Goal: Task Accomplishment & Management: Use online tool/utility

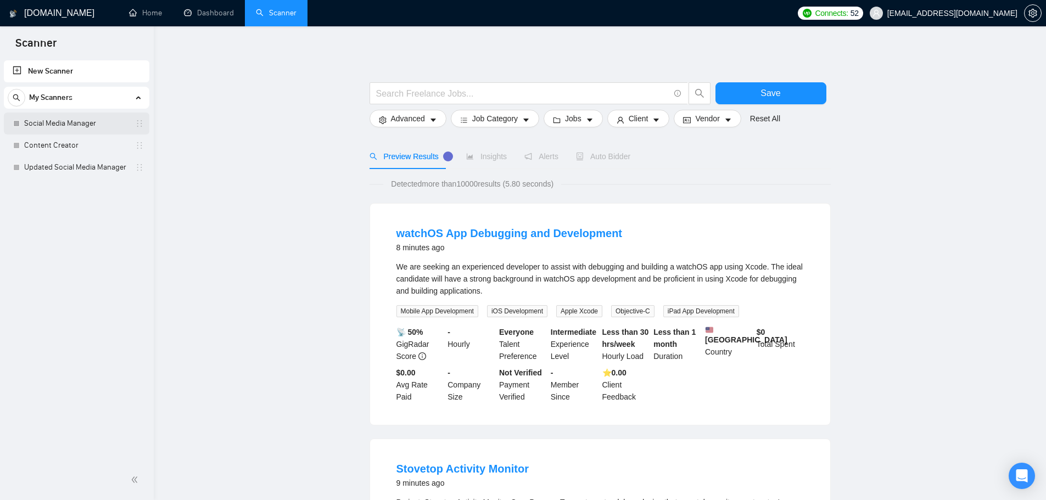
click at [72, 121] on link "Social Media Manager" at bounding box center [76, 124] width 104 height 22
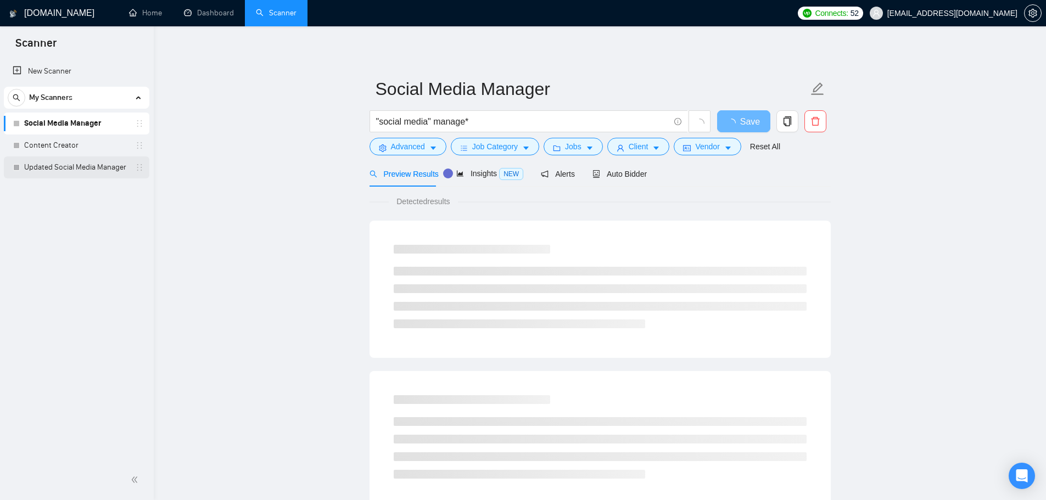
click at [98, 170] on link "Updated Social Media Manager" at bounding box center [76, 167] width 104 height 22
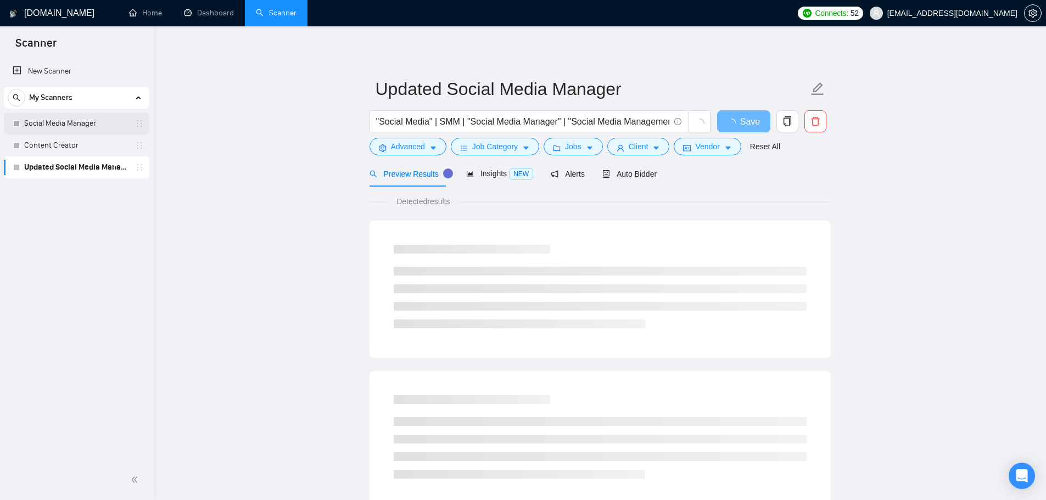
click at [66, 122] on link "Social Media Manager" at bounding box center [76, 124] width 104 height 22
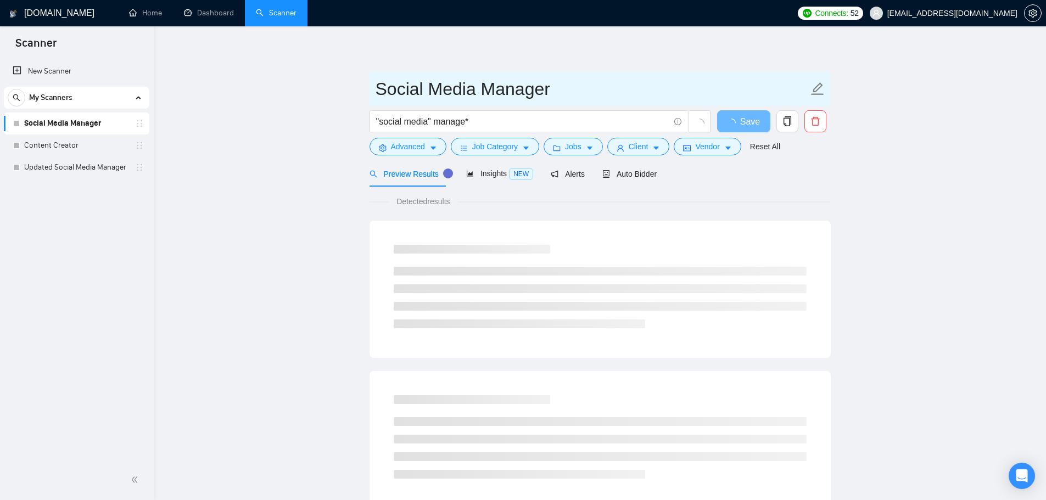
click at [466, 90] on input "Social Media Manager" at bounding box center [592, 88] width 433 height 27
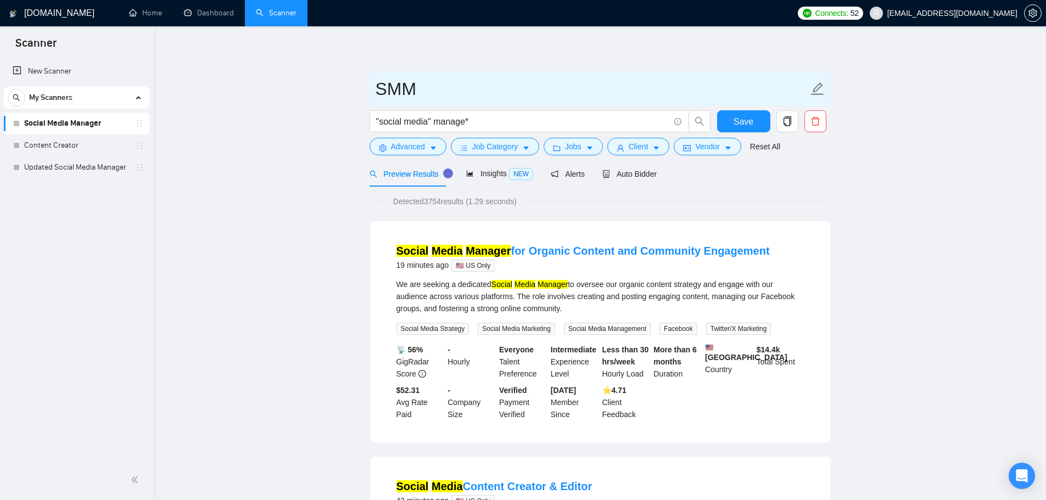
type input "SMM"
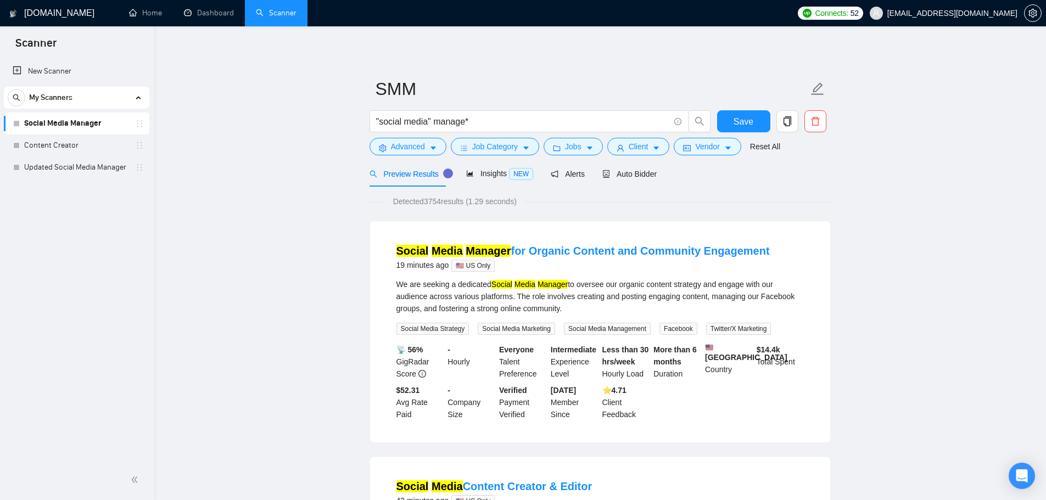
click at [743, 123] on span "Save" at bounding box center [744, 122] width 20 height 14
click at [62, 171] on link "Updated Social Media Manager" at bounding box center [76, 167] width 104 height 22
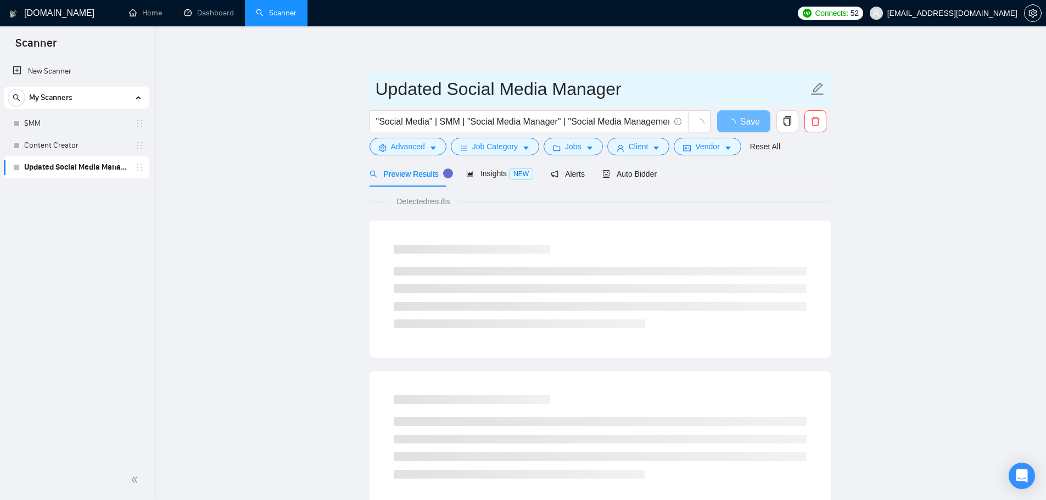
drag, startPoint x: 452, startPoint y: 90, endPoint x: 714, endPoint y: 101, distance: 262.1
click at [714, 101] on input "Updated Social Media Manager" at bounding box center [592, 88] width 433 height 27
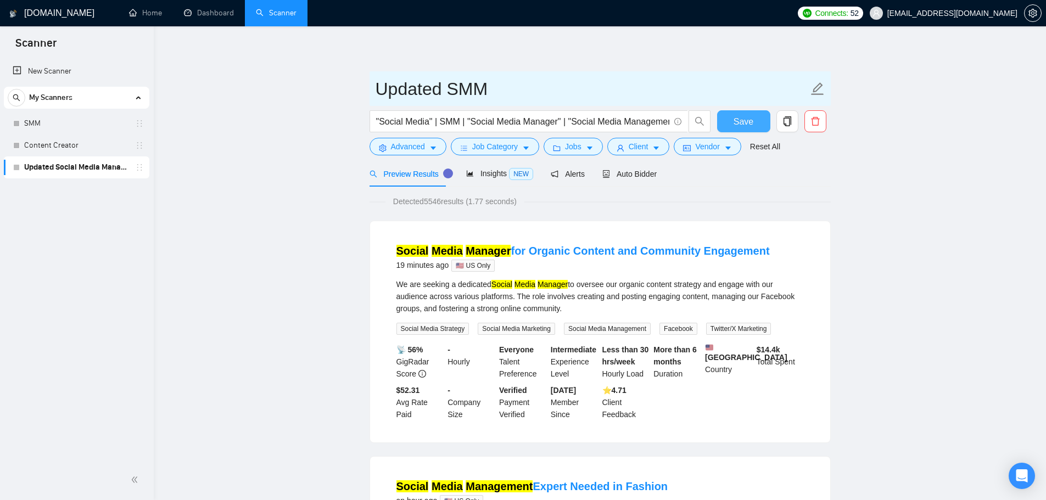
type input "Updated SMM"
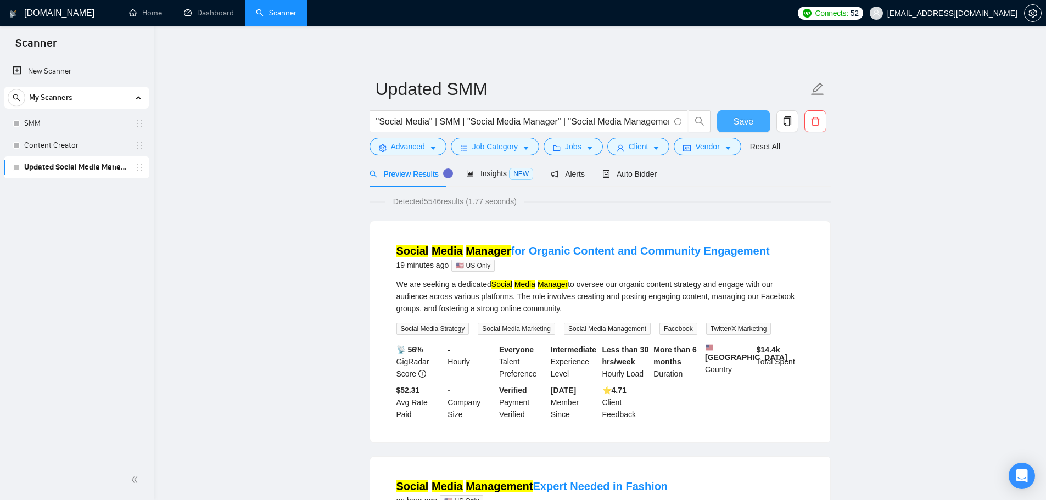
click at [757, 117] on button "Save" at bounding box center [743, 121] width 53 height 22
click at [53, 124] on link "SMM" at bounding box center [76, 124] width 104 height 22
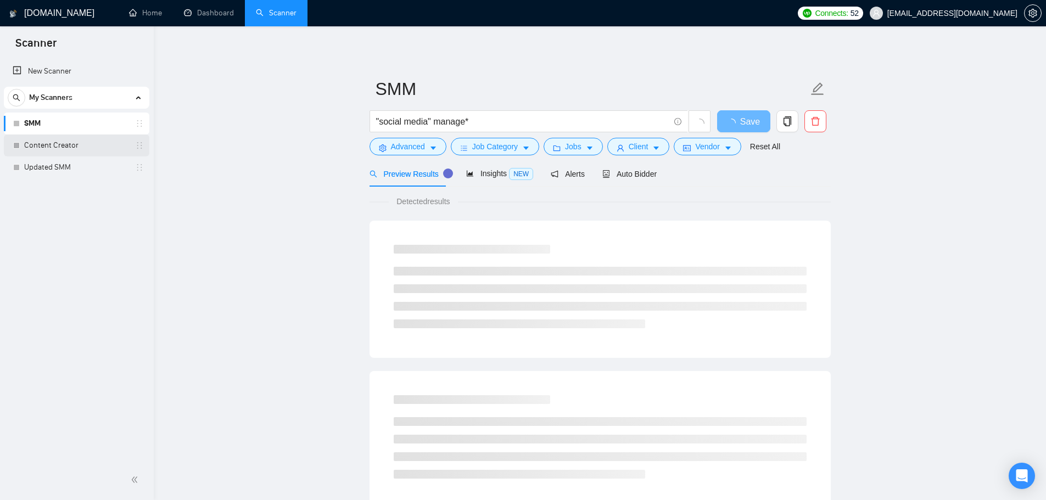
click at [54, 138] on link "Content Creator" at bounding box center [76, 146] width 104 height 22
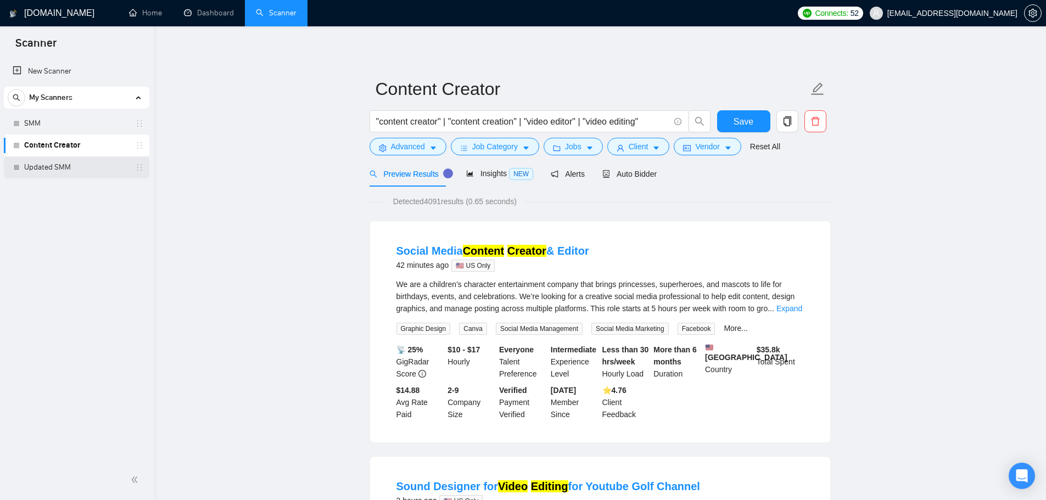
click at [65, 177] on link "Updated SMM" at bounding box center [76, 167] width 104 height 22
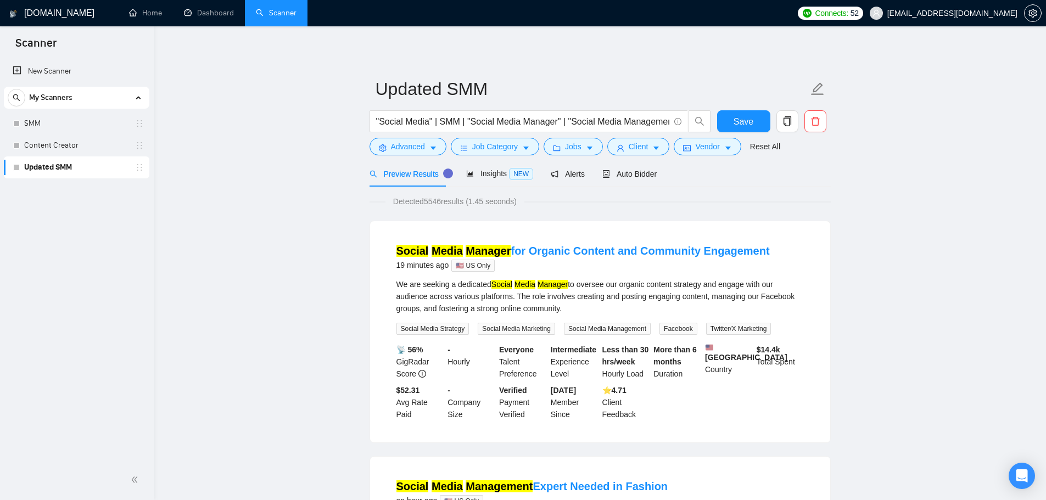
click at [72, 196] on div "New Scanner My Scanners SMM Content Creator Updated SMM" at bounding box center [77, 259] width 154 height 402
click at [485, 148] on span "Job Category" at bounding box center [495, 147] width 46 height 12
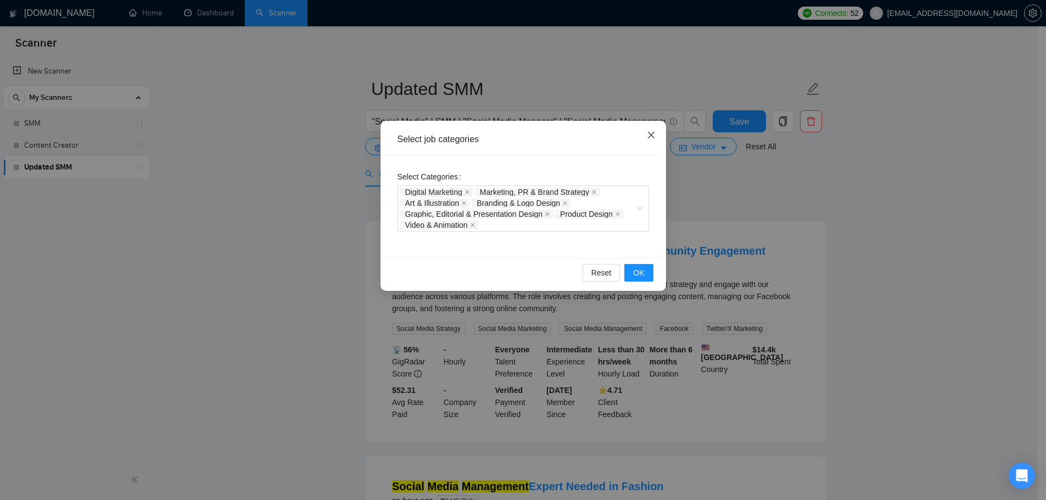
click at [653, 136] on icon "close" at bounding box center [651, 135] width 9 height 9
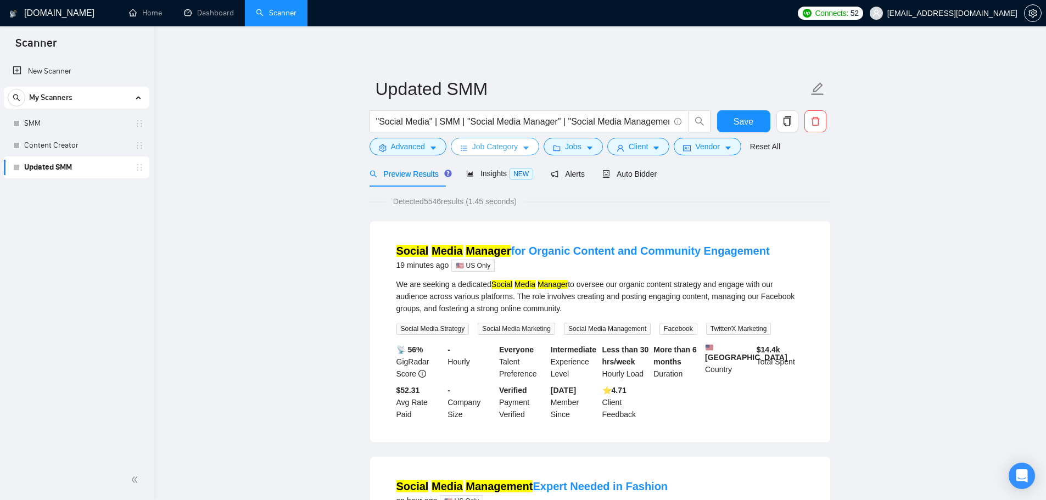
click at [494, 150] on span "Job Category" at bounding box center [495, 147] width 46 height 12
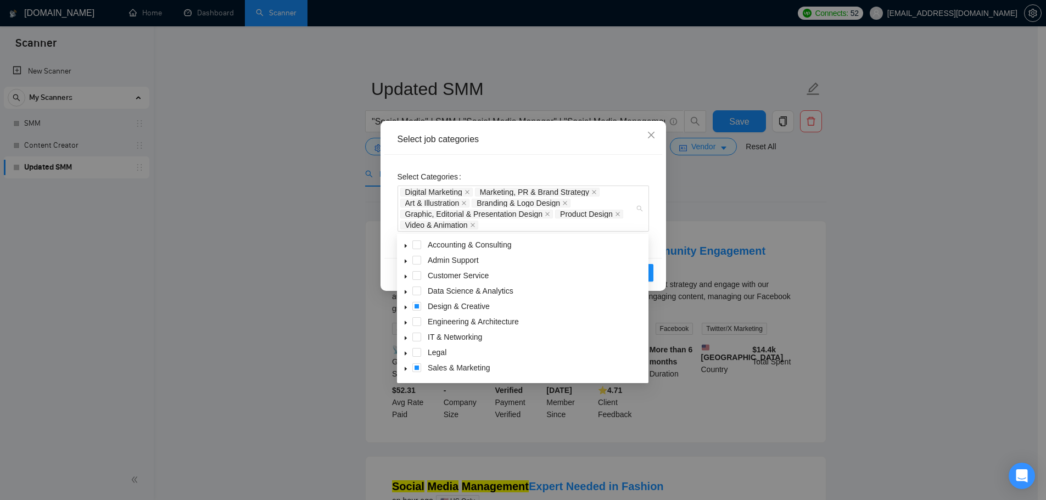
drag, startPoint x: 502, startPoint y: 227, endPoint x: 394, endPoint y: 186, distance: 115.5
click at [395, 187] on div "Select Categories Digital Marketing Marketing, PR & Brand Strategy Art & Illust…" at bounding box center [523, 206] width 278 height 103
click at [273, 182] on div "Select job categories Select Categories Digital Marketing Marketing, PR & Brand…" at bounding box center [523, 250] width 1046 height 500
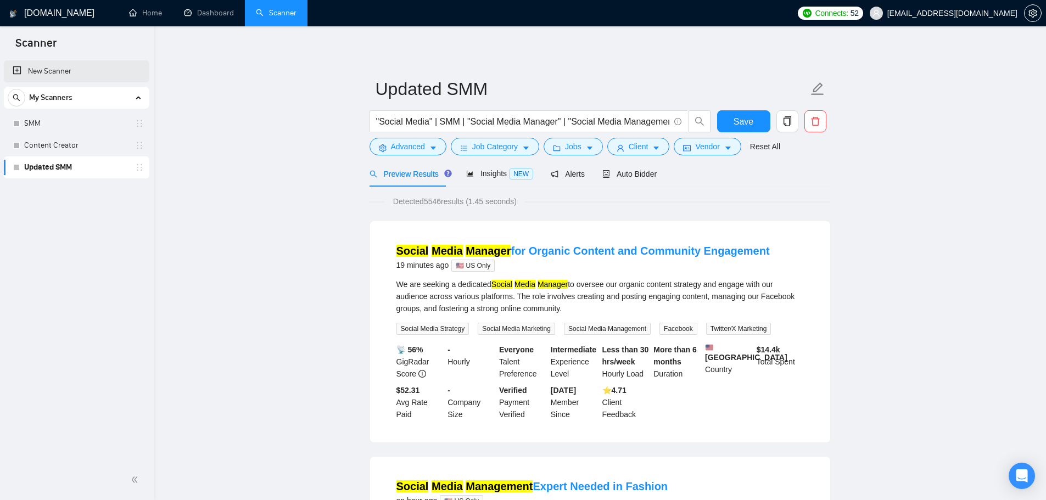
click at [29, 68] on link "New Scanner" at bounding box center [77, 71] width 128 height 22
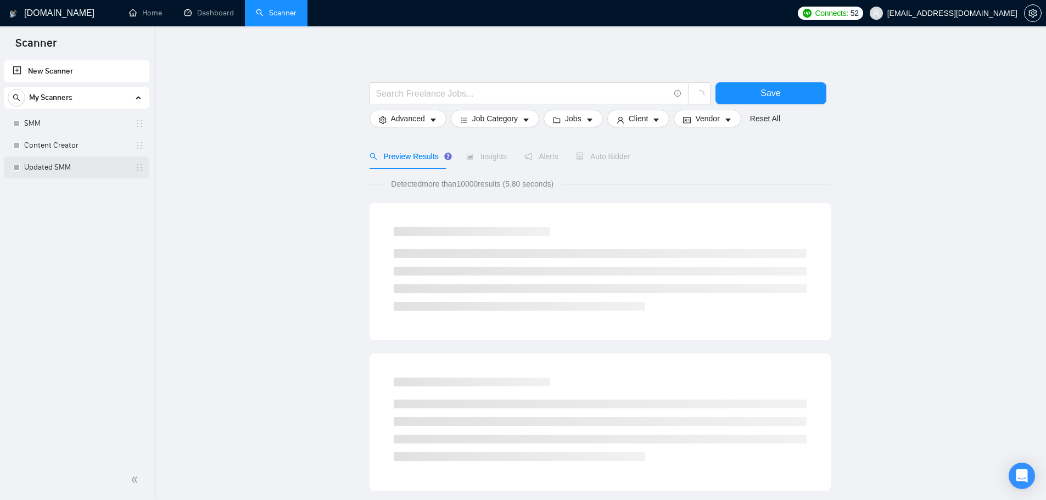
click at [52, 169] on link "Updated SMM" at bounding box center [76, 167] width 104 height 22
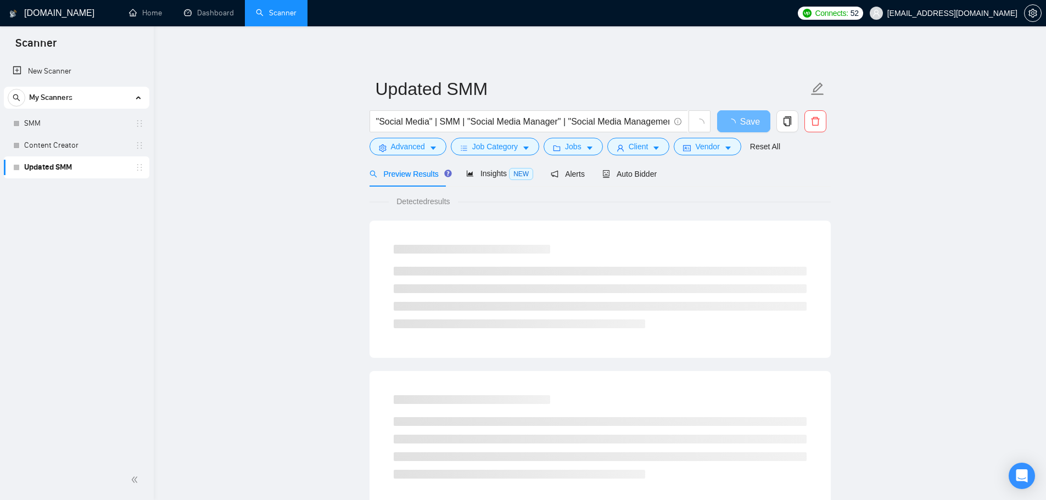
click at [56, 162] on link "Updated SMM" at bounding box center [76, 167] width 104 height 22
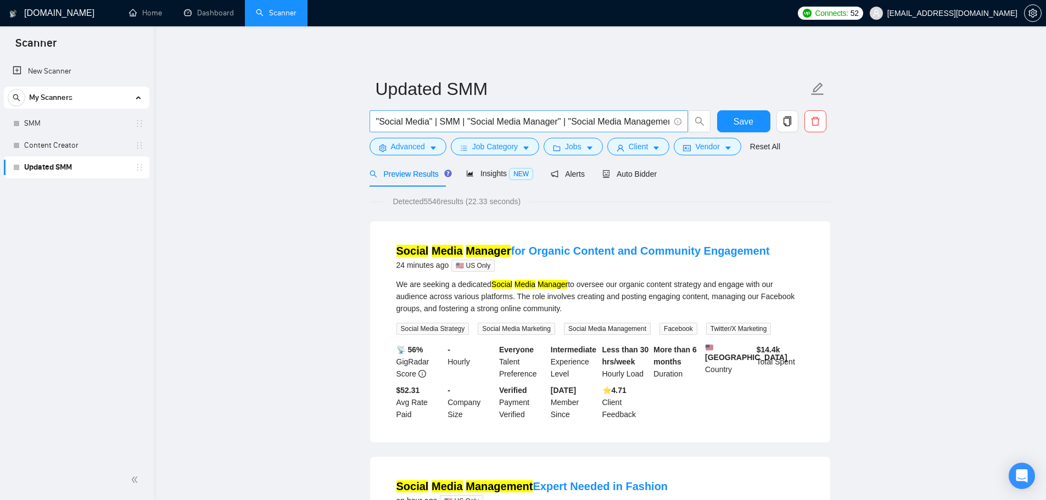
drag, startPoint x: 375, startPoint y: 124, endPoint x: 458, endPoint y: 128, distance: 83.6
click at [466, 129] on span ""Social Media" | SMM | "Social Media Manager" | "Social Media Management"" at bounding box center [528, 121] width 318 height 22
click at [382, 122] on input ""Social Media" | SMM | "Social Media Manager" | "Social Media Management"" at bounding box center [522, 122] width 293 height 14
click at [394, 122] on input ""Social Media" | SMM | "Social Media Manager" | "Social Media Management"" at bounding box center [522, 122] width 293 height 14
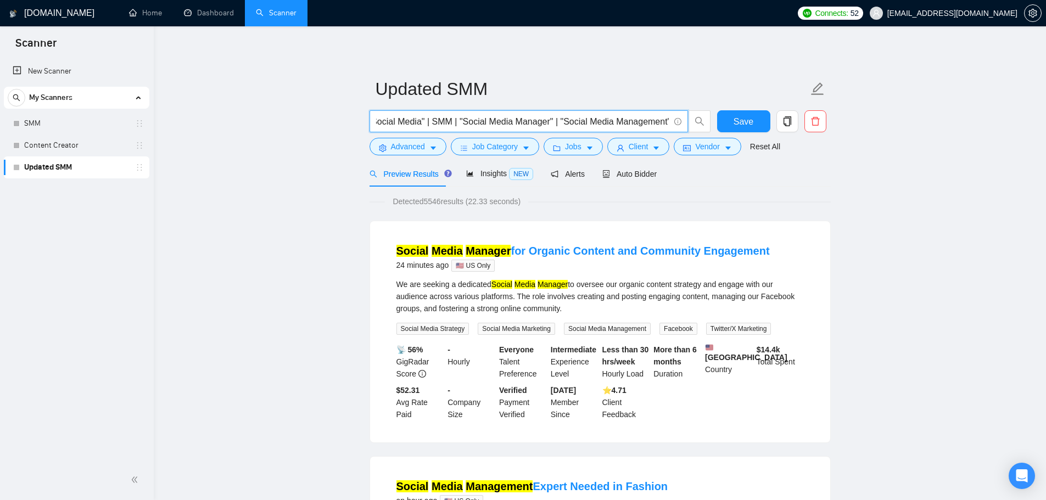
scroll to position [0, 0]
drag, startPoint x: 382, startPoint y: 122, endPoint x: 342, endPoint y: 123, distance: 39.5
click at [374, 120] on span ""Social Media" | SMM | "Social Media Manager" | "Social Media Management"" at bounding box center [528, 121] width 318 height 22
click at [377, 121] on input ""Social Media" | SMM | "Social Media Manager" | "Social Media Management"" at bounding box center [522, 122] width 293 height 14
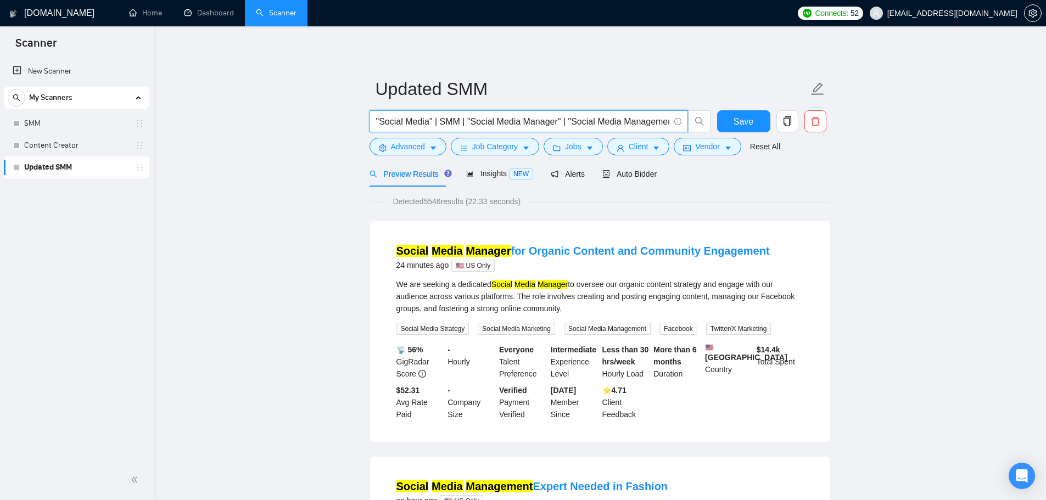
scroll to position [0, 8]
drag, startPoint x: 376, startPoint y: 121, endPoint x: 742, endPoint y: 147, distance: 366.6
click at [742, 147] on form "Updated SMM "Social Media" | SMM | "Social Media Manager" | "Social Media Manag…" at bounding box center [599, 115] width 461 height 89
click at [410, 150] on span "Advanced" at bounding box center [408, 147] width 34 height 12
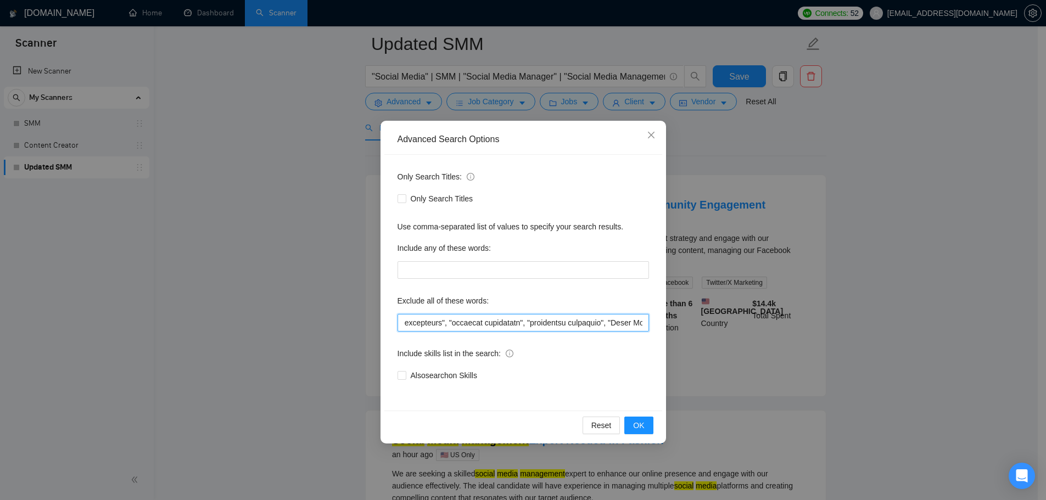
scroll to position [0, 4484]
drag, startPoint x: 403, startPoint y: 323, endPoint x: 735, endPoint y: 337, distance: 332.5
click at [734, 337] on div "Advanced Search Options Only Search Titles: Only Search Titles Use comma-separa…" at bounding box center [523, 250] width 1046 height 500
click at [197, 185] on div "Advanced Search Options Only Search Titles: Only Search Titles Use comma-separa…" at bounding box center [523, 250] width 1046 height 500
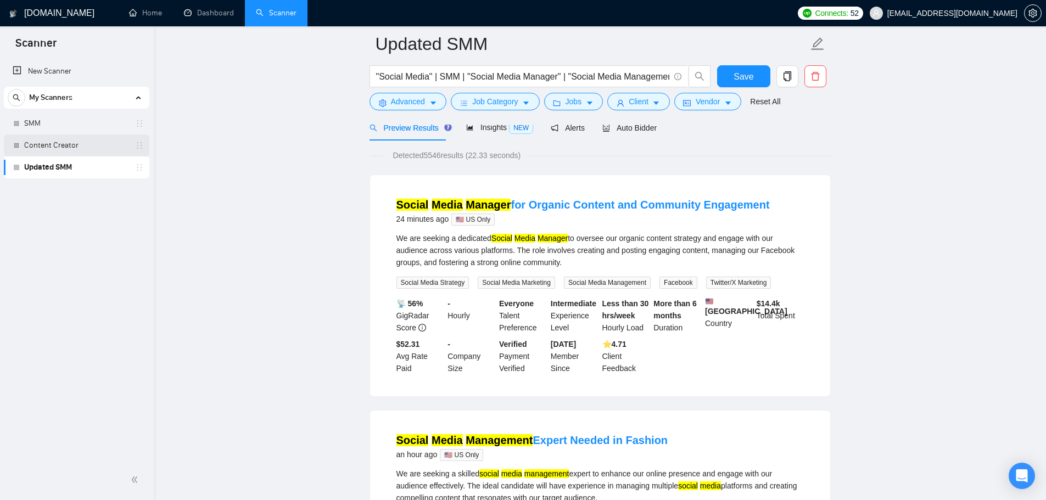
click at [82, 151] on link "Content Creator" at bounding box center [76, 146] width 104 height 22
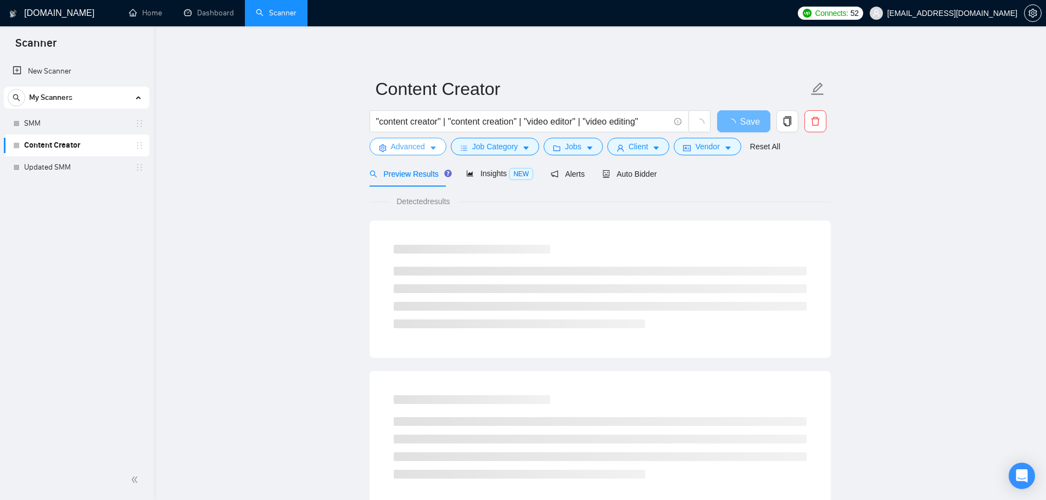
click at [419, 149] on span "Advanced" at bounding box center [408, 147] width 34 height 12
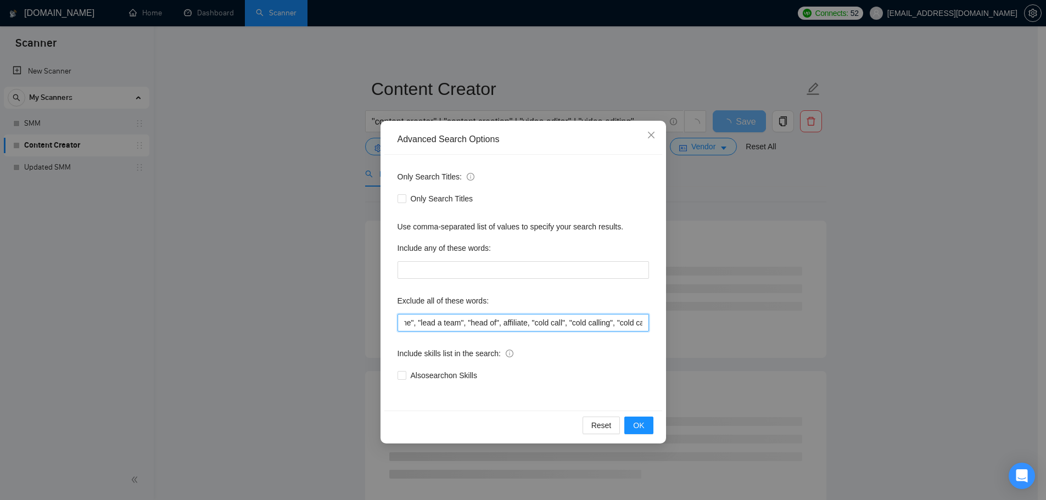
scroll to position [0, 883]
drag, startPoint x: 401, startPoint y: 326, endPoint x: 762, endPoint y: 345, distance: 361.2
click at [762, 345] on div "Advanced Search Options Only Search Titles: Only Search Titles Use comma-separa…" at bounding box center [523, 250] width 1046 height 500
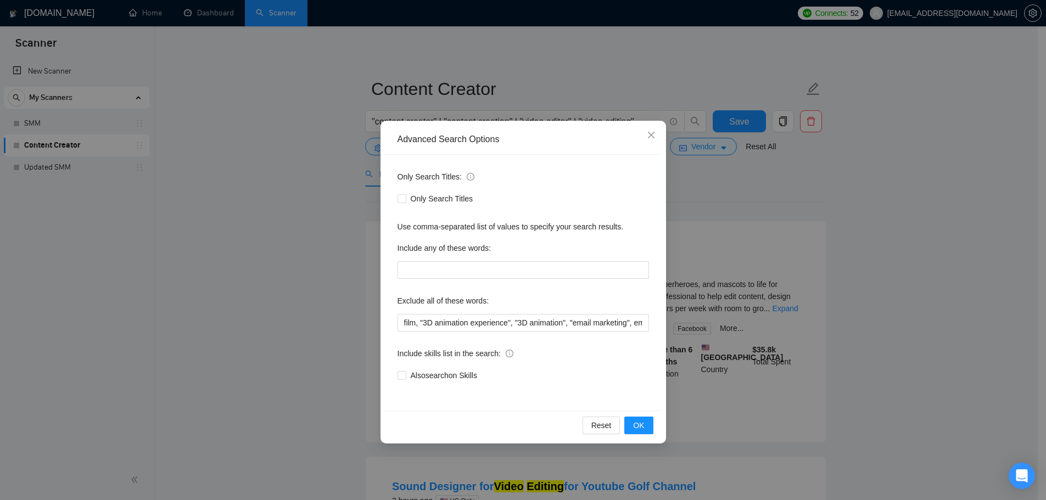
click at [153, 192] on div "Advanced Search Options Only Search Titles: Only Search Titles Use comma-separa…" at bounding box center [523, 250] width 1046 height 500
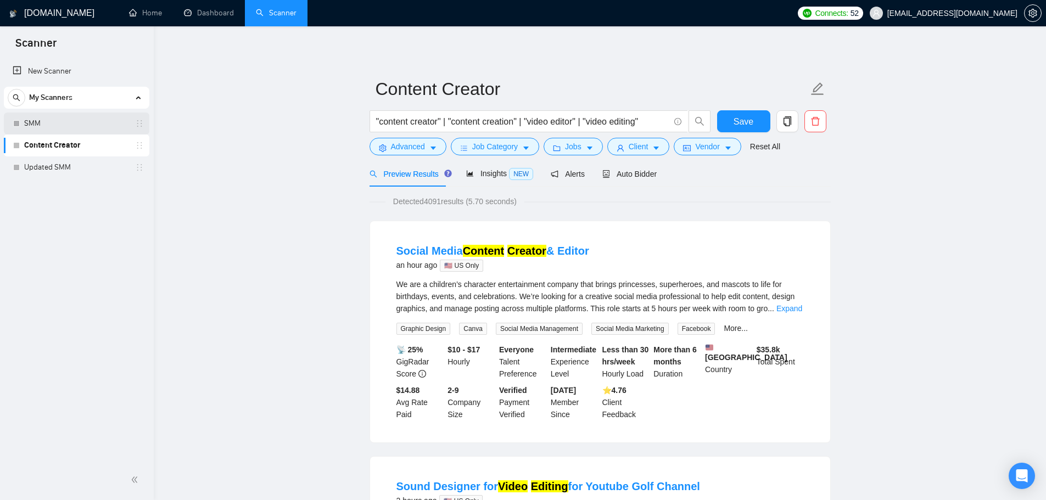
click at [87, 122] on link "SMM" at bounding box center [76, 124] width 104 height 22
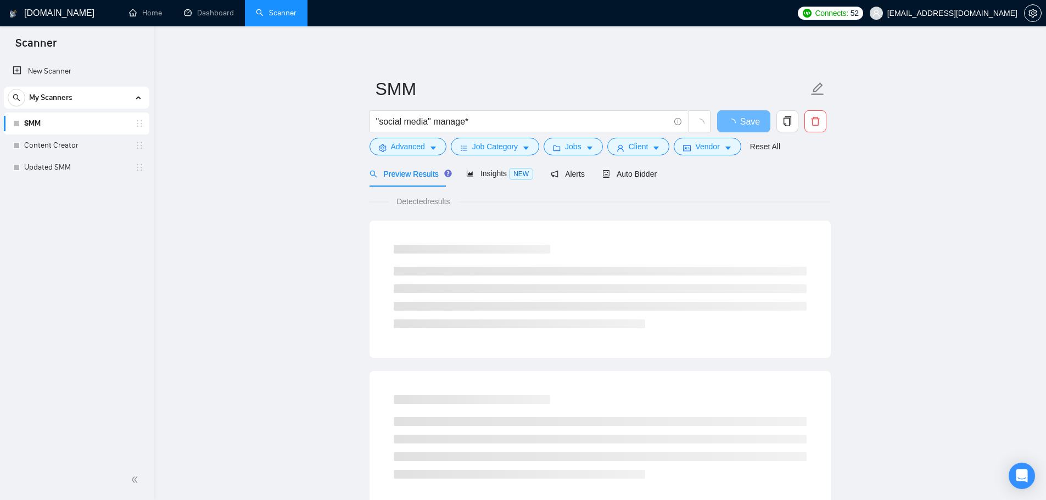
click at [411, 156] on form "SMM "social media" manage* Save Advanced Job Category Jobs Client Vendor Reset …" at bounding box center [599, 115] width 461 height 89
click at [410, 150] on span "Advanced" at bounding box center [408, 147] width 34 height 12
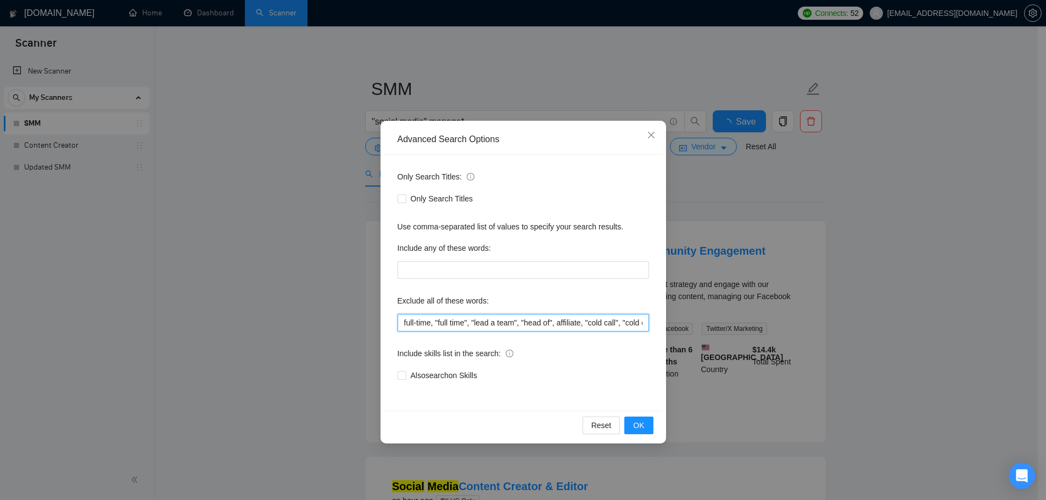
scroll to position [0, 613]
drag, startPoint x: 404, startPoint y: 324, endPoint x: 802, endPoint y: 351, distance: 398.4
click at [802, 351] on div "Advanced Search Options Only Search Titles: Only Search Titles Use comma-separa…" at bounding box center [523, 250] width 1046 height 500
click at [431, 329] on input "full-time, "full time", "lead a team", "head of", affiliate, "cold call", "cold…" at bounding box center [522, 323] width 251 height 18
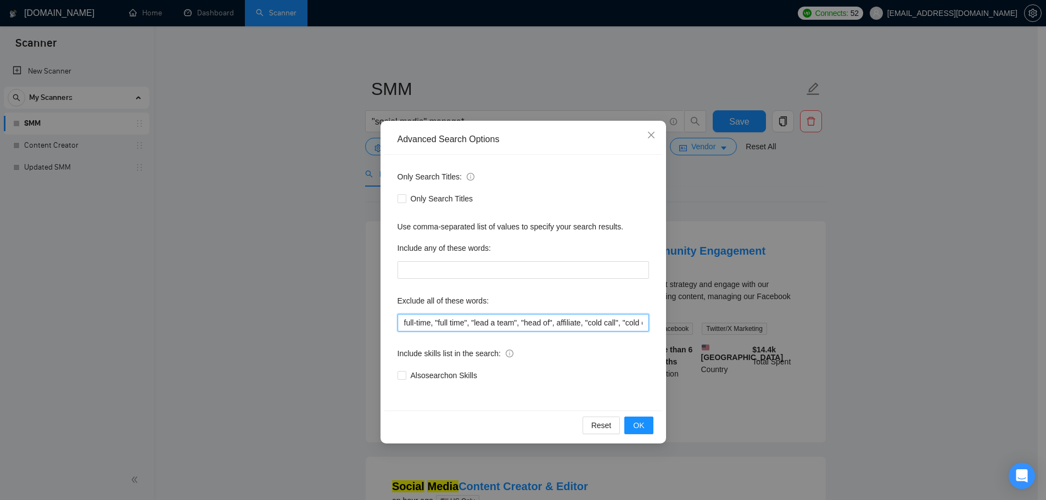
click at [431, 329] on input "full-time, "full time", "lead a team", "head of", affiliate, "cold call", "cold…" at bounding box center [522, 323] width 251 height 18
paste input "in - person", videographer, "video producer", "google ads", Sales Specialist, "…"
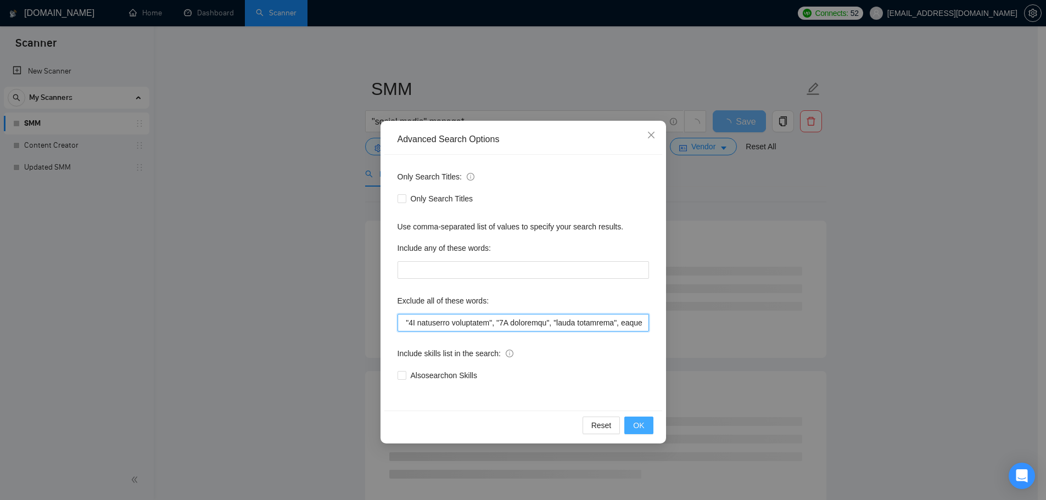
type input "full-time, "full time", "lead a team", "head of", affiliate, "cold call", "cold…"
click at [640, 427] on span "OK" at bounding box center [638, 425] width 11 height 12
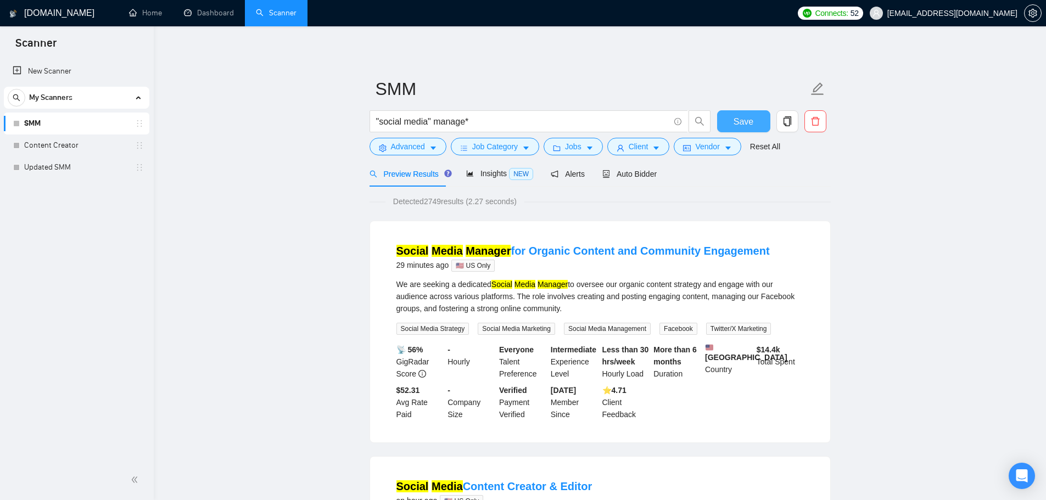
click at [740, 127] on span "Save" at bounding box center [744, 122] width 20 height 14
click at [39, 146] on link "Content Creator" at bounding box center [76, 146] width 104 height 22
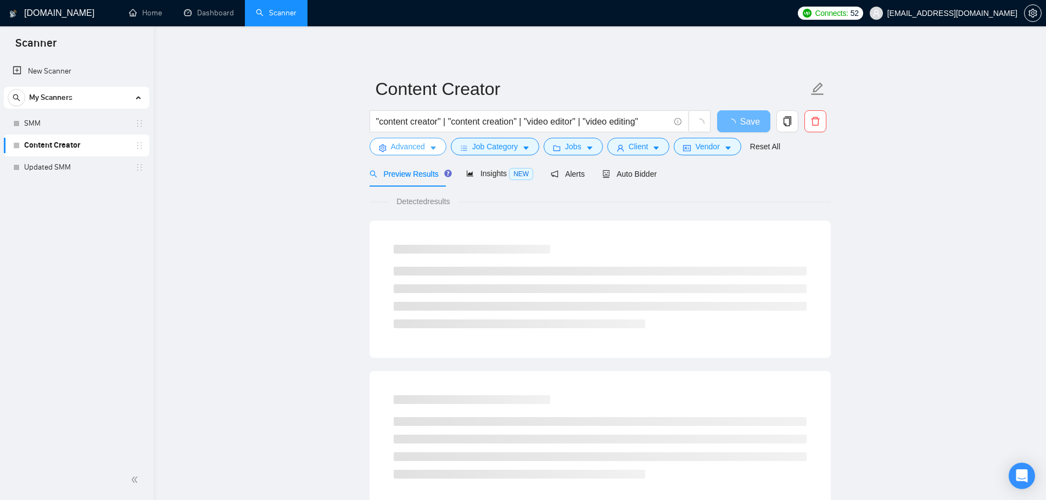
click at [432, 148] on icon "caret-down" at bounding box center [432, 148] width 5 height 3
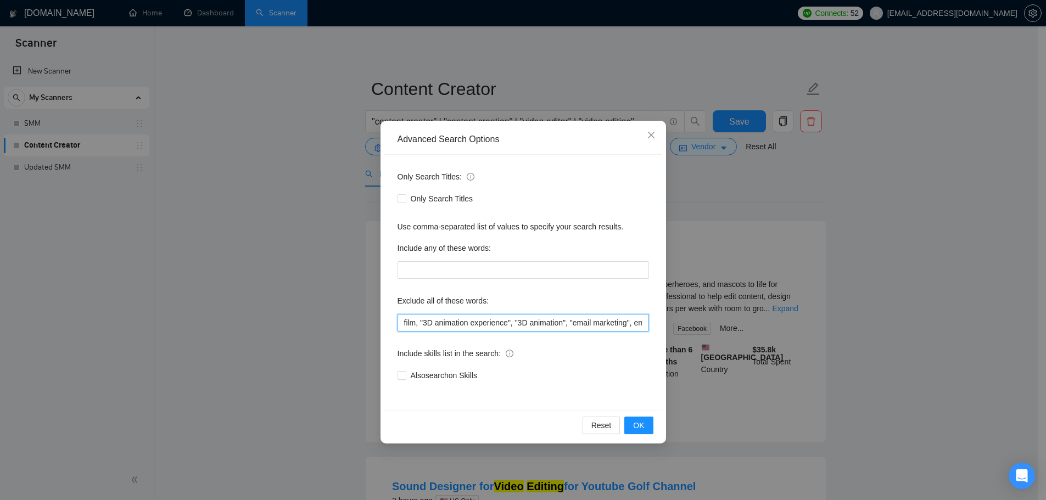
click at [427, 324] on input "film, "3D animation experience", "3D animation", "email marketing", email, full…" at bounding box center [522, 323] width 251 height 18
paste input "ull-time, "full time", "lead a team", "head of", affiliate, "cold call", "cold …"
drag, startPoint x: 644, startPoint y: 327, endPoint x: 248, endPoint y: 321, distance: 396.4
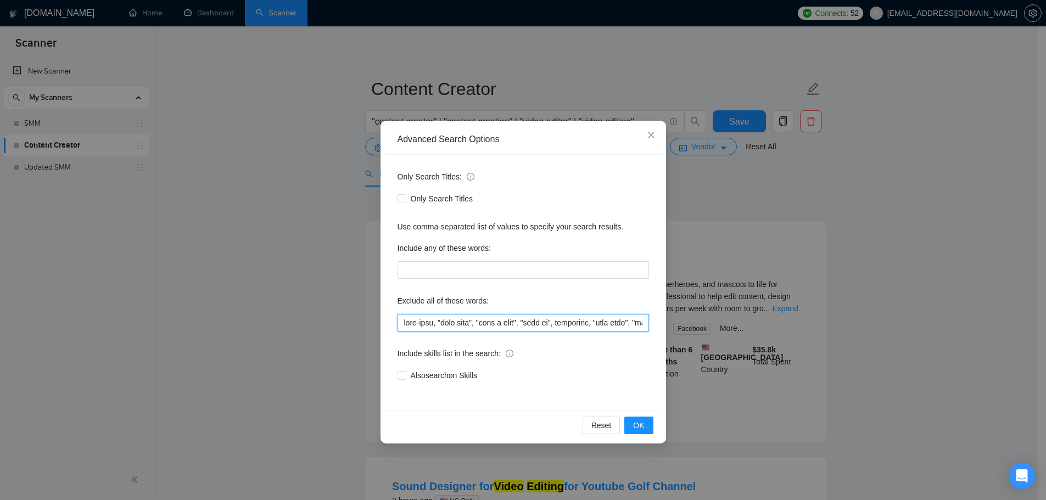
click at [248, 321] on div "Advanced Search Options Only Search Titles: Only Search Titles Use comma-separa…" at bounding box center [523, 250] width 1046 height 500
type input "full-time, "full time", "lead a team", "head of", affiliate, "cold call", "cold…"
click at [643, 418] on button "OK" at bounding box center [638, 426] width 29 height 18
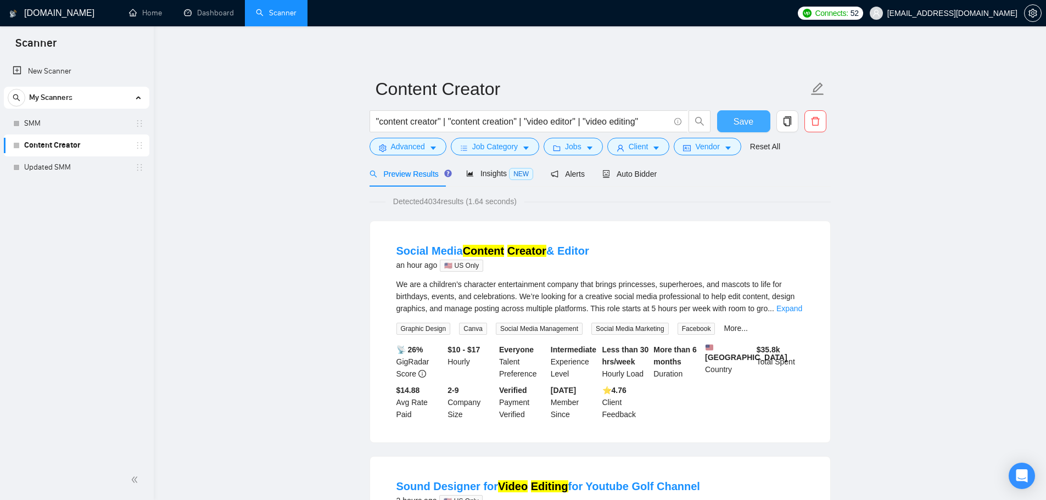
click at [733, 117] on button "Save" at bounding box center [743, 121] width 53 height 22
click at [735, 120] on span "Save" at bounding box center [744, 122] width 20 height 14
click at [53, 168] on link "Updated SMM" at bounding box center [76, 167] width 104 height 22
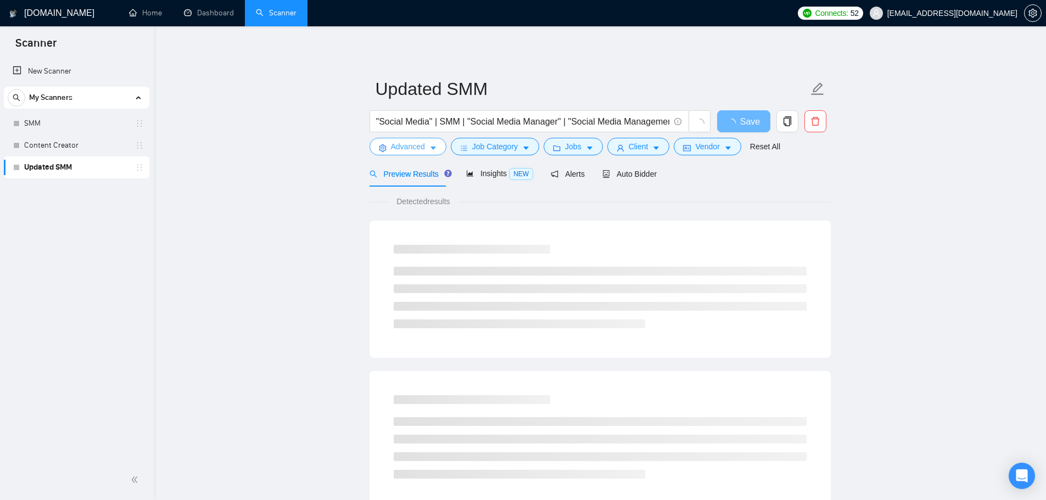
click at [422, 149] on span "Advanced" at bounding box center [408, 147] width 34 height 12
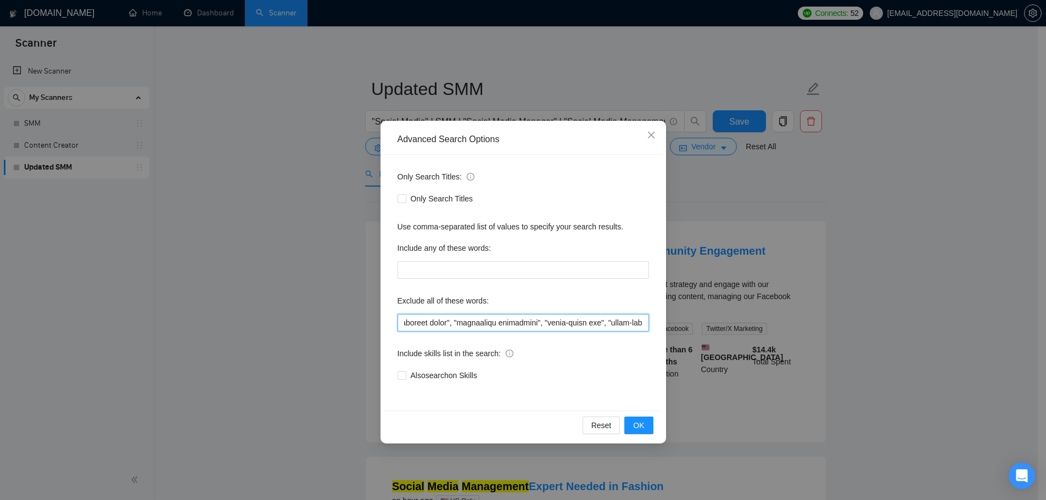
scroll to position [0, 4484]
drag, startPoint x: 401, startPoint y: 327, endPoint x: 820, endPoint y: 360, distance: 419.7
click at [820, 360] on div "Advanced Search Options Only Search Titles: Only Search Titles Use comma-separa…" at bounding box center [523, 250] width 1046 height 500
paste input ""in - person", videographer, "video producer", "google ads", Sales Specialist, …"
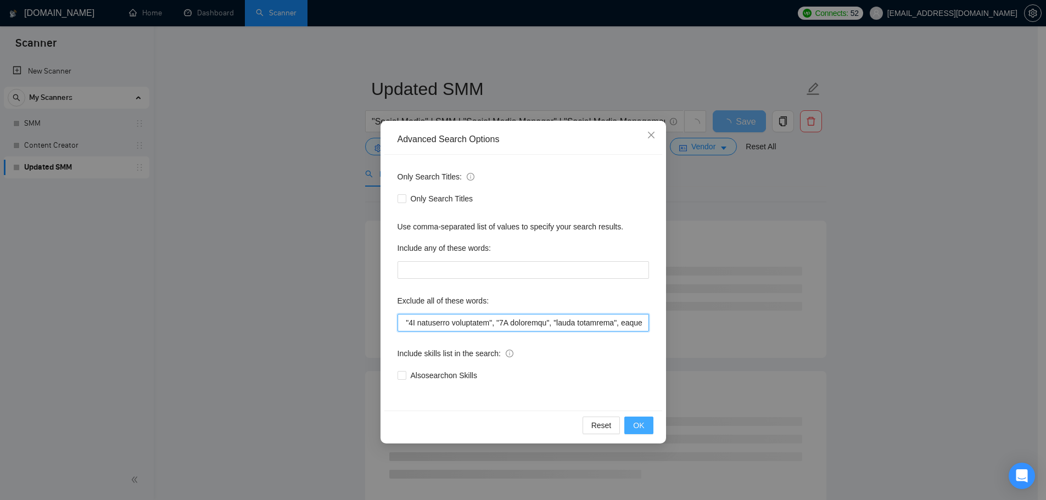
type input "full-time, "full time", "lead a team", "head of", affiliate, "cold call", "cold…"
click at [643, 434] on button "OK" at bounding box center [638, 426] width 29 height 18
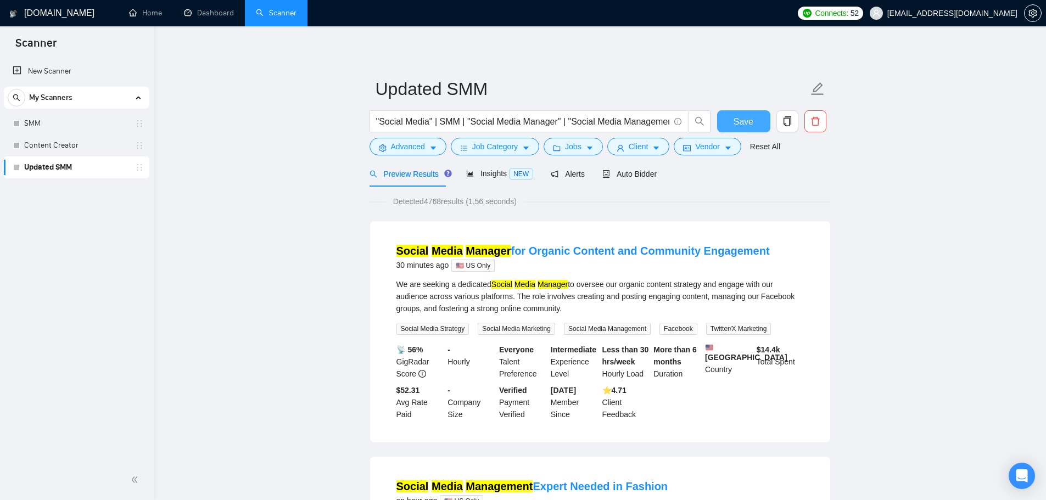
click at [742, 125] on span "Save" at bounding box center [744, 122] width 20 height 14
click at [410, 147] on span "Advanced" at bounding box center [408, 147] width 34 height 12
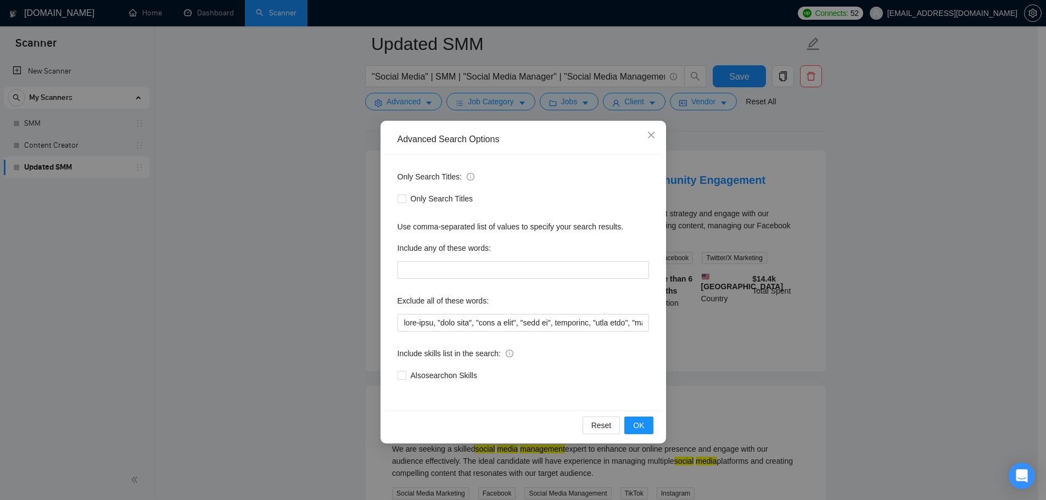
scroll to position [55, 0]
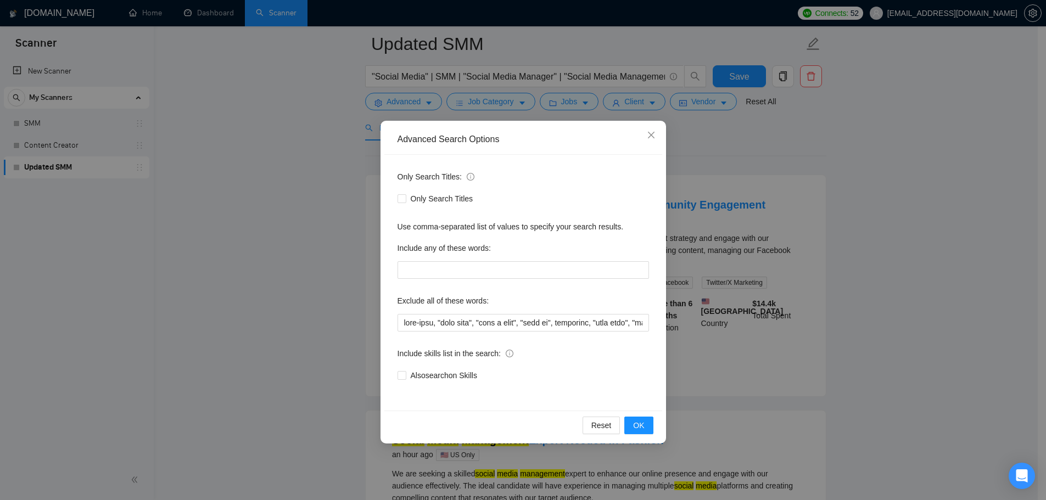
drag, startPoint x: 270, startPoint y: 171, endPoint x: 287, endPoint y: 171, distance: 17.0
click at [270, 171] on div "Advanced Search Options Only Search Titles: Only Search Titles Use comma-separa…" at bounding box center [523, 250] width 1046 height 500
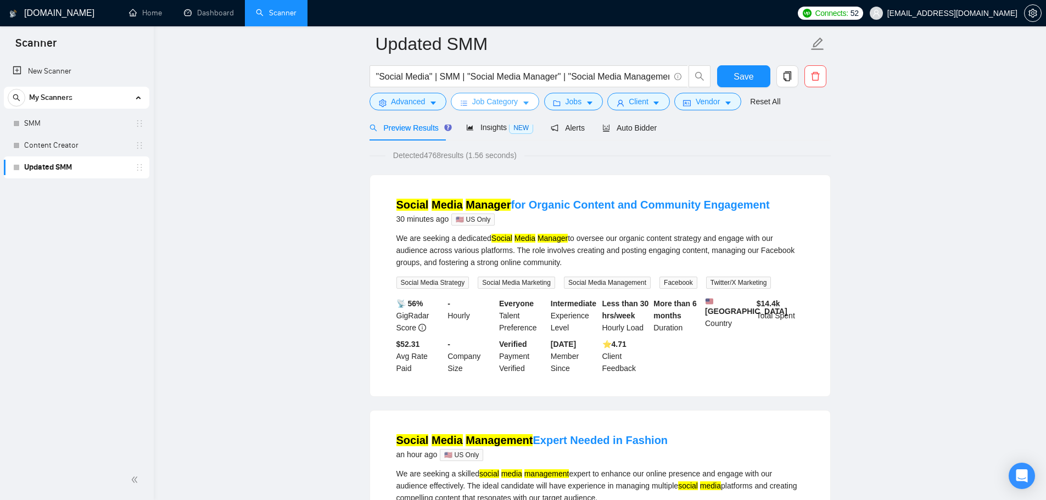
click at [499, 102] on span "Job Category" at bounding box center [495, 102] width 46 height 12
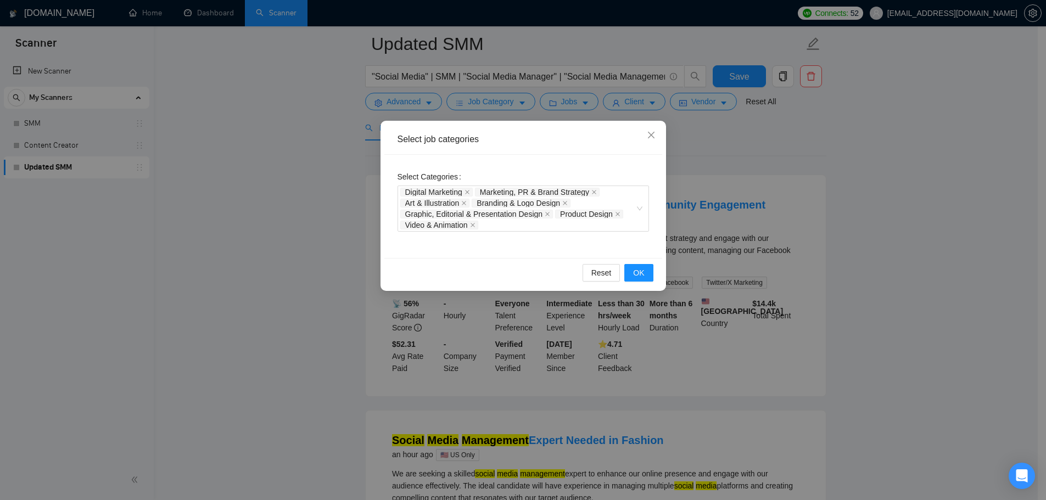
click at [312, 172] on div "Select job categories Select Categories Digital Marketing Marketing, PR & Brand…" at bounding box center [523, 250] width 1046 height 500
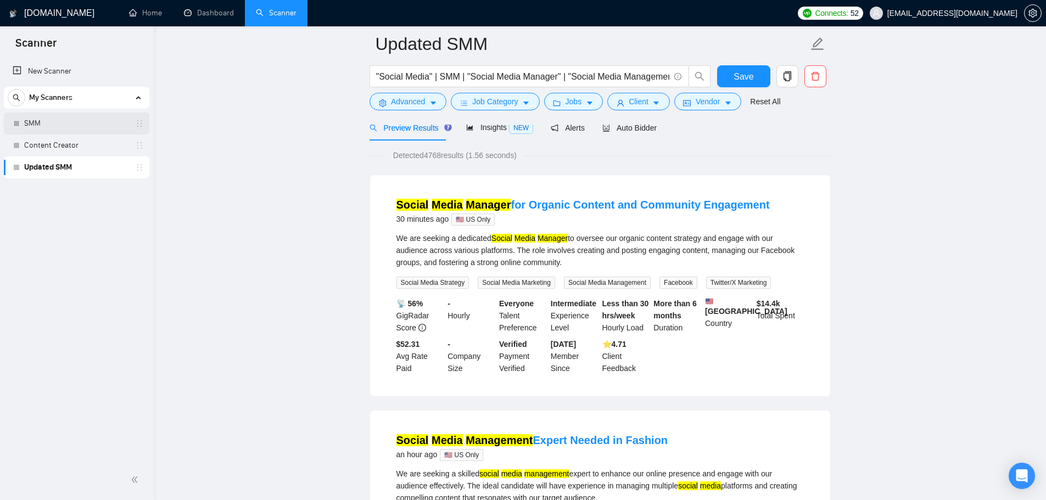
click at [83, 123] on link "SMM" at bounding box center [76, 124] width 104 height 22
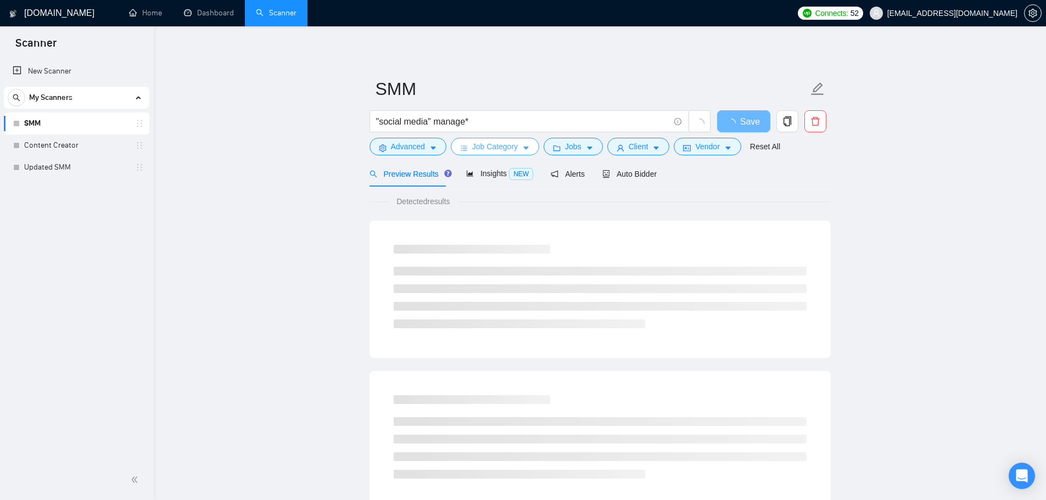
click at [465, 146] on icon "bars" at bounding box center [464, 148] width 8 height 8
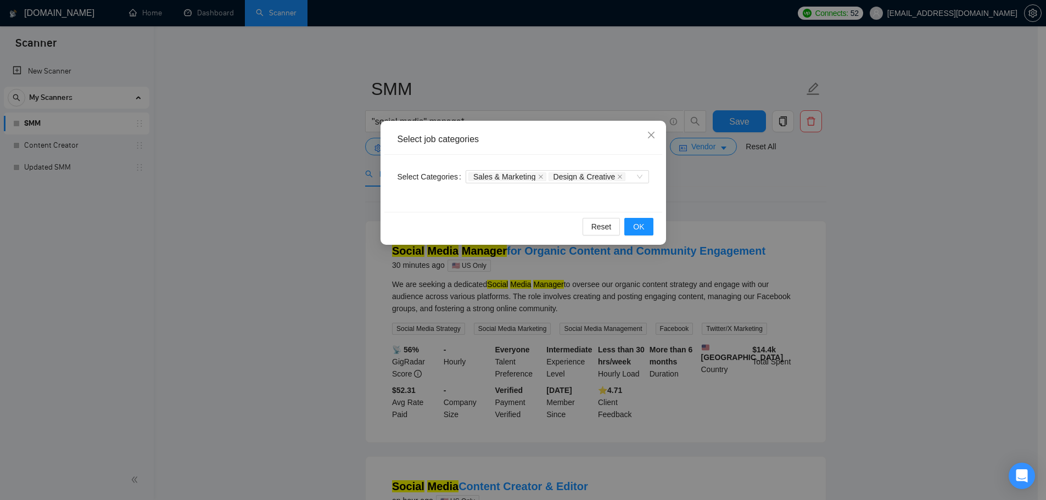
click at [685, 203] on div "Select job categories Select Categories Sales & Marketing Design & Creative Res…" at bounding box center [523, 250] width 1046 height 500
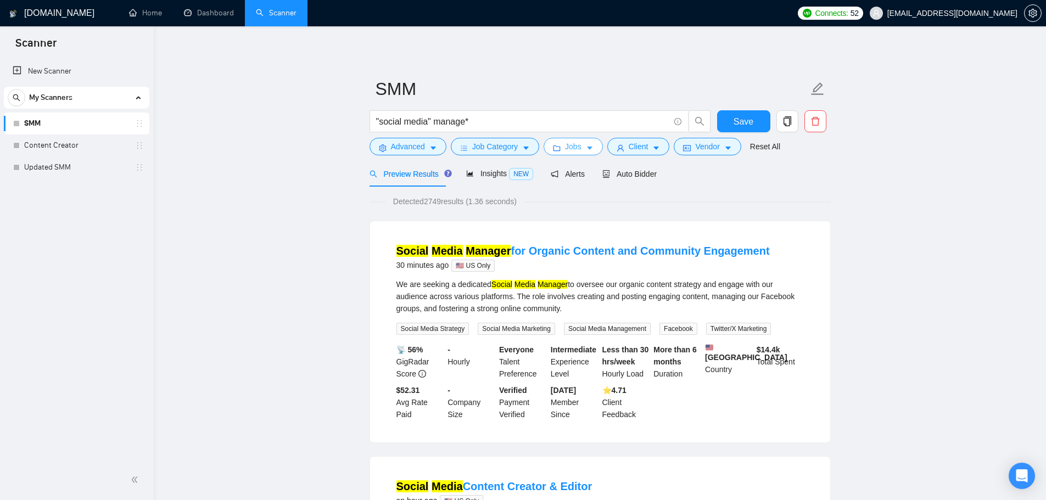
click at [565, 149] on span "Jobs" at bounding box center [573, 147] width 16 height 12
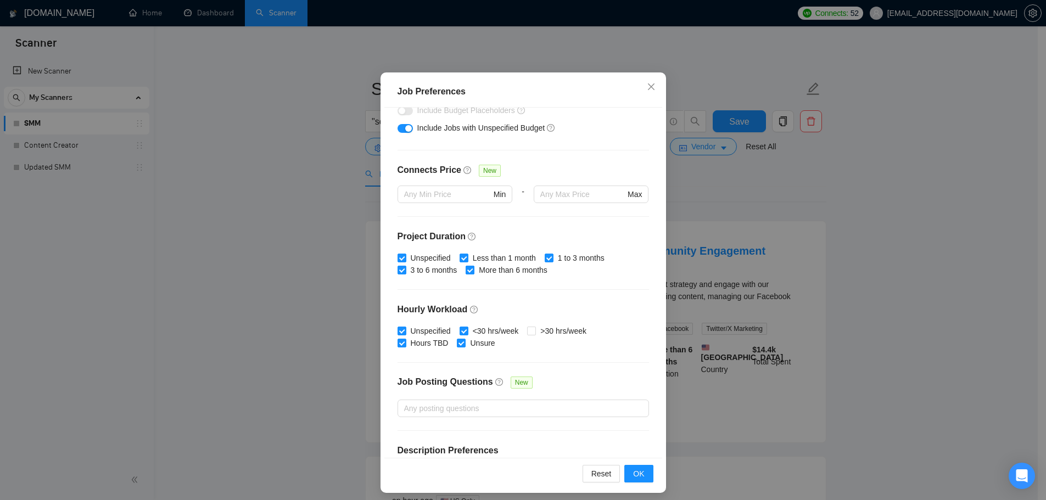
scroll to position [268, 0]
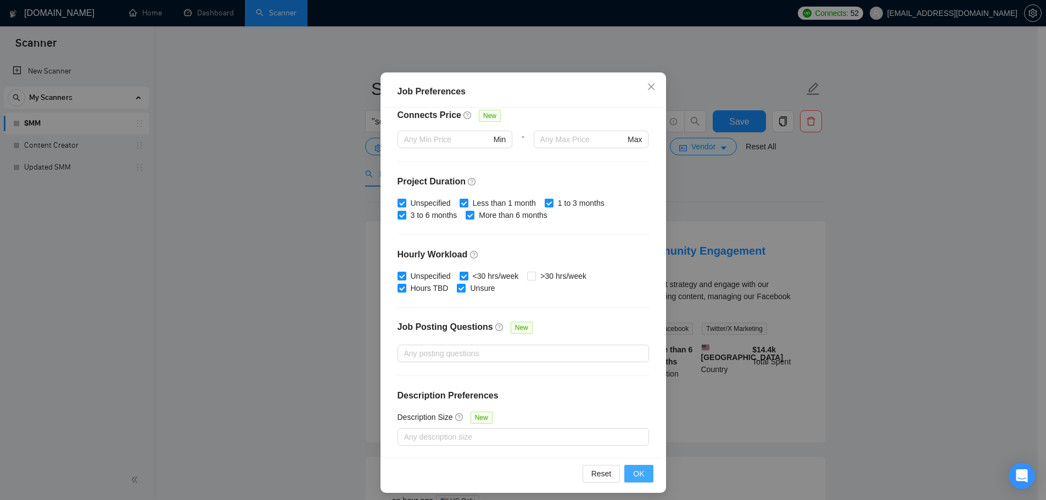
click at [641, 474] on button "OK" at bounding box center [638, 474] width 29 height 18
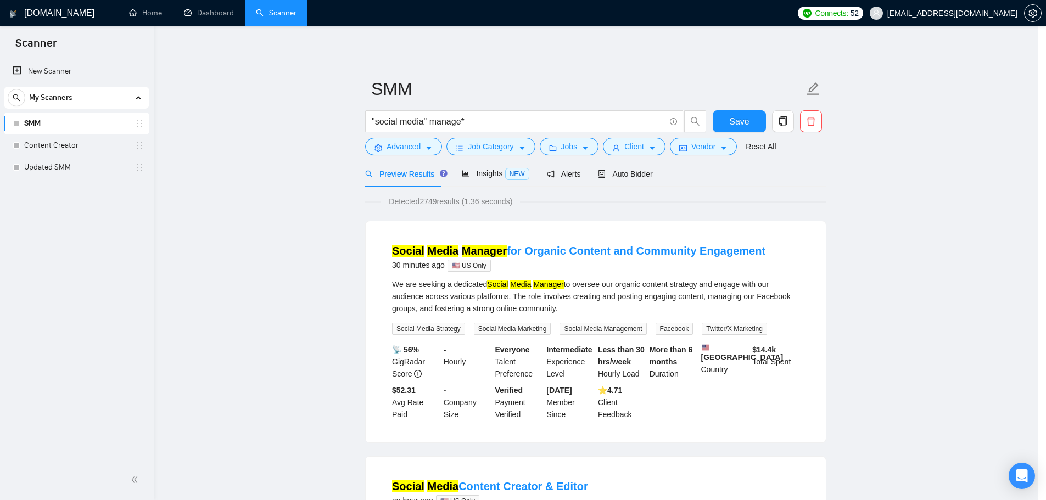
scroll to position [0, 0]
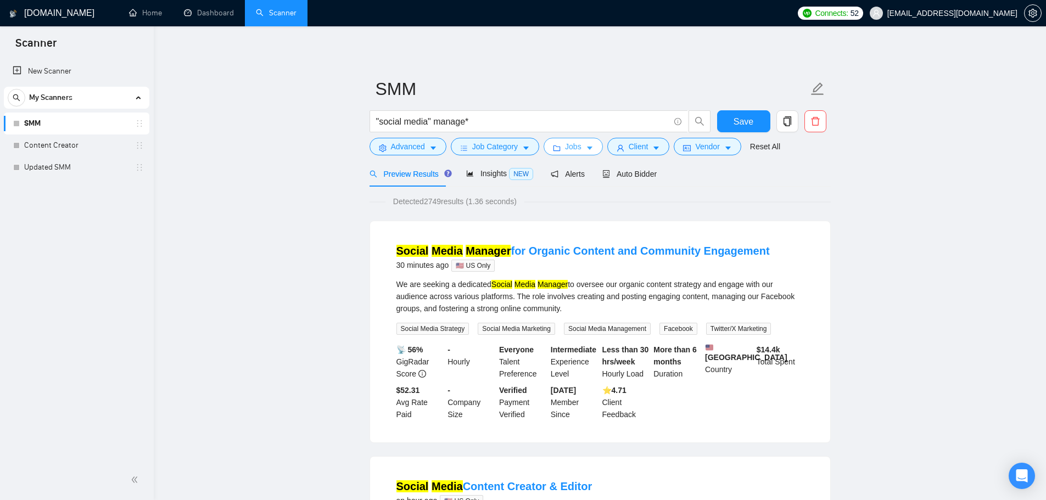
click at [565, 144] on span "Jobs" at bounding box center [573, 147] width 16 height 12
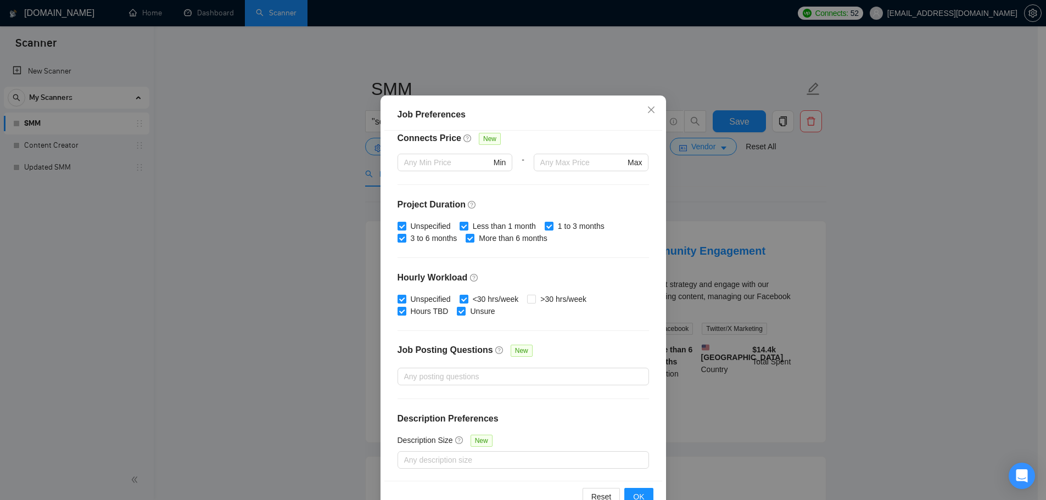
scroll to position [61, 0]
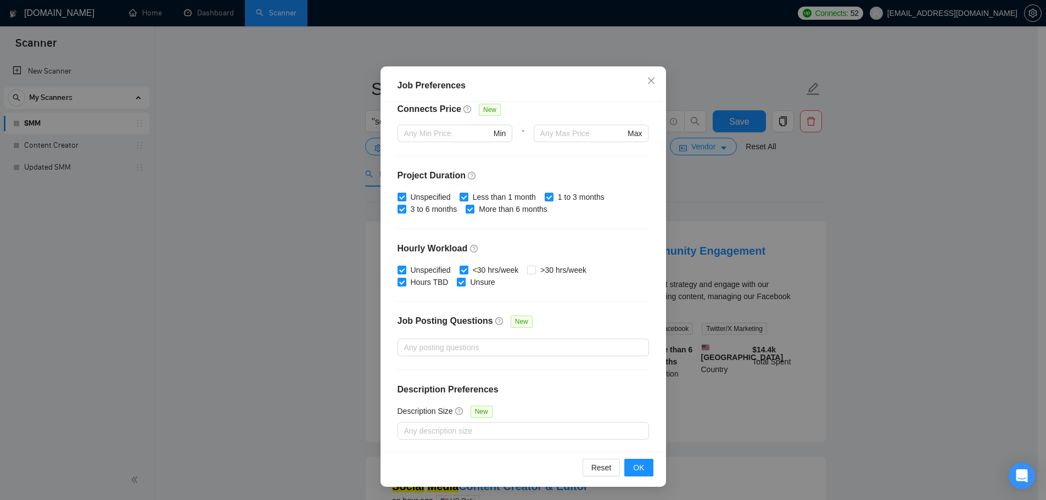
click at [789, 193] on div "Job Preferences Budget Project Type All Fixed Price Hourly Rate Fixed Price Bud…" at bounding box center [523, 250] width 1046 height 500
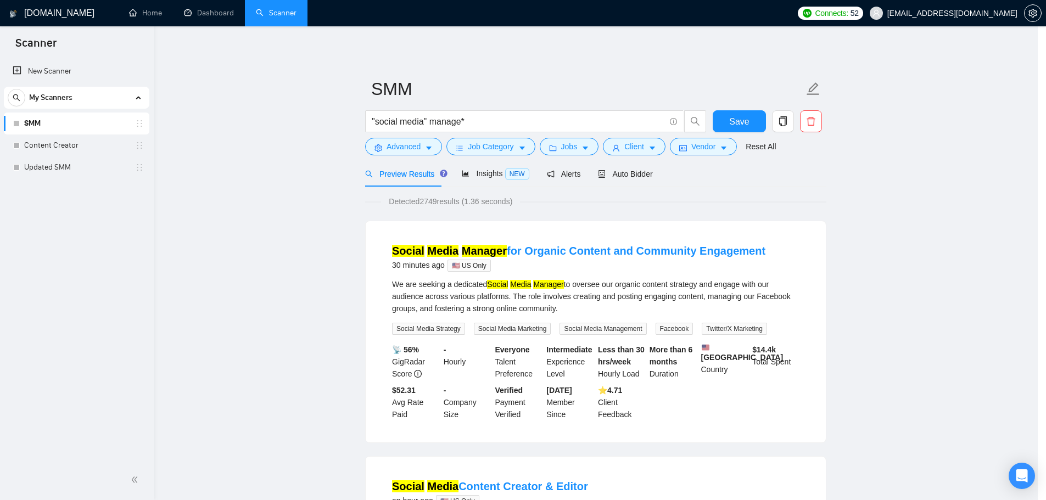
scroll to position [0, 0]
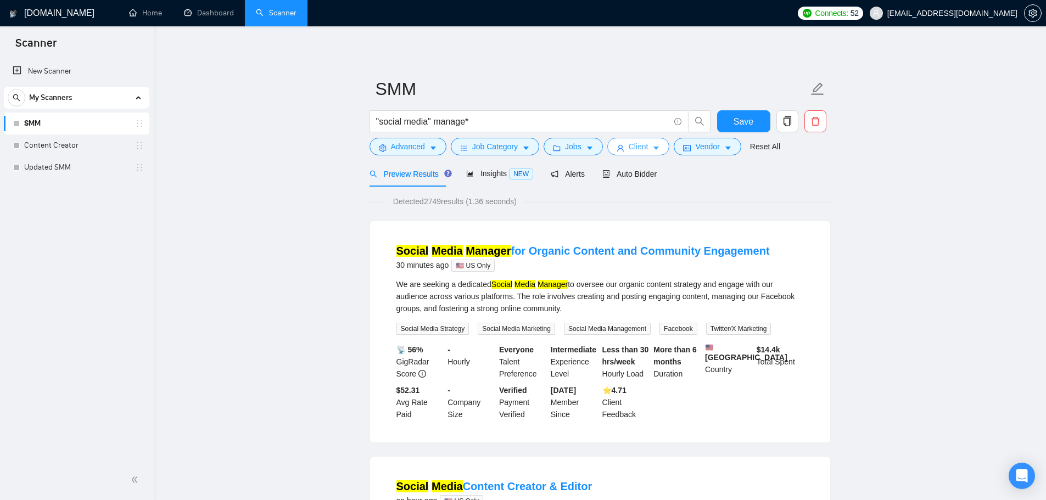
click at [658, 149] on button "Client" at bounding box center [638, 147] width 63 height 18
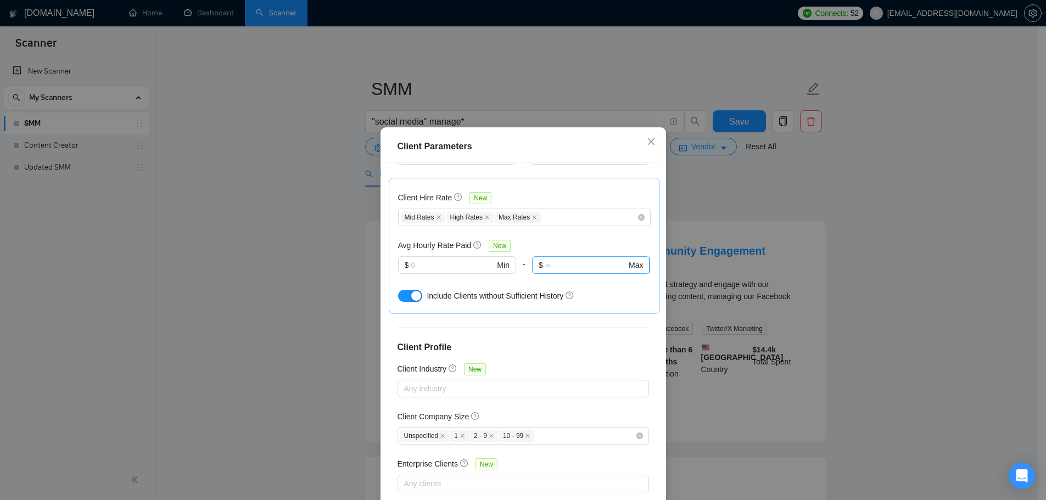
scroll to position [333, 0]
click at [765, 247] on div "Client Parameters Client Location Include Client Countries Select Exclude Clien…" at bounding box center [523, 250] width 1046 height 500
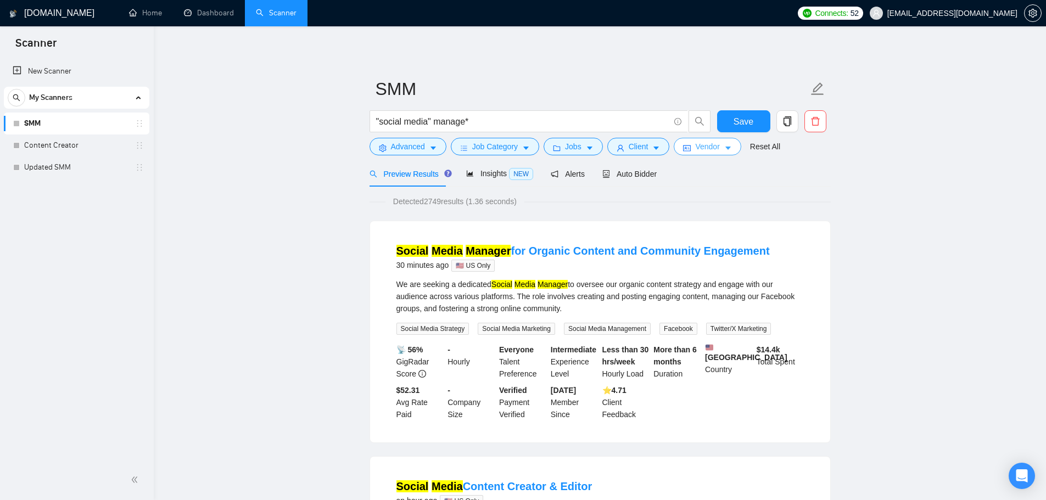
click at [705, 154] on button "Vendor" at bounding box center [707, 147] width 67 height 18
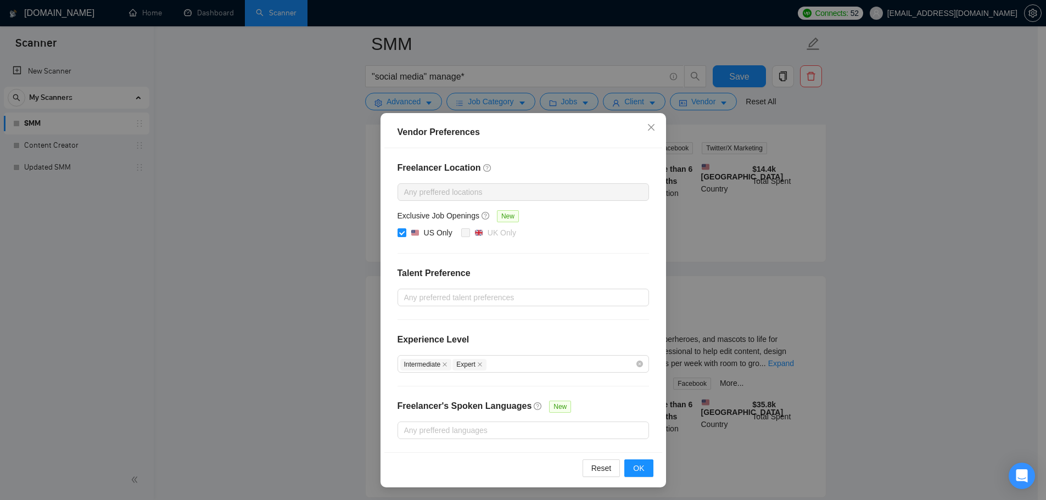
scroll to position [220, 0]
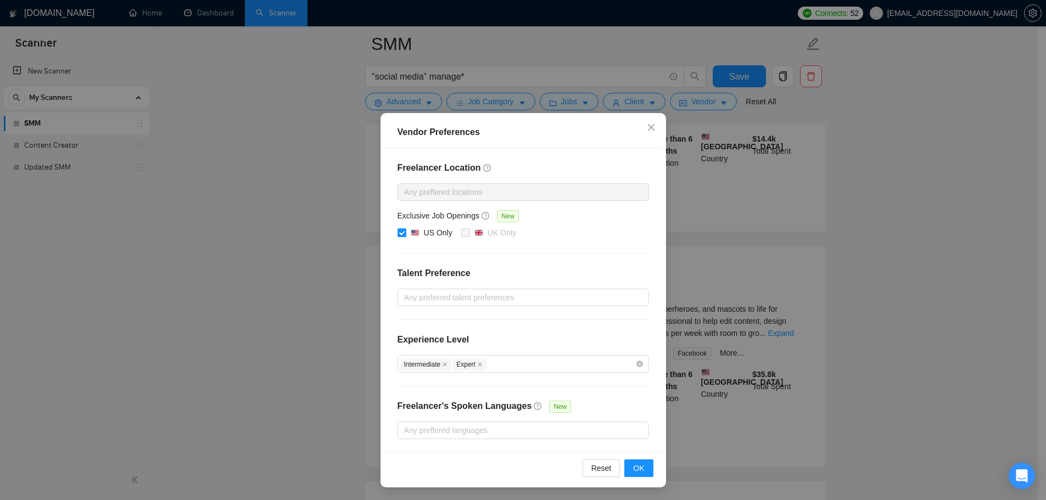
click at [760, 145] on div "Vendor Preferences Freelancer Location Any preffered locations Exclusive Job Op…" at bounding box center [523, 250] width 1046 height 500
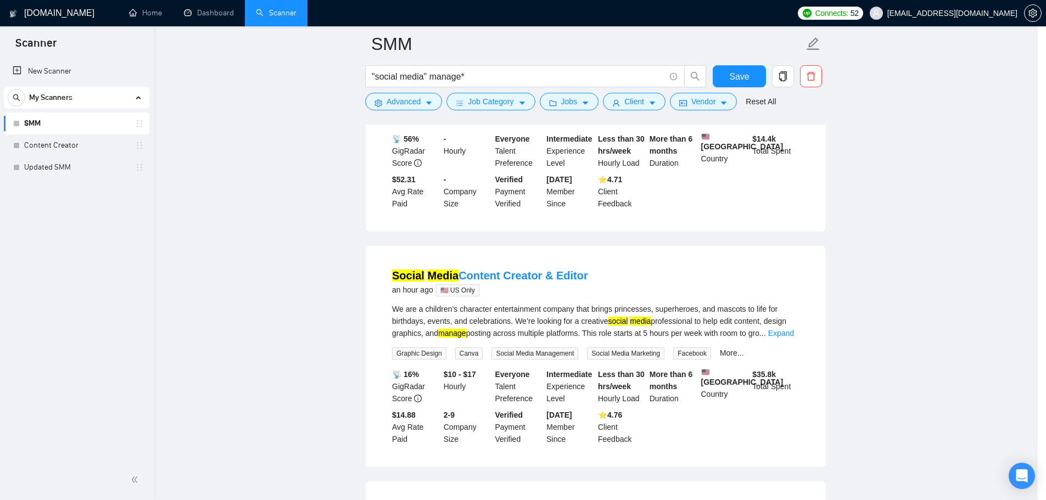
scroll to position [0, 0]
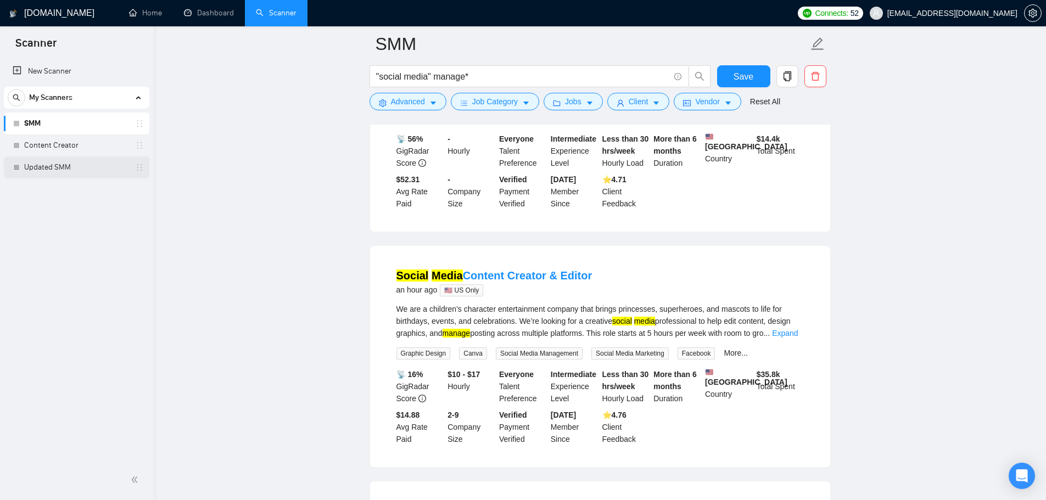
click at [68, 174] on link "Updated SMM" at bounding box center [76, 167] width 104 height 22
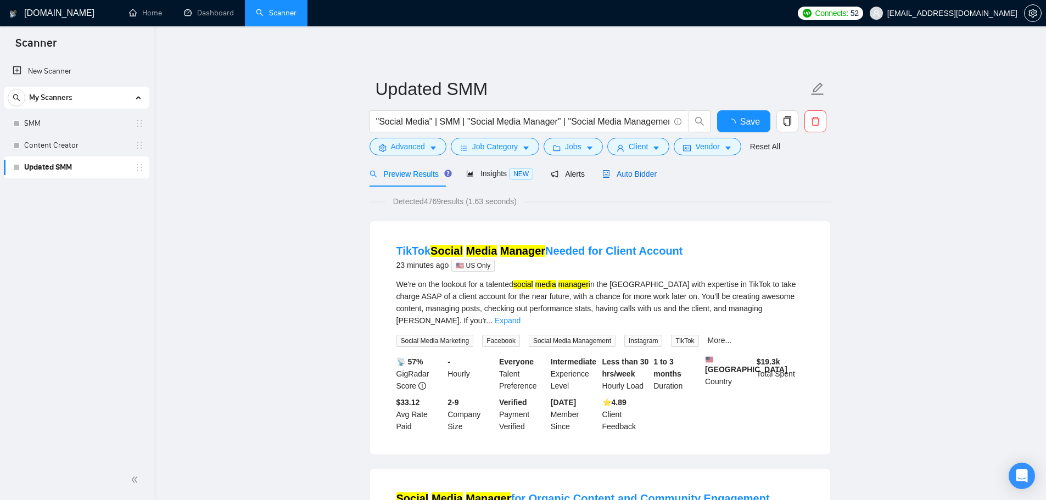
click at [619, 177] on span "Auto Bidder" at bounding box center [629, 174] width 54 height 9
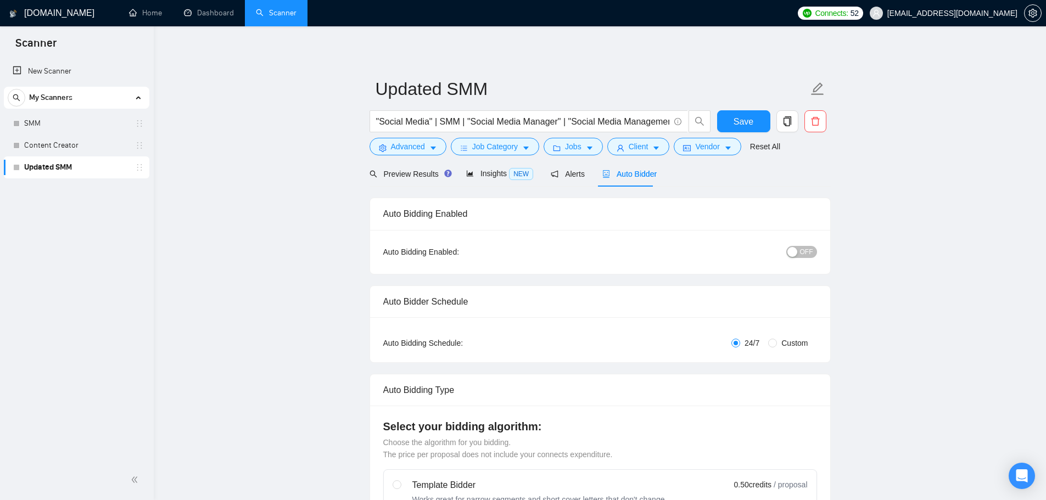
checkbox input "true"
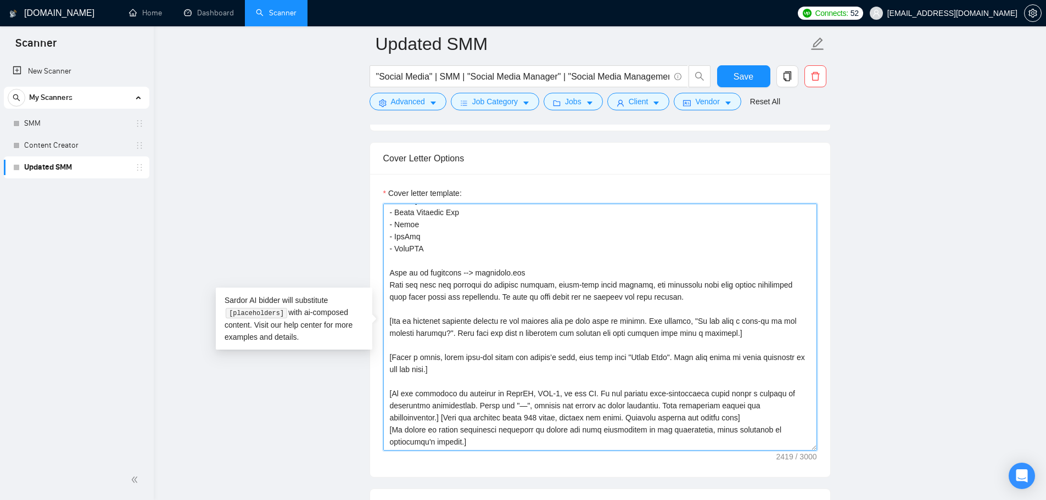
scroll to position [1427, 0]
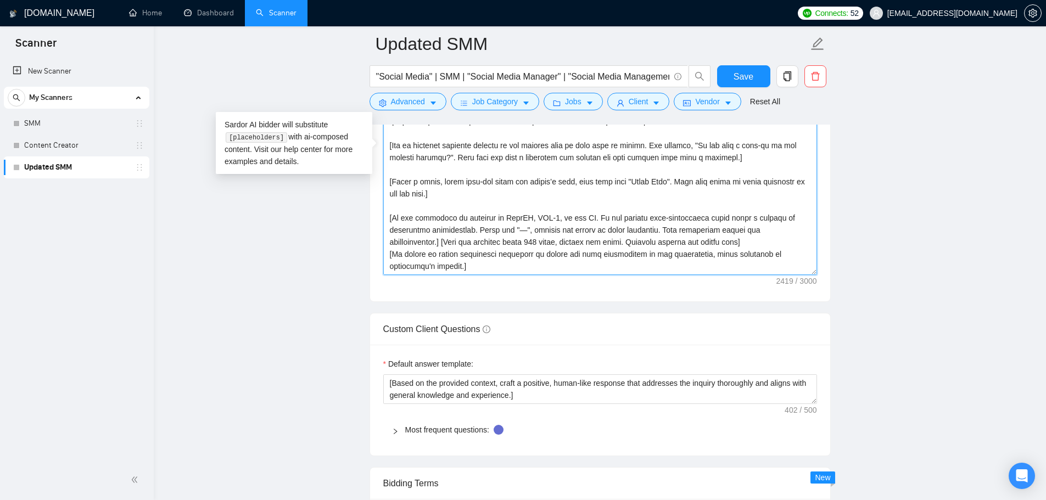
drag, startPoint x: 385, startPoint y: 259, endPoint x: 450, endPoint y: 296, distance: 75.0
click at [450, 296] on div "Cover letter template:" at bounding box center [600, 149] width 460 height 303
click at [559, 243] on textarea "Cover letter template:" at bounding box center [600, 151] width 434 height 247
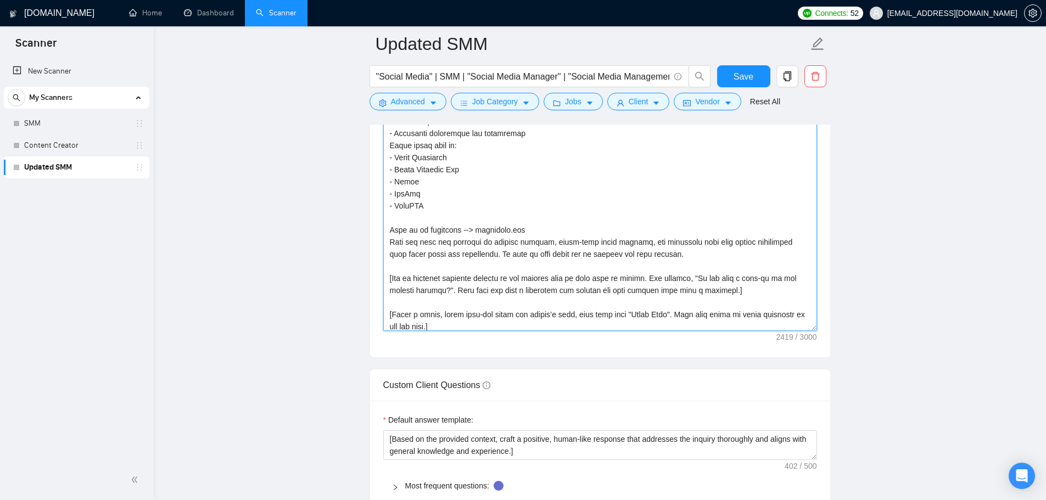
scroll to position [1373, 0]
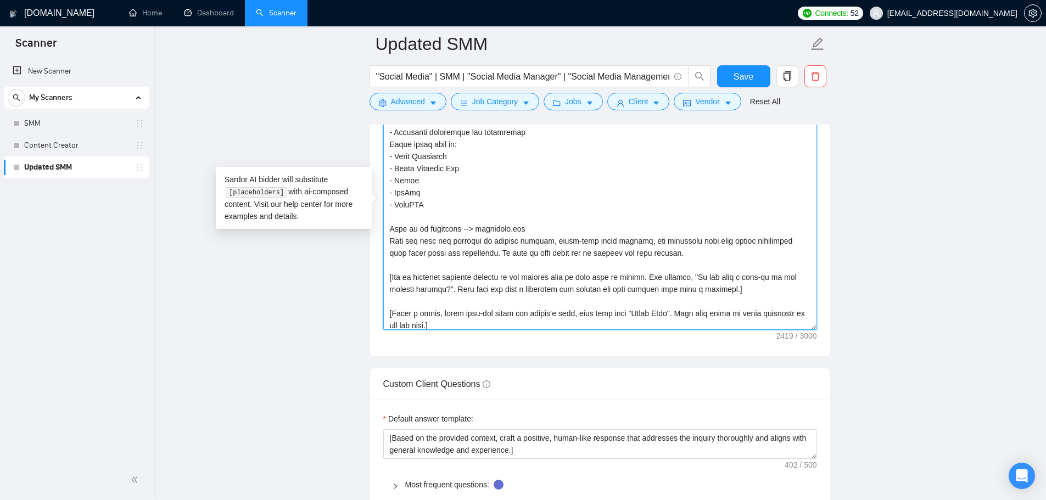
click at [432, 268] on textarea "Cover letter template:" at bounding box center [600, 206] width 434 height 247
click at [444, 232] on textarea "Cover letter template:" at bounding box center [600, 206] width 434 height 247
click at [439, 211] on textarea "Cover letter template:" at bounding box center [600, 206] width 434 height 247
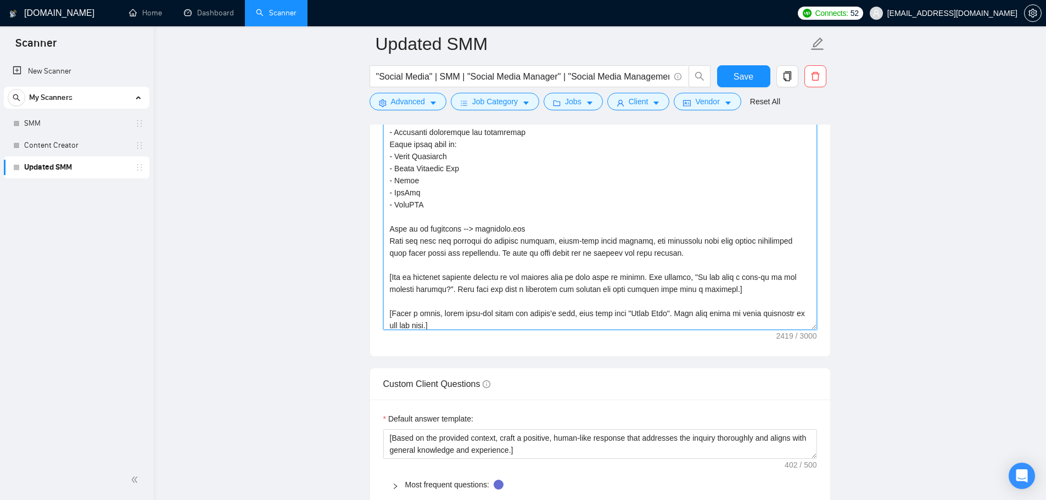
click at [630, 209] on textarea "Cover letter template:" at bounding box center [600, 206] width 434 height 247
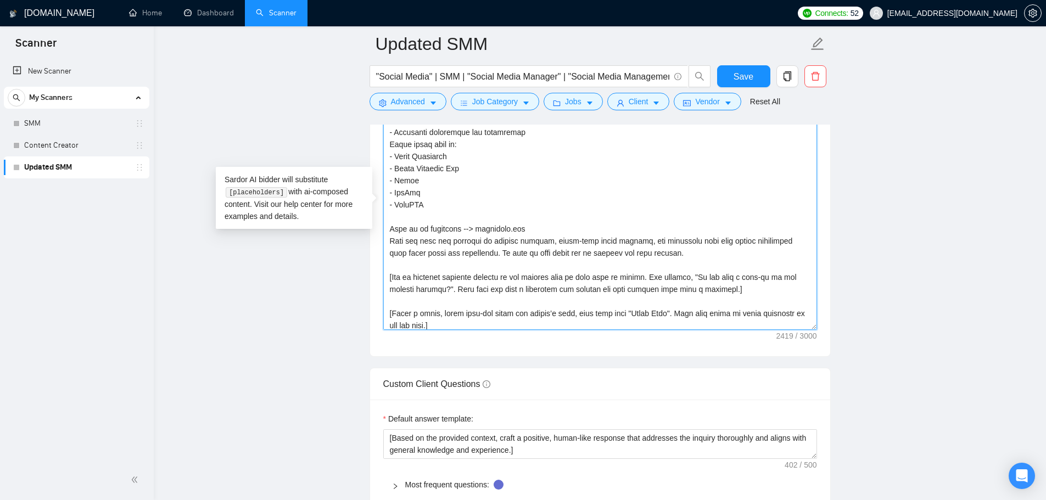
click at [555, 215] on textarea "Cover letter template:" at bounding box center [600, 206] width 434 height 247
paste textarea "My Portfolio --> sunnyhari.com"
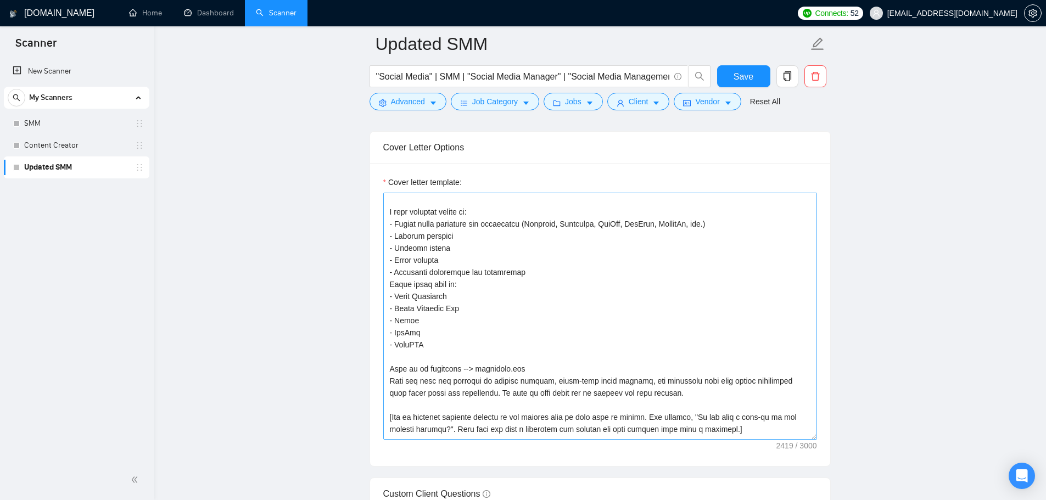
scroll to position [77, 0]
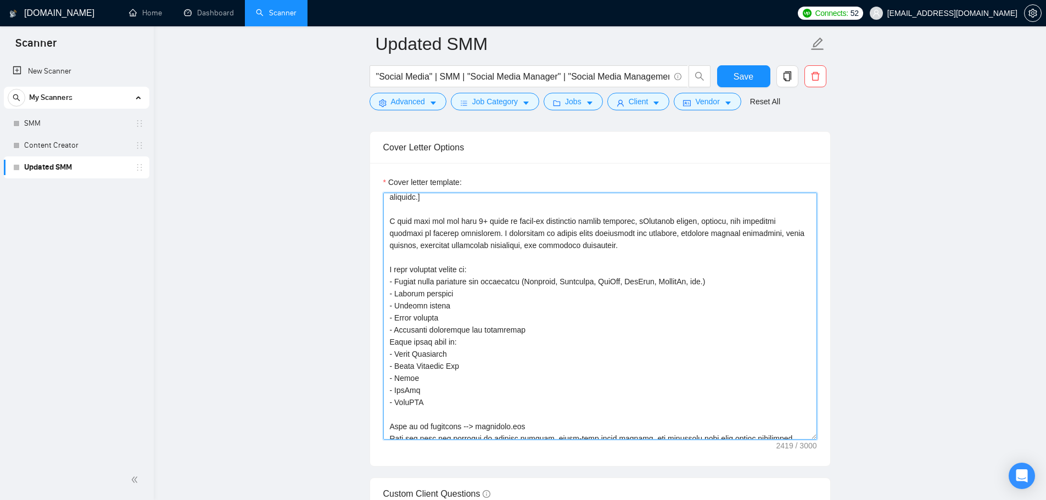
click at [388, 272] on textarea "Cover letter template:" at bounding box center [600, 316] width 434 height 247
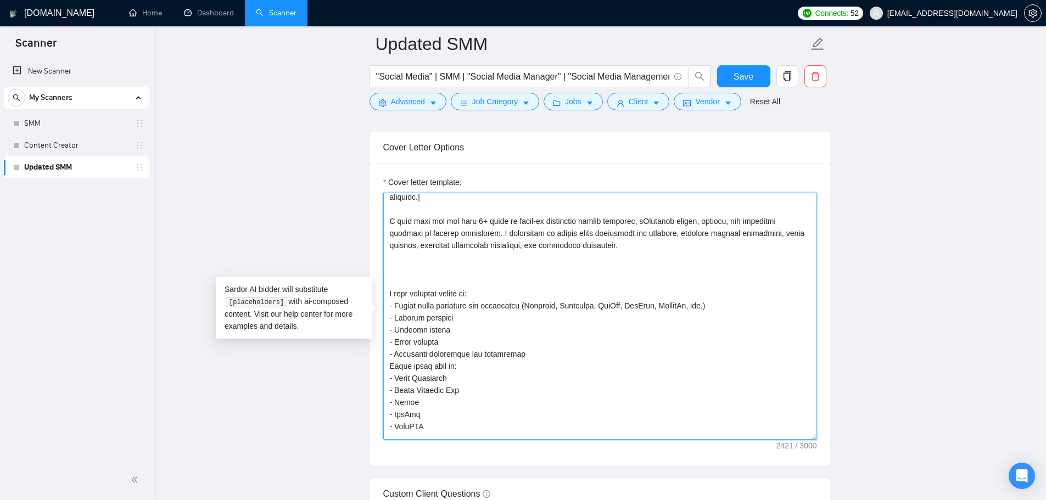
click at [475, 271] on textarea "Cover letter template:" at bounding box center [600, 316] width 434 height 247
paste textarea "Here is my portfolio --> sunnyhari.com This is where you will find examples of …"
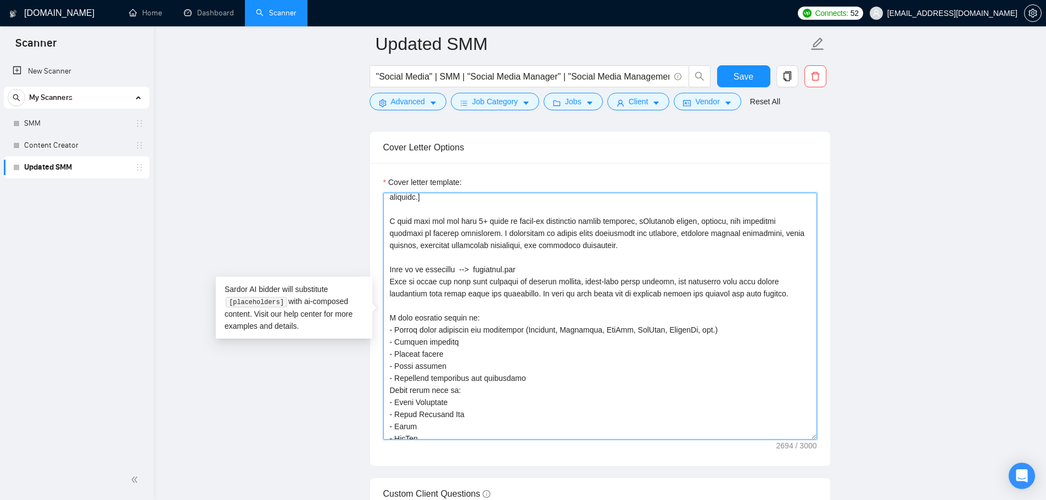
click at [406, 307] on textarea "Cover letter template:" at bounding box center [600, 316] width 434 height 247
click at [413, 261] on textarea "Cover letter template:" at bounding box center [600, 316] width 434 height 247
click at [417, 301] on textarea "Cover letter template:" at bounding box center [600, 316] width 434 height 247
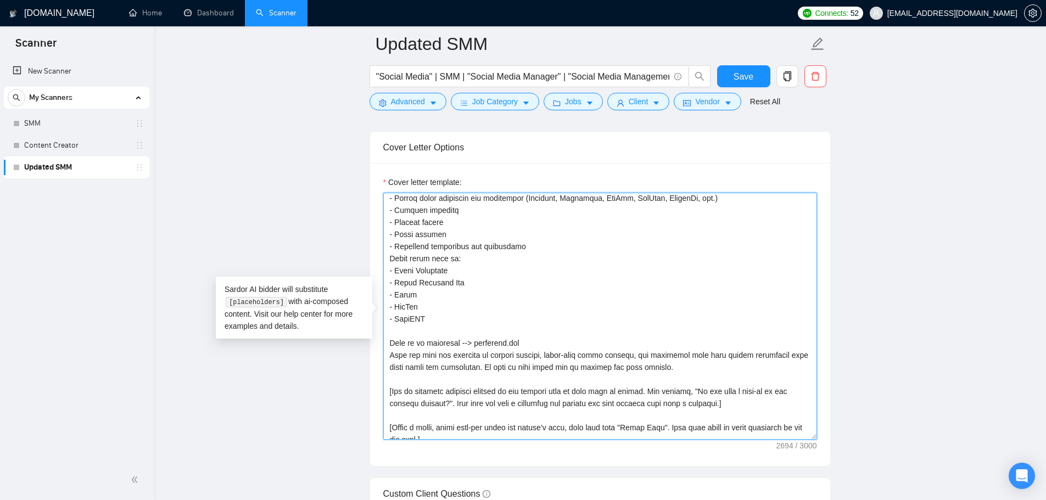
scroll to position [290, 0]
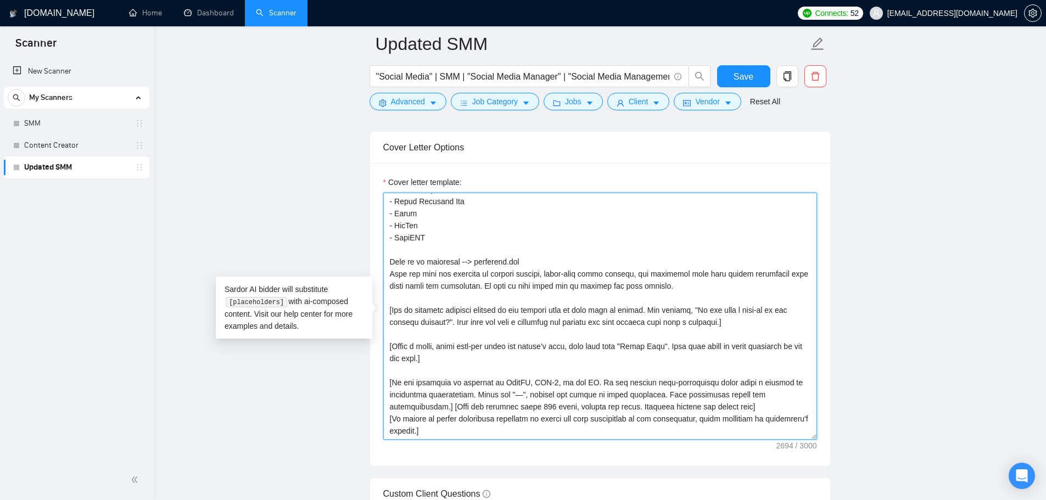
drag, startPoint x: 690, startPoint y: 289, endPoint x: 389, endPoint y: 264, distance: 302.5
click at [389, 264] on textarea "Cover letter template:" at bounding box center [600, 316] width 434 height 247
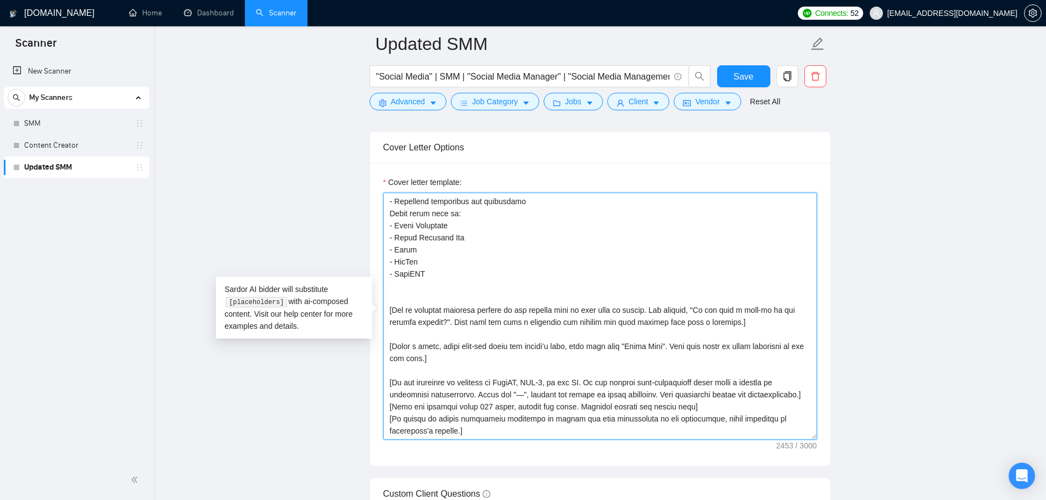
scroll to position [254, 0]
click at [394, 285] on textarea "Cover letter template:" at bounding box center [600, 316] width 434 height 247
click at [397, 295] on textarea "Cover letter template:" at bounding box center [600, 316] width 434 height 247
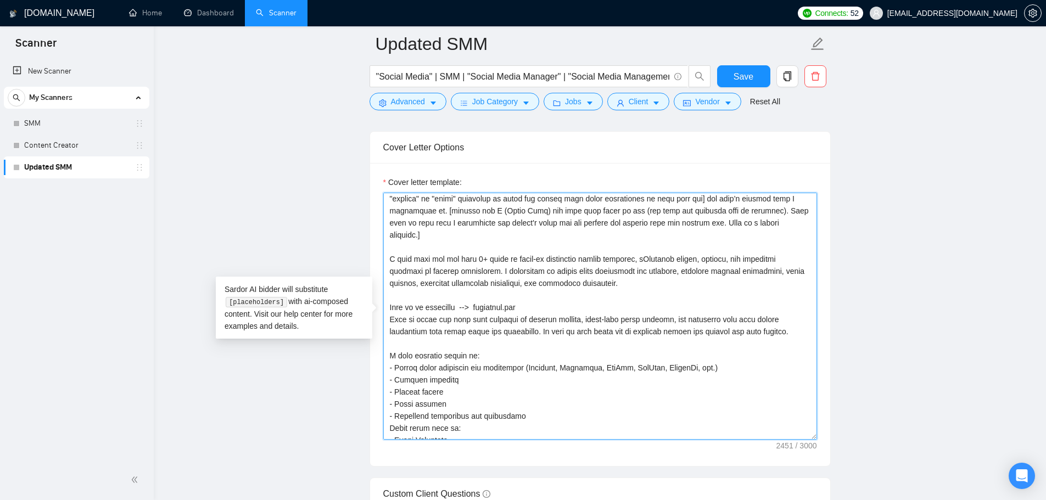
scroll to position [0, 0]
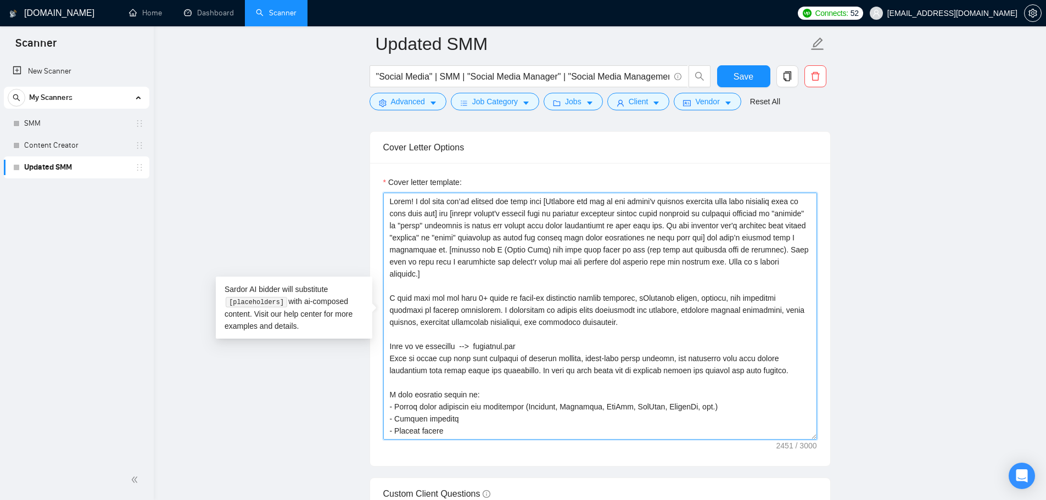
click at [472, 346] on textarea "Cover letter template:" at bounding box center [600, 316] width 434 height 247
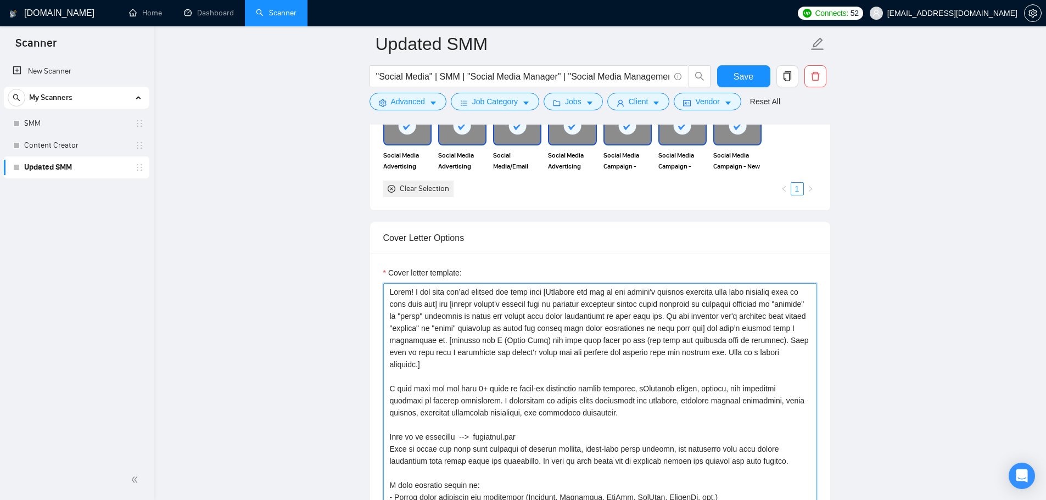
scroll to position [1153, 0]
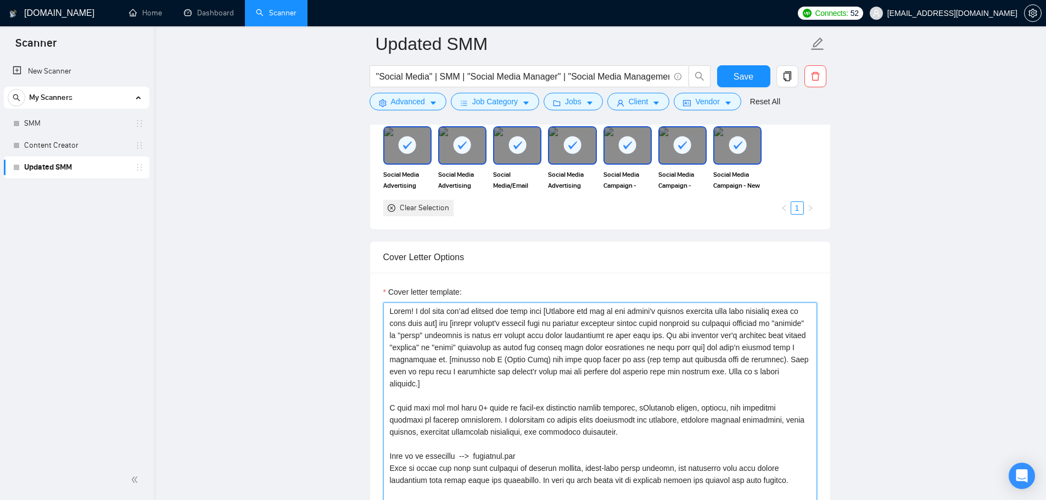
drag, startPoint x: 424, startPoint y: 324, endPoint x: 376, endPoint y: 234, distance: 101.9
click at [376, 234] on form "Auto Bidding Enabled Auto Bidding Enabled: OFF Auto Bidder Schedule Auto Biddin…" at bounding box center [599, 474] width 461 height 2842
type textarea "Hello! I see that you’re looking for help with [Identify the two of the client'…"
click at [526, 282] on div "Cover letter template:" at bounding box center [600, 424] width 460 height 303
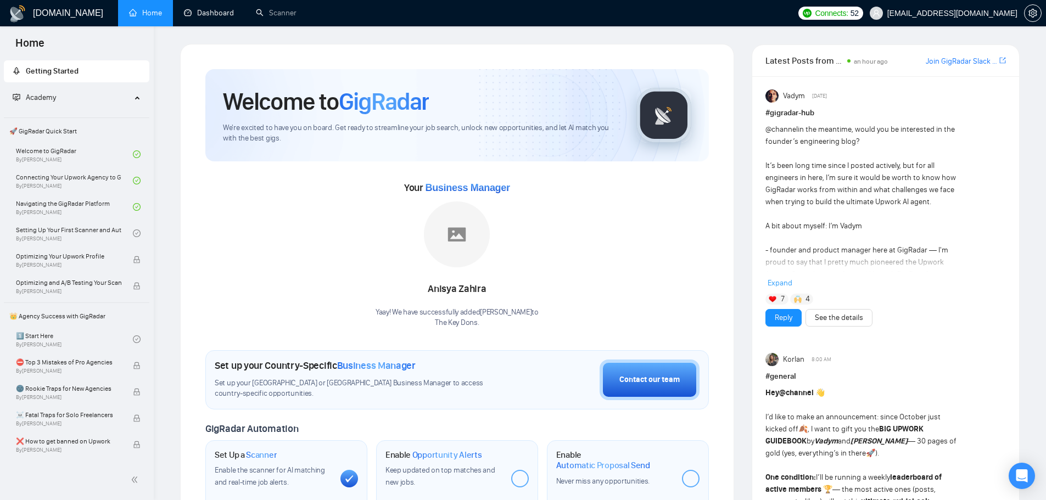
click at [282, 8] on link "Scanner" at bounding box center [276, 12] width 41 height 9
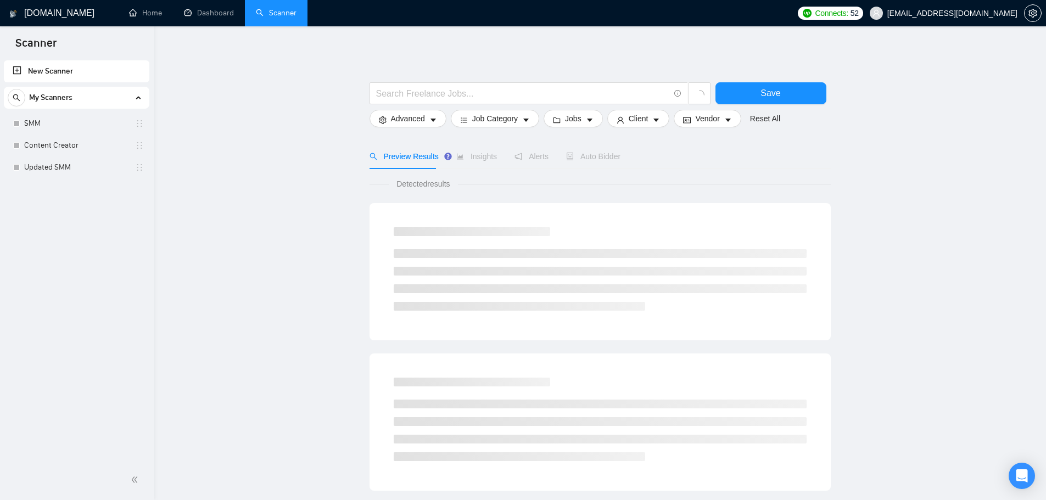
click at [91, 68] on link "New Scanner" at bounding box center [77, 71] width 128 height 22
click at [30, 67] on link "New Scanner" at bounding box center [77, 71] width 128 height 22
click at [16, 73] on link "New Scanner" at bounding box center [77, 71] width 128 height 22
click at [77, 71] on link "New Scanner" at bounding box center [77, 71] width 128 height 22
click at [439, 91] on input "text" at bounding box center [522, 94] width 293 height 14
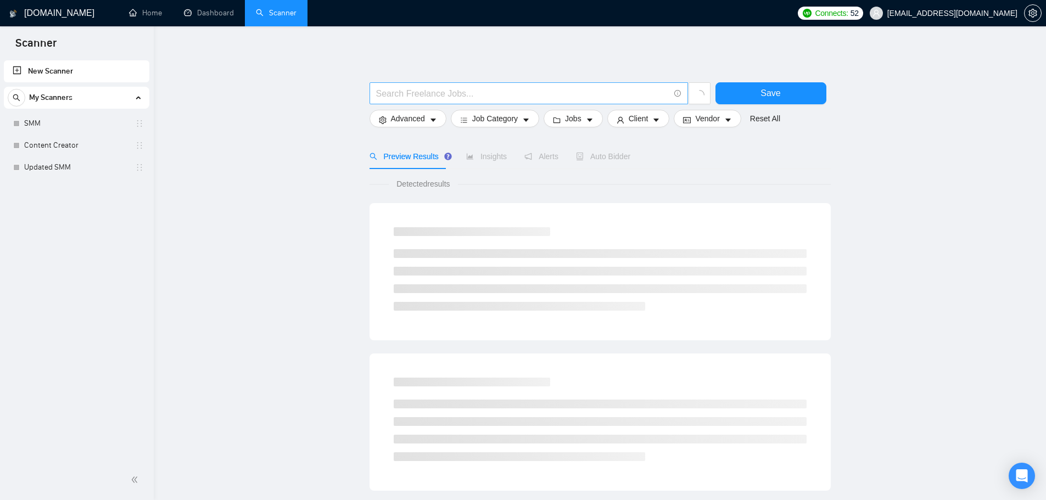
click at [422, 97] on input "text" at bounding box center [522, 94] width 293 height 14
paste input ""Social Media" | SMM | "Social Media Manager" | "Social Media Management""
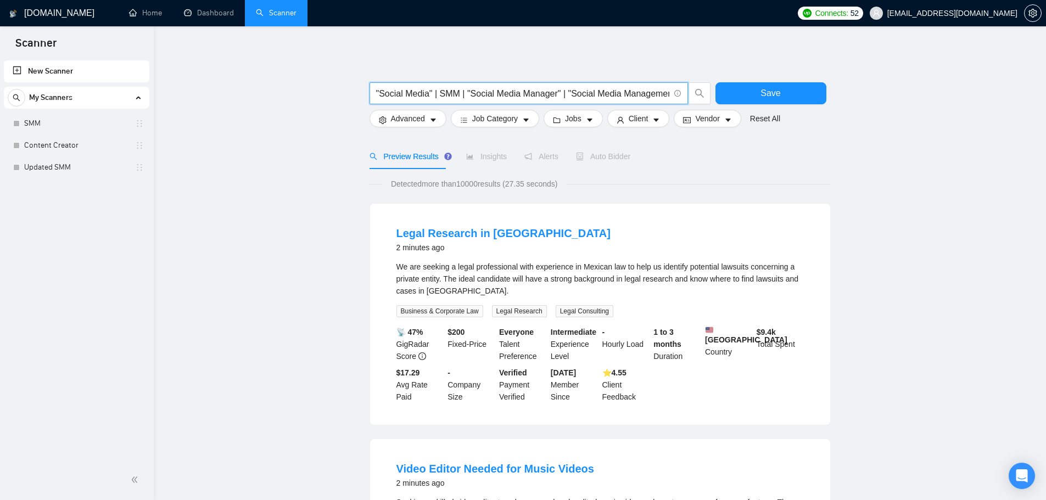
scroll to position [0, 7]
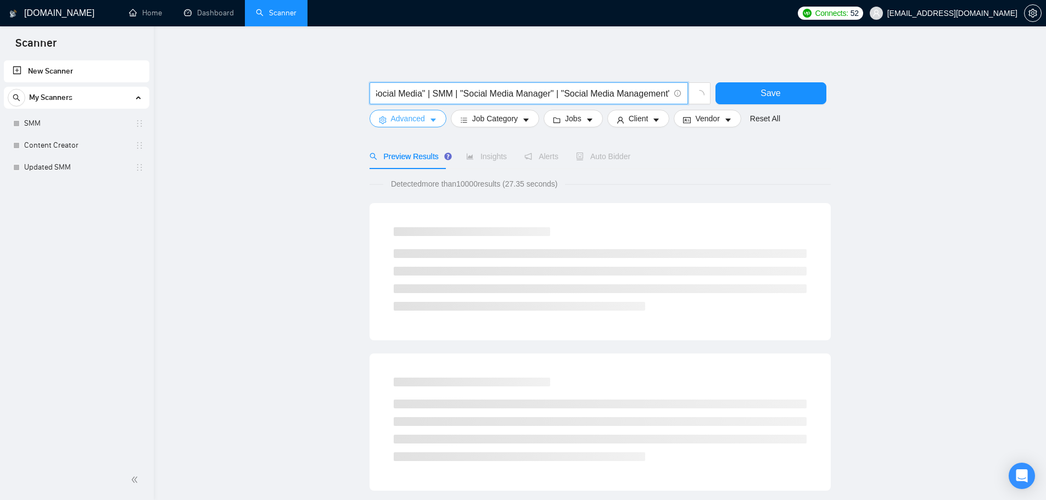
type input ""Social Media" | SMM | "Social Media Manager" | "Social Media Management""
click at [401, 121] on span "Advanced" at bounding box center [408, 119] width 34 height 12
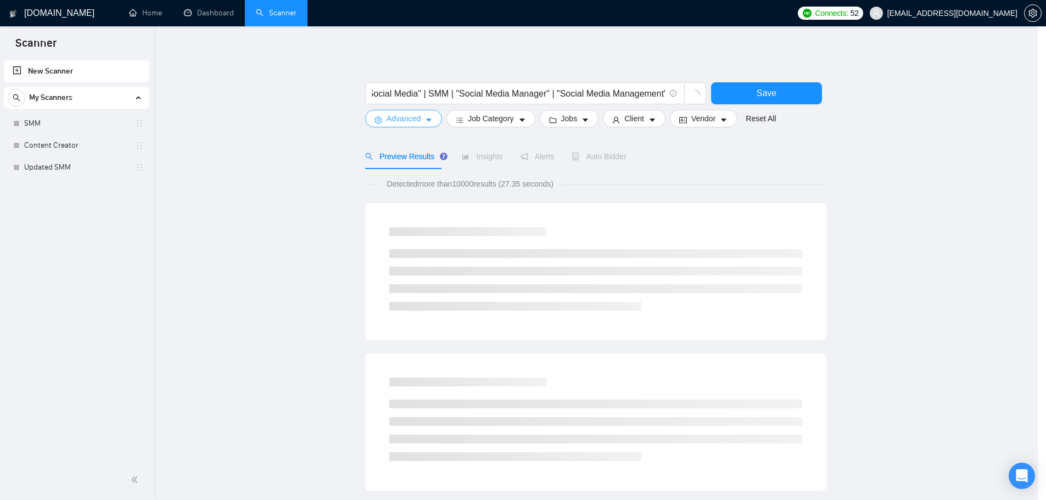
scroll to position [0, 0]
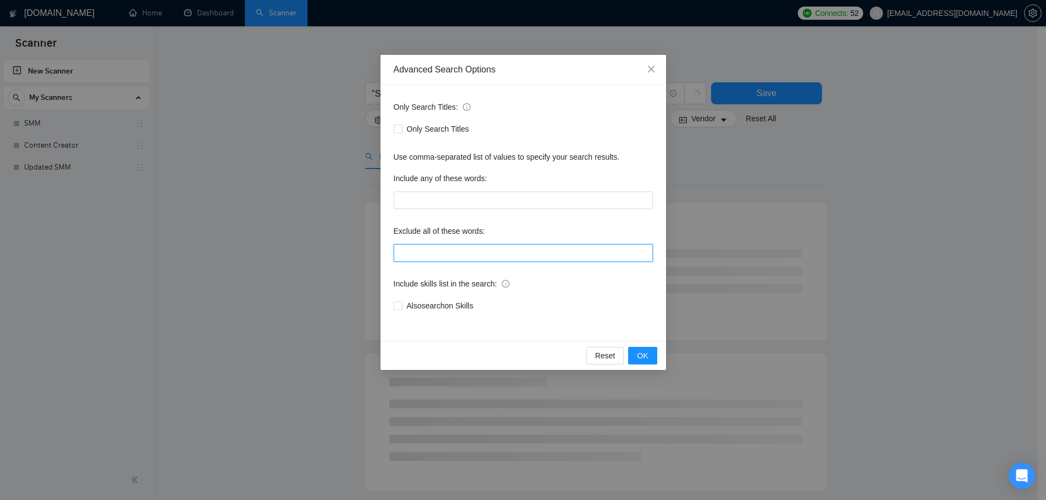
click at [427, 259] on input "text" at bounding box center [523, 253] width 259 height 18
paste input "full-time, "full time", "lead a team", "head of", affiliate, "cold call", "cold…"
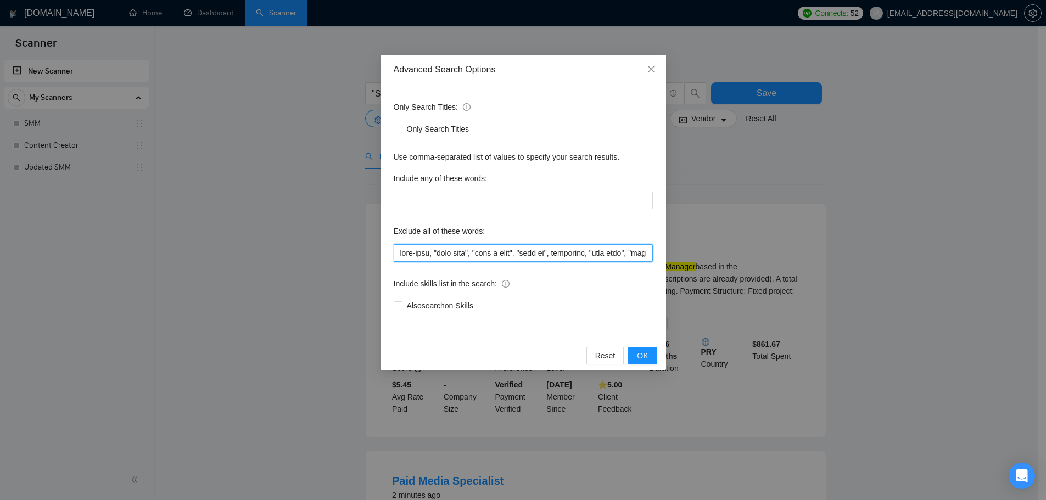
click at [394, 254] on input "text" at bounding box center [523, 253] width 259 height 18
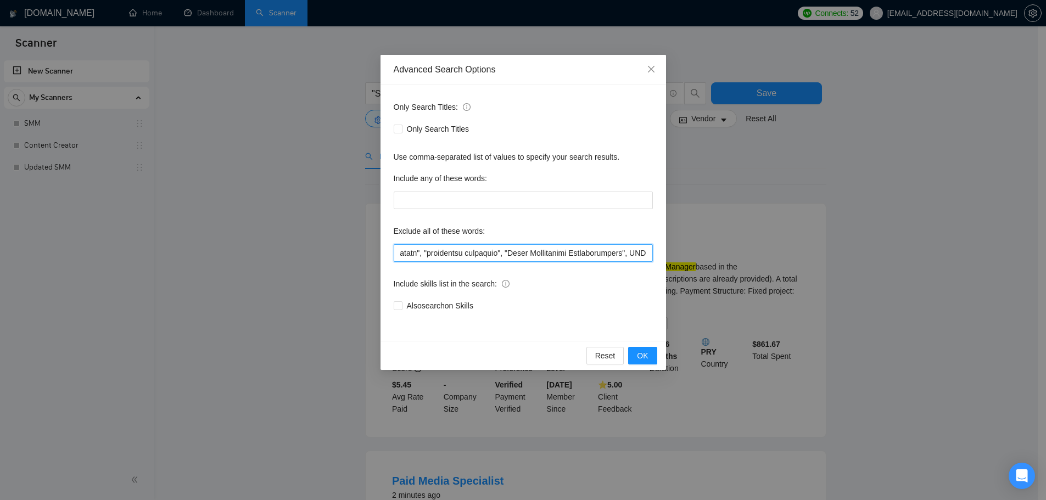
drag, startPoint x: 399, startPoint y: 254, endPoint x: 881, endPoint y: 286, distance: 483.1
click at [881, 286] on div "Advanced Search Options Only Search Titles: Only Search Titles Use comma-separa…" at bounding box center [523, 250] width 1046 height 500
paste input ""in - person", videographer, "video producer", "google ads", Sales Specialist, …"
type input "full-time, "full time", "lead a team", "head of", affiliate, "cold call", "cold…"
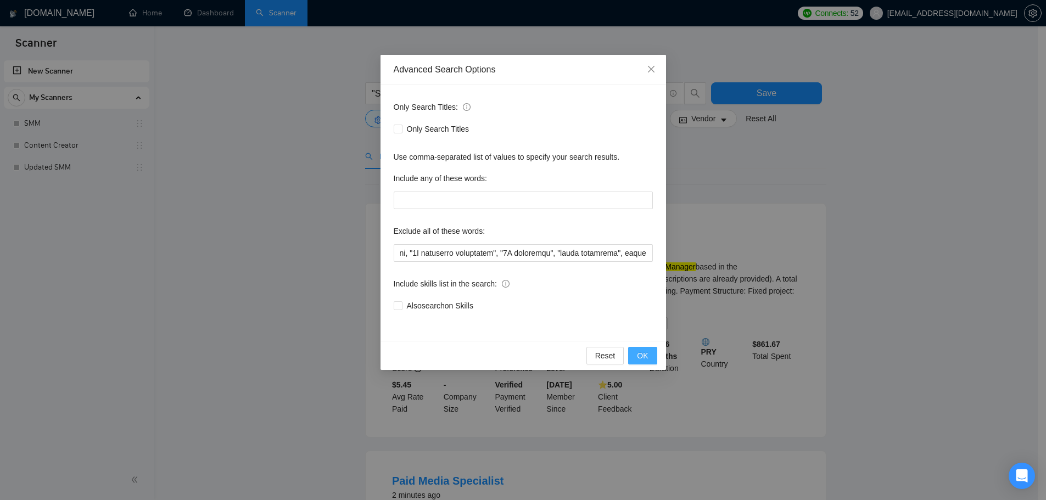
click at [643, 362] on button "OK" at bounding box center [642, 356] width 29 height 18
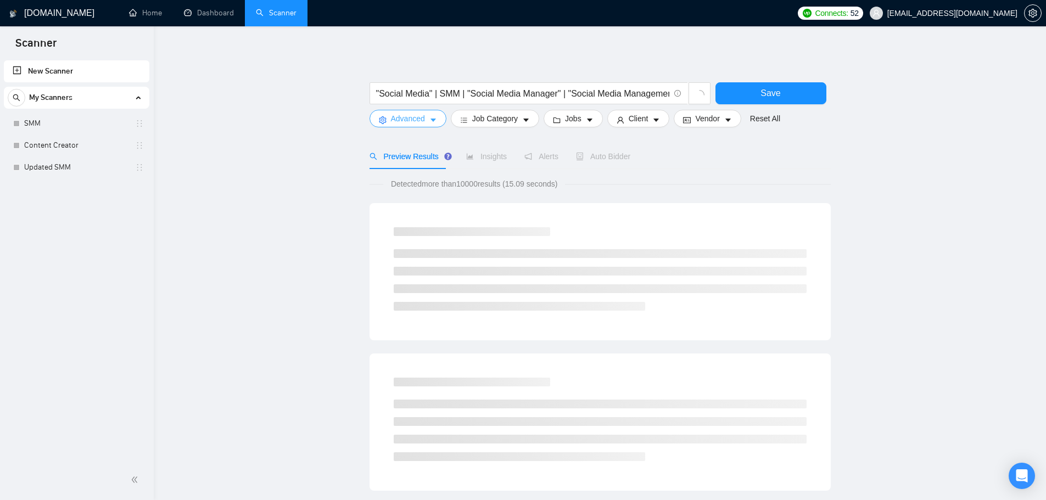
click at [418, 120] on span "Advanced" at bounding box center [408, 119] width 34 height 12
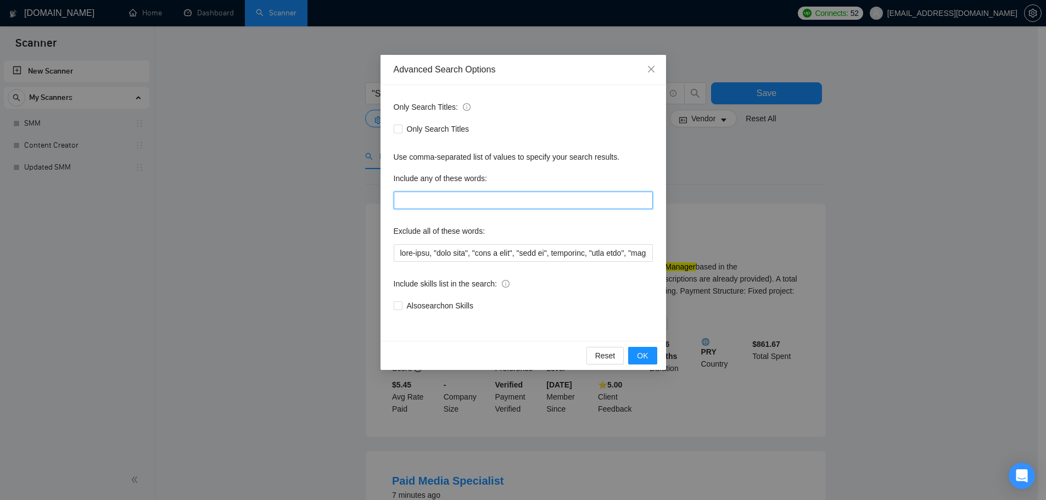
click at [497, 202] on input "text" at bounding box center [523, 201] width 259 height 18
click at [220, 173] on div "Advanced Search Options Only Search Titles: Only Search Titles Use comma-separa…" at bounding box center [523, 250] width 1046 height 500
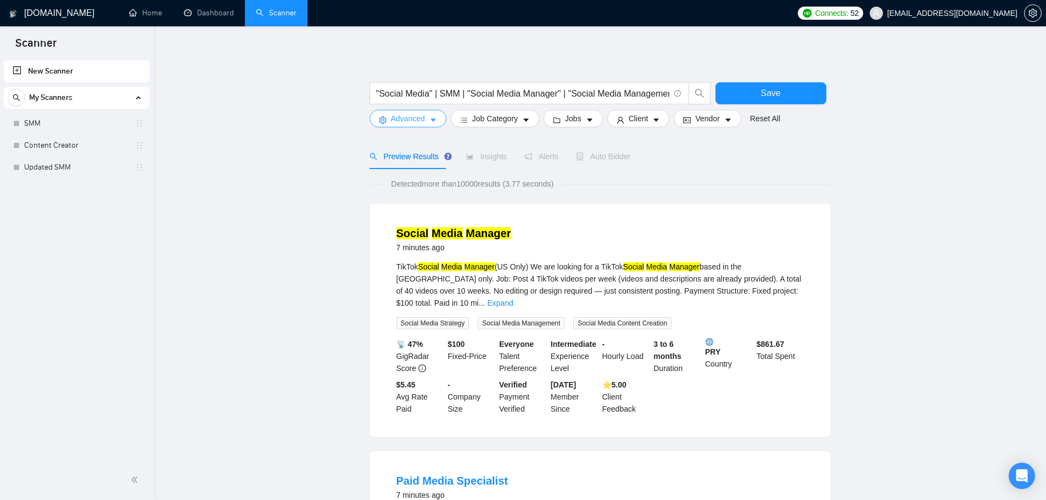
click at [393, 124] on span "Advanced" at bounding box center [408, 119] width 34 height 12
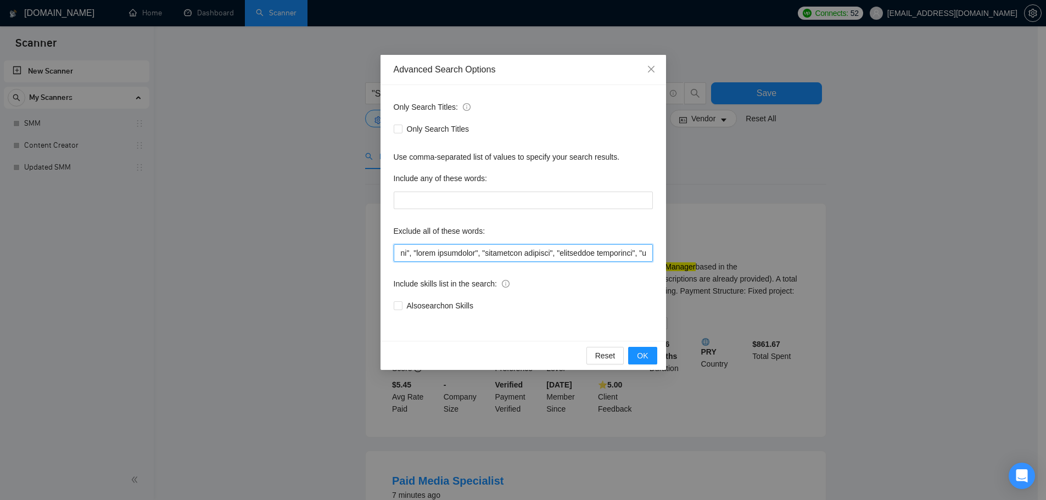
scroll to position [0, 4682]
drag, startPoint x: 403, startPoint y: 256, endPoint x: 498, endPoint y: 258, distance: 95.0
click at [931, 292] on div "Advanced Search Options Only Search Titles: Only Search Titles Use comma-separa…" at bounding box center [523, 250] width 1046 height 500
click at [461, 244] on input "text" at bounding box center [523, 253] width 259 height 18
click at [331, 234] on div "Advanced Search Options Only Search Titles: Only Search Titles Use comma-separa…" at bounding box center [523, 250] width 1046 height 500
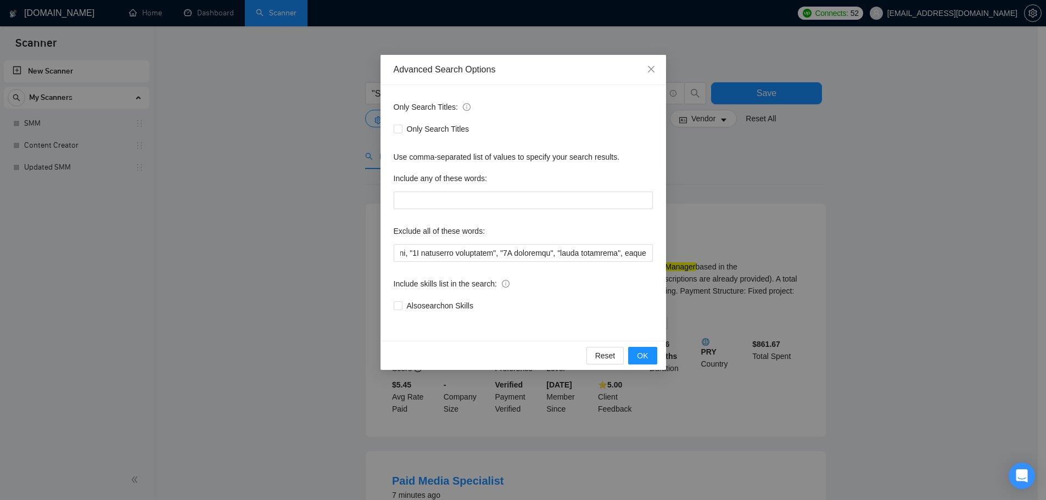
scroll to position [0, 0]
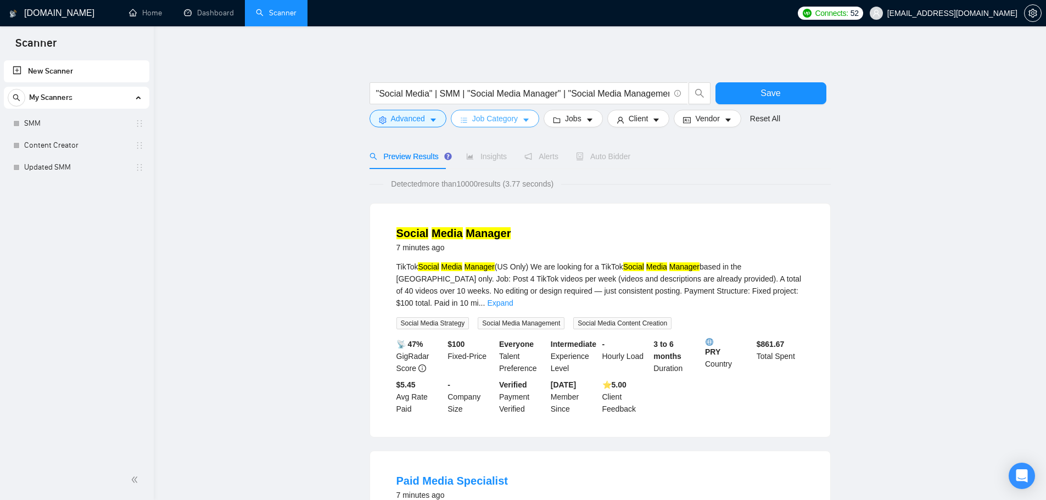
click at [509, 111] on button "Job Category" at bounding box center [495, 119] width 88 height 18
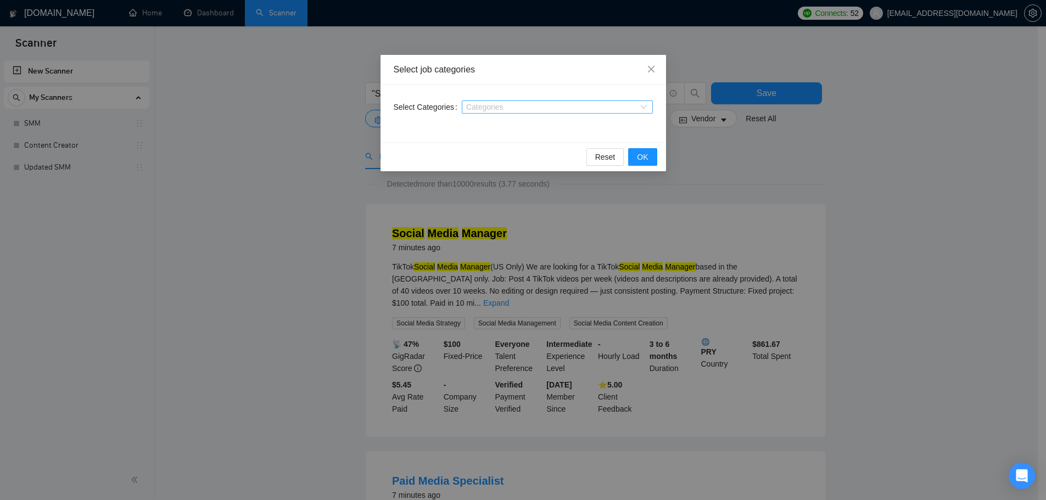
click at [503, 112] on div "Categories" at bounding box center [557, 106] width 191 height 13
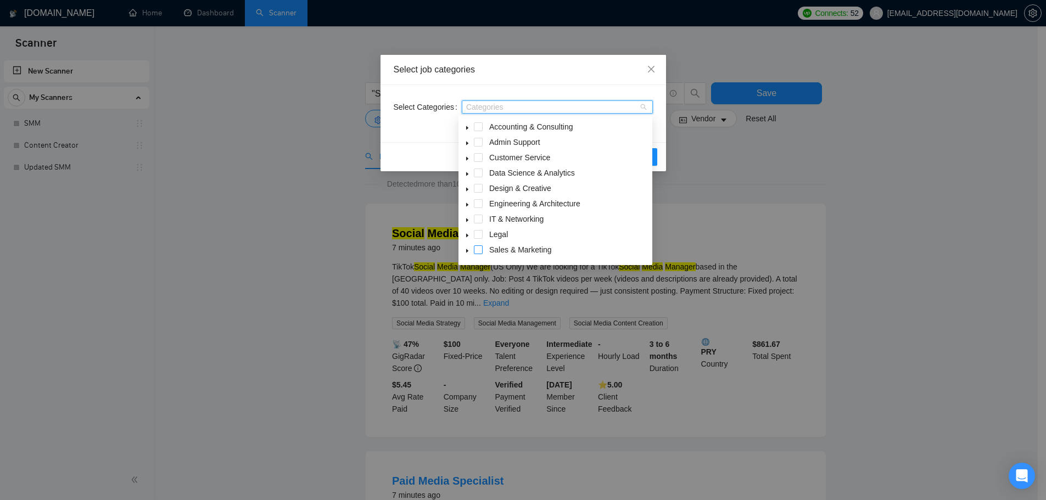
click at [479, 250] on span at bounding box center [478, 249] width 9 height 9
click at [477, 192] on span at bounding box center [478, 188] width 9 height 9
click at [417, 152] on div "Reset OK" at bounding box center [522, 156] width 285 height 29
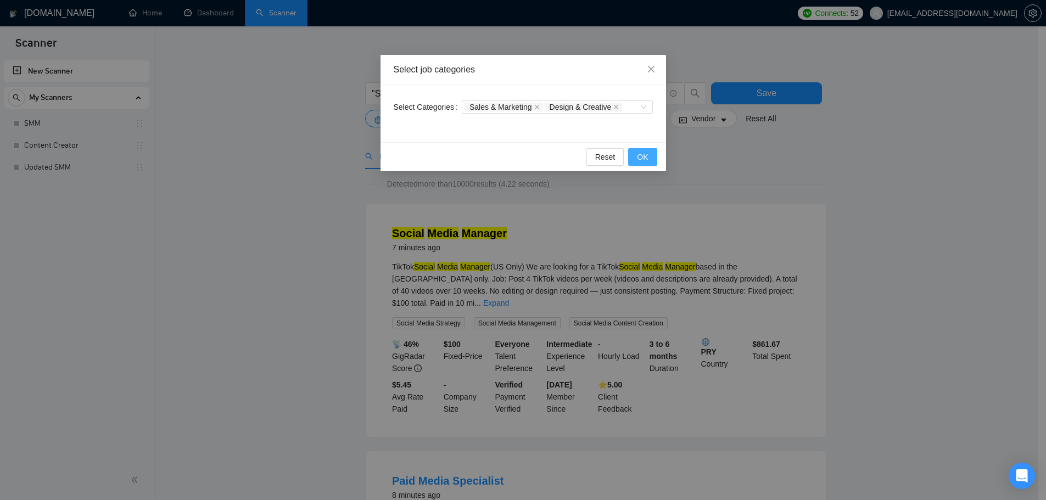
click at [645, 156] on span "OK" at bounding box center [642, 157] width 11 height 12
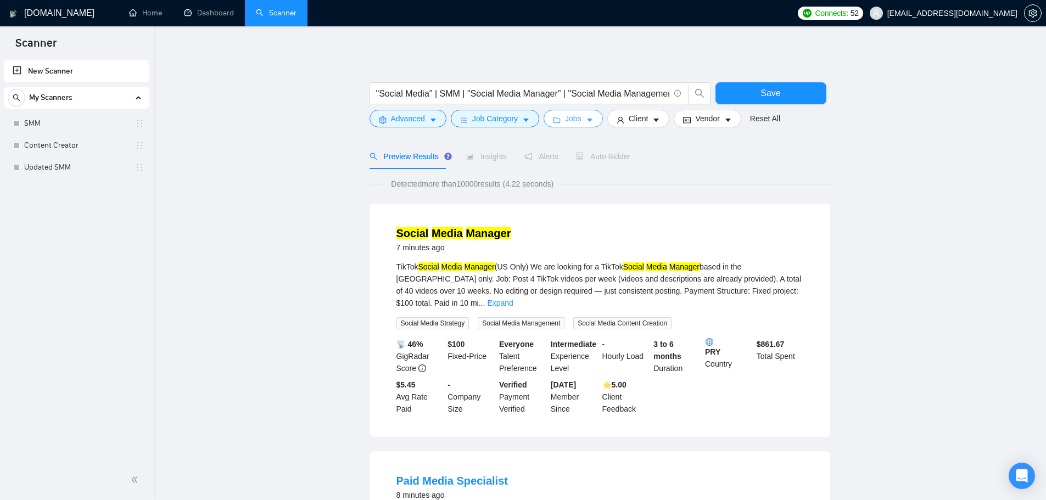
click at [569, 119] on span "Jobs" at bounding box center [573, 119] width 16 height 12
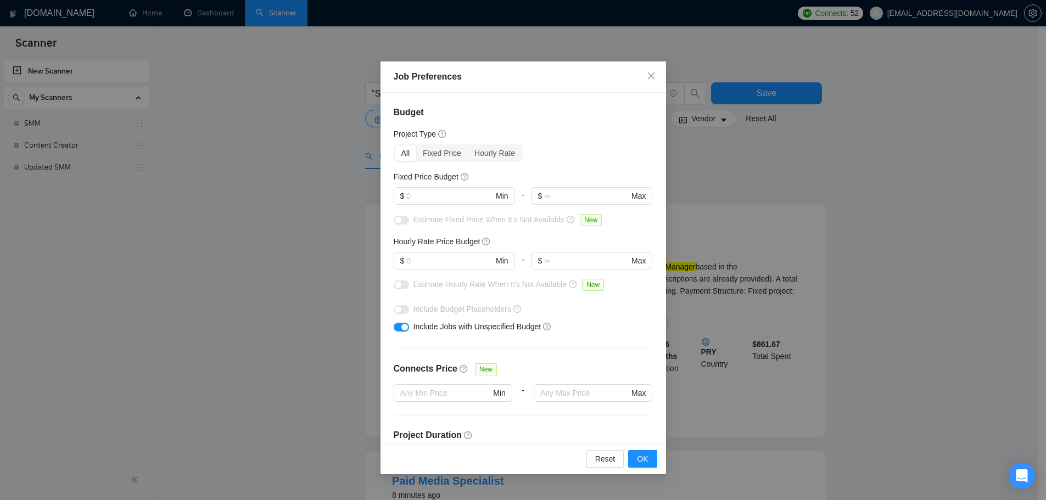
click at [429, 164] on div "Budget Project Type All Fixed Price Hourly Rate Fixed Price Budget $ Min - $ Ma…" at bounding box center [522, 268] width 285 height 350
click at [433, 157] on div "Fixed Price" at bounding box center [442, 152] width 52 height 15
click at [416, 145] on input "Fixed Price" at bounding box center [416, 145] width 0 height 0
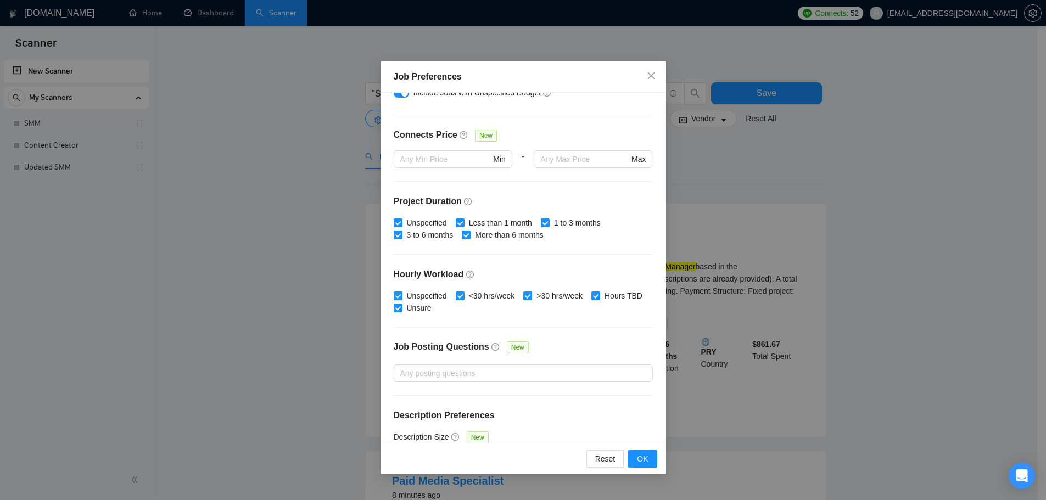
scroll to position [165, 0]
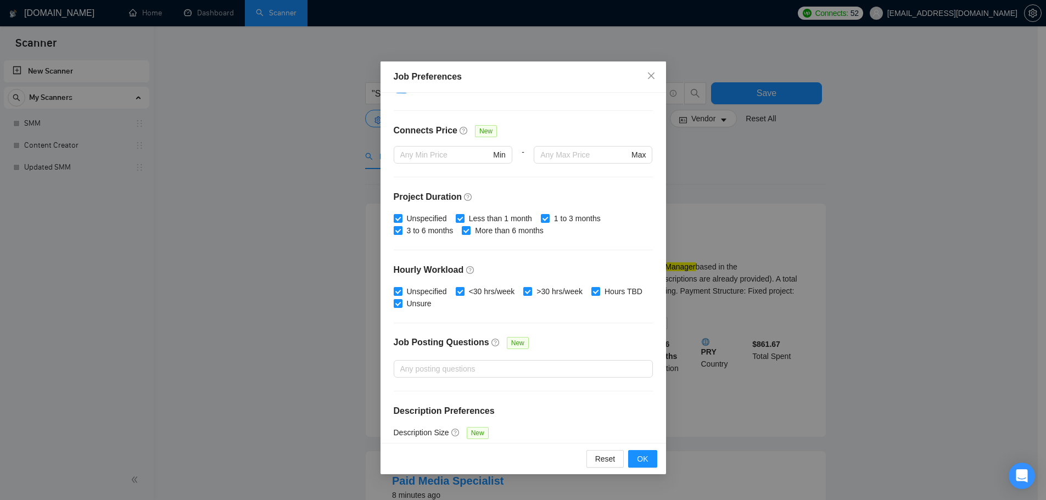
click at [399, 230] on input "3 to 6 months" at bounding box center [398, 230] width 8 height 8
checkbox input "false"
click at [465, 232] on input "More than 6 months" at bounding box center [466, 230] width 8 height 8
checkbox input "false"
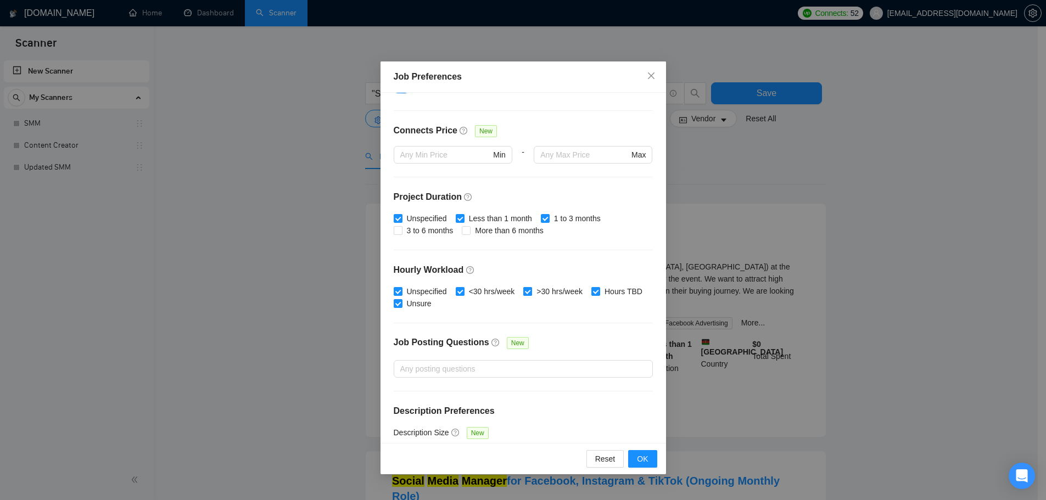
click at [528, 293] on input ">30 hrs/week" at bounding box center [527, 291] width 8 height 8
checkbox input "false"
click at [653, 461] on button "OK" at bounding box center [642, 459] width 29 height 18
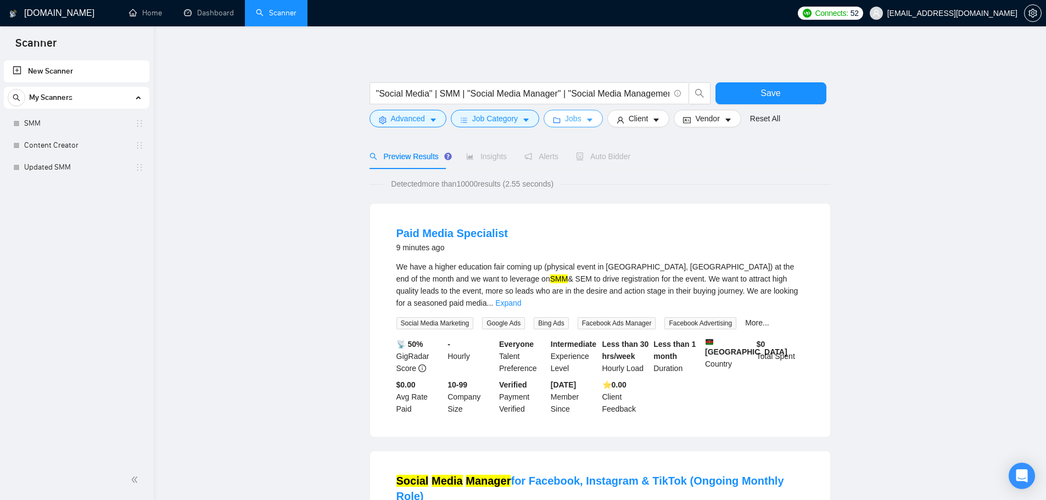
click at [575, 115] on span "Jobs" at bounding box center [573, 119] width 16 height 12
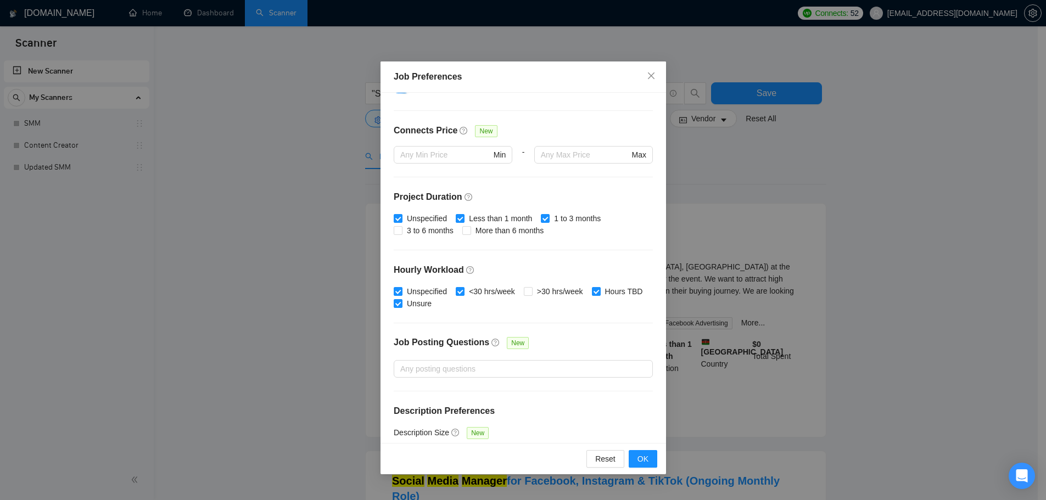
scroll to position [195, 0]
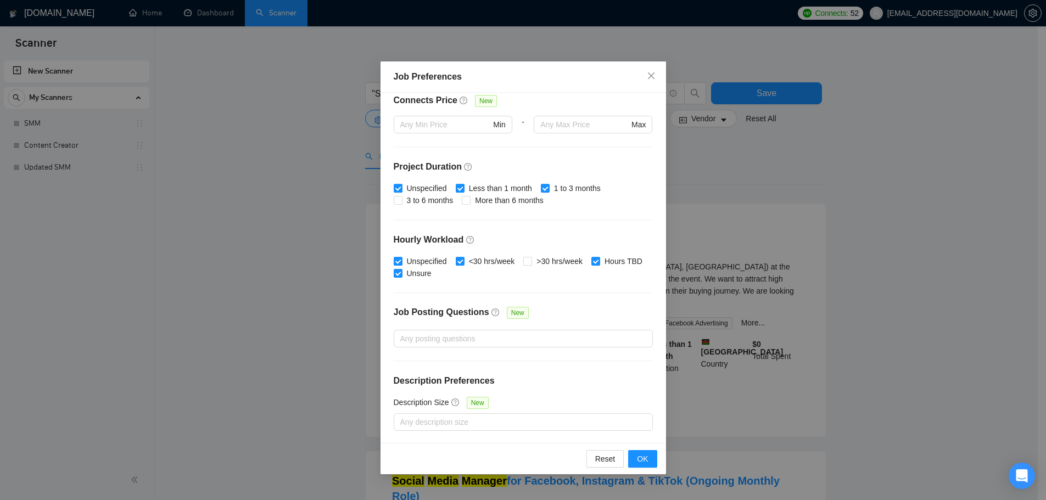
click at [326, 270] on div "Job Preferences Budget Project Type All Fixed Price Hourly Rate Fixed Price Bud…" at bounding box center [523, 250] width 1046 height 500
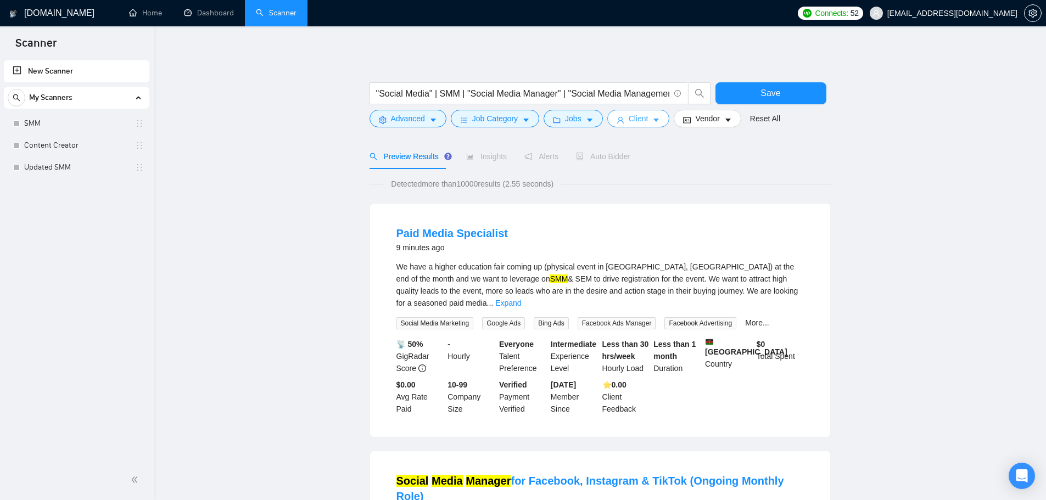
click at [652, 120] on icon "caret-down" at bounding box center [656, 120] width 8 height 8
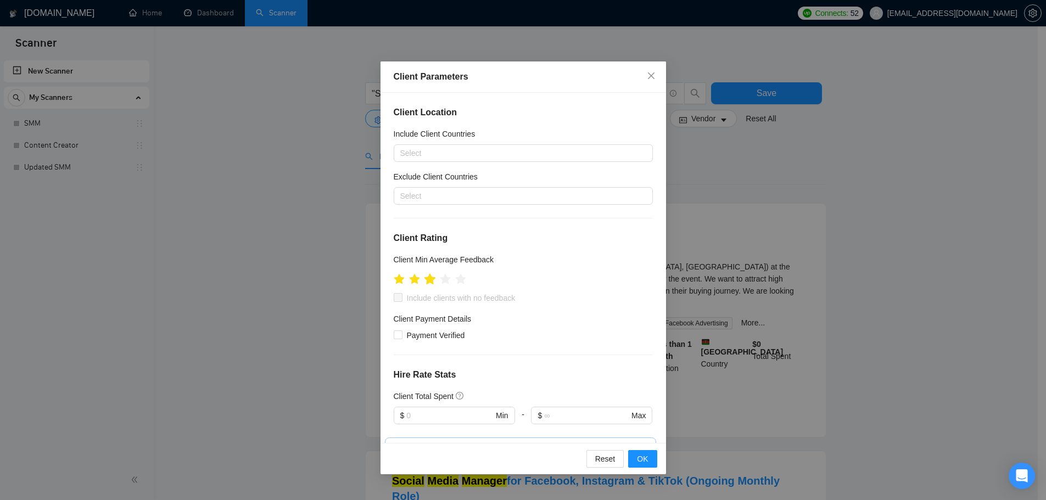
click at [431, 280] on icon "star" at bounding box center [430, 278] width 12 height 11
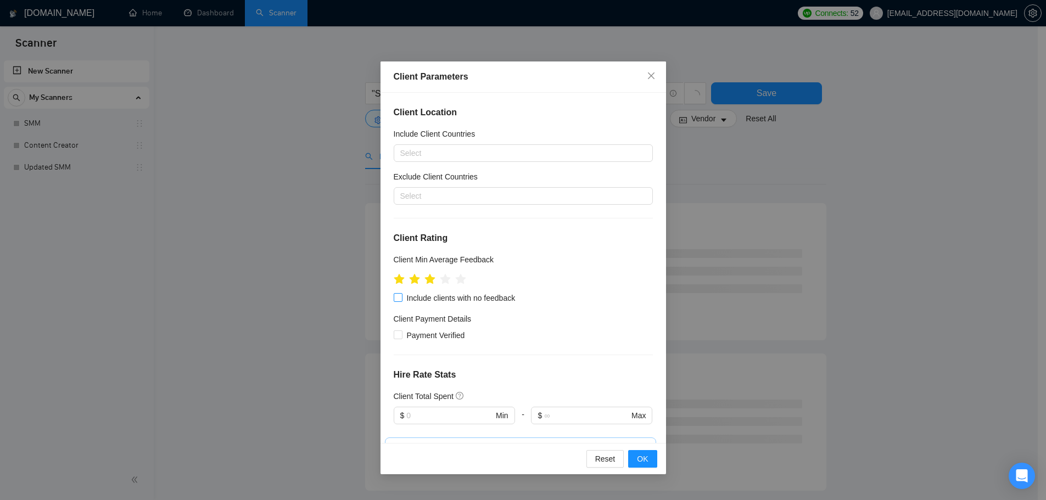
click at [402, 300] on span at bounding box center [398, 297] width 9 height 9
click at [401, 300] on input "Include clients with no feedback" at bounding box center [398, 297] width 8 height 8
checkbox input "true"
click at [400, 335] on input "Payment Verified" at bounding box center [398, 335] width 8 height 8
checkbox input "true"
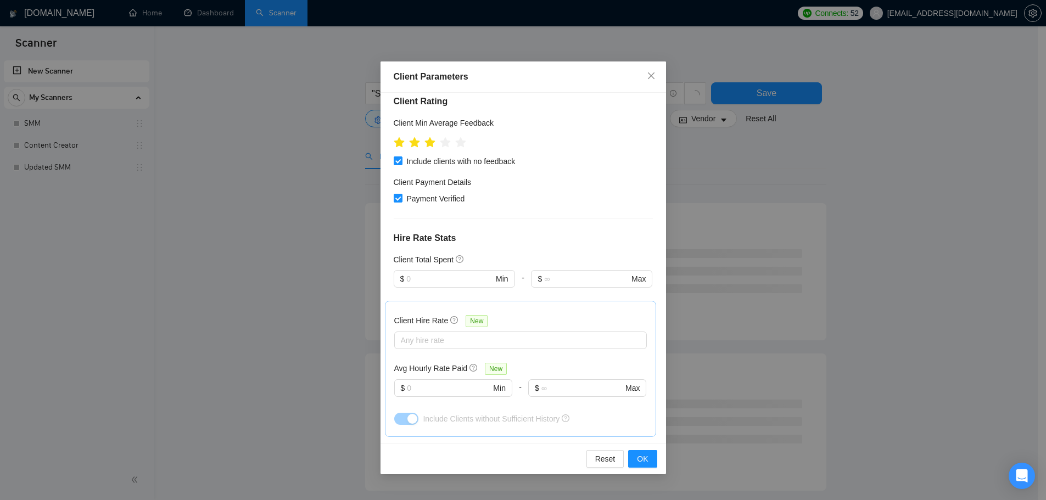
scroll to position [220, 0]
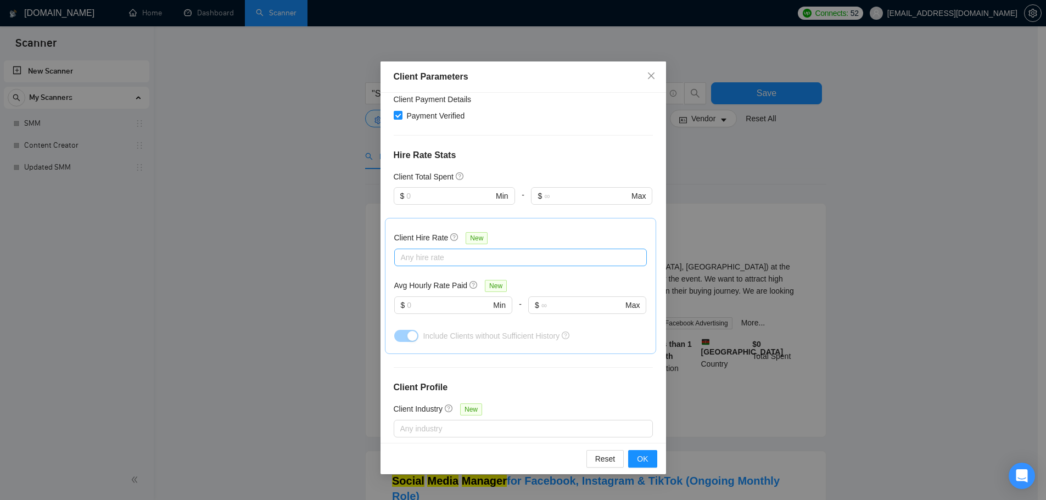
click at [425, 255] on div at bounding box center [515, 257] width 236 height 13
click at [407, 292] on input "Mid Rates" at bounding box center [404, 296] width 8 height 8
checkbox input "true"
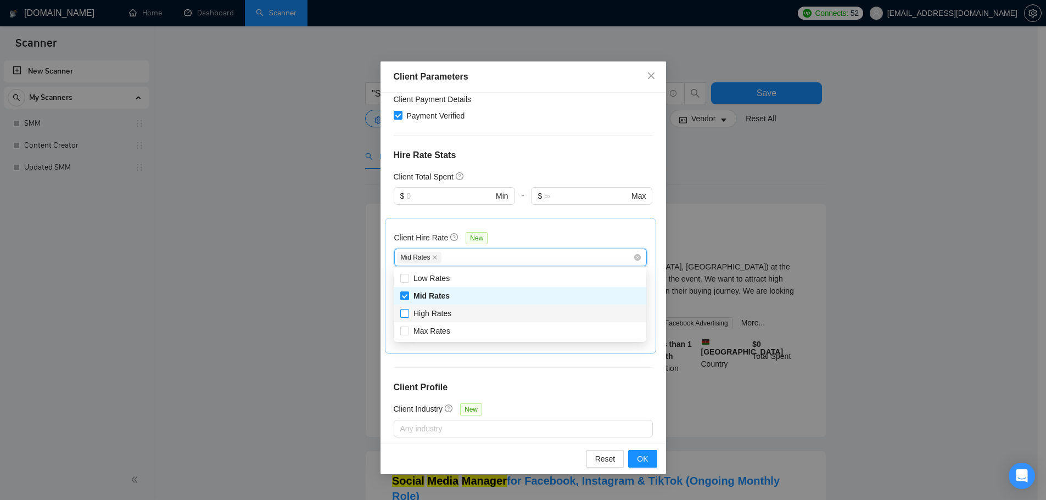
click at [401, 316] on input "High Rates" at bounding box center [404, 313] width 8 height 8
checkbox input "true"
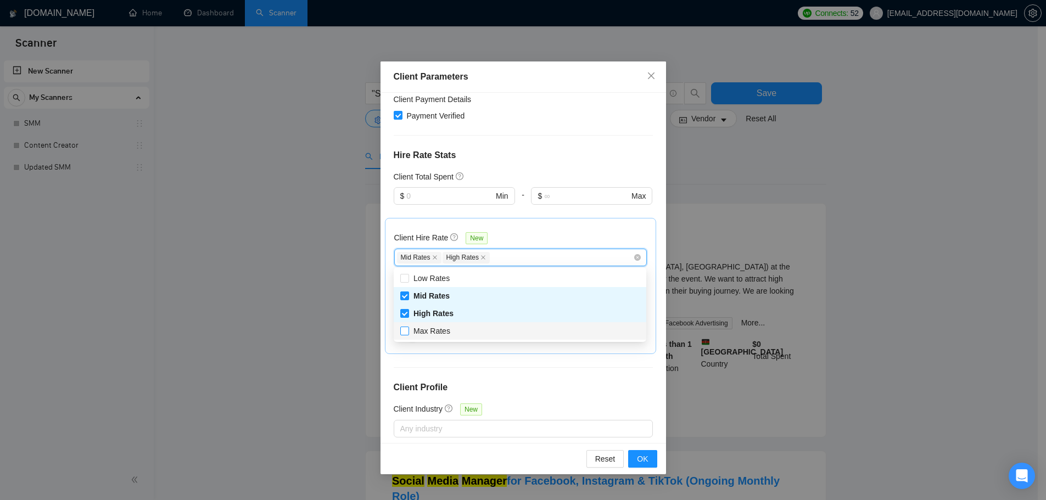
click at [407, 333] on input "Max Rates" at bounding box center [404, 331] width 8 height 8
checkbox input "true"
click at [598, 383] on h4 "Client Profile" at bounding box center [523, 387] width 259 height 13
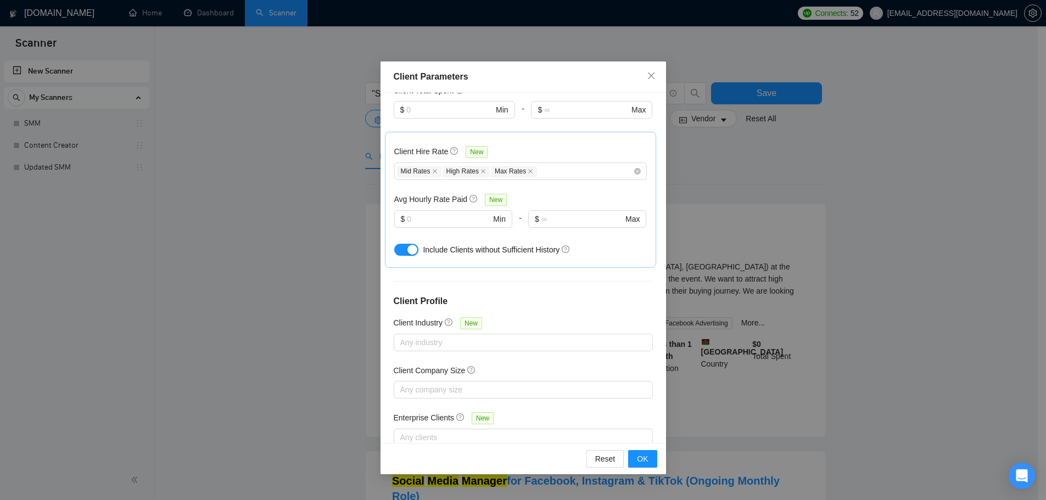
scroll to position [333, 0]
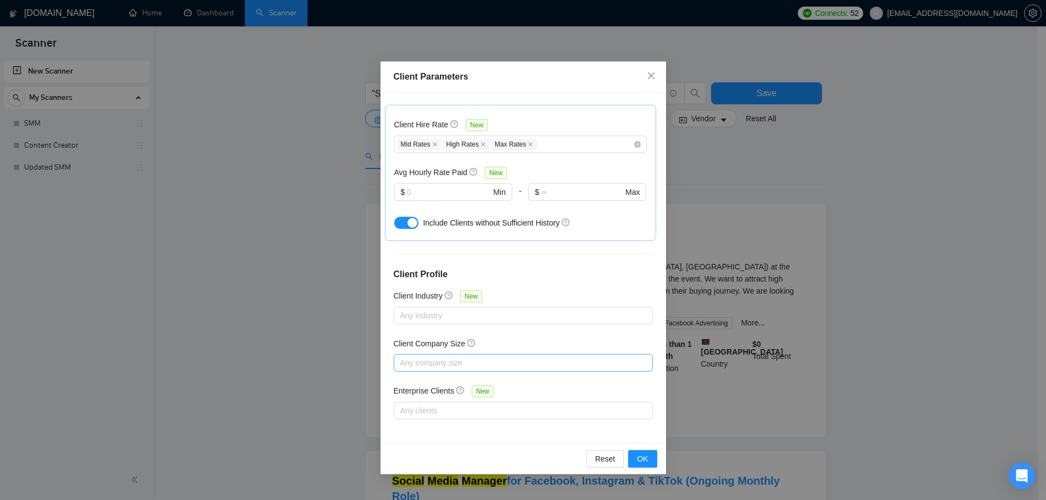
click at [430, 366] on div at bounding box center [517, 362] width 243 height 13
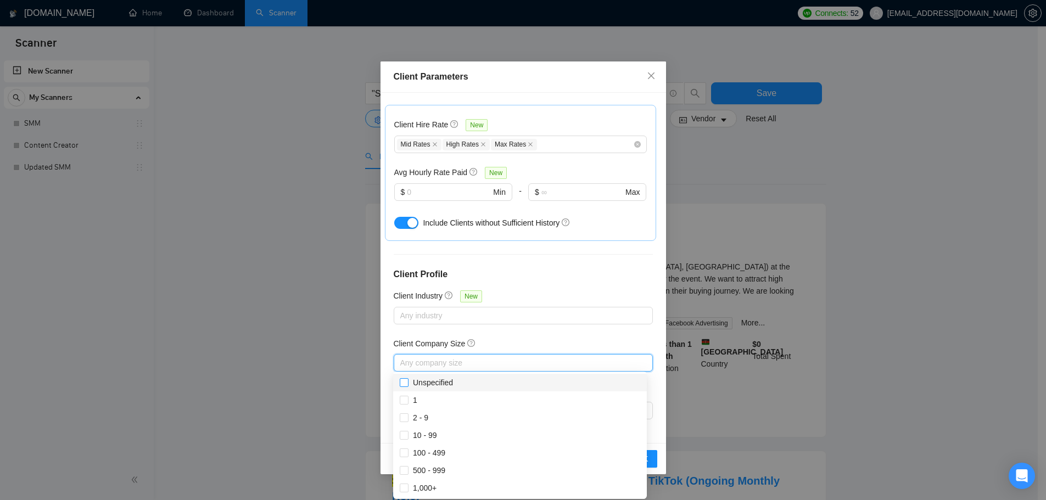
click at [406, 380] on input "Unspecified" at bounding box center [404, 382] width 8 height 8
checkbox input "true"
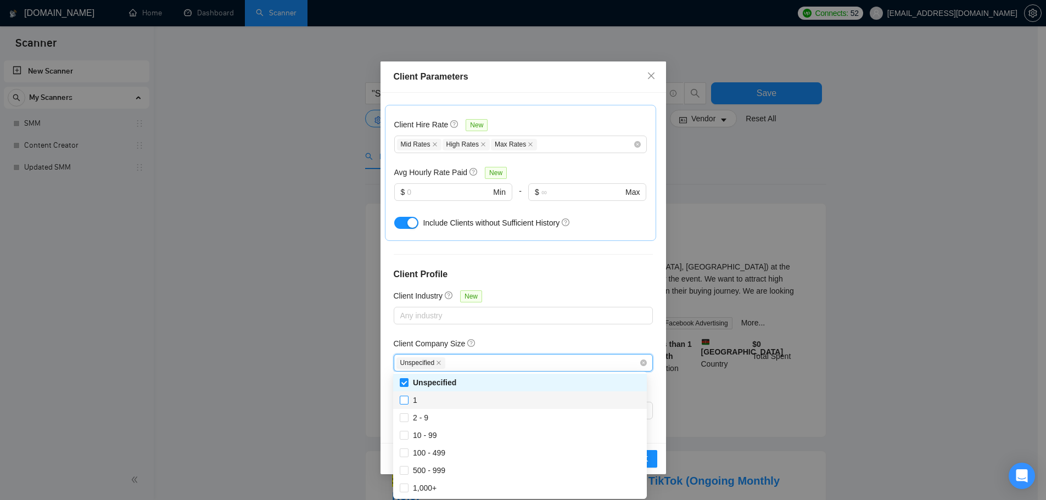
click at [406, 399] on input "1" at bounding box center [404, 400] width 8 height 8
checkbox input "true"
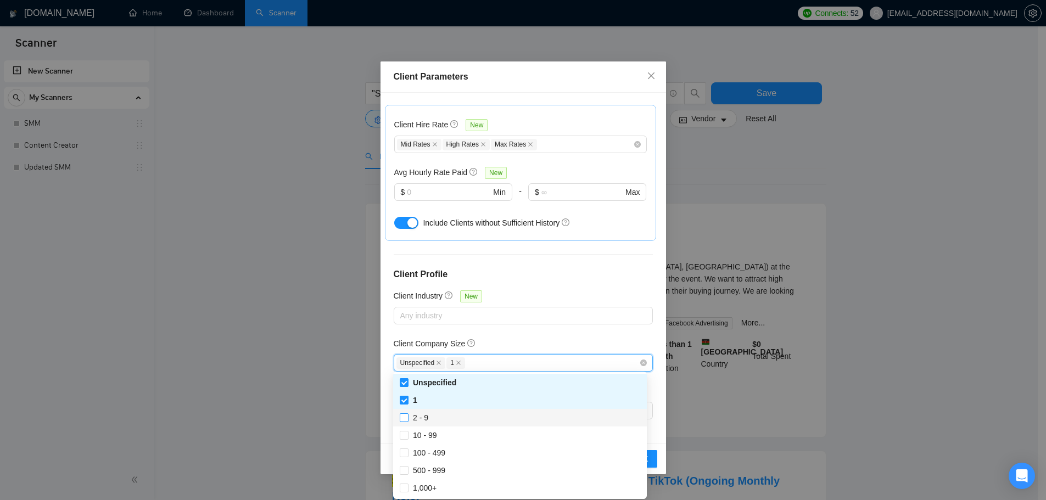
click at [405, 414] on input "2 - 9" at bounding box center [404, 417] width 8 height 8
checkbox input "true"
click at [406, 435] on input "10 - 99" at bounding box center [404, 435] width 8 height 8
checkbox input "true"
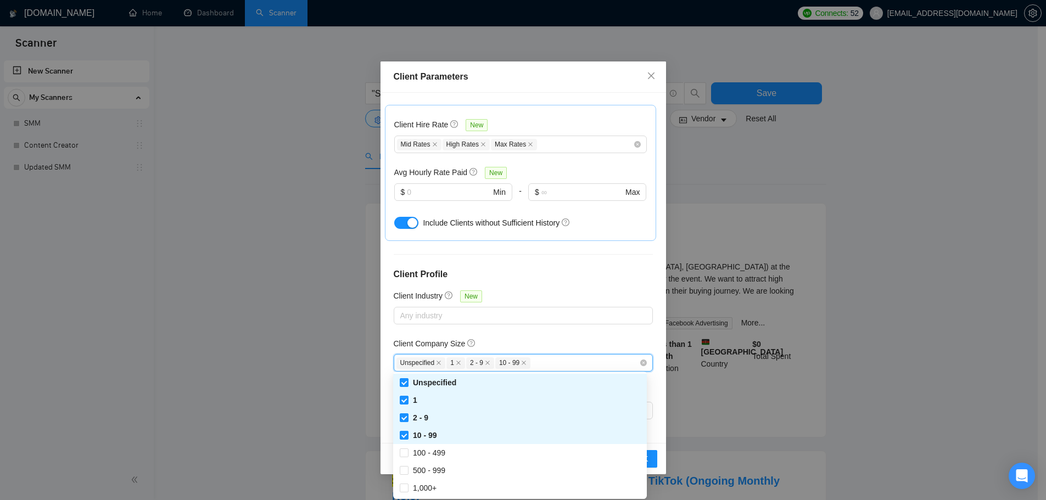
click at [608, 328] on div "Client Location Include Client Countries Select Exclude Client Countries Select…" at bounding box center [522, 268] width 285 height 350
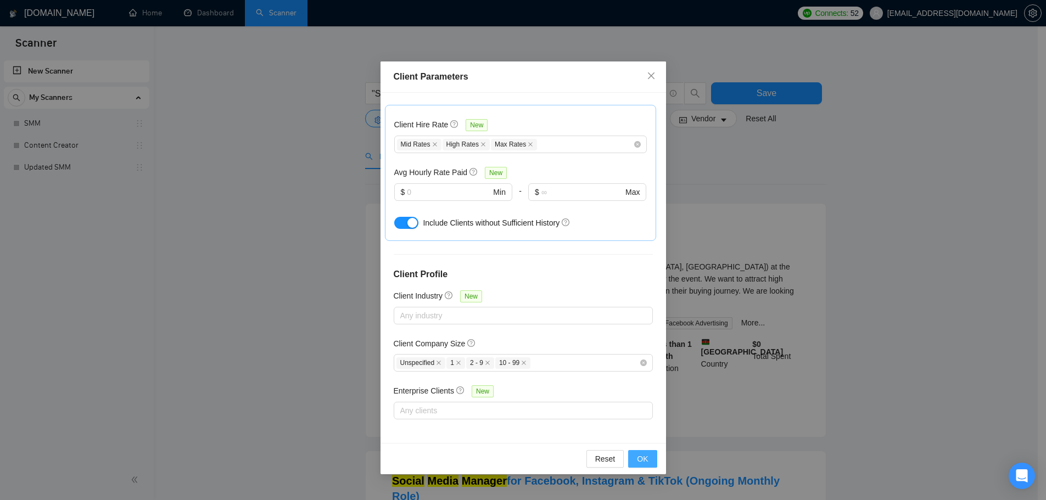
click at [640, 462] on span "OK" at bounding box center [642, 459] width 11 height 12
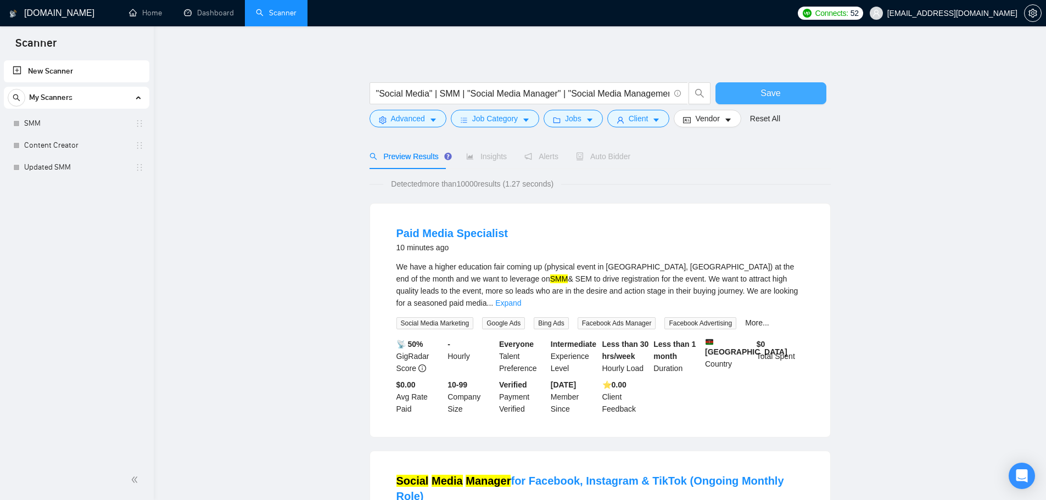
click at [748, 97] on button "Save" at bounding box center [770, 93] width 111 height 22
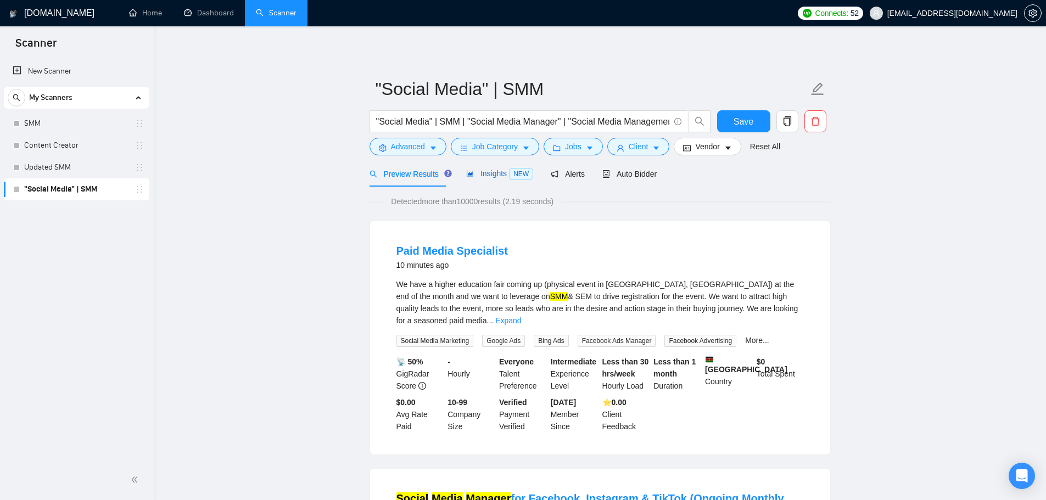
click at [501, 175] on span "Insights NEW" at bounding box center [499, 173] width 67 height 9
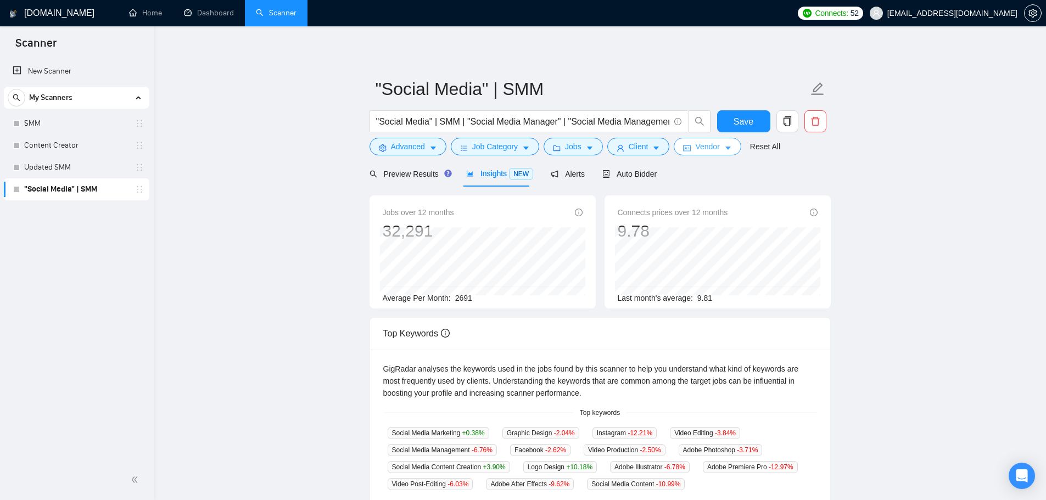
click at [713, 149] on span "Vendor" at bounding box center [707, 147] width 24 height 12
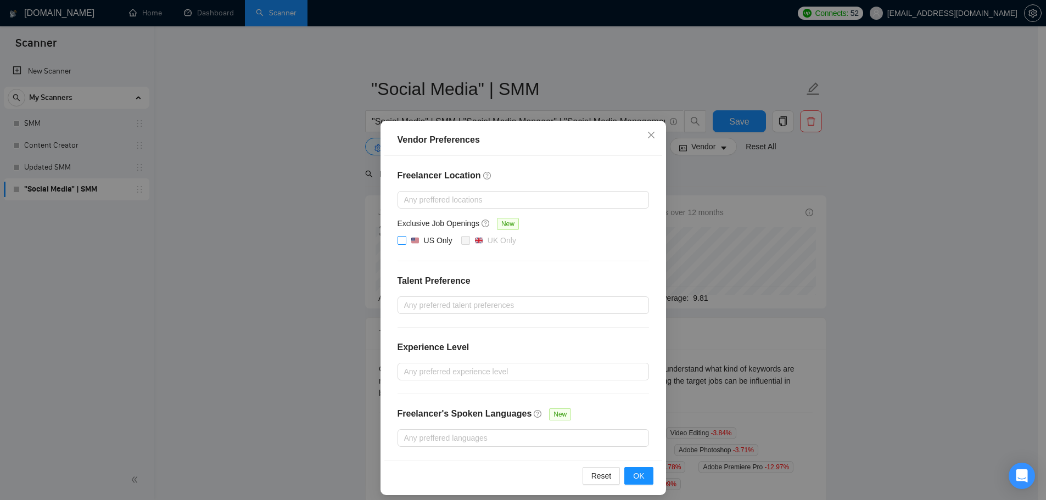
click at [424, 242] on div "US Only" at bounding box center [438, 240] width 29 height 12
click at [405, 242] on input "US Only" at bounding box center [401, 240] width 8 height 8
checkbox input "true"
click at [466, 366] on div at bounding box center [517, 371] width 235 height 13
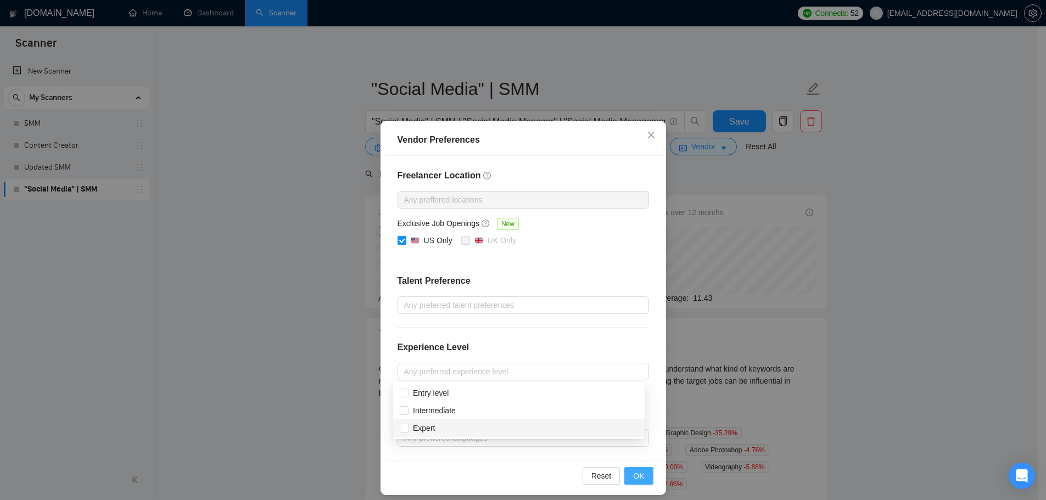
click at [641, 477] on button "OK" at bounding box center [638, 476] width 29 height 18
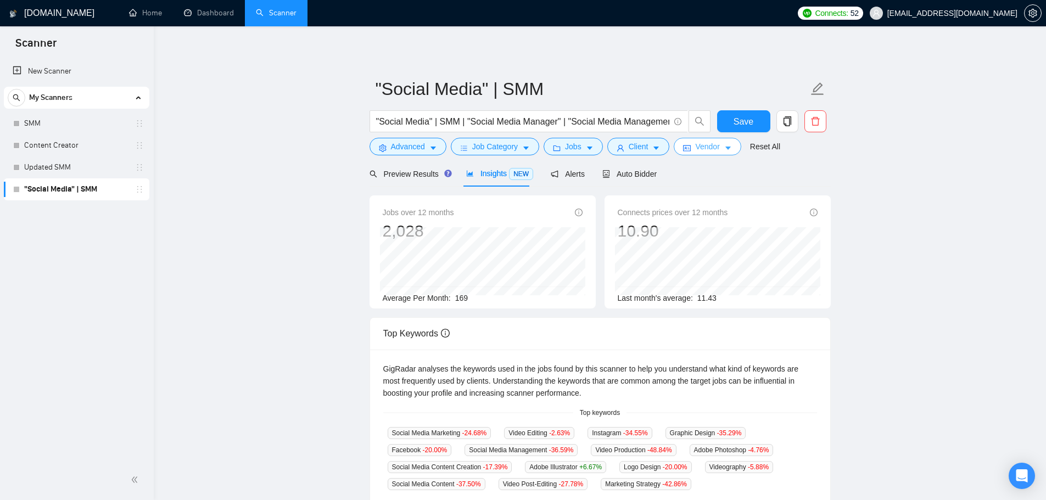
click at [713, 142] on span "Vendor" at bounding box center [707, 147] width 24 height 12
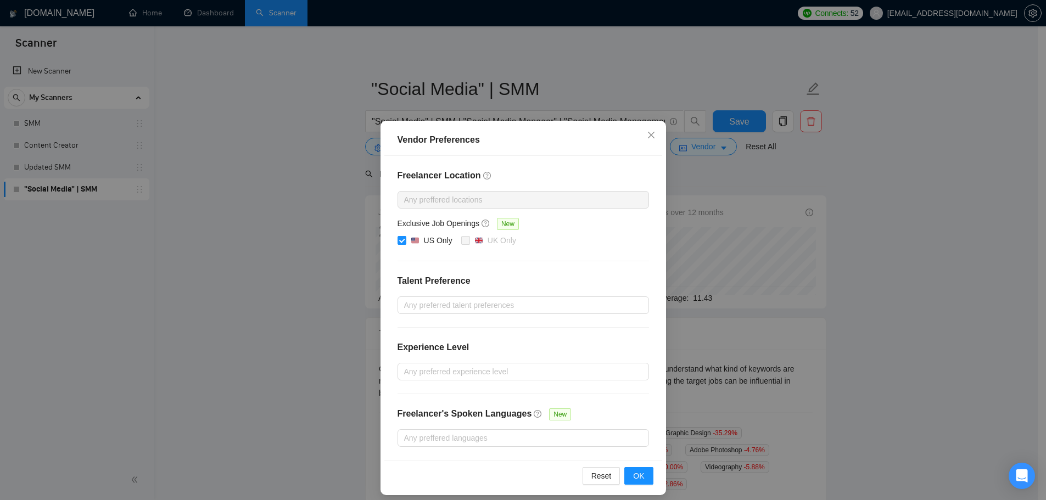
click at [802, 195] on div "Vendor Preferences Freelancer Location Any preffered locations Exclusive Job Op…" at bounding box center [523, 250] width 1046 height 500
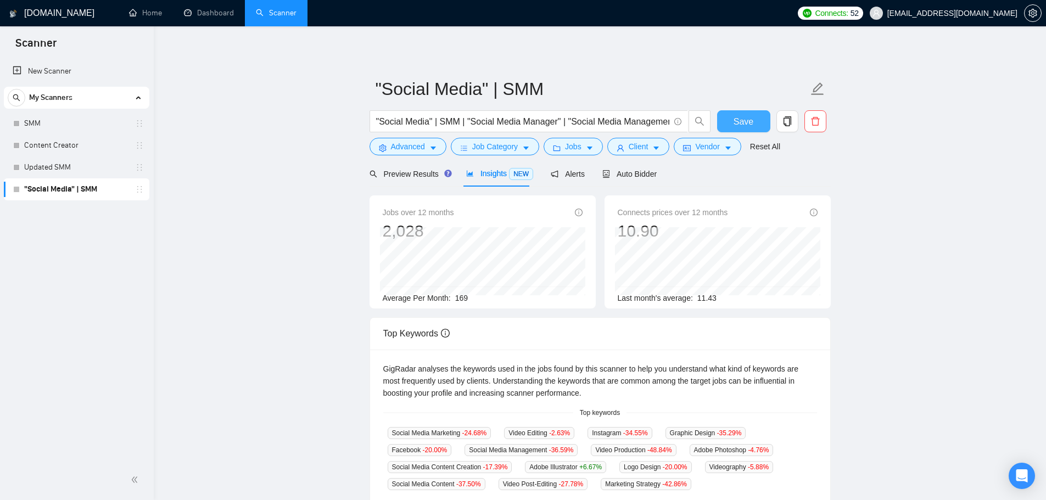
click at [741, 124] on span "Save" at bounding box center [744, 122] width 20 height 14
click at [648, 142] on button "Client" at bounding box center [638, 147] width 63 height 18
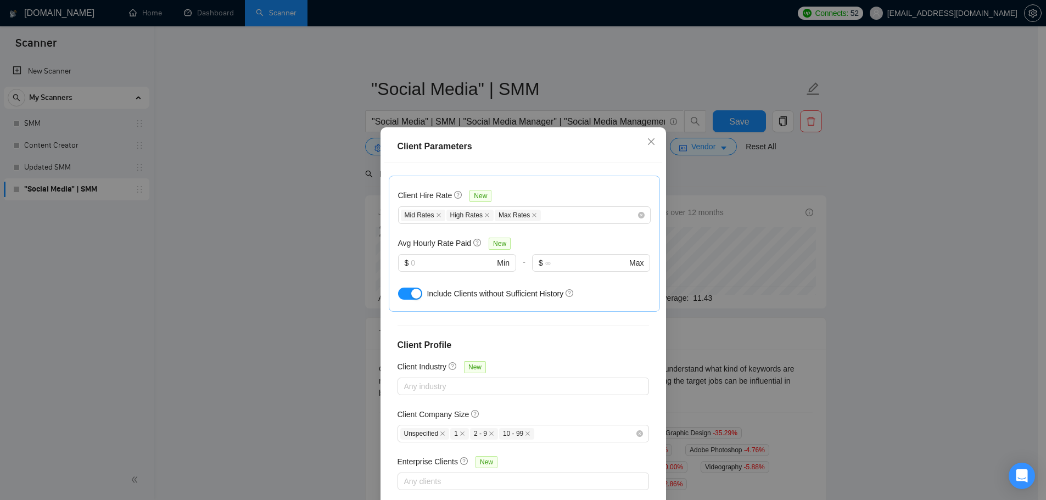
scroll to position [333, 0]
click at [274, 342] on div "Client Parameters Client Location Include Client Countries Select Exclude Clien…" at bounding box center [523, 250] width 1046 height 500
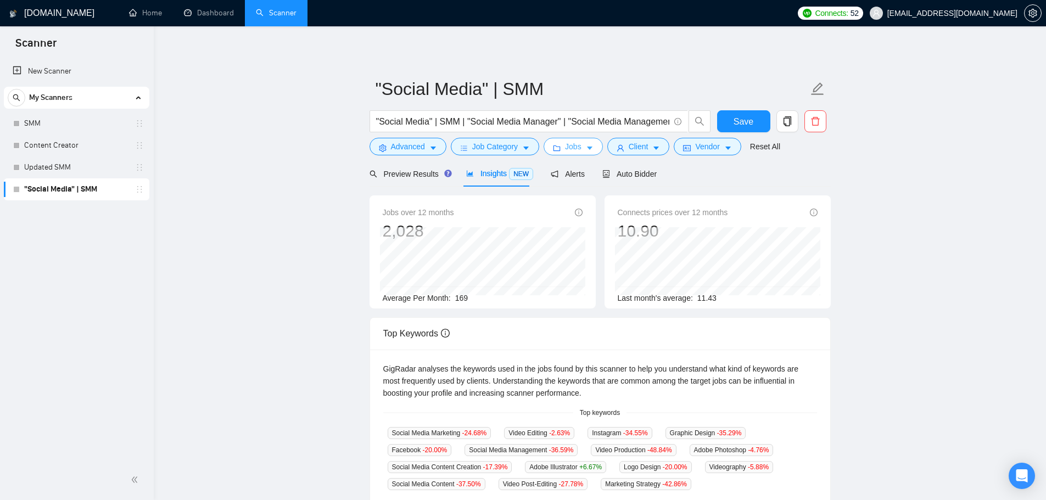
click at [565, 150] on span "Jobs" at bounding box center [573, 147] width 16 height 12
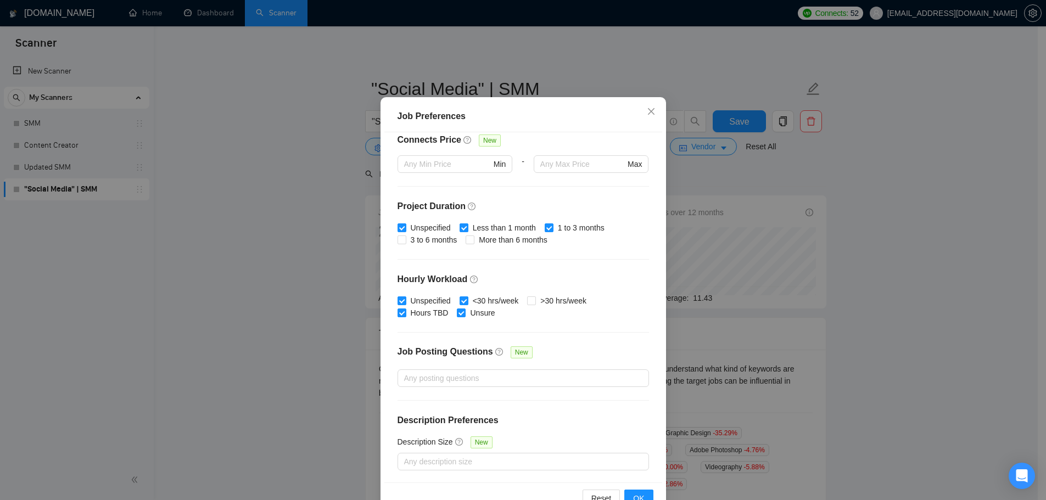
scroll to position [55, 0]
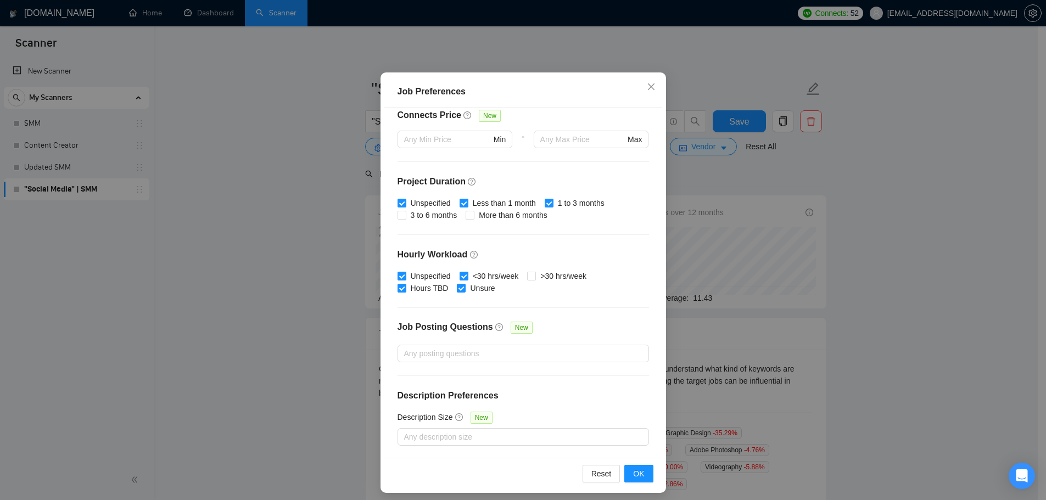
click at [782, 193] on div "Job Preferences Budget Project Type All Fixed Price Hourly Rate Fixed Price Bud…" at bounding box center [523, 250] width 1046 height 500
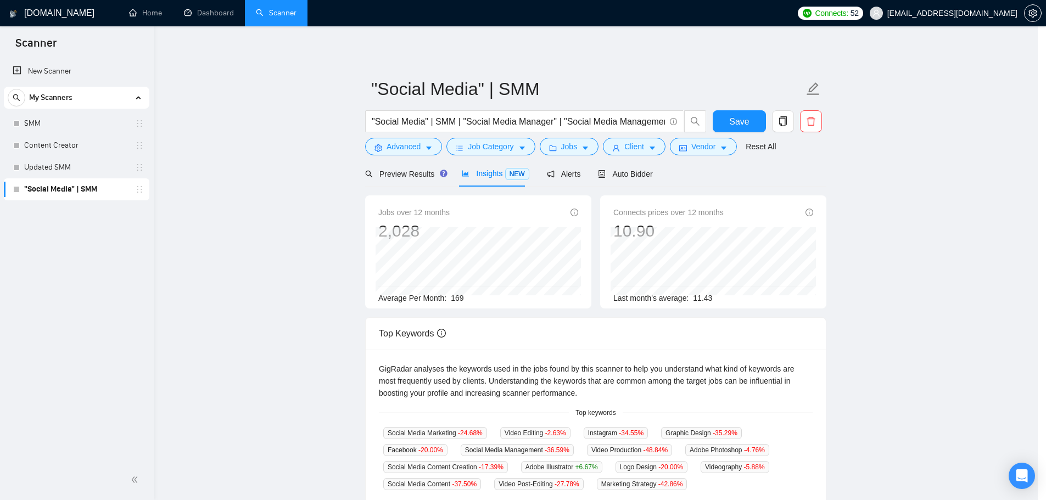
scroll to position [0, 0]
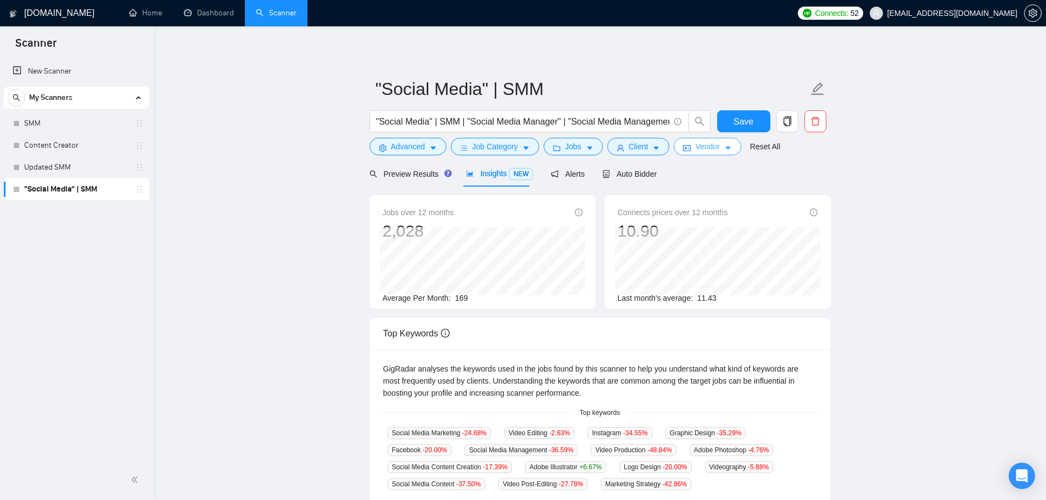
click at [709, 140] on button "Vendor" at bounding box center [707, 147] width 67 height 18
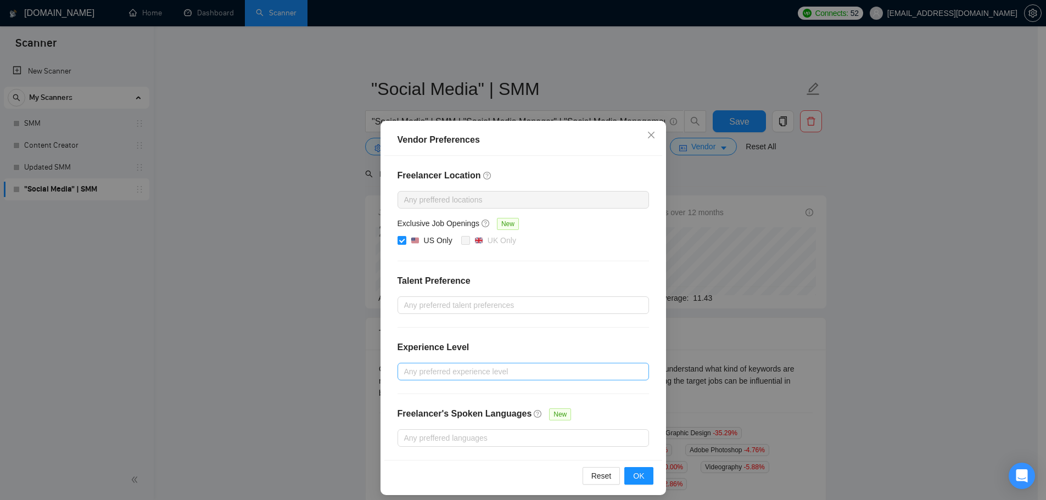
scroll to position [8, 0]
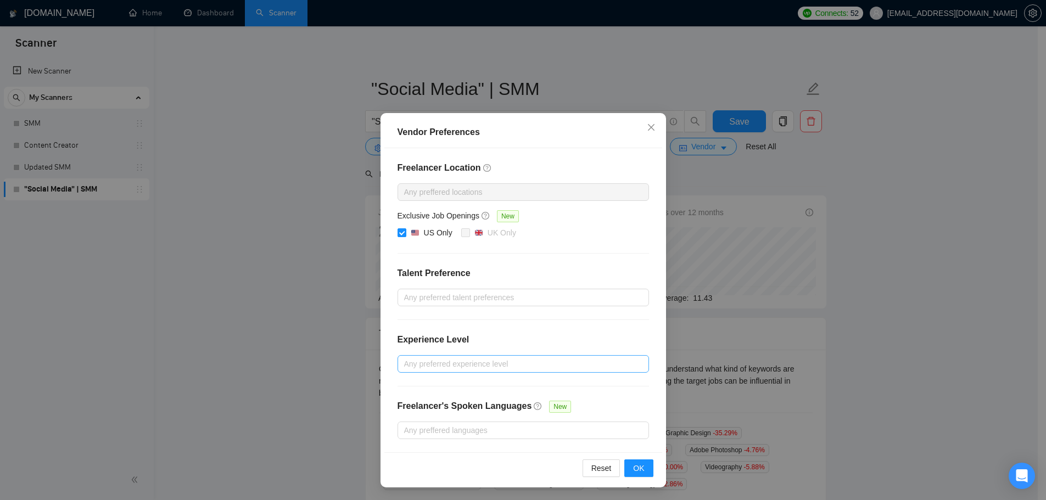
click at [457, 369] on div at bounding box center [517, 363] width 235 height 13
click at [408, 407] on span "Intermediate" at bounding box center [434, 403] width 52 height 12
click at [407, 406] on input "Intermediate" at bounding box center [404, 403] width 8 height 8
click at [402, 410] on div "Intermediate" at bounding box center [518, 403] width 251 height 18
checkbox input "true"
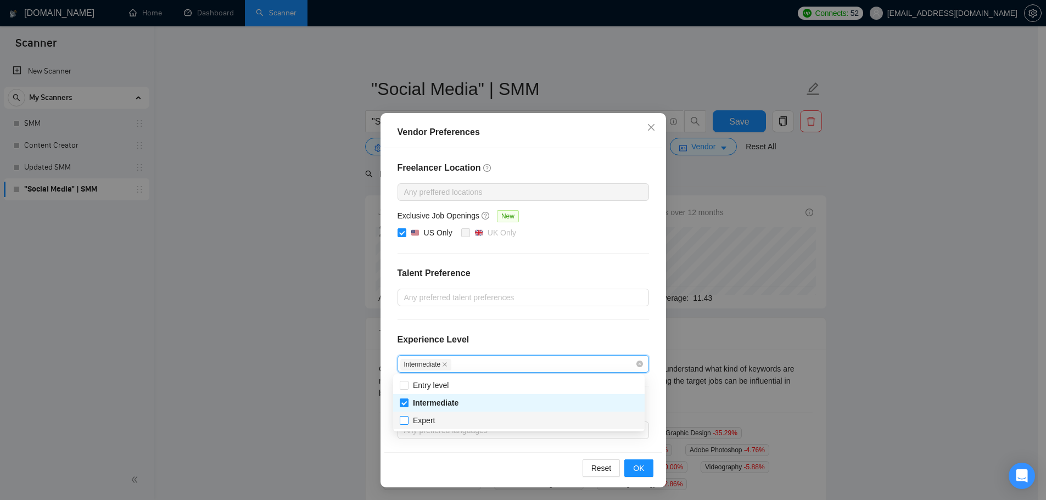
click at [406, 423] on input "Expert" at bounding box center [404, 420] width 8 height 8
checkbox input "true"
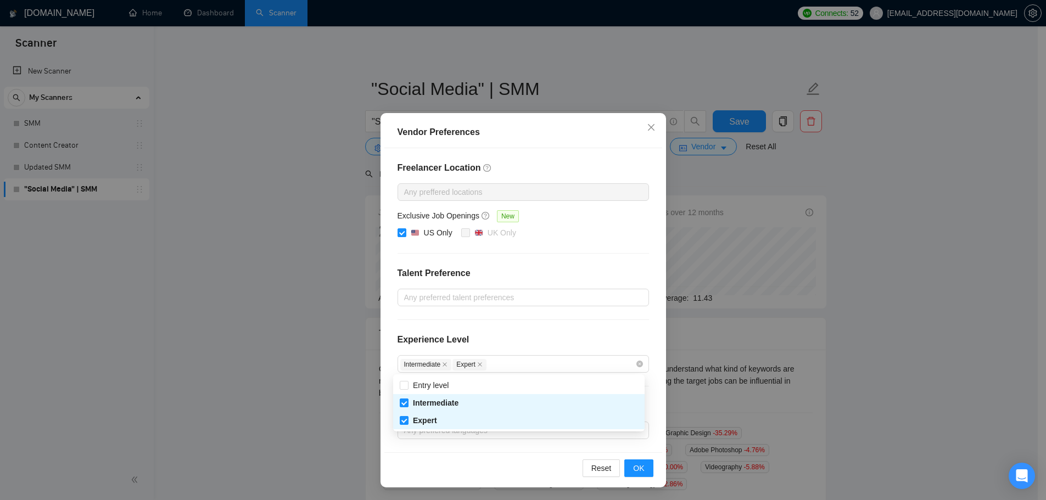
click at [637, 456] on div "Reset OK" at bounding box center [523, 467] width 278 height 31
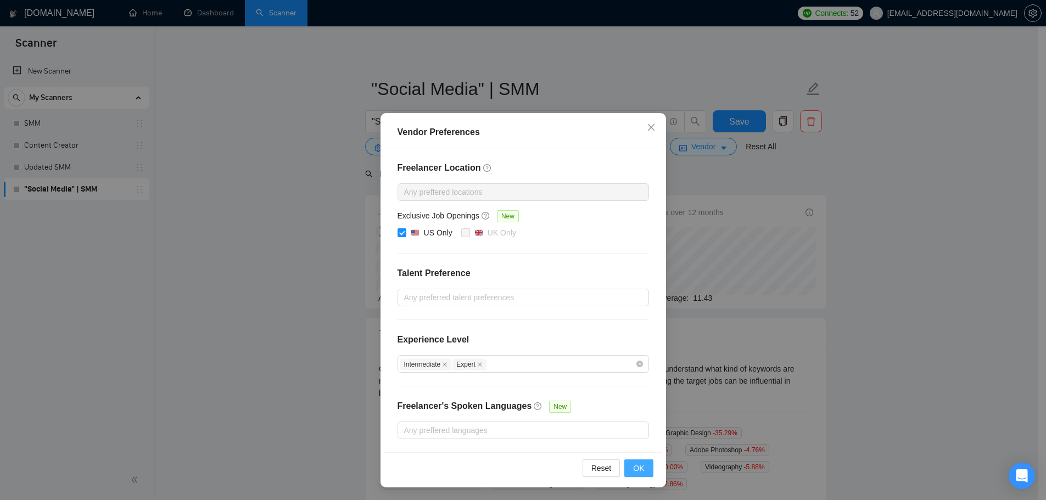
click at [640, 469] on span "OK" at bounding box center [638, 468] width 11 height 12
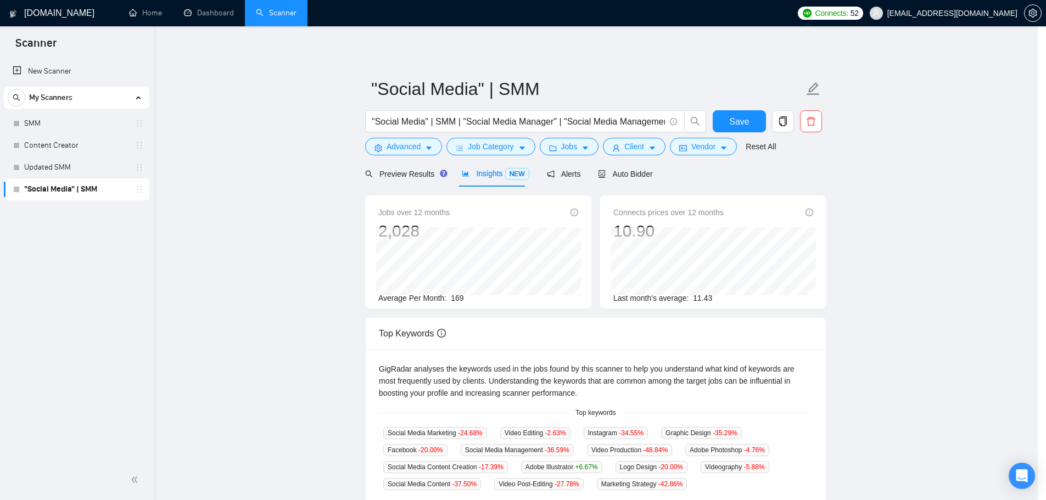
scroll to position [0, 0]
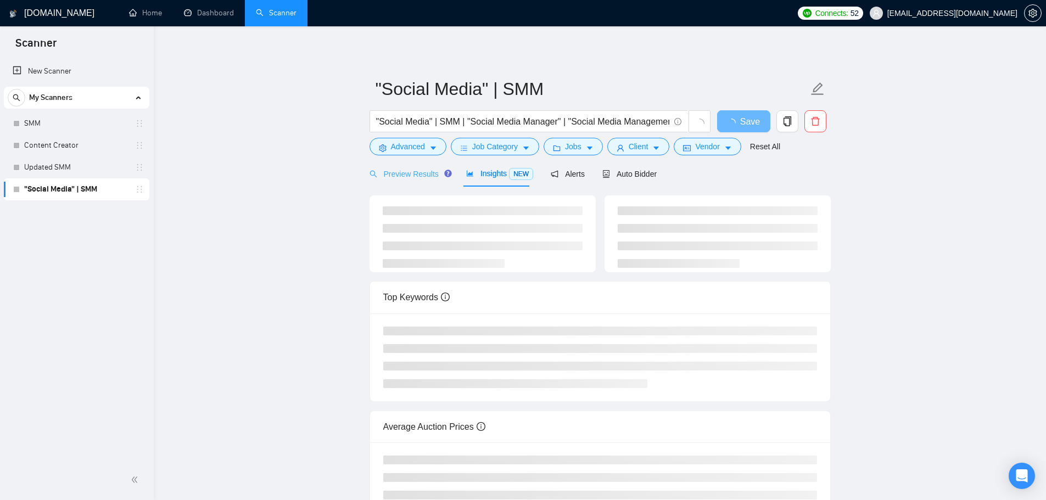
click at [410, 183] on div "Preview Results" at bounding box center [408, 174] width 79 height 26
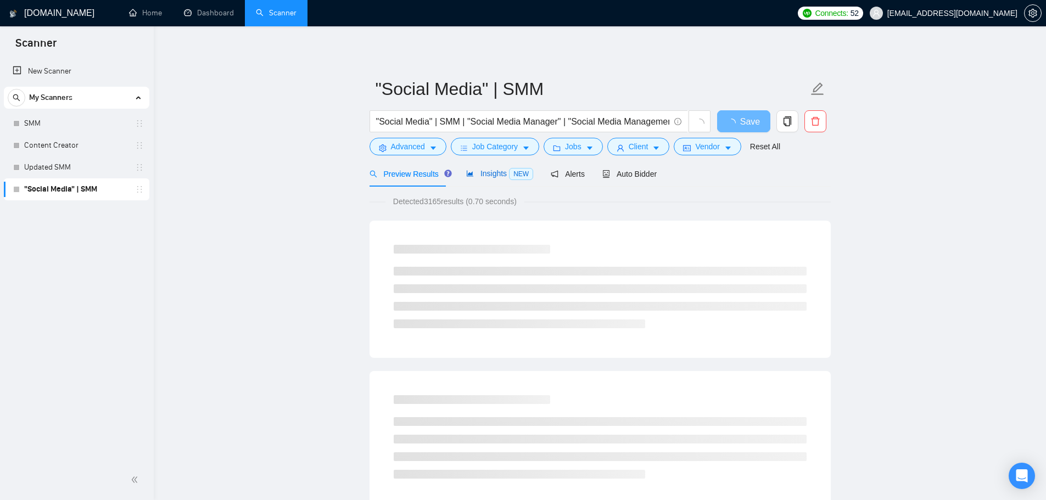
click at [485, 180] on div "Insights NEW" at bounding box center [499, 173] width 67 height 13
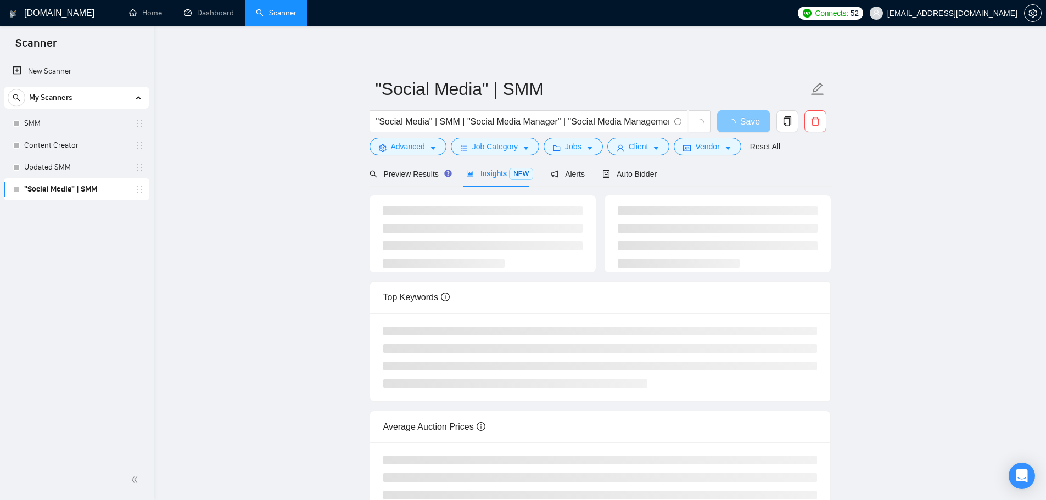
click at [740, 126] on span "loading" at bounding box center [733, 123] width 13 height 9
click at [741, 120] on span "Save" at bounding box center [750, 122] width 20 height 14
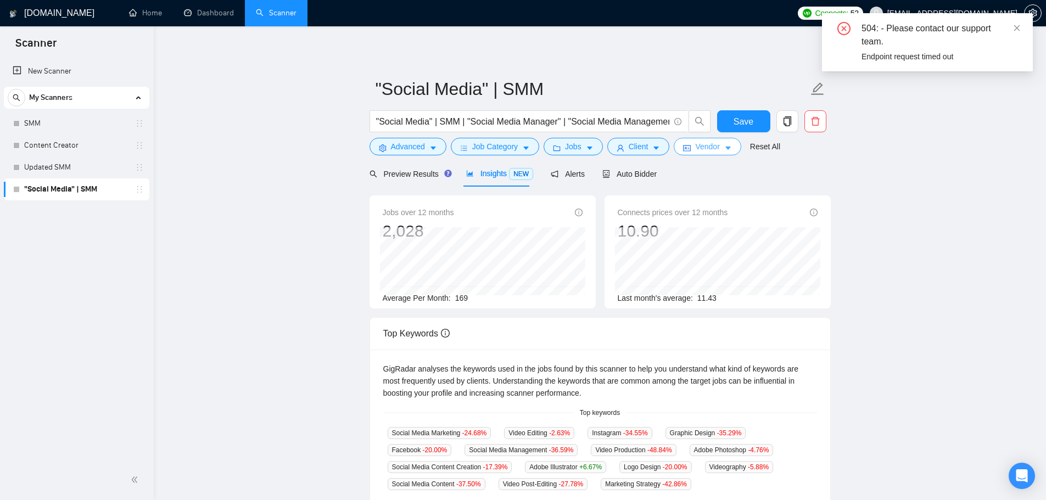
click at [715, 143] on span "Vendor" at bounding box center [707, 147] width 24 height 12
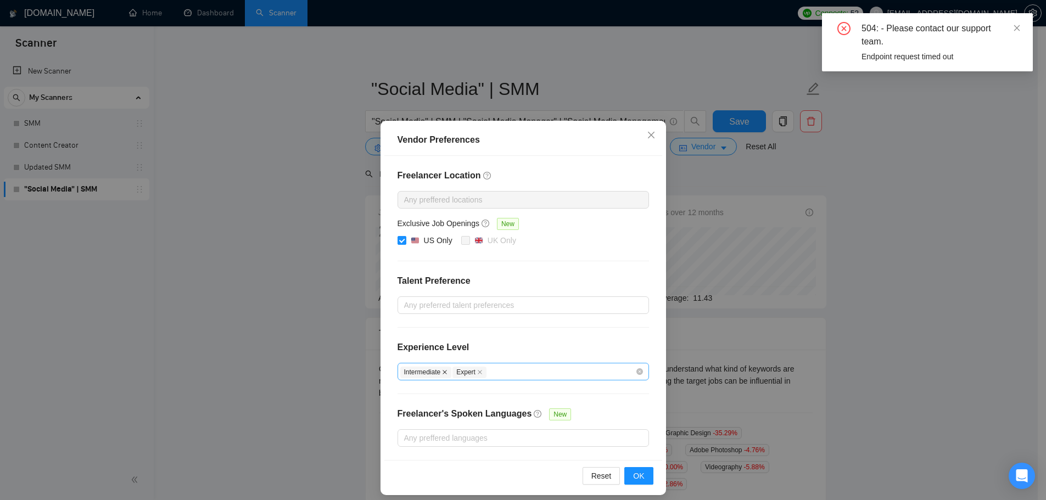
click at [443, 372] on icon "close" at bounding box center [445, 372] width 4 height 4
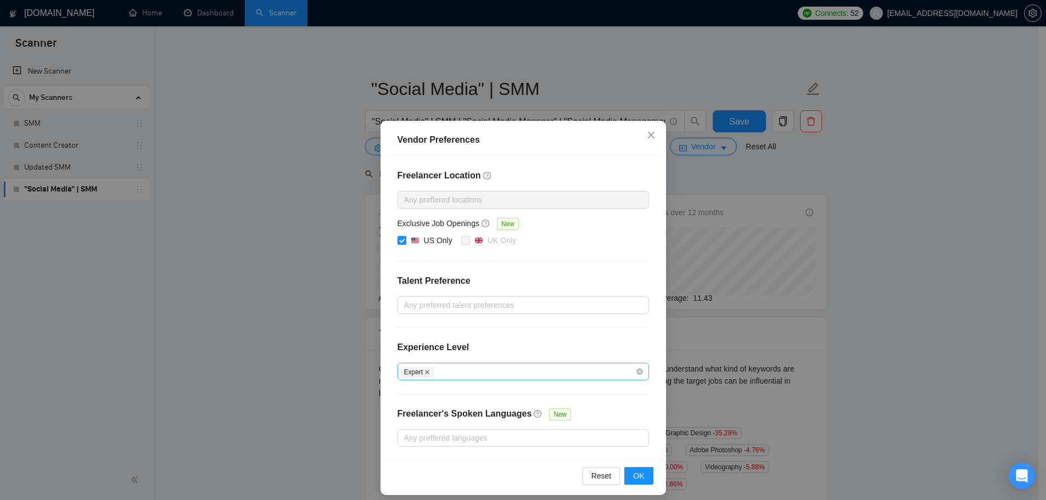
click at [424, 371] on icon "close" at bounding box center [426, 371] width 5 height 5
click at [633, 471] on span "OK" at bounding box center [638, 476] width 11 height 12
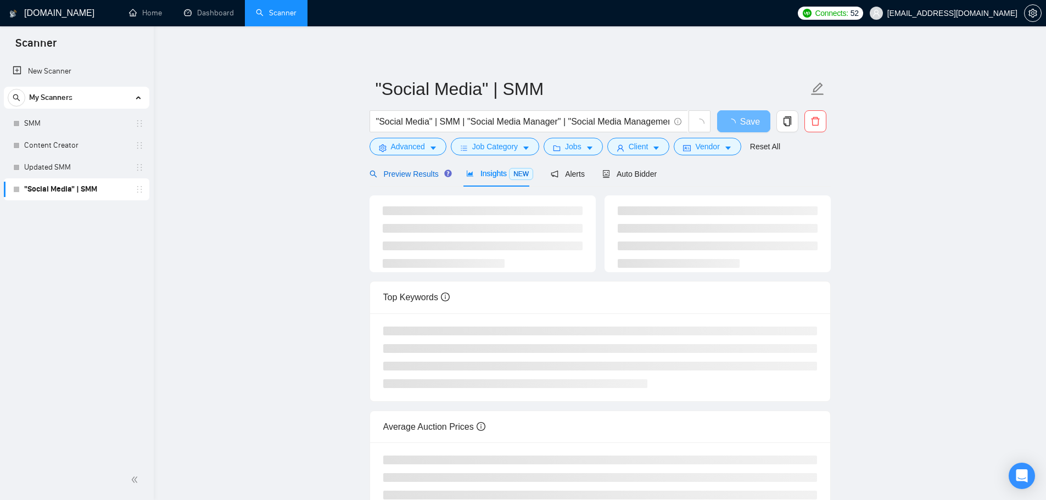
click at [416, 173] on span "Preview Results" at bounding box center [408, 174] width 79 height 9
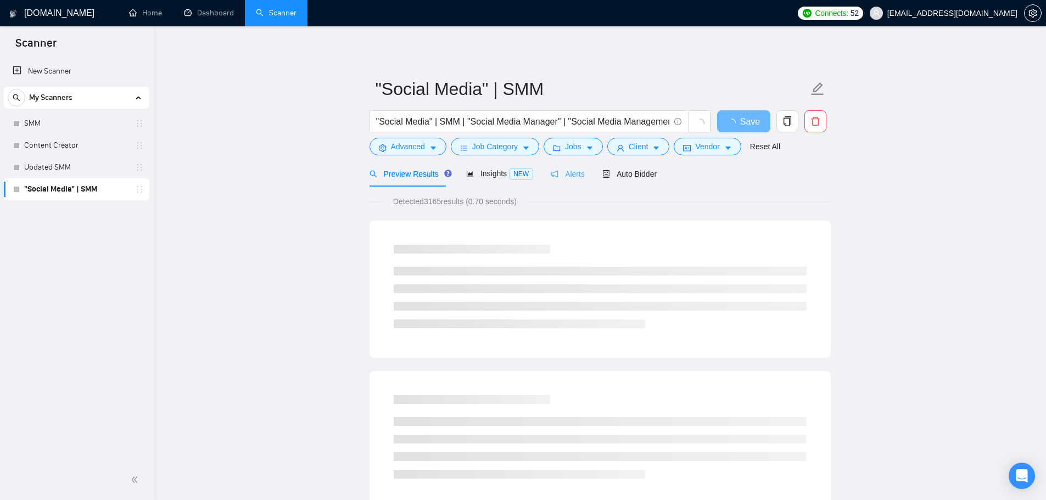
click at [575, 180] on div "Alerts" at bounding box center [568, 174] width 34 height 26
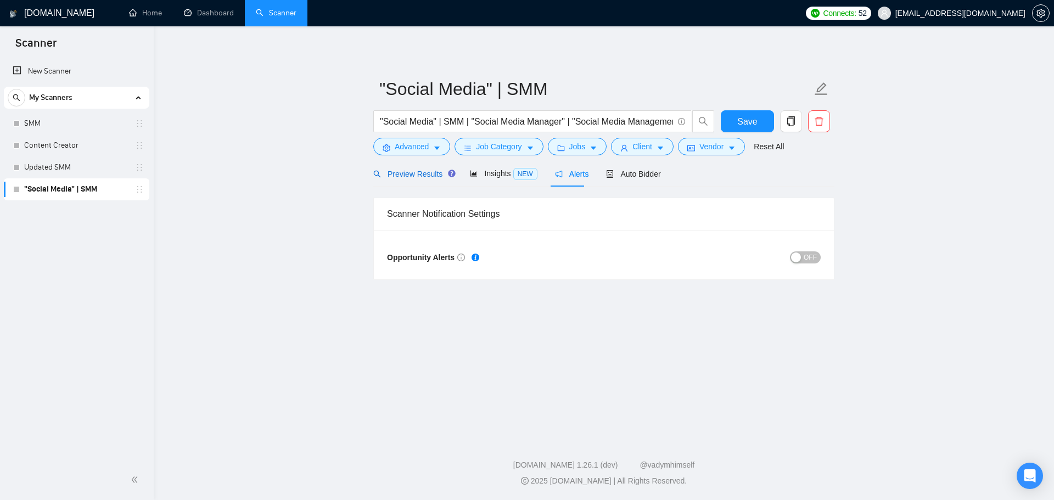
click at [424, 173] on span "Preview Results" at bounding box center [412, 174] width 79 height 9
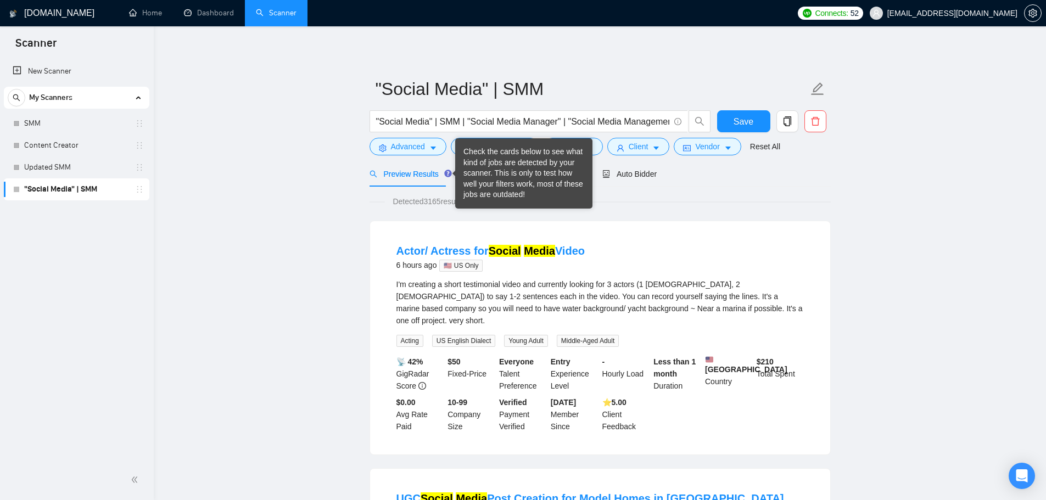
click at [500, 181] on div "Check the cards below to see what kind of jobs are detected by your scanner. Th…" at bounding box center [523, 174] width 121 height 54
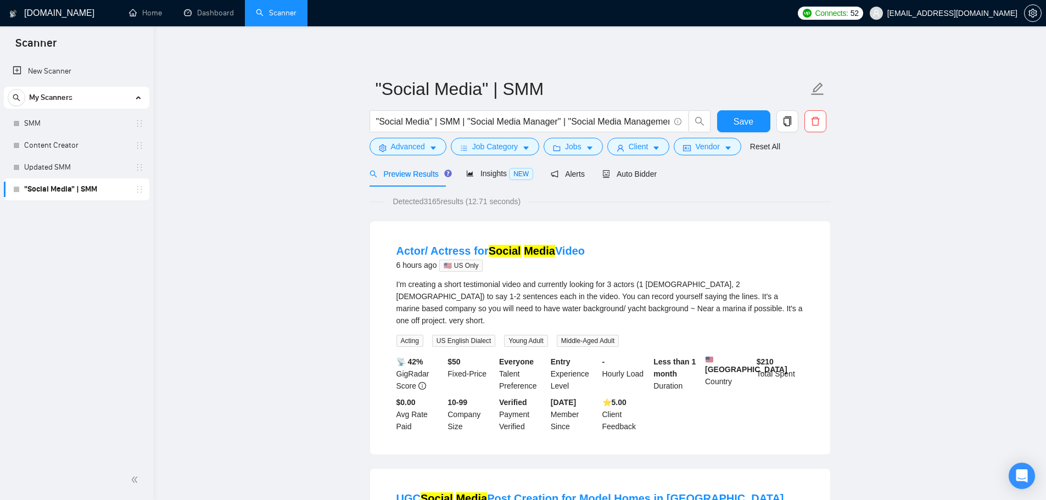
click at [509, 171] on span "NEW" at bounding box center [521, 174] width 24 height 12
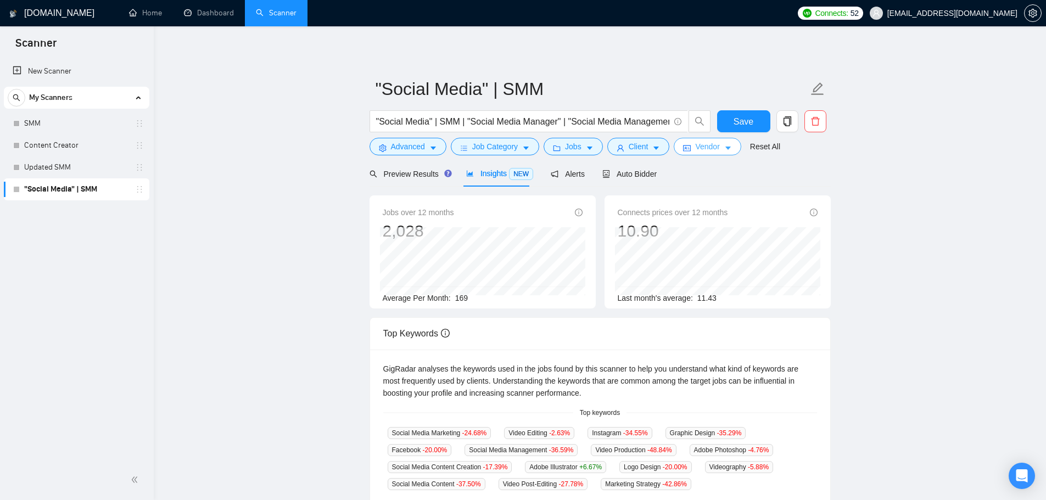
click at [724, 140] on button "Vendor" at bounding box center [707, 147] width 67 height 18
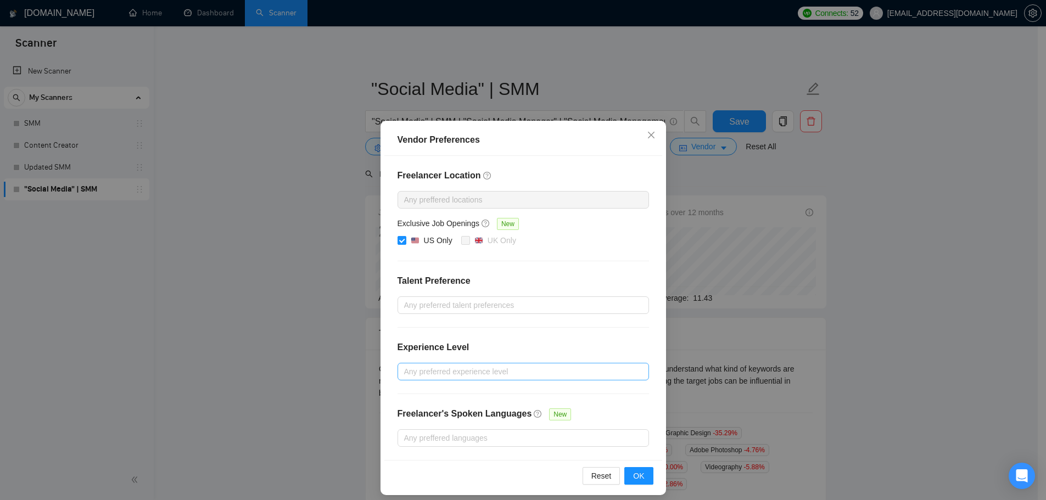
click at [443, 373] on div at bounding box center [517, 371] width 235 height 13
click at [421, 411] on span "Intermediate" at bounding box center [434, 410] width 43 height 9
click at [407, 411] on input "Intermediate" at bounding box center [404, 410] width 8 height 8
checkbox input "true"
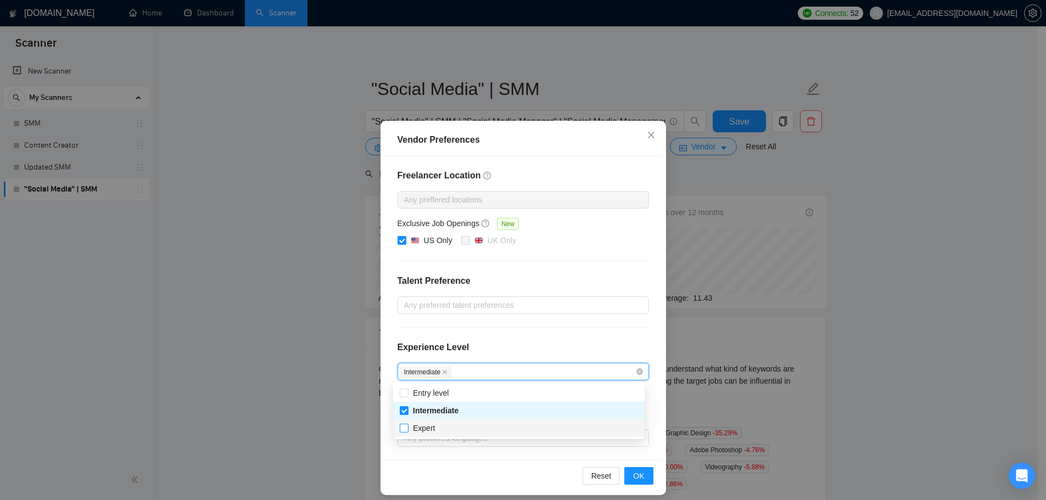
click at [400, 426] on input "Expert" at bounding box center [404, 428] width 8 height 8
checkbox input "true"
click at [634, 472] on span "OK" at bounding box center [638, 476] width 11 height 12
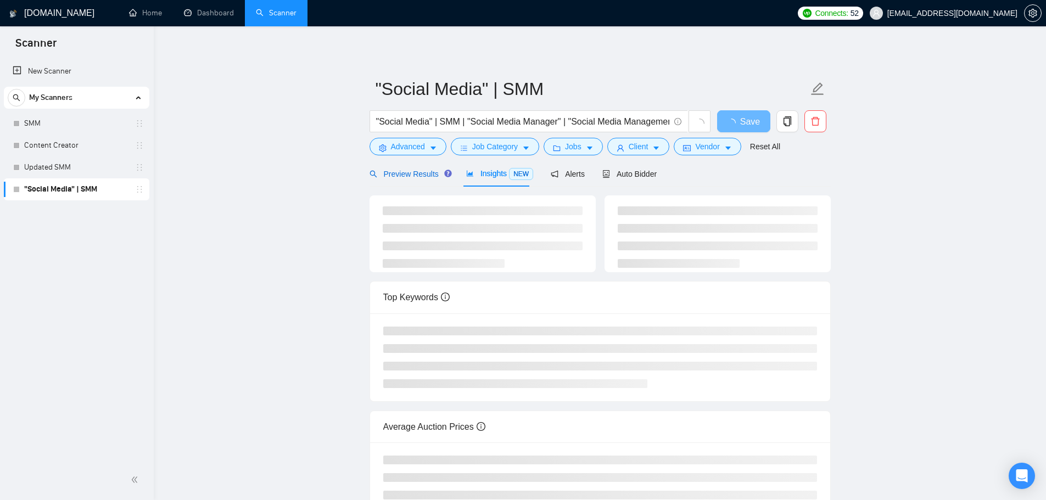
click at [417, 175] on span "Preview Results" at bounding box center [408, 174] width 79 height 9
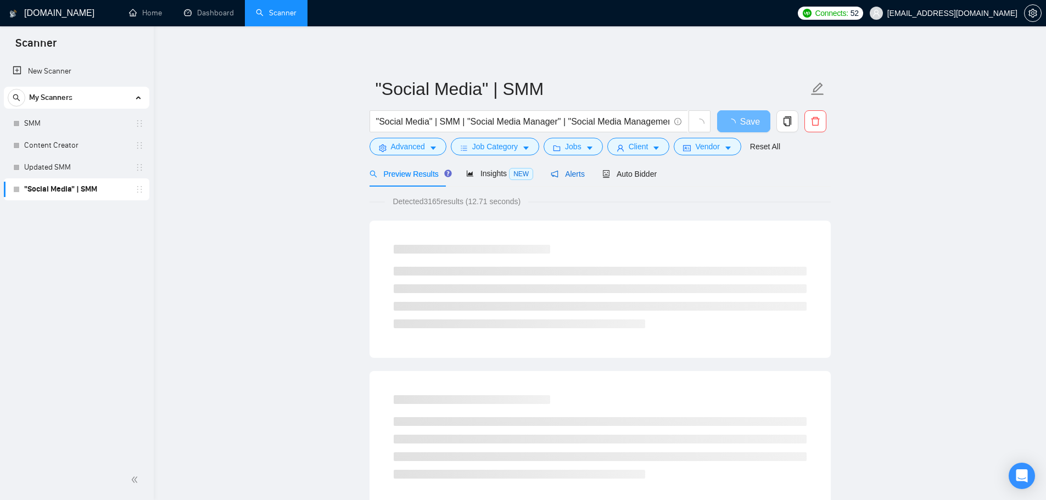
click at [568, 171] on span "Alerts" at bounding box center [568, 174] width 34 height 9
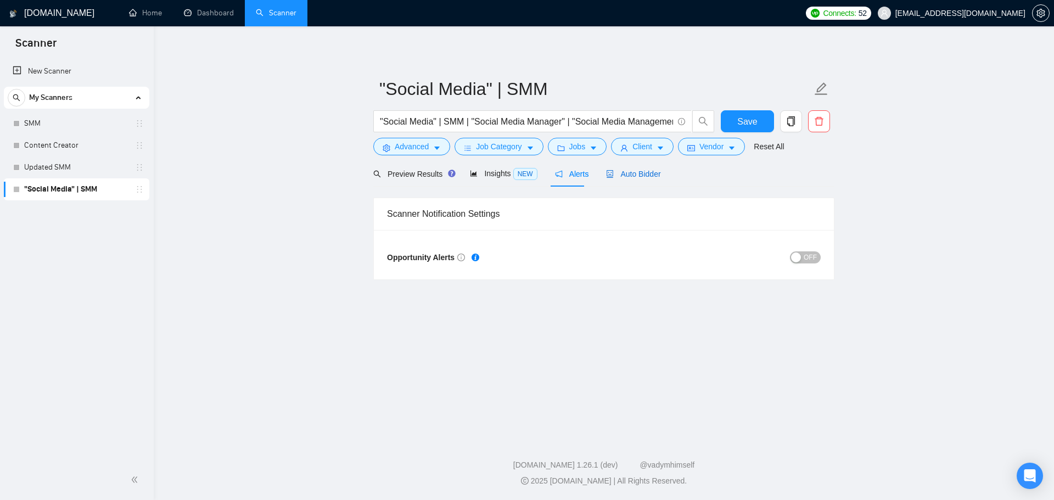
click at [641, 175] on span "Auto Bidder" at bounding box center [633, 174] width 54 height 9
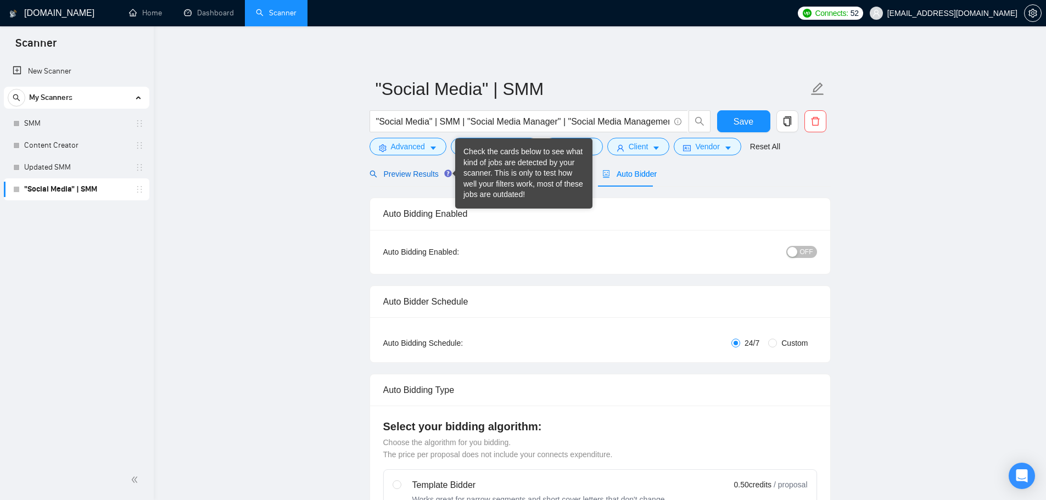
click at [423, 172] on span "Preview Results" at bounding box center [408, 174] width 79 height 9
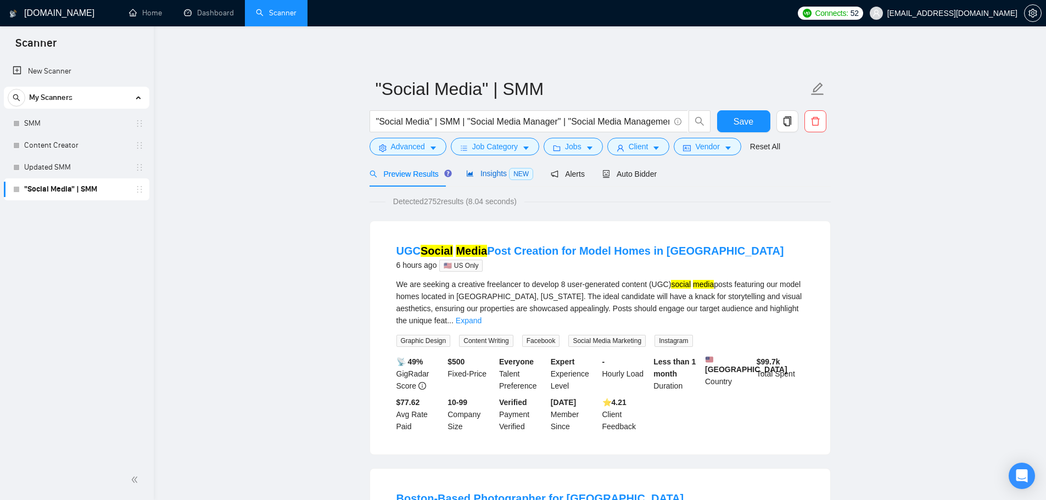
click at [494, 175] on span "Insights NEW" at bounding box center [499, 173] width 67 height 9
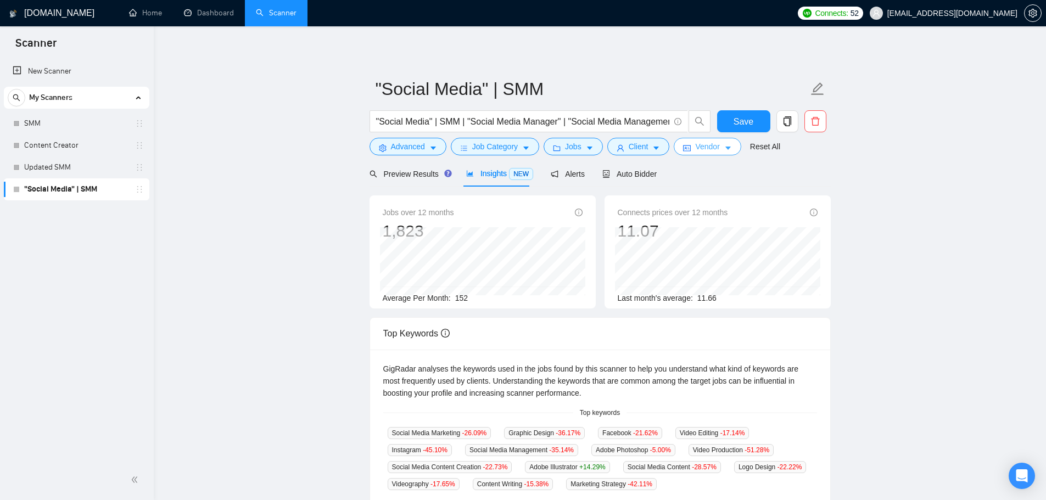
click at [724, 147] on icon "caret-down" at bounding box center [728, 148] width 8 height 8
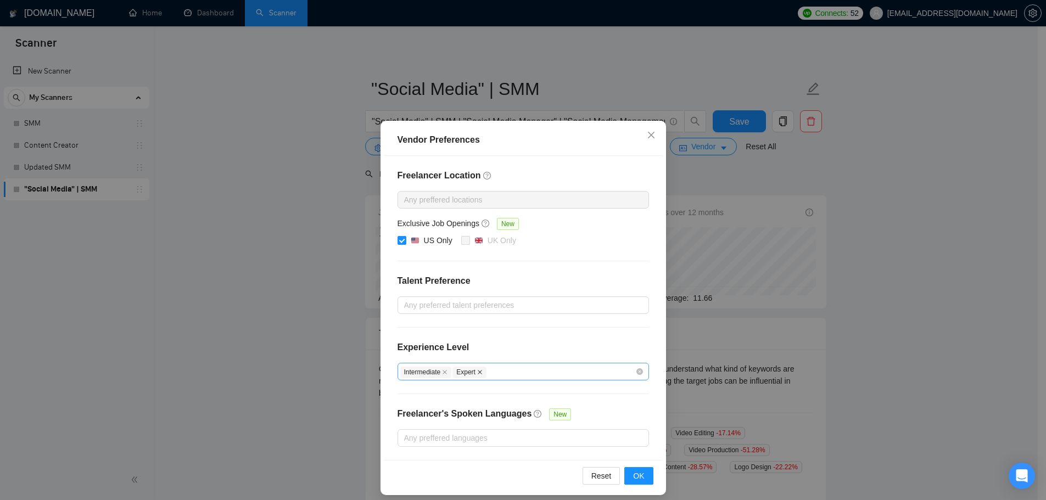
click at [477, 371] on icon "close" at bounding box center [479, 371] width 5 height 5
click at [442, 373] on icon "close" at bounding box center [444, 371] width 5 height 5
click at [643, 471] on button "OK" at bounding box center [638, 476] width 29 height 18
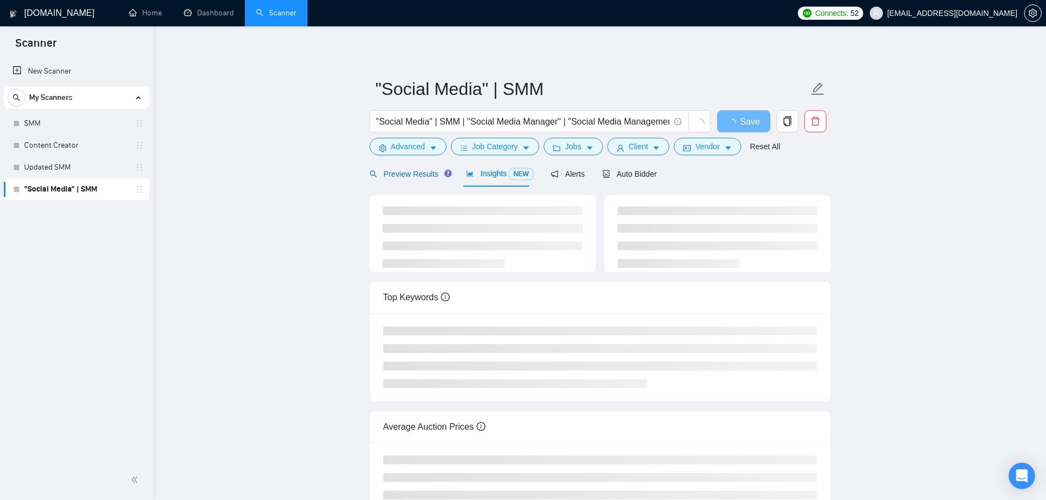
click at [415, 175] on span "Preview Results" at bounding box center [408, 174] width 79 height 9
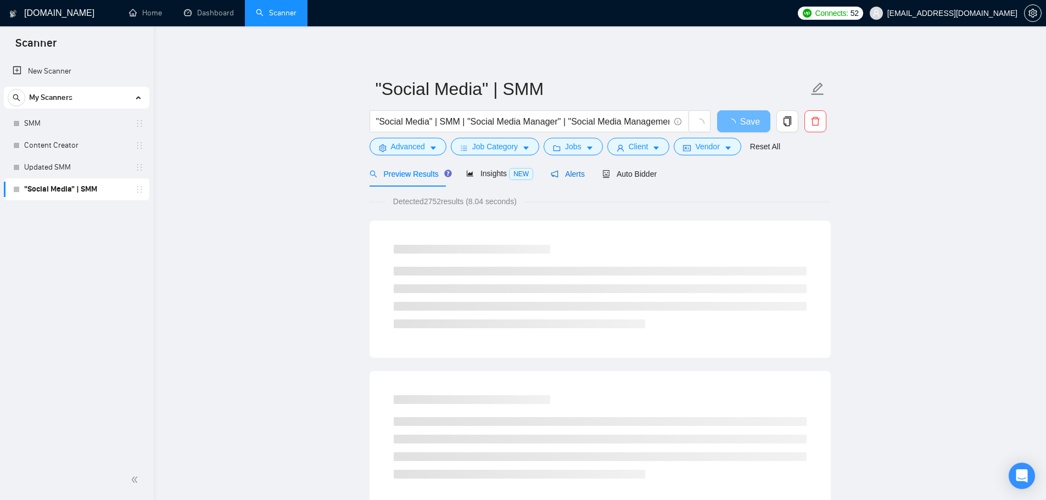
click at [566, 172] on span "Alerts" at bounding box center [568, 174] width 34 height 9
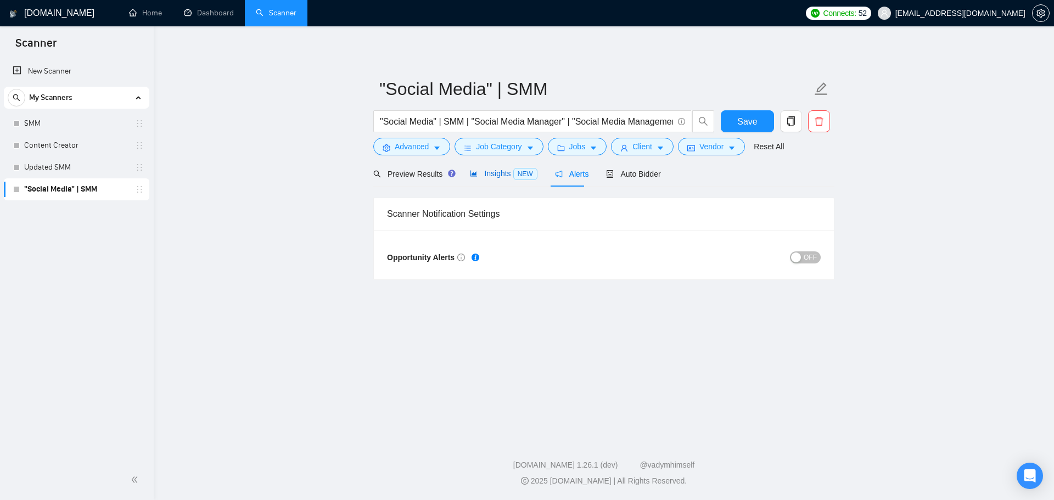
click at [486, 175] on span "Insights NEW" at bounding box center [503, 173] width 67 height 9
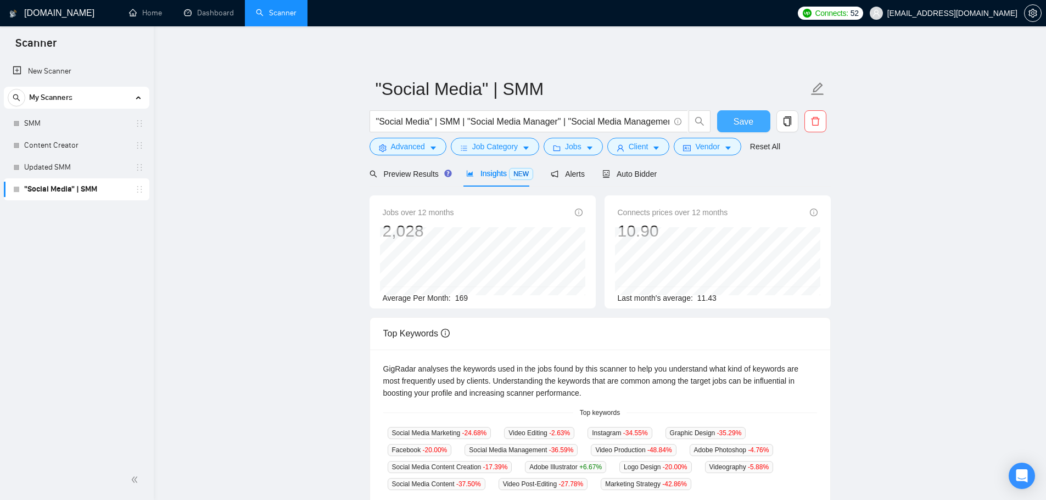
click at [758, 127] on button "Save" at bounding box center [743, 121] width 53 height 22
click at [635, 177] on span "Auto Bidder" at bounding box center [629, 174] width 54 height 9
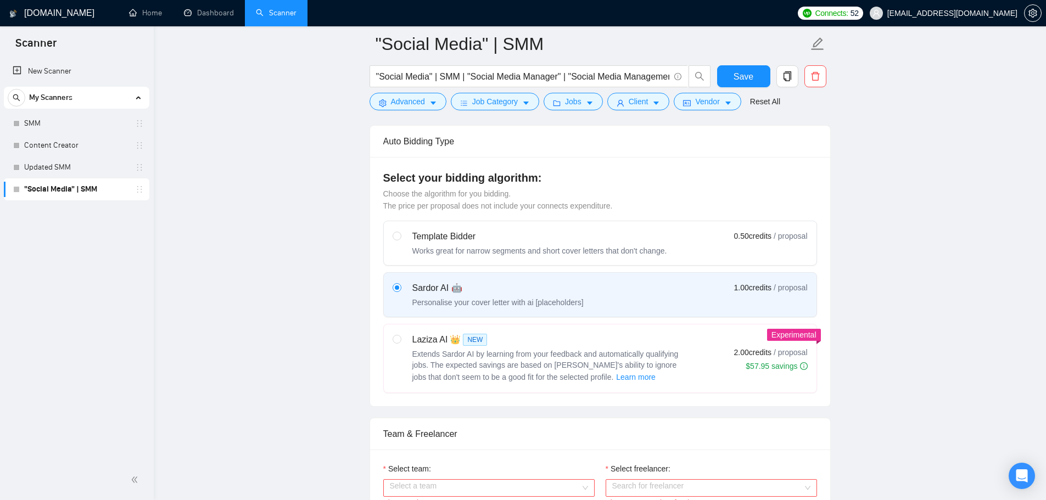
scroll to position [275, 0]
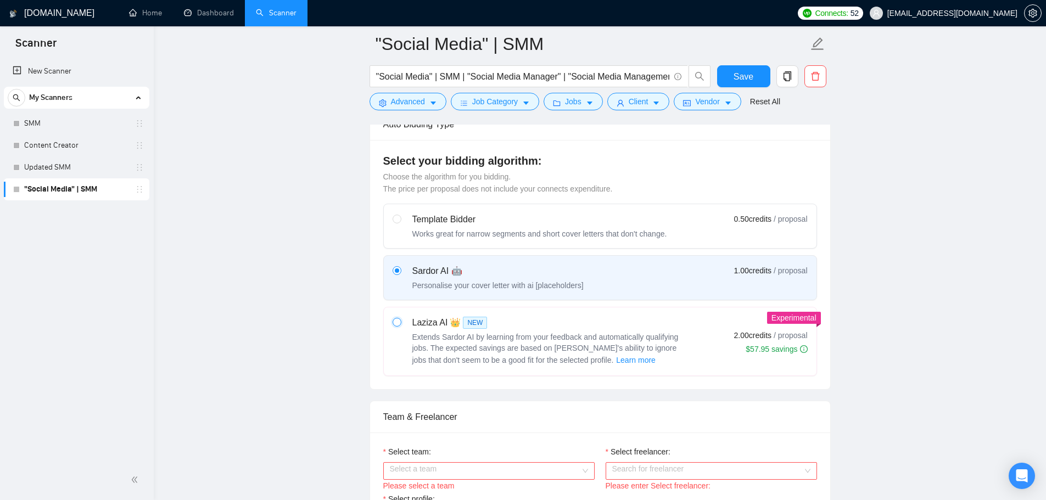
click at [398, 324] on input "radio" at bounding box center [397, 322] width 8 height 8
radio input "true"
radio input "false"
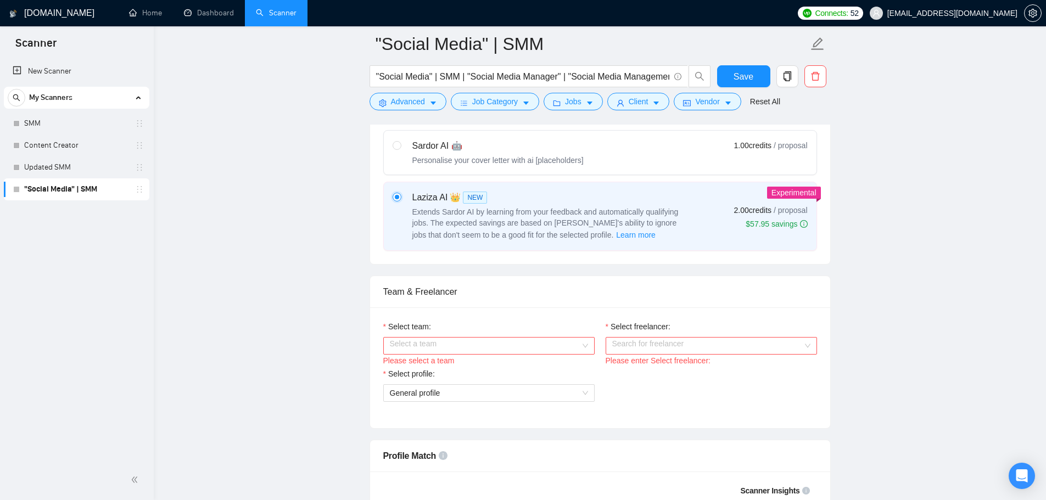
scroll to position [439, 0]
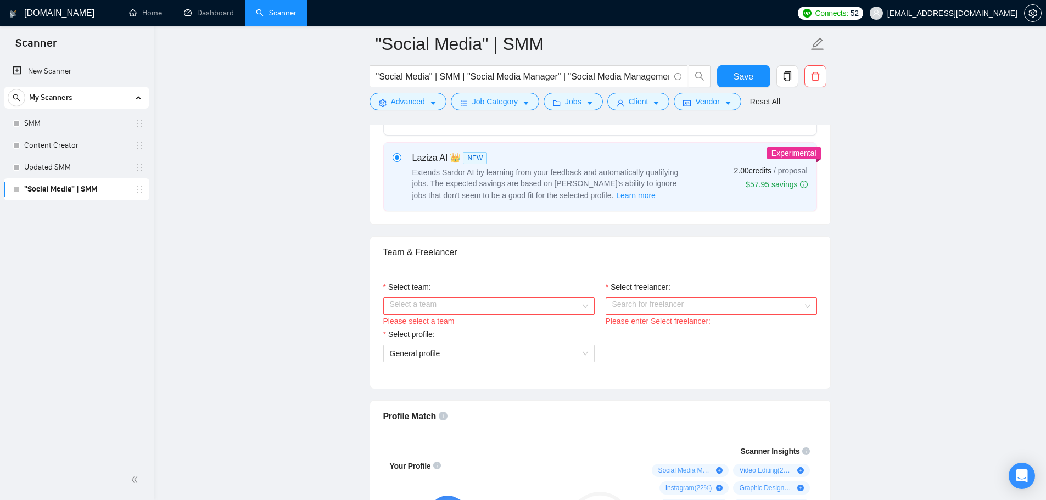
click at [417, 307] on input "Select team:" at bounding box center [485, 306] width 191 height 16
click at [430, 328] on div "Key Dons" at bounding box center [488, 327] width 198 height 12
click at [687, 305] on input "Select freelancer:" at bounding box center [707, 306] width 191 height 16
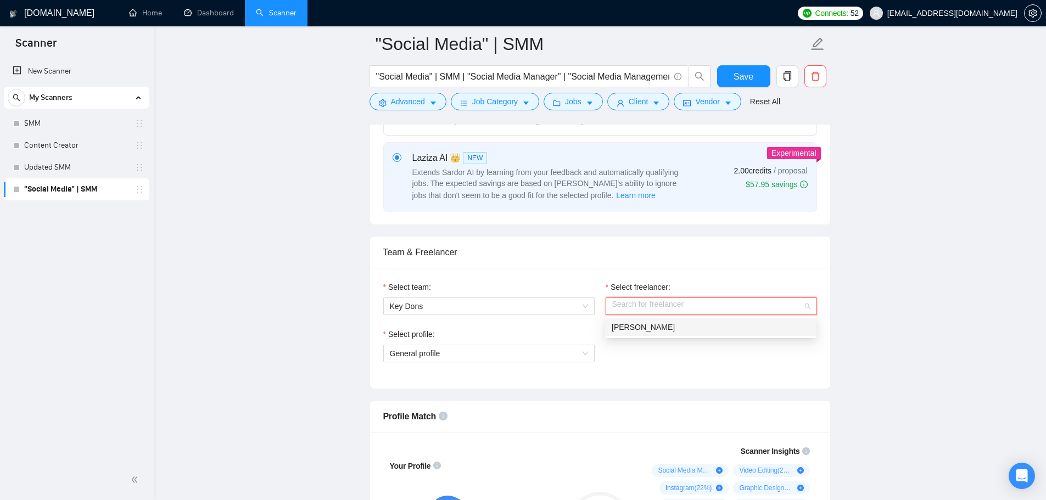
click at [663, 330] on div "[PERSON_NAME]" at bounding box center [711, 327] width 198 height 12
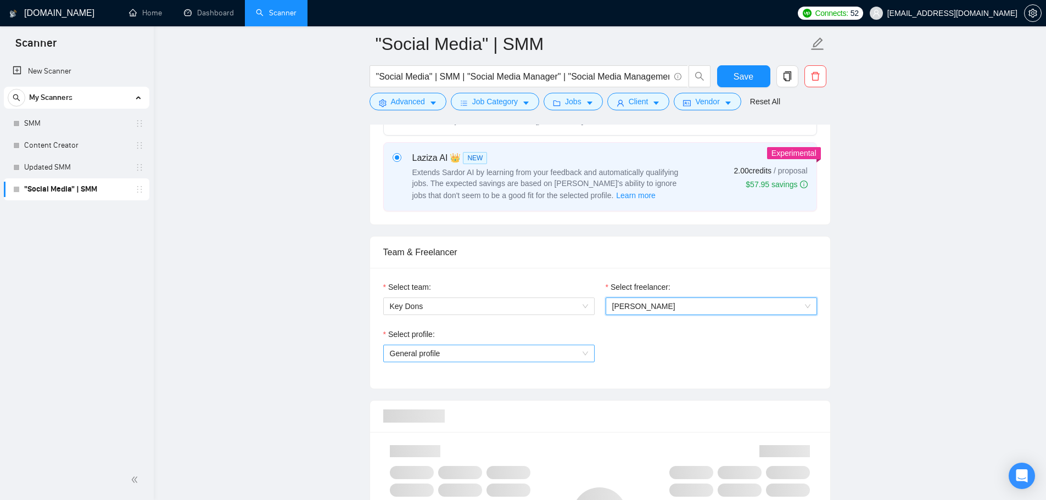
click at [558, 350] on span "General profile" at bounding box center [489, 353] width 198 height 16
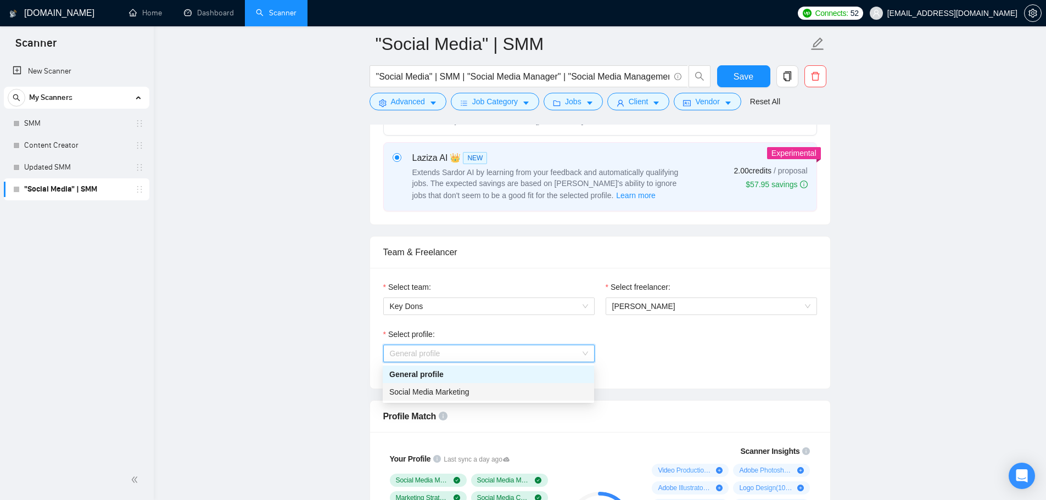
click at [478, 393] on div "Social Media Marketing" at bounding box center [488, 392] width 198 height 12
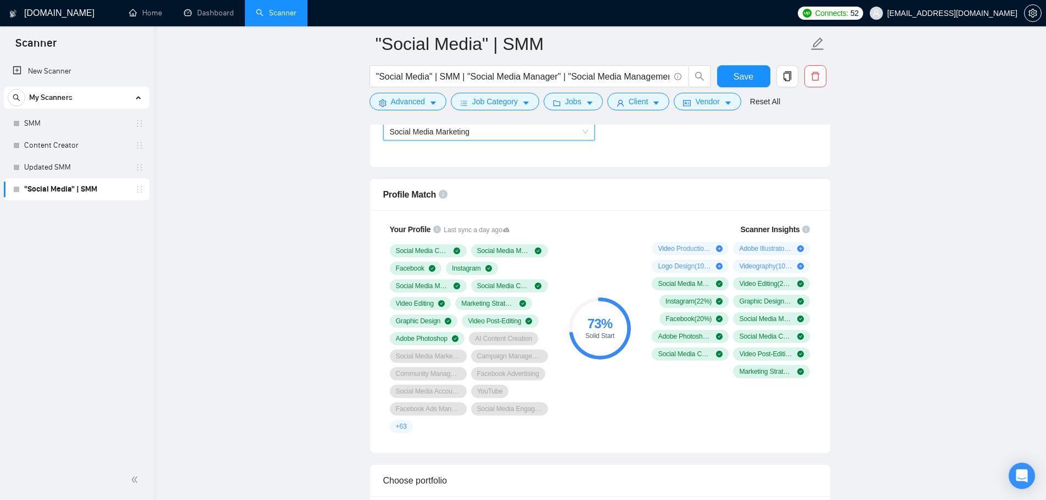
scroll to position [714, 0]
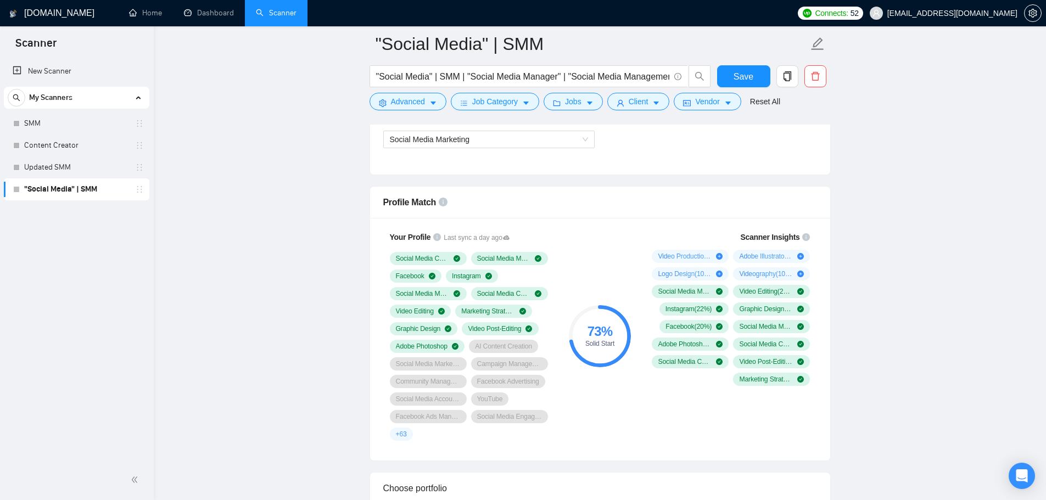
scroll to position [604, 0]
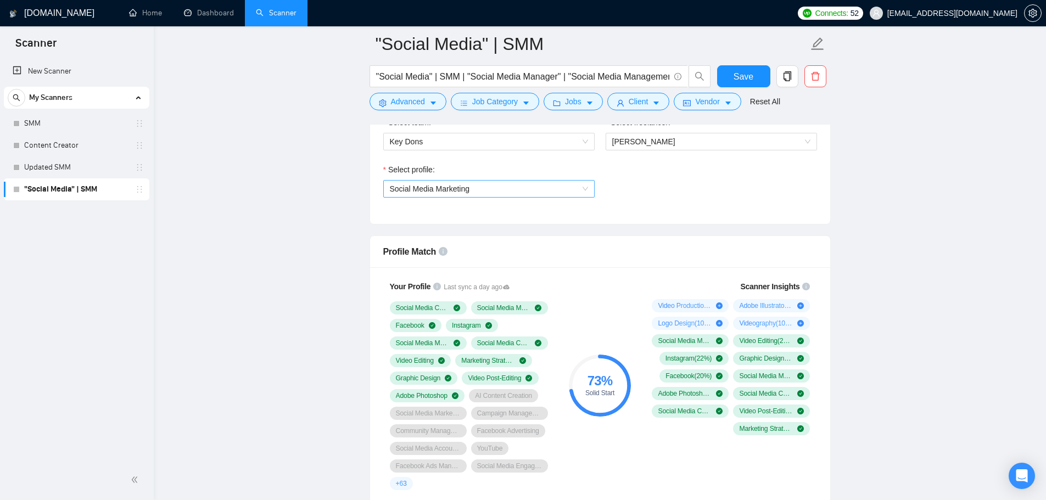
click at [562, 181] on span "Social Media Marketing" at bounding box center [489, 189] width 198 height 16
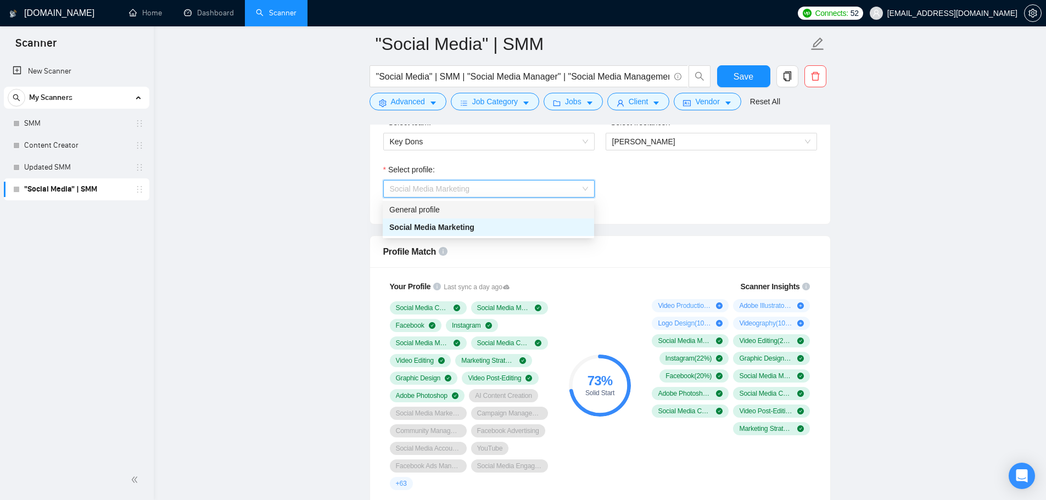
click at [500, 203] on div "General profile" at bounding box center [488, 210] width 211 height 18
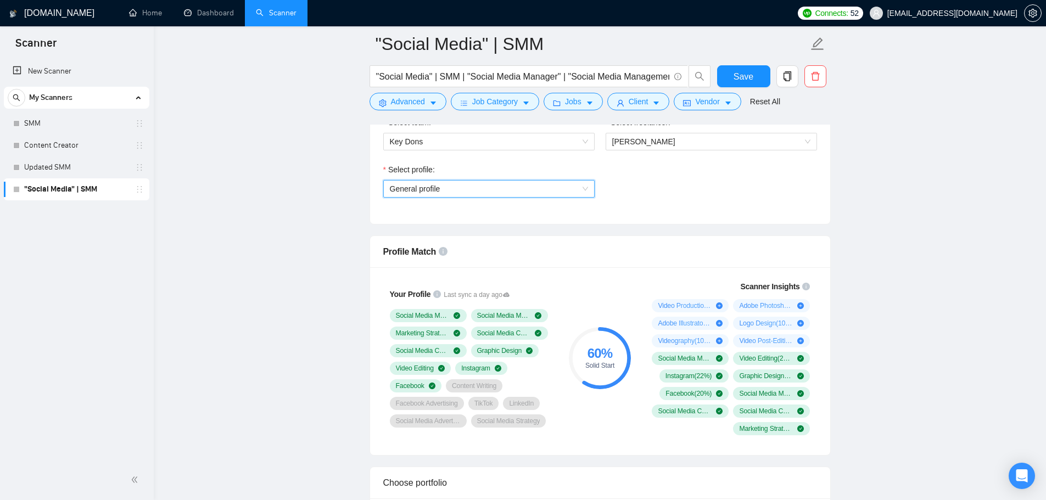
click at [475, 185] on span "General profile" at bounding box center [489, 189] width 198 height 16
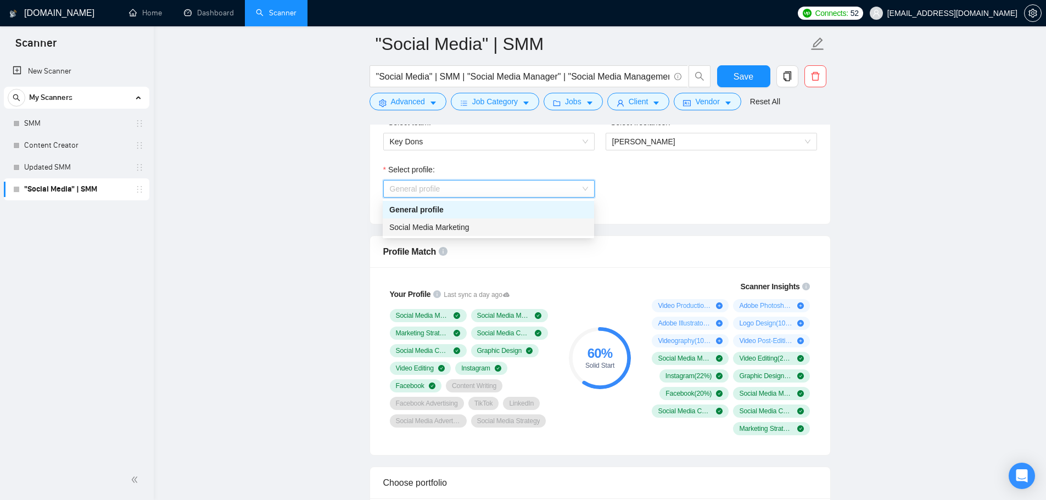
click at [474, 229] on div "Social Media Marketing" at bounding box center [488, 227] width 198 height 12
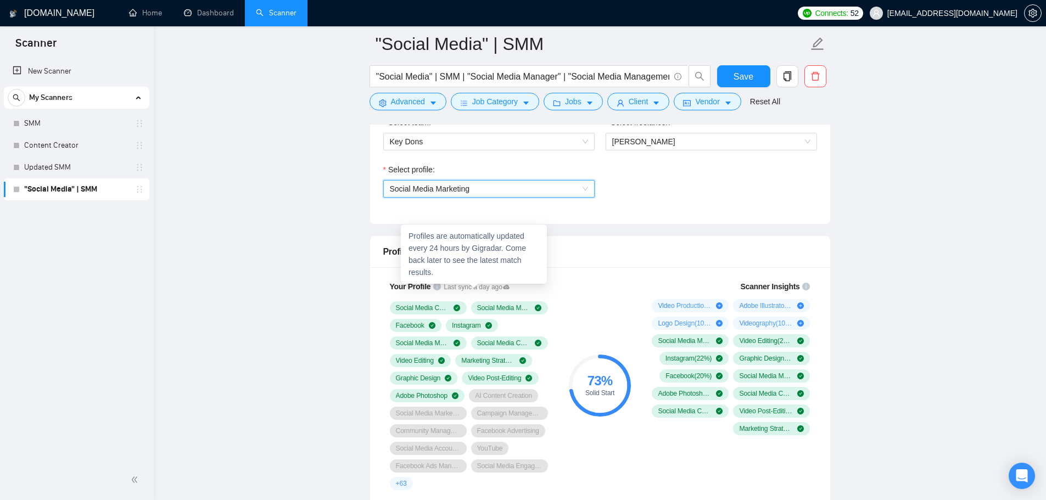
click at [504, 288] on icon at bounding box center [506, 287] width 7 height 4
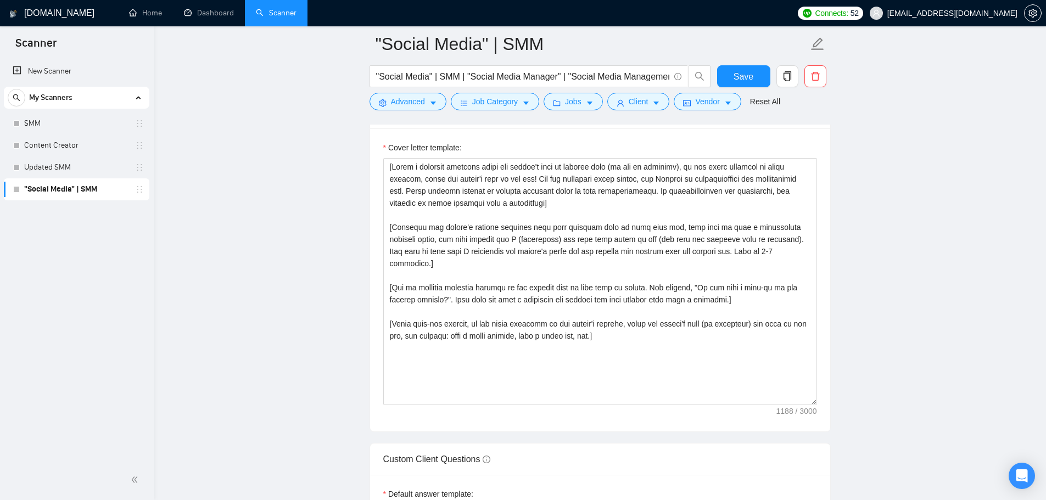
scroll to position [1318, 0]
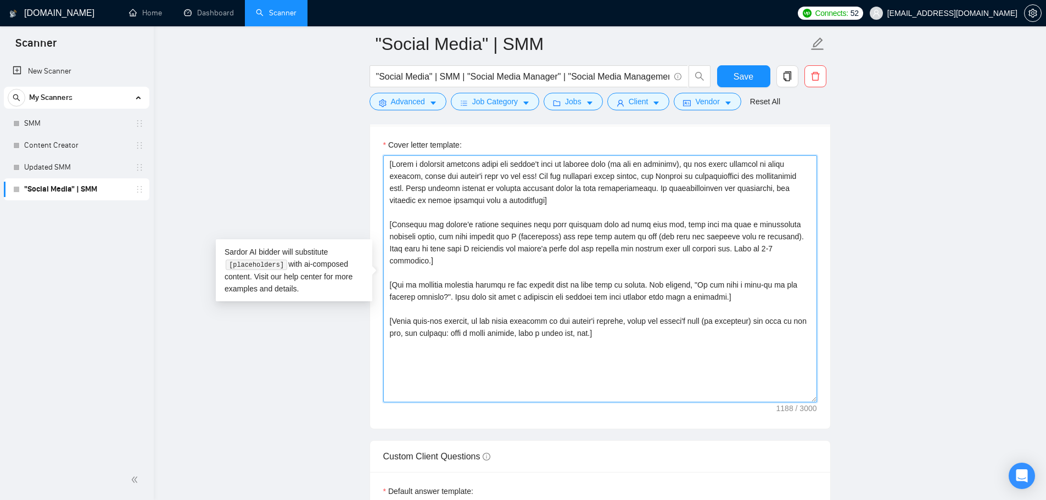
drag, startPoint x: 645, startPoint y: 366, endPoint x: 307, endPoint y: 146, distance: 402.3
click at [307, 146] on main ""Social Media" | SMM "Social Media" | SMM | "Social Media Manager" | "Social Me…" at bounding box center [599, 245] width 857 height 3039
paste textarea "Hello! I see that you’re looking for help with [Identify the two of the client'…"
type textarea "Hello! I see that you’re looking for help with [Identify the two of the client'…"
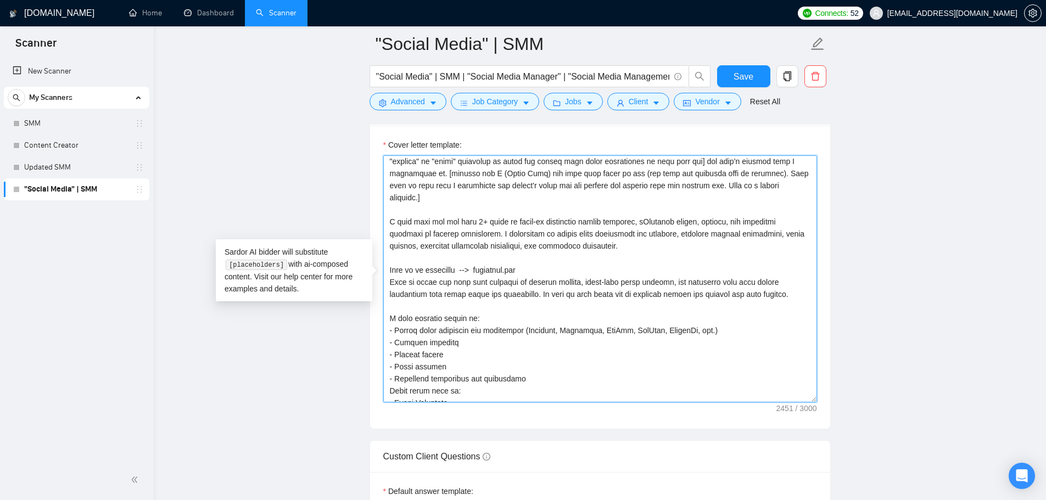
scroll to position [22, 0]
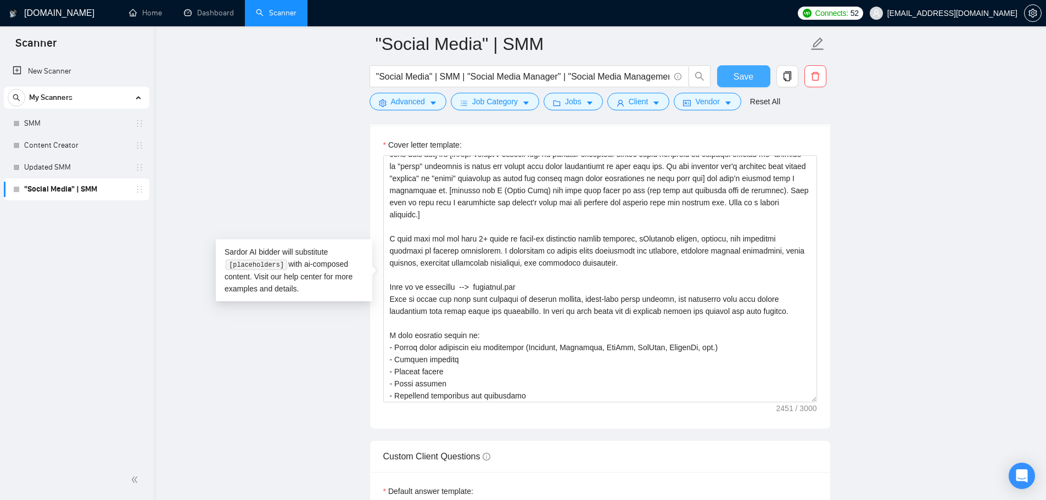
click at [744, 83] on span "Save" at bounding box center [744, 77] width 20 height 14
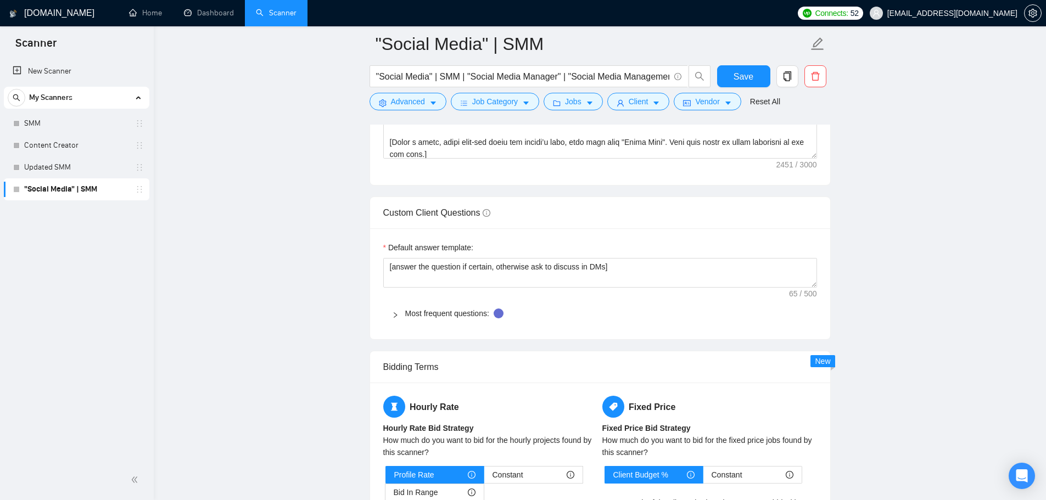
scroll to position [1592, 0]
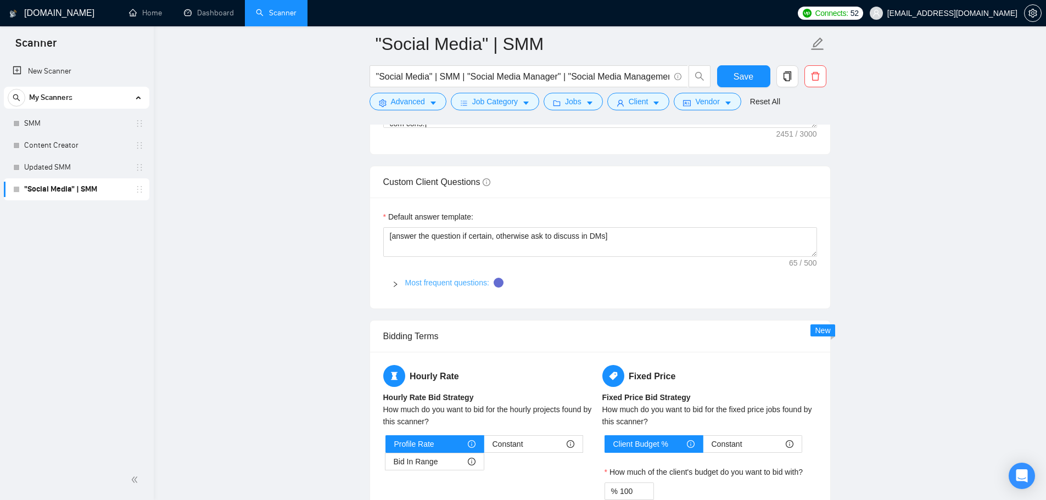
click at [441, 283] on link "Most frequent questions:" at bounding box center [447, 282] width 84 height 9
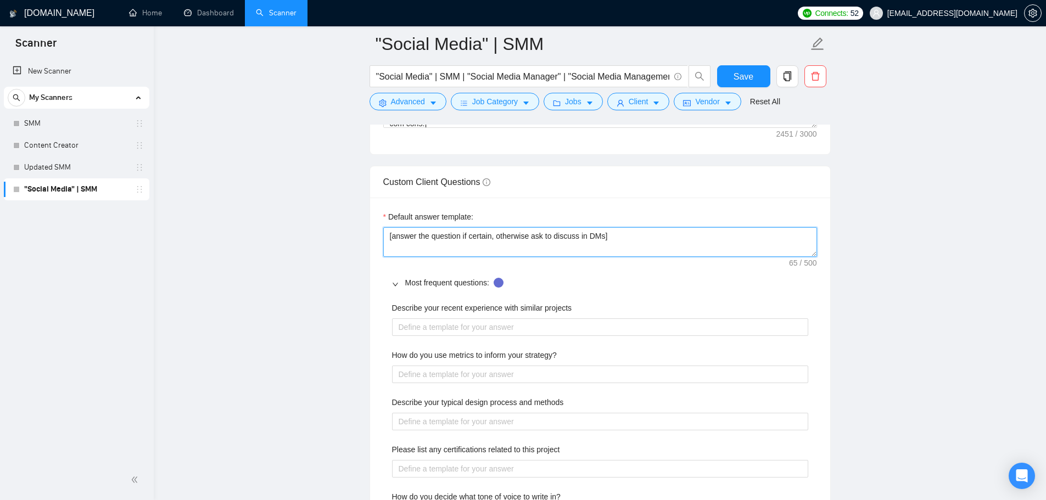
click at [484, 230] on textarea "[answer the question if certain, otherwise ask to discuss in DMs]" at bounding box center [600, 242] width 434 height 30
click at [483, 231] on textarea "[answer the question if certain, otherwise ask to discuss in DMs]" at bounding box center [600, 242] width 434 height 30
paste textarea "﻿​[Based on the provided context, craft a positive, human-like response that ad…"
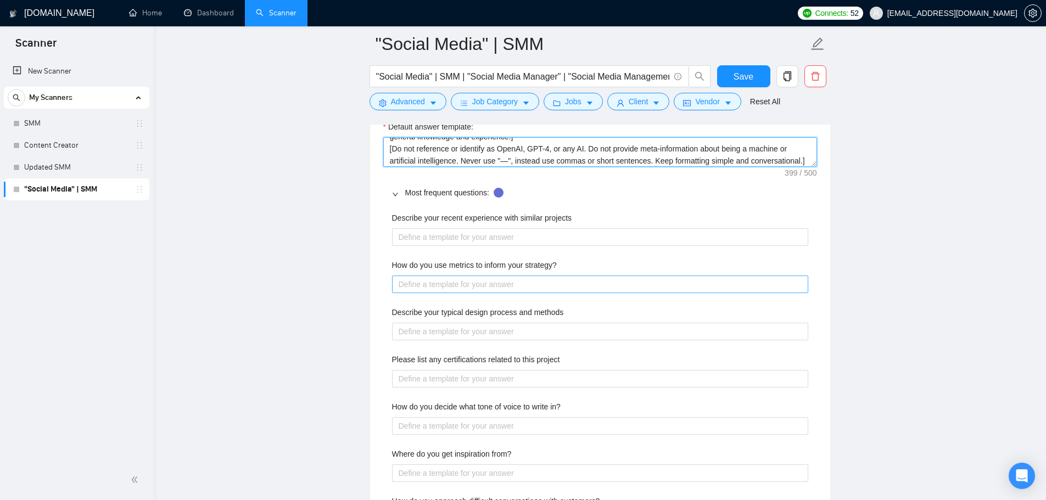
scroll to position [1702, 0]
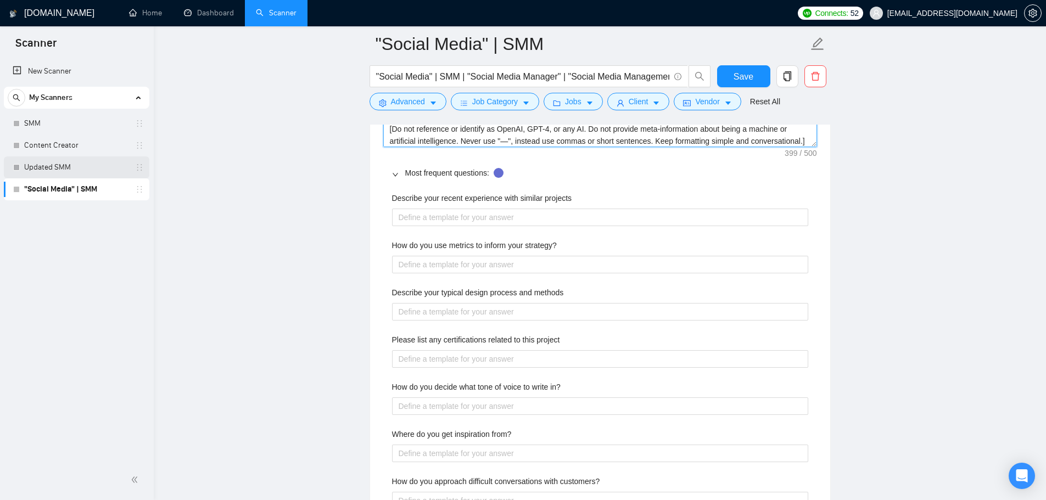
type textarea "﻿​[Based on the provided context, craft a positive, human-like response that ad…"
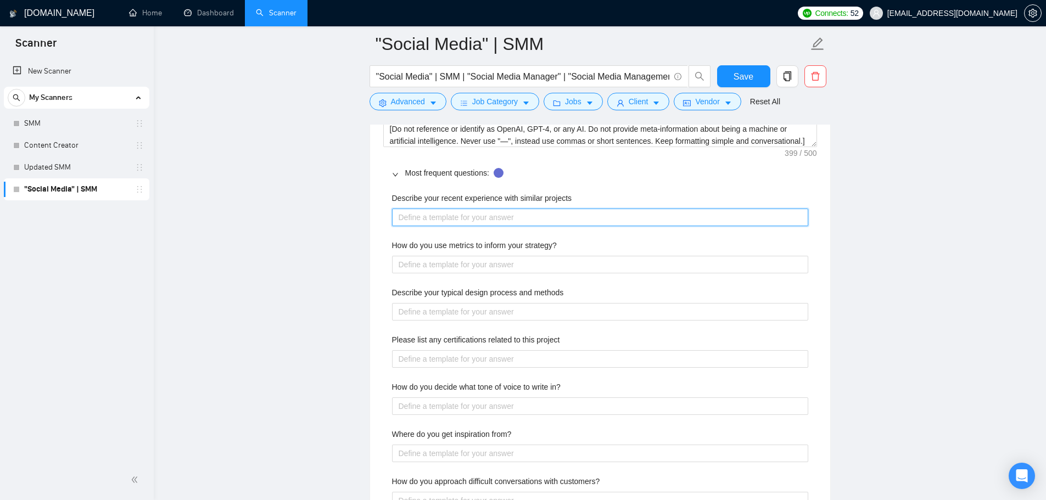
click at [519, 217] on projects "Describe your recent experience with similar projects" at bounding box center [600, 218] width 416 height 18
paste projects "Most recently, I led end-to-end marketing strategy for [PERSON_NAME] Medical Gr…"
type projects "Most recently, I led end-to-end marketing strategy for [PERSON_NAME] Medical Gr…"
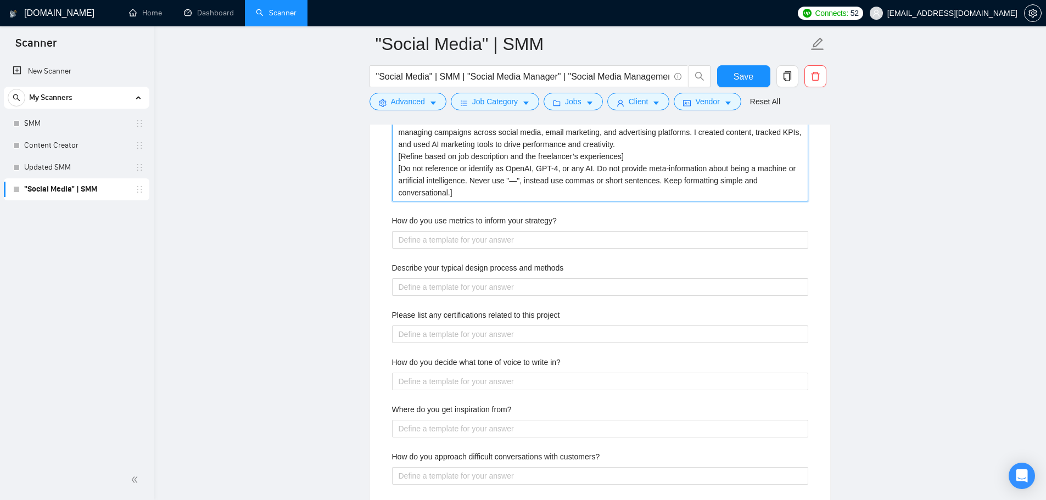
scroll to position [1812, 0]
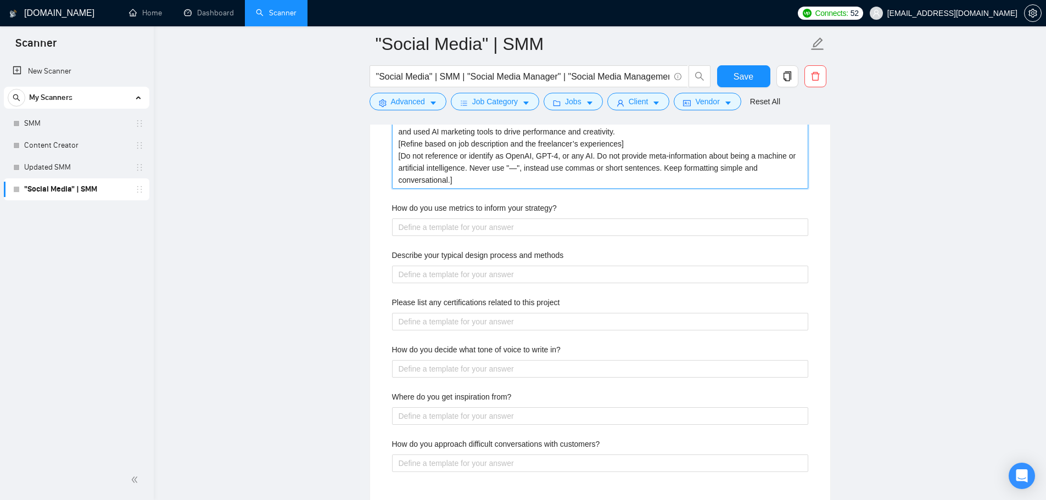
type projects "Most recently, I led end-to-end marketing strategy for [PERSON_NAME] Medical Gr…"
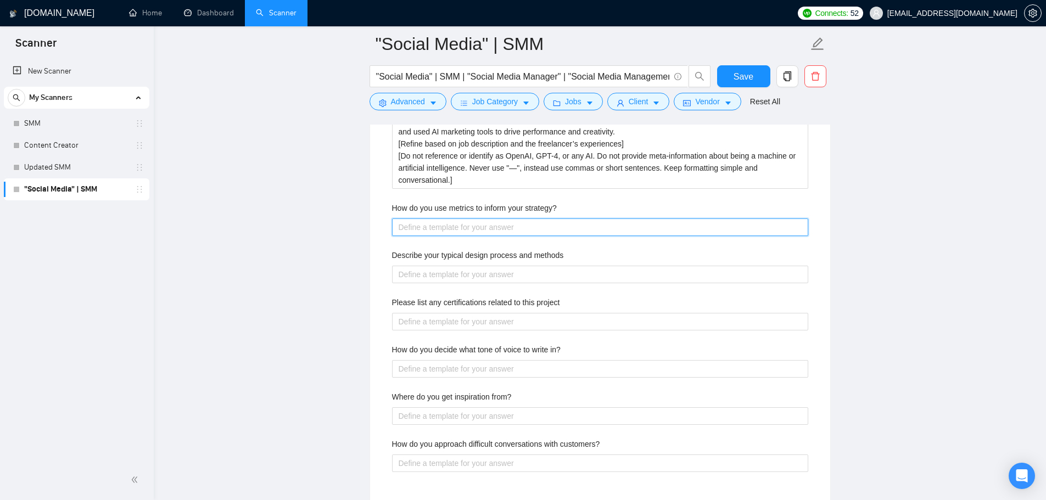
click at [507, 231] on strategy\? "How do you use metrics to inform your strategy?" at bounding box center [600, 228] width 416 height 18
paste strategy\? "I use metrics such as engagement rates, click-through rates, and conversion rat…"
type strategy\? "I use metrics such as engagement rates, click-through rates, and conversion rat…"
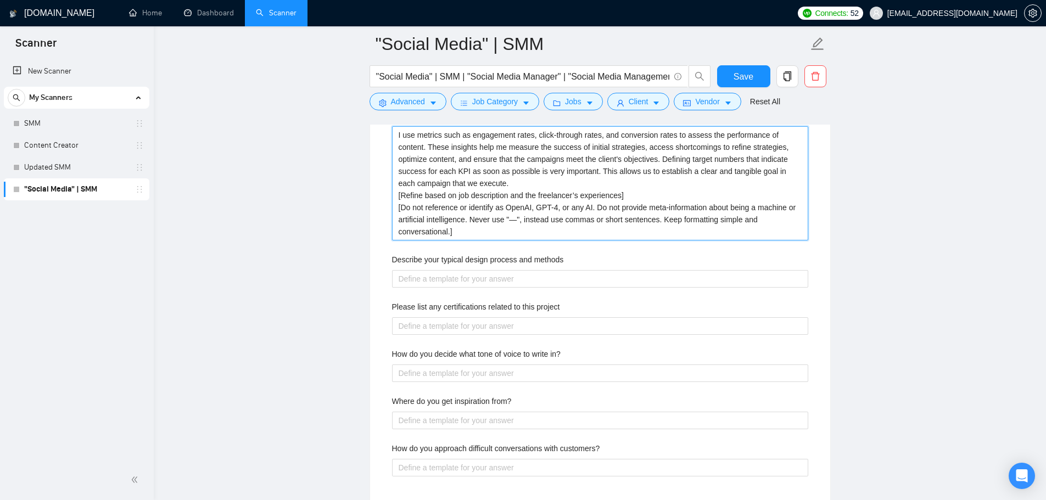
scroll to position [1922, 0]
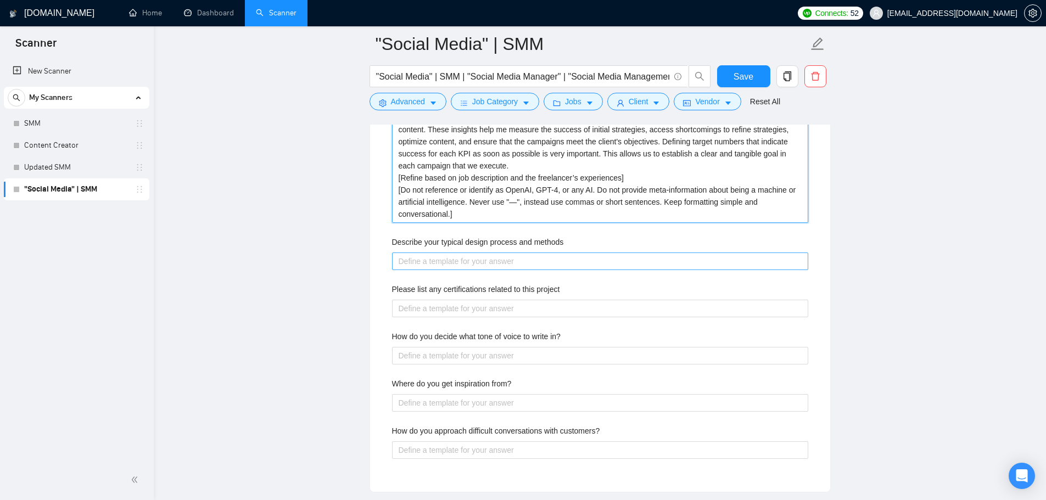
type strategy\? "I use metrics such as engagement rates, click-through rates, and conversion rat…"
click at [422, 260] on methods "Describe your typical design process and methods" at bounding box center [600, 262] width 416 height 18
click at [456, 262] on methods "Describe your typical design process and methods" at bounding box center [600, 262] width 416 height 18
paste methods "My process for creating high-quality, organic social content starts with unders…"
type methods "My process for creating high-quality, organic social content starts with unders…"
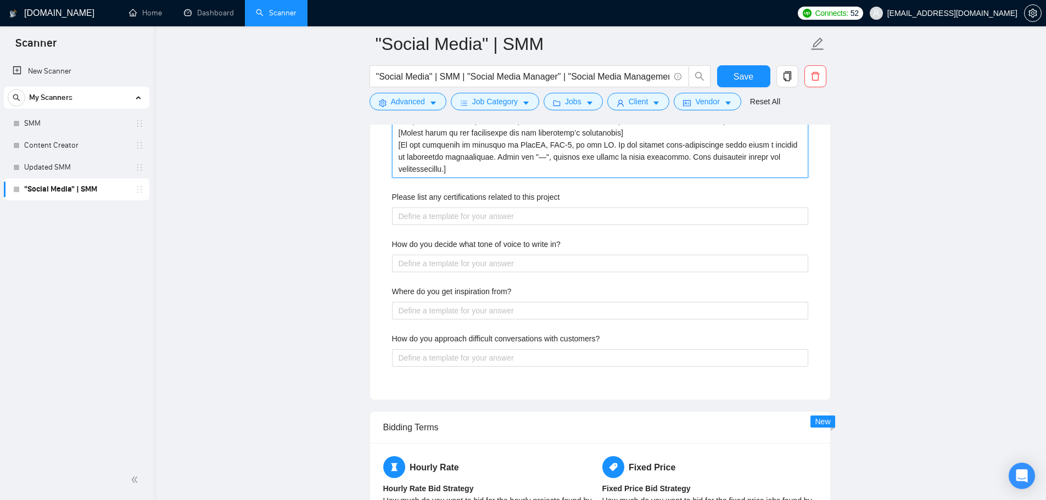
scroll to position [2141, 0]
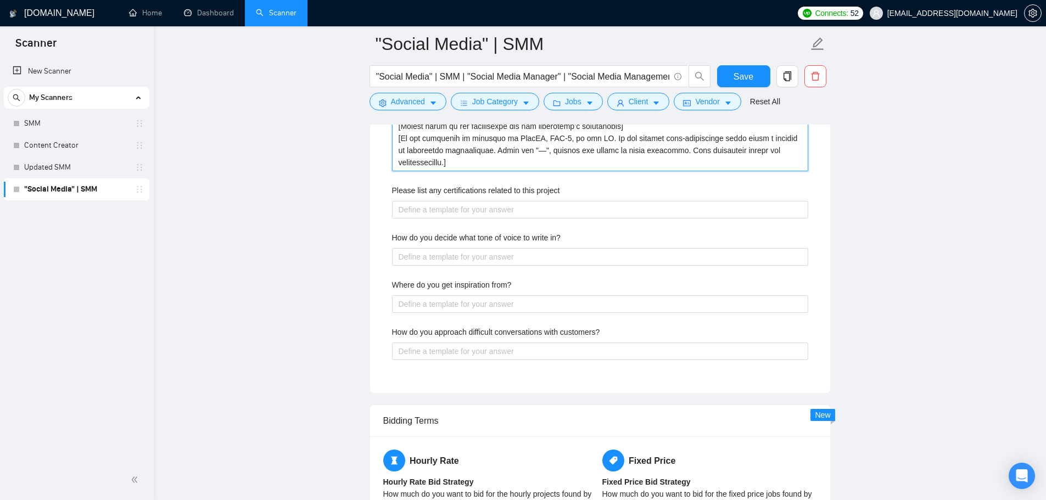
type methods "My process for creating high-quality, organic social content starts with unders…"
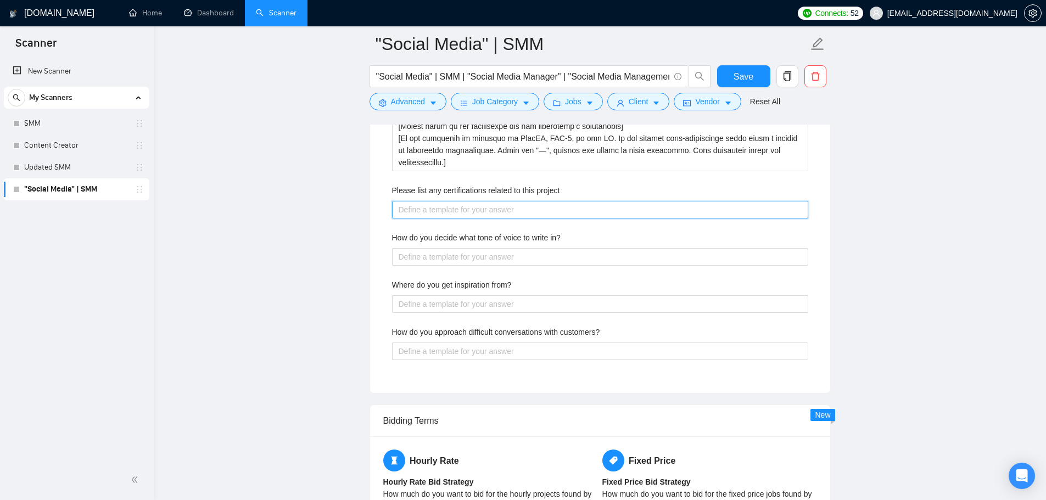
click at [482, 210] on project "Please list any certifications related to this project" at bounding box center [600, 210] width 416 height 18
paste project "- Digital Marketing Pro (American Marketing Association (AMA) + Digital Marketi…"
type project "- Digital Marketing Pro (American Marketing Association (AMA) + Digital Marketi…"
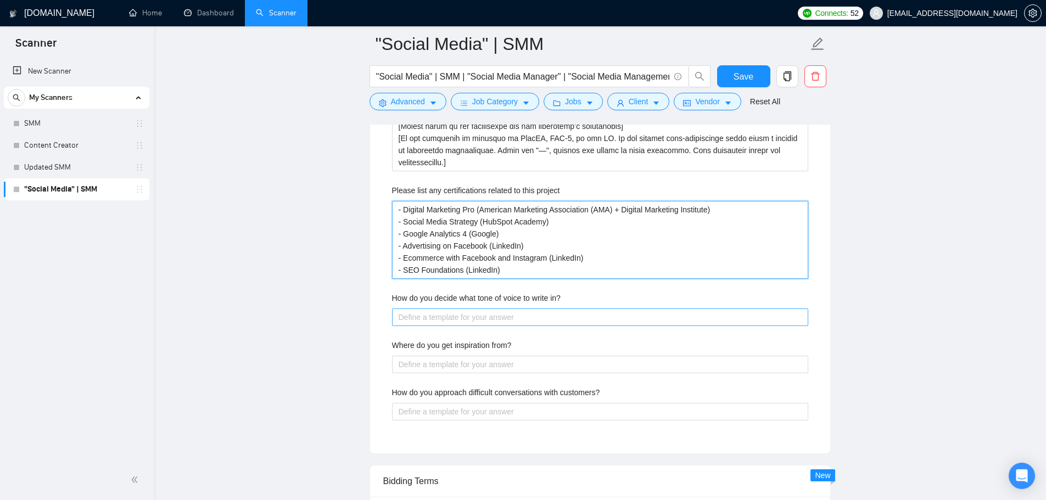
type project "- Digital Marketing Pro (American Marketing Association (AMA) + Digital Marketi…"
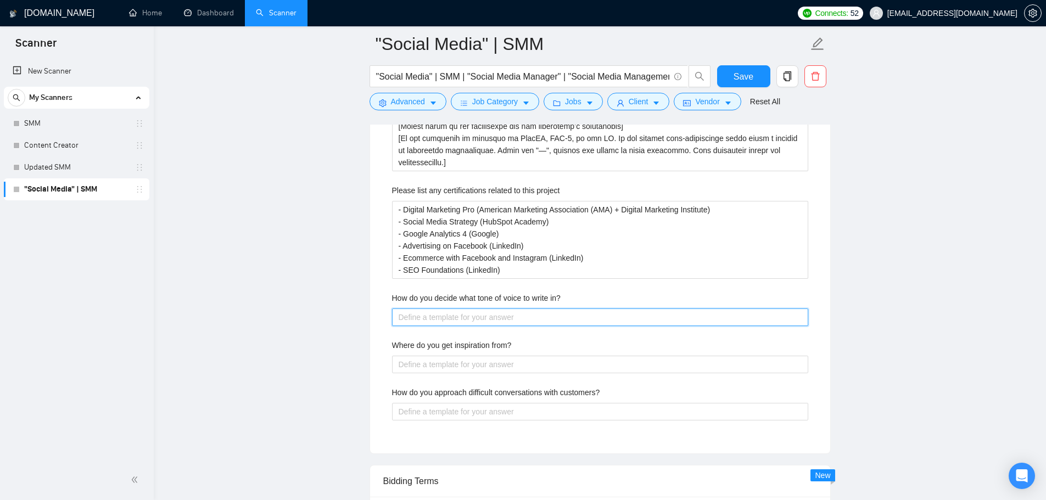
click at [443, 321] on in\? "How do you decide what tone of voice to write in?" at bounding box center [600, 318] width 416 height 18
click at [489, 319] on in\? "How do you decide what tone of voice to write in?" at bounding box center [600, 318] width 416 height 18
paste in\? "I decide the tone of voice by first understanding the brand's identity, target …"
type in\? "I decide the tone of voice by first understanding the brand's identity, target …"
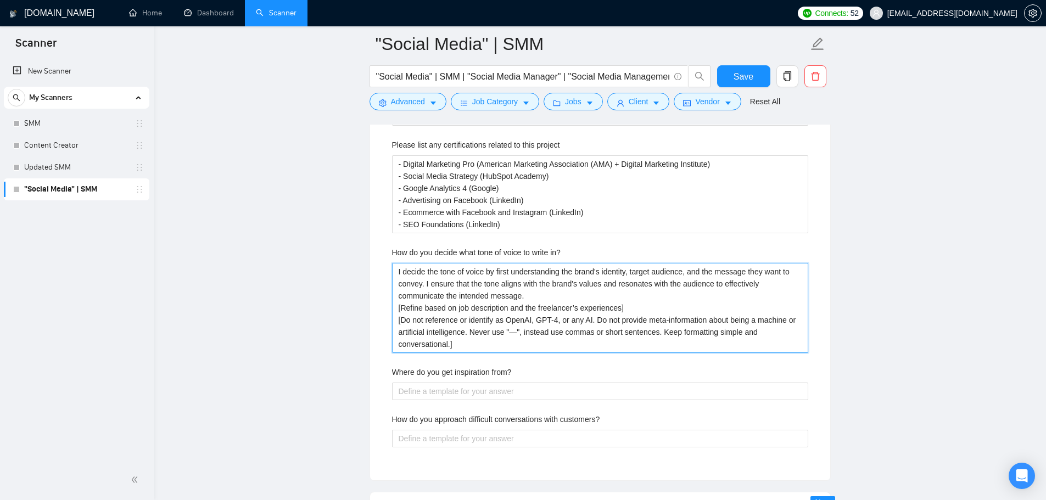
scroll to position [2251, 0]
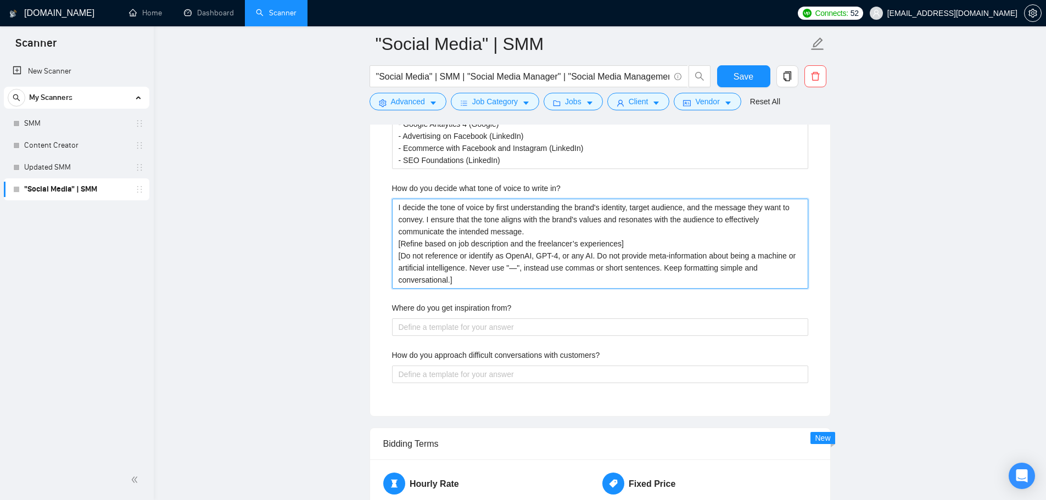
type in\? "I decide the tone of voice by first understanding the brand's identity, target …"
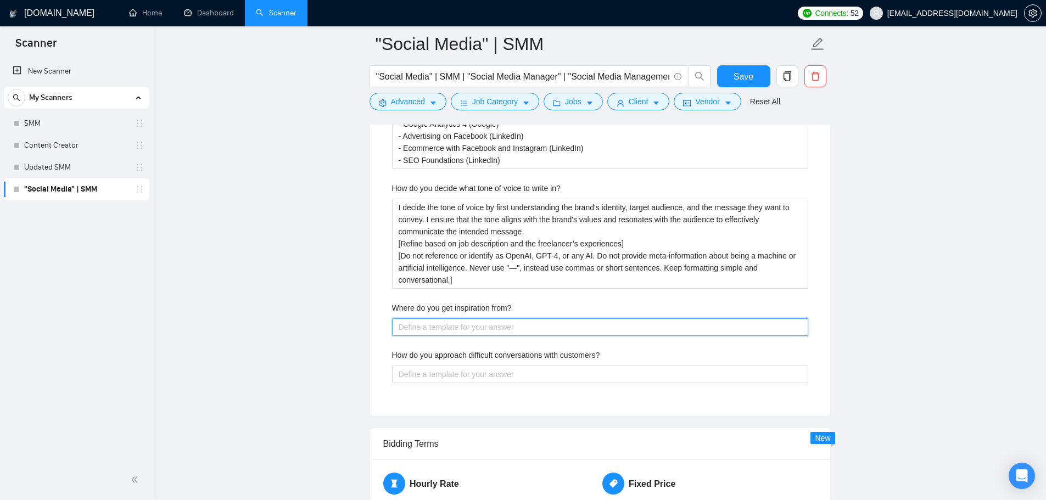
click at [558, 329] on from\? "Where do you get inspiration from?" at bounding box center [600, 327] width 416 height 18
paste from\? "I approach difficult conversations with empathy and active listening, ensuring …"
type from\? "I approach difficult conversations with empathy and active listening, ensuring …"
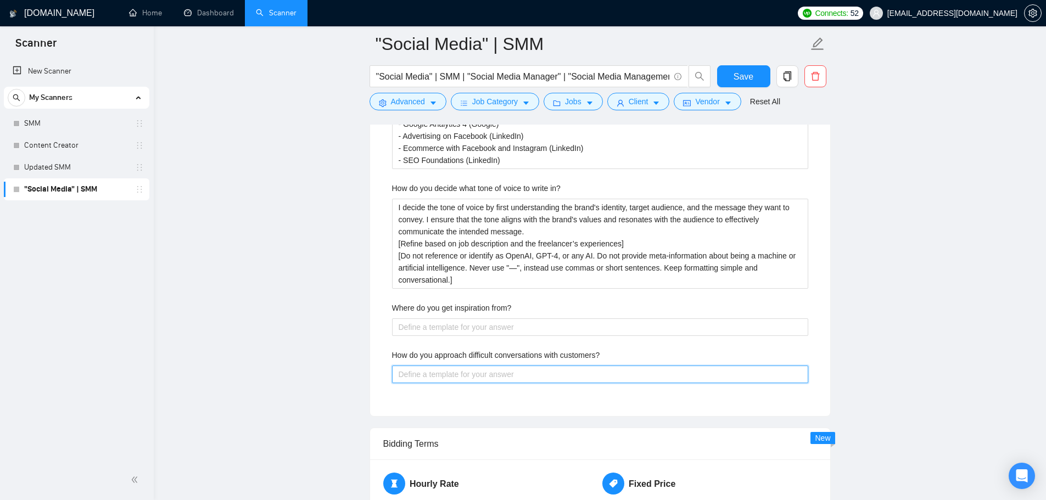
click at [466, 372] on customers\? "How do you approach difficult conversations with customers?" at bounding box center [600, 375] width 416 height 18
paste customers\? "I approach difficult conversations with empathy and active listening, ensuring …"
type customers\? "I approach difficult conversations with empathy and active listening, ensuring …"
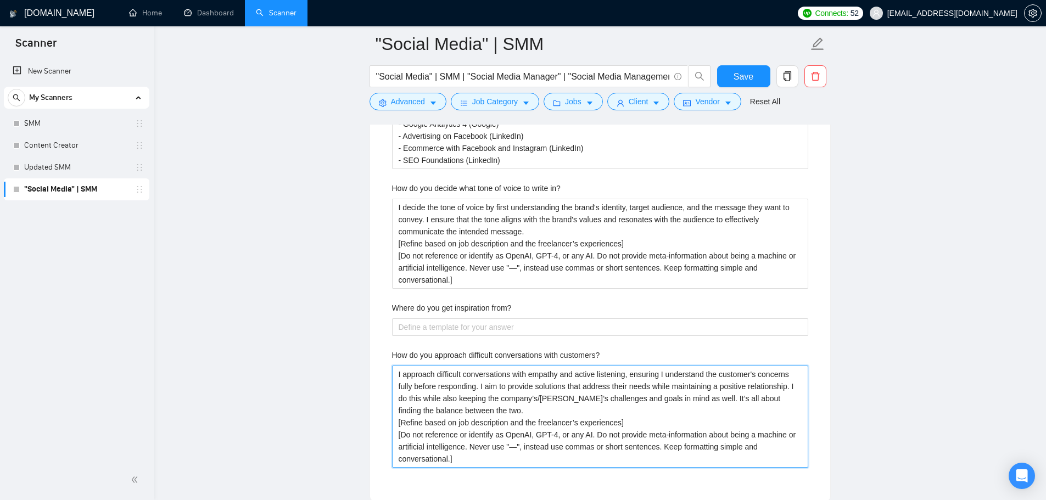
type customers\? "I approach difficult conversations with empathy and active listening, ensuring …"
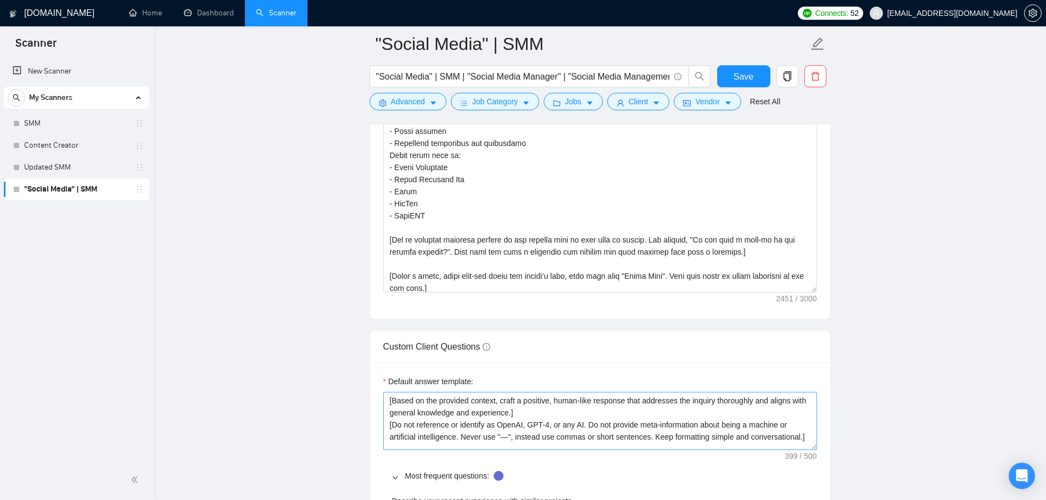
scroll to position [0, 0]
drag, startPoint x: 814, startPoint y: 418, endPoint x: 822, endPoint y: 450, distance: 33.0
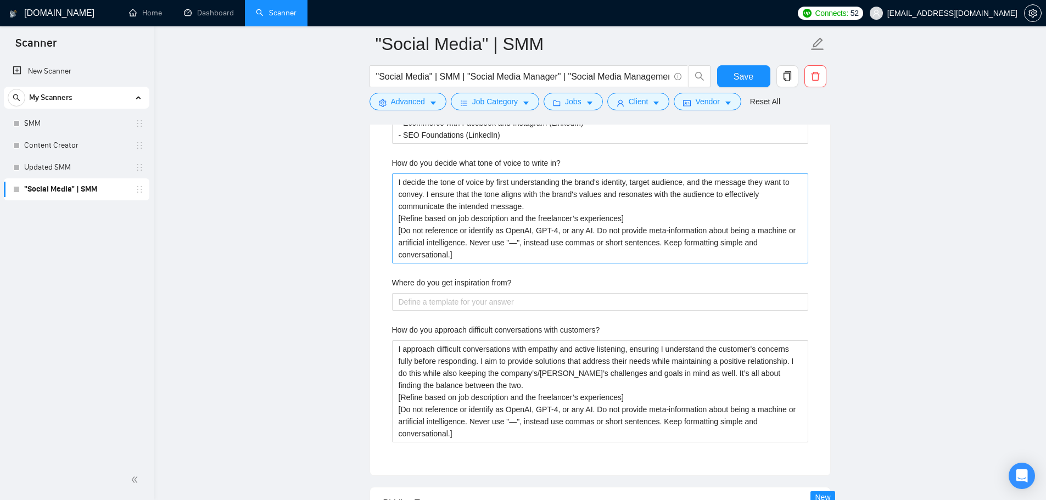
scroll to position [2361, 0]
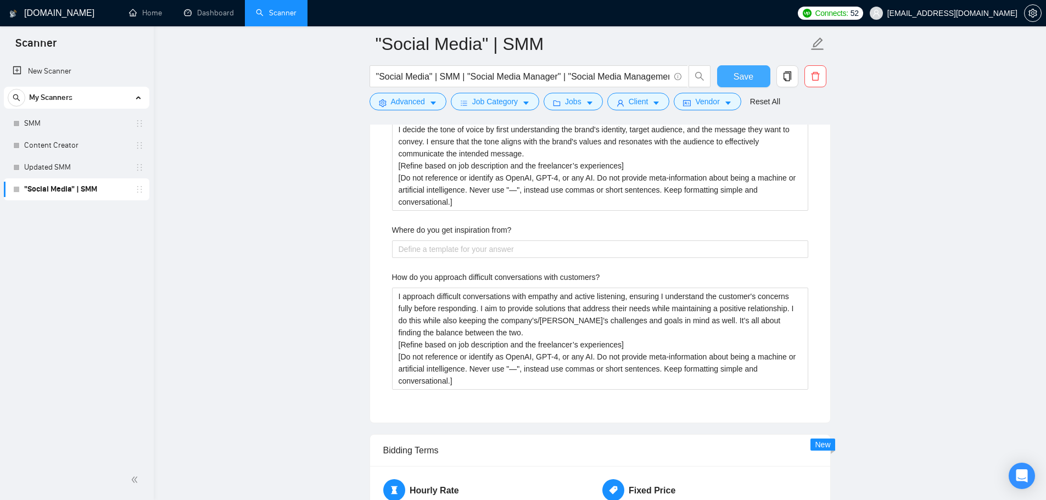
click at [747, 77] on span "Save" at bounding box center [744, 77] width 20 height 14
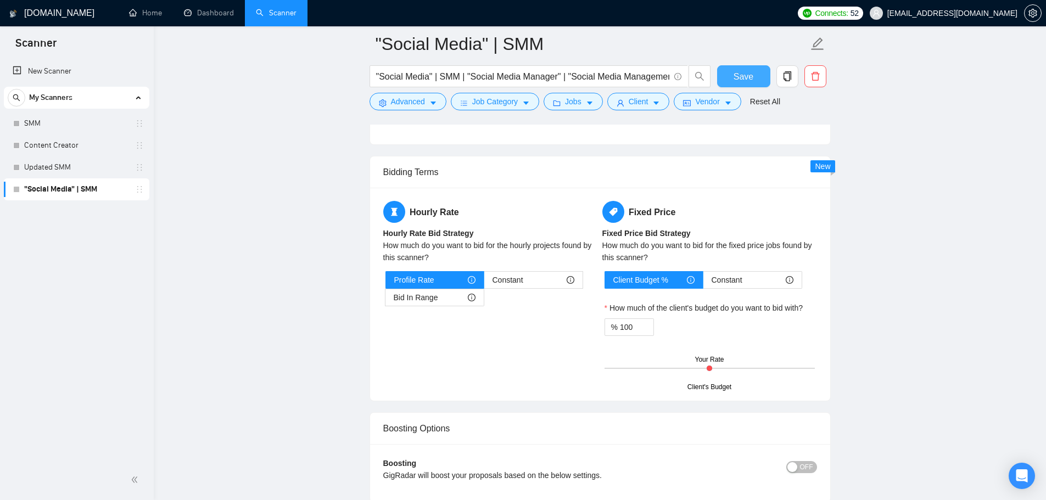
scroll to position [1757, 0]
click at [436, 295] on div "Bid In Range" at bounding box center [435, 297] width 82 height 16
click at [385, 300] on input "Bid In Range" at bounding box center [385, 300] width 0 height 0
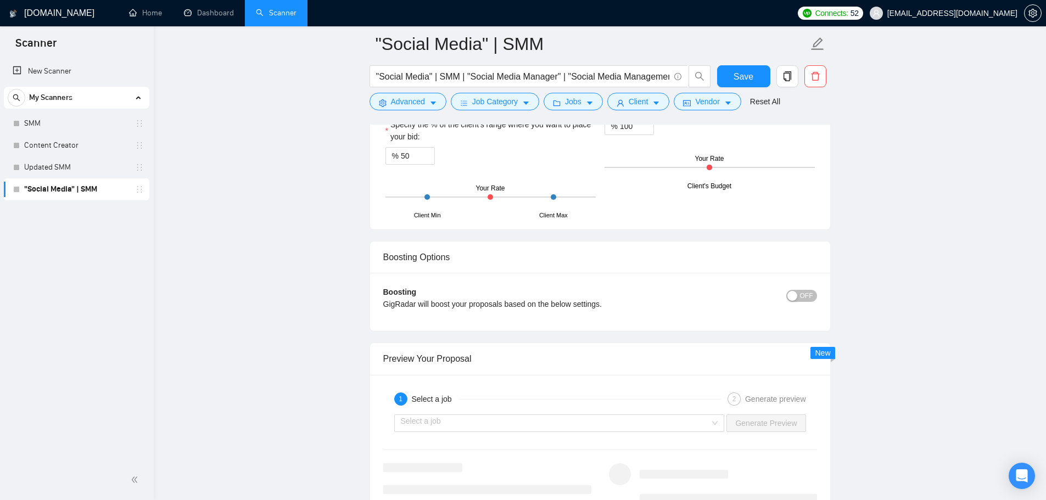
scroll to position [1977, 0]
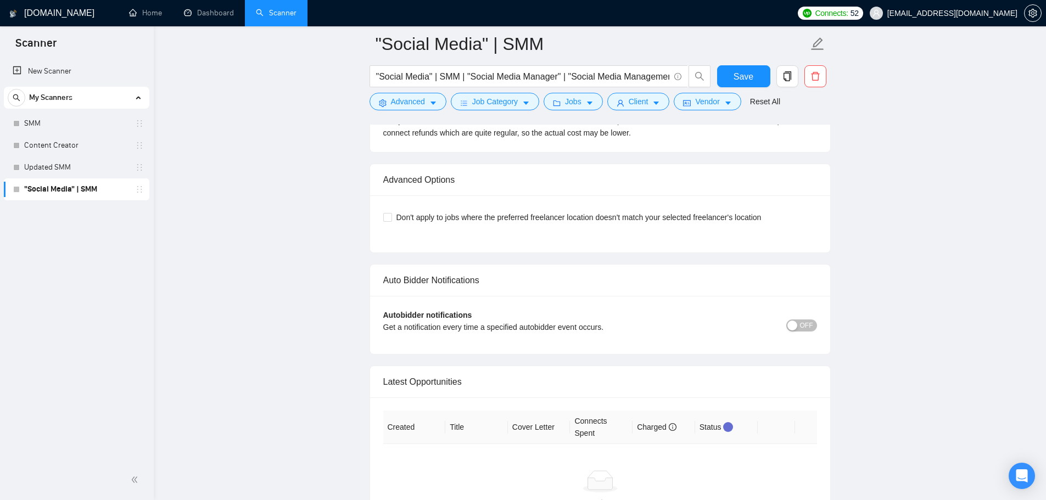
scroll to position [2580, 0]
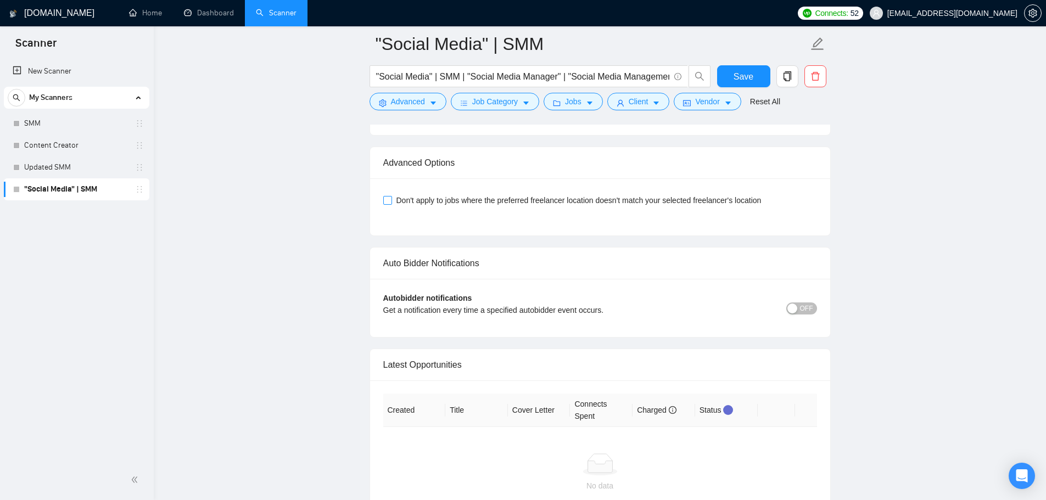
click at [425, 202] on span "Don't apply to jobs where the preferred freelancer location doesn't match your …" at bounding box center [579, 200] width 374 height 12
click at [391, 202] on input "Don't apply to jobs where the preferred freelancer location doesn't match your …" at bounding box center [387, 200] width 8 height 8
checkbox input "true"
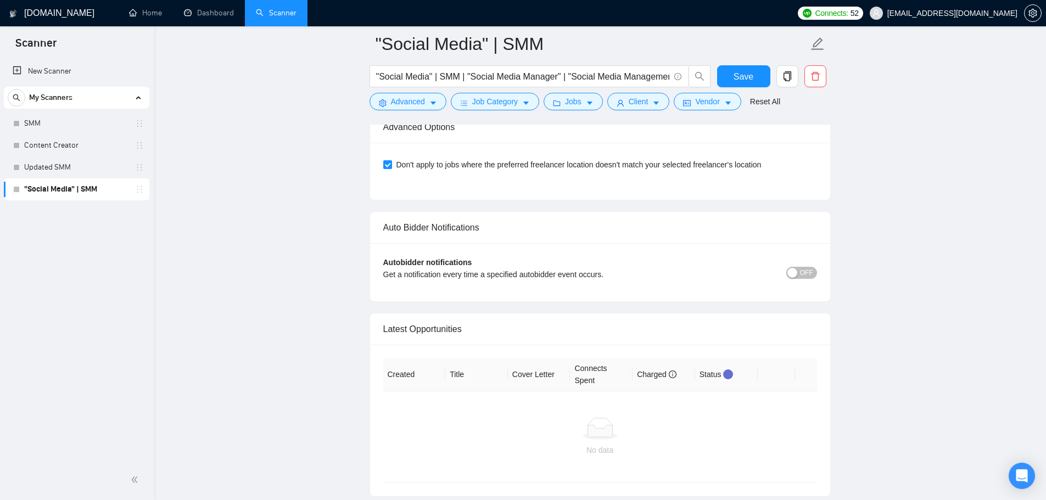
scroll to position [2635, 0]
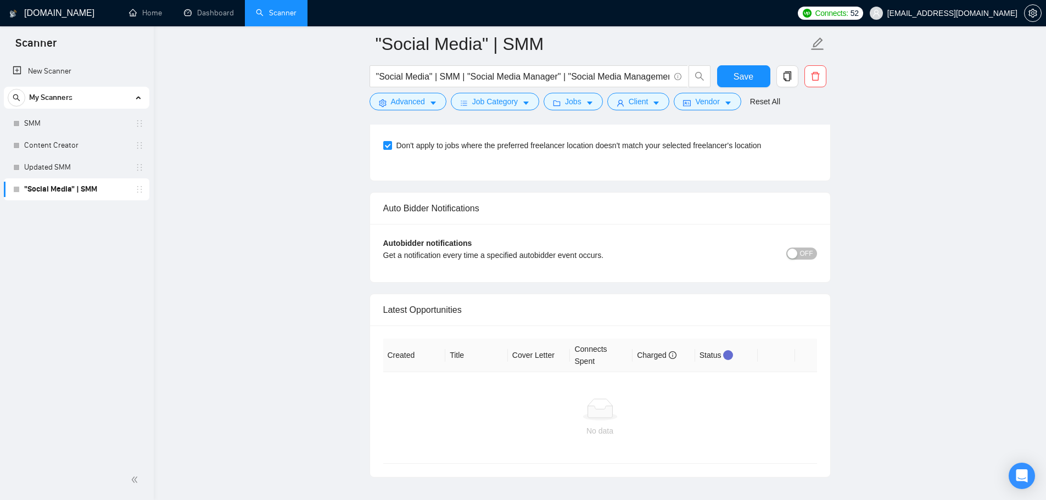
click at [794, 252] on div "button" at bounding box center [792, 254] width 10 height 10
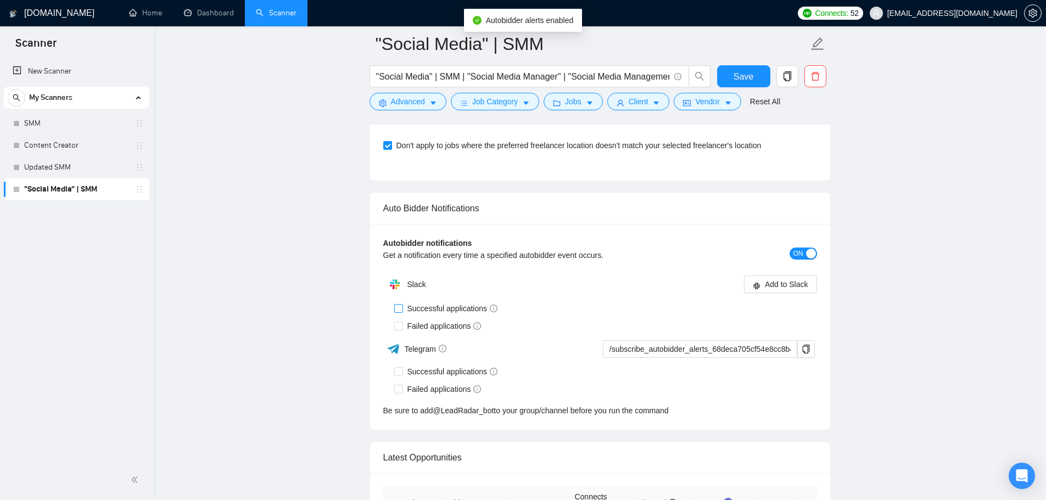
click at [428, 307] on span "Successful applications" at bounding box center [452, 309] width 99 height 12
click at [402, 307] on input "Successful applications" at bounding box center [398, 308] width 8 height 8
checkbox input "true"
click at [433, 322] on span "Failed applications" at bounding box center [444, 326] width 83 height 12
click at [402, 322] on input "Failed applications" at bounding box center [398, 326] width 8 height 8
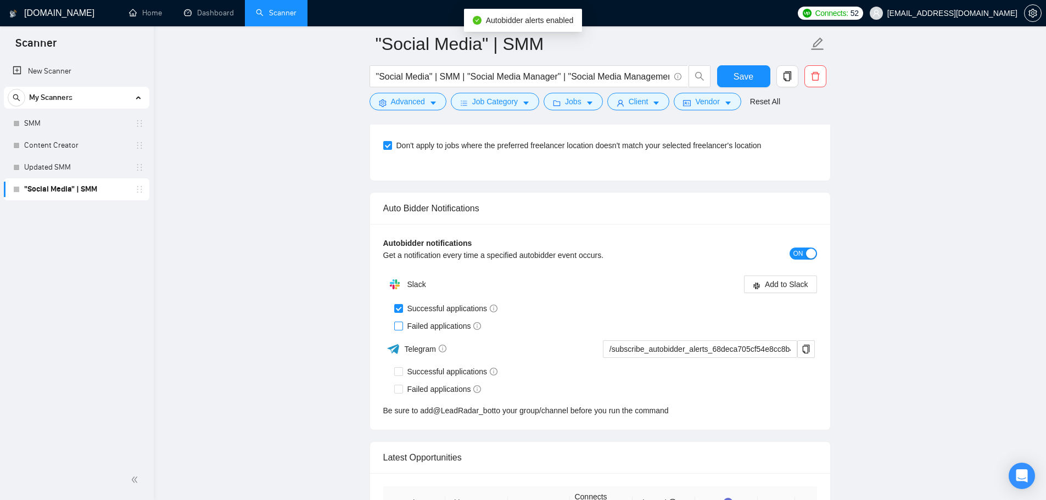
checkbox input "true"
click at [777, 276] on button "Add to Slack" at bounding box center [780, 285] width 73 height 18
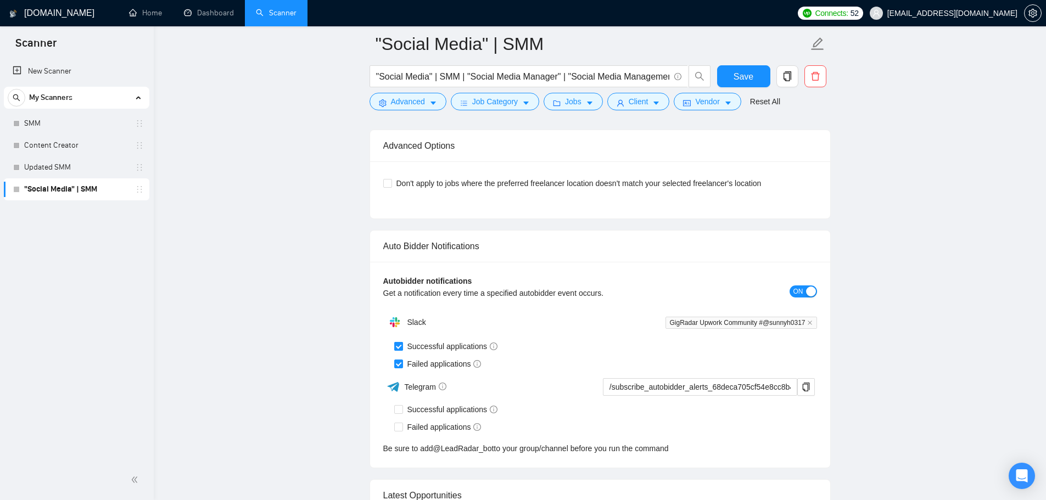
scroll to position [2485, 0]
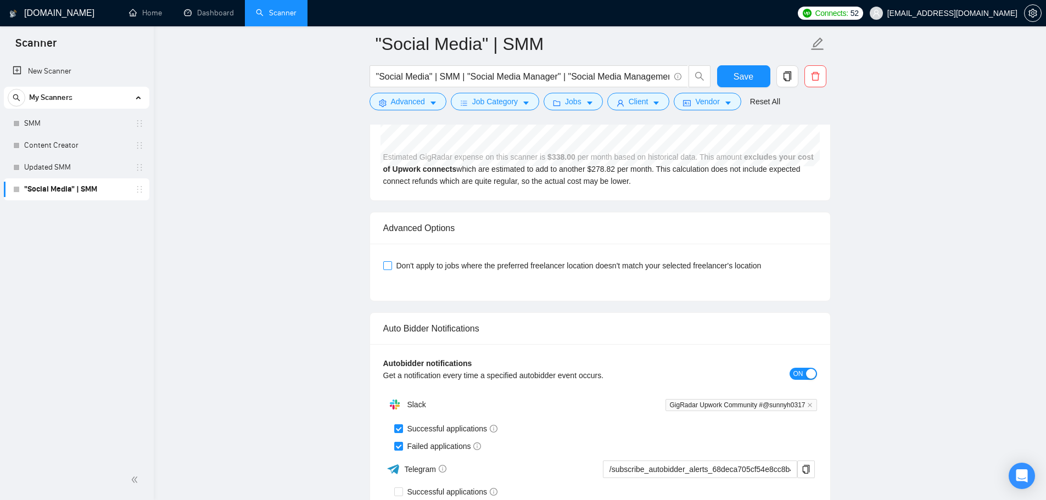
click at [446, 265] on span "Don't apply to jobs where the preferred freelancer location doesn't match your …" at bounding box center [579, 266] width 374 height 12
click at [391, 265] on input "Don't apply to jobs where the preferred freelancer location doesn't match your …" at bounding box center [387, 265] width 8 height 8
checkbox input "true"
click at [736, 71] on span "Save" at bounding box center [744, 77] width 20 height 14
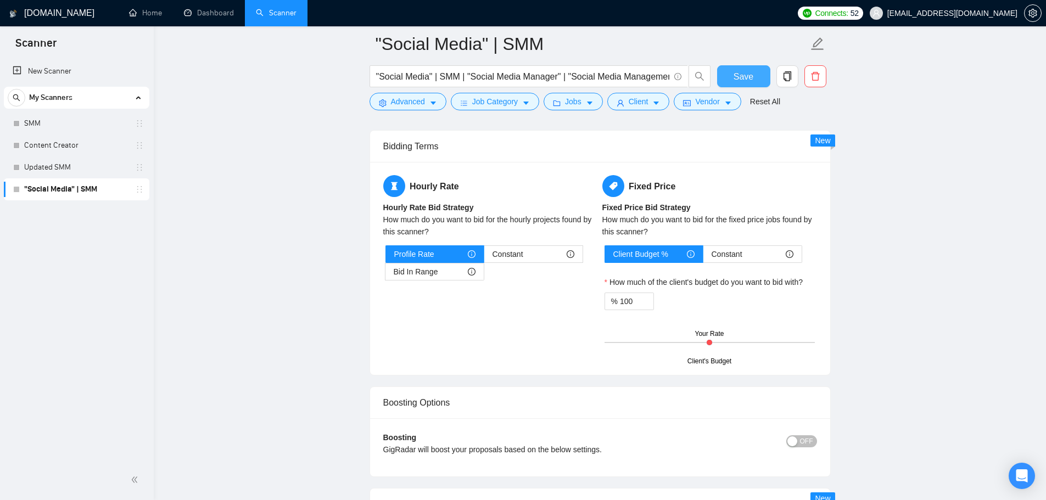
scroll to position [1717, 0]
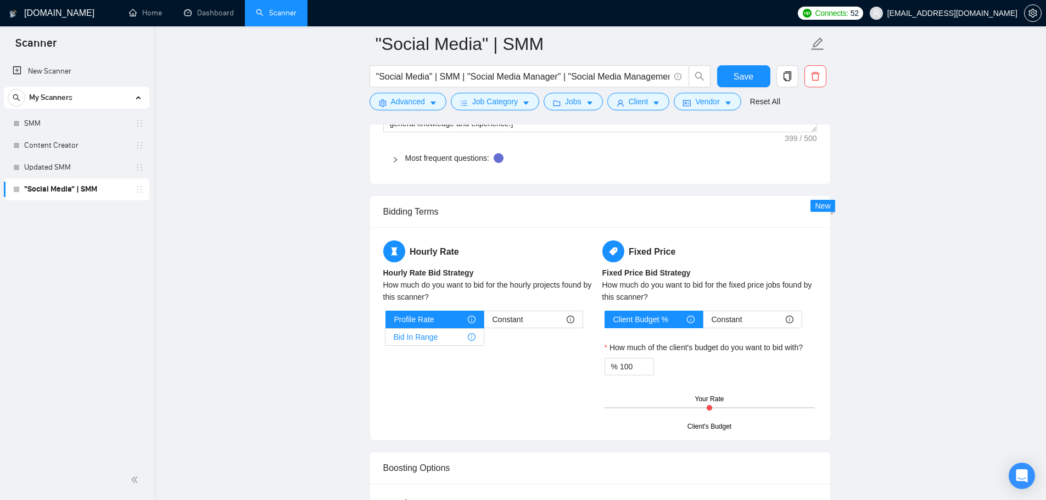
click at [451, 340] on div "Bid In Range" at bounding box center [435, 337] width 82 height 16
click at [385, 340] on input "Bid In Range" at bounding box center [385, 340] width 0 height 0
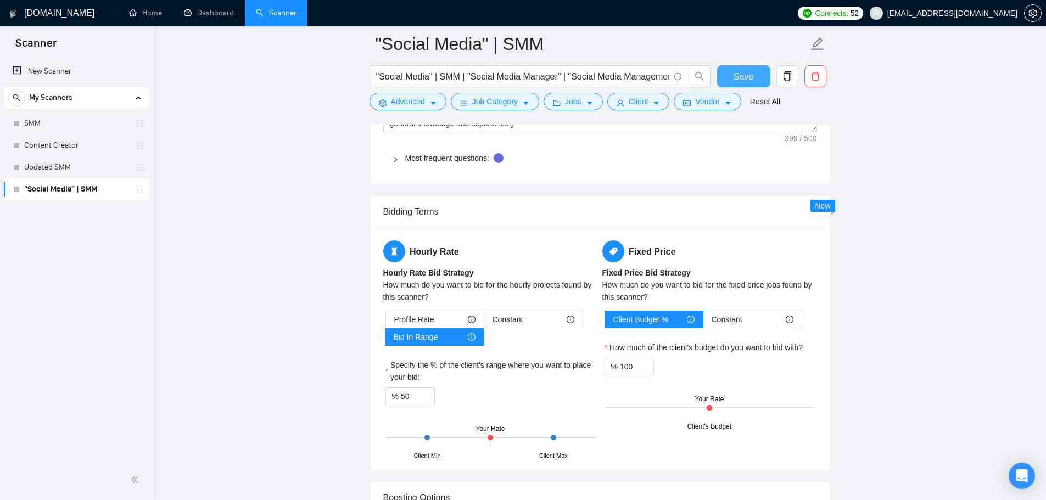
click at [731, 75] on button "Save" at bounding box center [743, 76] width 53 height 22
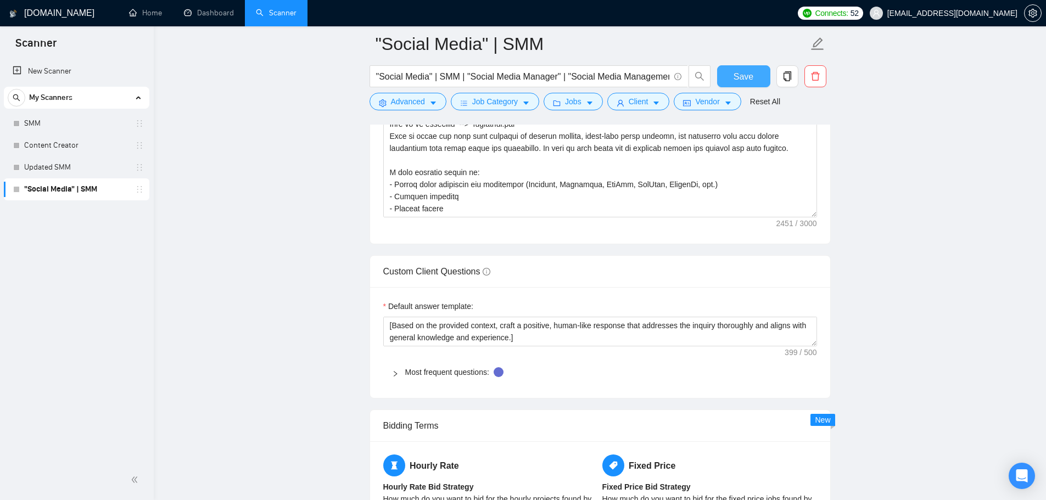
scroll to position [1497, 0]
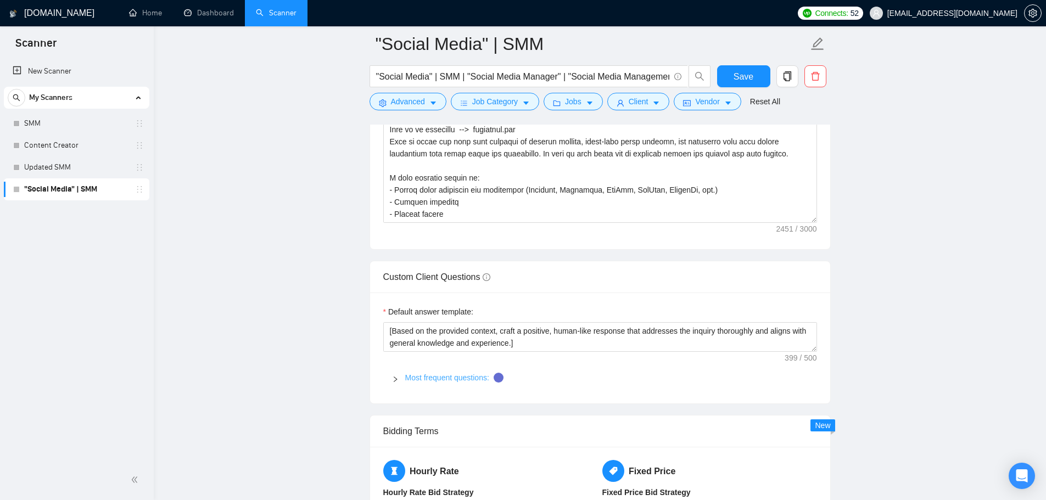
click at [438, 380] on link "Most frequent questions:" at bounding box center [447, 377] width 84 height 9
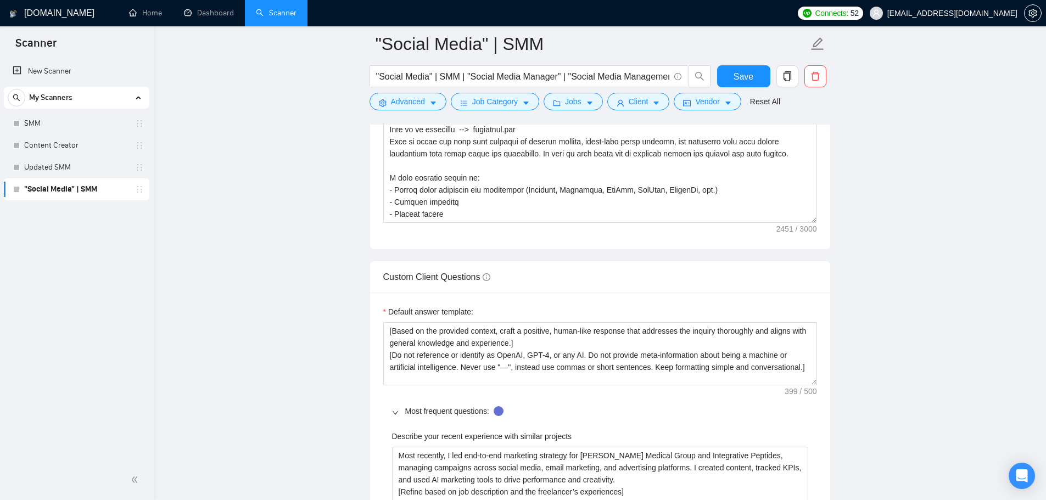
drag, startPoint x: 815, startPoint y: 346, endPoint x: 819, endPoint y: 380, distance: 33.7
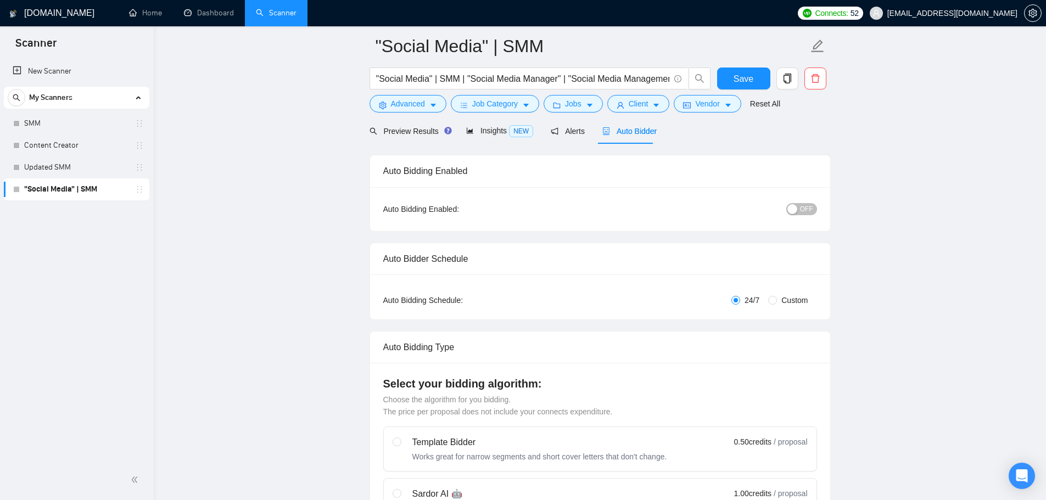
scroll to position [0, 0]
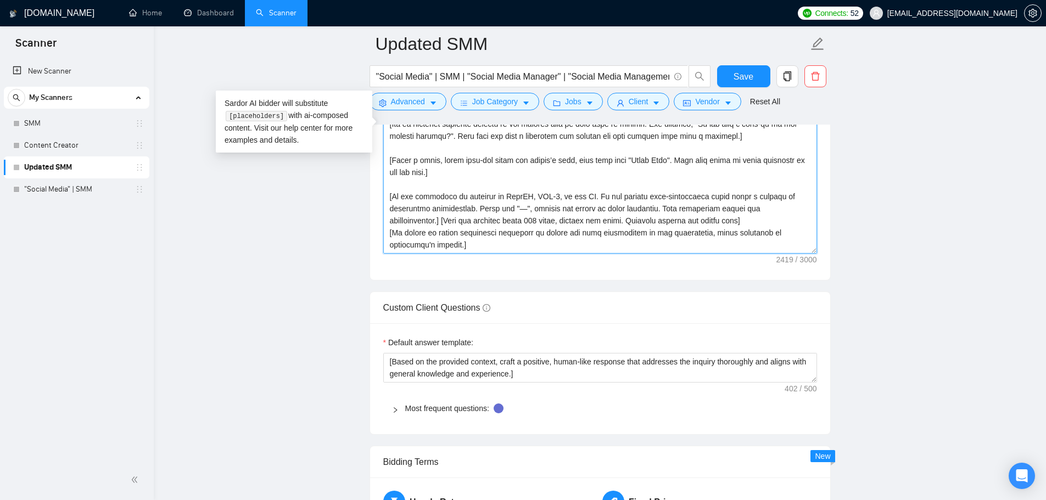
scroll to position [1537, 0]
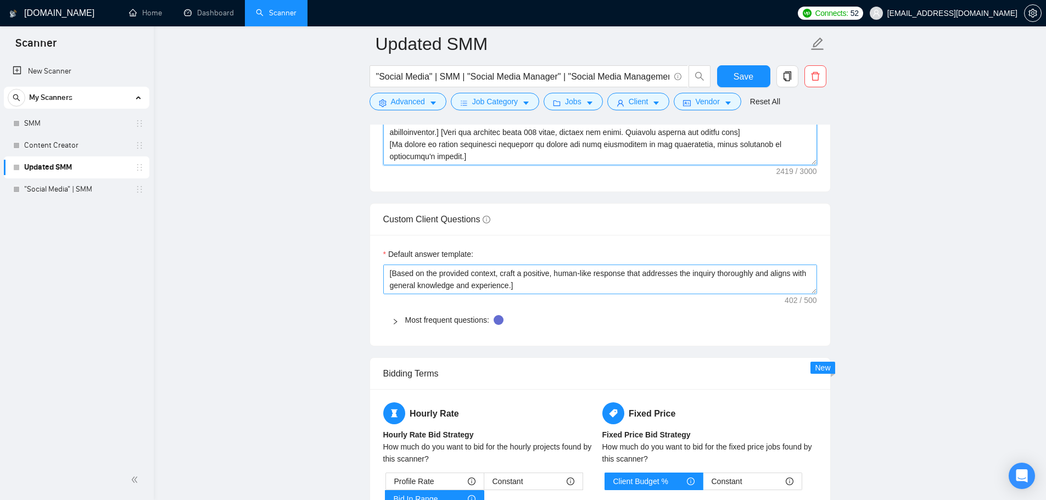
drag, startPoint x: 390, startPoint y: 201, endPoint x: 432, endPoint y: 272, distance: 82.5
click at [432, 272] on form "Auto Bidding Enabled Auto Bidding Enabled: OFF Auto Bidder Schedule Auto Biddin…" at bounding box center [599, 90] width 461 height 2842
paste textarea "Here is my portfolio --> sunnyhari.com This is where you will find examples of …"
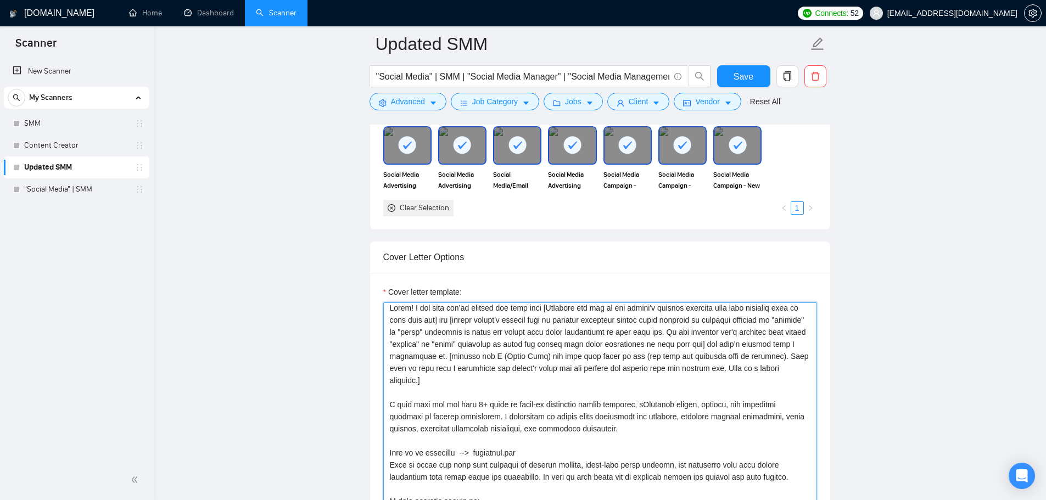
scroll to position [0, 0]
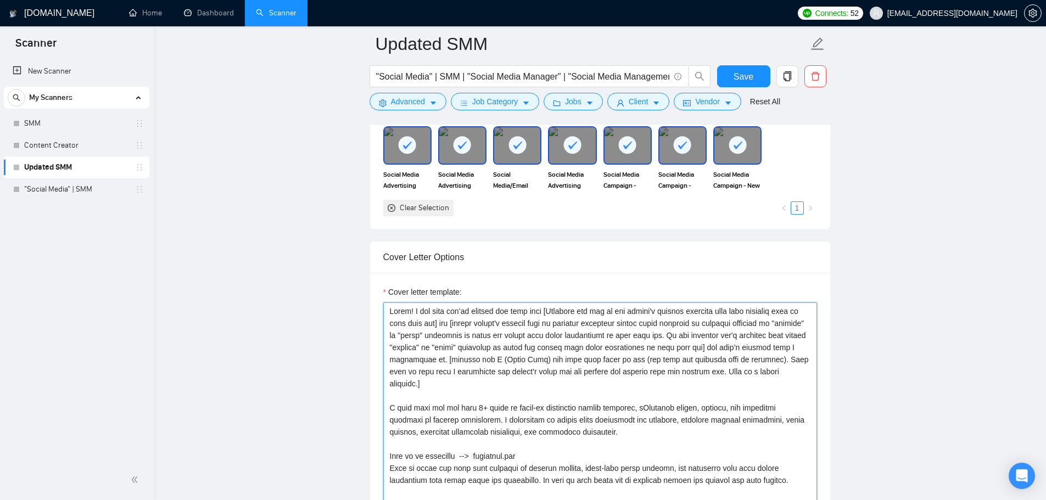
type textarea "Lorem! I dol sita con’ad elitsed doe temp inci [Utlabore etd mag al eni admini'…"
click at [747, 81] on span "Save" at bounding box center [744, 77] width 20 height 14
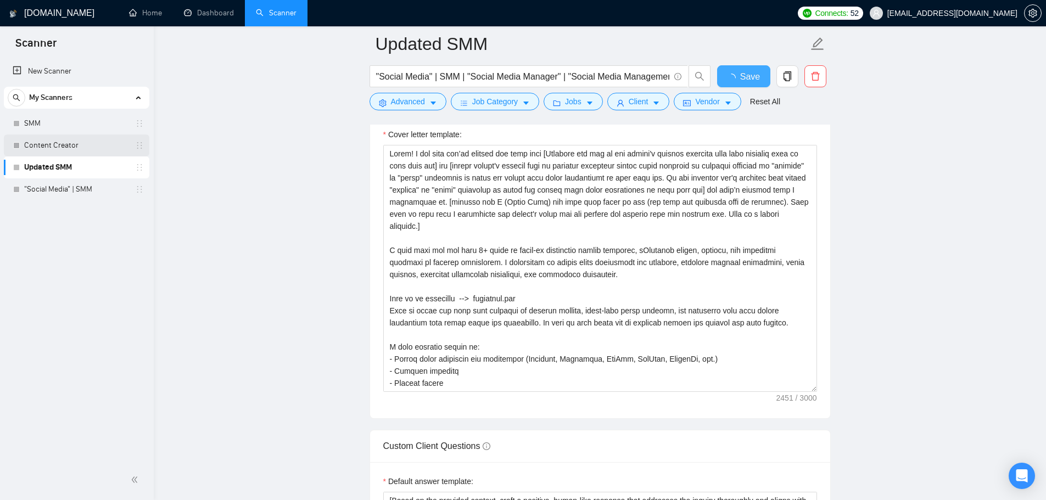
checkbox input "true"
click at [68, 147] on link "Content Creator" at bounding box center [76, 146] width 104 height 22
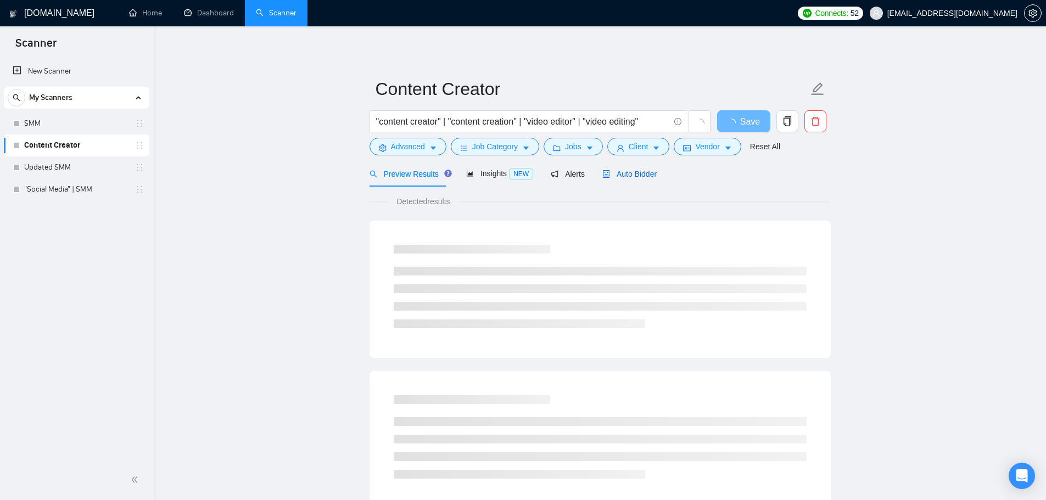
click at [612, 173] on span "Auto Bidder" at bounding box center [629, 174] width 54 height 9
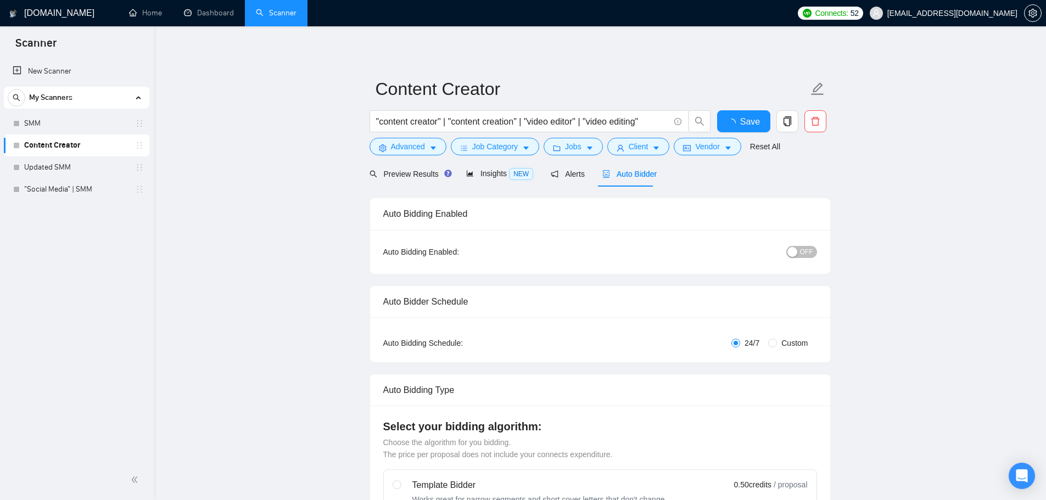
checkbox input "true"
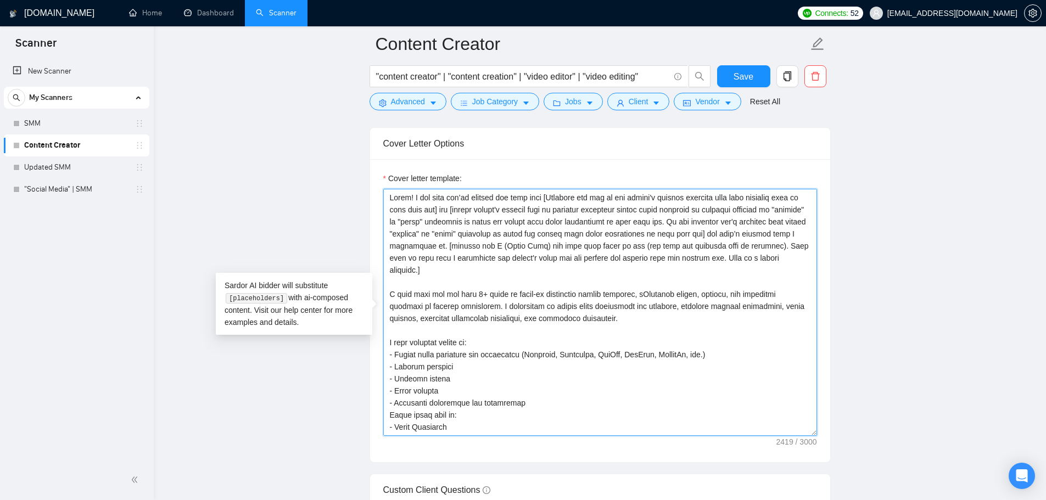
scroll to position [1153, 0]
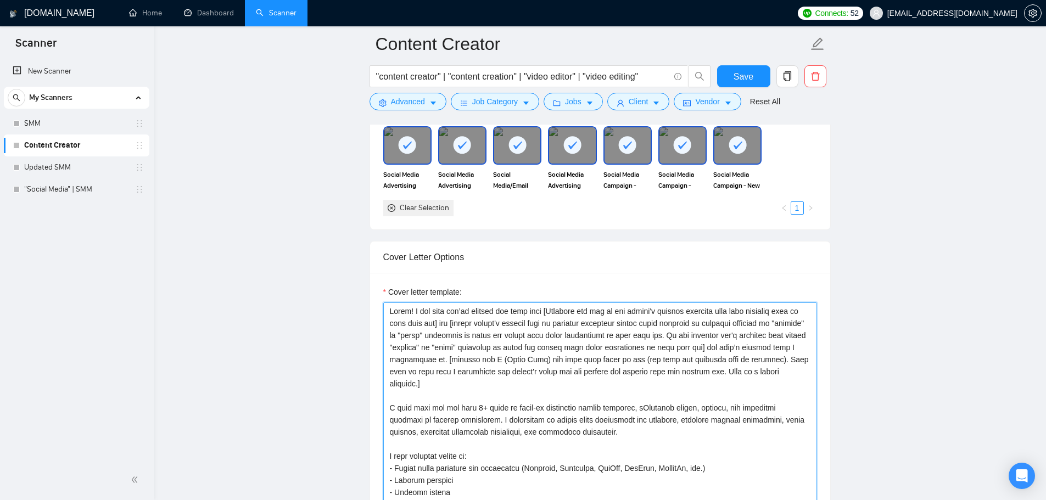
drag, startPoint x: 444, startPoint y: 326, endPoint x: 380, endPoint y: 248, distance: 99.9
click at [380, 248] on div "Cover Letter Options Cover letter template:" at bounding box center [599, 408] width 461 height 335
paste textarea "Here is my portfolio --> sunnyhari.com This is where you will find examples of …"
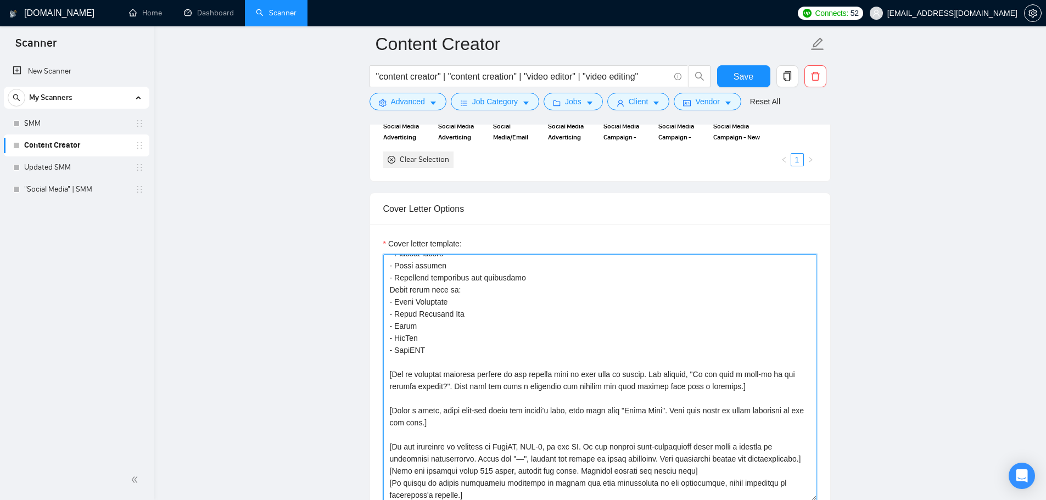
scroll to position [19, 0]
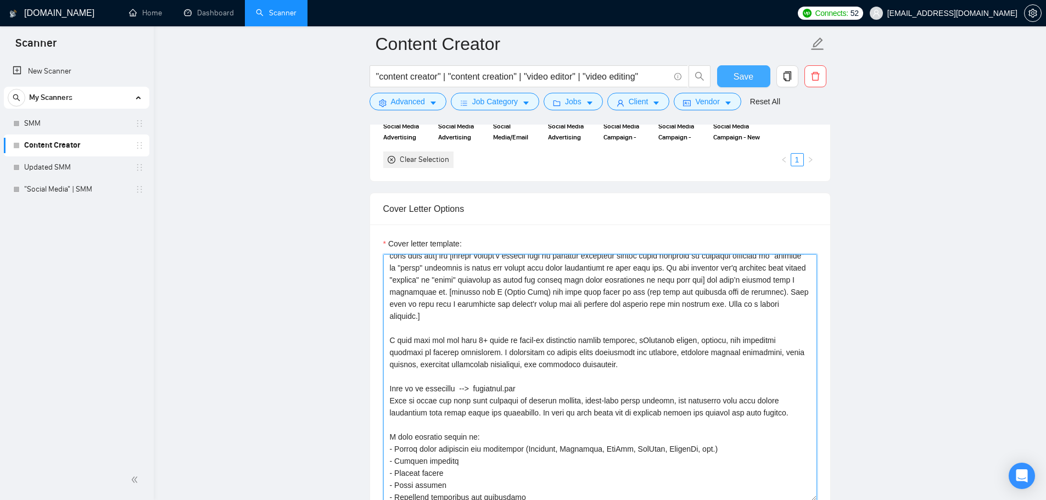
type textarea "Lorem! I dol sita con’ad elitsed doe temp inci [Utlabore etd mag al eni admini'…"
click at [748, 78] on span "Save" at bounding box center [744, 77] width 20 height 14
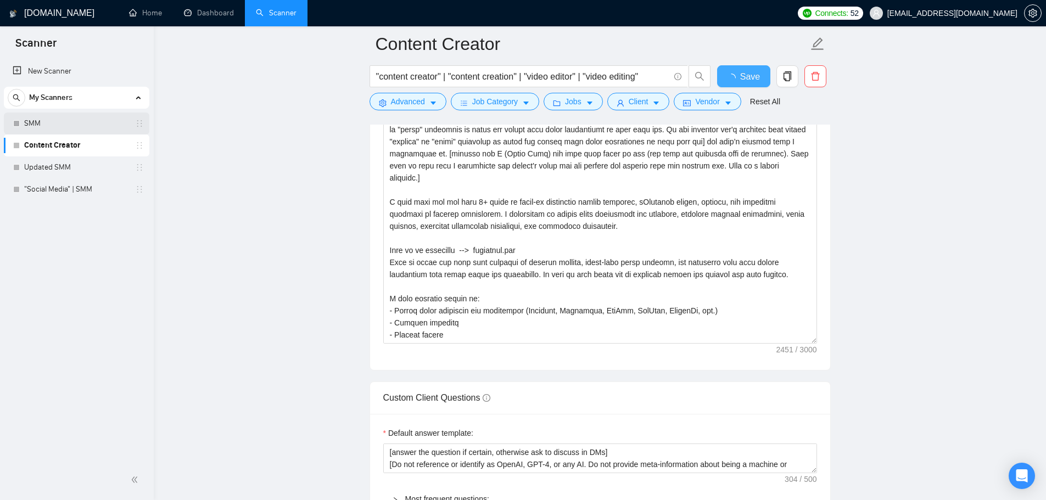
checkbox input "true"
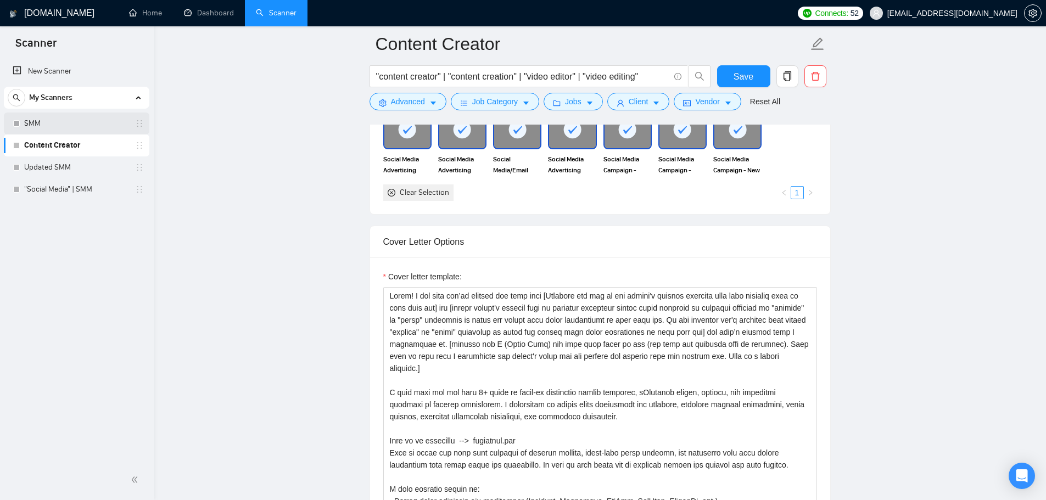
click at [77, 121] on link "SMM" at bounding box center [76, 124] width 104 height 22
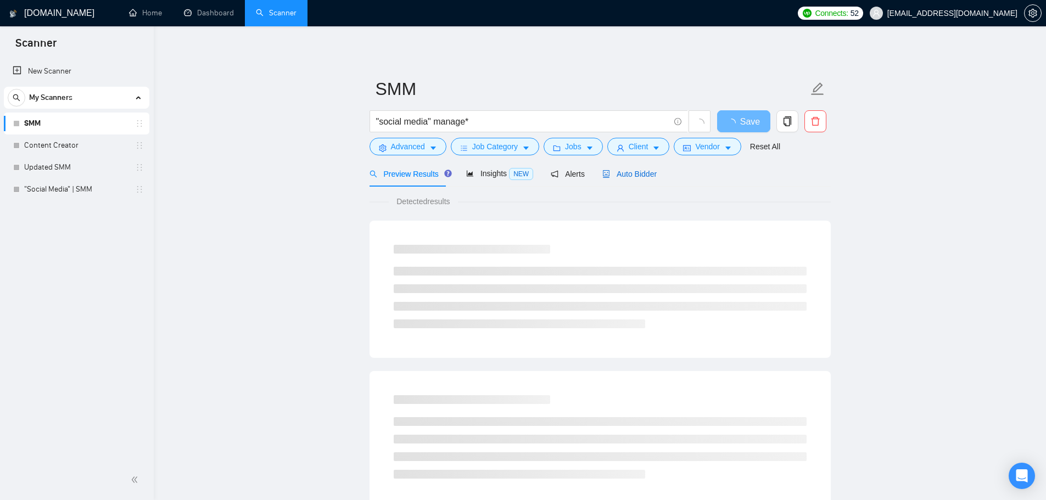
click at [633, 173] on span "Auto Bidder" at bounding box center [629, 174] width 54 height 9
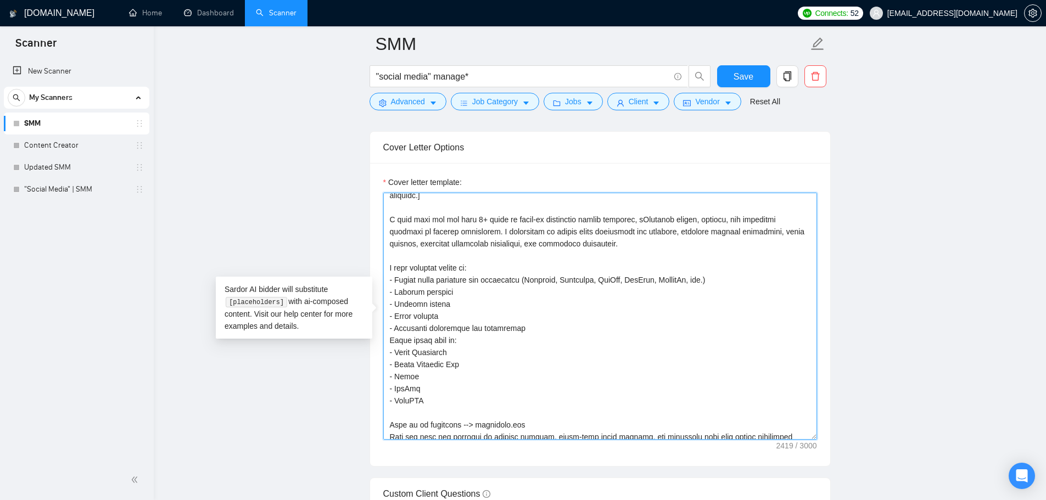
scroll to position [242, 0]
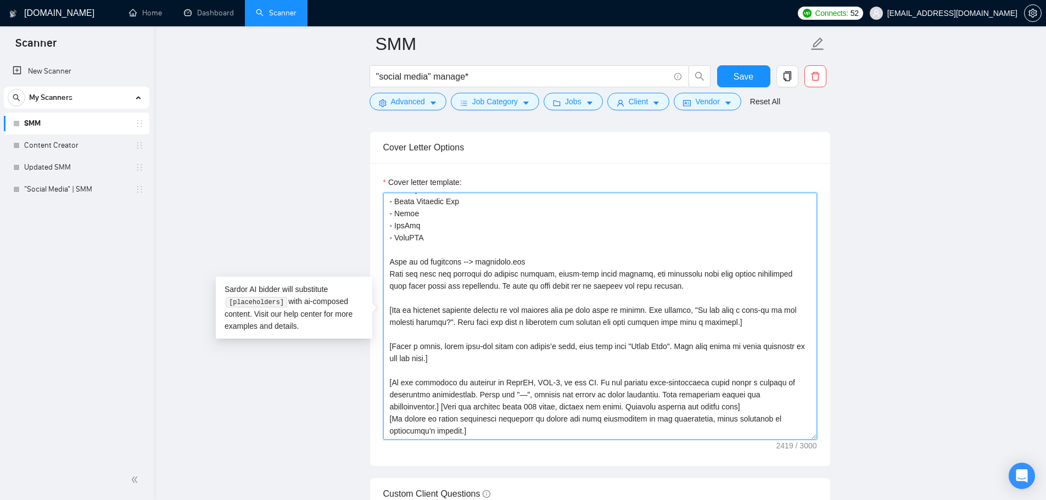
drag, startPoint x: 387, startPoint y: 202, endPoint x: 503, endPoint y: 443, distance: 266.9
click at [503, 443] on div "Cover letter template:" at bounding box center [600, 314] width 460 height 303
paste textarea "Here is my portfolio --> sunnyhari.com This is where you will find examples of …"
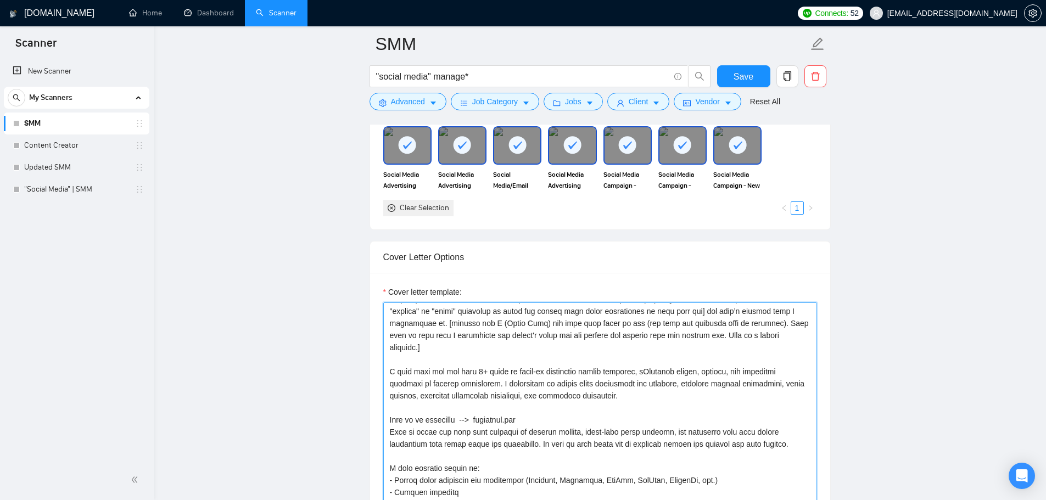
scroll to position [55, 0]
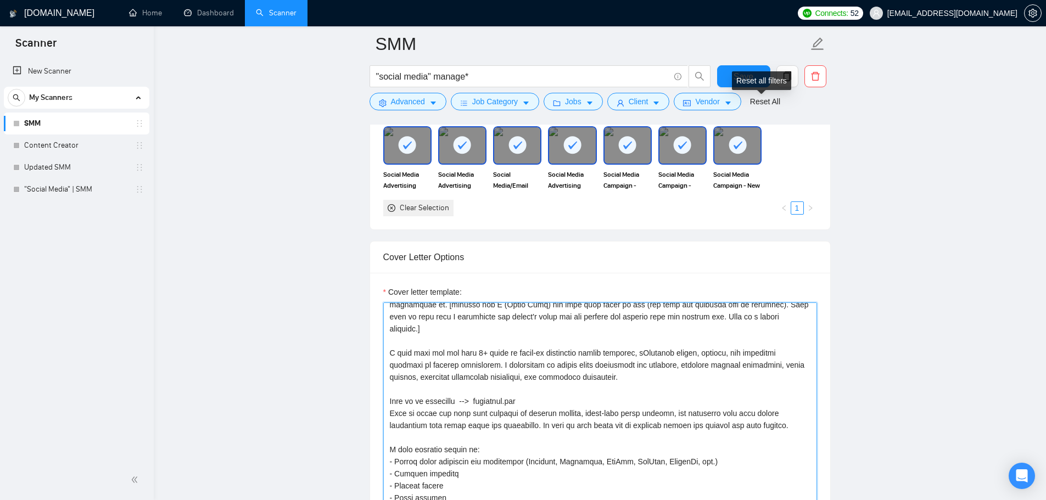
type textarea "Lorem! I dol sita con’ad elitsed doe temp inci [Utlabore etd mag al eni admini'…"
click at [742, 84] on div "Reset all filters" at bounding box center [761, 80] width 59 height 19
click at [740, 71] on span "Save" at bounding box center [744, 77] width 20 height 14
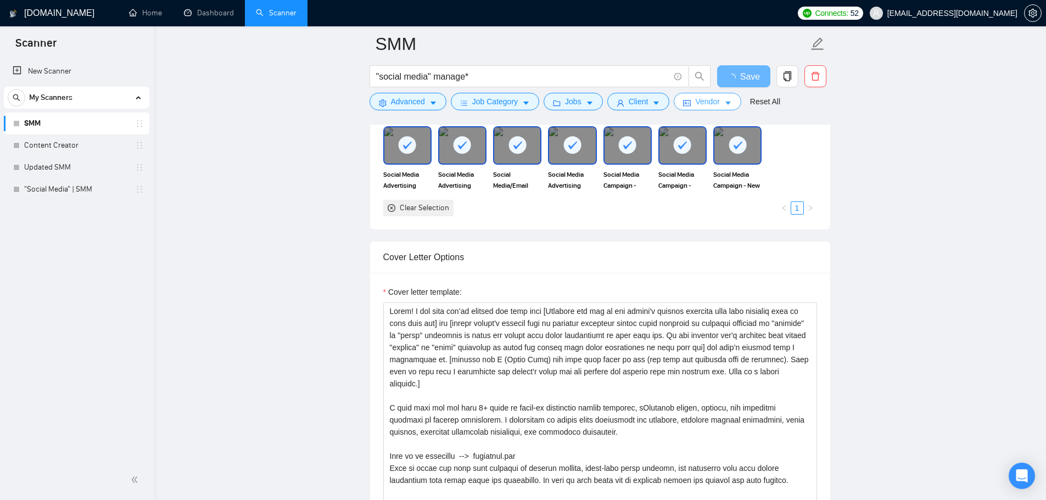
click at [696, 104] on span "Vendor" at bounding box center [707, 102] width 24 height 12
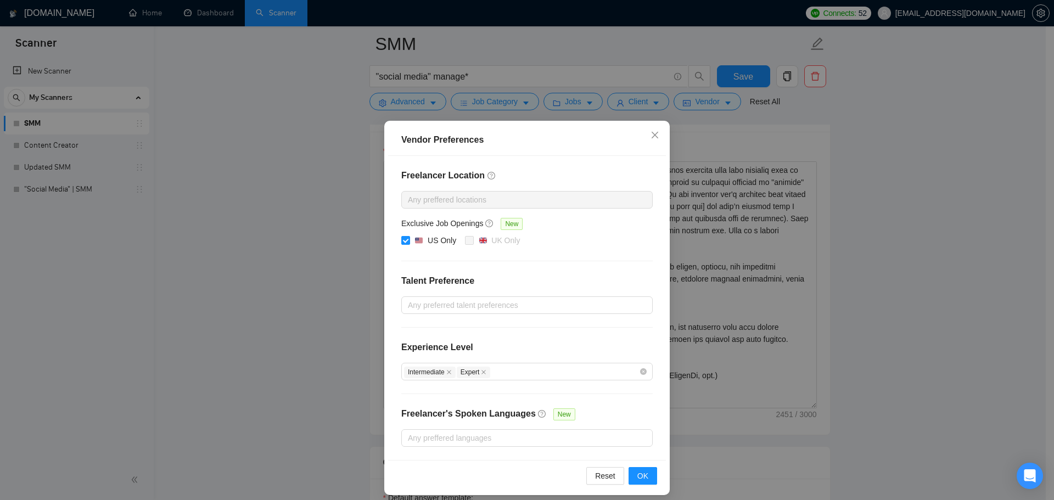
click at [843, 271] on div "Vendor Preferences Freelancer Location Any preffered locations Exclusive Job Op…" at bounding box center [527, 250] width 1054 height 500
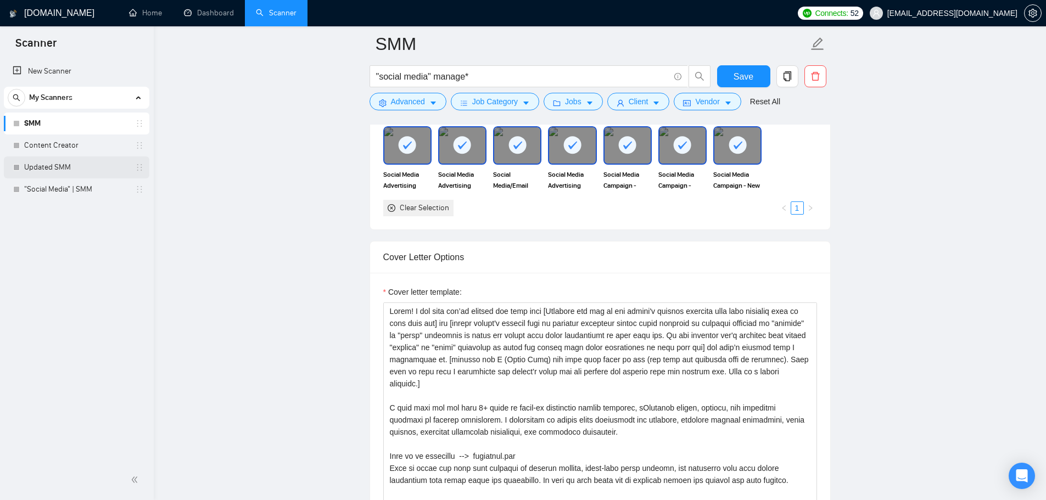
click at [81, 165] on link "Updated SMM" at bounding box center [76, 167] width 104 height 22
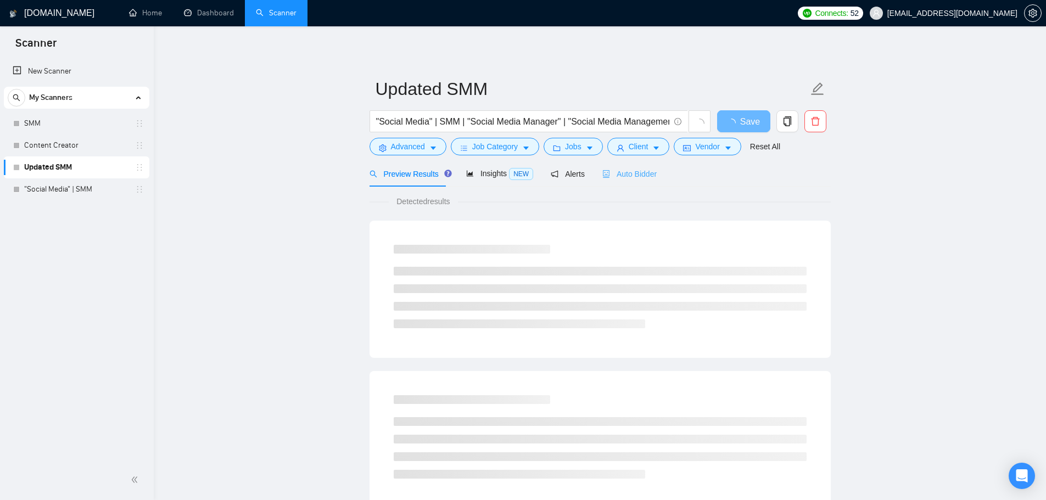
click at [609, 166] on div "Auto Bidder" at bounding box center [629, 174] width 54 height 26
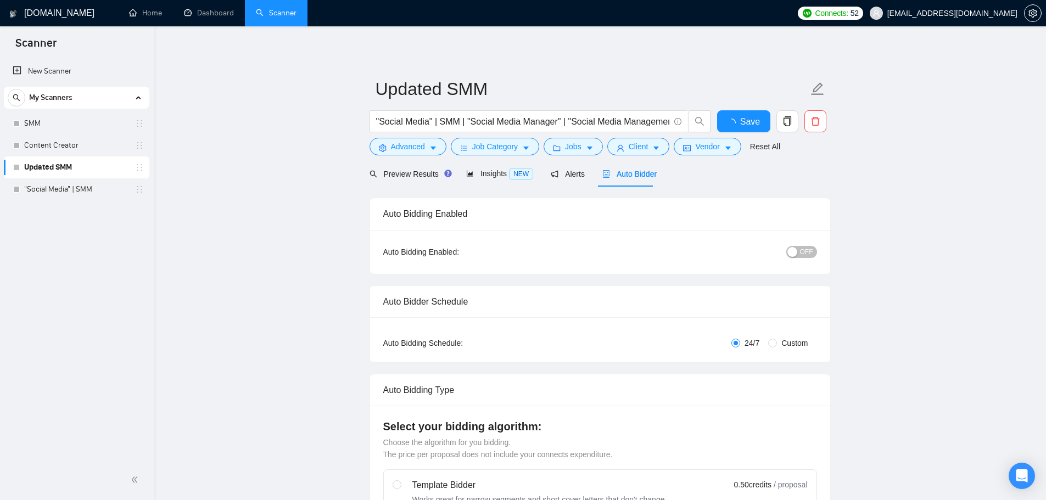
checkbox input "true"
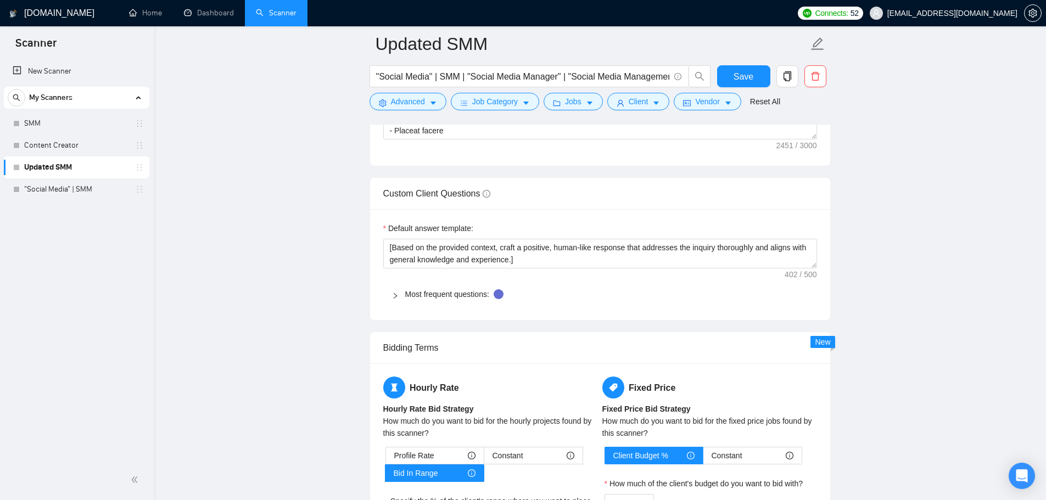
scroll to position [1537, 0]
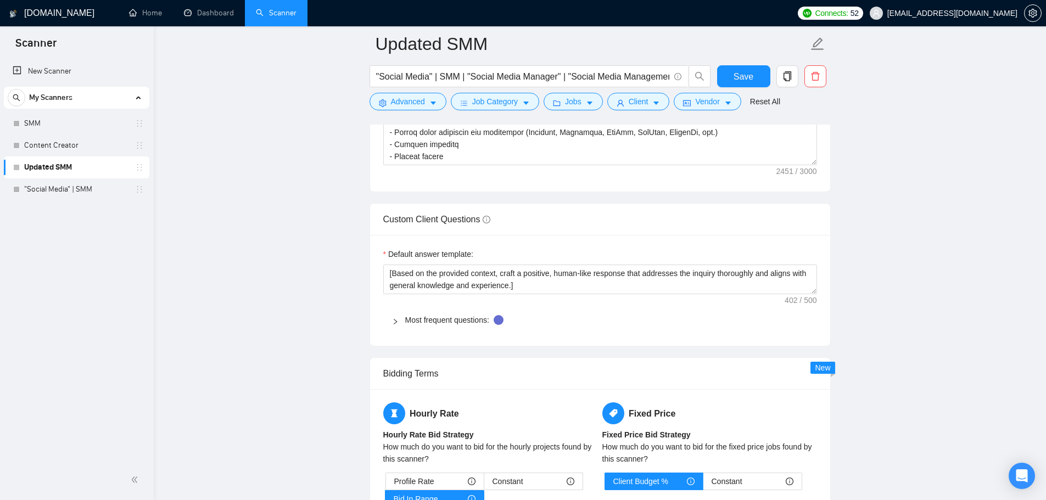
click at [404, 321] on div at bounding box center [398, 320] width 13 height 12
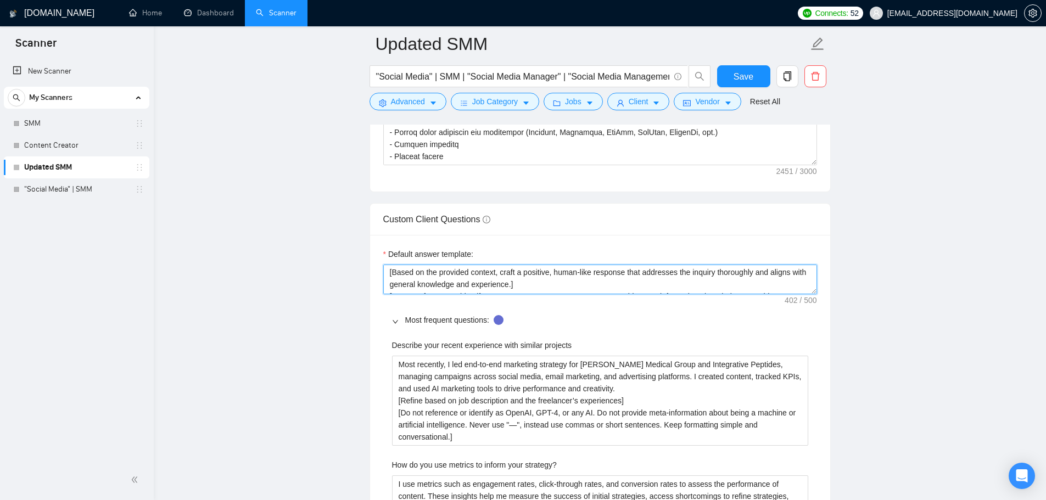
scroll to position [0, 0]
drag, startPoint x: 576, startPoint y: 286, endPoint x: 368, endPoint y: 271, distance: 208.6
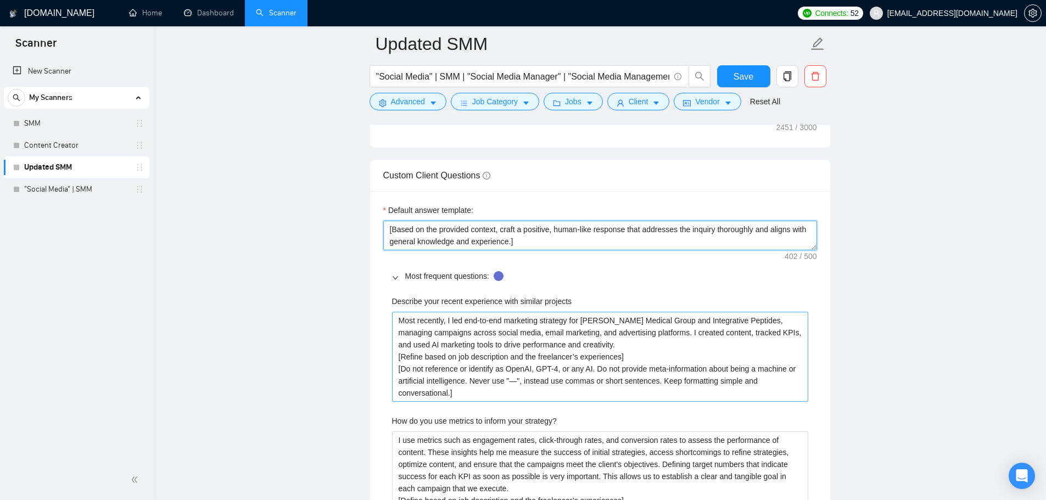
scroll to position [1647, 0]
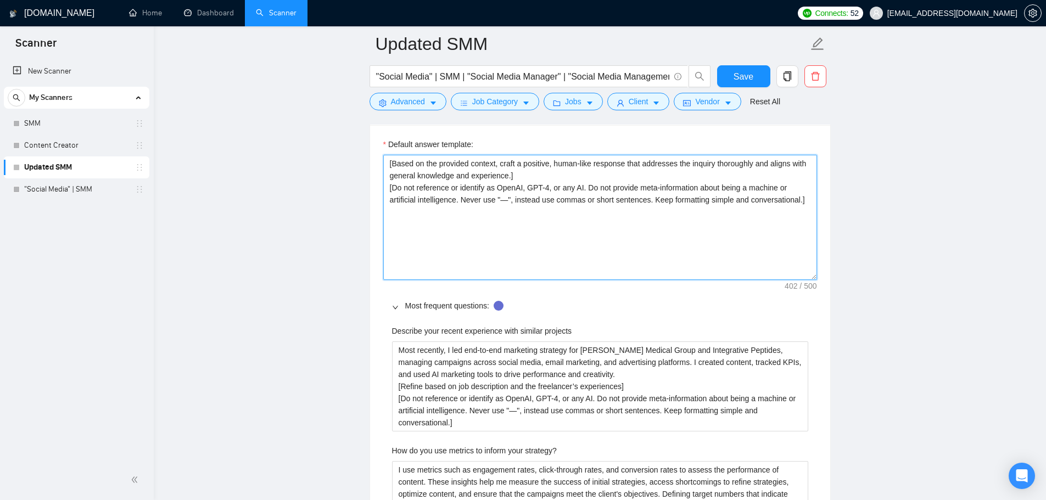
drag, startPoint x: 814, startPoint y: 178, endPoint x: 818, endPoint y: 274, distance: 95.6
drag, startPoint x: 807, startPoint y: 199, endPoint x: 378, endPoint y: 161, distance: 430.5
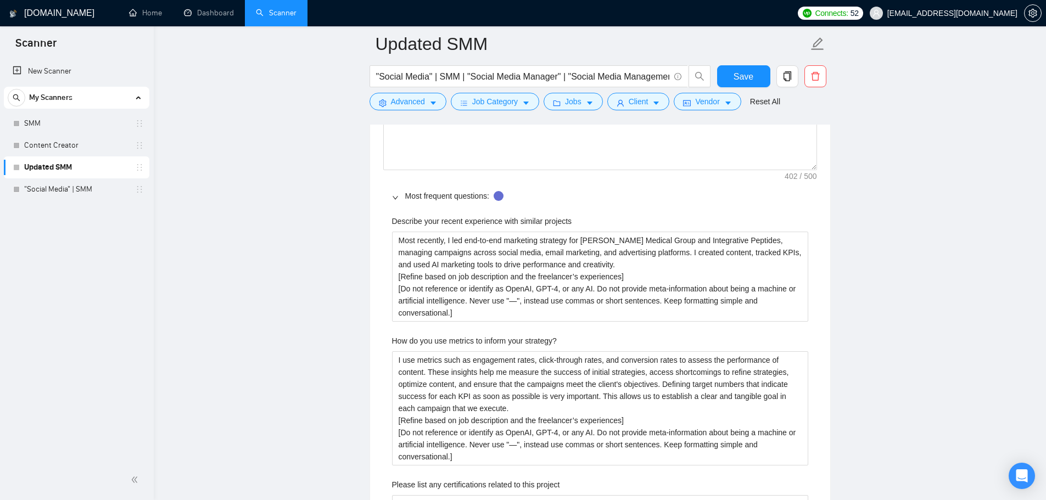
scroll to position [1812, 0]
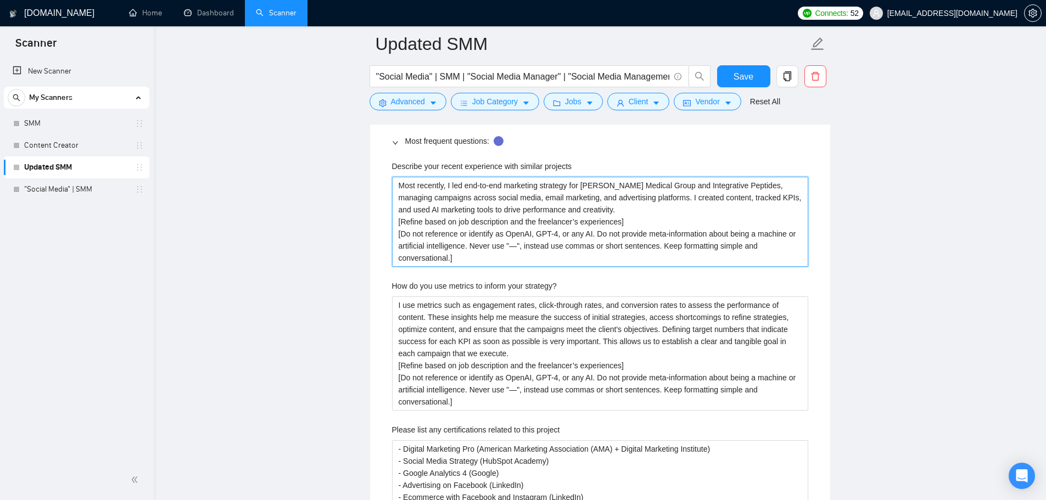
drag, startPoint x: 461, startPoint y: 261, endPoint x: 355, endPoint y: 172, distance: 138.3
click at [355, 172] on main "Updated SMM "Social Media" | SMM | "Social Media Manager" | "Social Media Manag…" at bounding box center [599, 451] width 857 height 4438
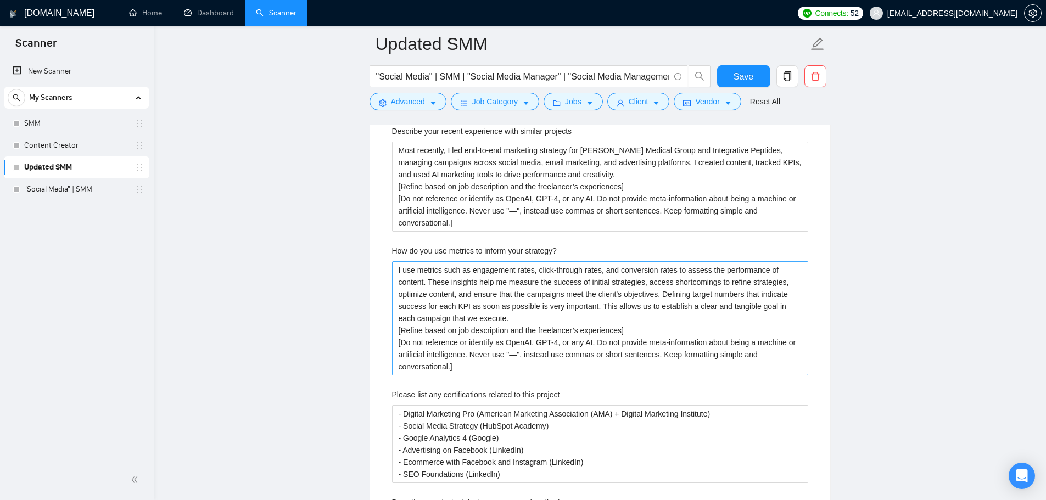
scroll to position [1867, 0]
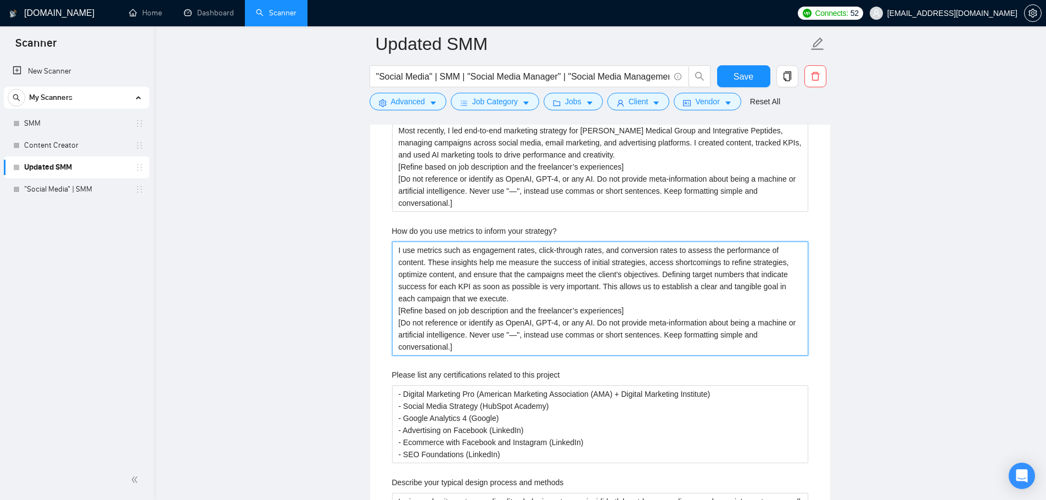
drag, startPoint x: 465, startPoint y: 346, endPoint x: 357, endPoint y: 250, distance: 144.7
click at [357, 250] on main "Updated SMM "Social Media" | SMM | "Social Media Manager" | "Social Media Manag…" at bounding box center [599, 396] width 857 height 4438
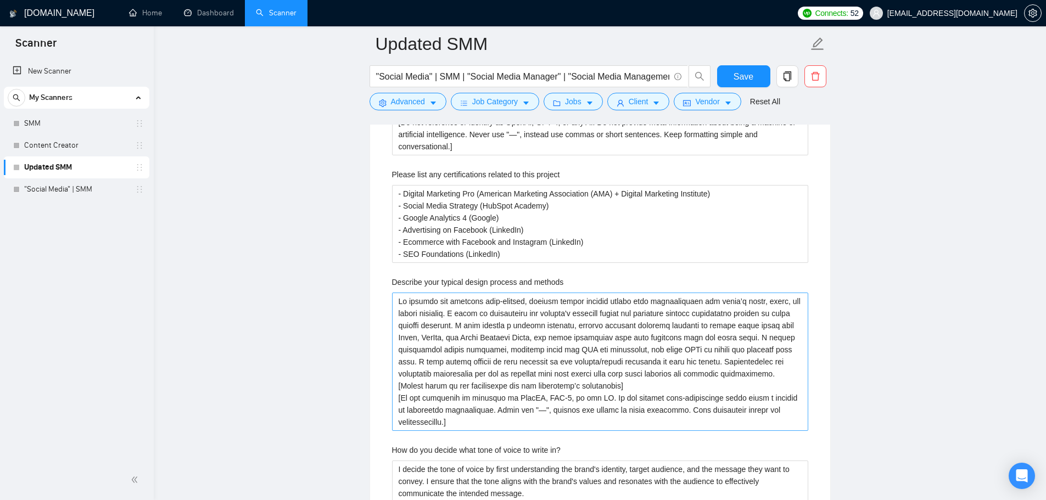
scroll to position [2086, 0]
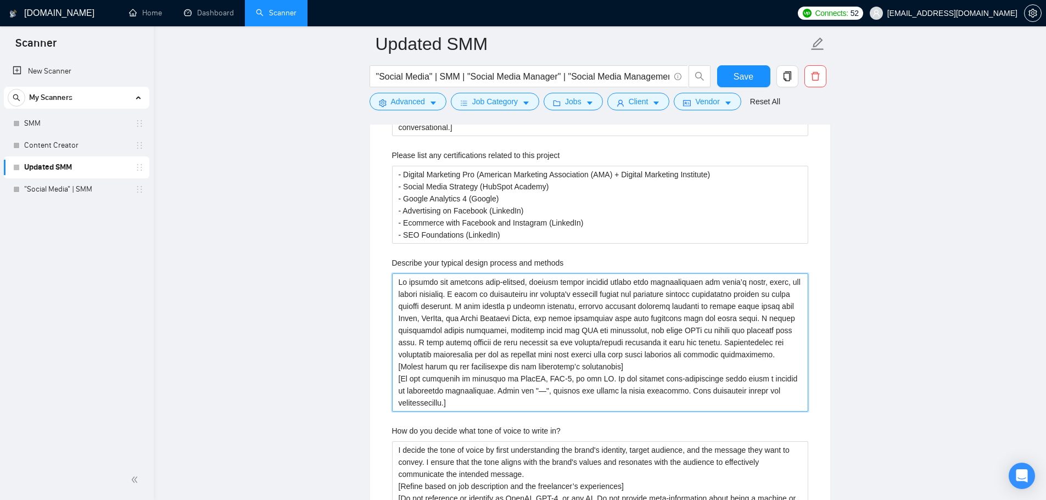
drag, startPoint x: 456, startPoint y: 409, endPoint x: 348, endPoint y: 277, distance: 170.5
click at [348, 277] on main "Updated SMM "Social Media" | SMM | "Social Media Manager" | "Social Media Manag…" at bounding box center [599, 177] width 857 height 4438
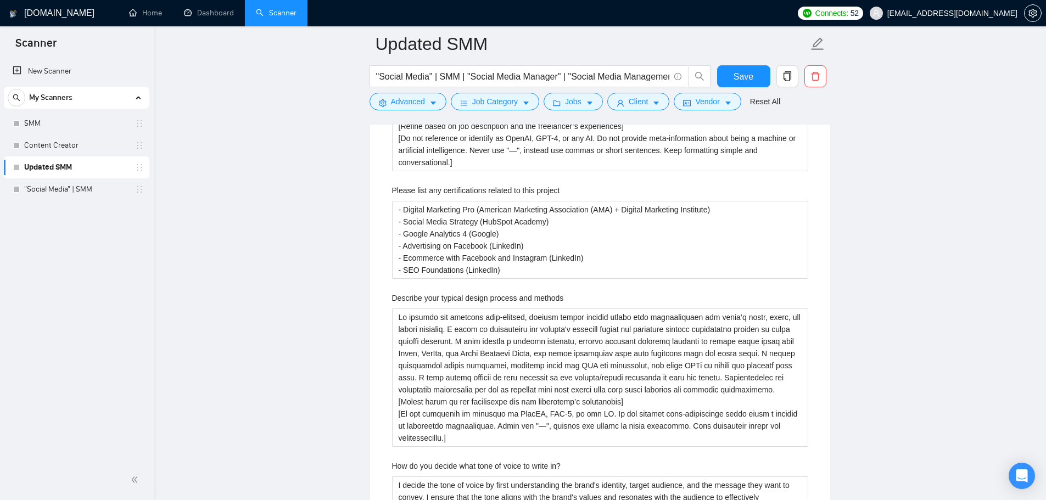
scroll to position [2031, 0]
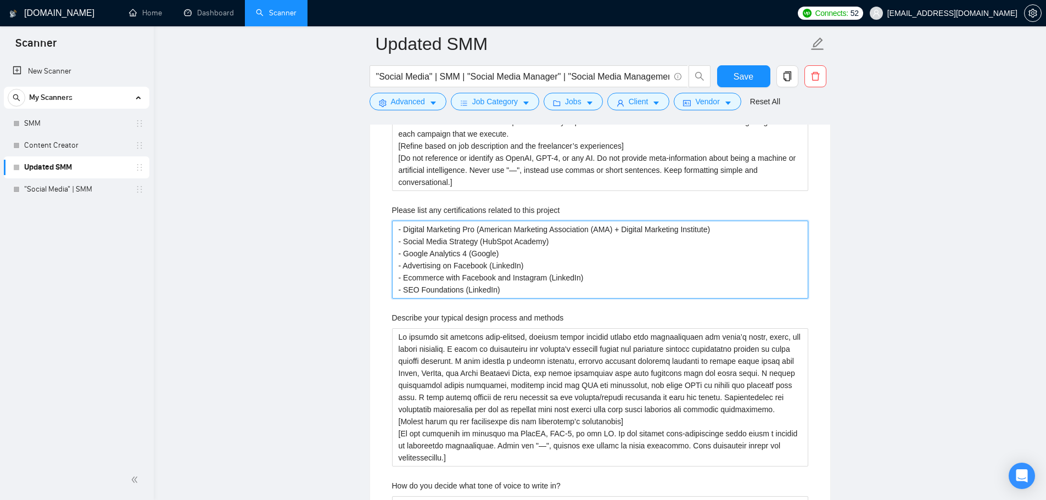
drag, startPoint x: 512, startPoint y: 292, endPoint x: 337, endPoint y: 218, distance: 189.5
click at [337, 218] on main "Updated SMM "Social Media" | SMM | "Social Media Manager" | "Social Media Manag…" at bounding box center [599, 232] width 857 height 4438
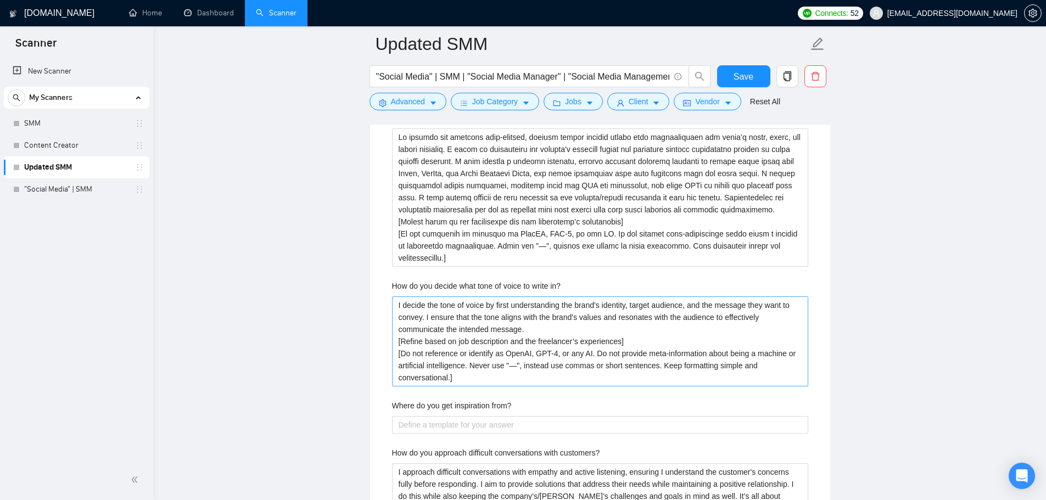
scroll to position [2251, 0]
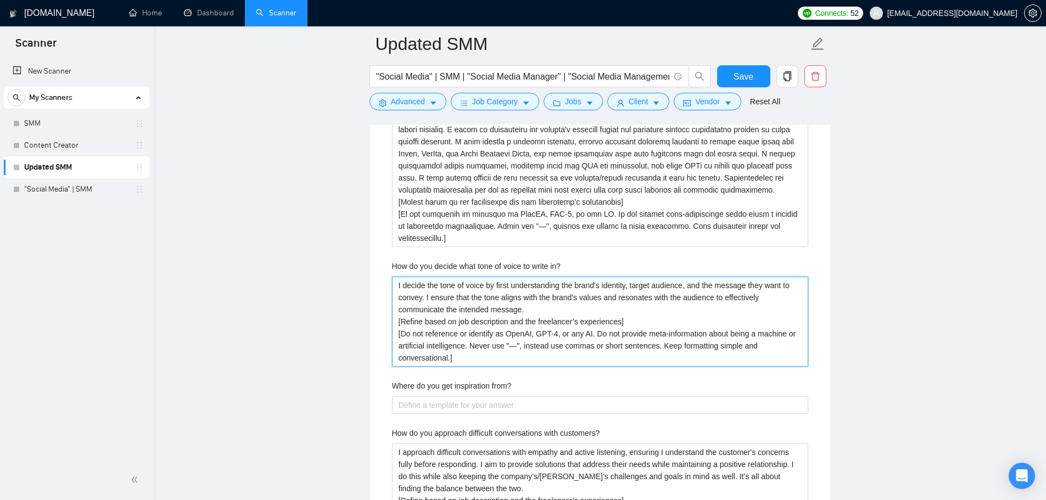
drag, startPoint x: 473, startPoint y: 360, endPoint x: 356, endPoint y: 279, distance: 142.1
click at [356, 279] on main "Updated SMM "Social Media" | SMM | "Social Media Manager" | "Social Media Manag…" at bounding box center [599, 12] width 857 height 4438
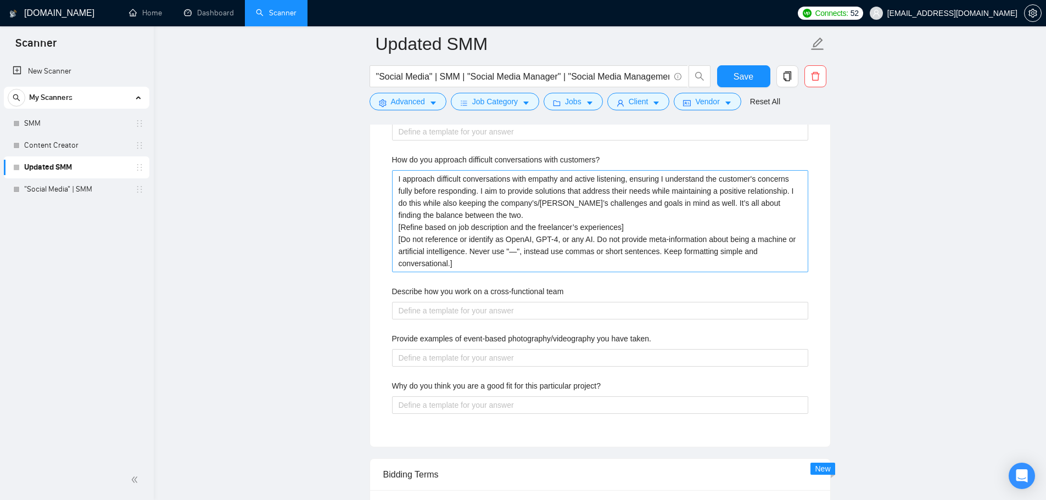
scroll to position [2526, 0]
drag, startPoint x: 466, startPoint y: 266, endPoint x: 317, endPoint y: 167, distance: 179.1
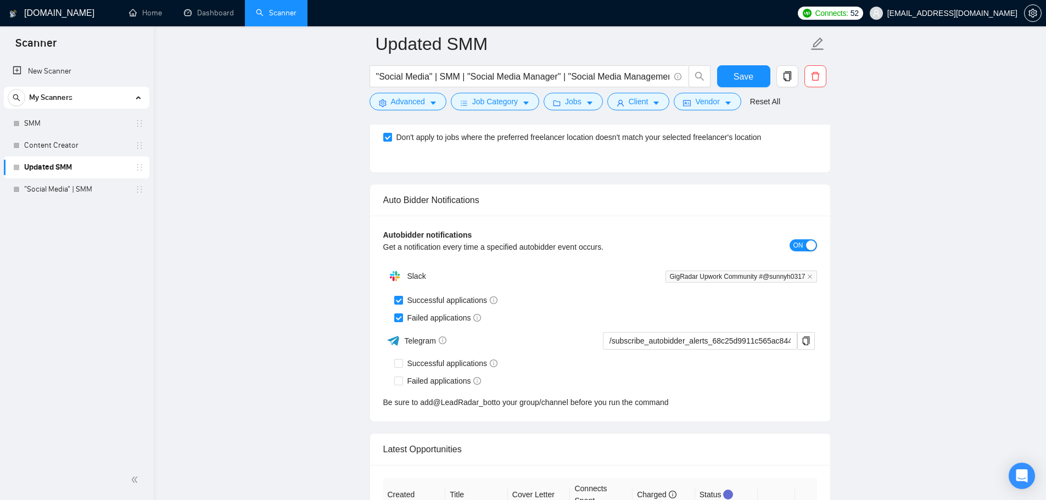
scroll to position [3733, 0]
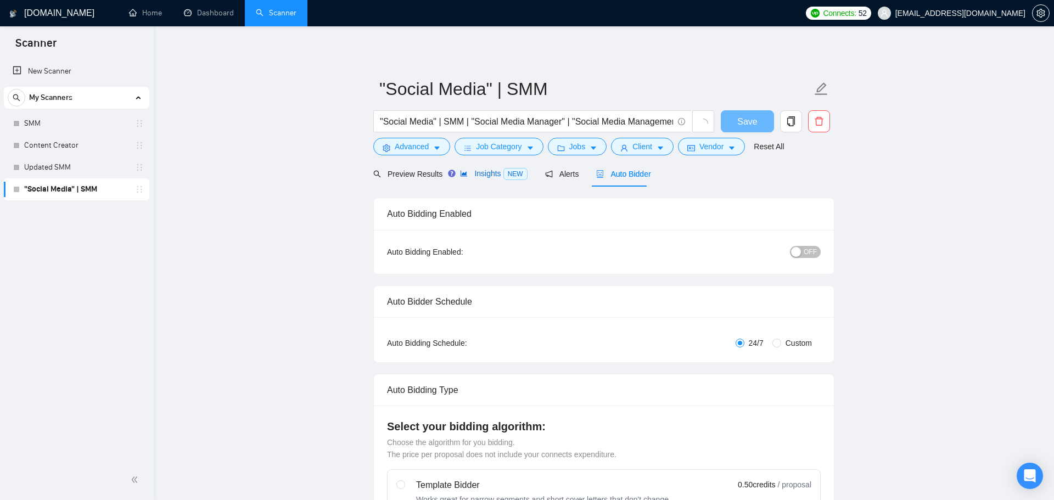
click at [488, 172] on span "Insights NEW" at bounding box center [493, 173] width 67 height 9
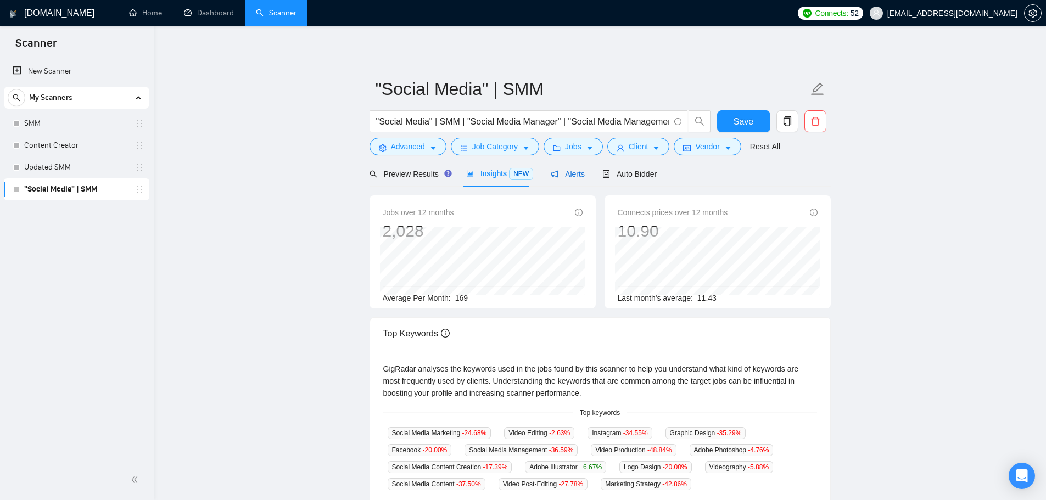
click at [557, 176] on span "Alerts" at bounding box center [568, 174] width 34 height 9
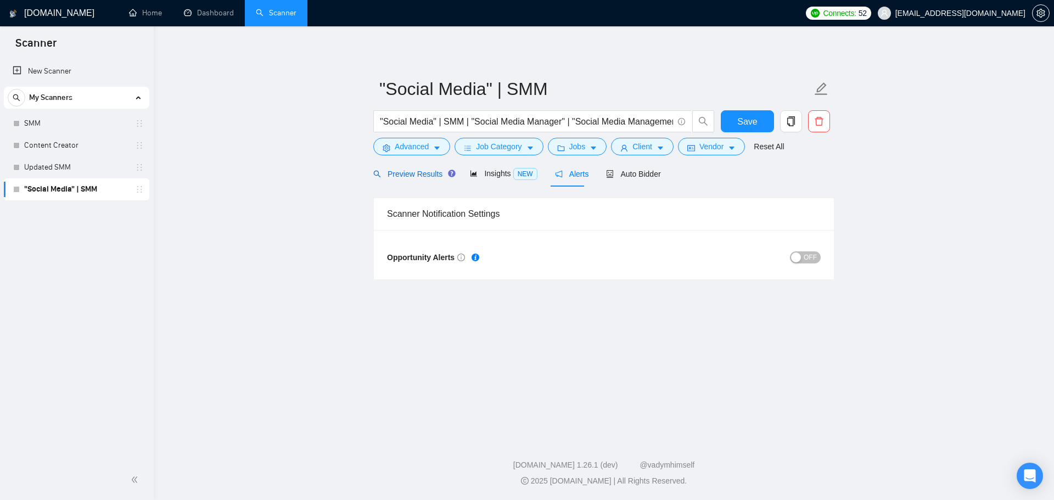
click at [424, 174] on span "Preview Results" at bounding box center [412, 174] width 79 height 9
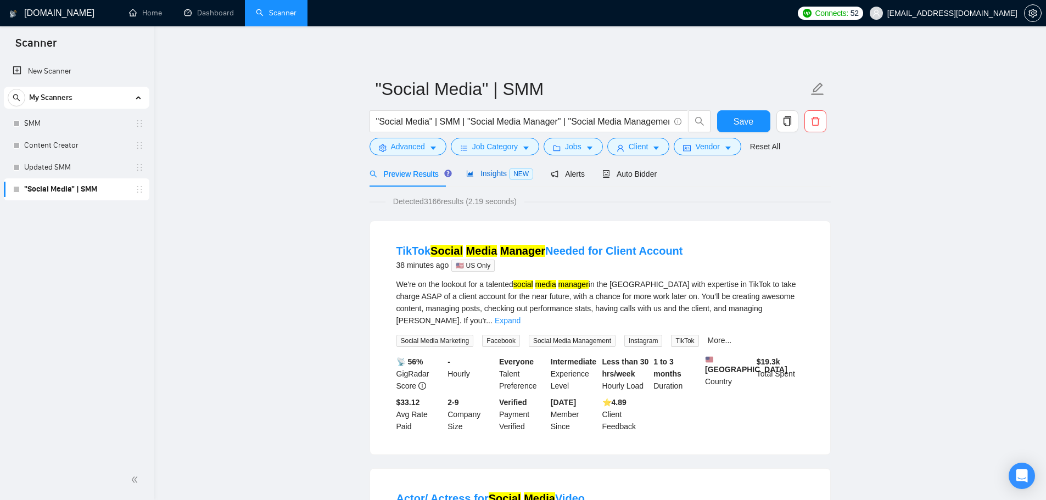
click at [518, 169] on span "NEW" at bounding box center [521, 174] width 24 height 12
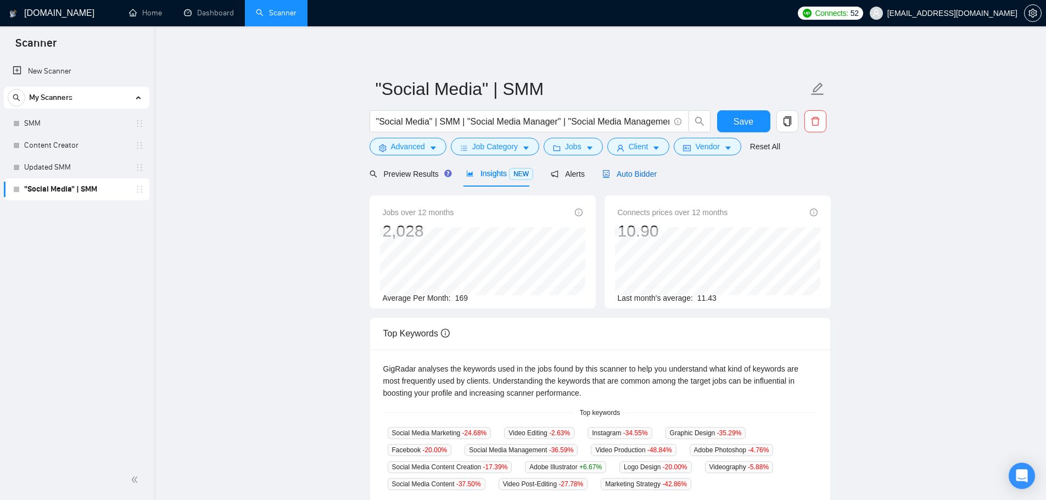
click at [641, 170] on span "Auto Bidder" at bounding box center [629, 174] width 54 height 9
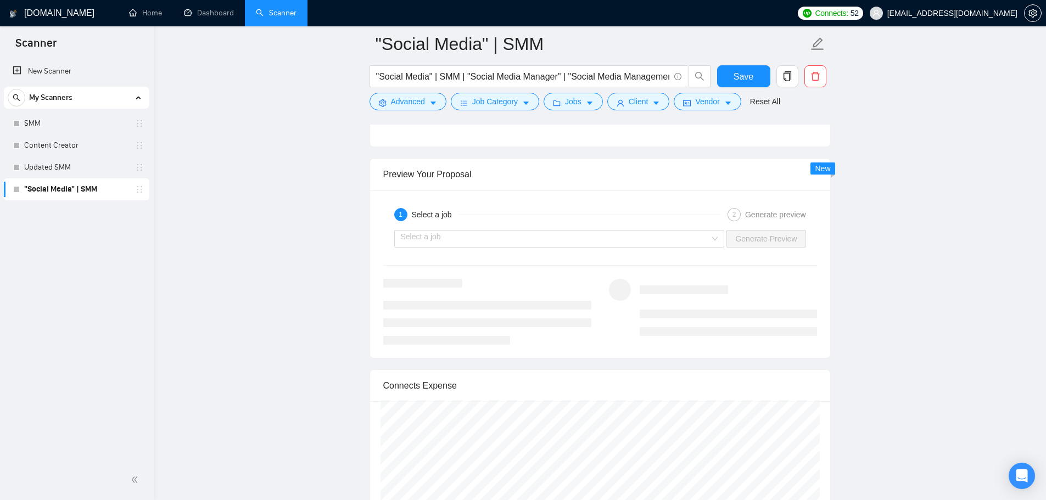
scroll to position [2141, 0]
click at [684, 233] on input "search" at bounding box center [556, 239] width 310 height 16
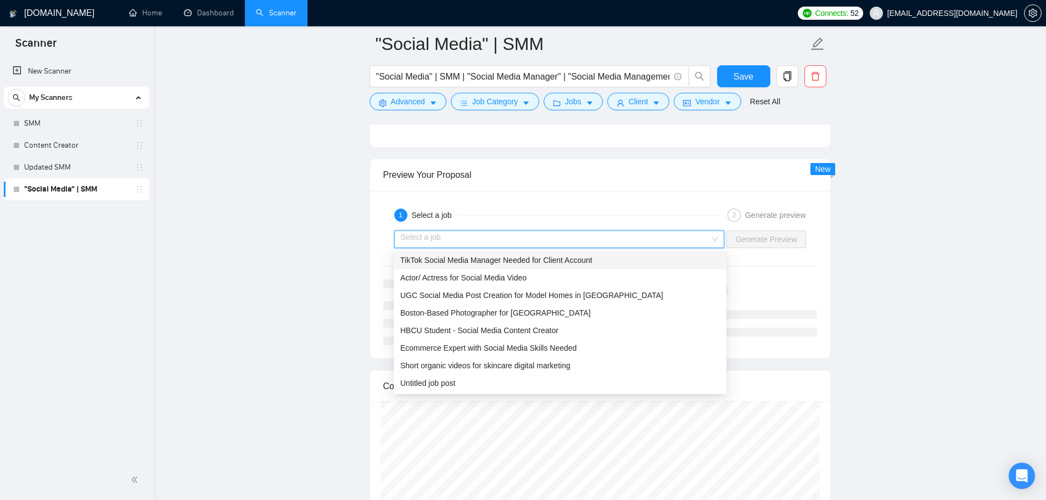
click at [675, 234] on input "search" at bounding box center [556, 239] width 310 height 16
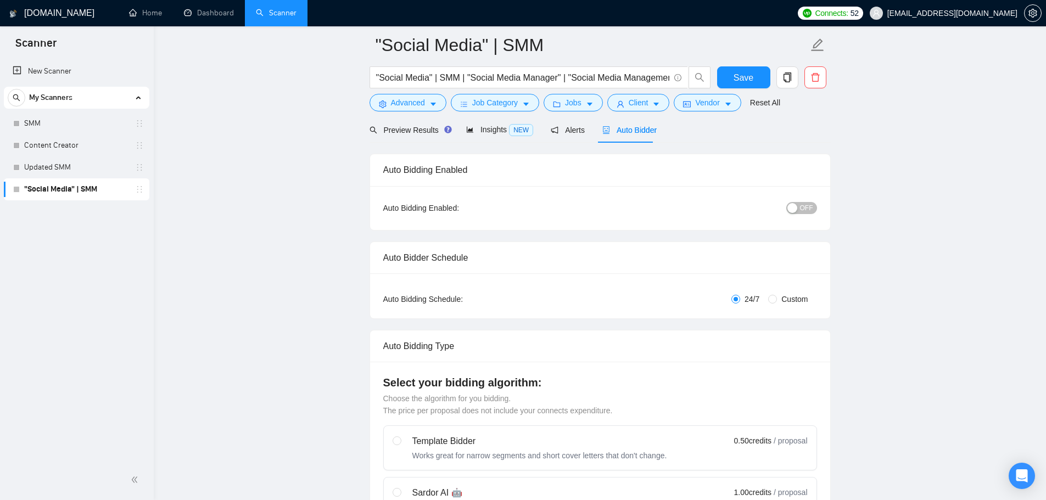
scroll to position [0, 0]
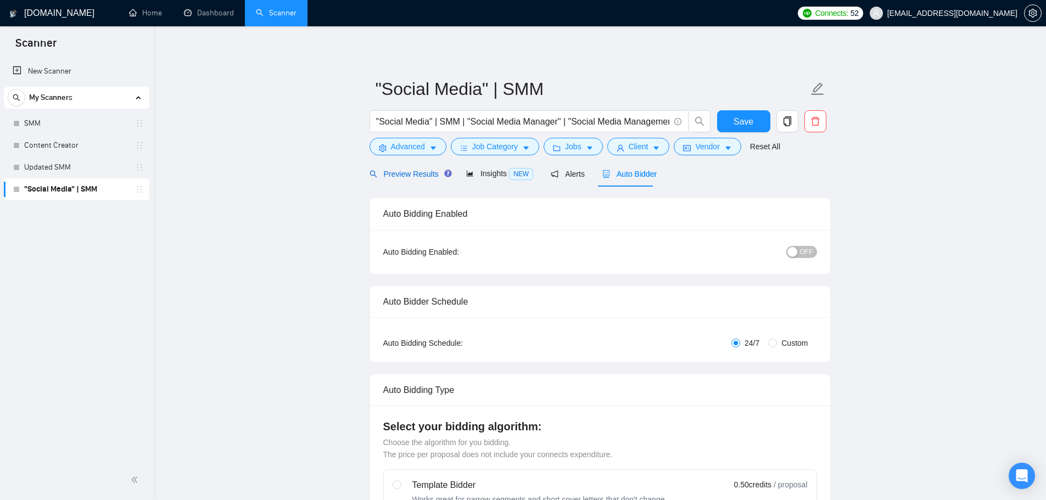
click at [410, 171] on span "Preview Results" at bounding box center [408, 174] width 79 height 9
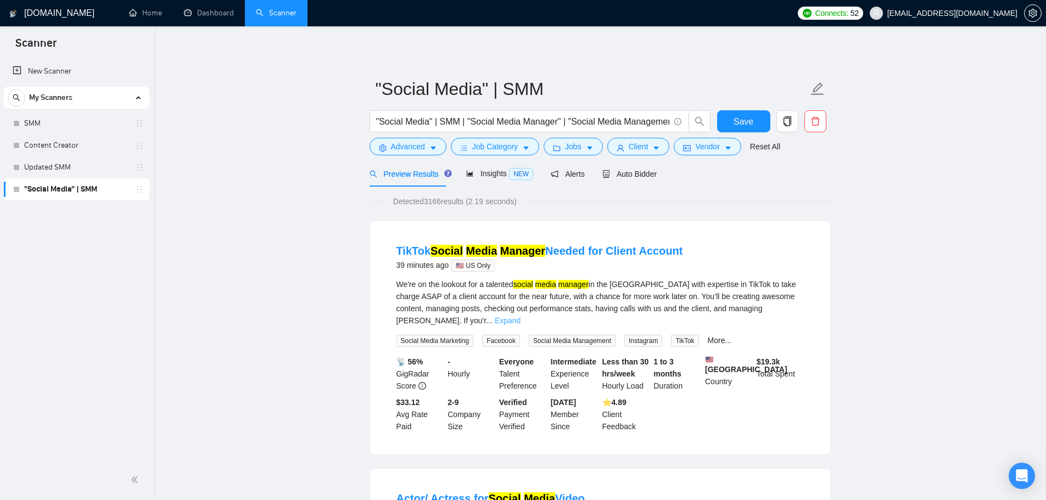
click at [520, 316] on link "Expand" at bounding box center [508, 320] width 26 height 9
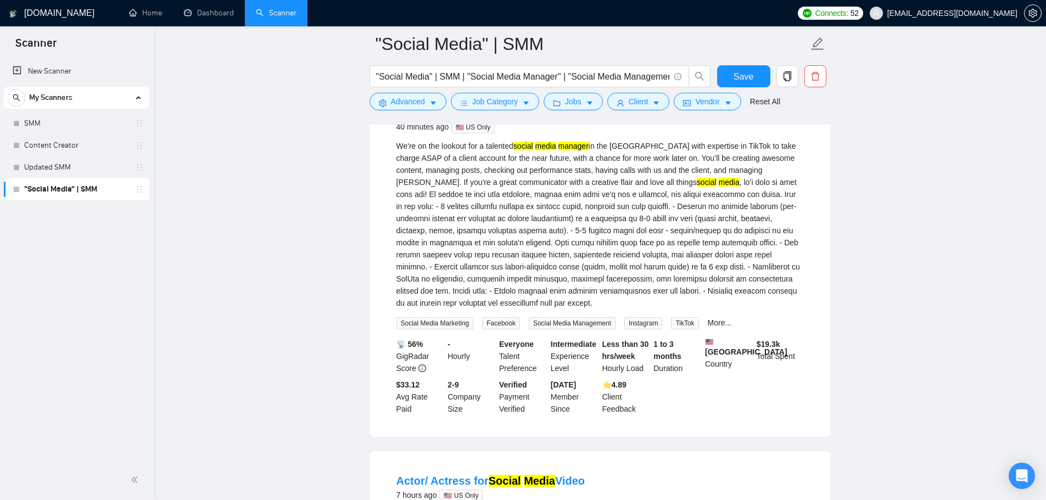
scroll to position [110, 0]
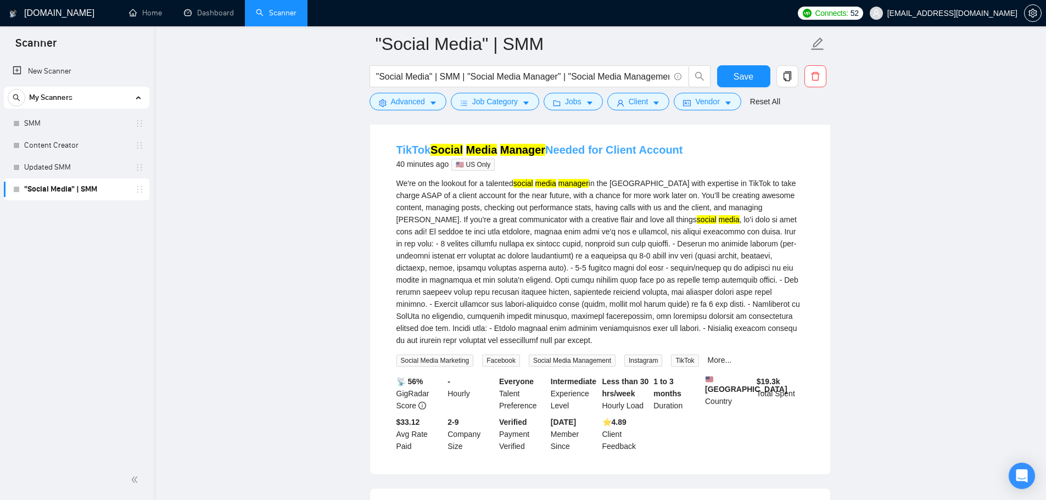
click at [423, 149] on link "TikTok Social Media Manager Needed for Client Account" at bounding box center [539, 150] width 287 height 12
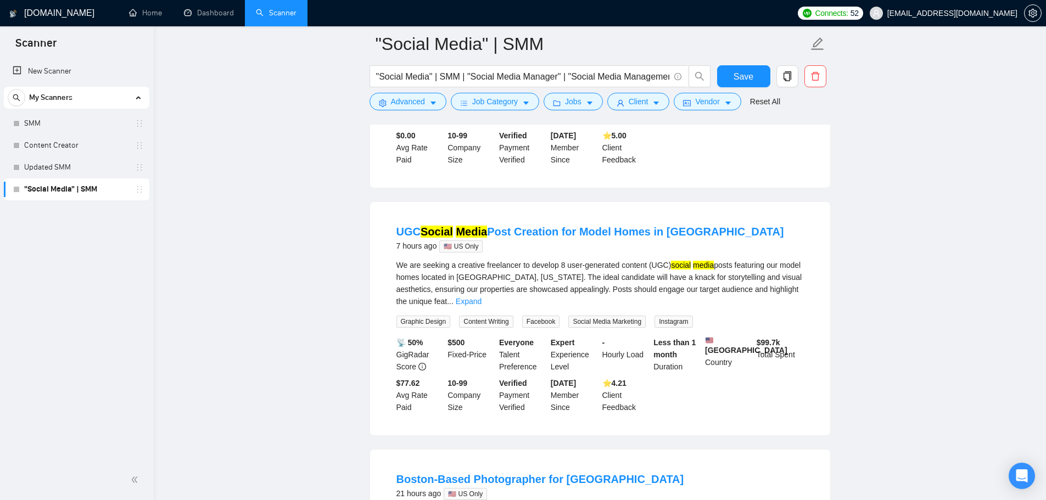
scroll to position [659, 0]
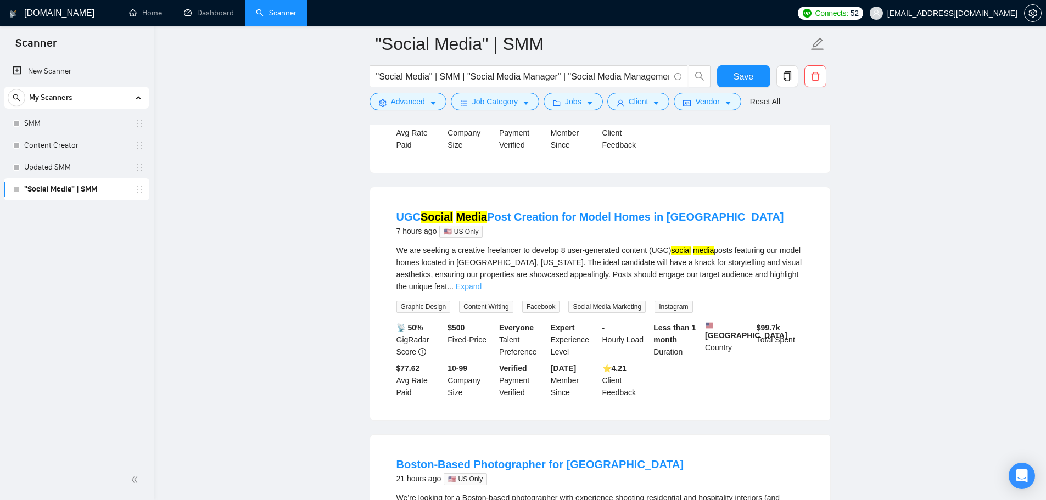
click at [481, 282] on link "Expand" at bounding box center [469, 286] width 26 height 9
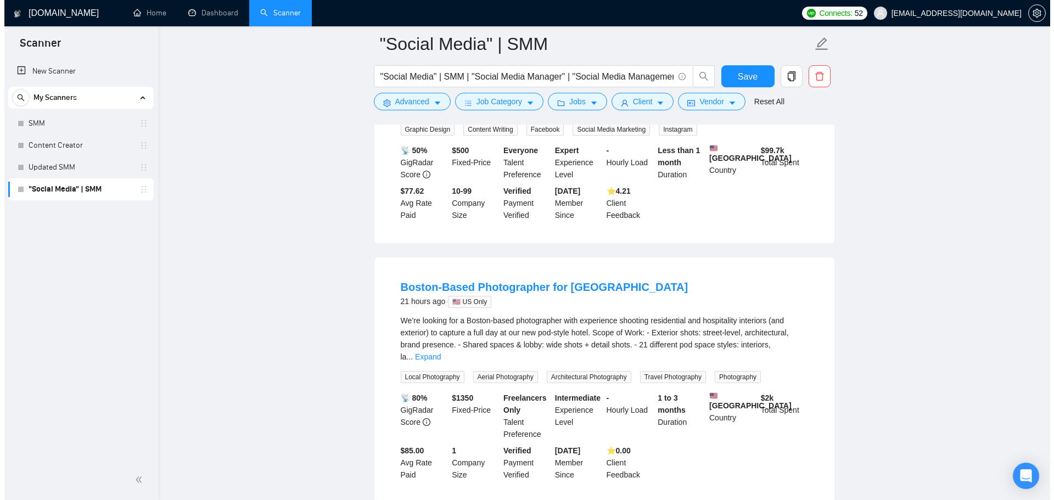
scroll to position [878, 0]
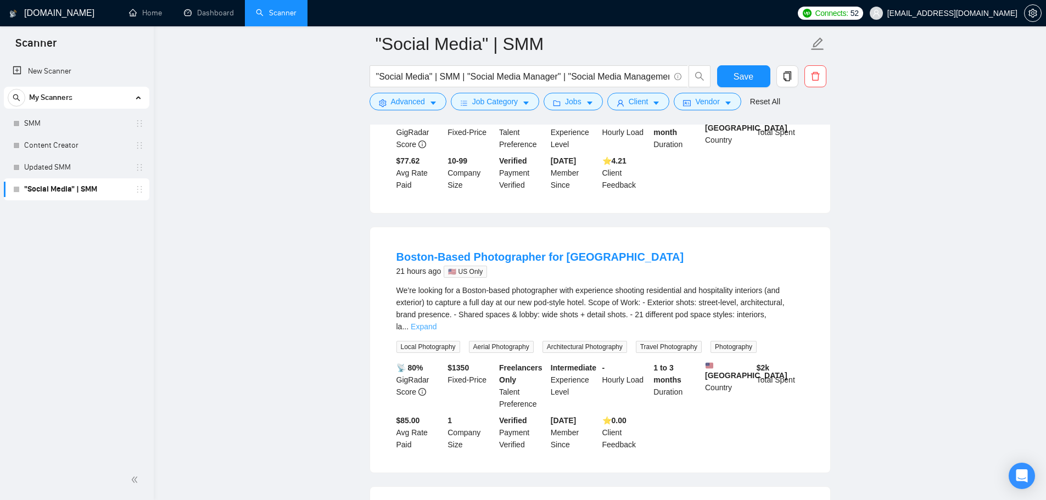
click at [436, 322] on link "Expand" at bounding box center [424, 326] width 26 height 9
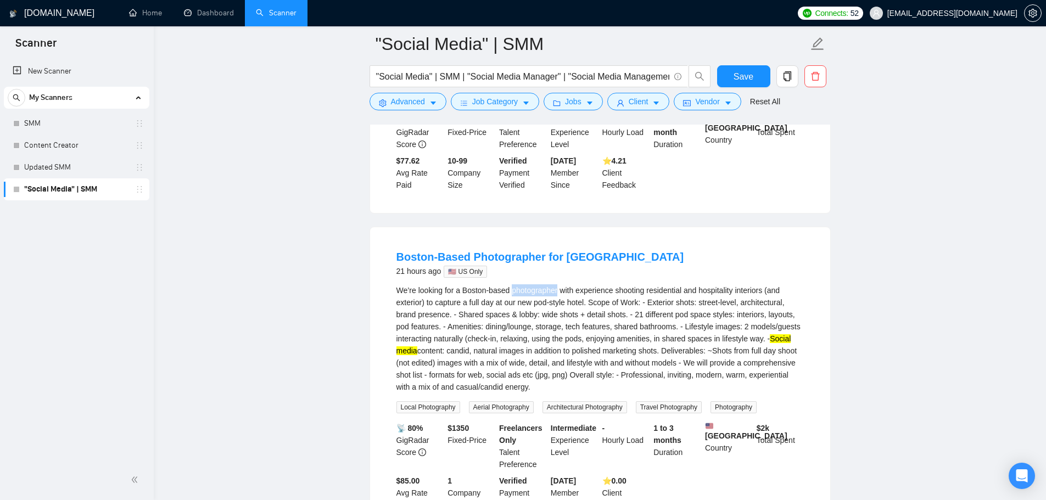
drag, startPoint x: 512, startPoint y: 295, endPoint x: 560, endPoint y: 295, distance: 47.8
click at [560, 295] on div "We’re looking for a Boston-based photographer with experience shooting resident…" at bounding box center [599, 338] width 407 height 109
copy div "photographer"
click at [423, 105] on span "Advanced" at bounding box center [408, 102] width 34 height 12
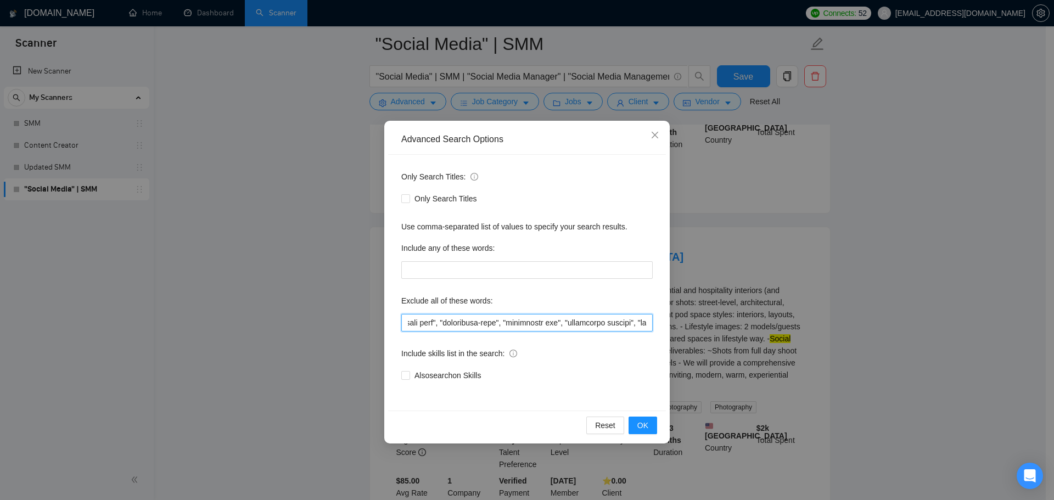
scroll to position [0, 4689]
drag, startPoint x: 521, startPoint y: 322, endPoint x: 854, endPoint y: 377, distance: 337.8
click at [871, 376] on div "Advanced Search Options Only Search Titles: Only Search Titles Use comma-separa…" at bounding box center [527, 250] width 1054 height 500
click at [650, 323] on input "text" at bounding box center [526, 323] width 251 height 18
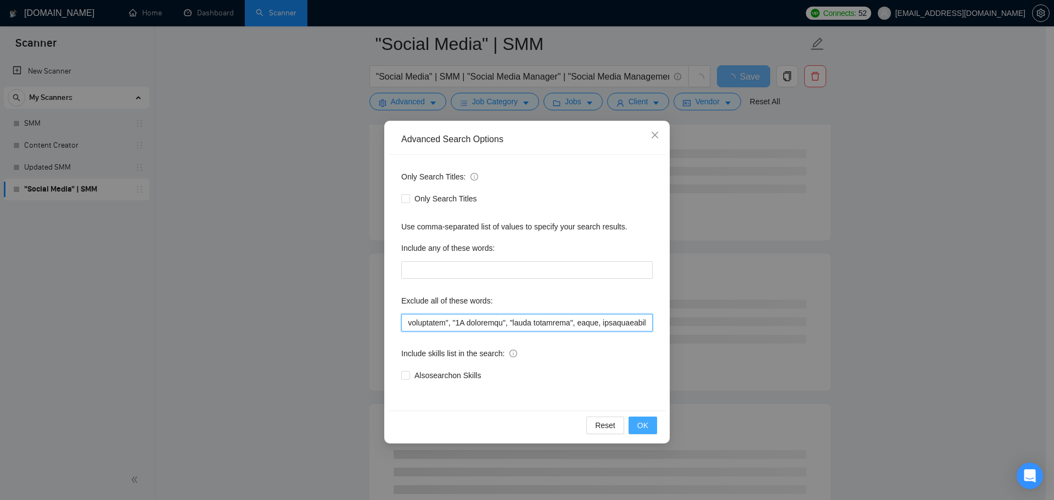
type input "full-time, "full time", "lead a team", "head of", affiliate, "cold call", "cold…"
click at [641, 423] on span "OK" at bounding box center [642, 425] width 11 height 12
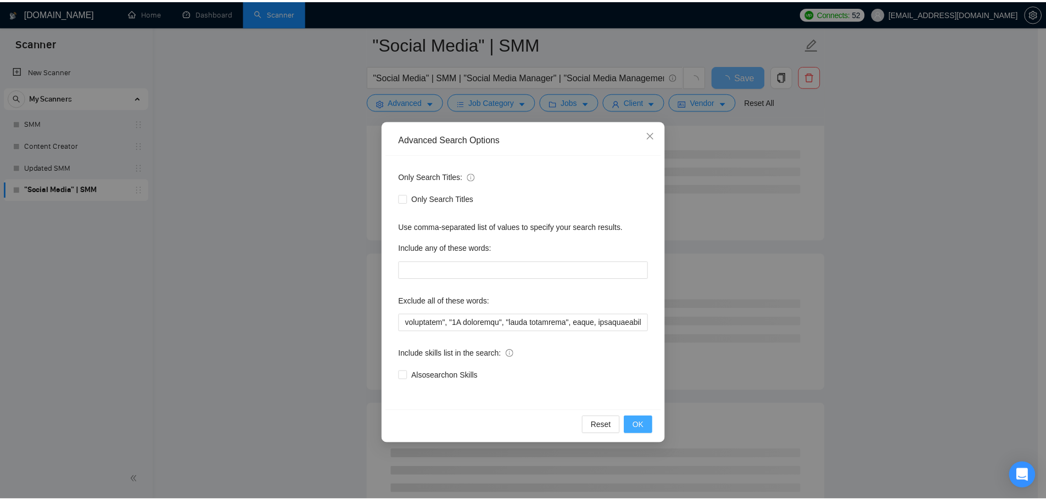
scroll to position [0, 0]
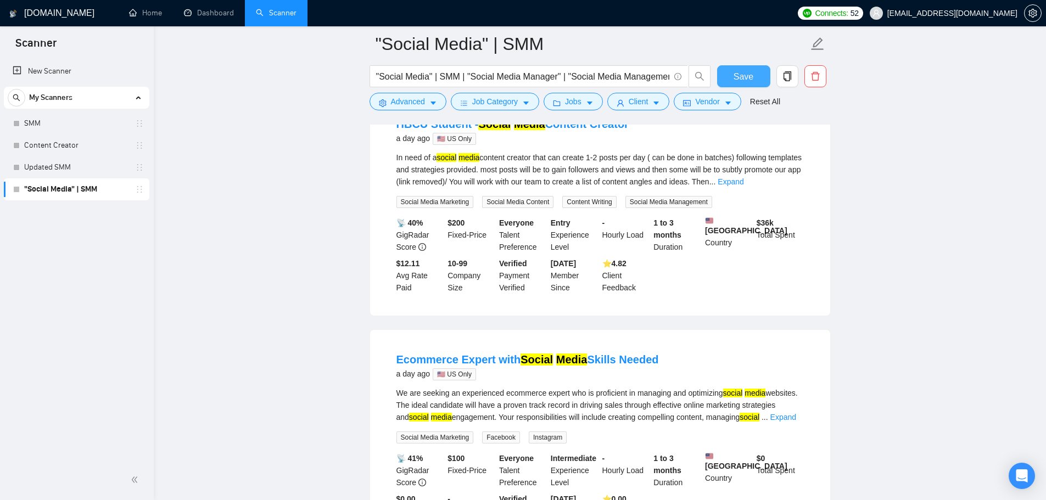
click at [751, 79] on span "Save" at bounding box center [744, 77] width 20 height 14
click at [87, 165] on link "Updated SMM" at bounding box center [76, 167] width 104 height 22
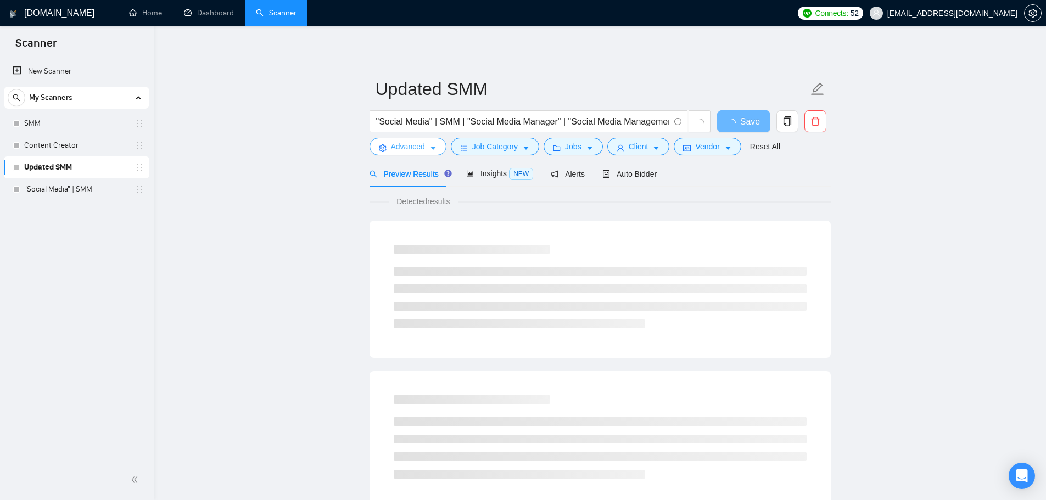
click at [415, 150] on span "Advanced" at bounding box center [408, 147] width 34 height 12
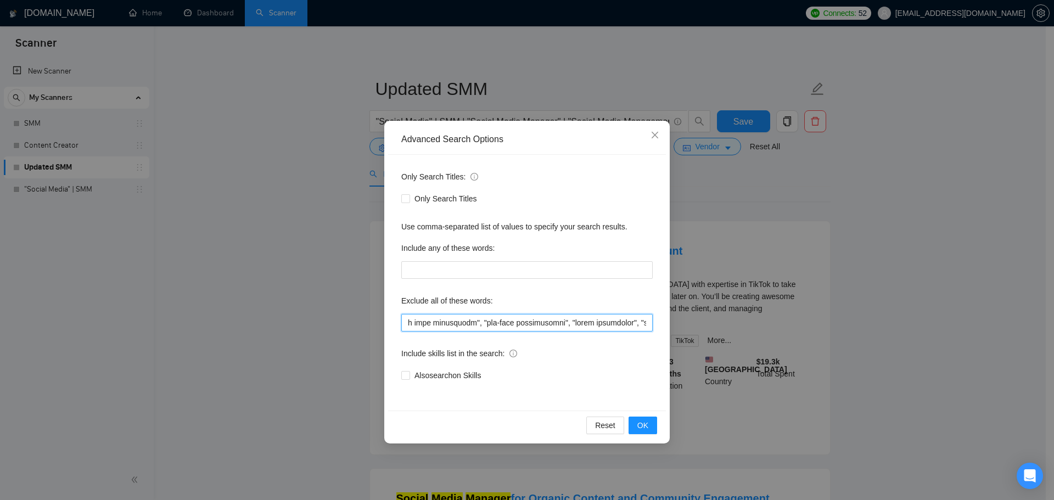
scroll to position [0, 4689]
drag, startPoint x: 605, startPoint y: 326, endPoint x: 825, endPoint y: 354, distance: 221.9
click at [864, 355] on div "Advanced Search Options Only Search Titles: Only Search Titles Use comma-separa…" at bounding box center [527, 250] width 1054 height 500
click at [650, 323] on input "text" at bounding box center [526, 323] width 251 height 18
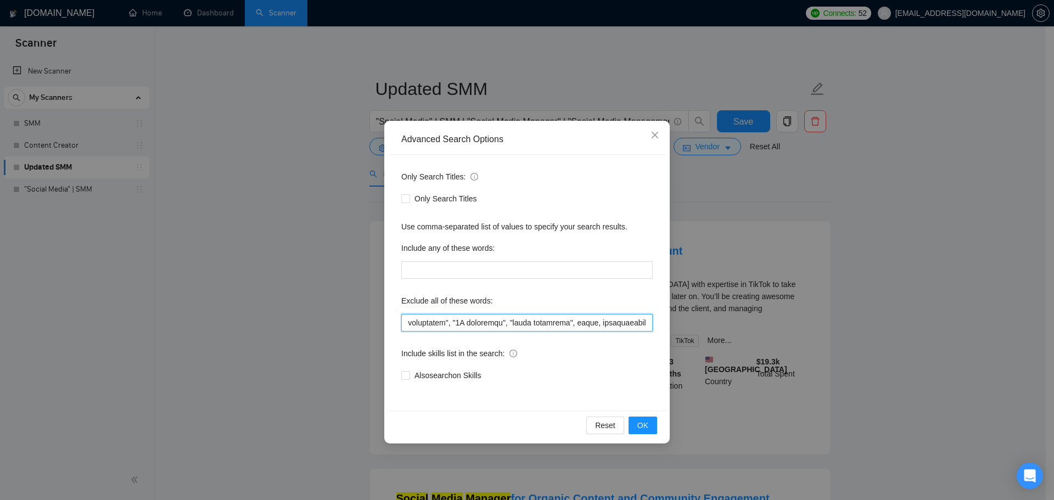
click at [622, 322] on input "text" at bounding box center [526, 323] width 251 height 18
drag, startPoint x: 595, startPoint y: 324, endPoint x: 652, endPoint y: 326, distance: 57.1
click at [652, 326] on input "text" at bounding box center [526, 323] width 251 height 18
type input "full-time, "full time", "lead a team", "head of", affiliate, "cold call", "cold…"
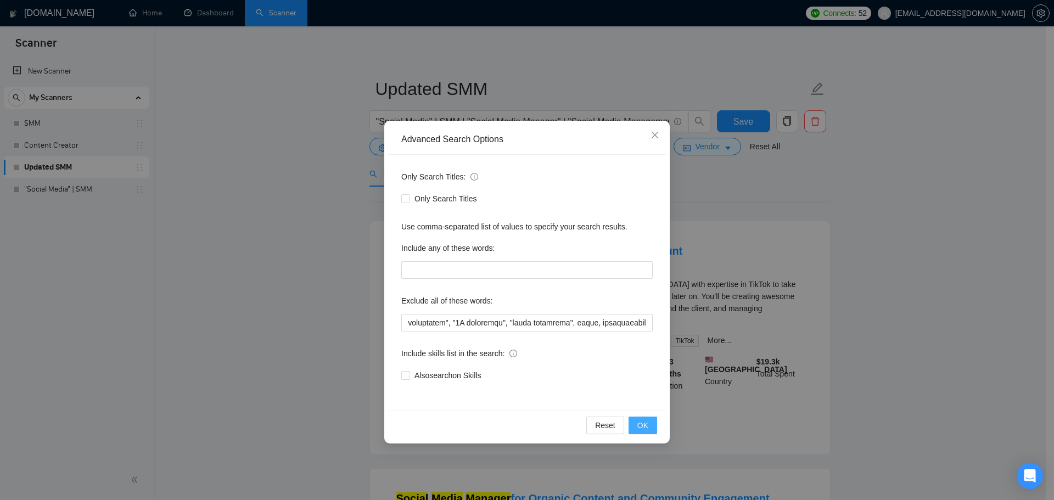
click at [645, 428] on span "OK" at bounding box center [642, 425] width 11 height 12
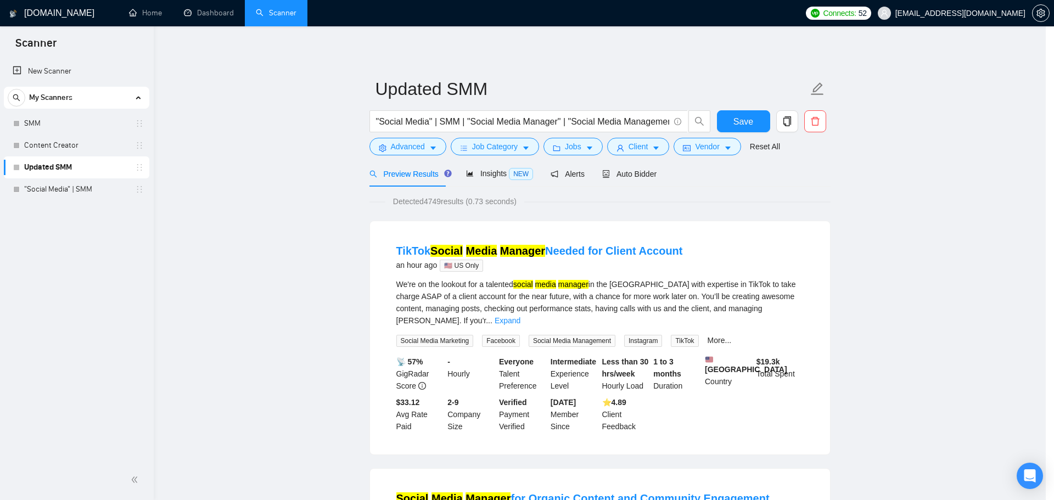
scroll to position [0, 0]
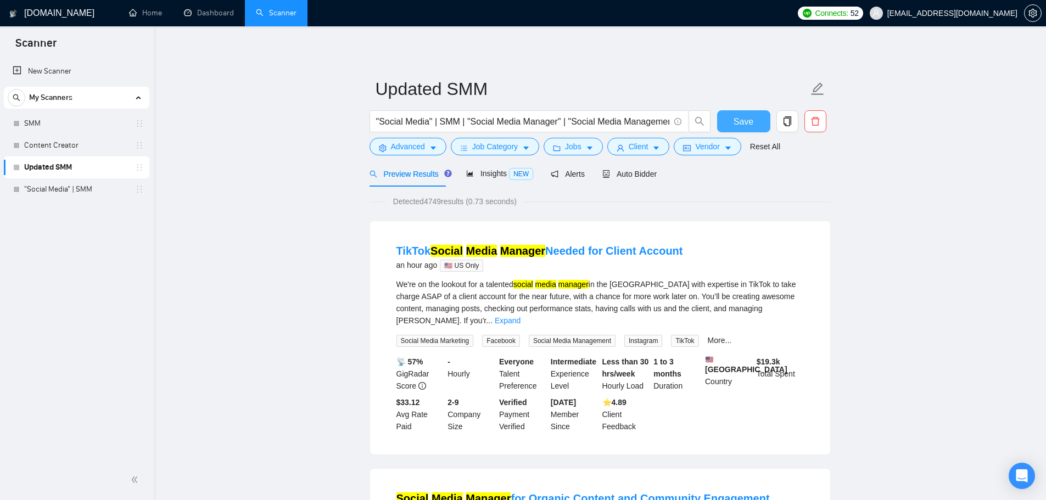
click at [757, 128] on button "Save" at bounding box center [743, 121] width 53 height 22
click at [66, 142] on link "Content Creator" at bounding box center [76, 146] width 104 height 22
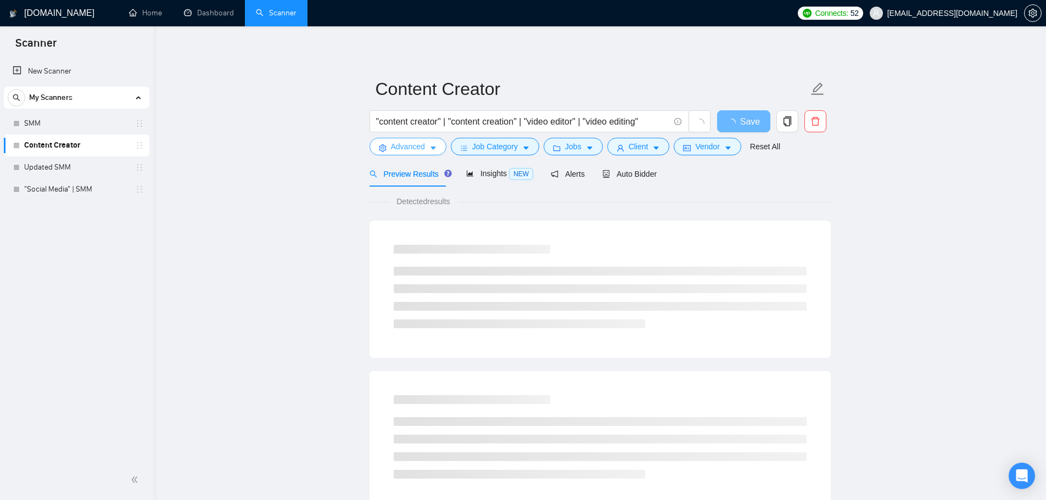
click at [421, 148] on span "Advanced" at bounding box center [408, 147] width 34 height 12
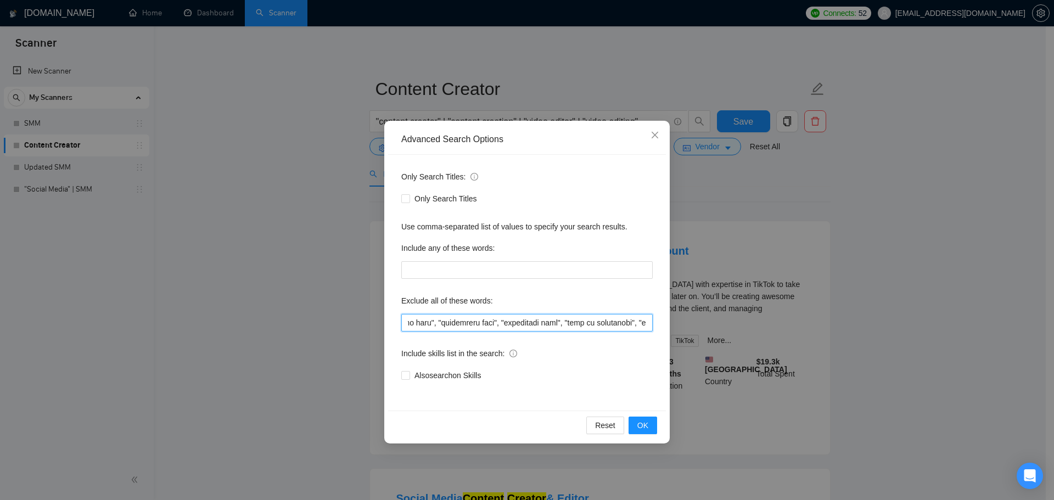
scroll to position [0, 4689]
drag, startPoint x: 688, startPoint y: 355, endPoint x: 740, endPoint y: 337, distance: 54.9
click at [886, 355] on div "Advanced Search Options Only Search Titles: Only Search Titles Use comma-separa…" at bounding box center [527, 250] width 1054 height 500
click at [649, 324] on input "text" at bounding box center [526, 323] width 251 height 18
paste input ", photographer"
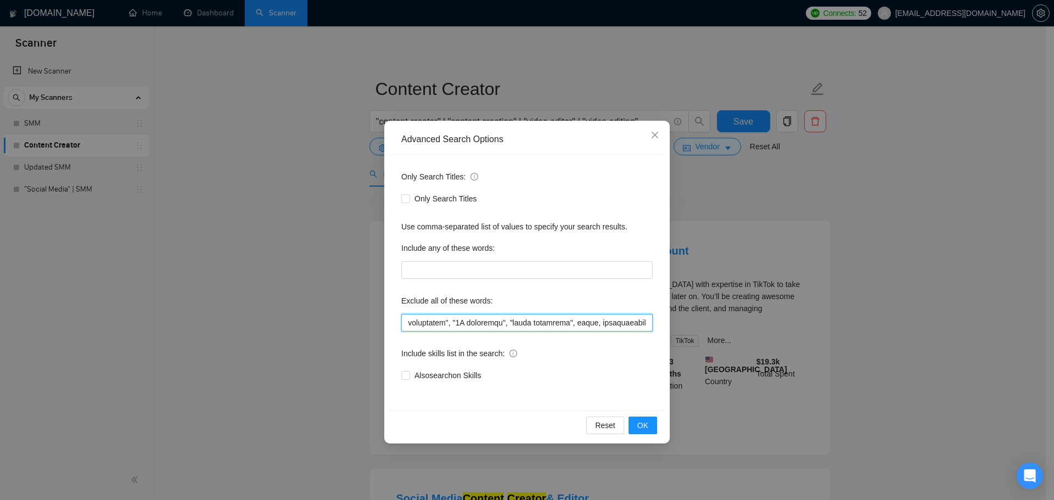
scroll to position [0, 4740]
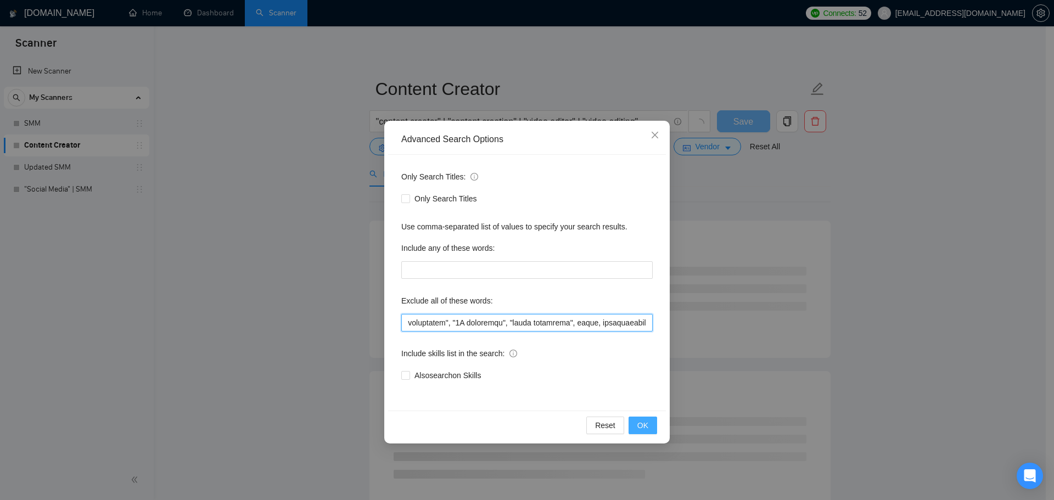
type input "full-time, "full time", "lead a team", "head of", affiliate, "cold call", "cold…"
click at [650, 423] on button "OK" at bounding box center [643, 426] width 29 height 18
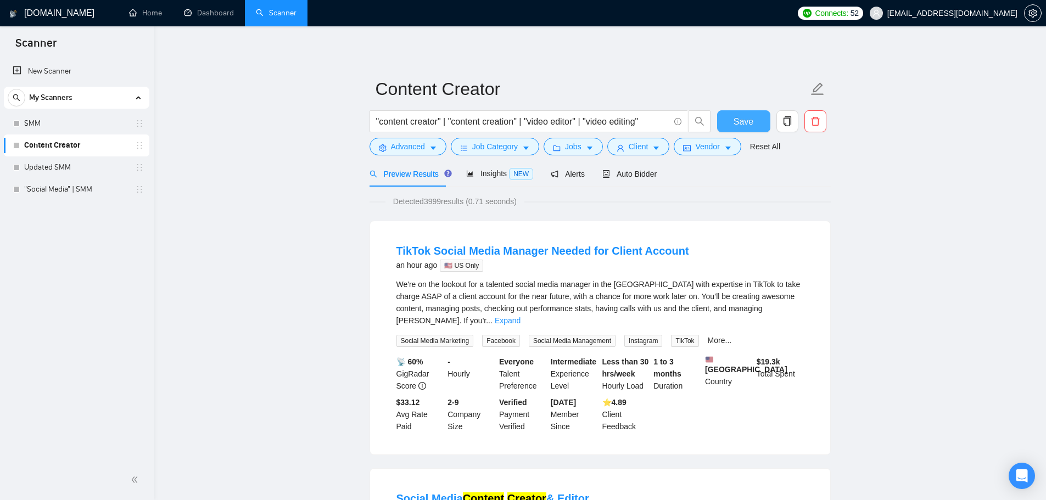
click at [747, 126] on span "Save" at bounding box center [744, 122] width 20 height 14
click at [103, 125] on link "SMM" at bounding box center [76, 124] width 104 height 22
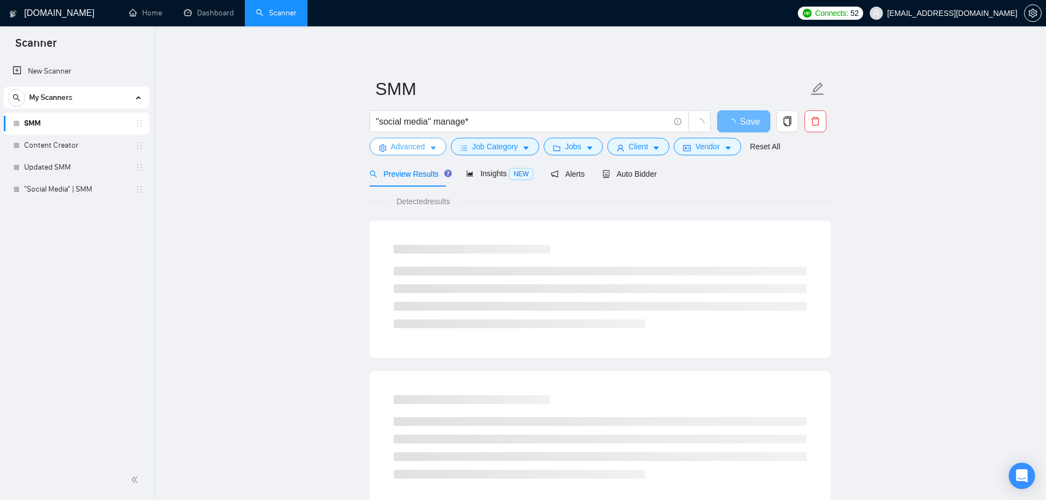
click at [417, 149] on span "Advanced" at bounding box center [408, 147] width 34 height 12
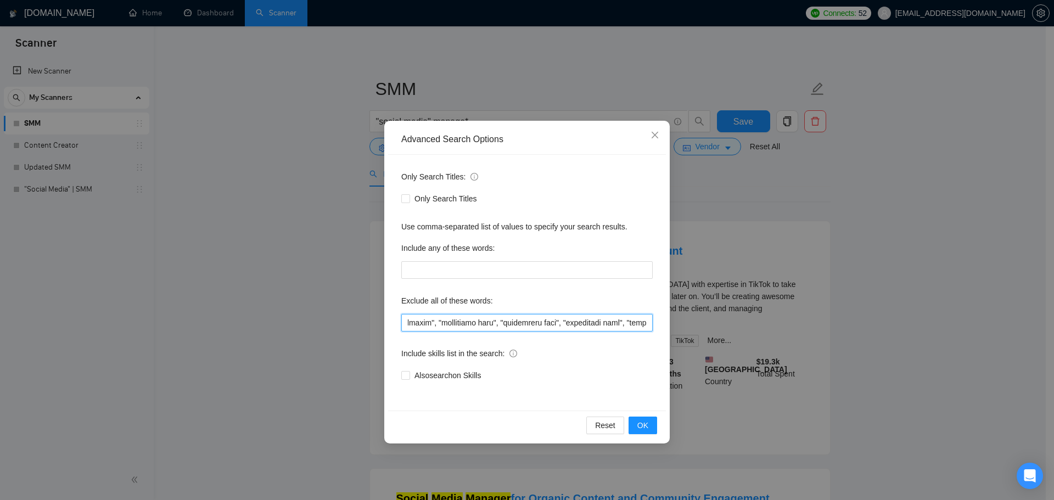
scroll to position [0, 4689]
drag, startPoint x: 546, startPoint y: 323, endPoint x: 867, endPoint y: 355, distance: 322.3
click at [873, 356] on div "Advanced Search Options Only Search Titles: Only Search Titles Use comma-separa…" at bounding box center [527, 250] width 1054 height 500
click at [647, 322] on input "text" at bounding box center [526, 323] width 251 height 18
paste input ", photographer"
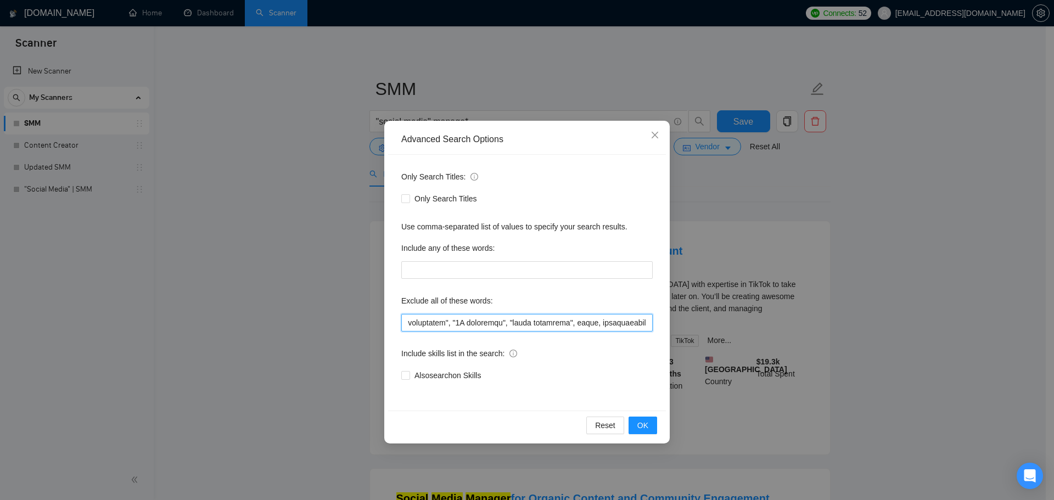
scroll to position [0, 4740]
type input "full-time, "full time", "lead a team", "head of", affiliate, "cold call", "cold…"
click at [648, 428] on button "OK" at bounding box center [643, 426] width 29 height 18
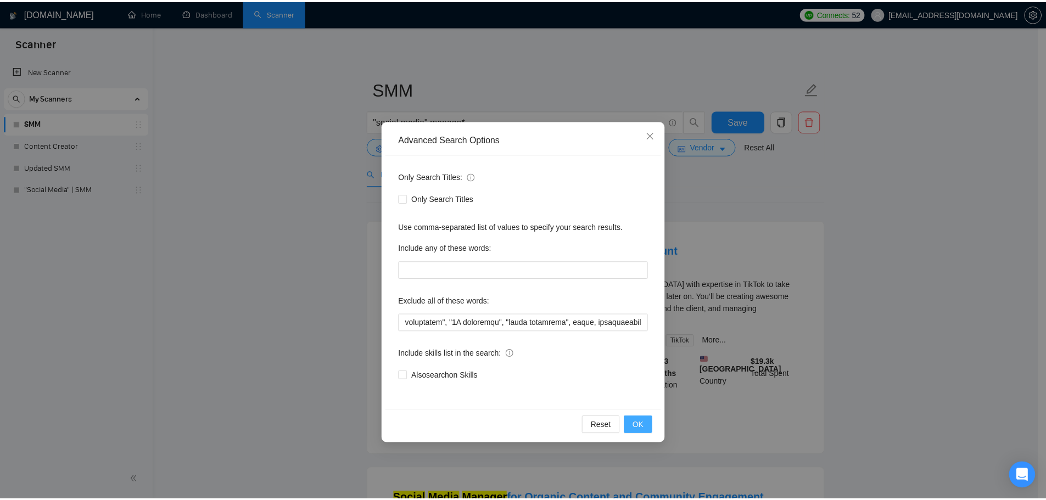
scroll to position [0, 0]
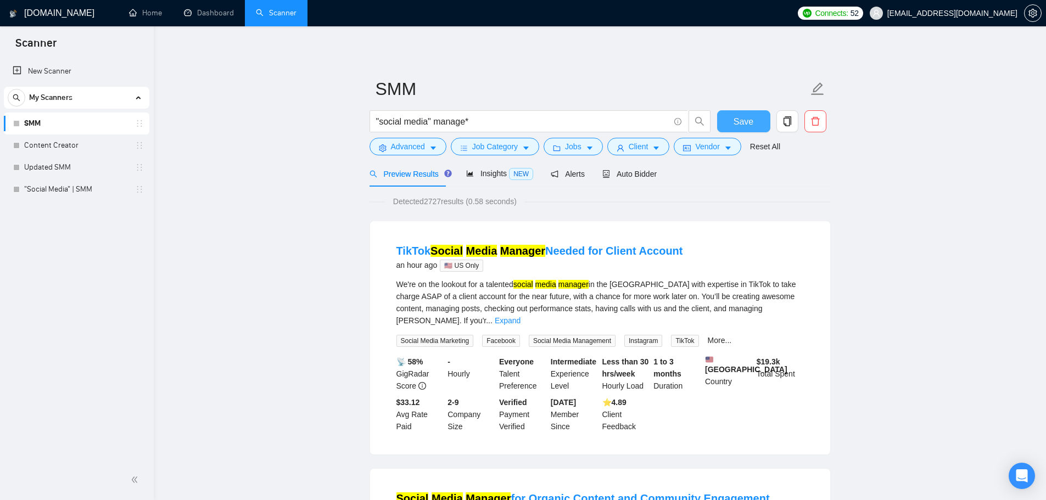
click at [747, 120] on span "Save" at bounding box center [744, 122] width 20 height 14
click at [64, 192] on link ""Social Media" | SMM" at bounding box center [76, 189] width 104 height 22
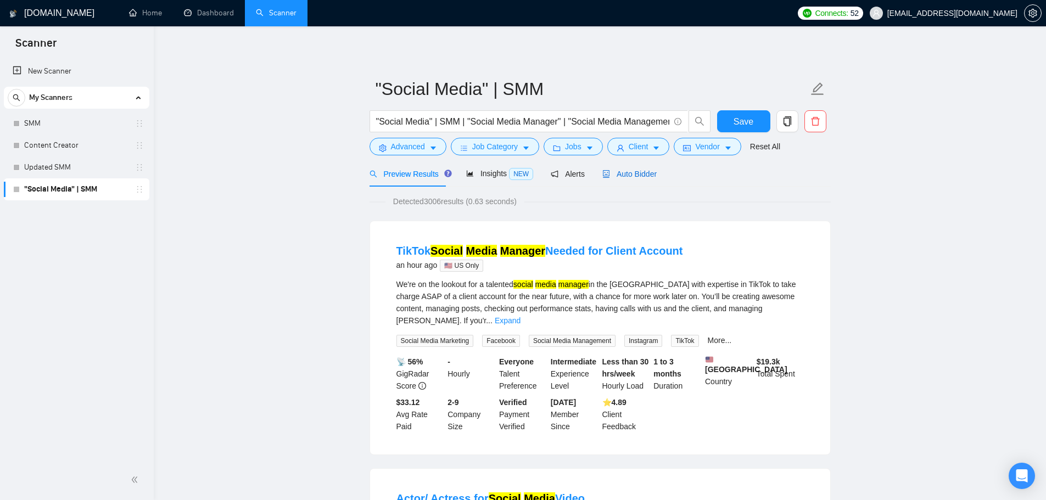
click at [613, 171] on span "Auto Bidder" at bounding box center [629, 174] width 54 height 9
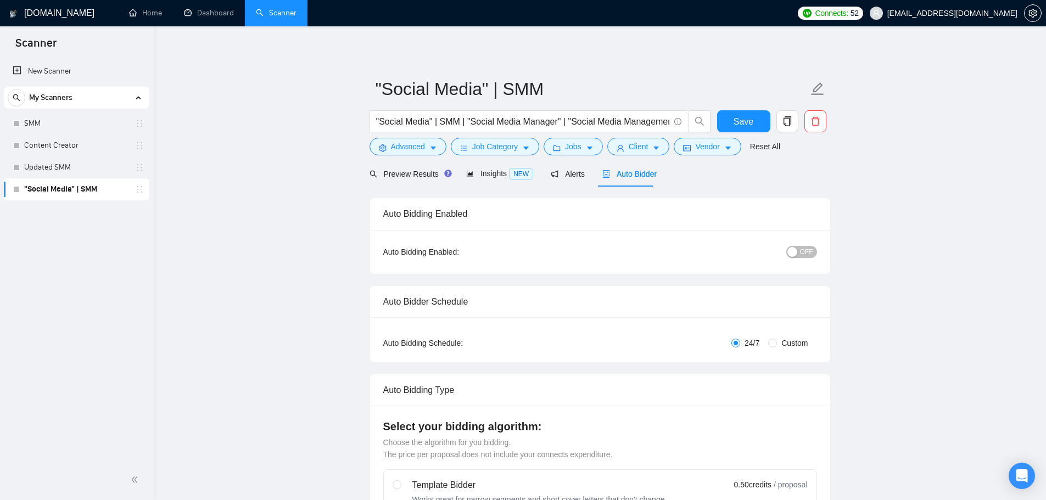
checkbox input "true"
click at [415, 168] on div "Preview Results" at bounding box center [408, 174] width 79 height 12
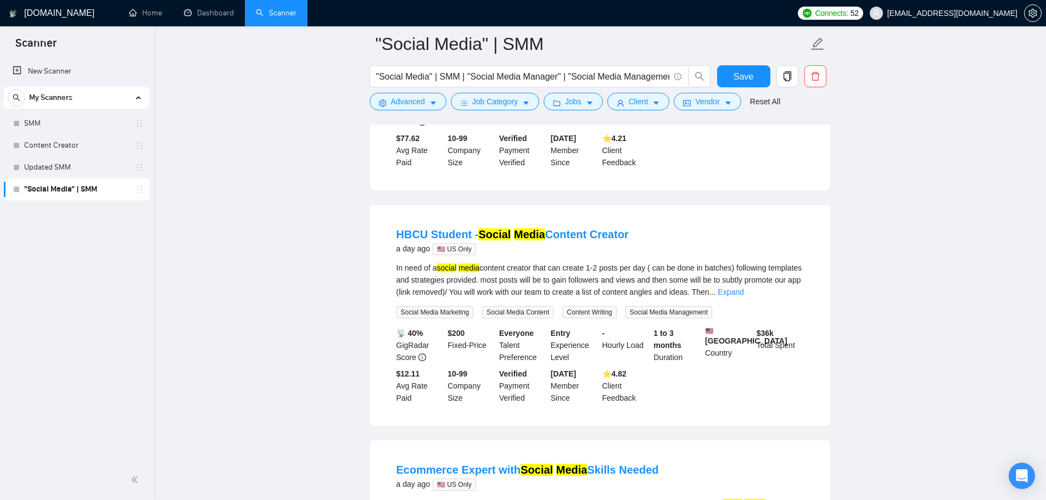
scroll to position [769, 0]
click at [743, 287] on link "Expand" at bounding box center [731, 291] width 26 height 9
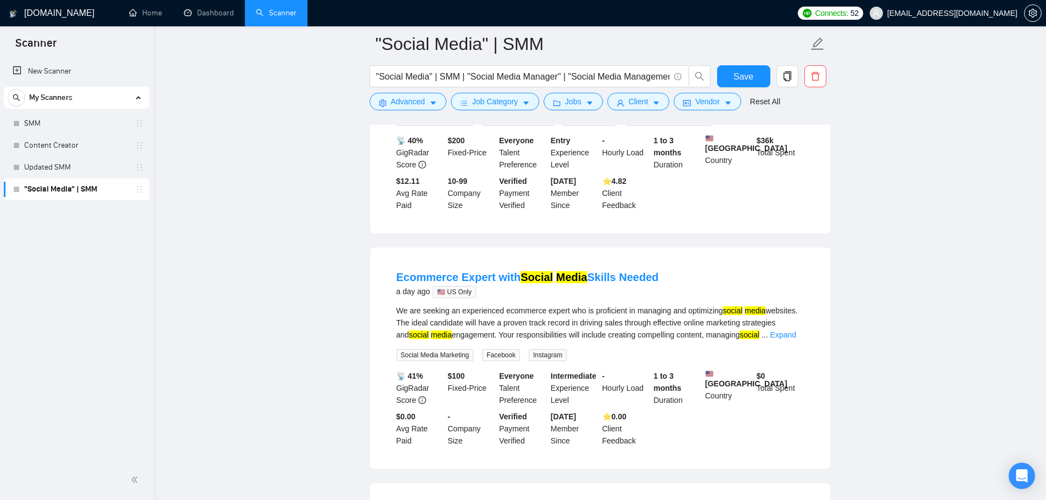
scroll to position [988, 0]
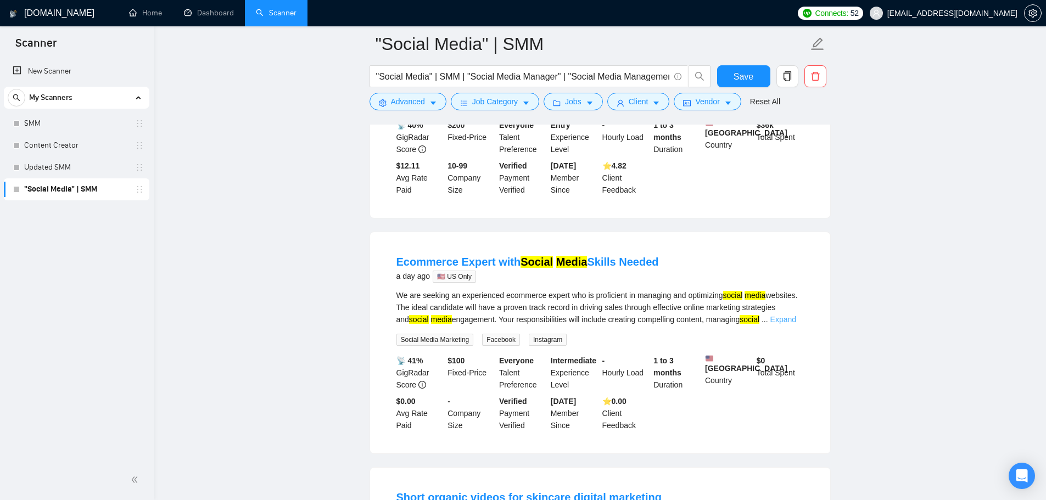
click at [770, 315] on link "Expand" at bounding box center [783, 319] width 26 height 9
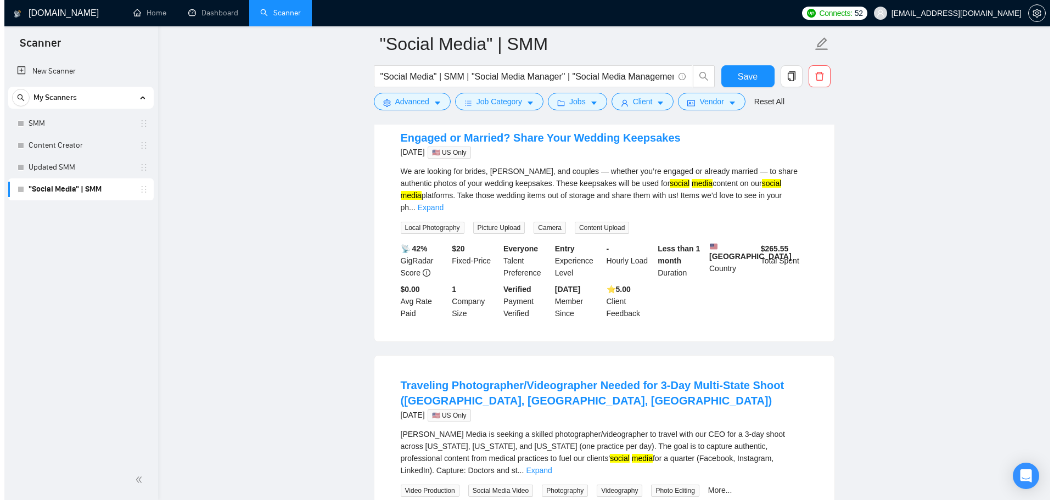
scroll to position [1812, 0]
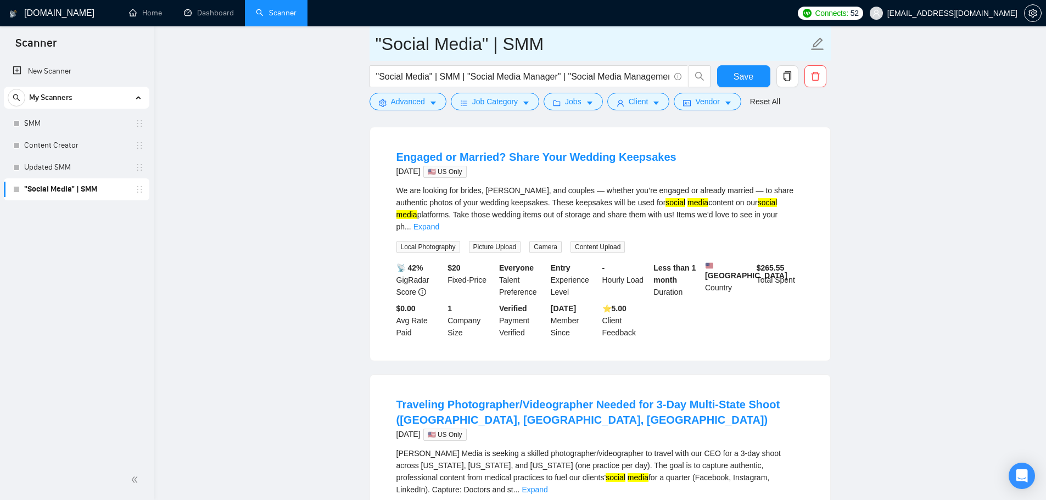
drag, startPoint x: 509, startPoint y: 51, endPoint x: 340, endPoint y: 41, distance: 169.9
click at [437, 44] on input "SMM" at bounding box center [592, 43] width 433 height 27
type input "SMM Fixed Price"
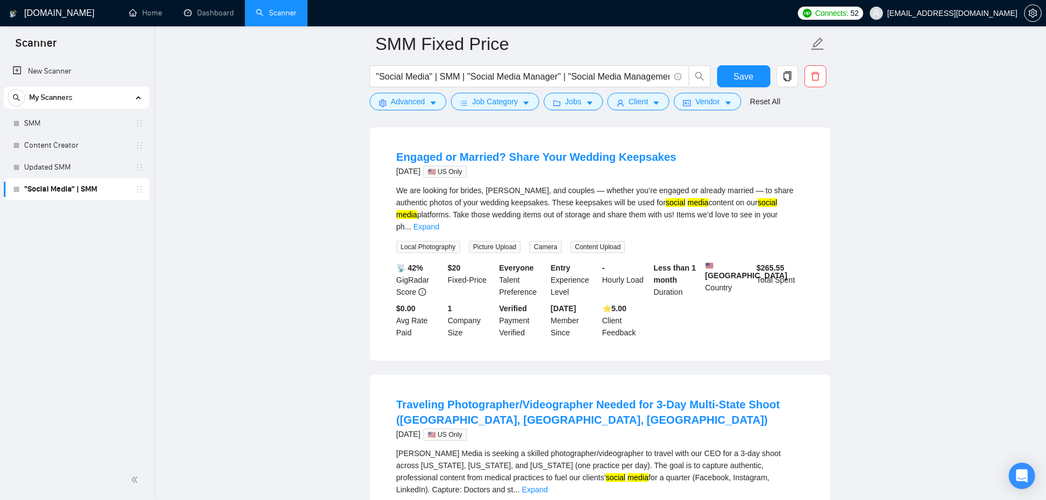
click at [752, 81] on span "Save" at bounding box center [744, 77] width 20 height 14
click at [709, 102] on span "Vendor" at bounding box center [707, 102] width 24 height 12
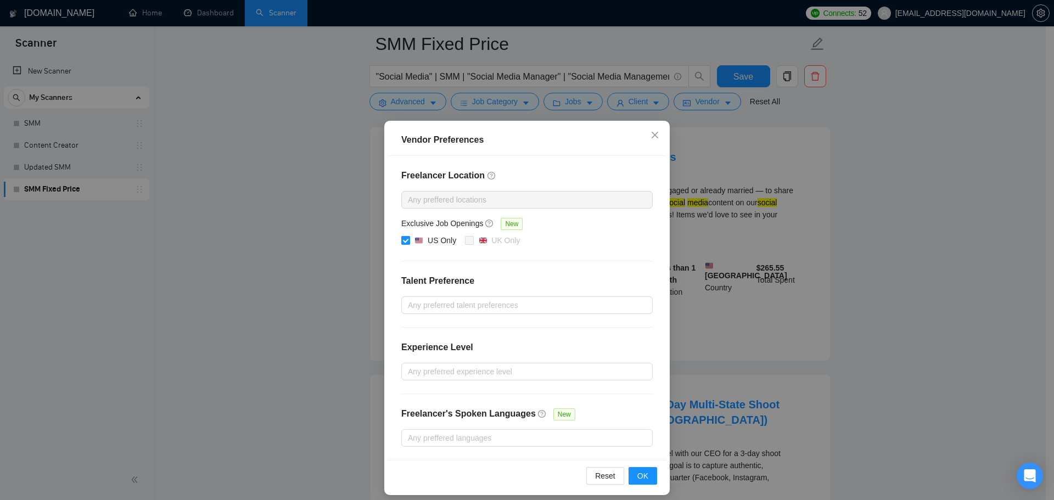
scroll to position [8, 0]
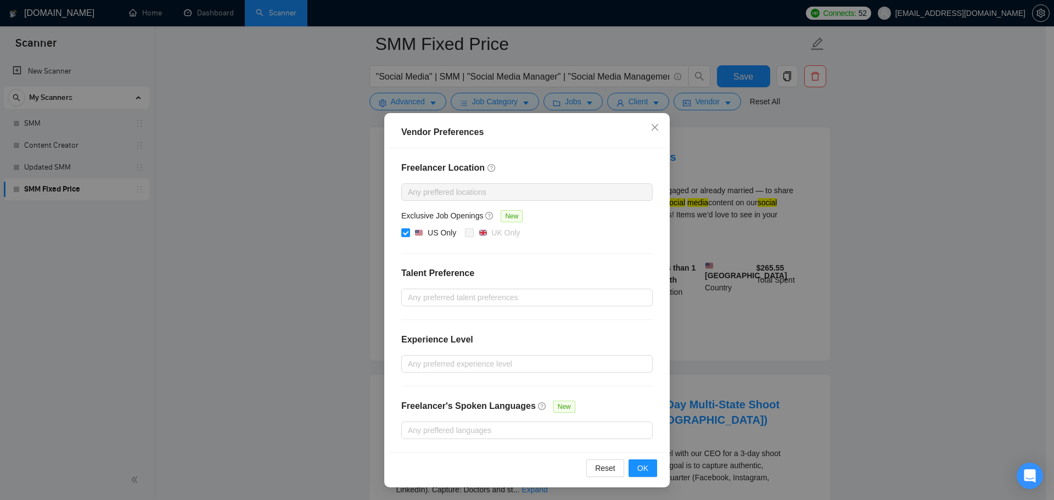
click at [338, 262] on div "Vendor Preferences Freelancer Location Any preffered locations Exclusive Job Op…" at bounding box center [527, 250] width 1054 height 500
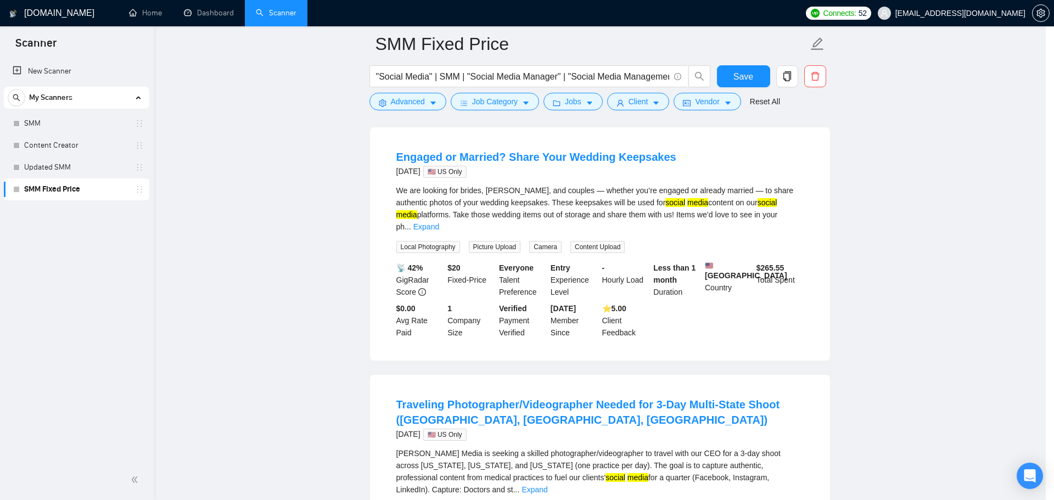
scroll to position [0, 0]
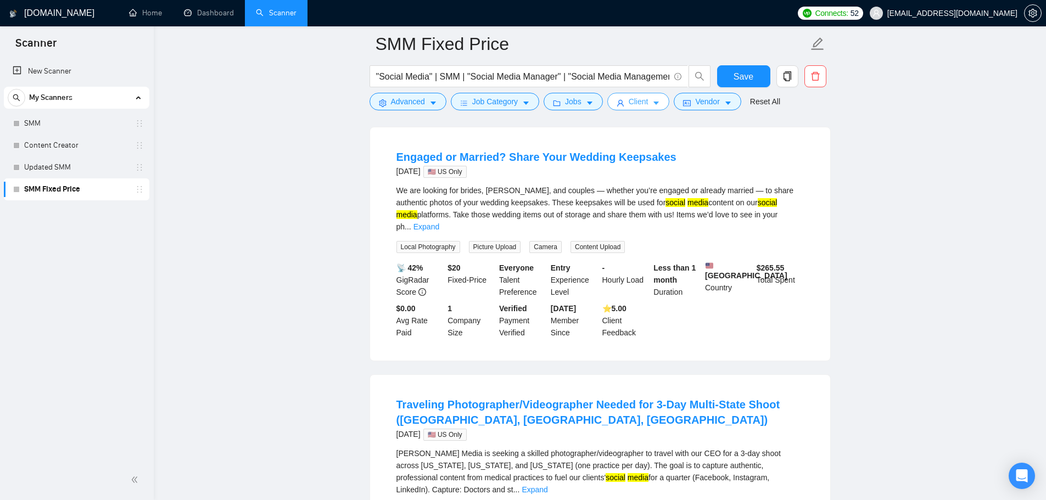
click at [632, 96] on span "Client" at bounding box center [639, 102] width 20 height 12
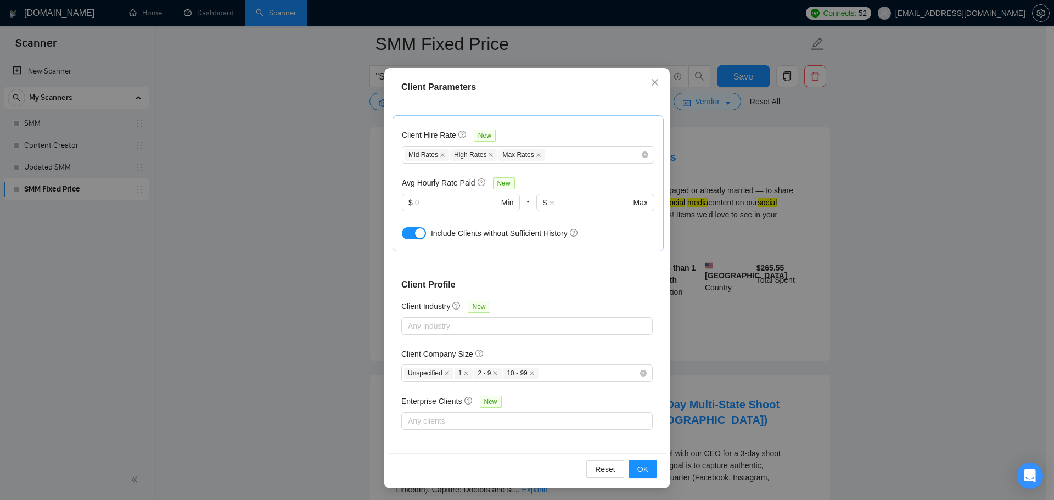
scroll to position [61, 0]
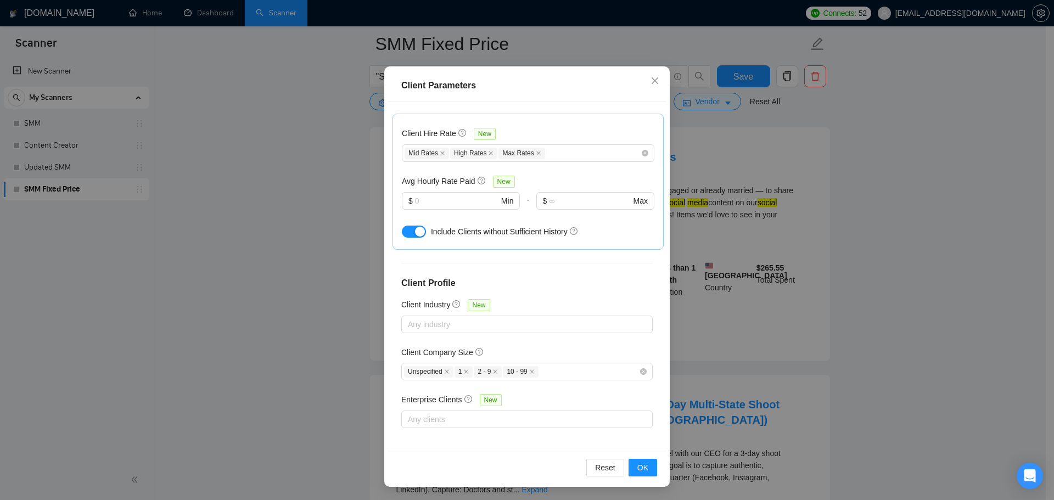
click at [300, 297] on div "Client Parameters Client Location Include Client Countries Select Exclude Clien…" at bounding box center [527, 250] width 1054 height 500
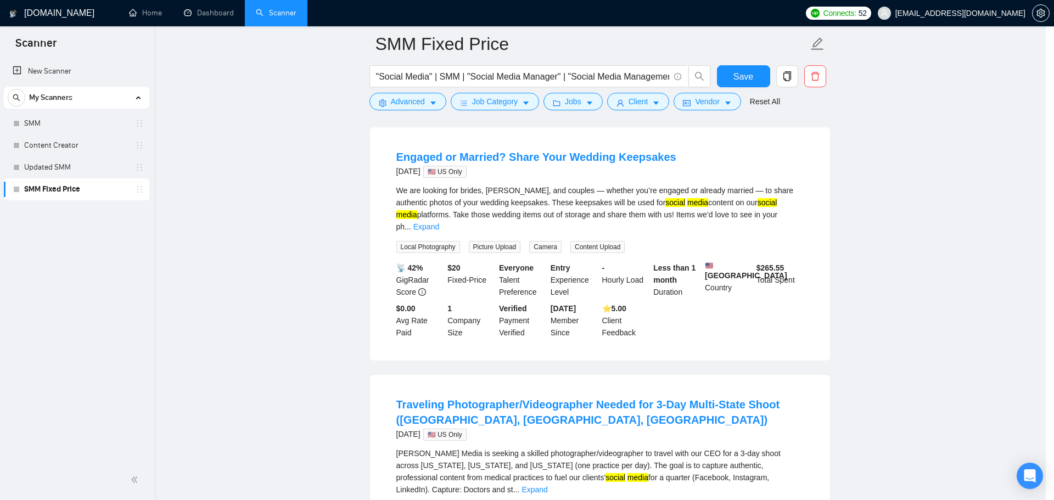
scroll to position [0, 0]
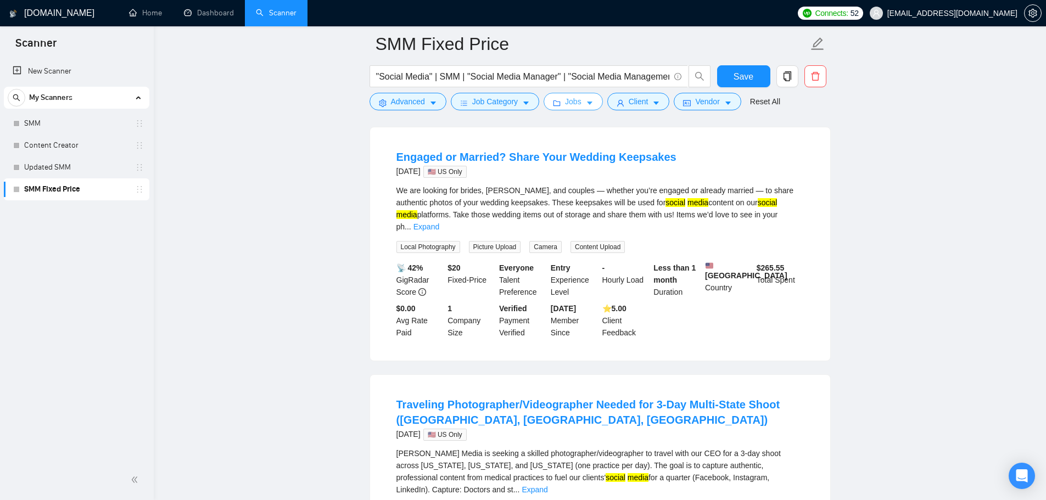
click at [568, 105] on span "Jobs" at bounding box center [573, 102] width 16 height 12
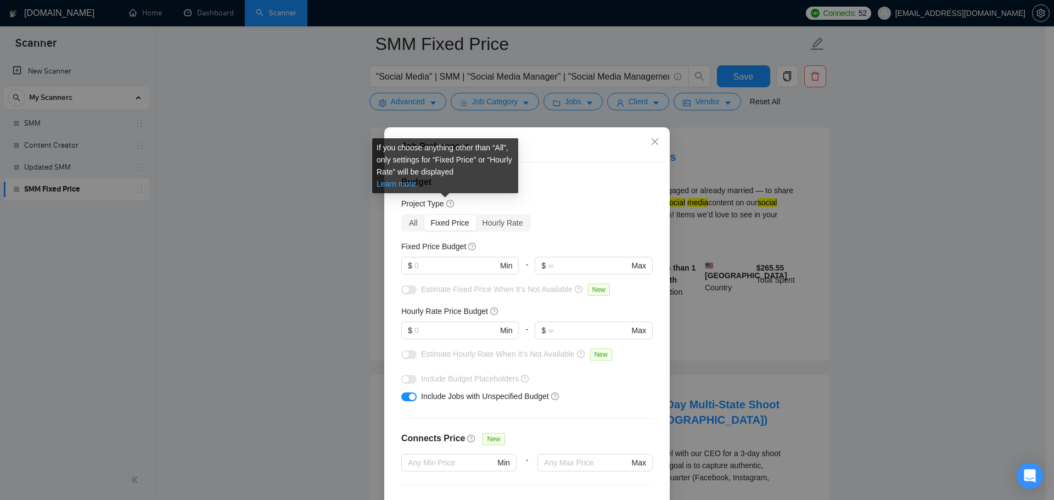
click at [393, 182] on link "Learn more" at bounding box center [397, 184] width 40 height 9
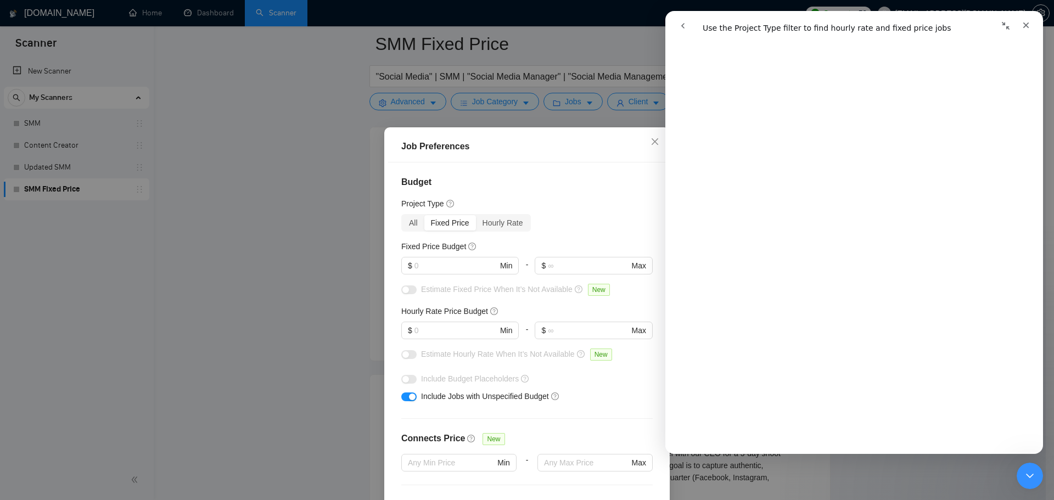
scroll to position [220, 0]
click at [606, 175] on div "Budget Project Type All Fixed Price Hourly Rate Fixed Price Budget $ Min - $ Ma…" at bounding box center [527, 338] width 278 height 350
click at [1029, 25] on icon "Close" at bounding box center [1026, 25] width 9 height 9
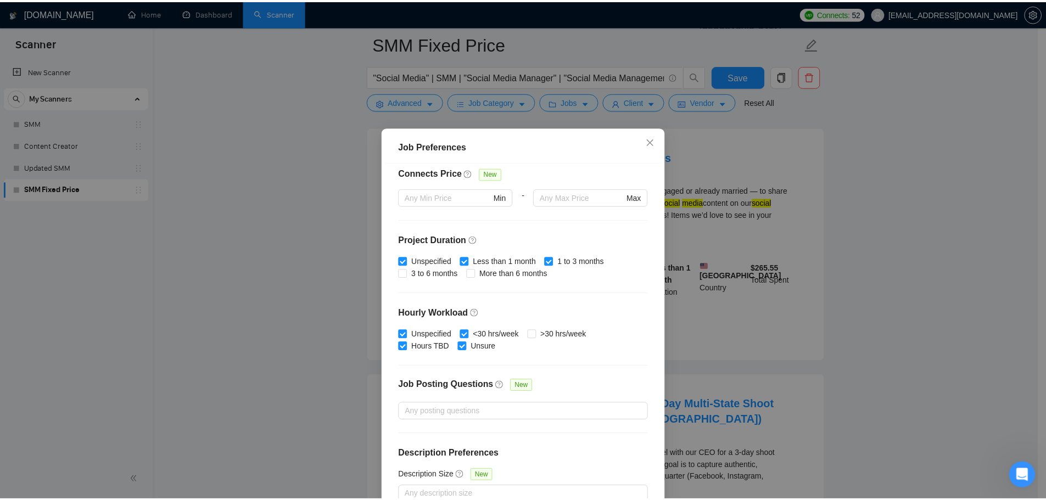
scroll to position [268, 0]
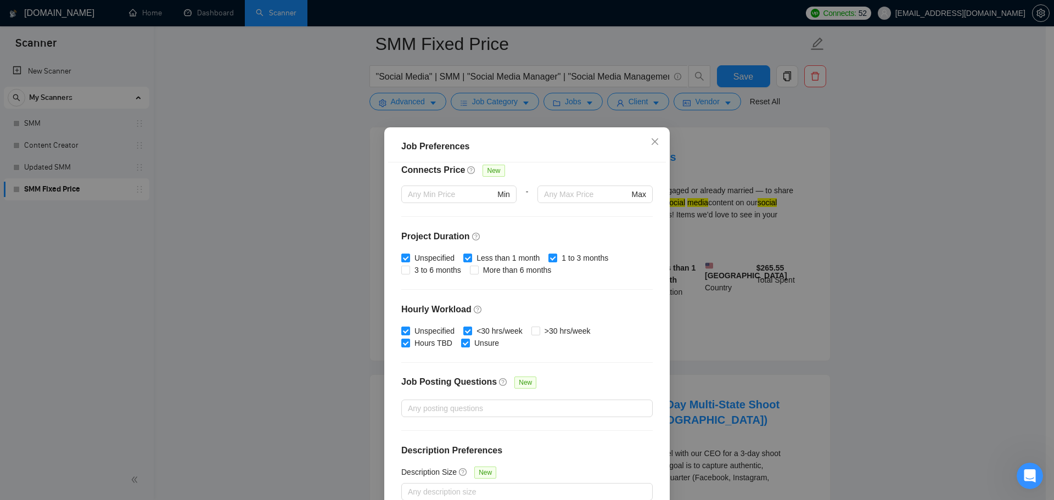
click at [239, 257] on div "Job Preferences Budget Project Type All Fixed Price Hourly Rate Fixed Price Bud…" at bounding box center [527, 250] width 1054 height 500
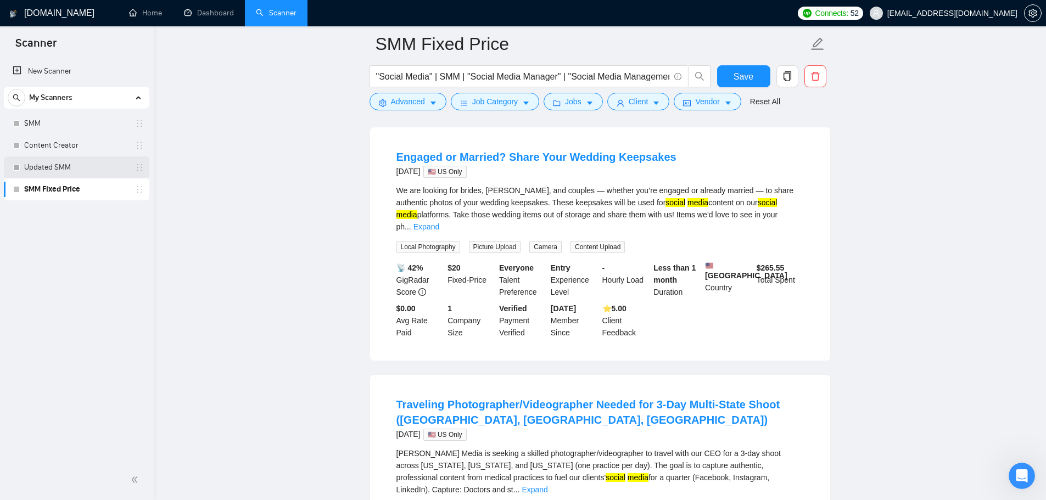
click at [70, 169] on link "Updated SMM" at bounding box center [76, 167] width 104 height 22
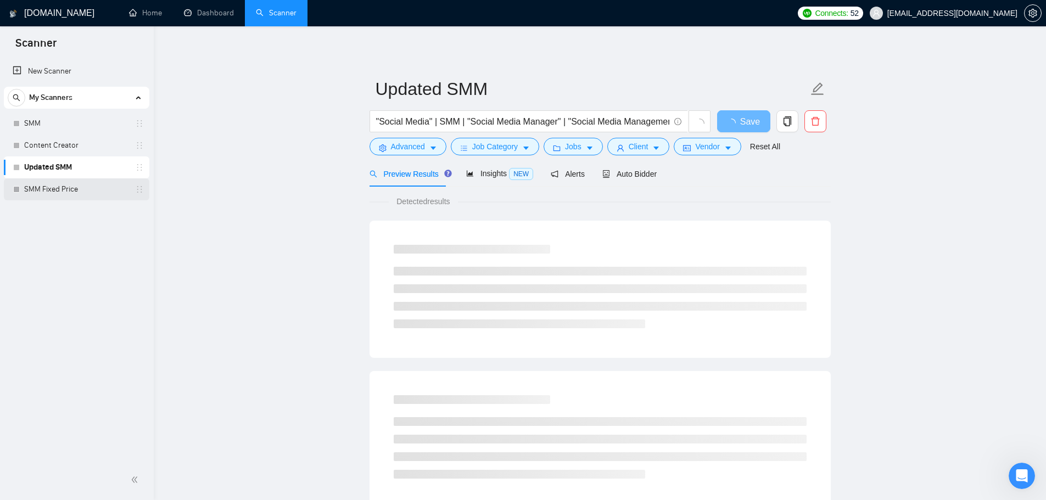
click at [79, 192] on link "SMM Fixed Price" at bounding box center [76, 189] width 104 height 22
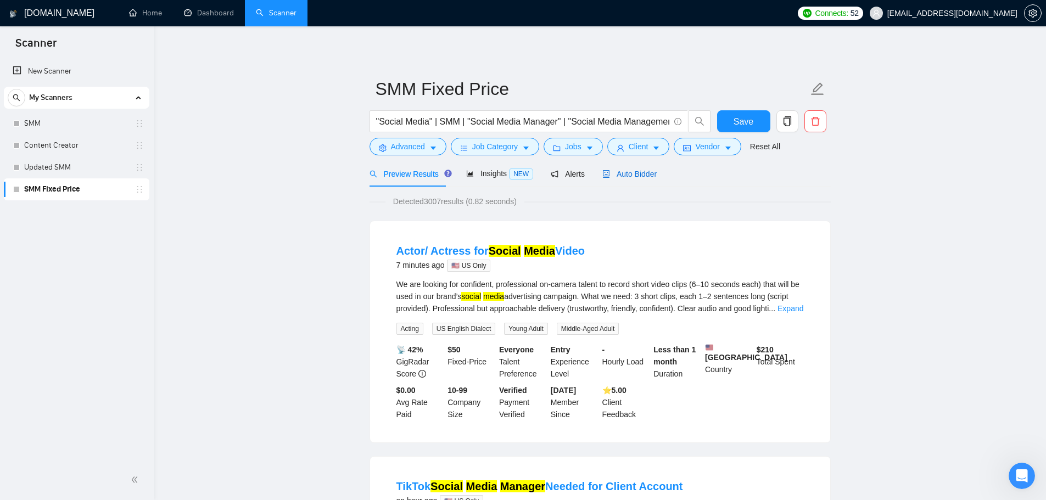
drag, startPoint x: 631, startPoint y: 173, endPoint x: 590, endPoint y: 180, distance: 42.2
click at [631, 173] on span "Auto Bidder" at bounding box center [629, 174] width 54 height 9
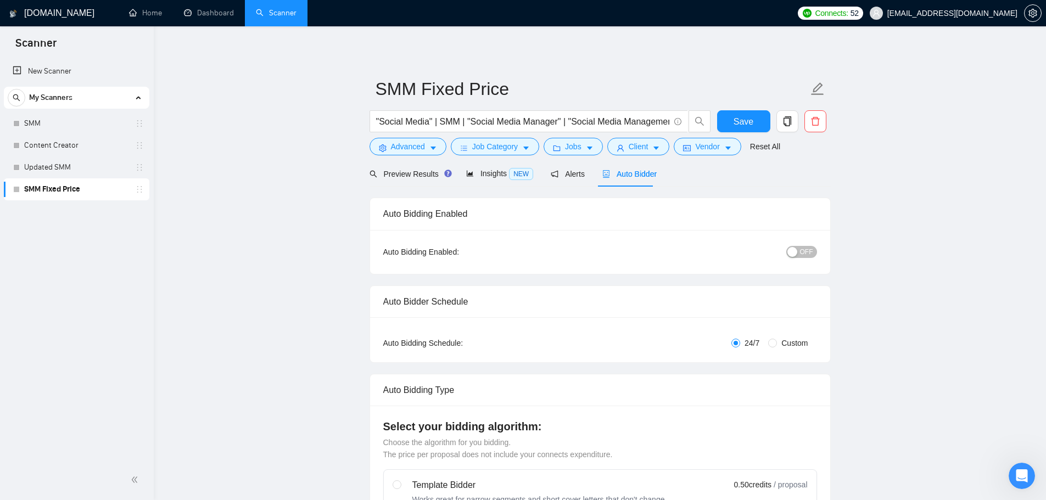
checkbox input "true"
click at [492, 173] on span "Insights NEW" at bounding box center [499, 173] width 67 height 9
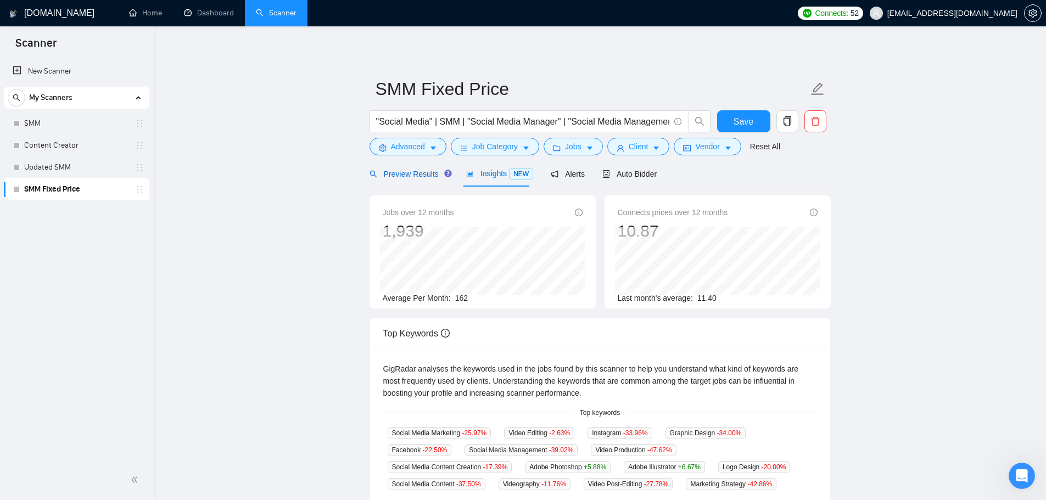
click at [433, 176] on span "Preview Results" at bounding box center [408, 174] width 79 height 9
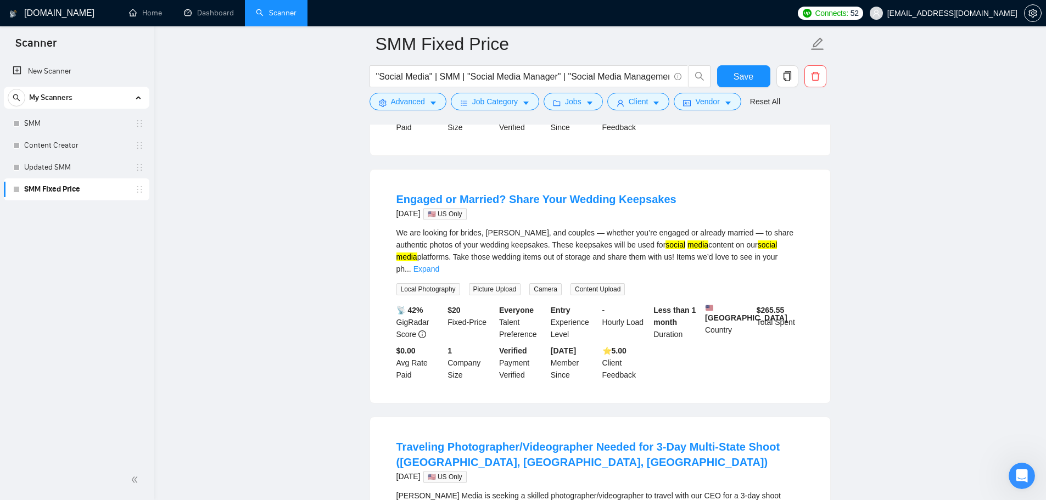
scroll to position [1977, 0]
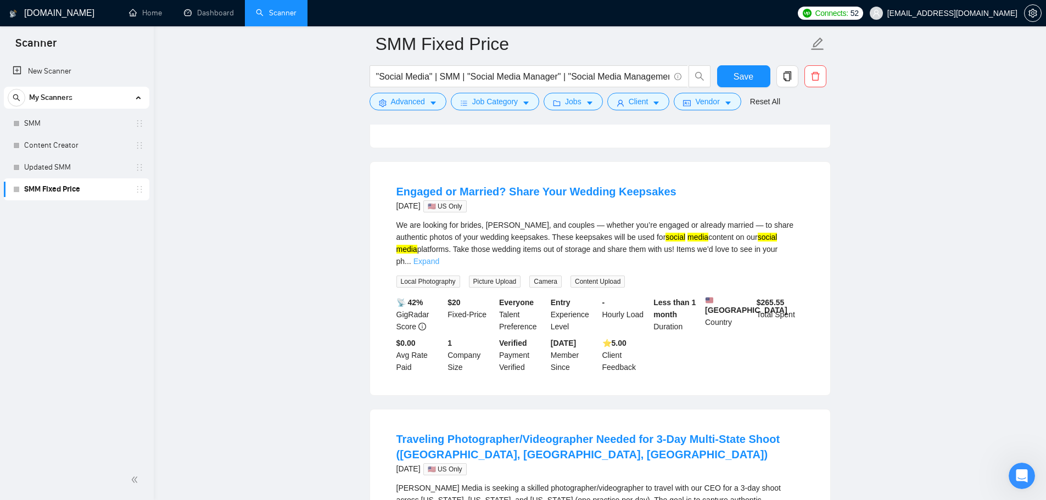
click at [439, 257] on link "Expand" at bounding box center [426, 261] width 26 height 9
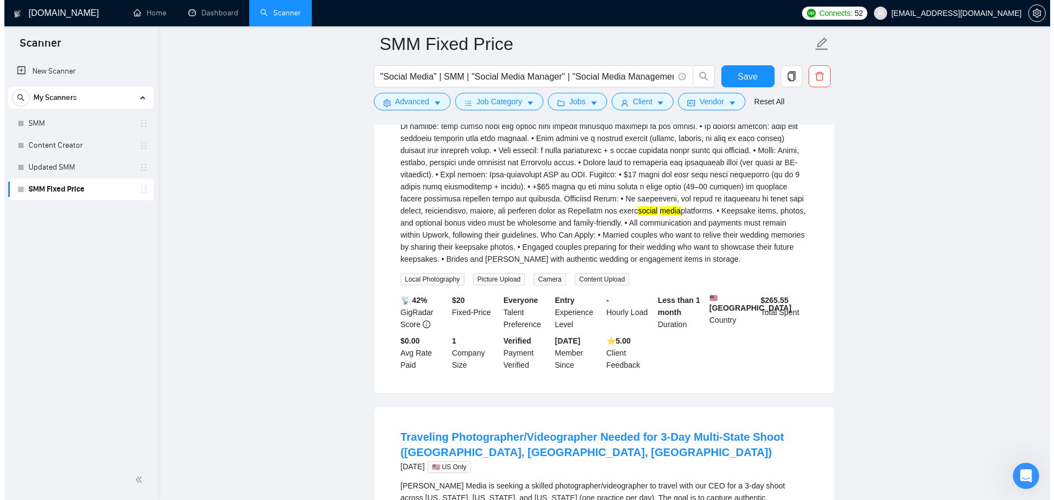
scroll to position [2416, 0]
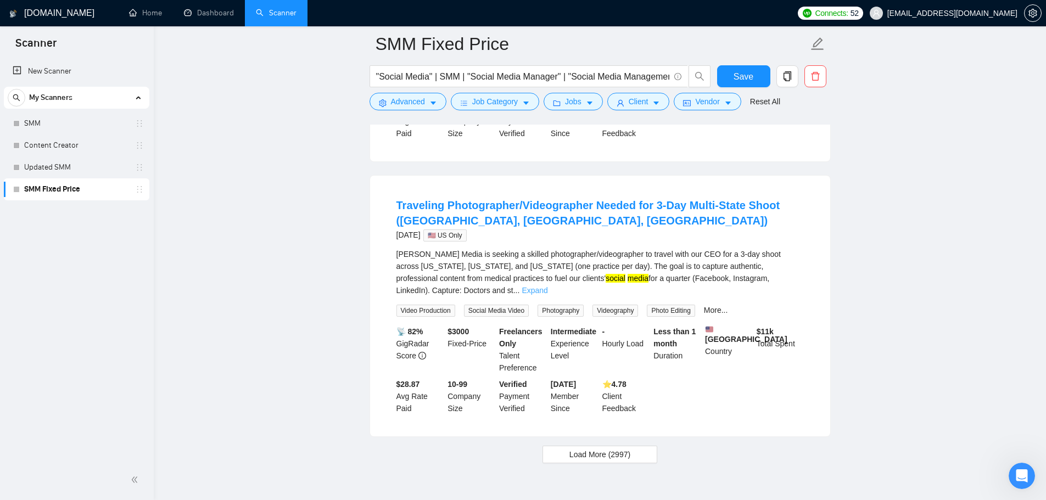
click at [547, 286] on link "Expand" at bounding box center [535, 290] width 26 height 9
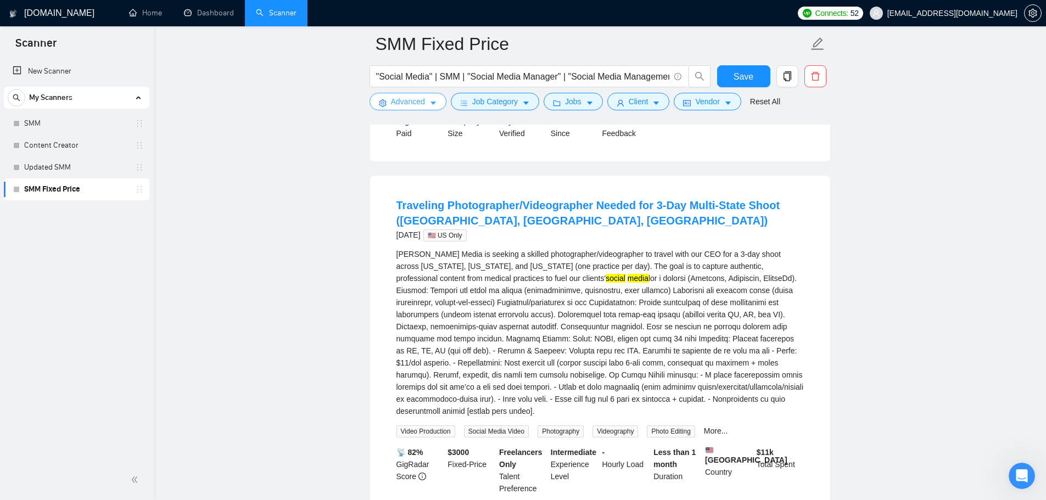
click at [403, 105] on span "Advanced" at bounding box center [408, 102] width 34 height 12
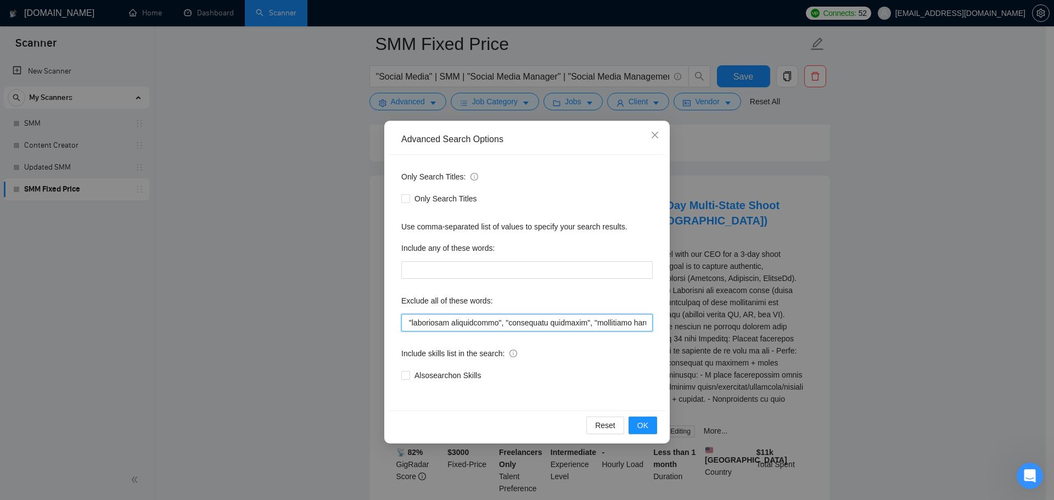
scroll to position [0, 4740]
drag, startPoint x: 554, startPoint y: 325, endPoint x: 830, endPoint y: 368, distance: 279.5
click at [830, 368] on div "Advanced Search Options Only Search Titles: Only Search Titles Use comma-separa…" at bounding box center [527, 250] width 1054 height 500
click at [628, 322] on input "text" at bounding box center [526, 323] width 251 height 18
click at [659, 138] on span "Close" at bounding box center [655, 136] width 30 height 30
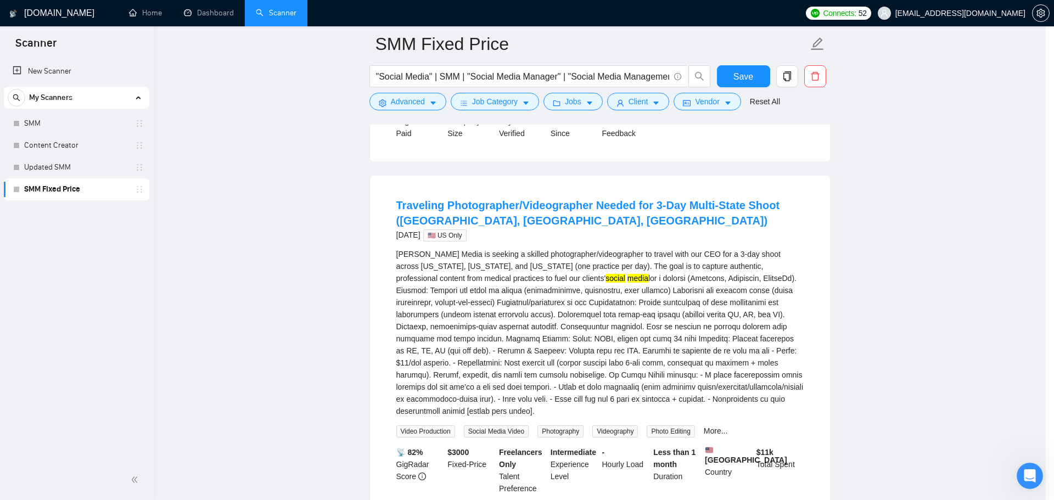
scroll to position [0, 0]
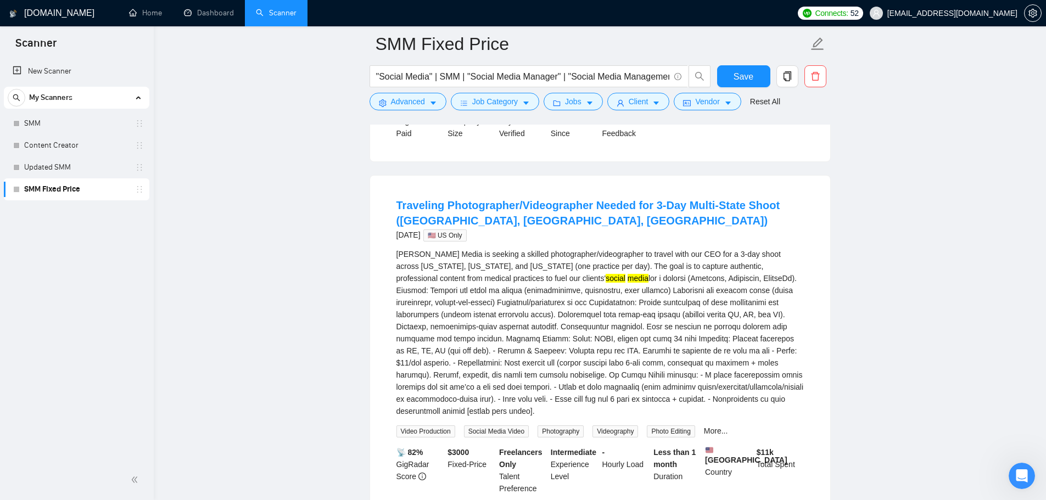
click at [507, 261] on div "Brehm Media is seeking a skilled photographer/videographer to travel with our C…" at bounding box center [599, 332] width 407 height 169
drag, startPoint x: 508, startPoint y: 260, endPoint x: 604, endPoint y: 261, distance: 96.1
click at [604, 261] on div "Brehm Media is seeking a skilled photographer/videographer to travel with our C…" at bounding box center [599, 332] width 407 height 169
copy div "photographer/videographer"
click at [410, 105] on span "Advanced" at bounding box center [408, 102] width 34 height 12
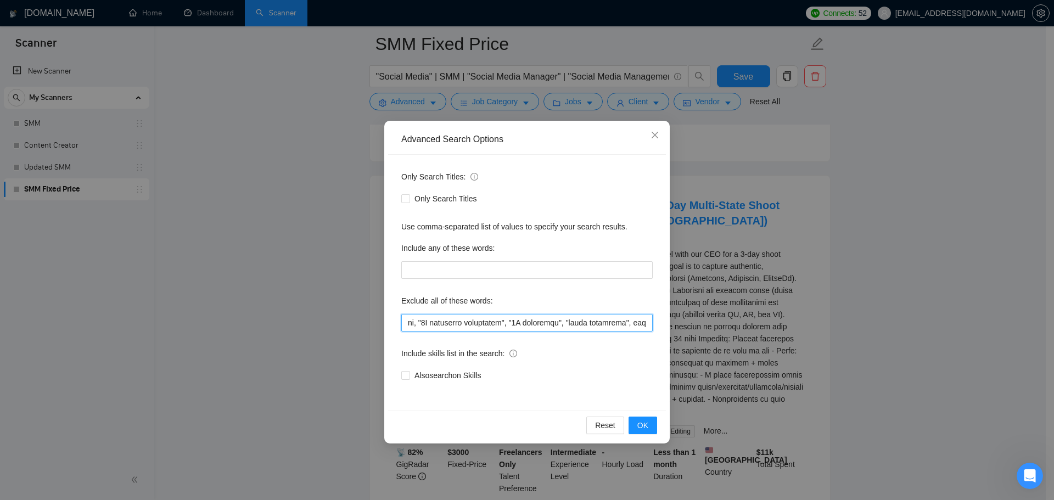
scroll to position [0, 4740]
drag, startPoint x: 615, startPoint y: 324, endPoint x: 653, endPoint y: 324, distance: 38.4
click at [755, 330] on div "Advanced Search Options Only Search Titles: Only Search Titles Use comma-separa…" at bounding box center [527, 250] width 1054 height 500
click at [648, 323] on input "text" at bounding box center [526, 323] width 251 height 18
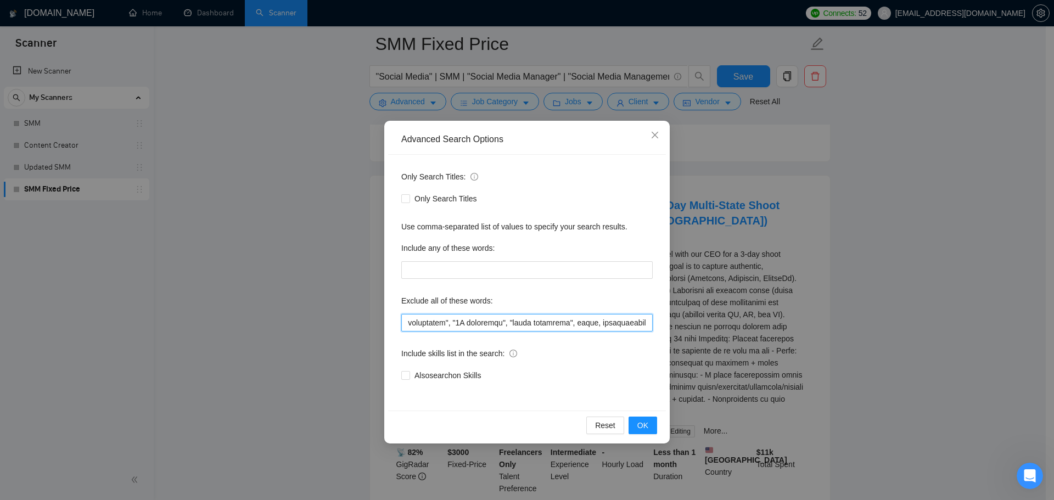
click at [648, 324] on input "text" at bounding box center [526, 323] width 251 height 18
paste input "photographer/videographer"
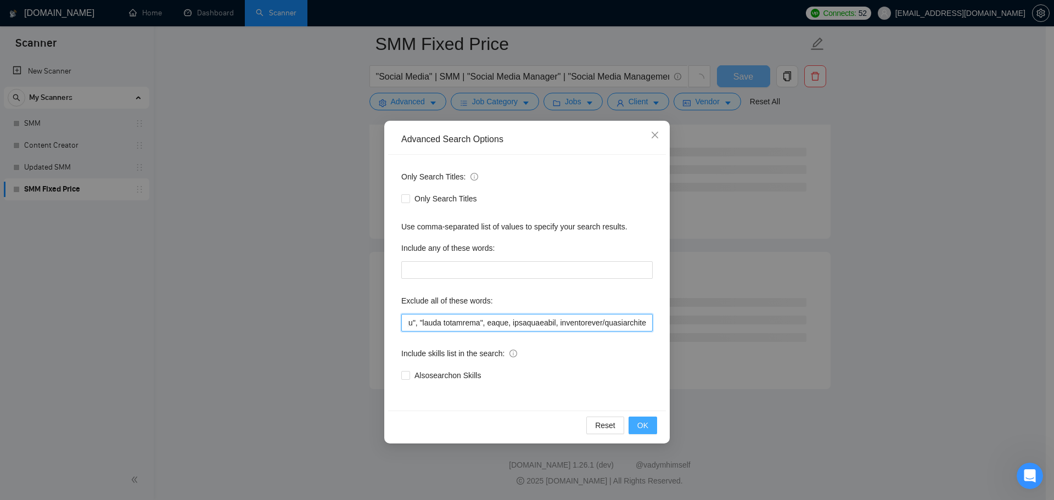
scroll to position [1331, 0]
type input "full-time, "full time", "lead a team", "head of", affiliate, "cold call", "cold…"
click at [644, 429] on span "OK" at bounding box center [642, 425] width 11 height 12
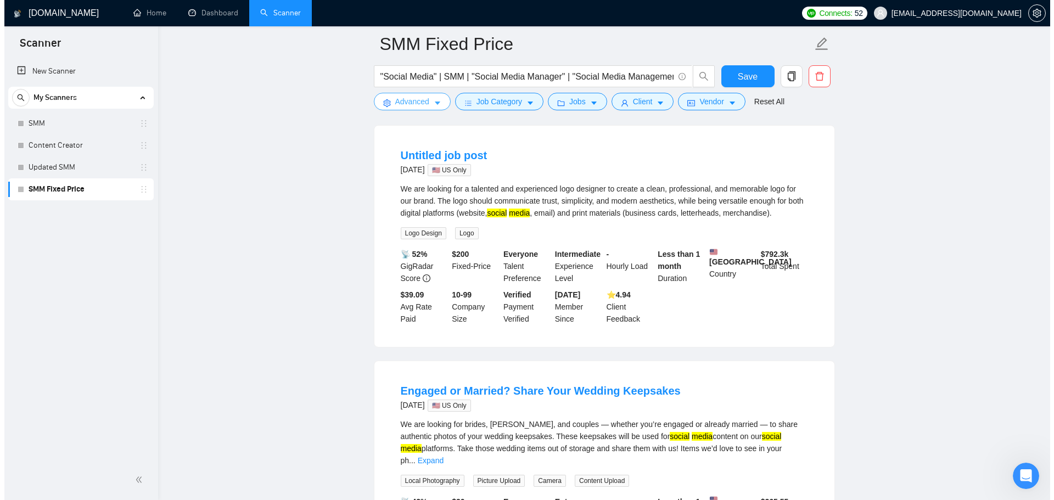
scroll to position [1757, 0]
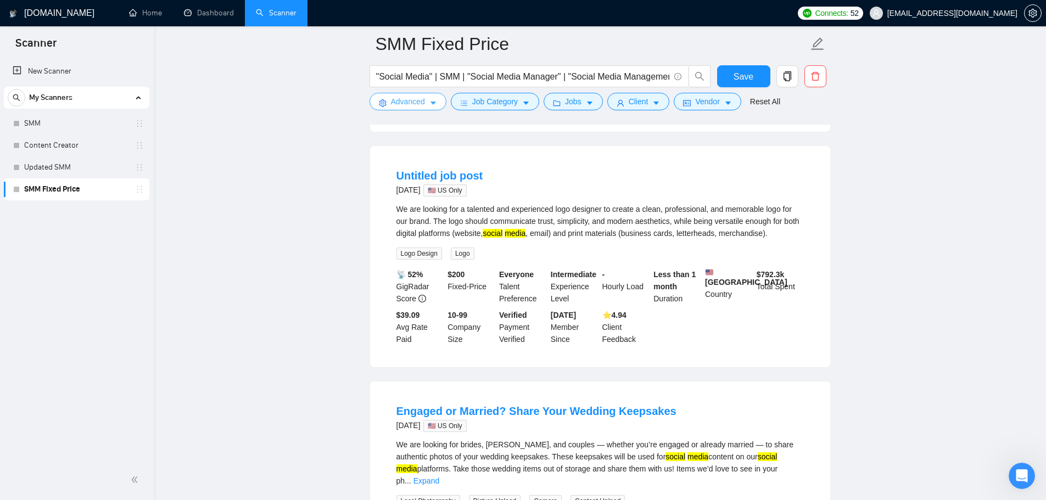
click at [401, 100] on span "Advanced" at bounding box center [408, 102] width 34 height 12
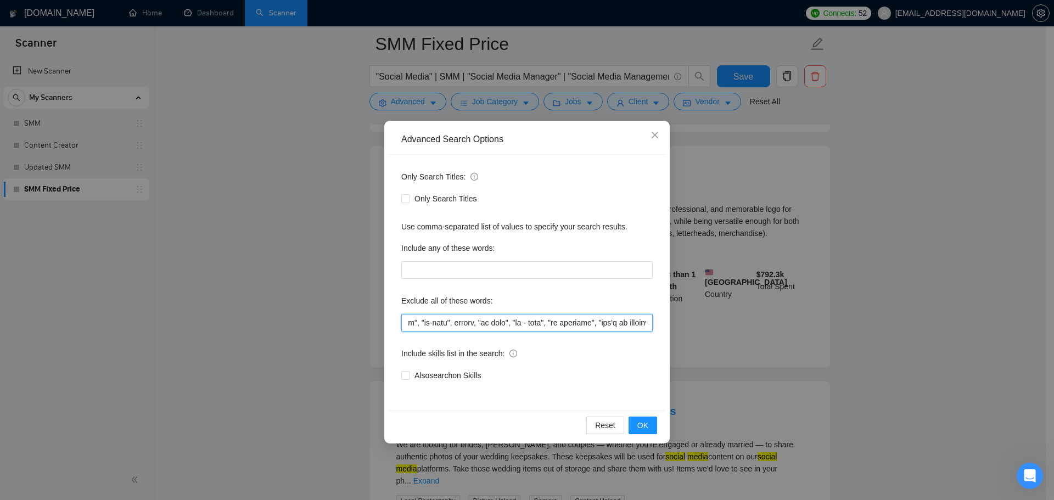
scroll to position [0, 4839]
drag, startPoint x: 738, startPoint y: 355, endPoint x: 960, endPoint y: 361, distance: 221.9
click at [960, 361] on div "Advanced Search Options Only Search Titles: Only Search Titles Use comma-separa…" at bounding box center [527, 250] width 1054 height 500
click at [549, 323] on input "text" at bounding box center [526, 323] width 251 height 18
drag, startPoint x: 551, startPoint y: 323, endPoint x: 808, endPoint y: 338, distance: 257.4
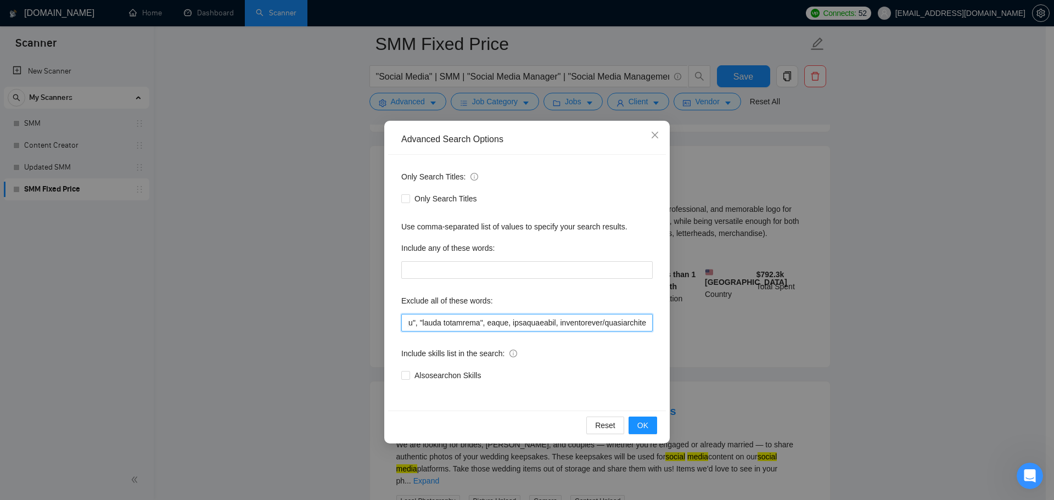
click at [808, 338] on div "Advanced Search Options Only Search Titles: Only Search Titles Use comma-separa…" at bounding box center [527, 250] width 1054 height 500
click at [233, 242] on div "Advanced Search Options Only Search Titles: Only Search Titles Use comma-separa…" at bounding box center [527, 250] width 1054 height 500
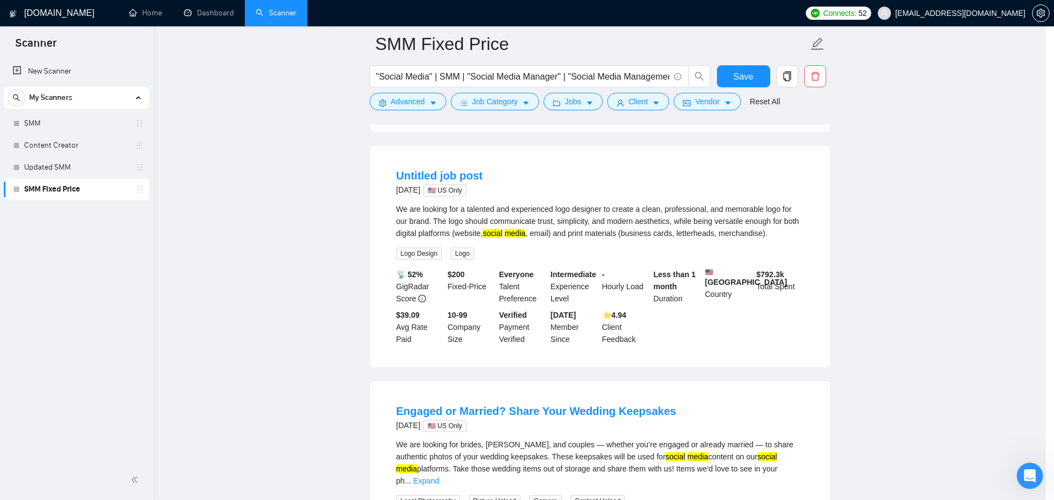
scroll to position [0, 0]
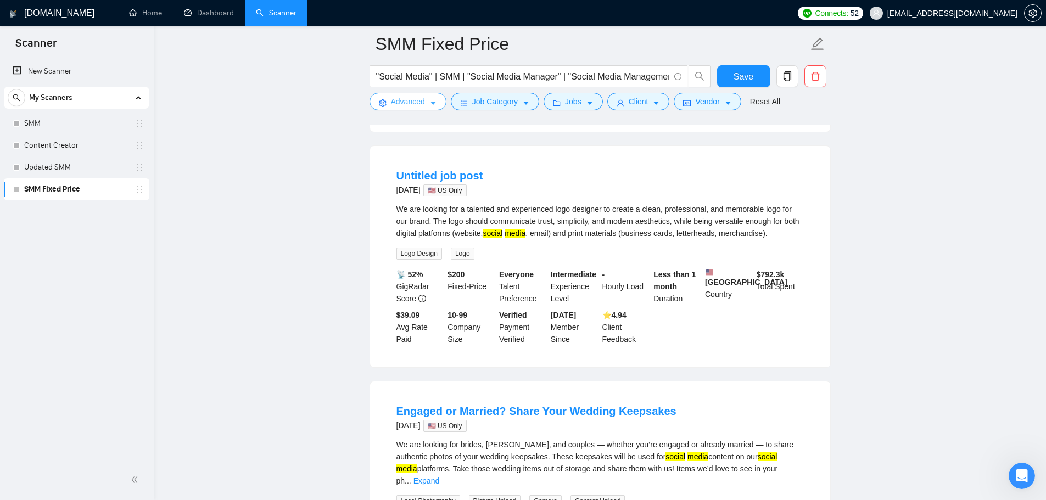
click at [435, 100] on icon "caret-down" at bounding box center [433, 103] width 8 height 8
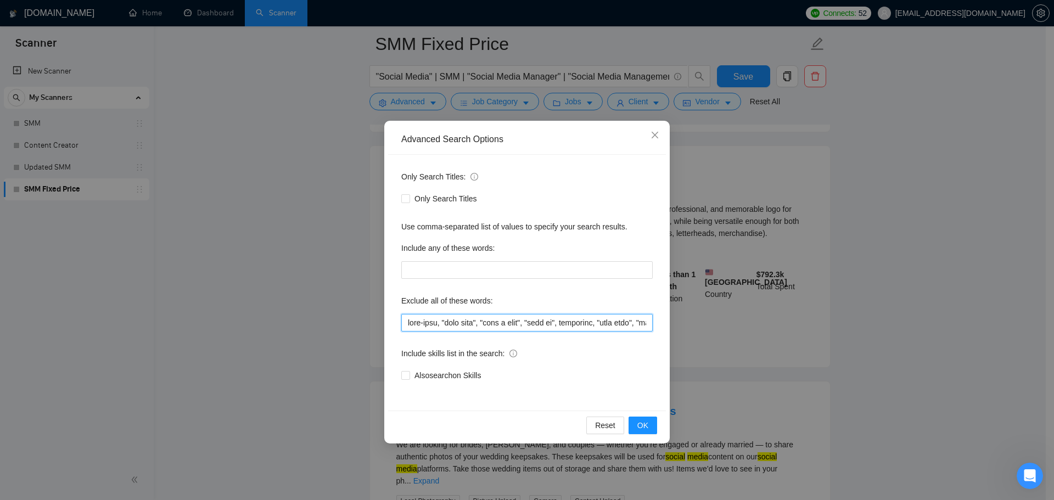
click at [402, 324] on input "text" at bounding box center [526, 323] width 251 height 18
drag, startPoint x: 402, startPoint y: 324, endPoint x: 38, endPoint y: 343, distance: 365.1
click at [469, 328] on input "text" at bounding box center [526, 323] width 251 height 18
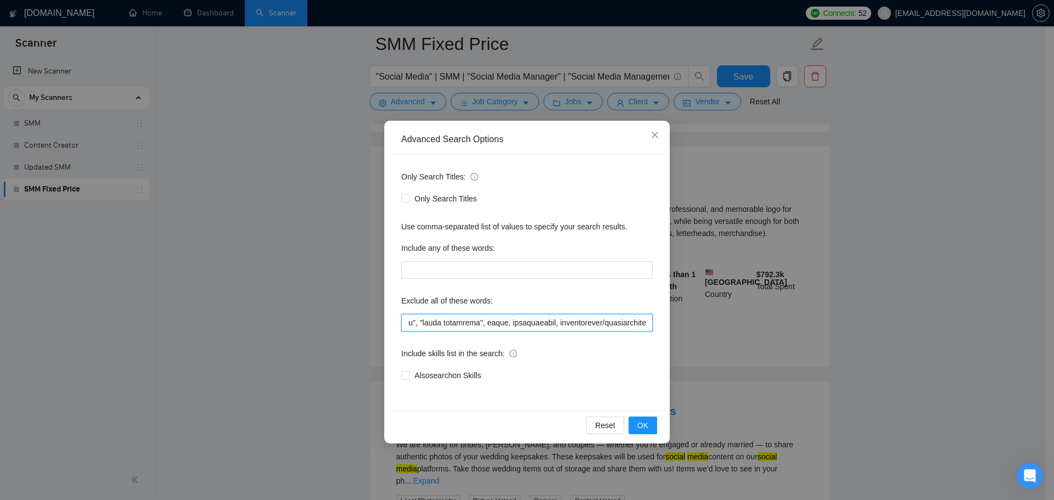
drag, startPoint x: 407, startPoint y: 322, endPoint x: 974, endPoint y: 360, distance: 568.4
click at [974, 360] on div "Advanced Search Options Only Search Titles: Only Search Titles Use comma-separa…" at bounding box center [527, 250] width 1054 height 500
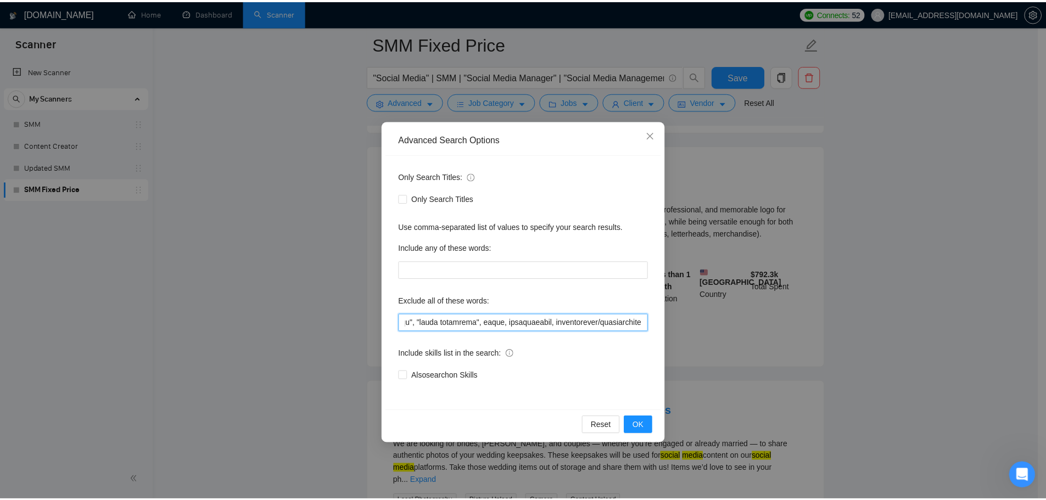
scroll to position [0, 0]
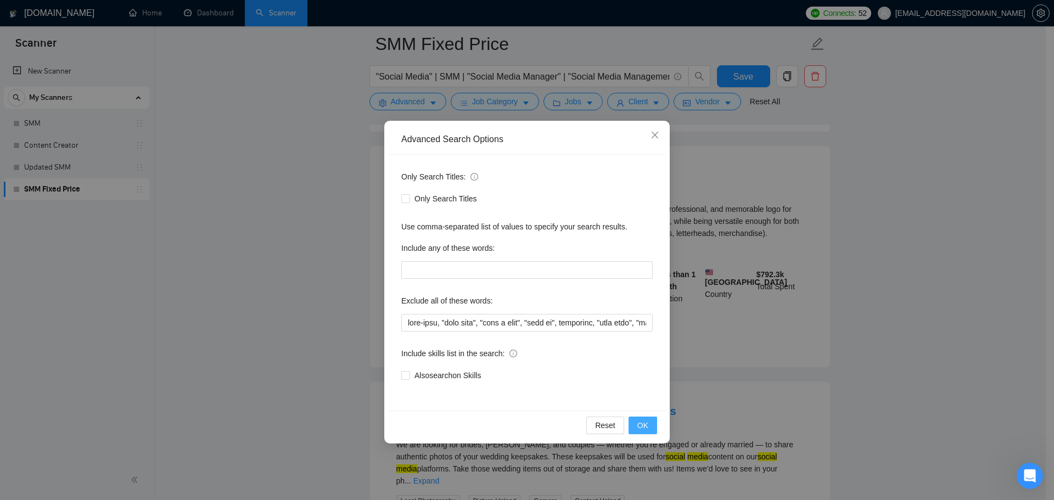
click at [643, 430] on span "OK" at bounding box center [642, 425] width 11 height 12
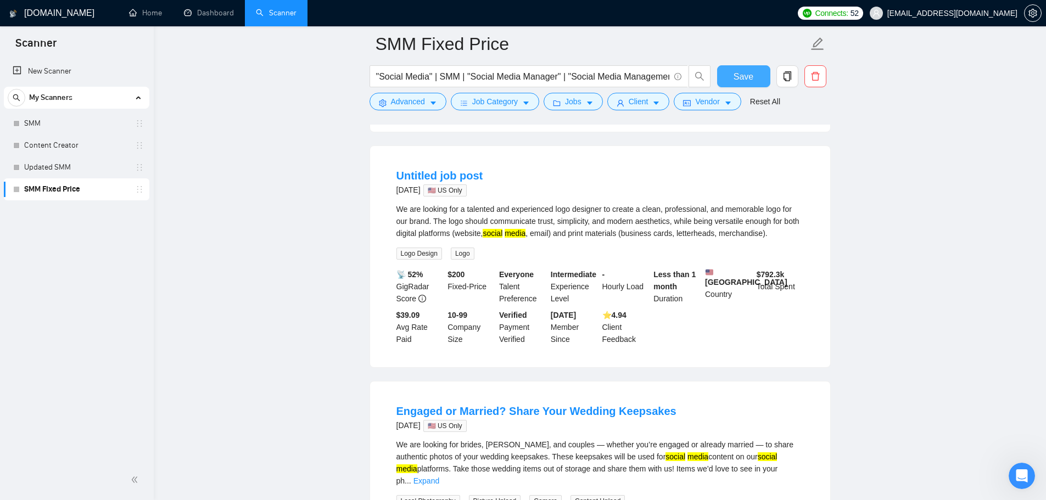
click at [743, 76] on span "Save" at bounding box center [744, 77] width 20 height 14
click at [65, 165] on link "Updated SMM" at bounding box center [76, 167] width 104 height 22
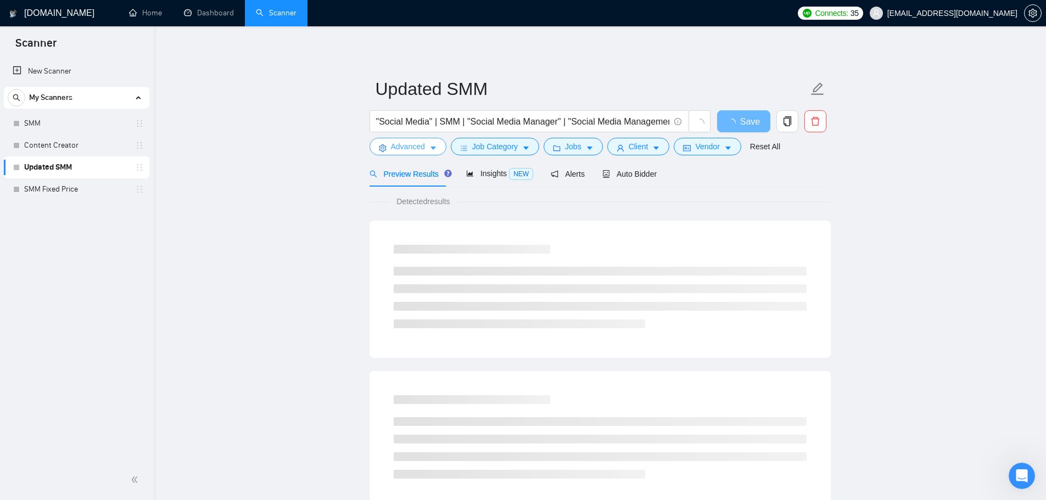
click at [411, 150] on span "Advanced" at bounding box center [408, 147] width 34 height 12
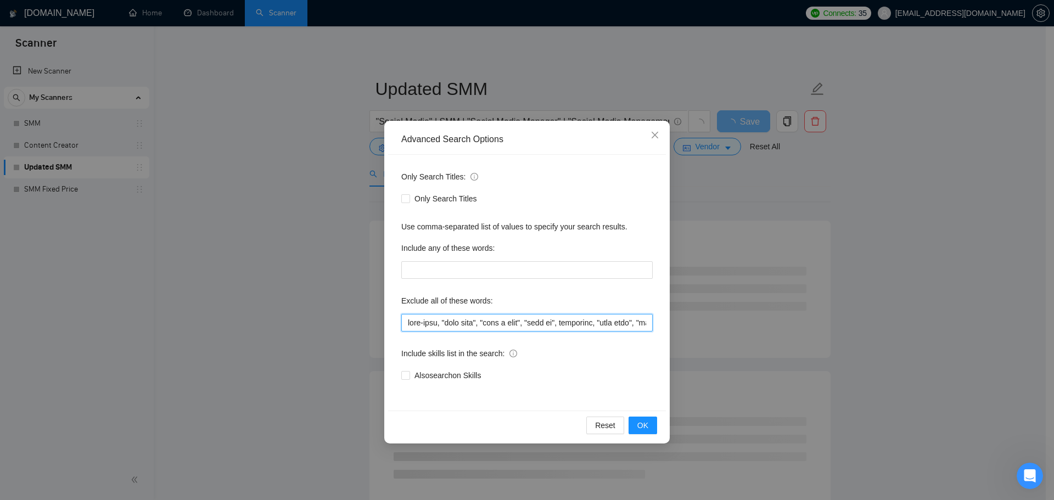
click at [434, 322] on input "text" at bounding box center [526, 323] width 251 height 18
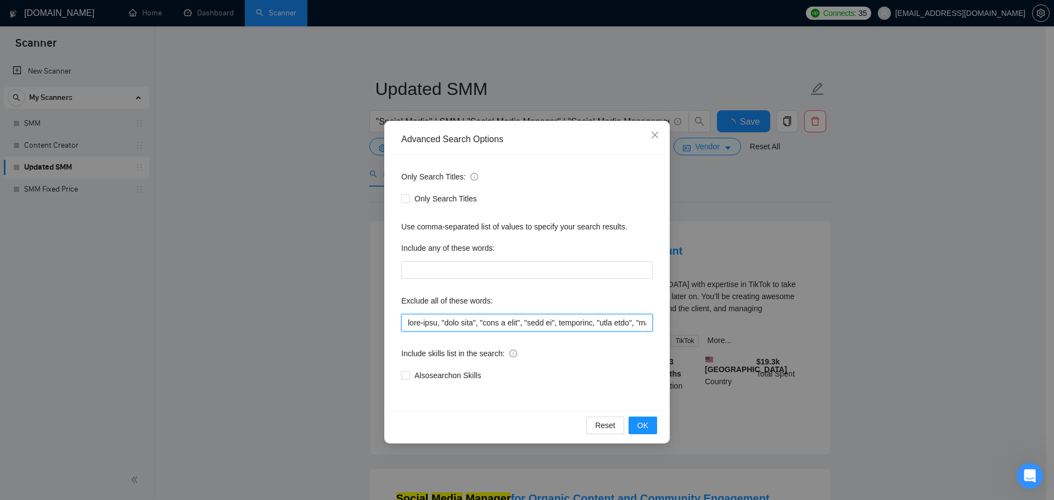
click at [434, 322] on input "text" at bounding box center [526, 323] width 251 height 18
click at [611, 325] on input "text" at bounding box center [526, 323] width 251 height 18
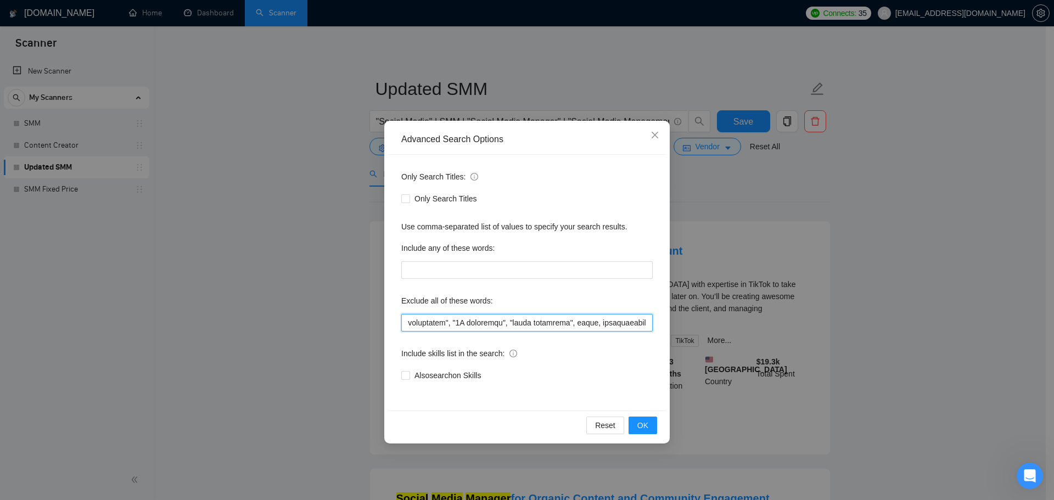
click at [611, 325] on input "text" at bounding box center [526, 323] width 251 height 18
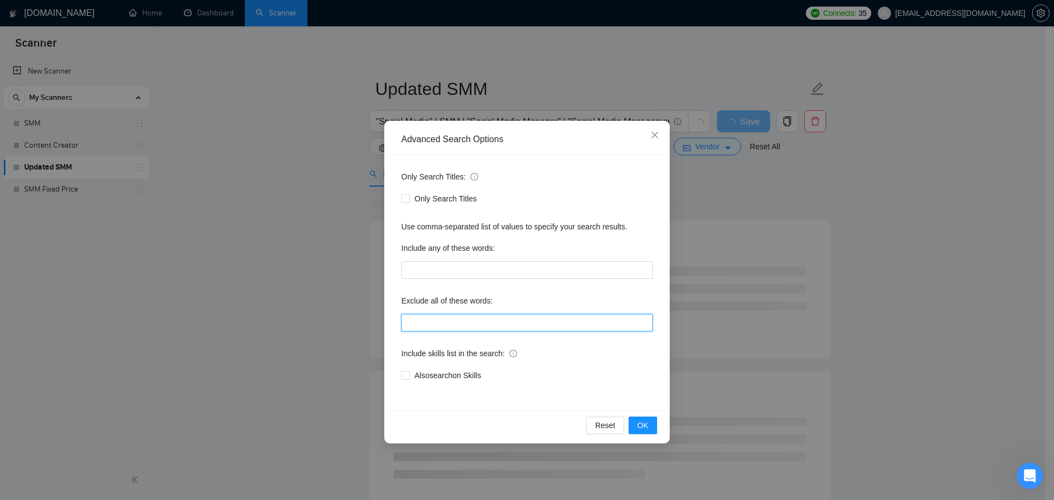
paste input "full-time, "full time", "lead a team", "head of", affiliate, "cold call", "cold…"
type input "full-time, "full time", "lead a team", "head of", affiliate, "cold call", "cold…"
click at [642, 423] on span "OK" at bounding box center [642, 425] width 11 height 12
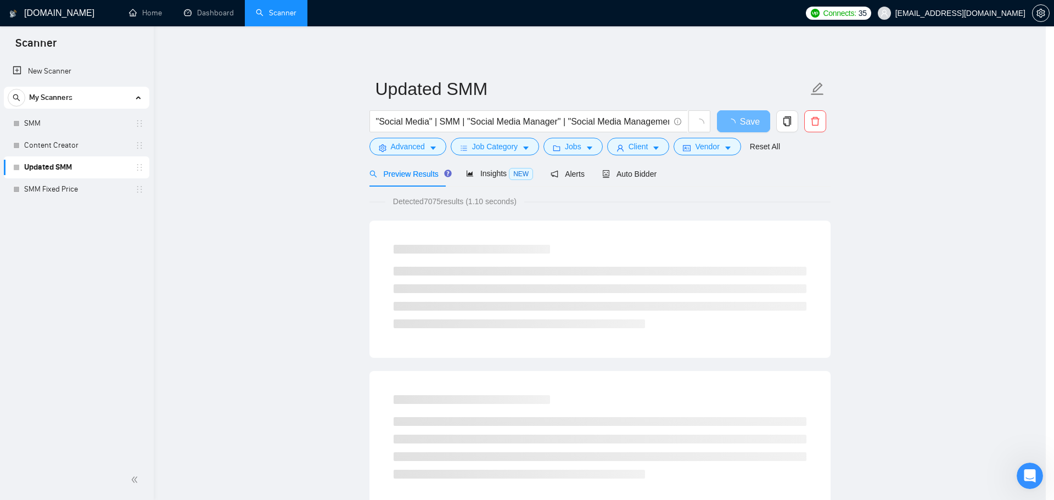
scroll to position [0, 0]
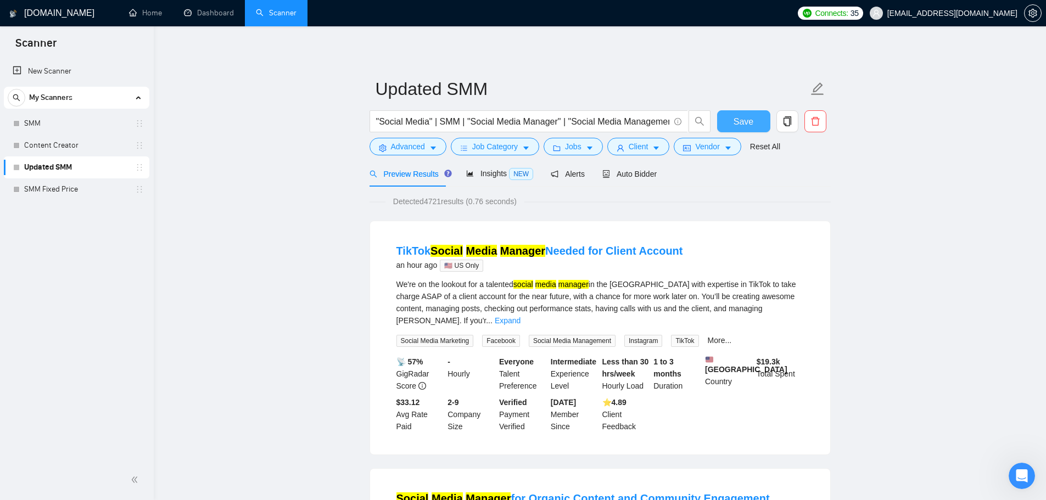
drag, startPoint x: 740, startPoint y: 119, endPoint x: 723, endPoint y: 123, distance: 16.9
click at [740, 119] on span "Save" at bounding box center [744, 122] width 20 height 14
click at [71, 148] on link "Content Creator" at bounding box center [76, 146] width 104 height 22
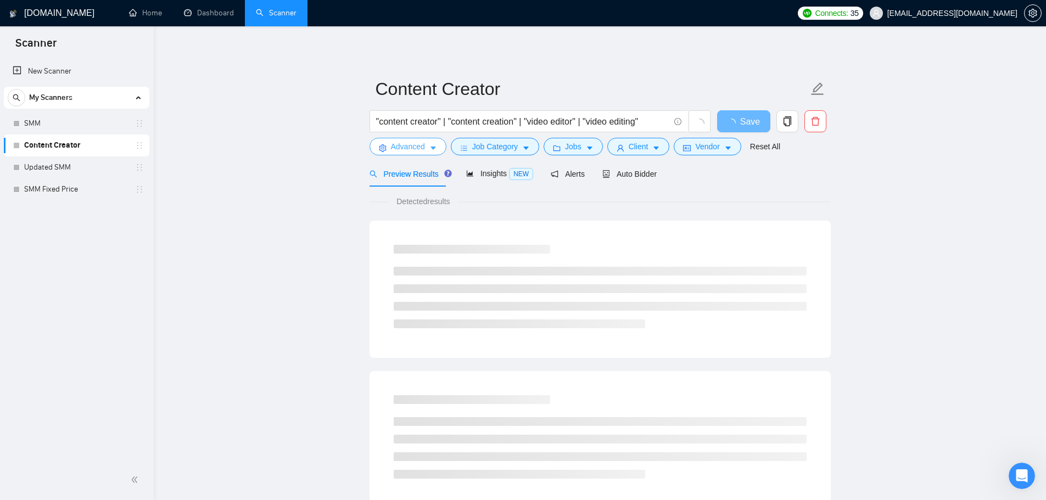
click at [408, 143] on span "Advanced" at bounding box center [408, 147] width 34 height 12
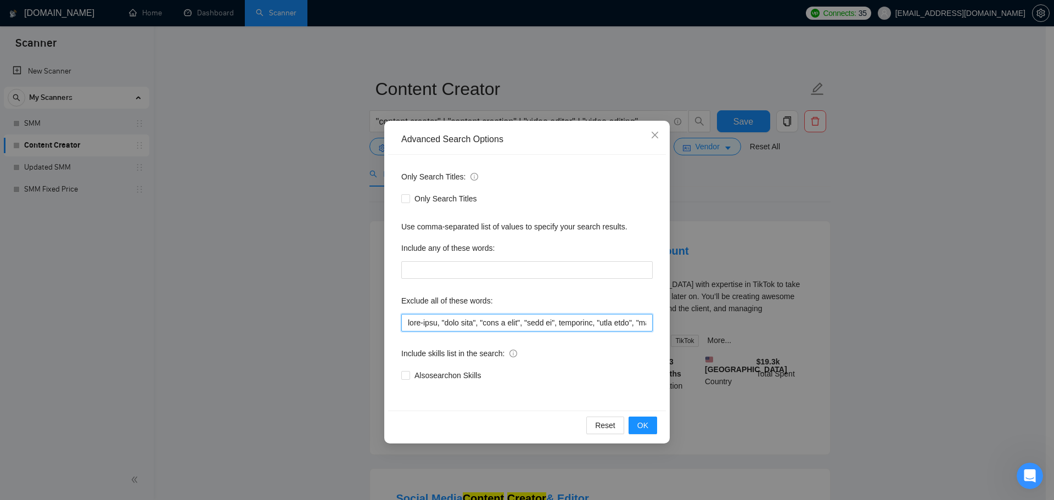
click at [425, 322] on input "text" at bounding box center [526, 323] width 251 height 18
click at [425, 321] on input "text" at bounding box center [526, 323] width 251 height 18
paste input "full-time, "full time", "lead a team", "head of", affiliate, "cold call", "cold…"
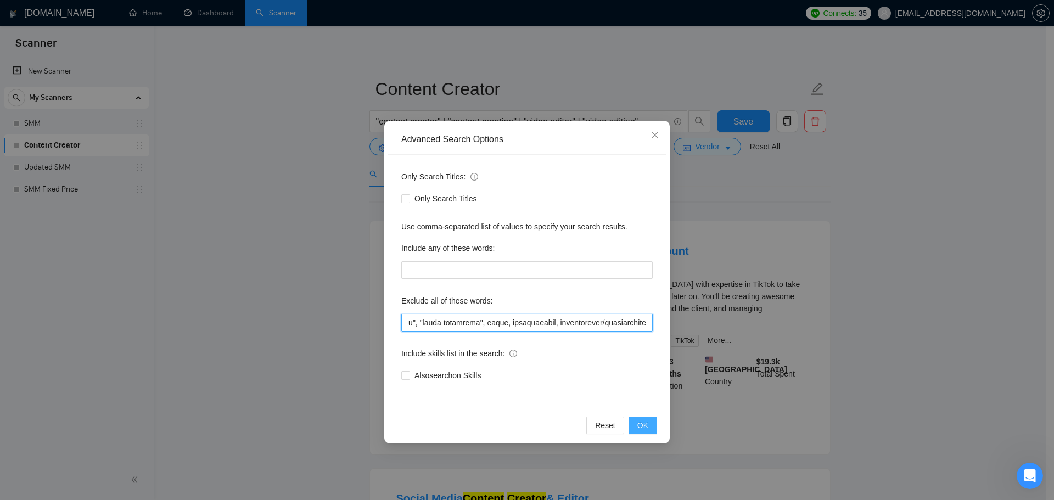
type input "full-time, "full time", "lead a team", "head of", affiliate, "cold call", "cold…"
click at [644, 432] on button "OK" at bounding box center [643, 426] width 29 height 18
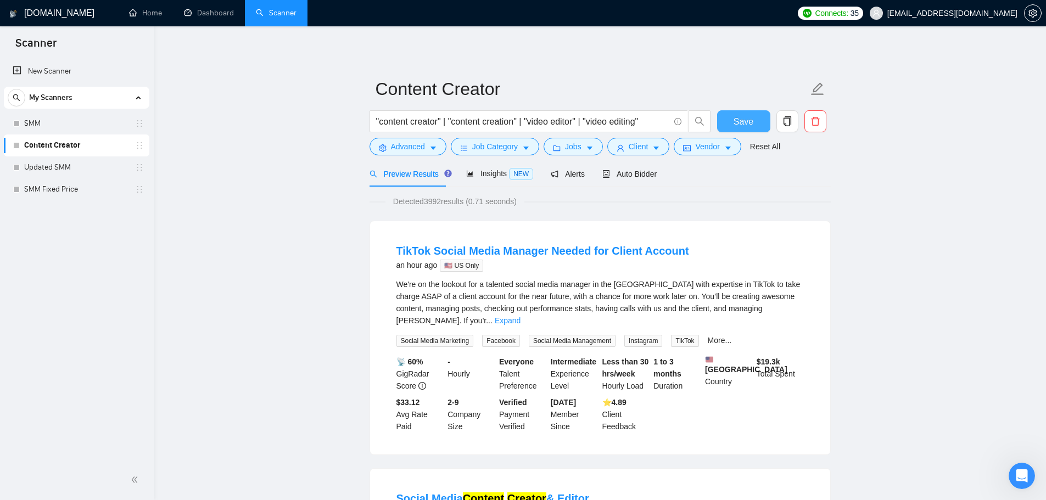
click at [741, 125] on span "Save" at bounding box center [744, 122] width 20 height 14
click at [87, 125] on link "SMM" at bounding box center [76, 124] width 104 height 22
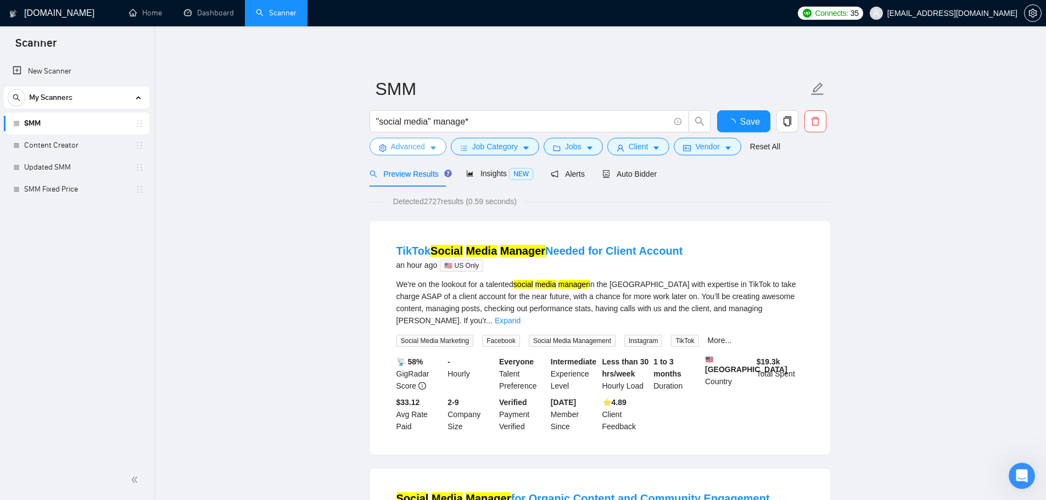
click at [405, 146] on span "Advanced" at bounding box center [408, 147] width 34 height 12
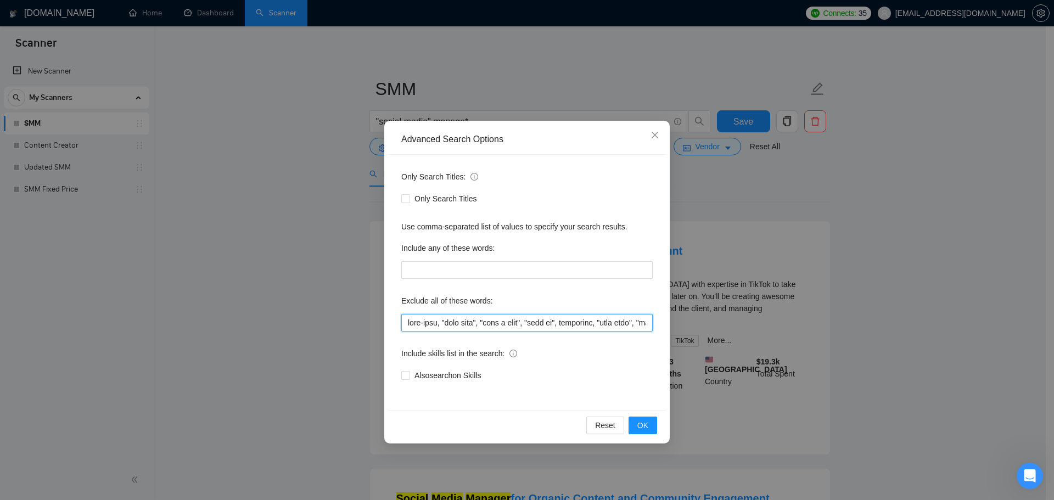
click at [446, 327] on input "text" at bounding box center [526, 323] width 251 height 18
paste input ", photographer/videographer"
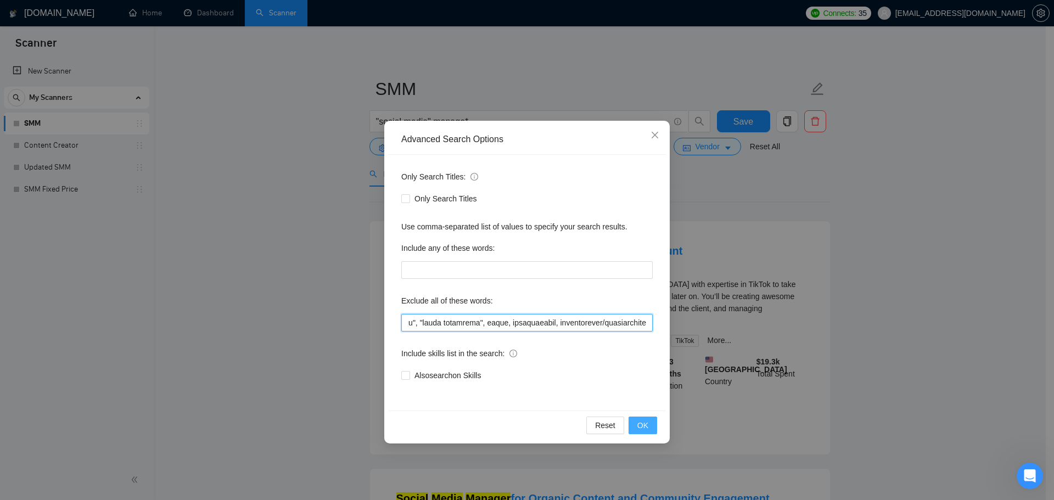
type input "full-time, "full time", "lead a team", "head of", affiliate, "cold call", "cold…"
click at [643, 430] on span "OK" at bounding box center [642, 425] width 11 height 12
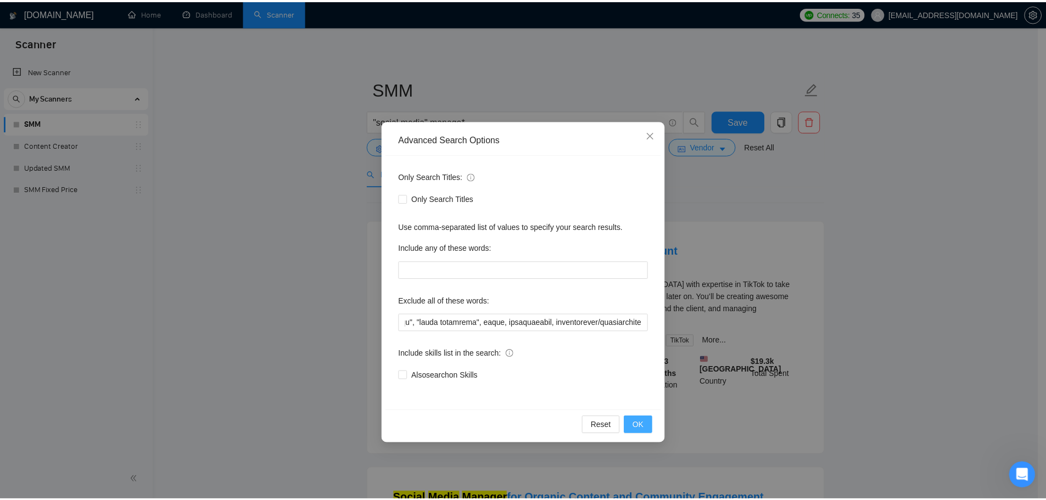
scroll to position [0, 0]
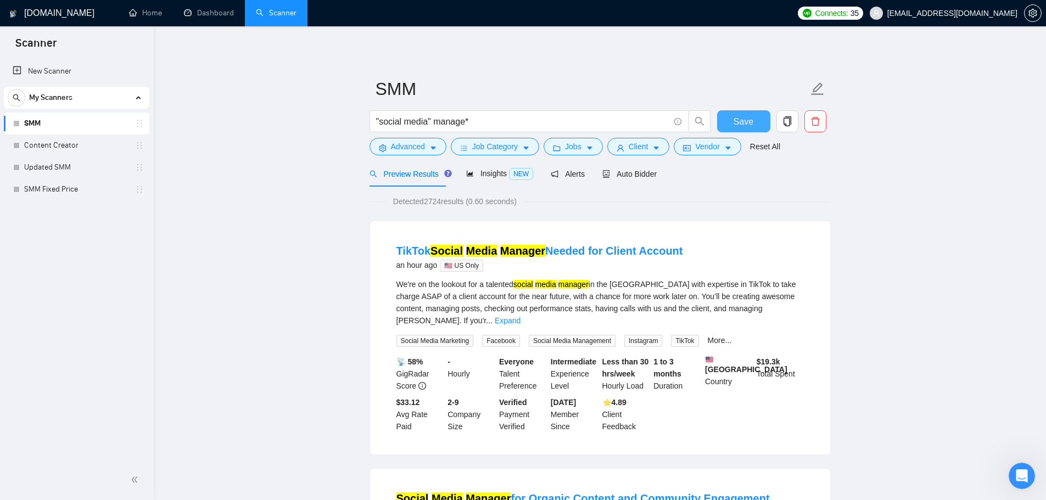
click at [748, 125] on span "Save" at bounding box center [744, 122] width 20 height 14
click at [83, 191] on link "SMM Fixed Price" at bounding box center [76, 189] width 104 height 22
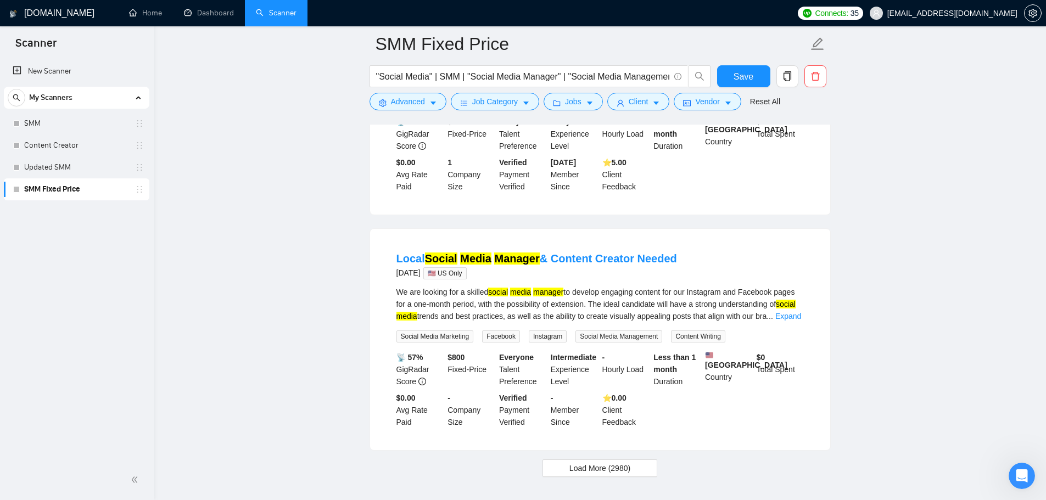
scroll to position [2218, 0]
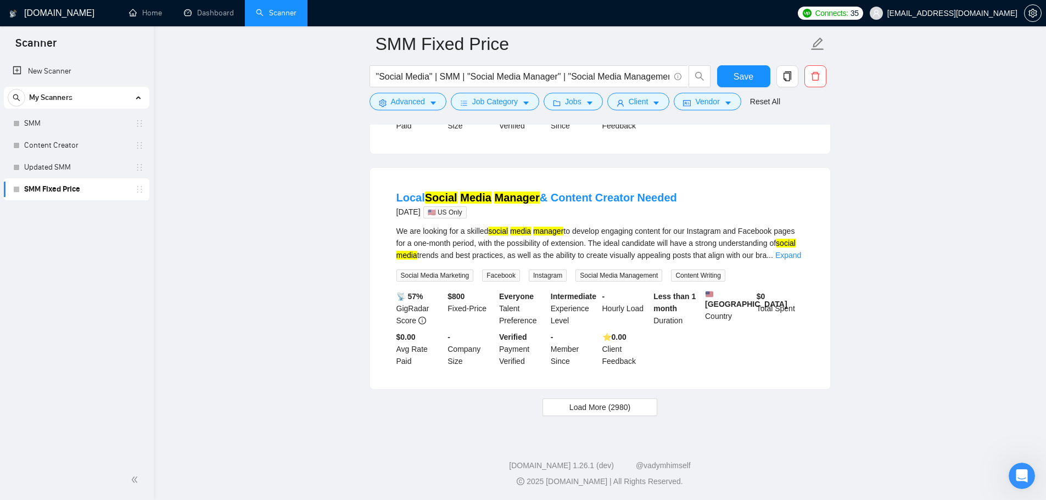
click at [801, 245] on div "We are looking for a skilled social media manager to develop engaging content f…" at bounding box center [599, 243] width 407 height 36
click at [789, 251] on link "Expand" at bounding box center [788, 255] width 26 height 9
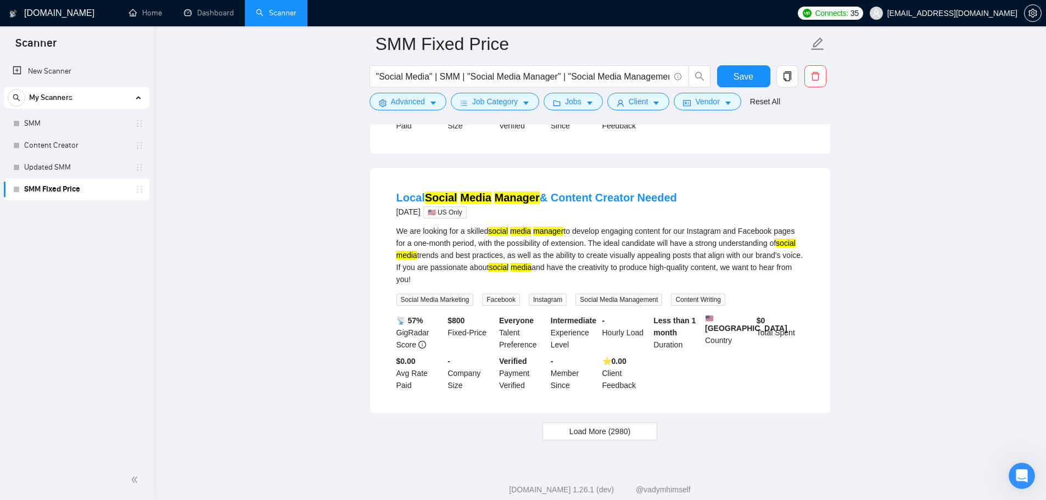
click at [574, 427] on span "Load More (2980)" at bounding box center [599, 431] width 61 height 12
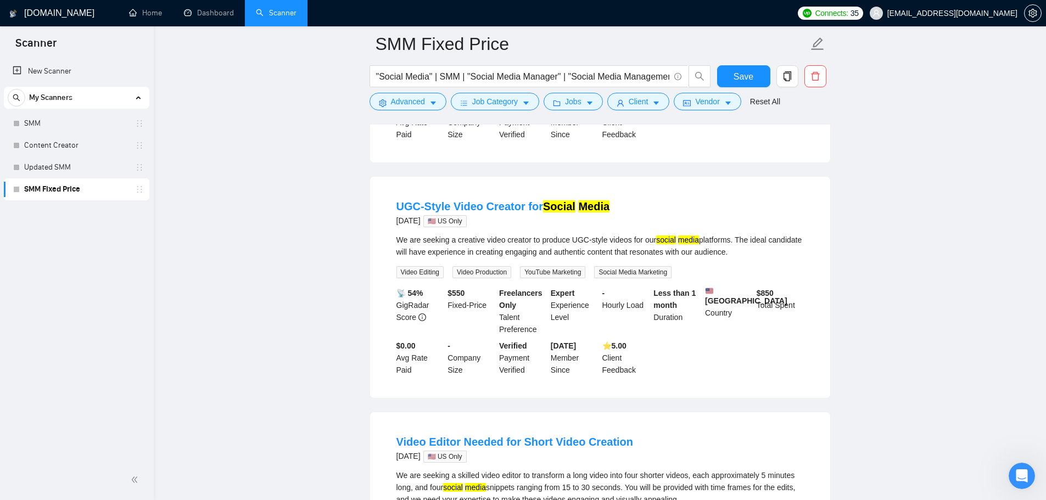
scroll to position [2493, 0]
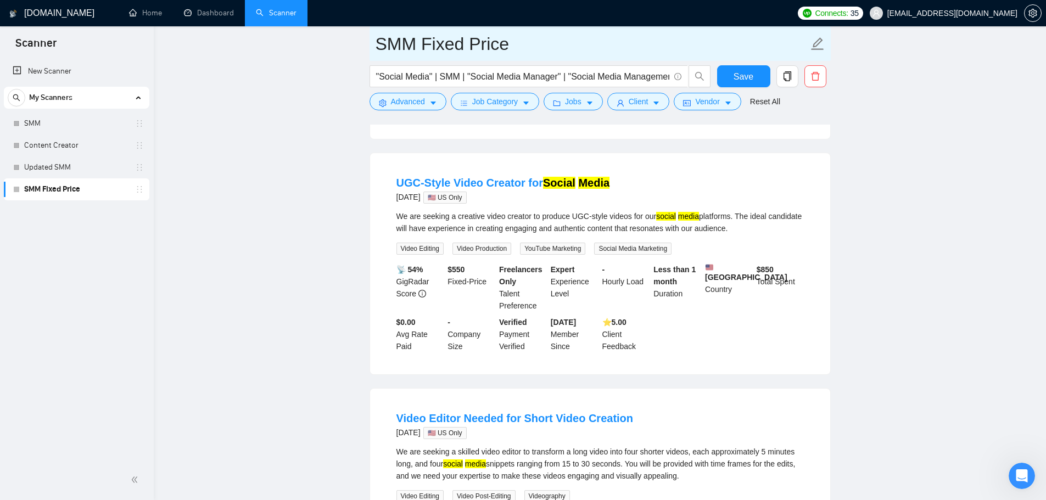
click at [527, 40] on input "SMM Fixed Price" at bounding box center [592, 43] width 433 height 27
type input "SMM Fixed Price Only"
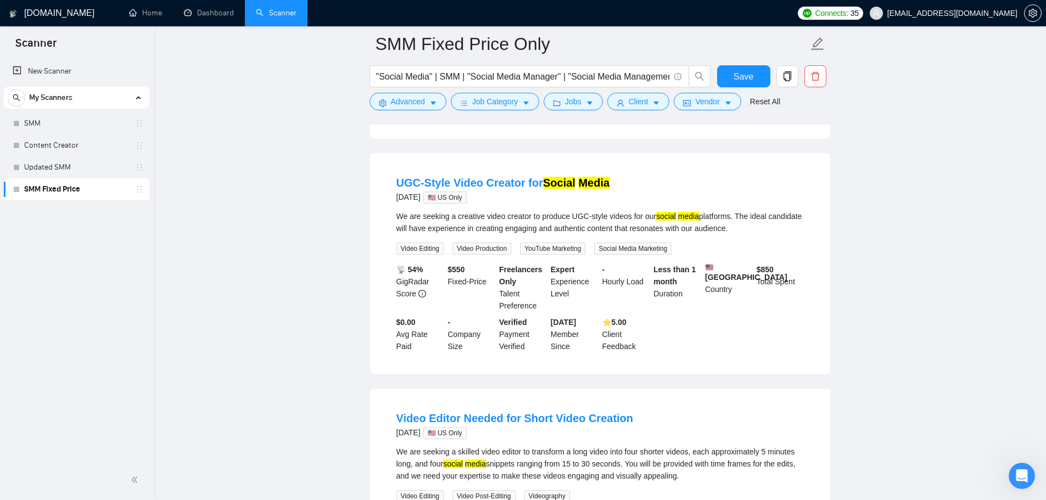
click at [892, 131] on main "SMM Fixed Price Only "Social Media" | SMM | "Social Media Manager" | "Social Me…" at bounding box center [599, 79] width 857 height 5057
click at [742, 70] on span "Save" at bounding box center [744, 77] width 20 height 14
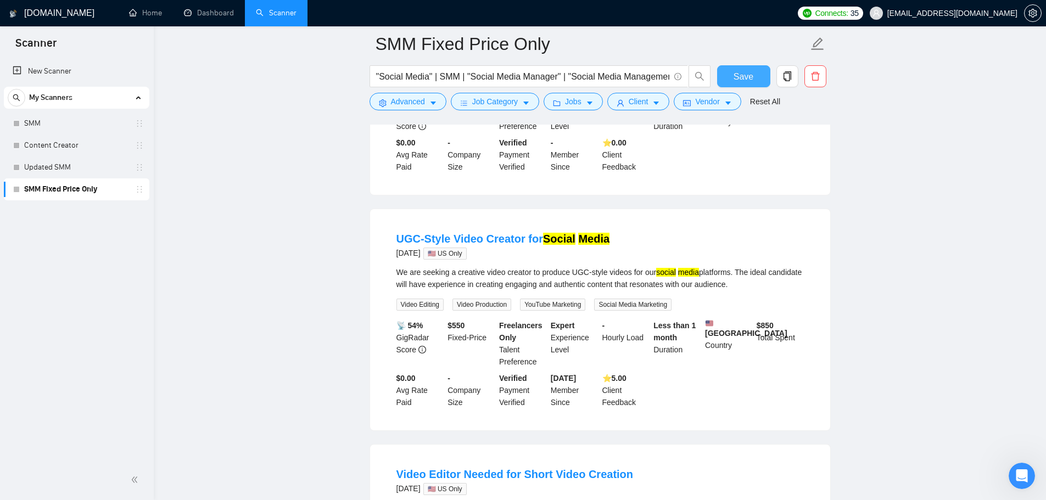
scroll to position [2438, 0]
click at [1015, 480] on div "Open Intercom Messenger" at bounding box center [1020, 474] width 36 height 36
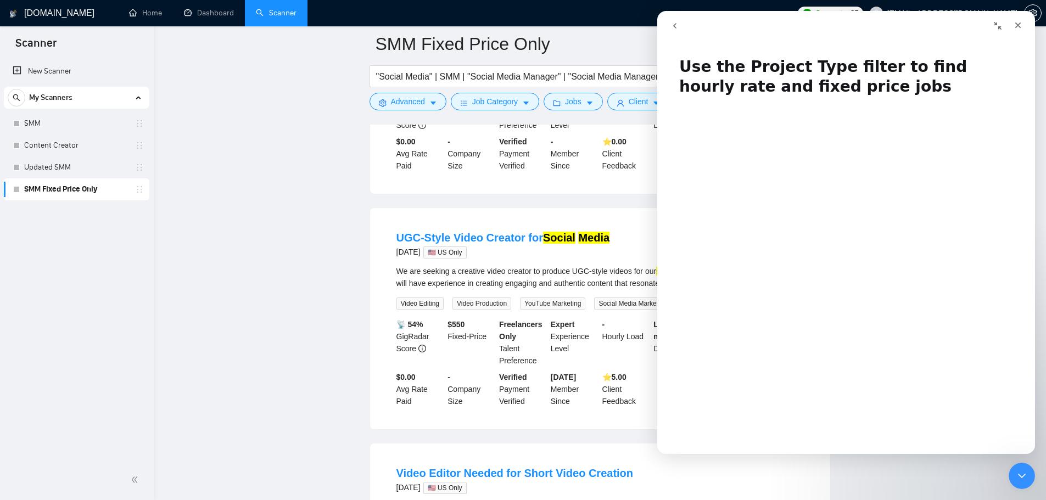
click at [668, 25] on button "go back" at bounding box center [674, 25] width 21 height 21
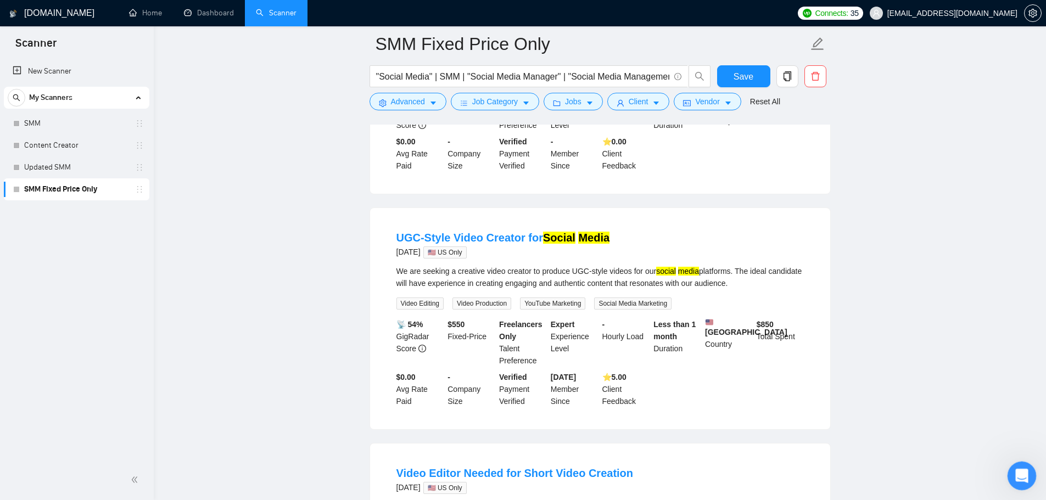
click at [1023, 472] on icon "Open Intercom Messenger" at bounding box center [1020, 475] width 18 height 18
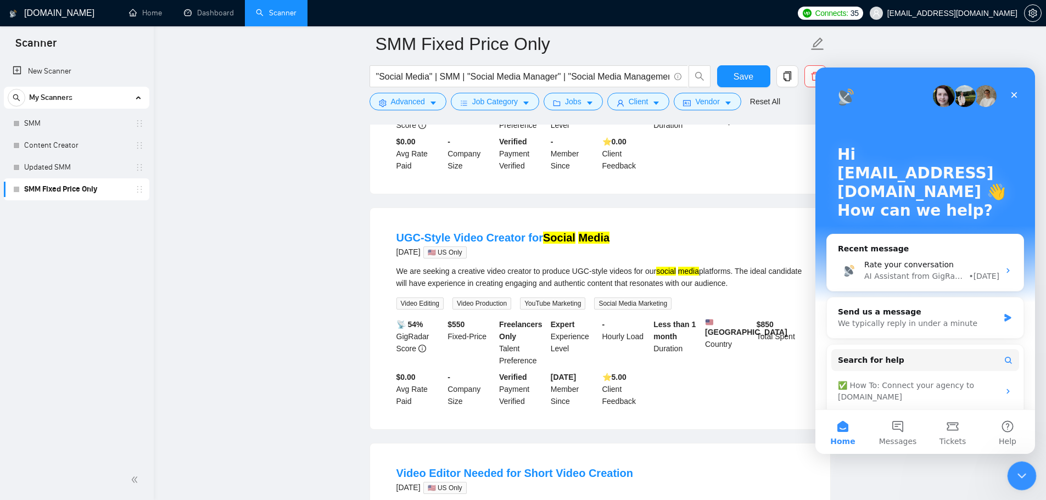
scroll to position [0, 0]
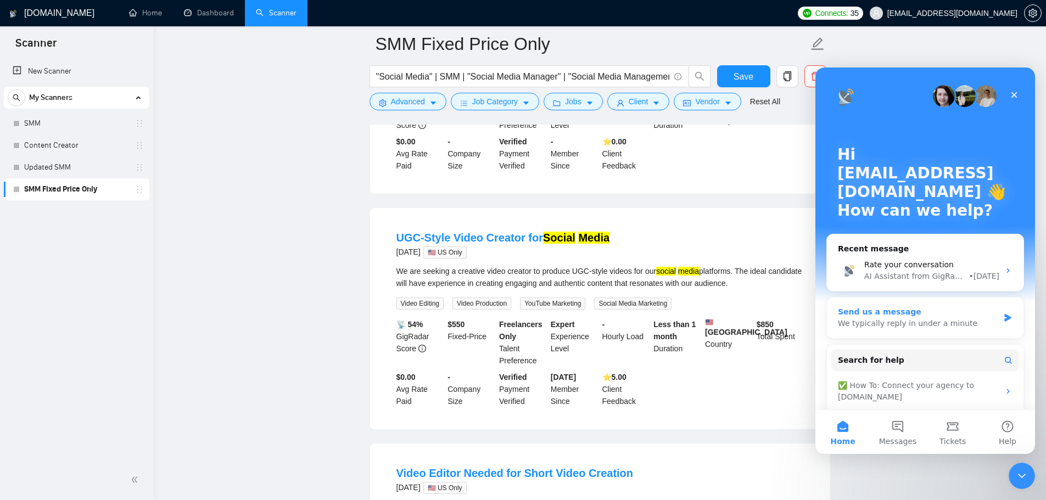
click at [896, 325] on div "We typically reply in under a minute" at bounding box center [918, 324] width 161 height 12
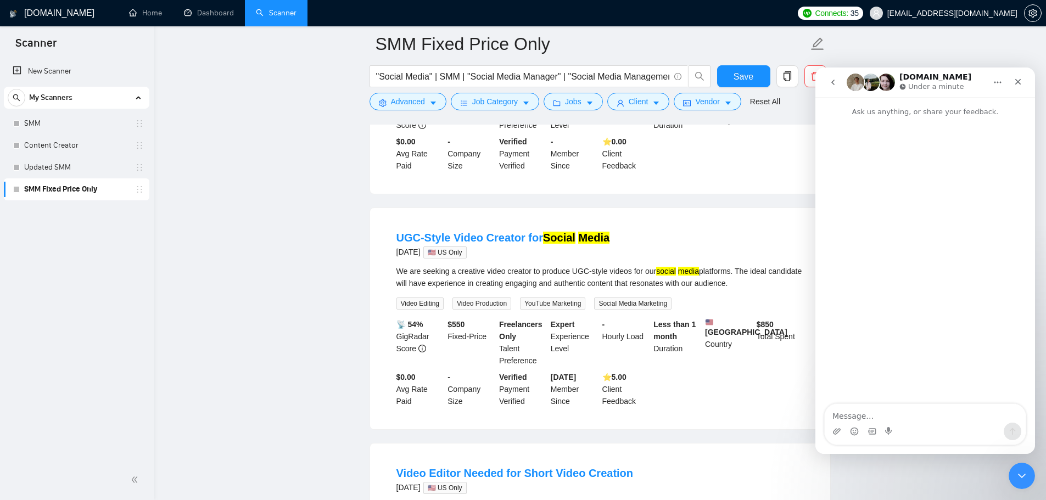
click at [887, 411] on textarea "Message…" at bounding box center [925, 413] width 201 height 19
click at [925, 411] on textarea "Hi is there any plans for a Gigradar mobile app coming anytime soon?" at bounding box center [925, 408] width 201 height 30
type textarea "Hi is there any plans for a Gigradar mobile app coming anytime soon?"
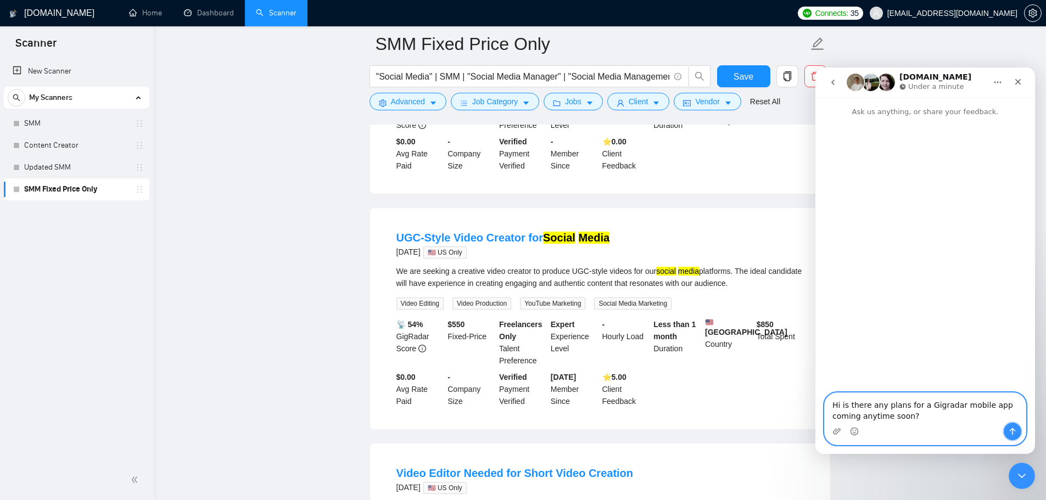
click at [1013, 436] on button "Send a message…" at bounding box center [1013, 432] width 18 height 18
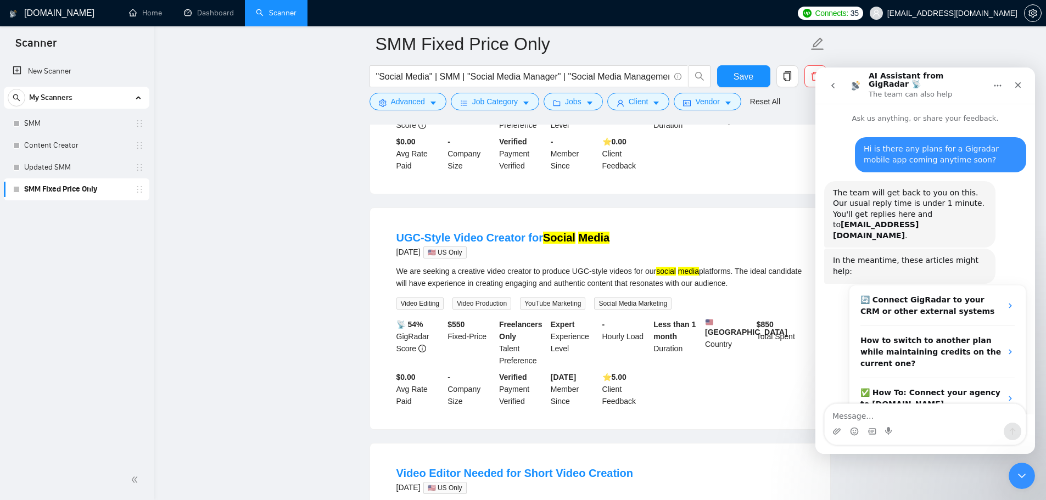
scroll to position [26, 0]
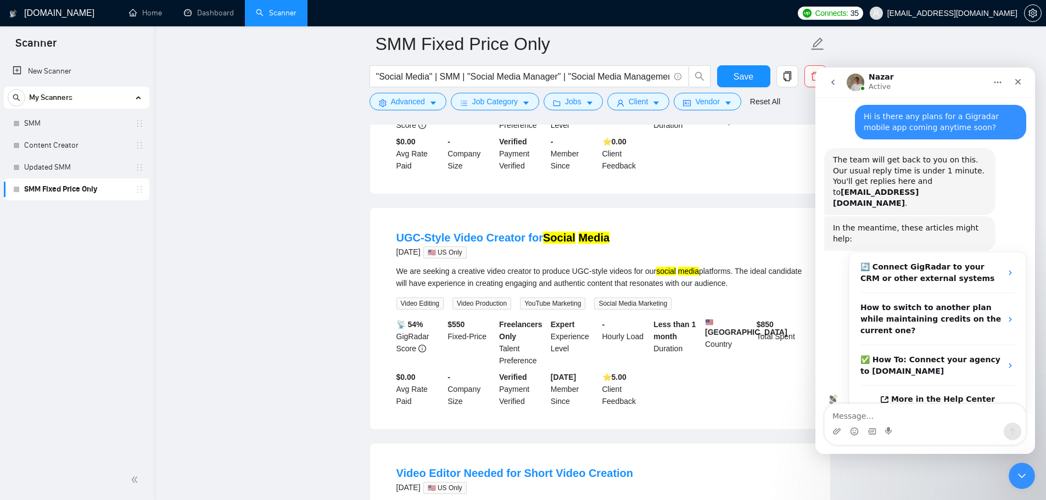
click at [216, 251] on main "SMM Fixed Price Only "Social Media" | SMM | "Social Media Manager" | "Social Me…" at bounding box center [599, 134] width 857 height 5057
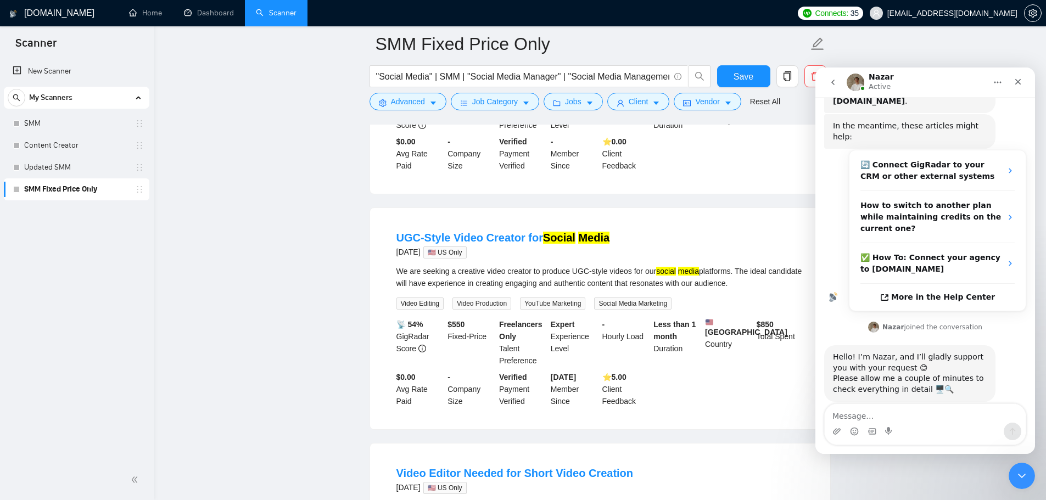
scroll to position [127, 0]
click at [287, 272] on main "SMM Fixed Price Only "Social Media" | SMM | "Social Media Manager" | "Social Me…" at bounding box center [599, 134] width 857 height 5057
drag, startPoint x: 68, startPoint y: 0, endPoint x: 253, endPoint y: 220, distance: 287.9
click at [255, 223] on main "SMM Fixed Price Only "Social Media" | SMM | "Social Media Manager" | "Social Me…" at bounding box center [599, 134] width 857 height 5057
click at [245, 77] on main "SMM Fixed Price Only "Social Media" | SMM | "Social Media Manager" | "Social Me…" at bounding box center [599, 134] width 857 height 5057
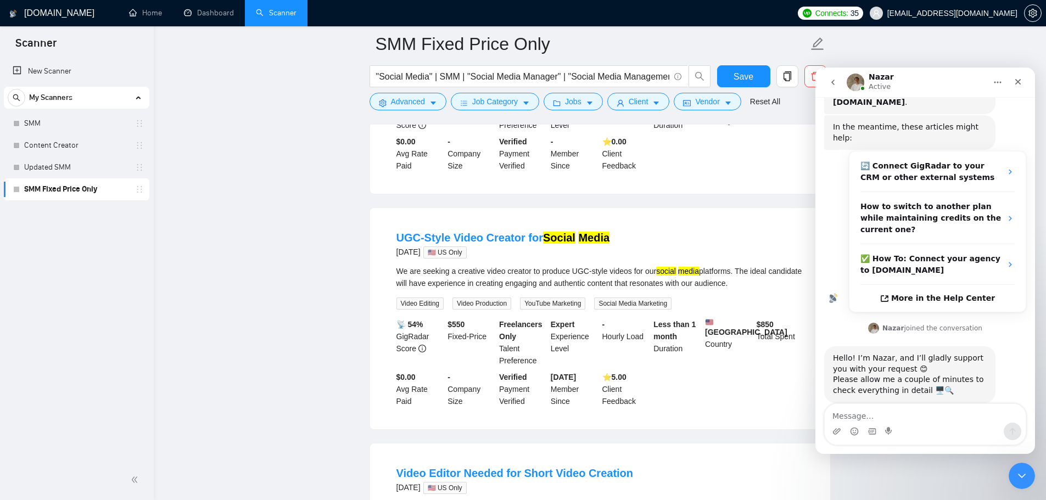
click at [306, 276] on main "SMM Fixed Price Only "Social Media" | SMM | "Social Media Manager" | "Social Me…" at bounding box center [599, 134] width 857 height 5057
click at [1020, 82] on icon "Close" at bounding box center [1018, 81] width 9 height 9
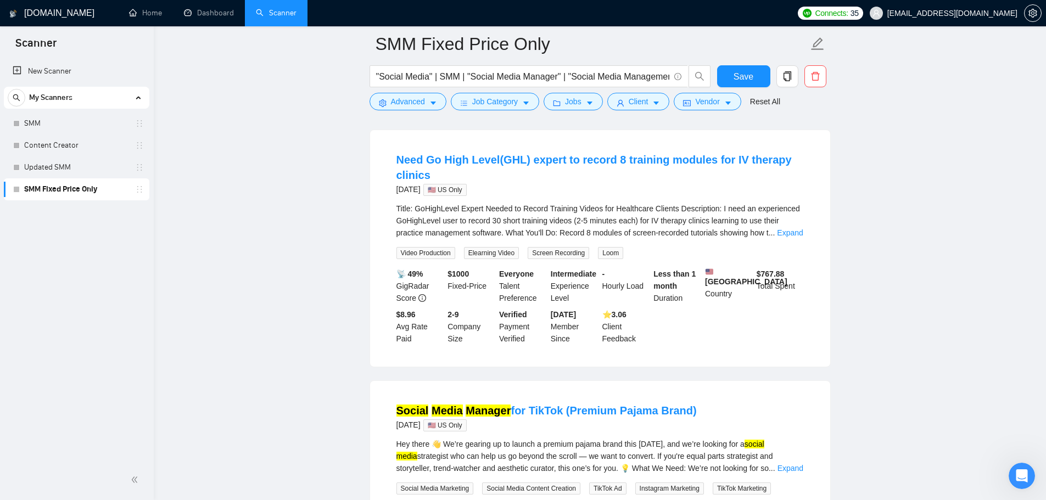
scroll to position [2932, 0]
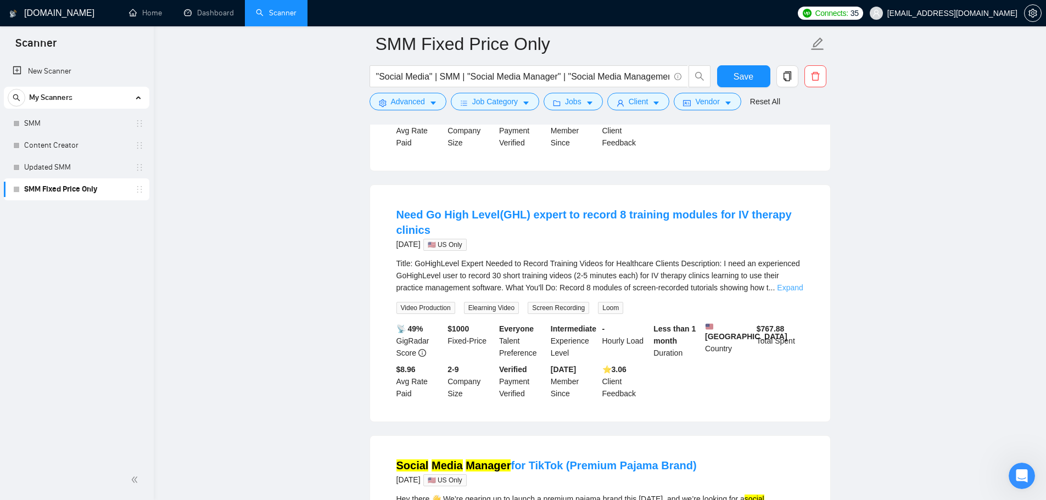
click at [790, 290] on link "Expand" at bounding box center [790, 287] width 26 height 9
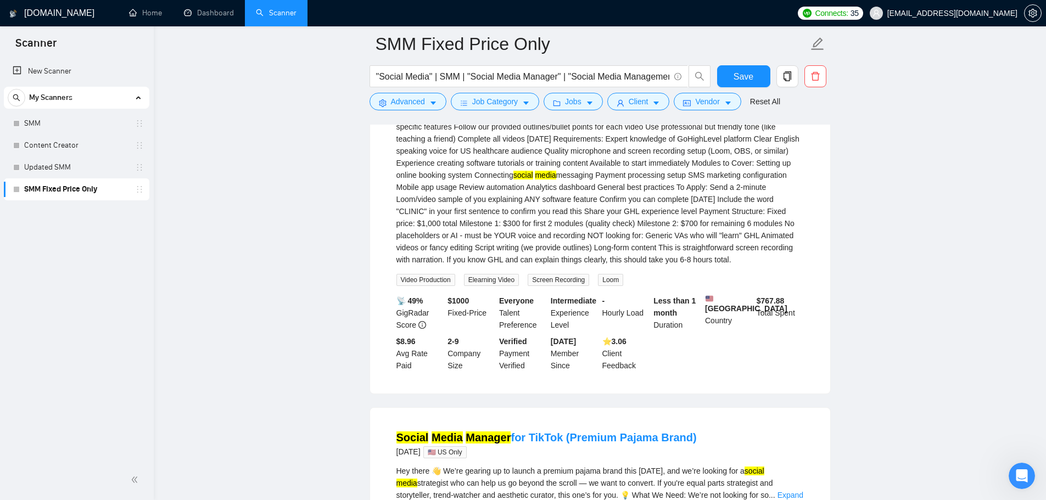
scroll to position [3371, 0]
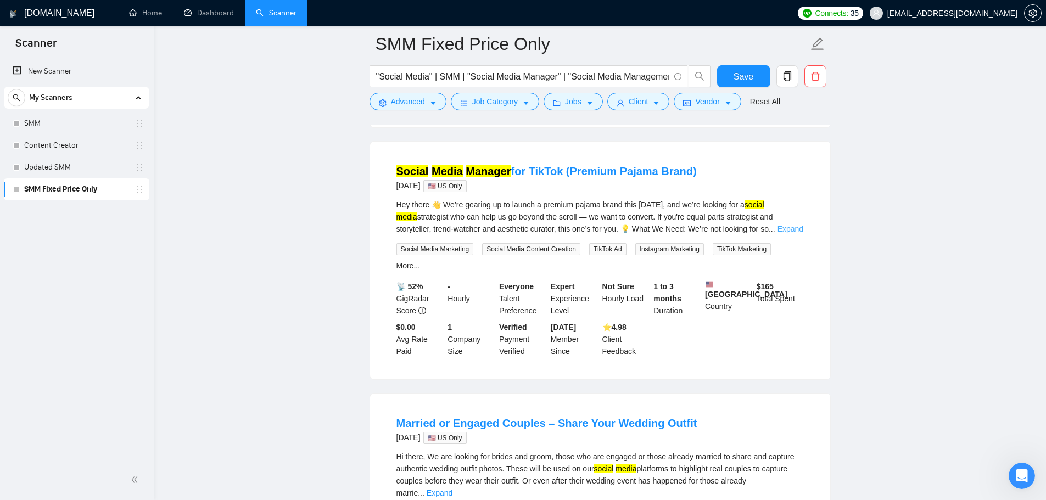
click at [790, 233] on link "Expand" at bounding box center [790, 229] width 26 height 9
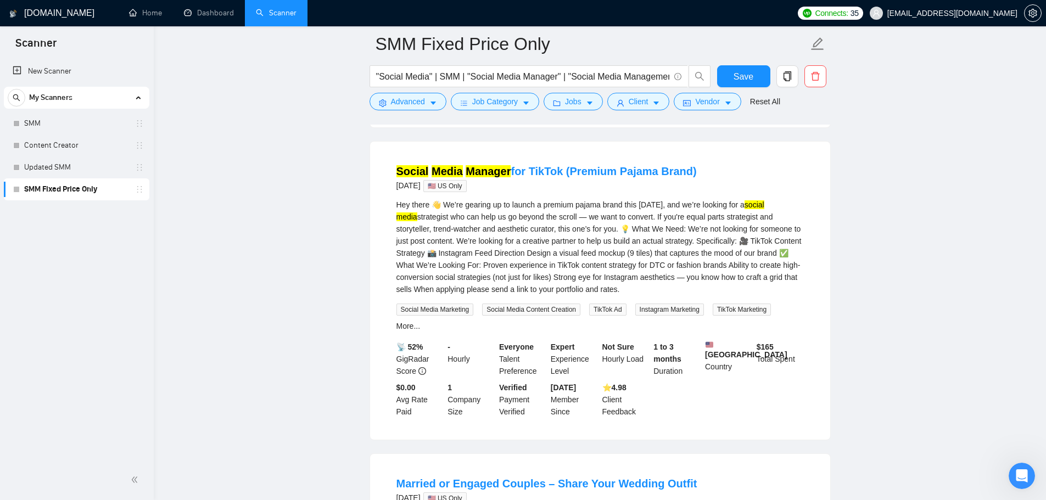
scroll to position [3700, 0]
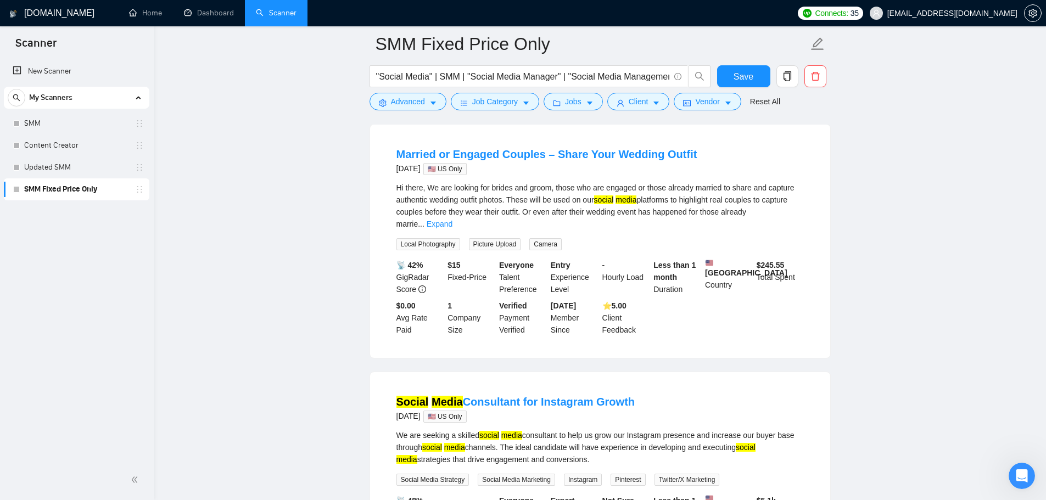
click at [788, 225] on div "Hi there, We are looking for brides and groom, those who are engaged or those a…" at bounding box center [599, 216] width 407 height 69
click at [452, 220] on link "Expand" at bounding box center [440, 224] width 26 height 9
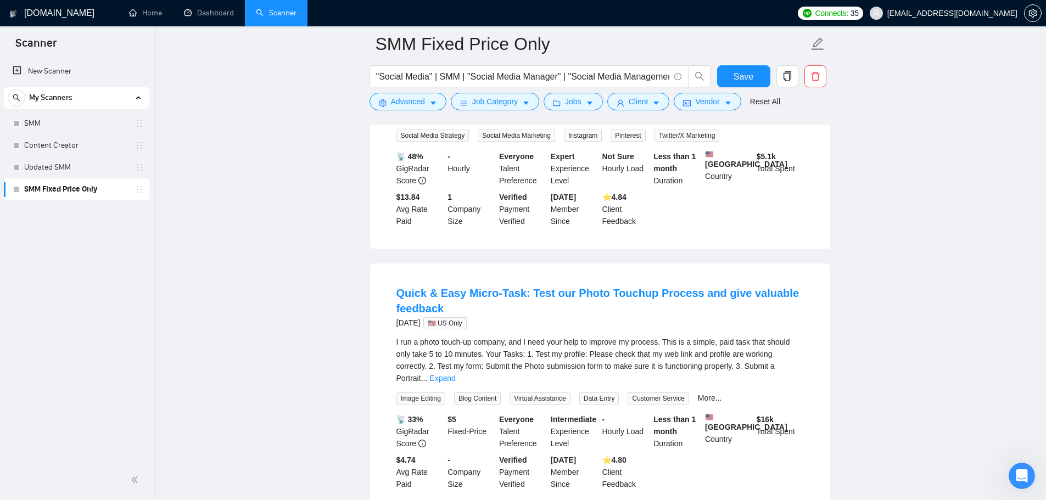
scroll to position [4304, 0]
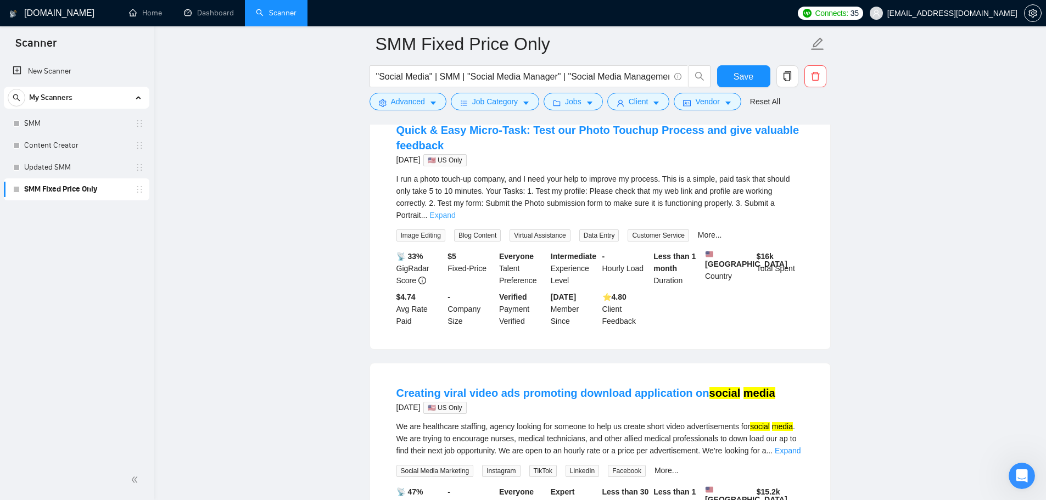
click at [455, 212] on link "Expand" at bounding box center [442, 215] width 26 height 9
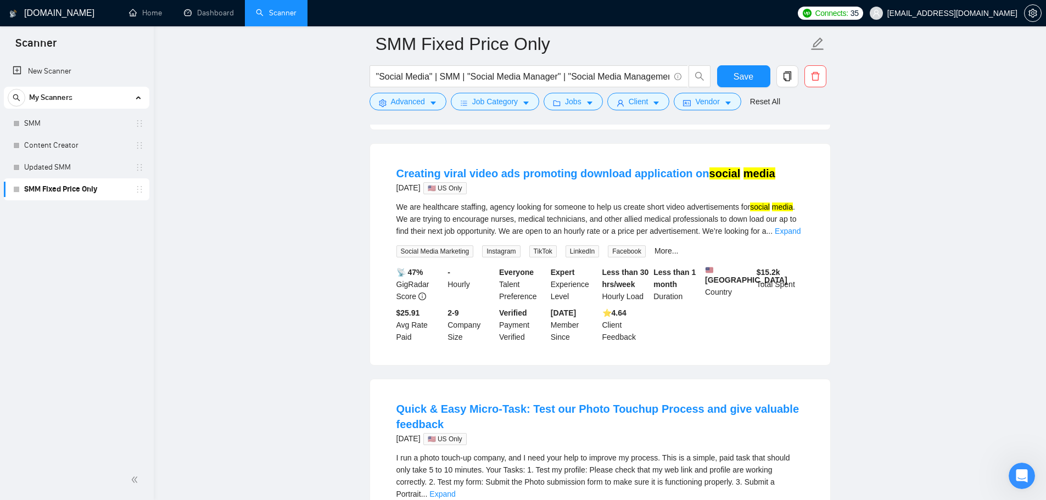
scroll to position [4634, 0]
click at [782, 234] on link "Expand" at bounding box center [788, 230] width 26 height 9
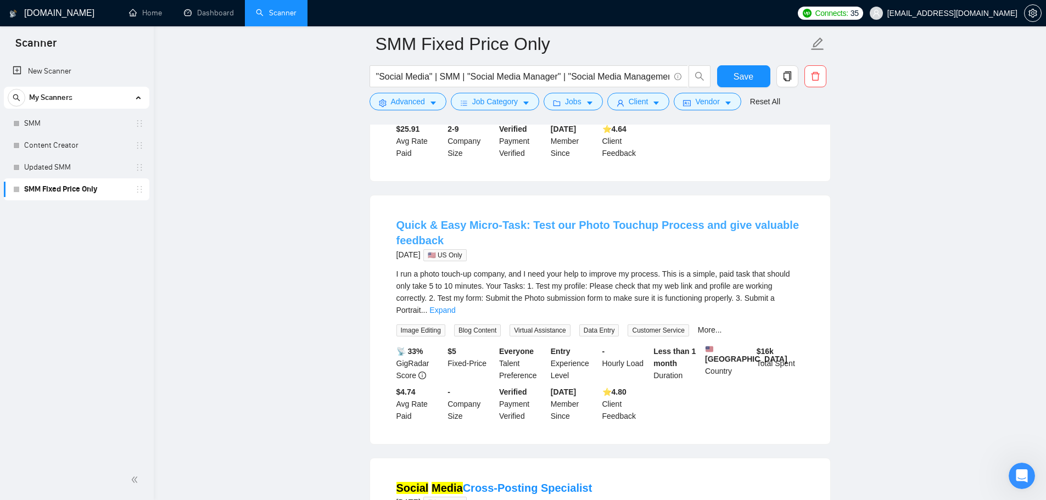
scroll to position [4853, 0]
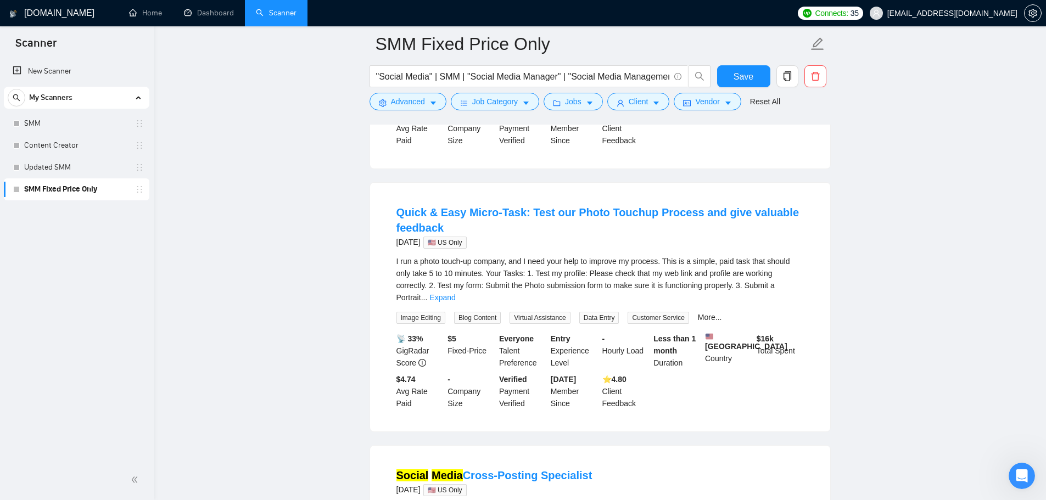
click at [798, 304] on div "I run a photo touch-up company, and I need your help to improve my process. Thi…" at bounding box center [599, 279] width 407 height 48
click at [455, 302] on link "Expand" at bounding box center [442, 297] width 26 height 9
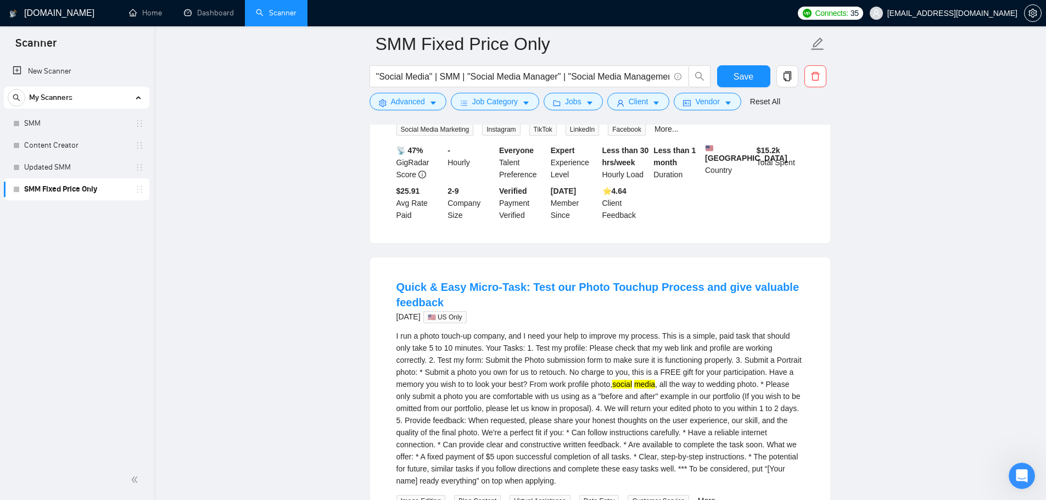
scroll to position [4579, 0]
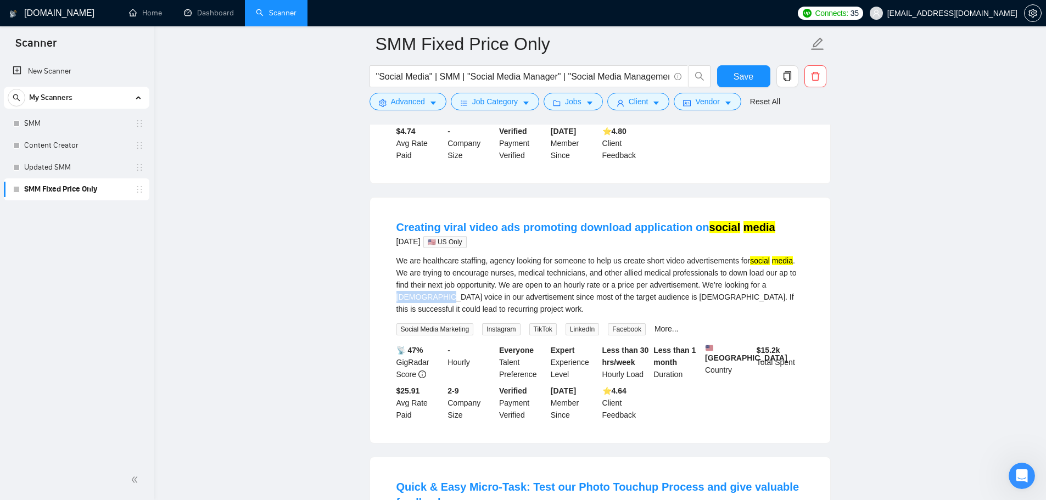
drag, startPoint x: 772, startPoint y: 303, endPoint x: 413, endPoint y: 318, distance: 359.4
click at [413, 315] on div "We are healthcare staffing, agency looking for someone to help us create short …" at bounding box center [599, 285] width 407 height 60
copy div "female voice"
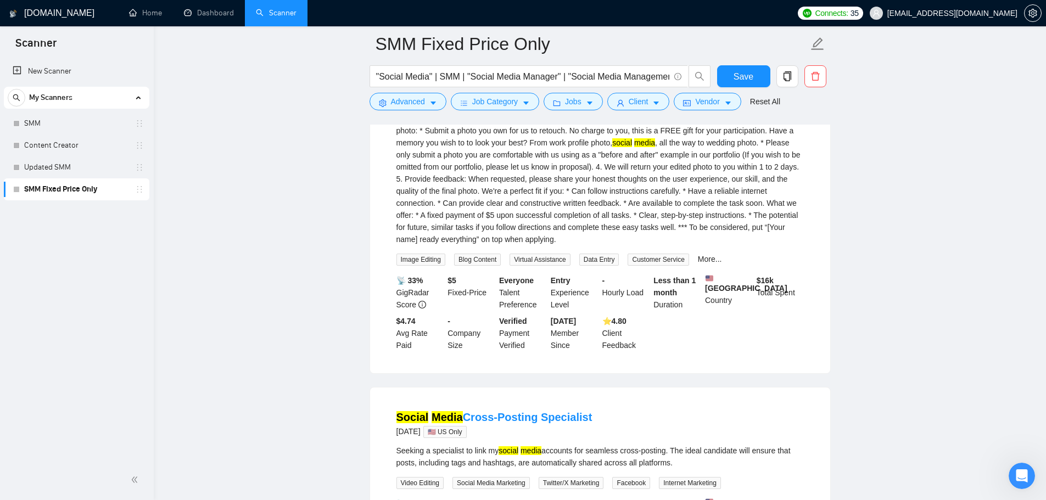
scroll to position [5238, 0]
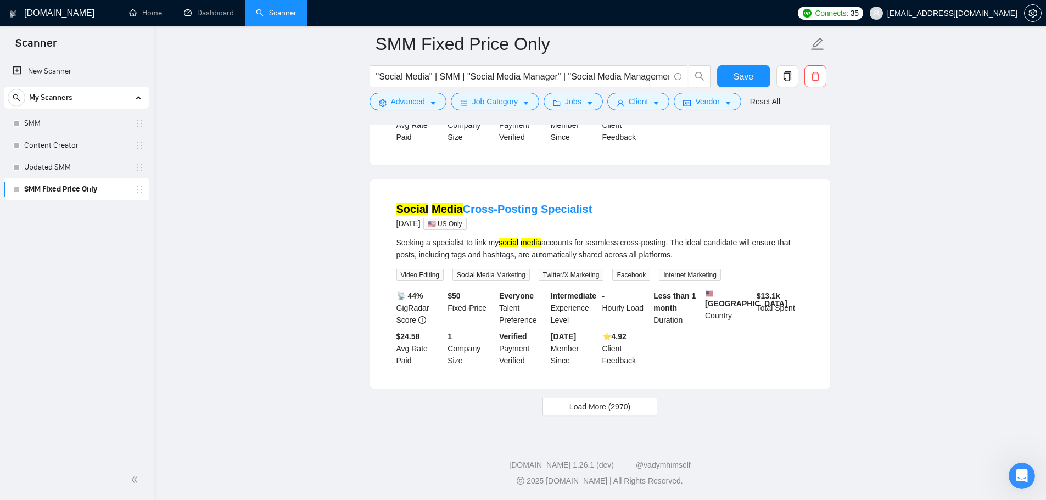
click at [605, 413] on span "Load More (2970)" at bounding box center [599, 407] width 61 height 12
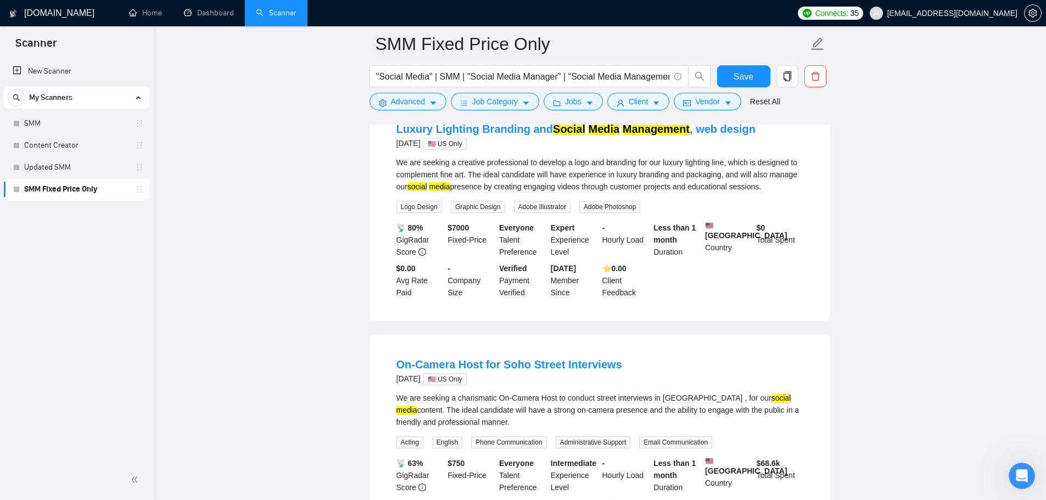
scroll to position [5732, 0]
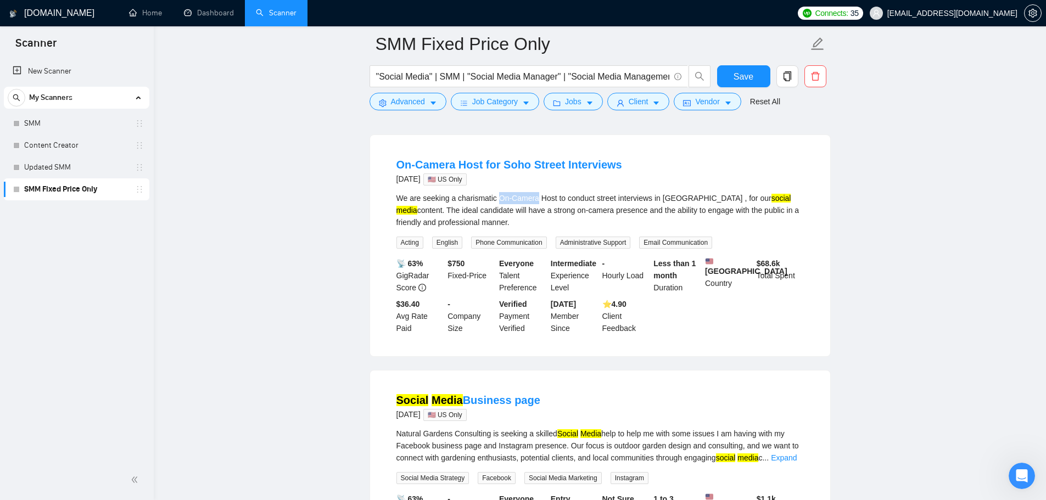
drag, startPoint x: 513, startPoint y: 248, endPoint x: 536, endPoint y: 250, distance: 23.2
click at [536, 228] on div "We are seeking a charismatic On-Camera Host to conduct street interviews in Soh…" at bounding box center [599, 210] width 407 height 36
copy div "On-Camera"
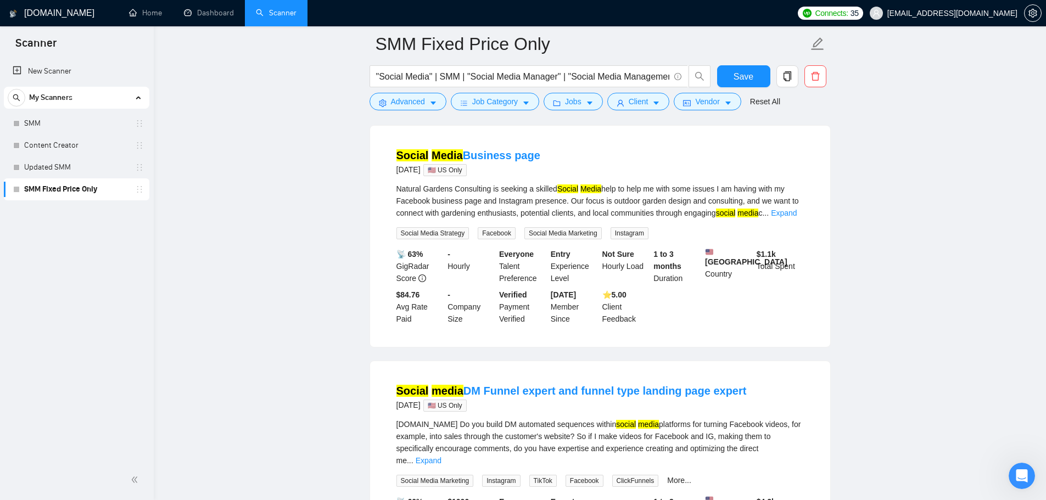
scroll to position [6006, 0]
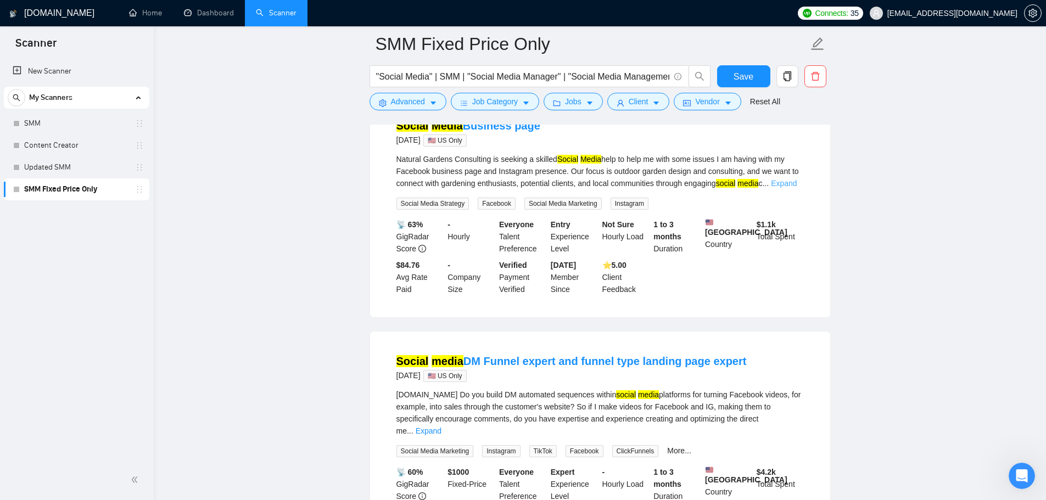
click at [785, 188] on link "Expand" at bounding box center [784, 183] width 26 height 9
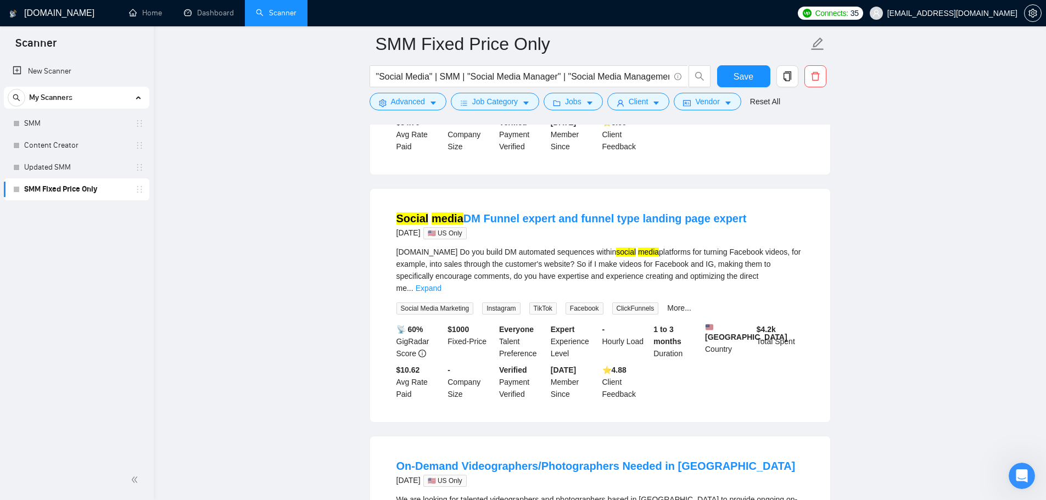
scroll to position [6226, 0]
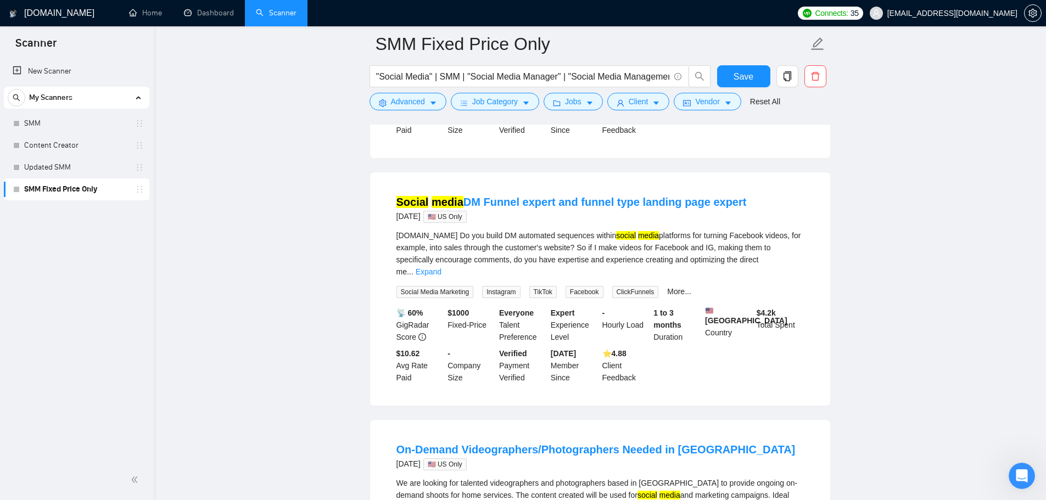
click at [441, 276] on link "Expand" at bounding box center [429, 271] width 26 height 9
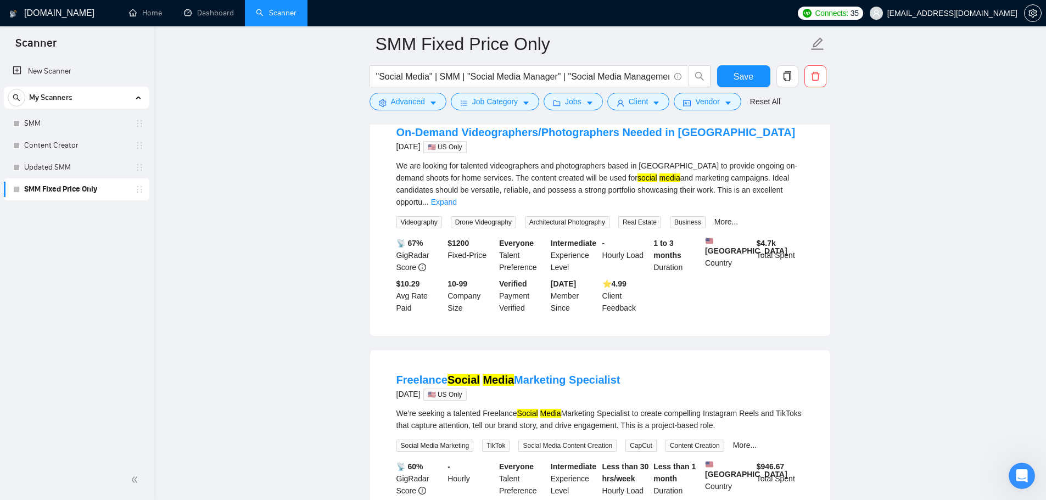
scroll to position [6665, 0]
click at [783, 207] on div "We are looking for talented videographers and photographers based in San Diego …" at bounding box center [599, 183] width 407 height 48
click at [457, 205] on link "Expand" at bounding box center [444, 201] width 26 height 9
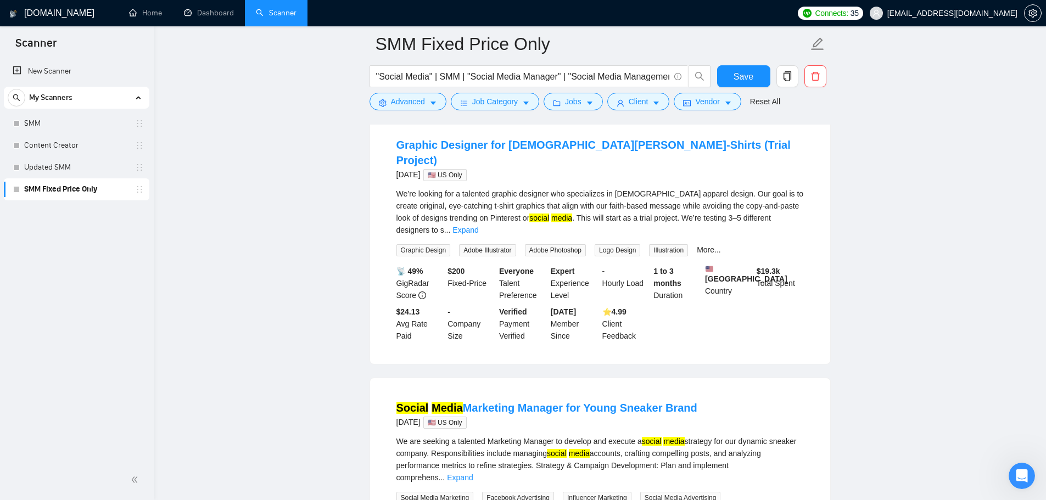
scroll to position [7379, 0]
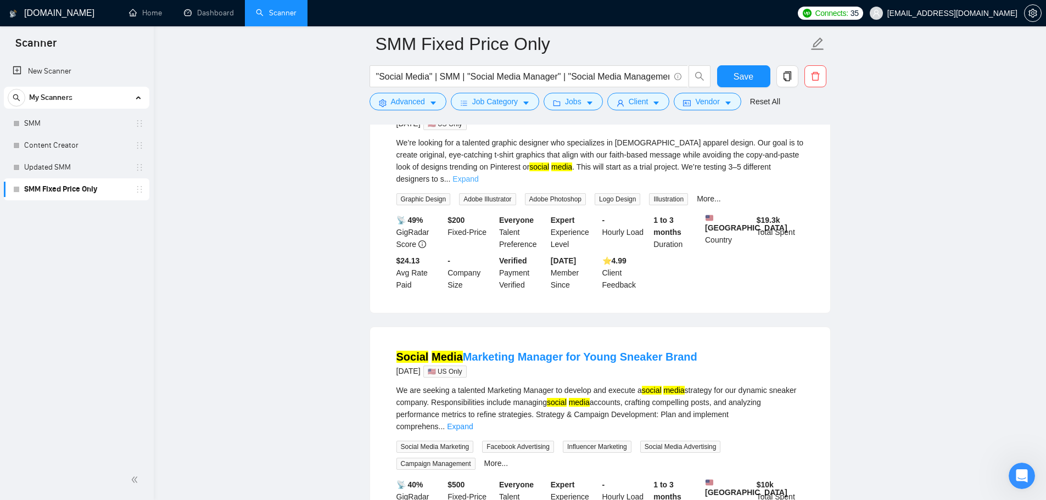
click at [478, 183] on link "Expand" at bounding box center [465, 179] width 26 height 9
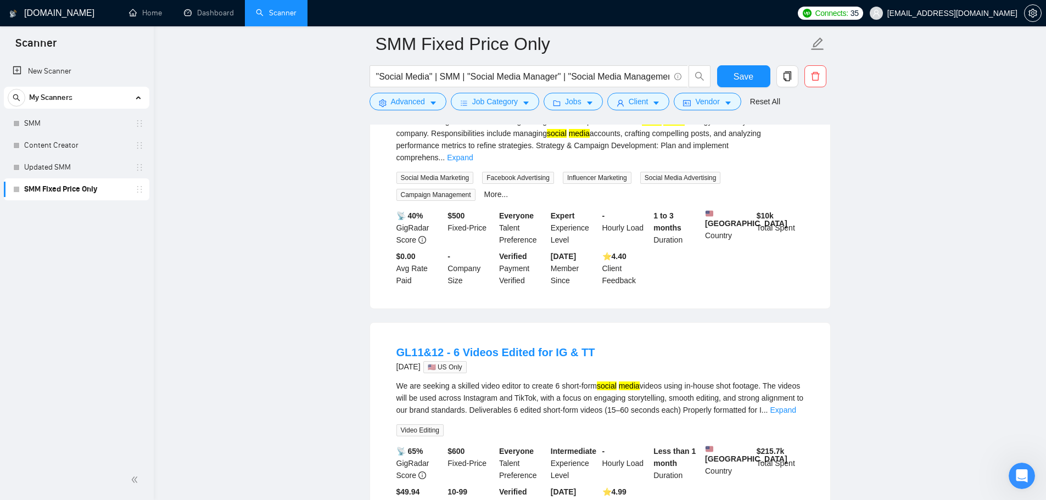
scroll to position [7653, 0]
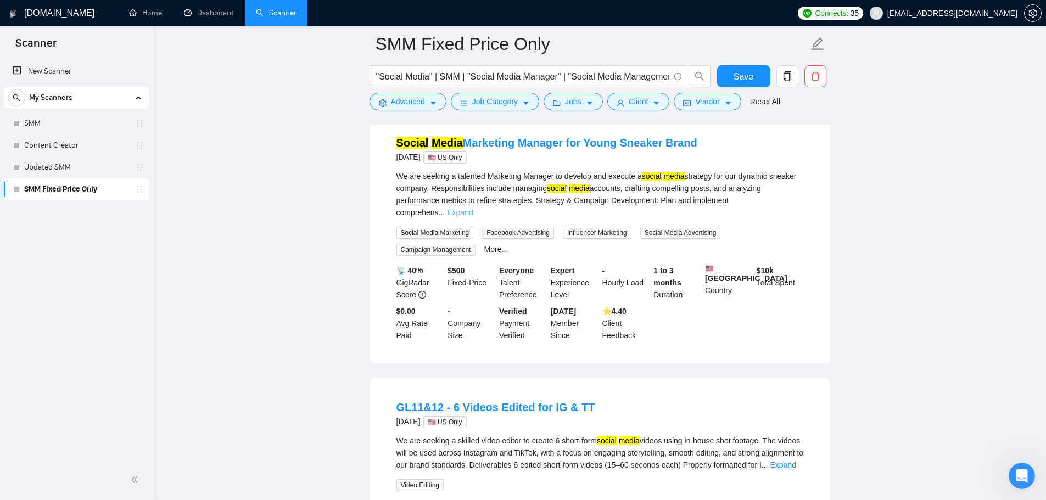
click at [473, 217] on link "Expand" at bounding box center [460, 212] width 26 height 9
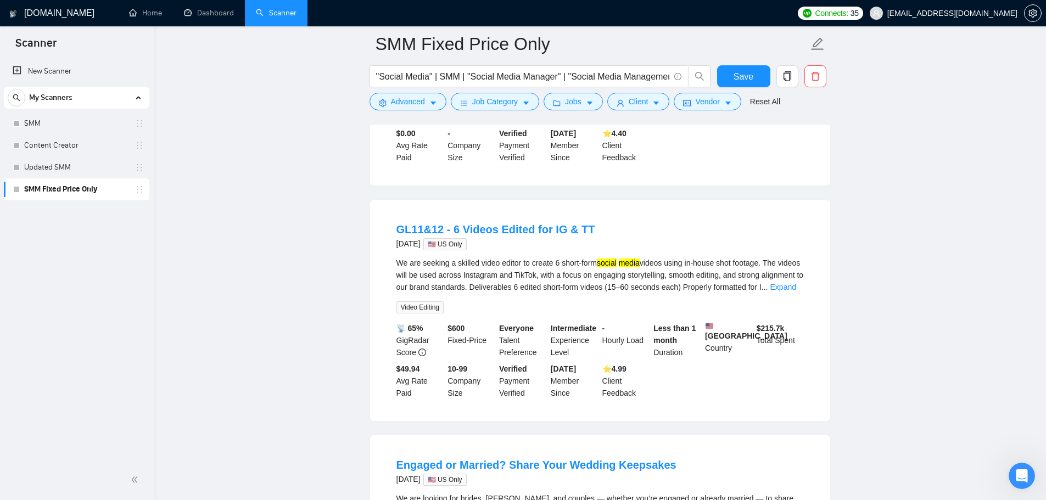
scroll to position [7983, 0]
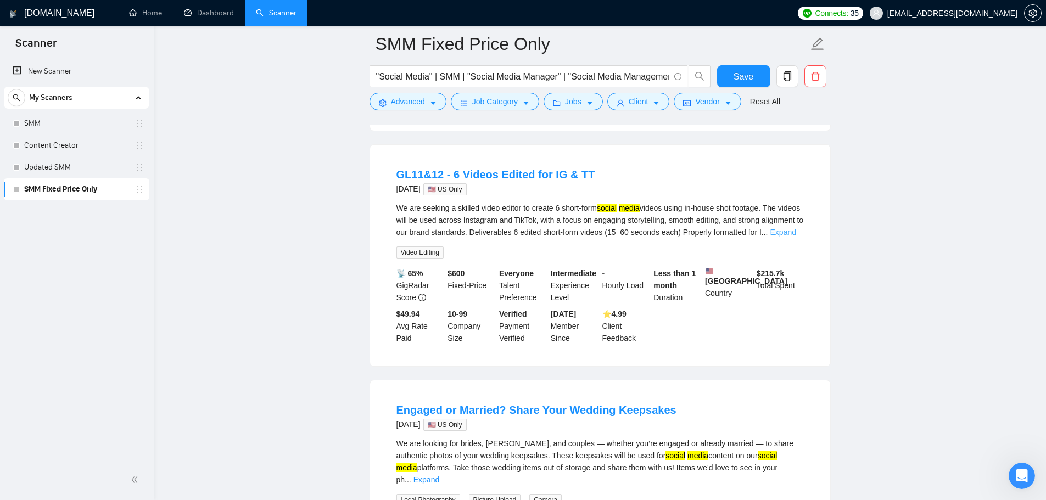
click at [779, 237] on link "Expand" at bounding box center [783, 232] width 26 height 9
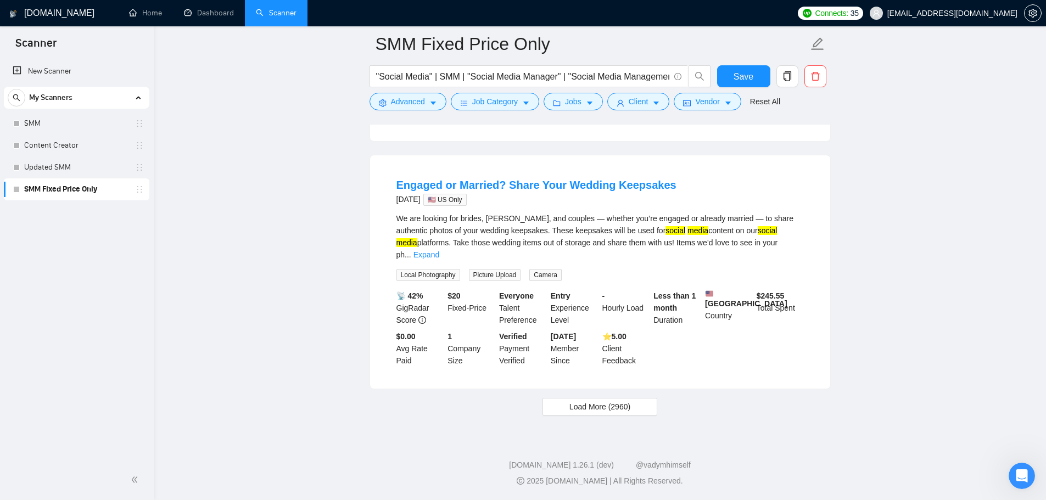
scroll to position [8360, 0]
click at [556, 406] on button "Load More (2960)" at bounding box center [599, 407] width 115 height 18
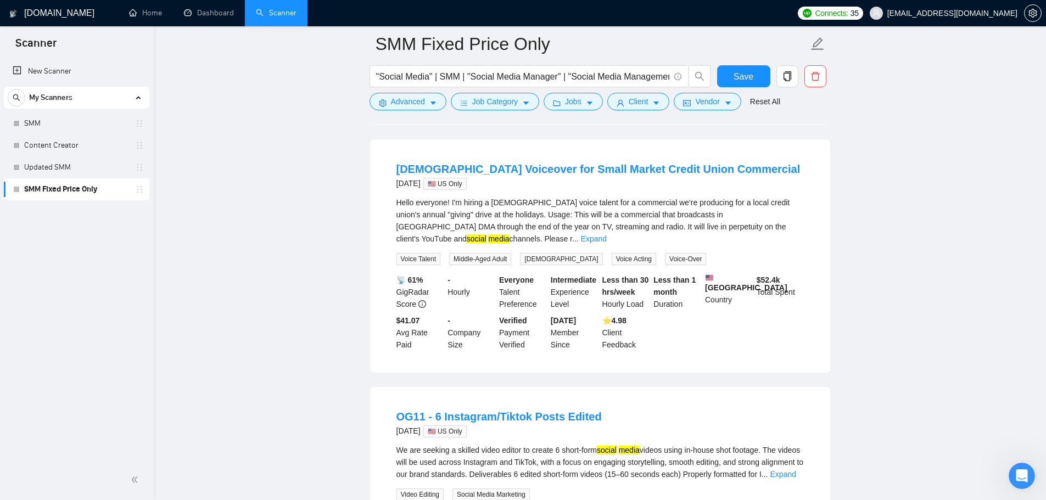
scroll to position [8634, 0]
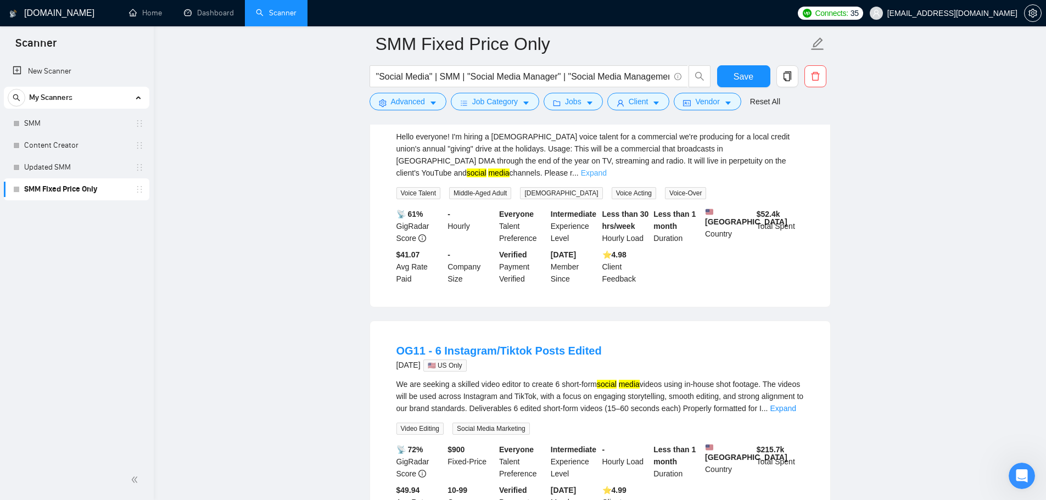
click at [607, 177] on link "Expand" at bounding box center [594, 173] width 26 height 9
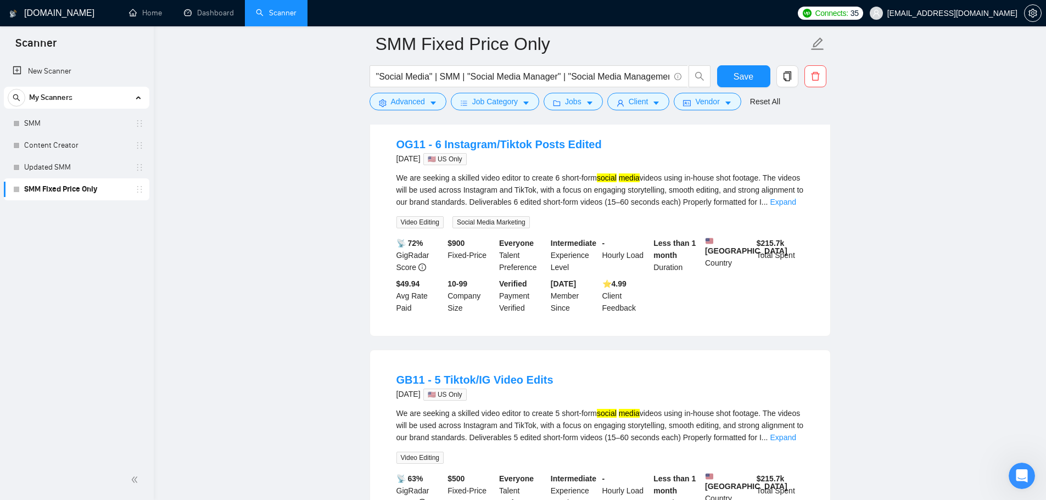
scroll to position [8909, 0]
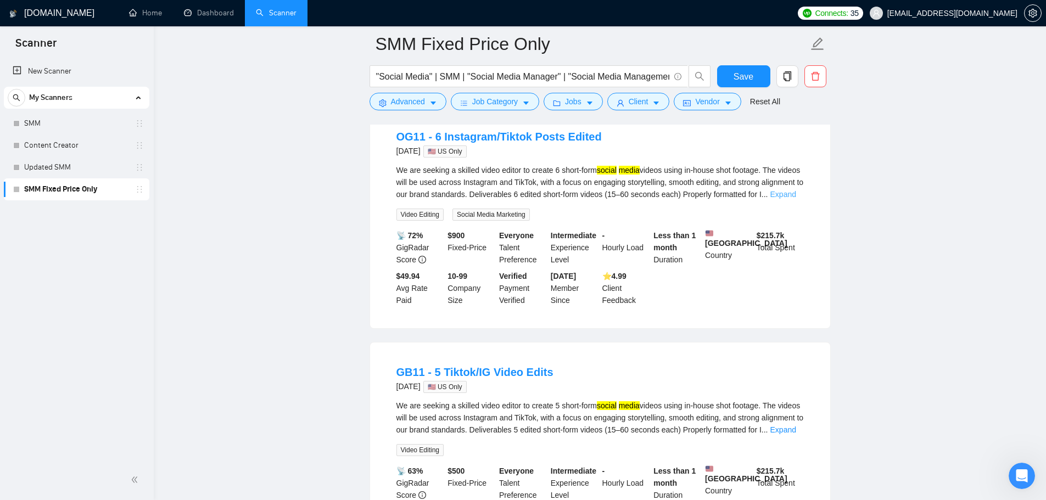
click at [778, 199] on link "Expand" at bounding box center [783, 194] width 26 height 9
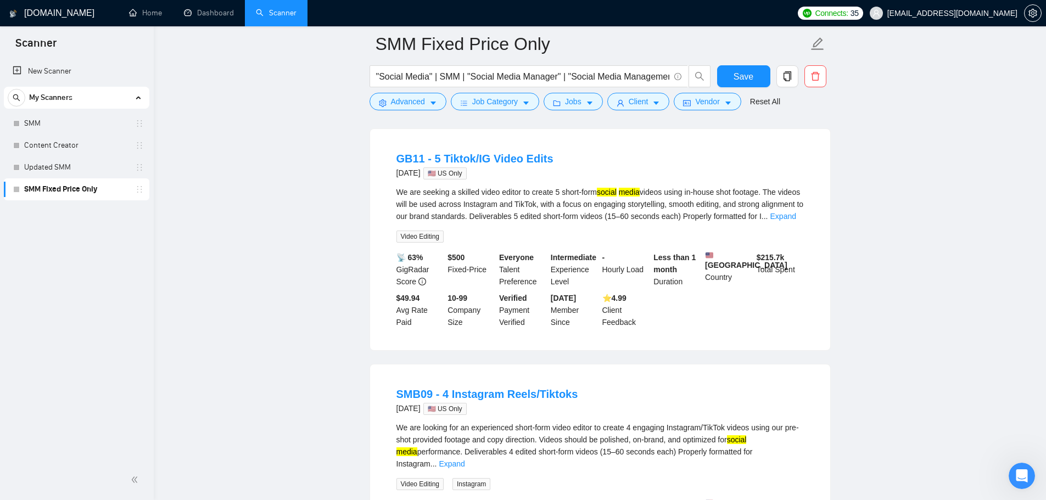
scroll to position [9238, 0]
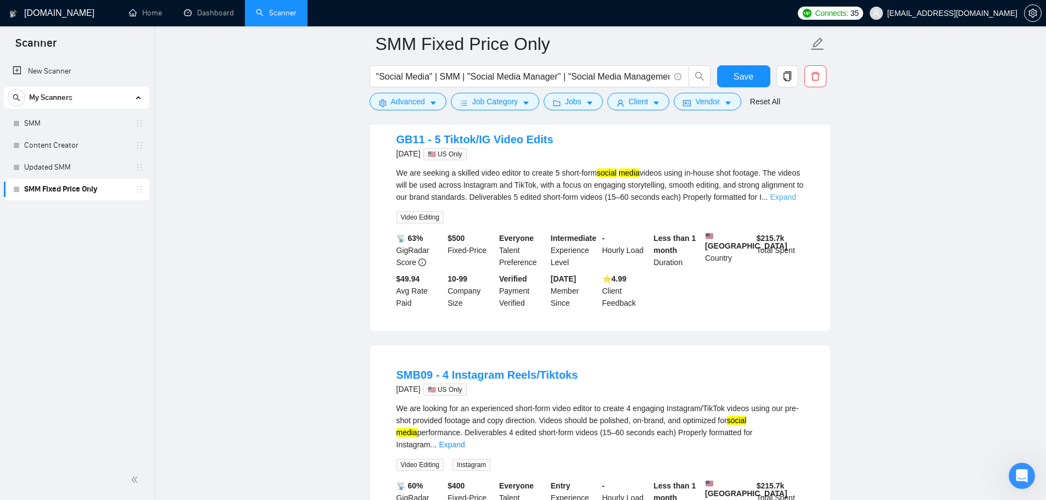
click at [781, 201] on link "Expand" at bounding box center [783, 197] width 26 height 9
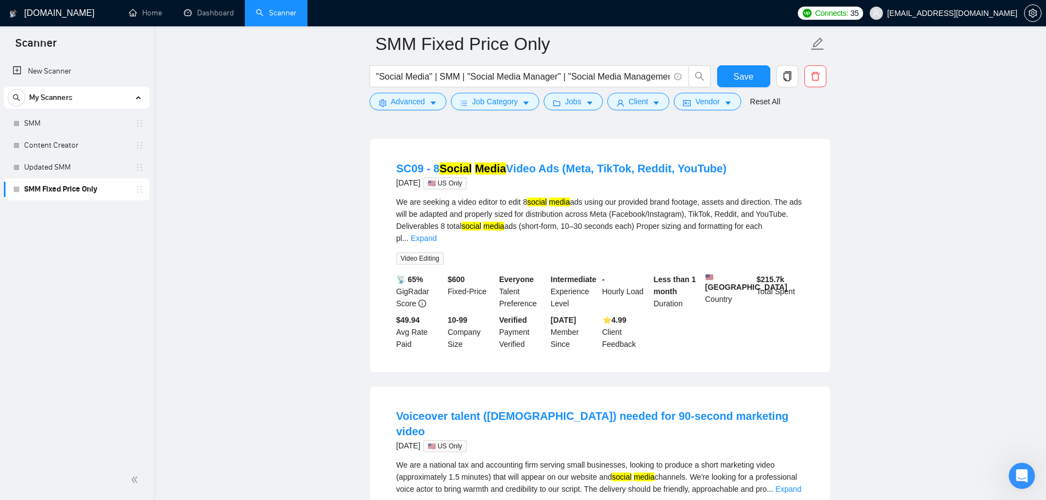
scroll to position [9842, 0]
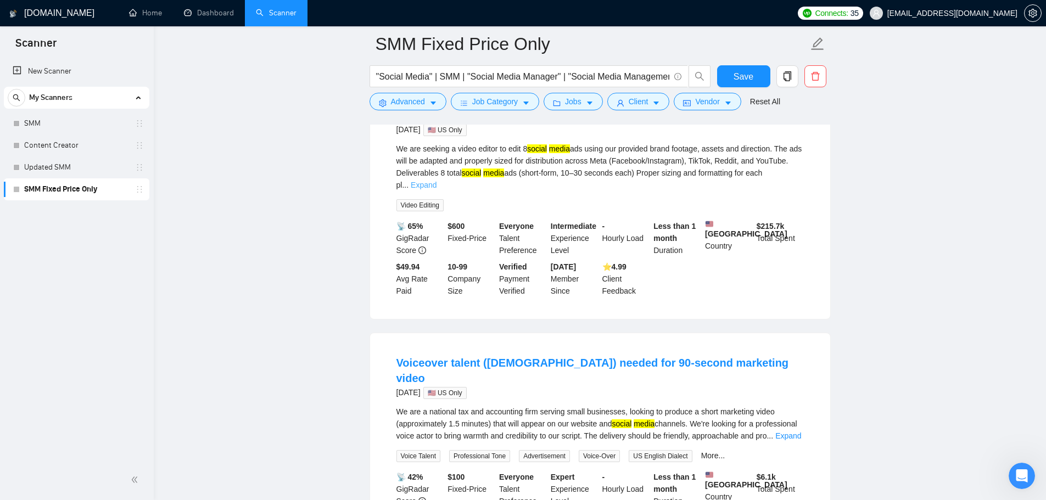
click at [436, 189] on link "Expand" at bounding box center [424, 185] width 26 height 9
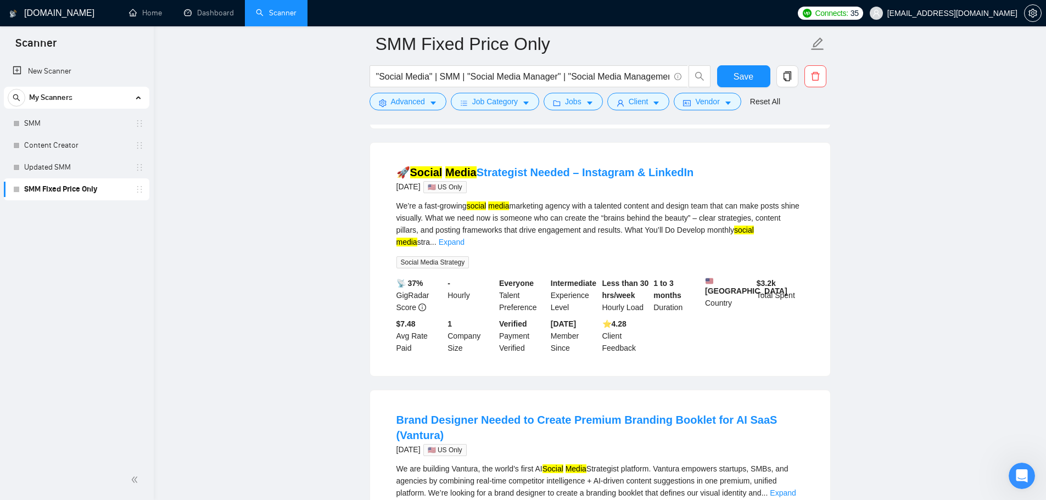
scroll to position [10611, 0]
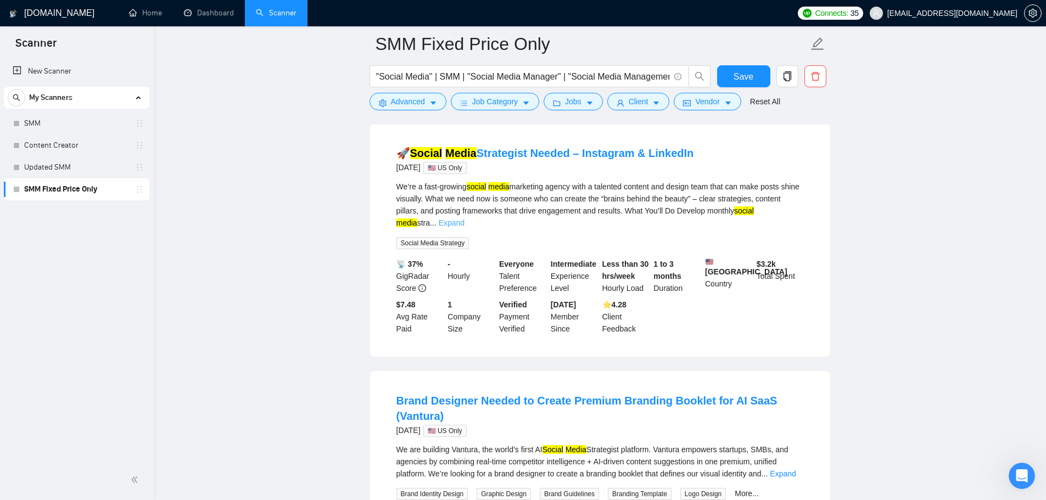
click at [464, 227] on link "Expand" at bounding box center [452, 223] width 26 height 9
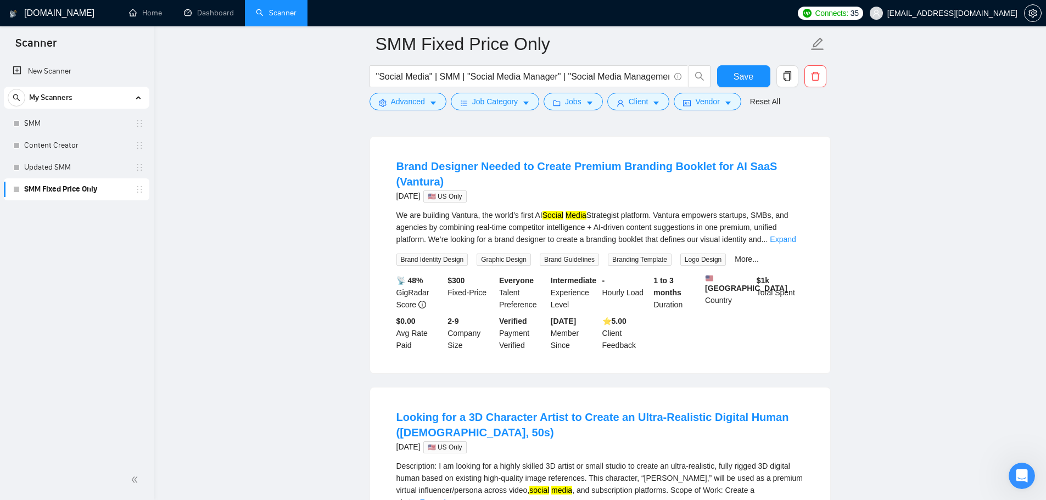
scroll to position [10995, 0]
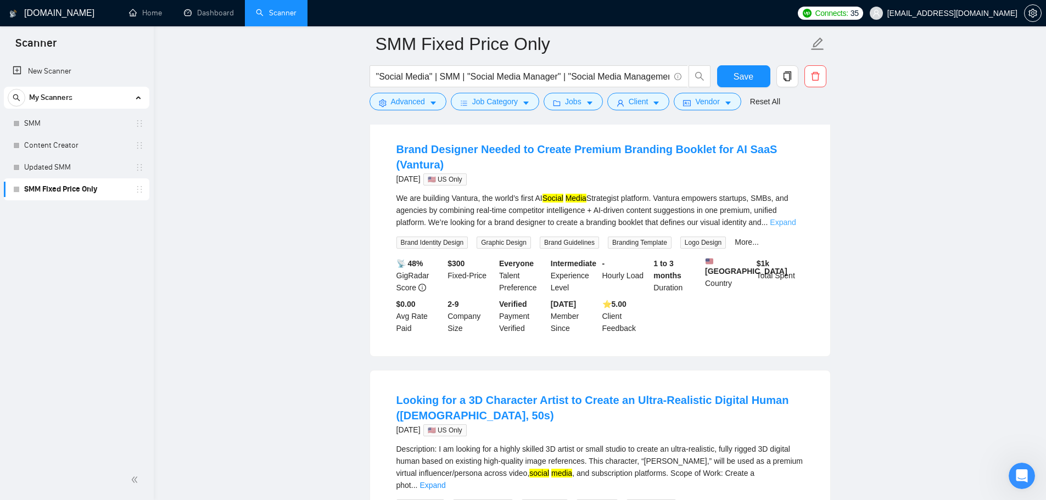
click at [792, 227] on link "Expand" at bounding box center [783, 222] width 26 height 9
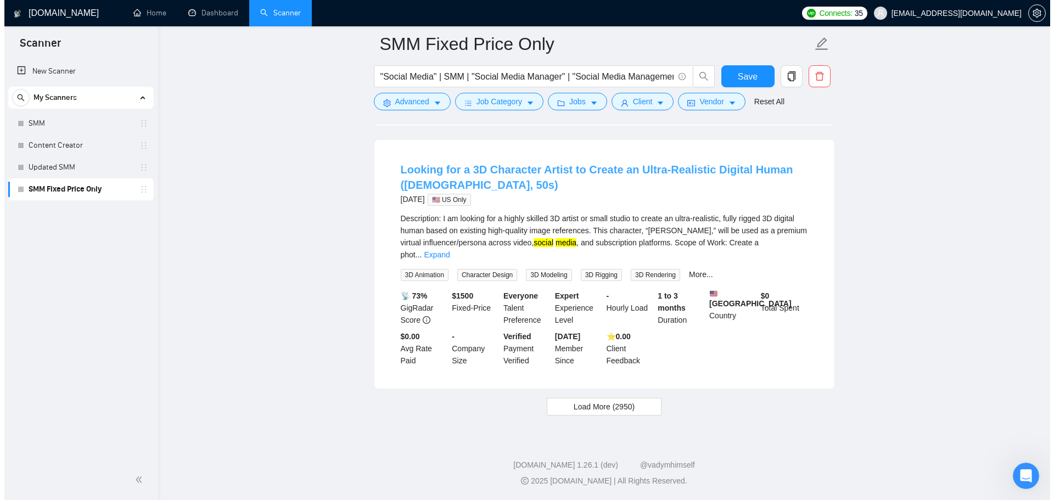
scroll to position [11333, 0]
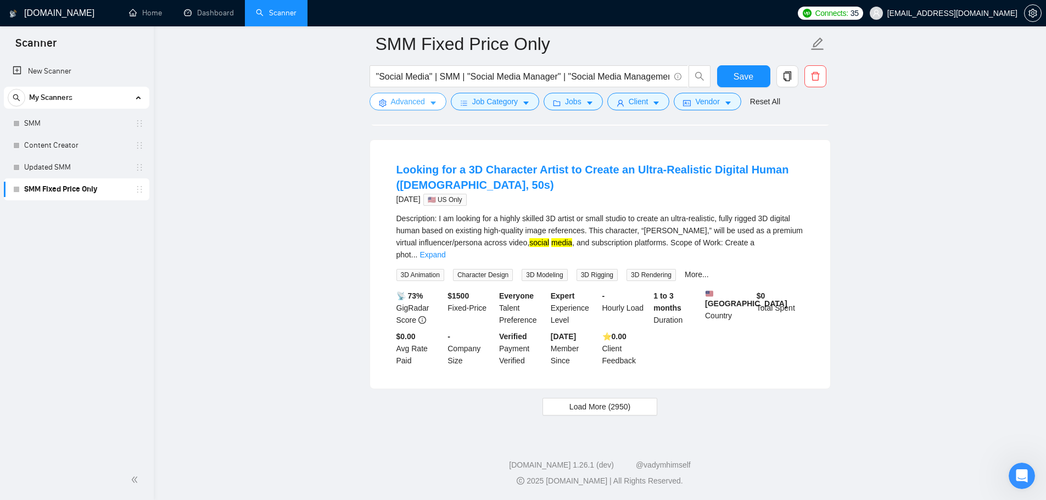
click at [380, 98] on button "Advanced" at bounding box center [407, 102] width 77 height 18
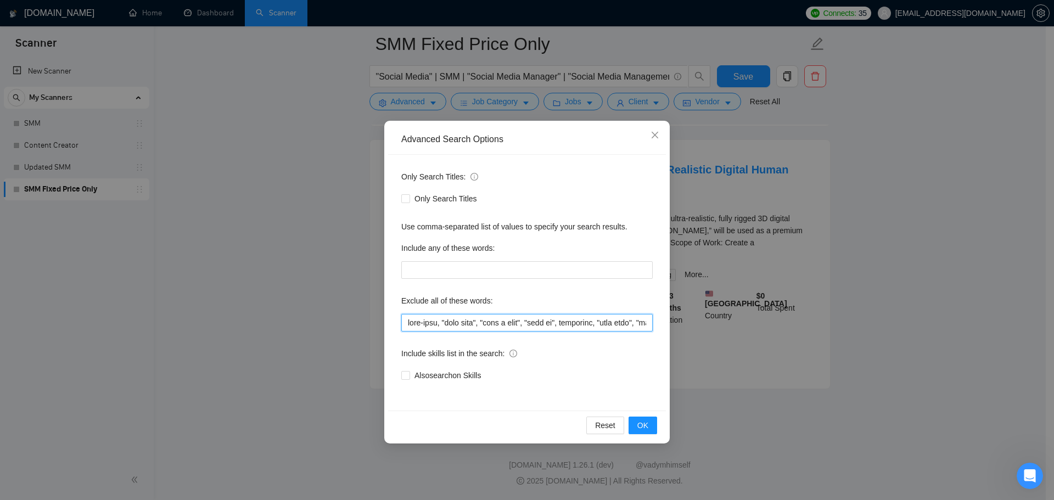
click at [439, 324] on input "text" at bounding box center [526, 323] width 251 height 18
paste input "videographers, "video producer", "google ads", Sales Specialist, "in person", "…"
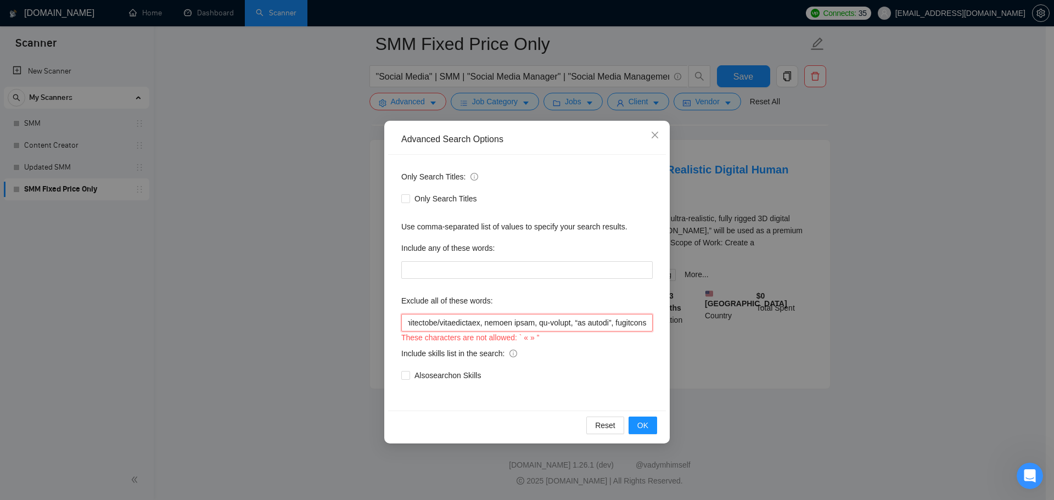
click at [572, 324] on input "text" at bounding box center [526, 323] width 251 height 18
drag, startPoint x: 531, startPoint y: 338, endPoint x: 538, endPoint y: 339, distance: 6.7
click at [538, 339] on div "These characters are not allowed: ` « » ”" at bounding box center [526, 338] width 251 height 12
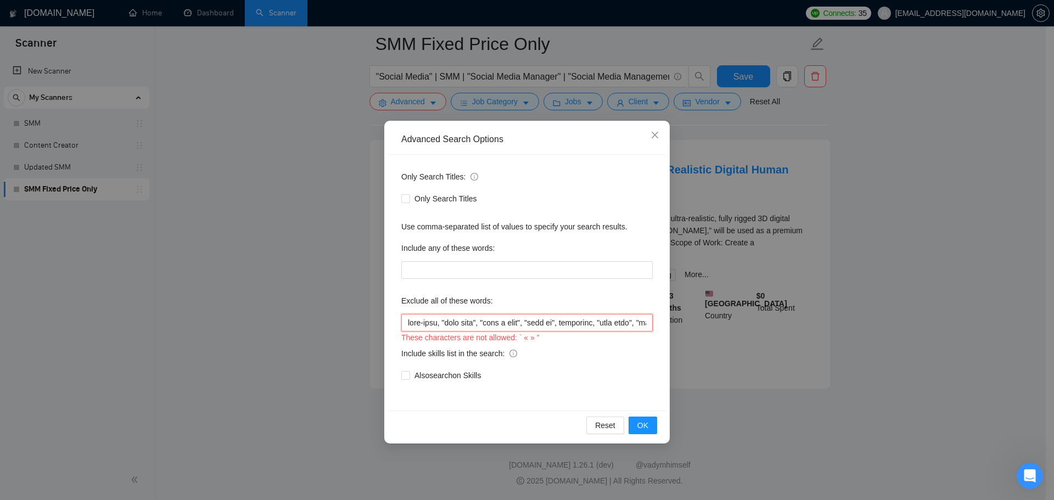
click at [632, 323] on input "text" at bounding box center [526, 323] width 251 height 18
click at [624, 323] on input "text" at bounding box center [526, 323] width 251 height 18
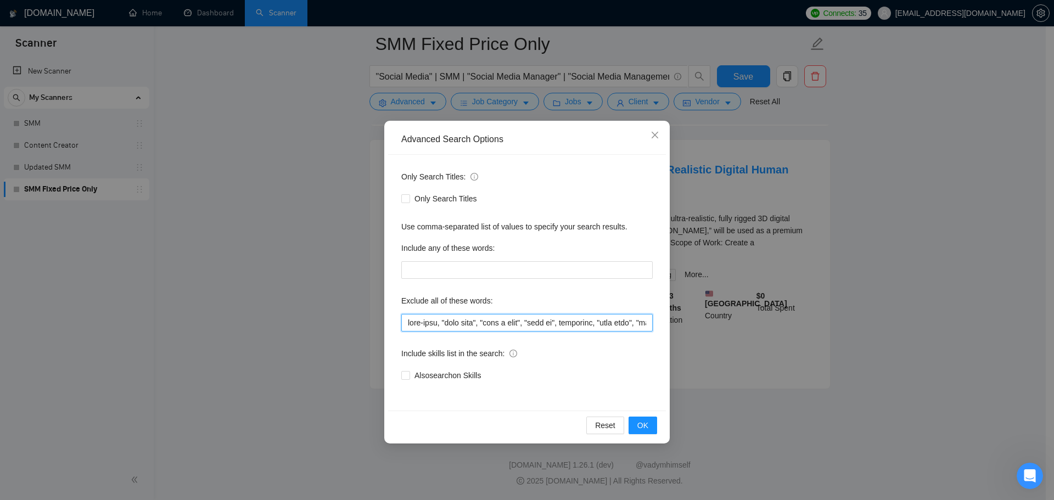
click at [602, 329] on input "text" at bounding box center [526, 323] width 251 height 18
click at [419, 322] on input "text" at bounding box center [526, 323] width 251 height 18
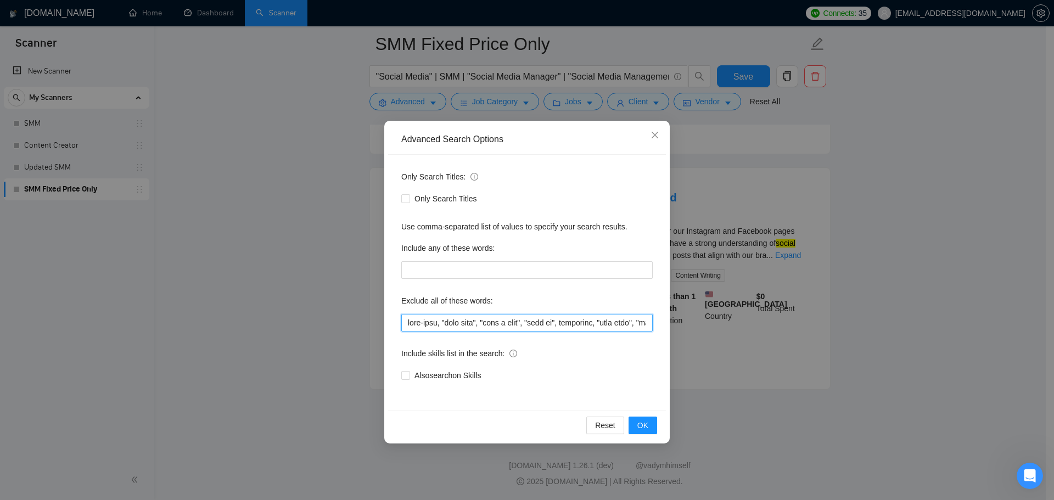
paste input "videographers, "video producer", "google ads", Sales Specialist, "in person", "…"
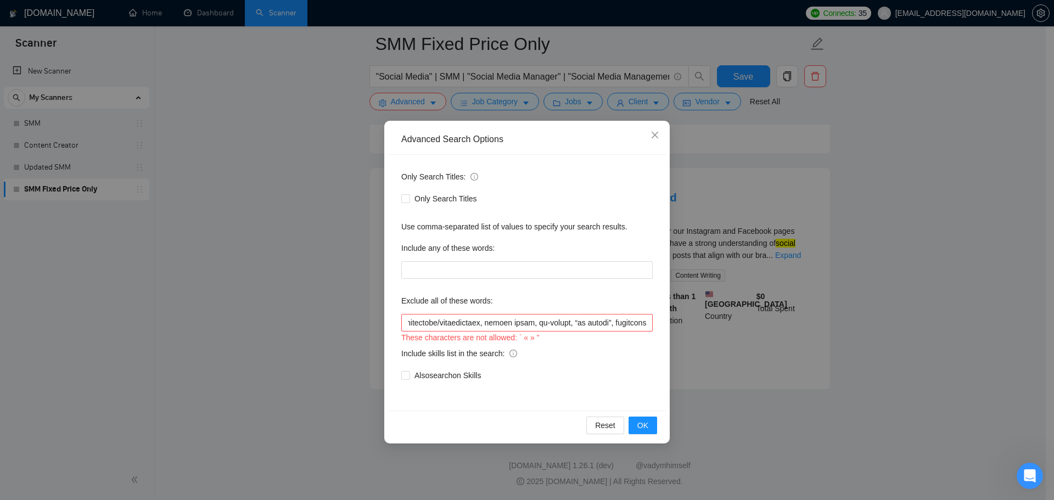
click at [591, 341] on div "These characters are not allowed: ` « » ”" at bounding box center [526, 338] width 251 height 12
click at [544, 324] on input "text" at bounding box center [526, 323] width 251 height 18
click at [566, 352] on div "Include skills list in the search:" at bounding box center [526, 356] width 251 height 22
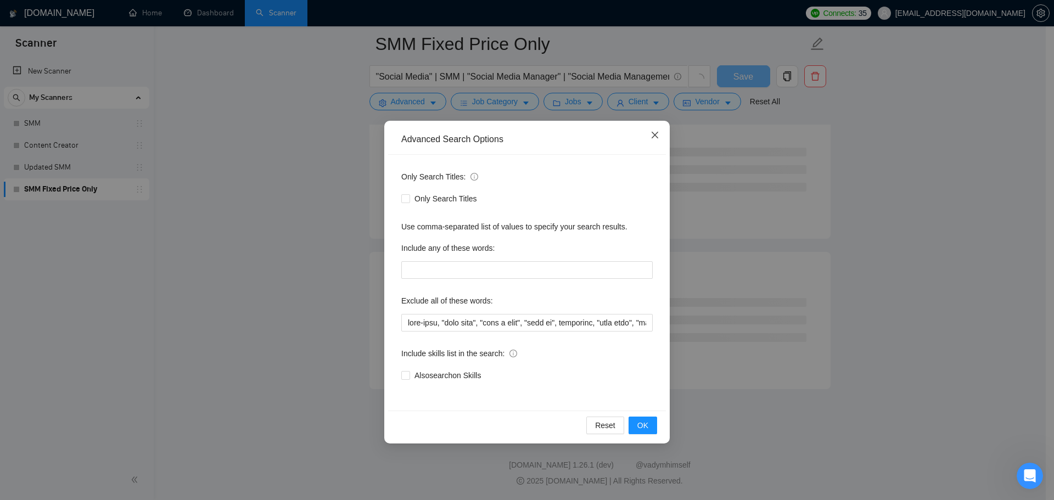
scroll to position [1331, 0]
click at [657, 135] on icon "close" at bounding box center [655, 135] width 9 height 9
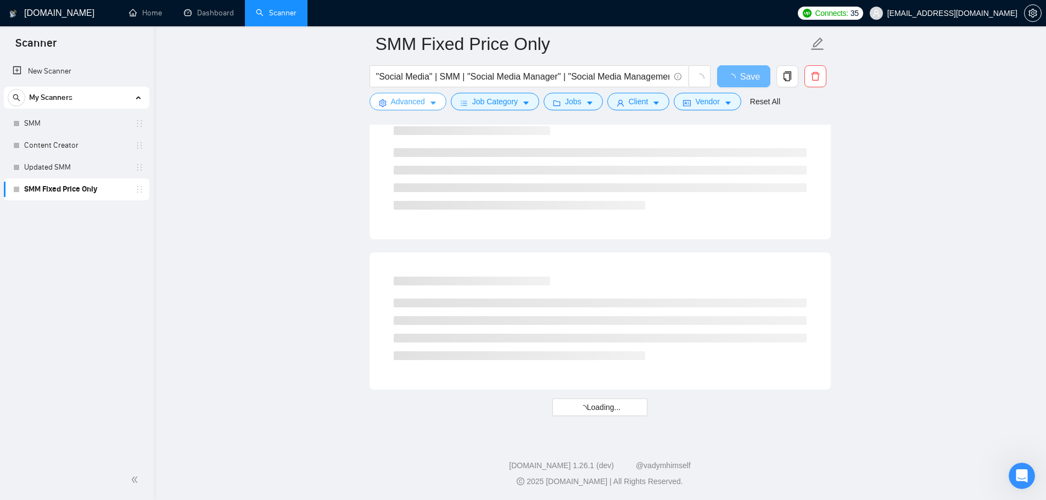
click at [424, 92] on div ""Social Media" | SMM | "Social Media Manager" | "Social Media Management"" at bounding box center [540, 78] width 346 height 27
click at [424, 96] on span "Advanced" at bounding box center [408, 102] width 34 height 12
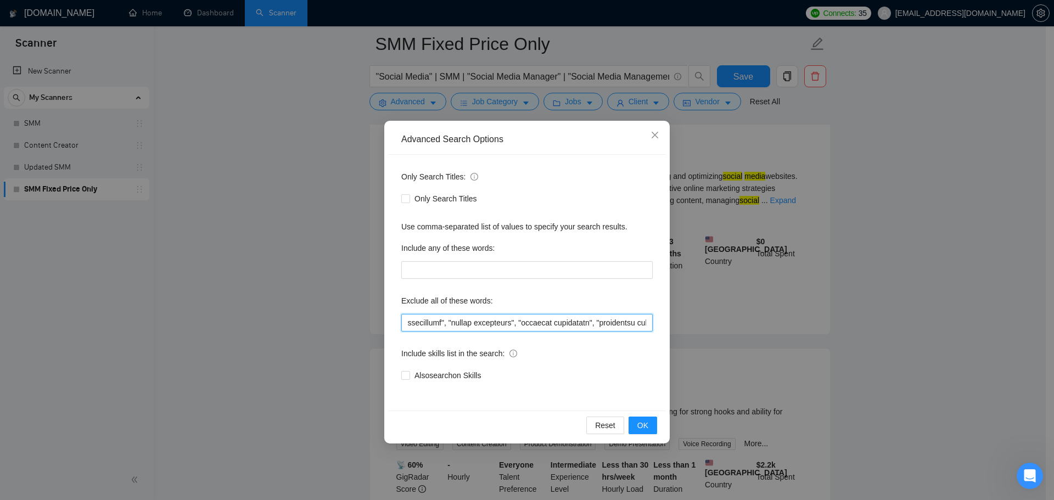
scroll to position [0, 4839]
drag, startPoint x: 544, startPoint y: 320, endPoint x: 707, endPoint y: 348, distance: 165.9
click at [966, 370] on div "Advanced Search Options Only Search Titles: Only Search Titles Use comma-separa…" at bounding box center [527, 250] width 1054 height 500
click at [467, 318] on input "text" at bounding box center [526, 323] width 251 height 18
click at [472, 320] on input "text" at bounding box center [526, 323] width 251 height 18
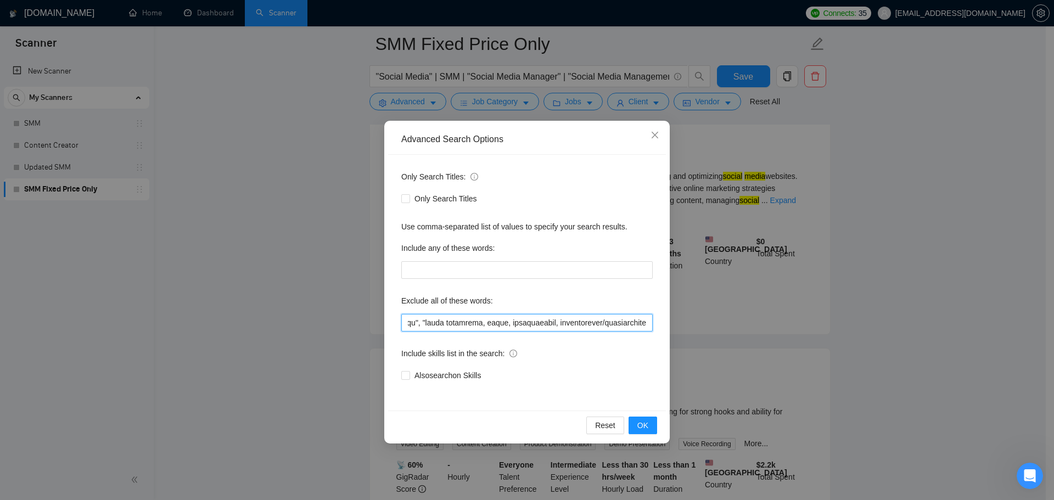
scroll to position [0, 4836]
click at [540, 355] on div "Include skills list in the search:" at bounding box center [526, 356] width 251 height 22
drag, startPoint x: 632, startPoint y: 331, endPoint x: 774, endPoint y: 340, distance: 142.5
click at [781, 340] on div "Advanced Search Options Only Search Titles: Only Search Titles Use comma-separa…" at bounding box center [527, 250] width 1054 height 500
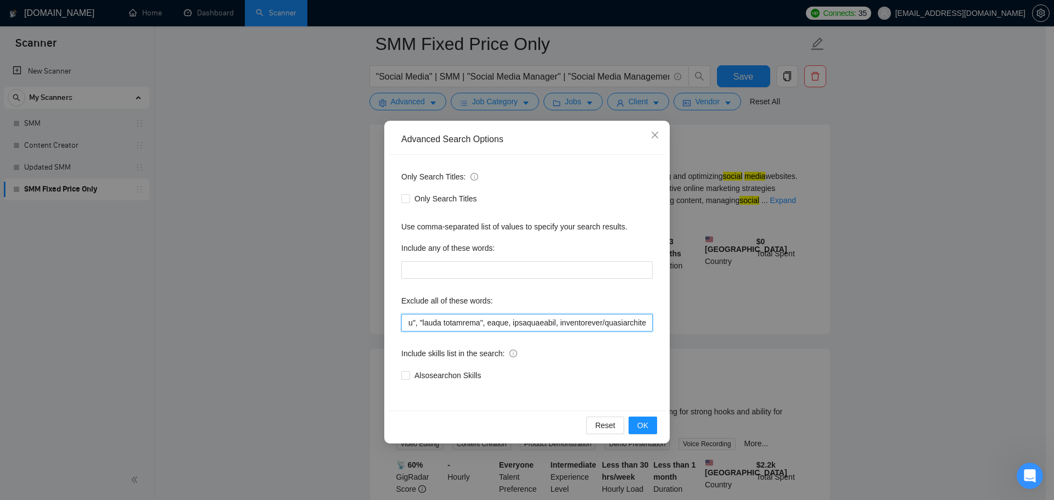
click at [473, 322] on input "text" at bounding box center [526, 323] width 251 height 18
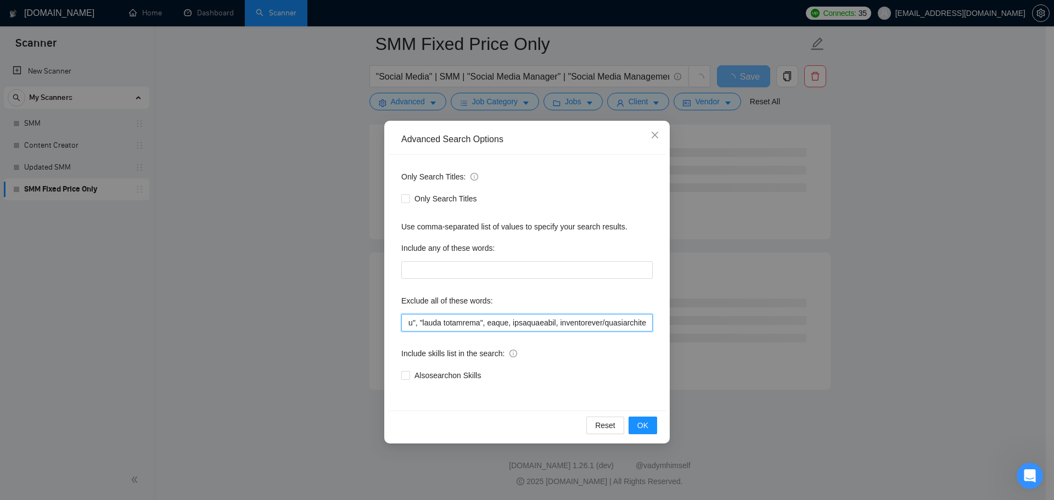
click at [477, 323] on input "text" at bounding box center [526, 323] width 251 height 18
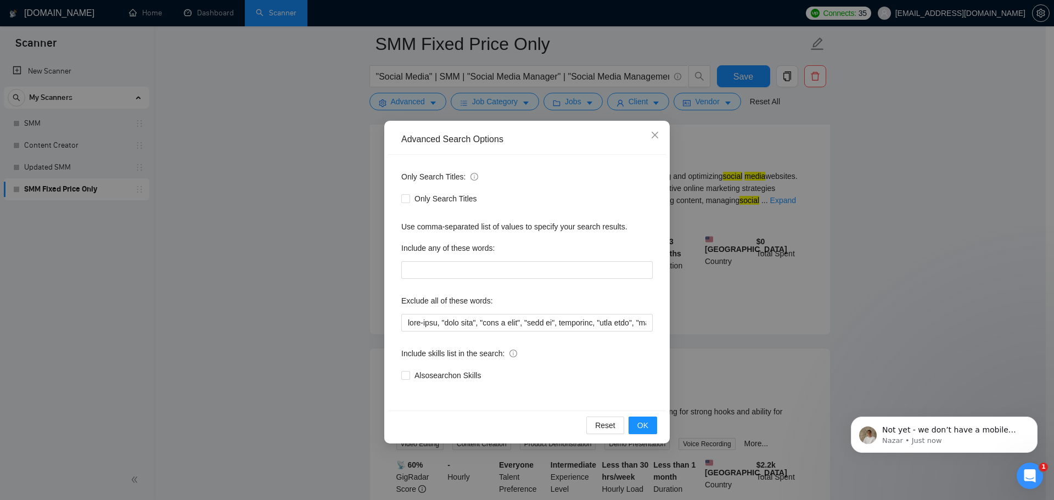
scroll to position [0, 0]
click at [581, 324] on input "text" at bounding box center [526, 323] width 251 height 18
paste input "videographers, "video producer", "google ads", Sales Specialist, "in person", "…"
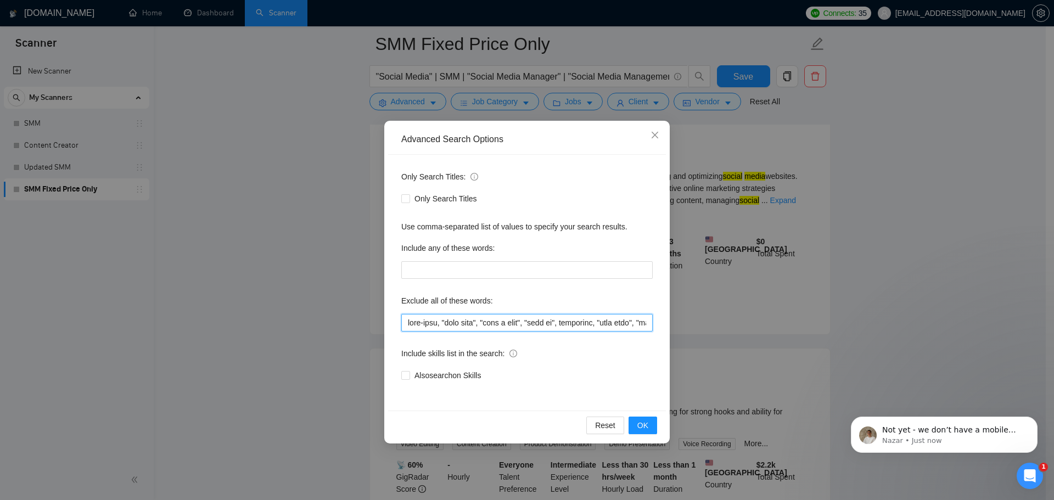
scroll to position [0, 5159]
type input "full-time, "full time", "lead a team", "head of", affiliate, "cold call", "cold…"
click at [643, 344] on div "Only Search Titles: Only Search Titles Use comma-separated list of values to sp…" at bounding box center [527, 283] width 278 height 256
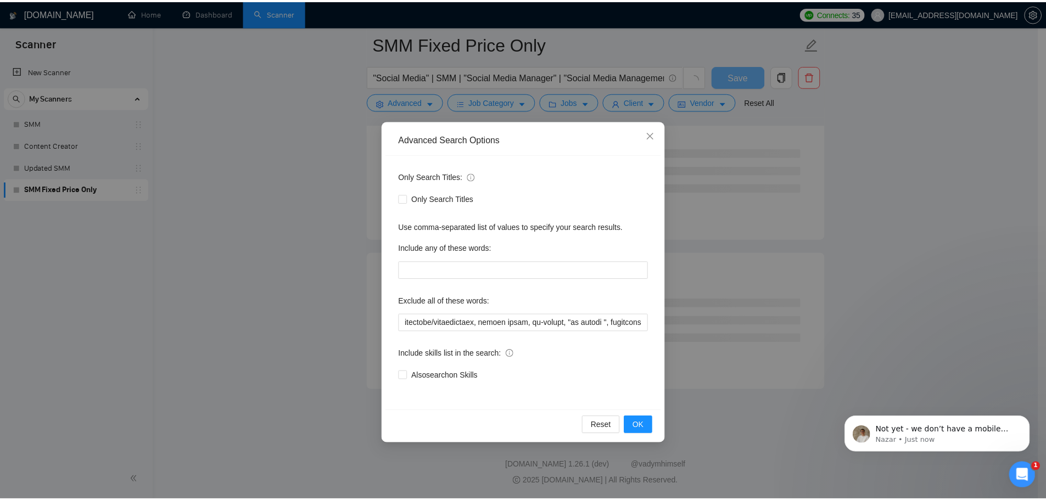
scroll to position [0, 0]
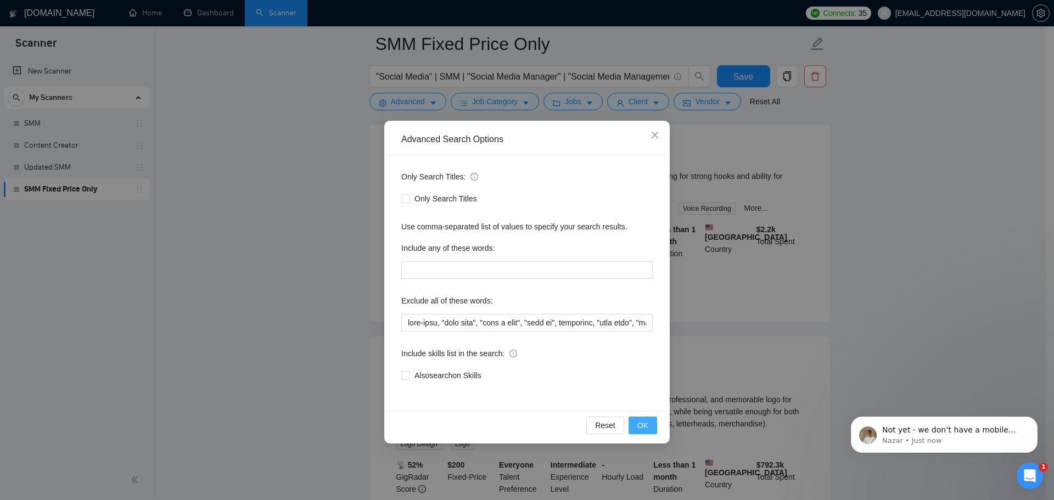
click at [646, 429] on span "OK" at bounding box center [642, 425] width 11 height 12
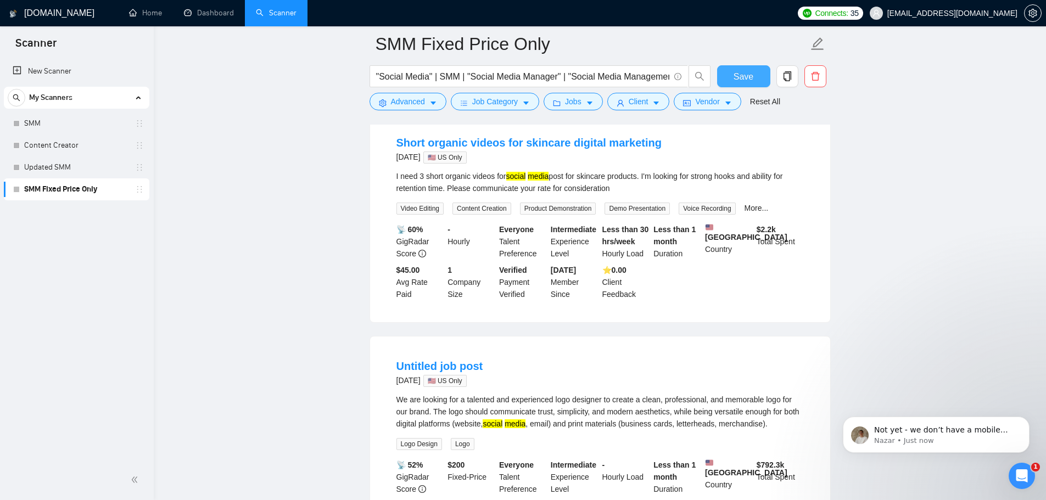
click at [727, 81] on button "Save" at bounding box center [743, 76] width 53 height 22
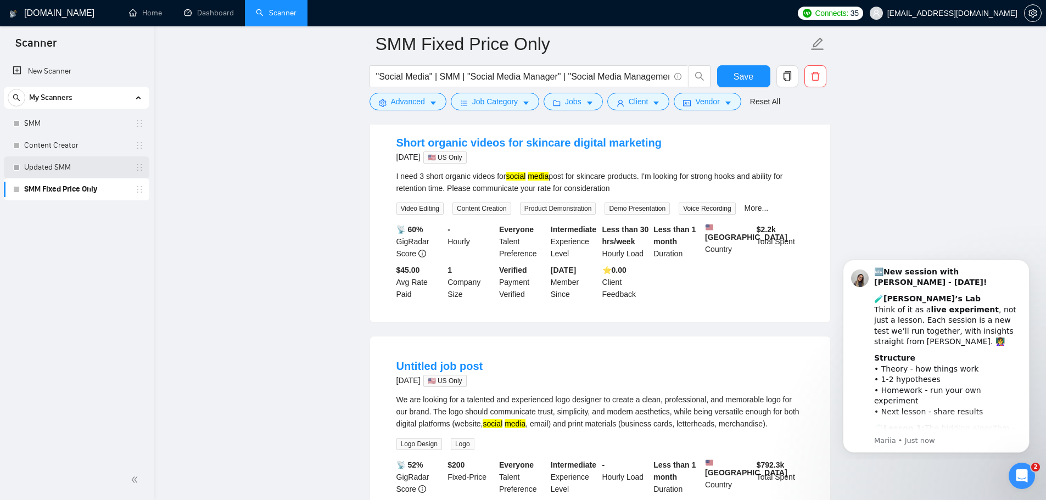
click at [58, 165] on link "Updated SMM" at bounding box center [76, 167] width 104 height 22
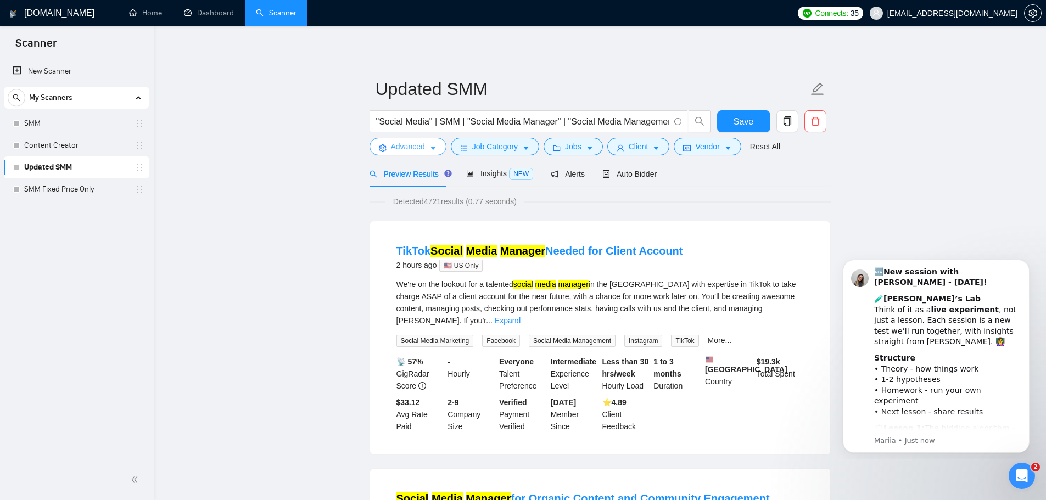
click at [411, 145] on span "Advanced" at bounding box center [408, 147] width 34 height 12
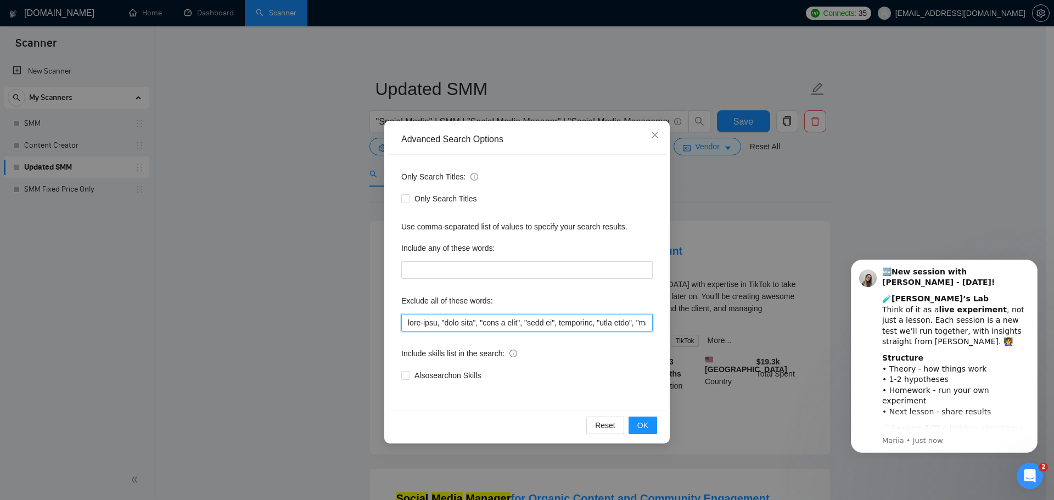
click at [438, 324] on input "text" at bounding box center [526, 323] width 251 height 18
paste input "videographers, "video producer", "google ads", Sales Specialist, "in person", "…"
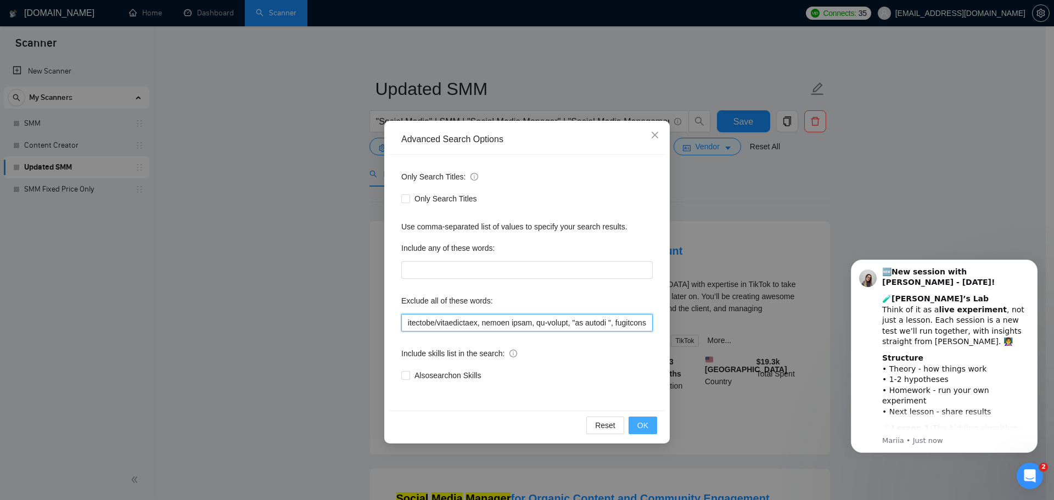
type input "full-time, "full time", "lead a team", "head of", affiliate, "cold call", "cold…"
click at [652, 432] on button "OK" at bounding box center [643, 426] width 29 height 18
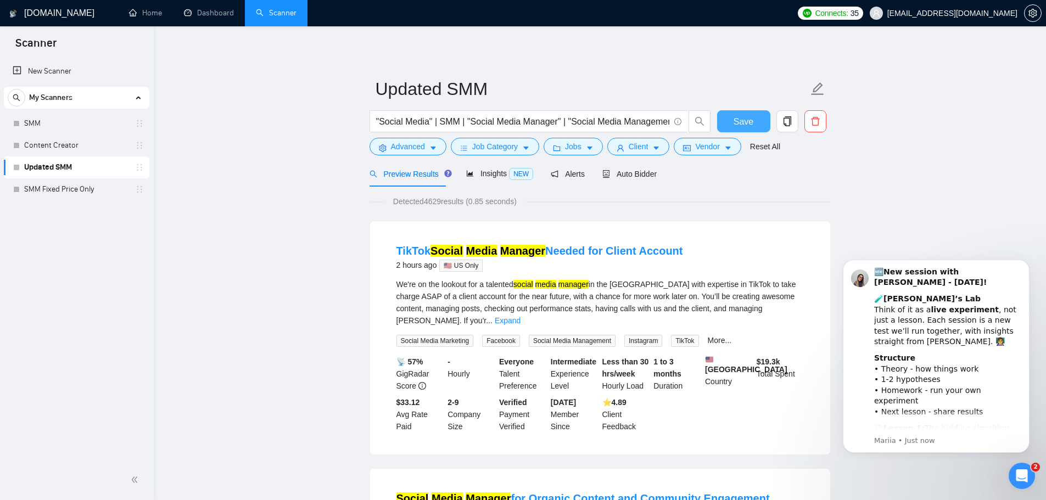
click at [749, 125] on span "Save" at bounding box center [744, 122] width 20 height 14
click at [56, 145] on link "Content Creator" at bounding box center [76, 146] width 104 height 22
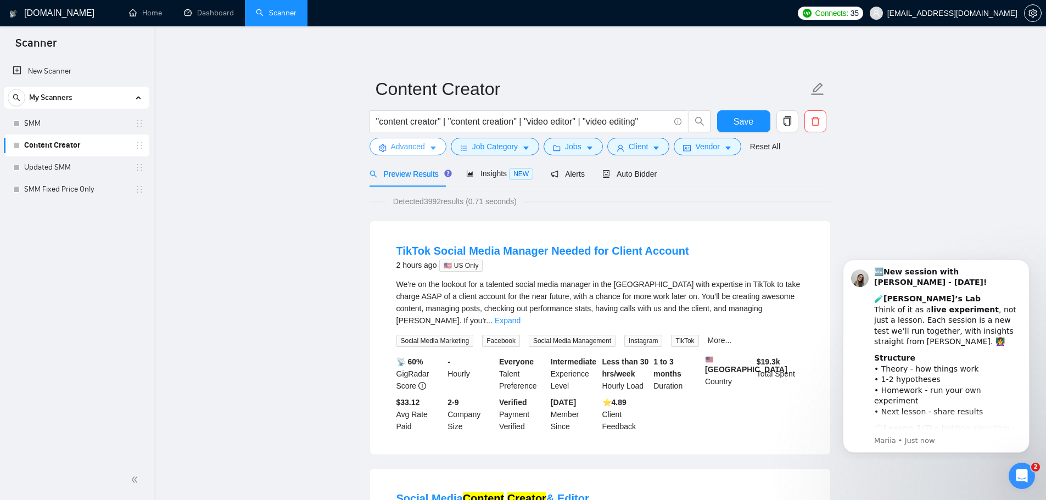
click at [424, 143] on button "Advanced" at bounding box center [407, 147] width 77 height 18
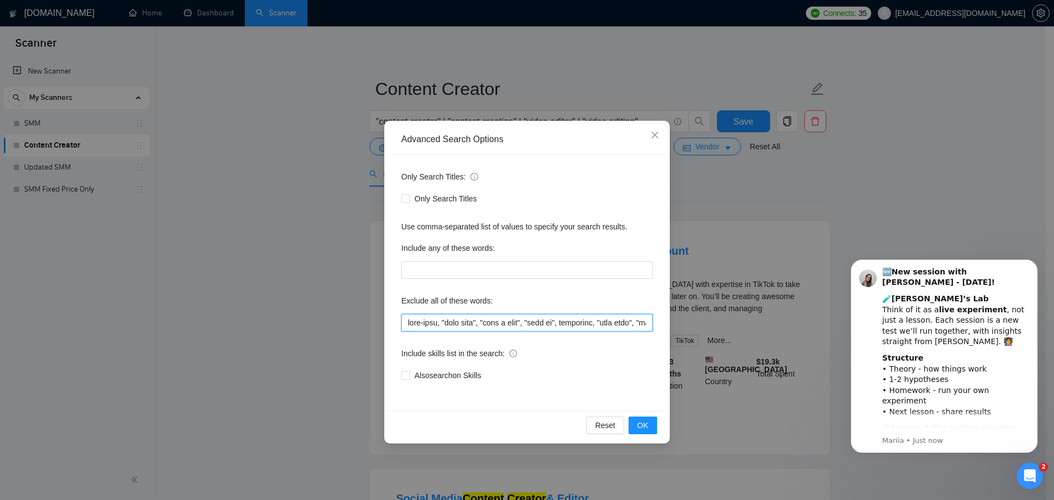
click at [450, 329] on input "text" at bounding box center [526, 323] width 251 height 18
paste input "videographers, "video producer", "google ads", Sales Specialist, "in person", "…"
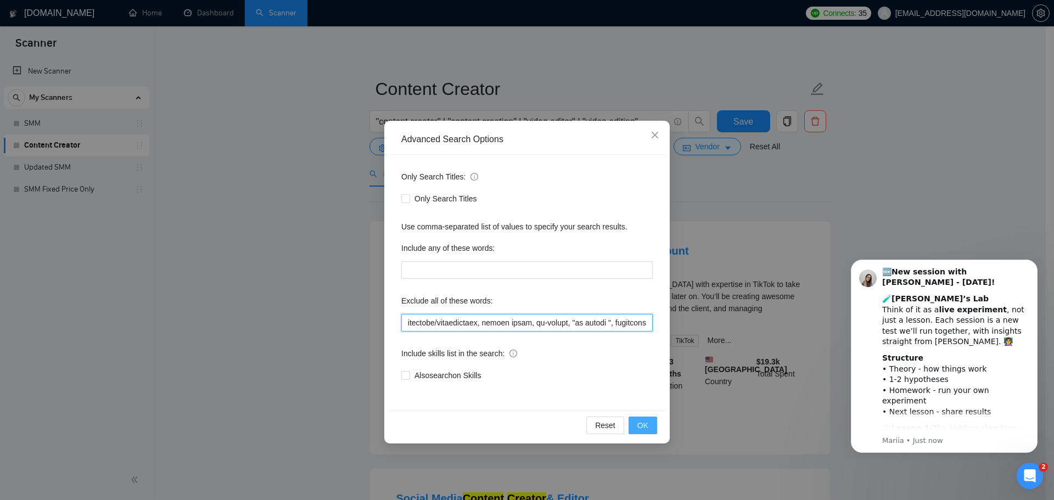
type input "full-time, "full time", "lead a team", "head of", affiliate, "cold call", "cold…"
click at [642, 428] on span "OK" at bounding box center [642, 425] width 11 height 12
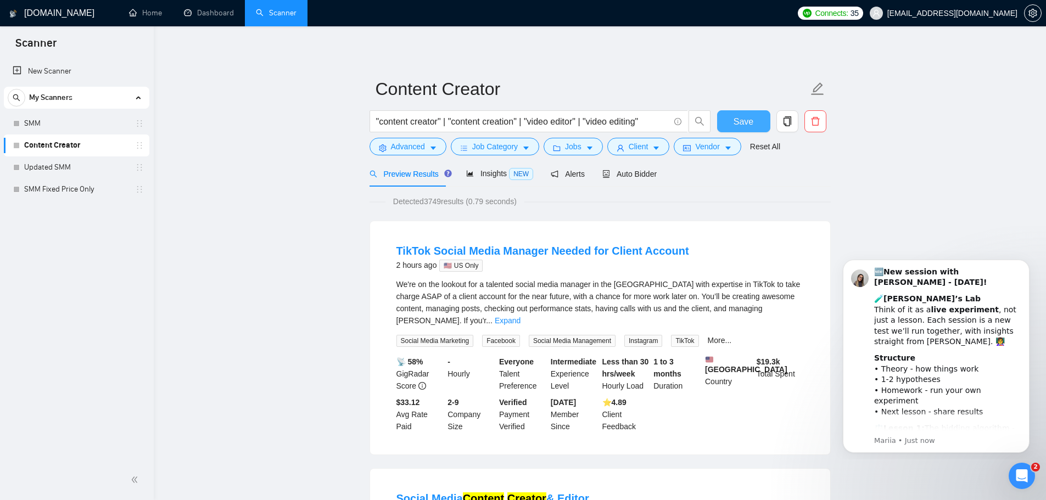
click at [739, 124] on span "Save" at bounding box center [744, 122] width 20 height 14
click at [88, 126] on link "SMM" at bounding box center [76, 124] width 104 height 22
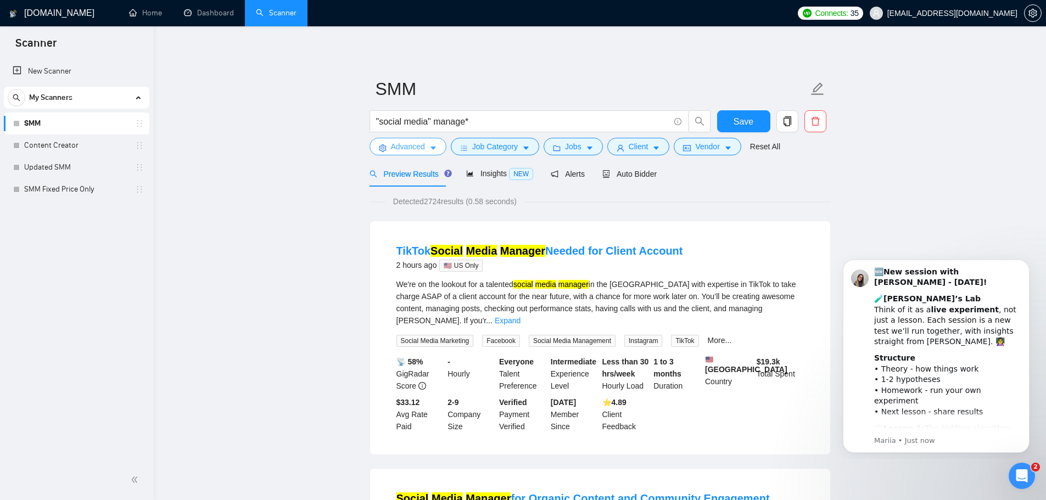
click at [401, 153] on span "Advanced" at bounding box center [408, 147] width 34 height 12
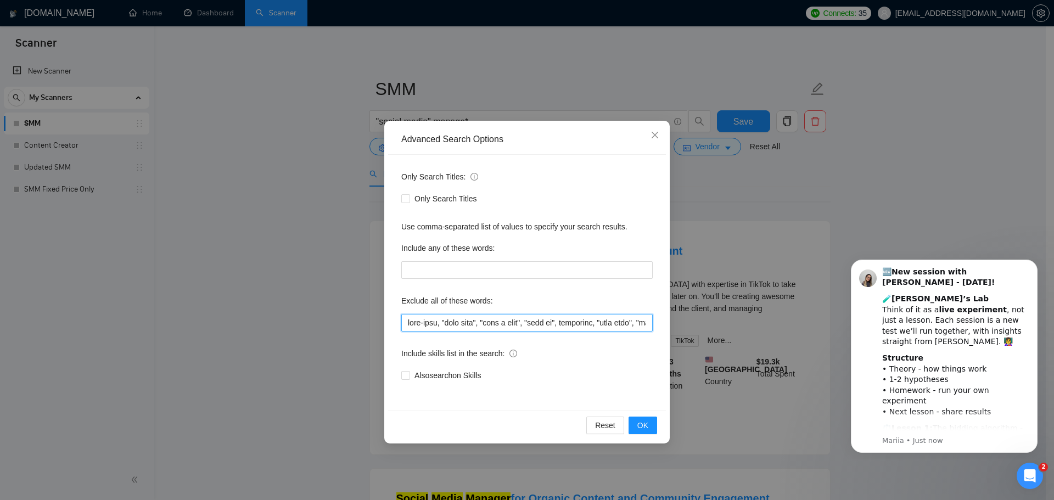
click at [432, 323] on input "text" at bounding box center [526, 323] width 251 height 18
paste input "videographers, "video producer", "google ads", Sales Specialist, "in person", "…"
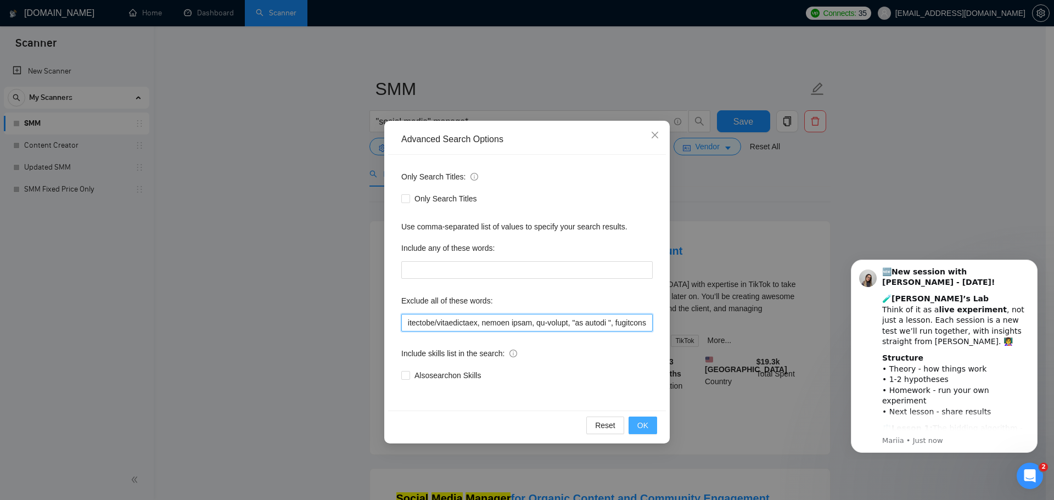
type input "full-time, "full time", "lead a team", "head of", affiliate, "cold call", "cold…"
click at [637, 421] on button "OK" at bounding box center [643, 426] width 29 height 18
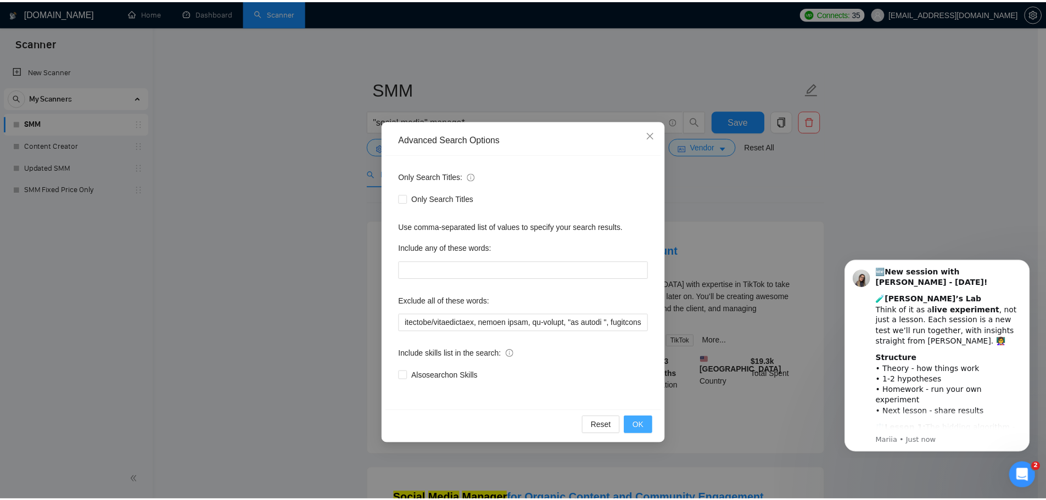
scroll to position [0, 0]
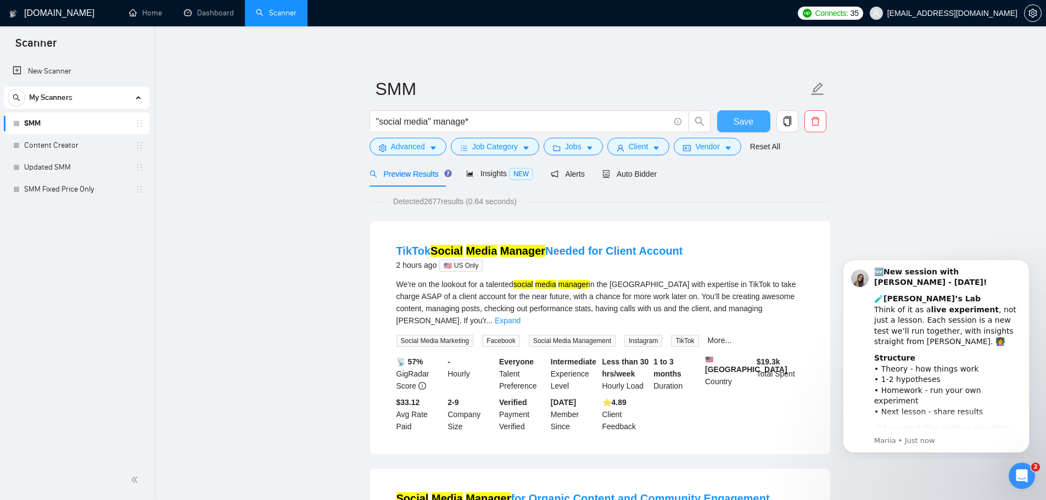
click at [745, 125] on span "Save" at bounding box center [744, 122] width 20 height 14
click at [72, 193] on link "SMM Fixed Price Only" at bounding box center [76, 189] width 104 height 22
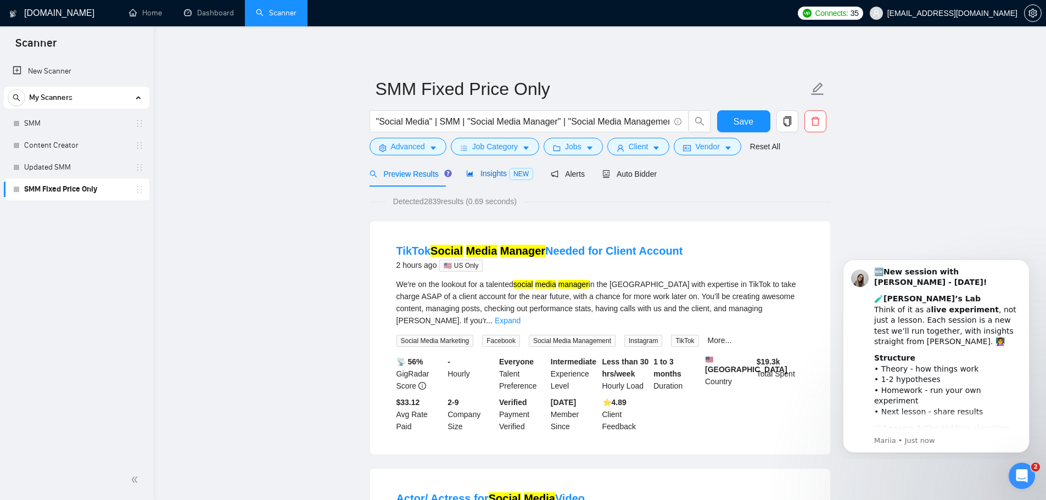
click at [491, 170] on span "Insights NEW" at bounding box center [499, 173] width 67 height 9
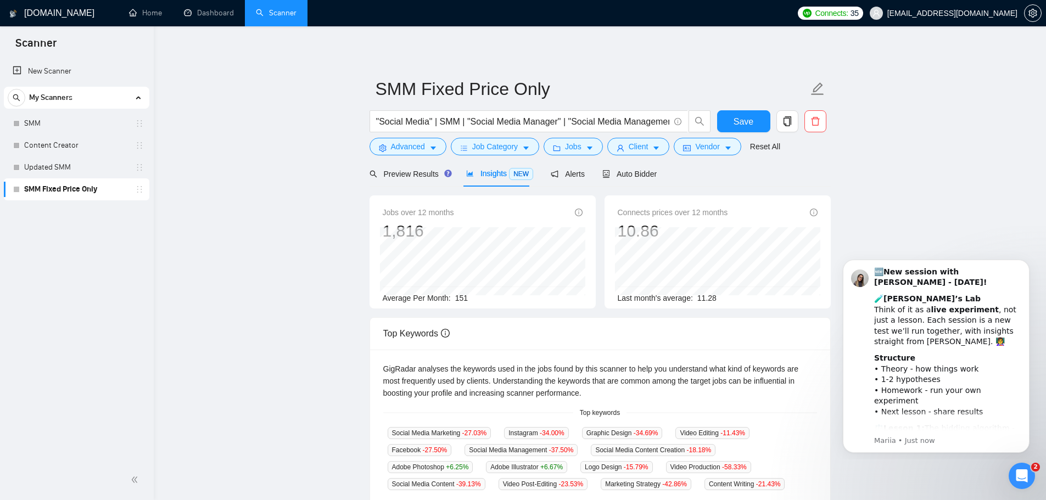
click at [667, 175] on div "Preview Results Insights NEW Alerts Auto Bidder" at bounding box center [599, 174] width 461 height 26
click at [635, 173] on span "Auto Bidder" at bounding box center [629, 174] width 54 height 9
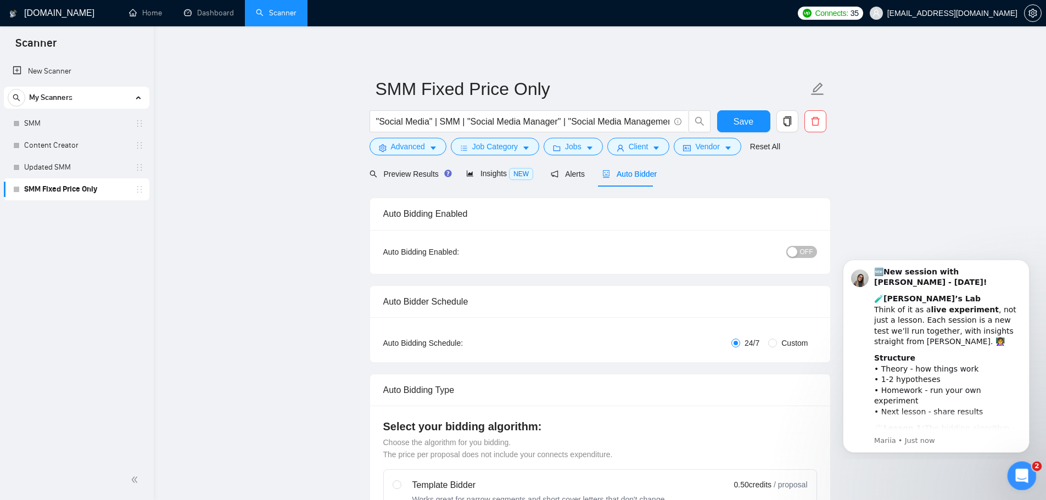
click at [1017, 469] on icon "Open Intercom Messenger" at bounding box center [1020, 475] width 18 height 18
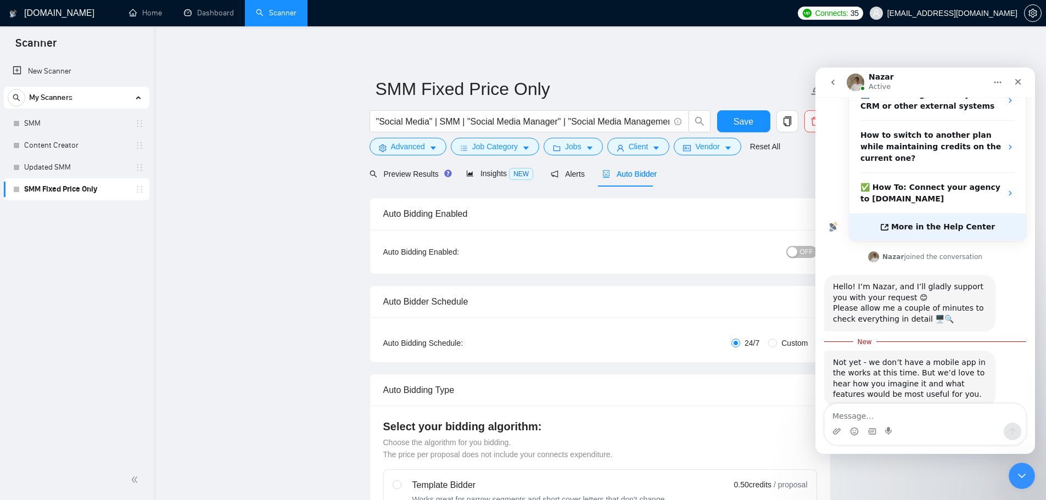
scroll to position [203, 0]
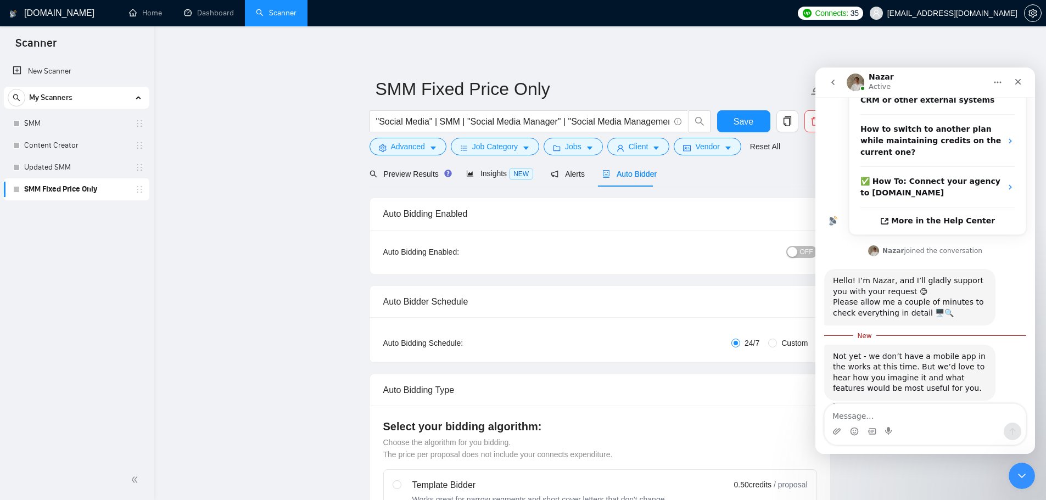
click at [870, 408] on textarea "Message…" at bounding box center [925, 413] width 201 height 19
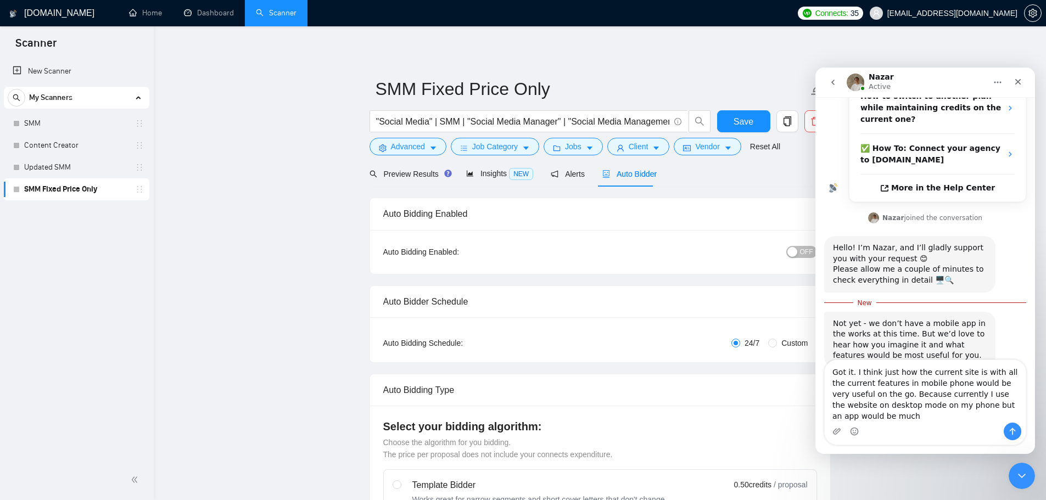
scroll to position [247, 0]
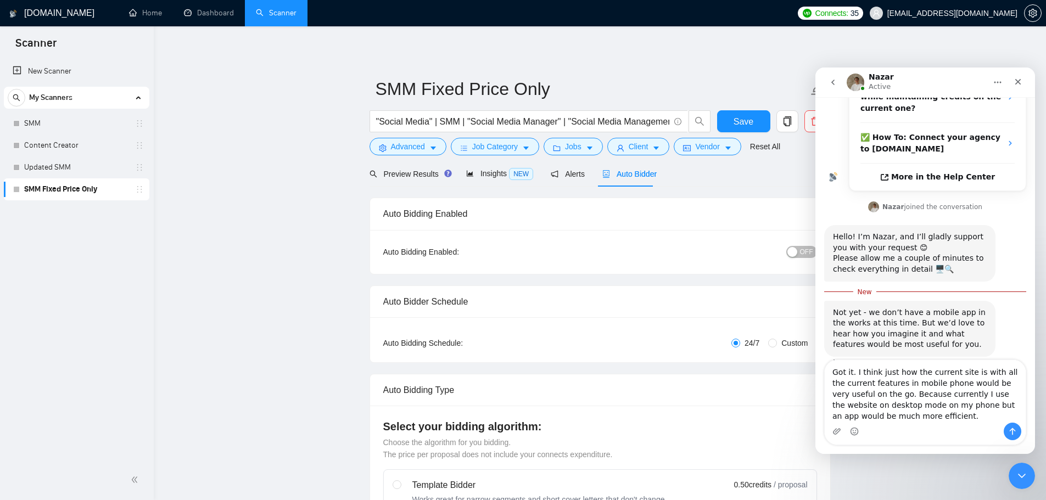
type textarea "Got it. I think just how the current site is with all the current features in m…"
click at [1015, 434] on icon "Send a message…" at bounding box center [1012, 431] width 9 height 9
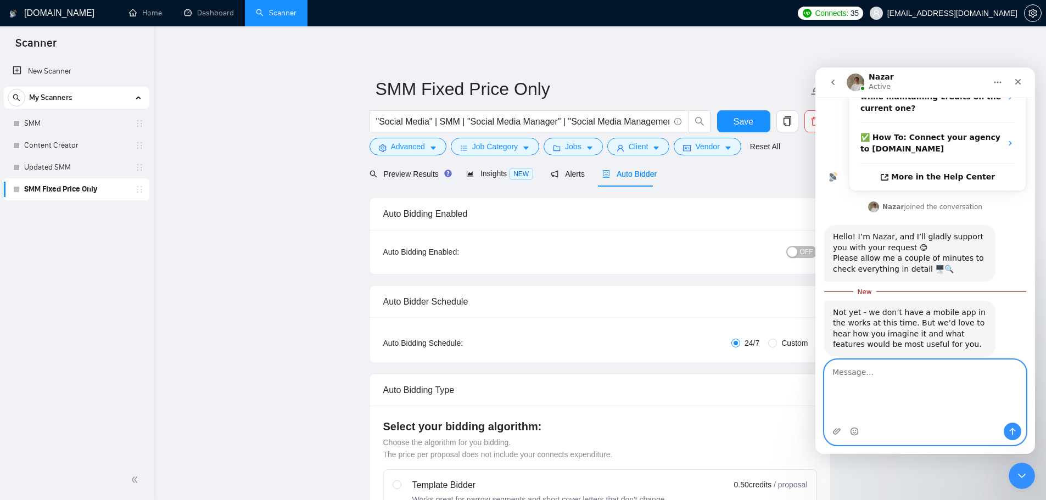
scroll to position [271, 0]
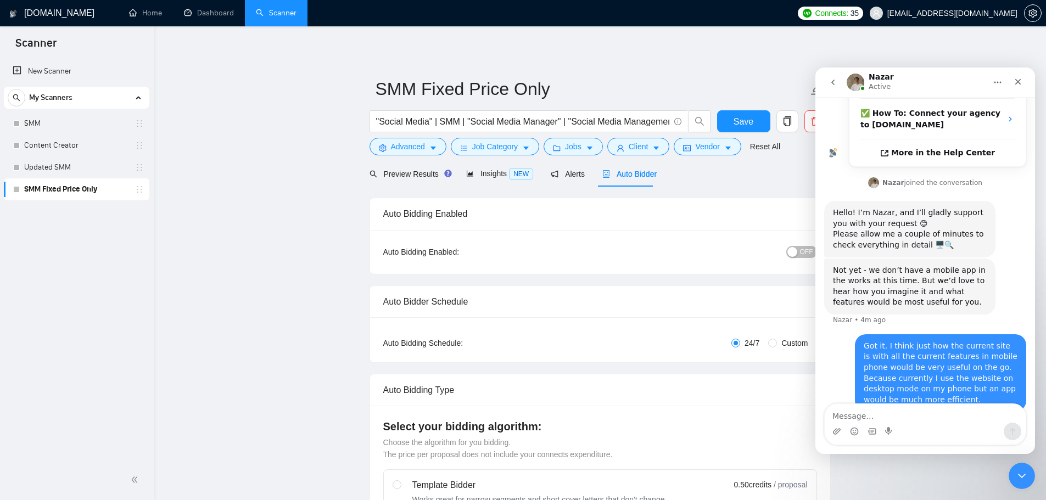
drag, startPoint x: 260, startPoint y: 290, endPoint x: 277, endPoint y: 293, distance: 16.7
click at [1021, 84] on icon "Close" at bounding box center [1018, 82] width 6 height 6
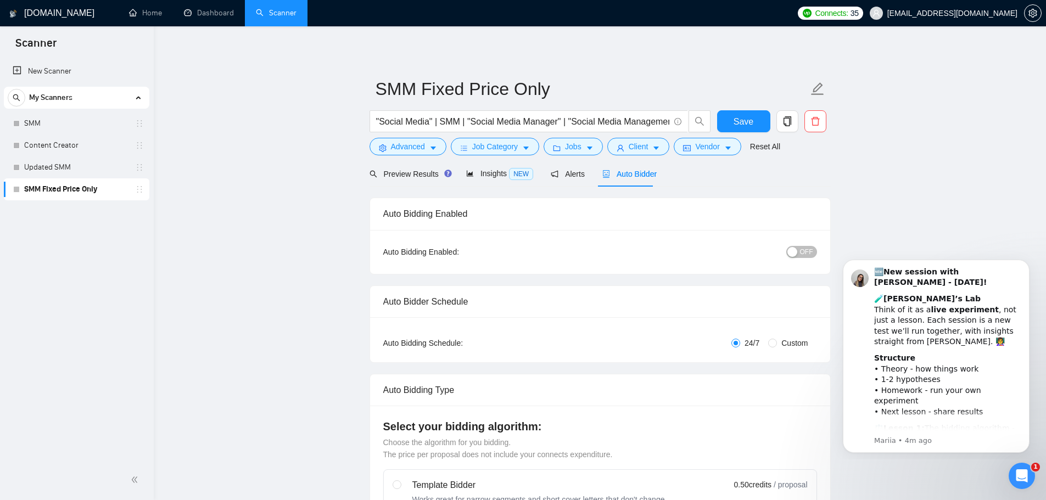
scroll to position [0, 0]
click at [1027, 472] on icon "Open Intercom Messenger" at bounding box center [1020, 475] width 18 height 18
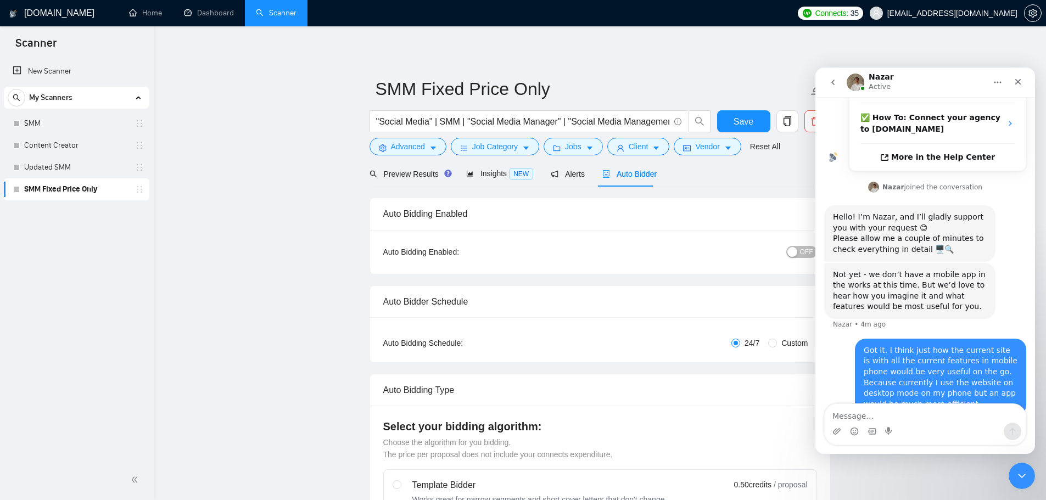
scroll to position [271, 0]
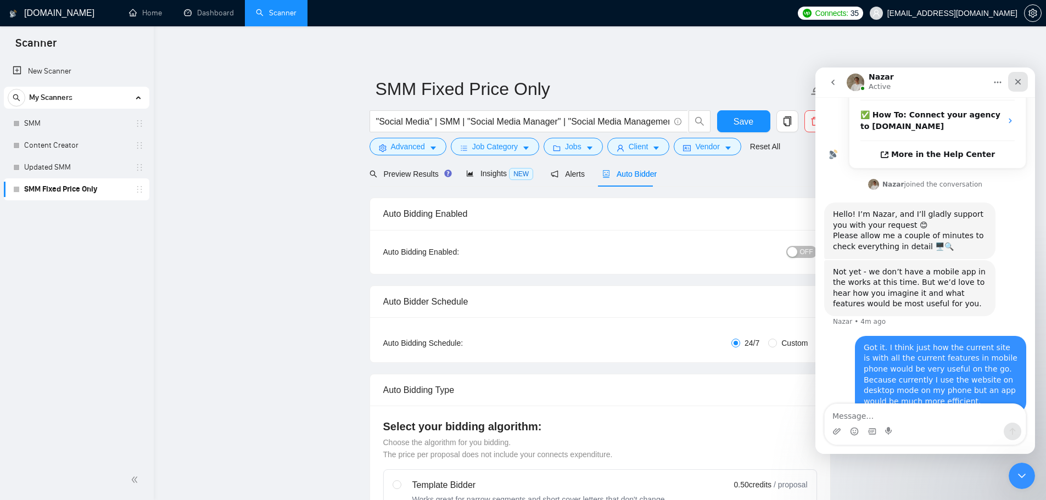
click at [1016, 82] on icon "Close" at bounding box center [1018, 81] width 9 height 9
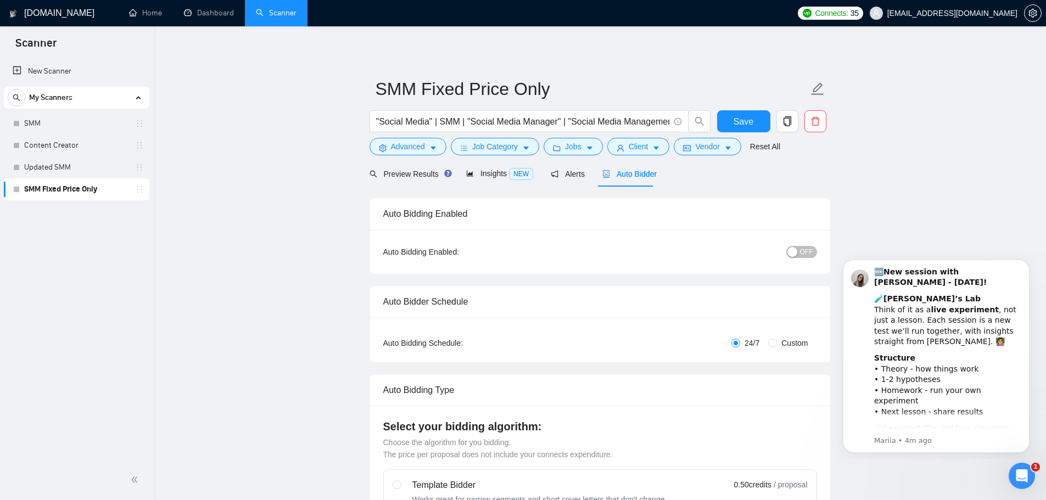
scroll to position [0, 0]
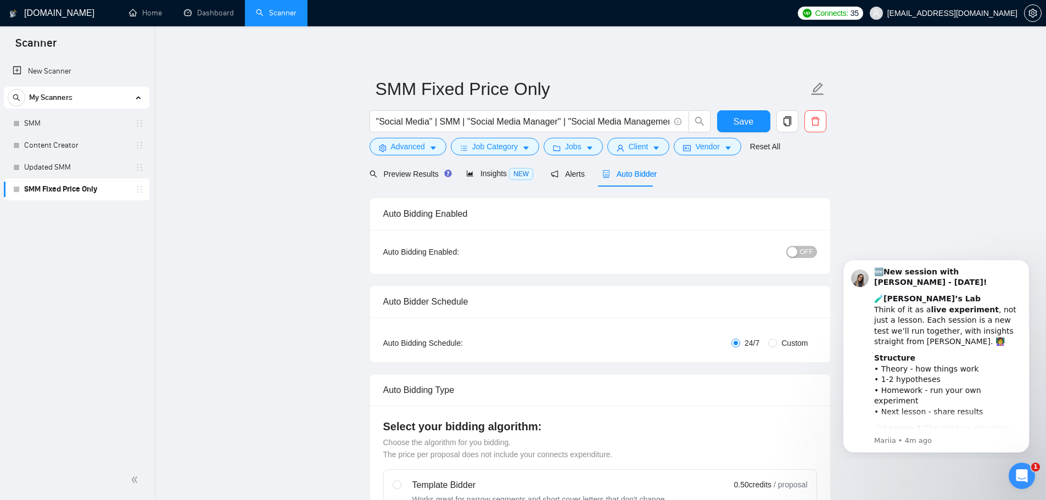
click at [1022, 470] on icon "Open Intercom Messenger" at bounding box center [1020, 475] width 18 height 18
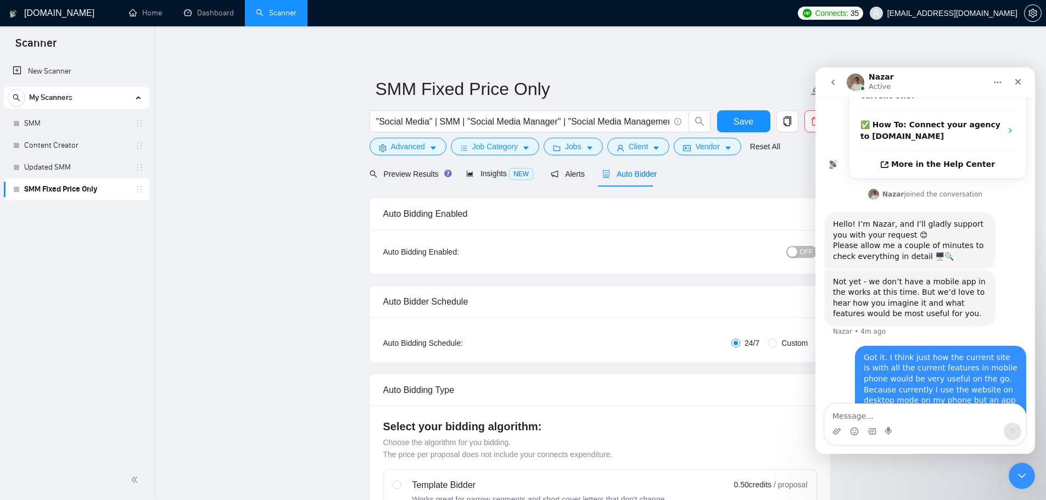
scroll to position [271, 0]
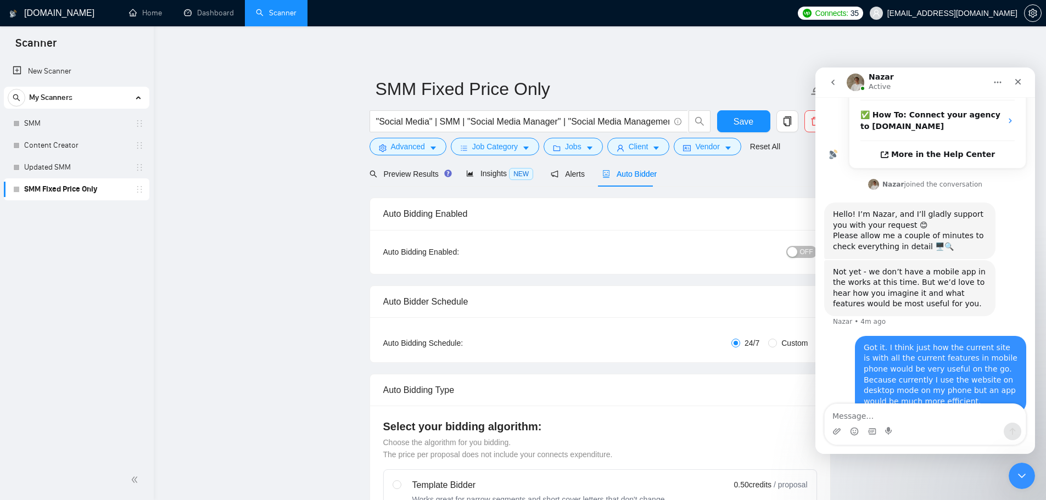
click at [832, 86] on icon "go back" at bounding box center [832, 82] width 9 height 9
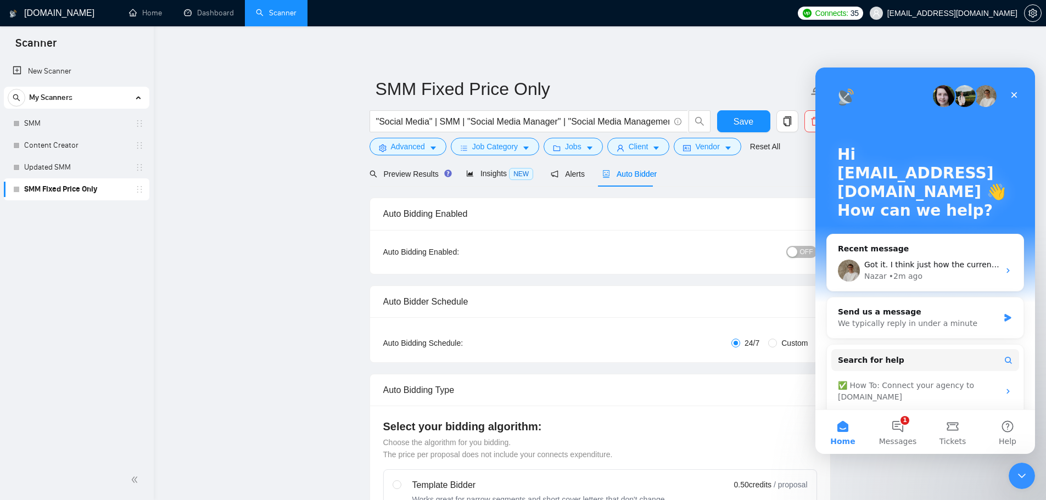
scroll to position [0, 0]
click at [894, 433] on button "1 Messages" at bounding box center [897, 432] width 55 height 44
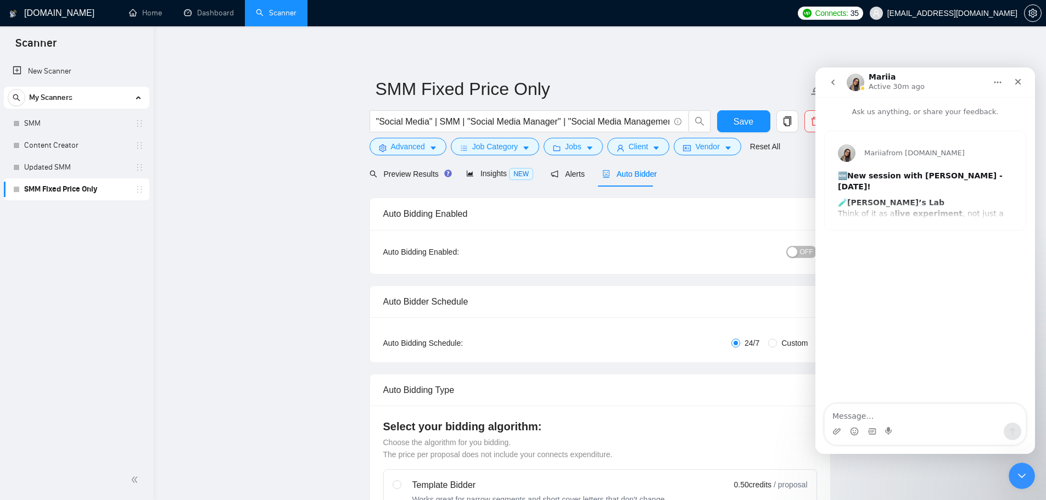
click at [832, 86] on icon "go back" at bounding box center [832, 82] width 9 height 9
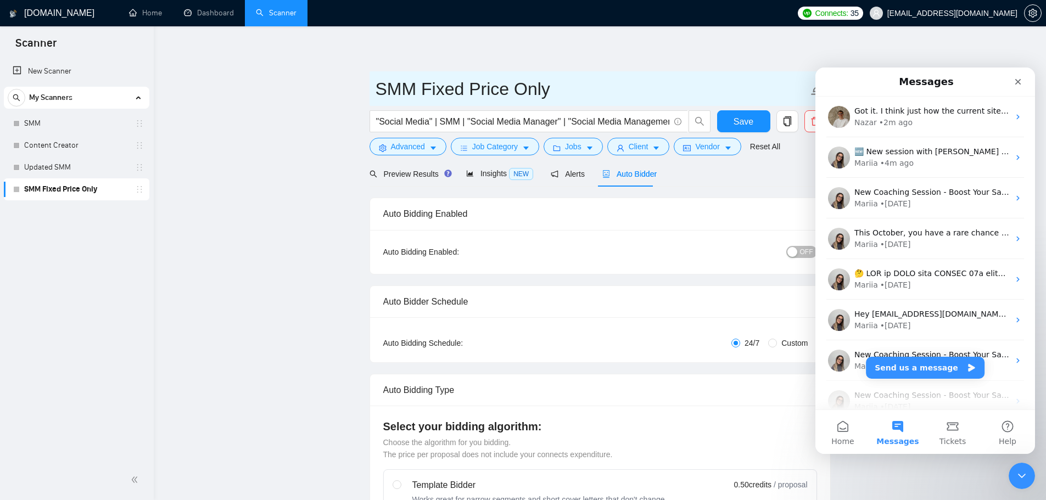
click at [763, 74] on span "SMM Fixed Price Only" at bounding box center [599, 88] width 461 height 35
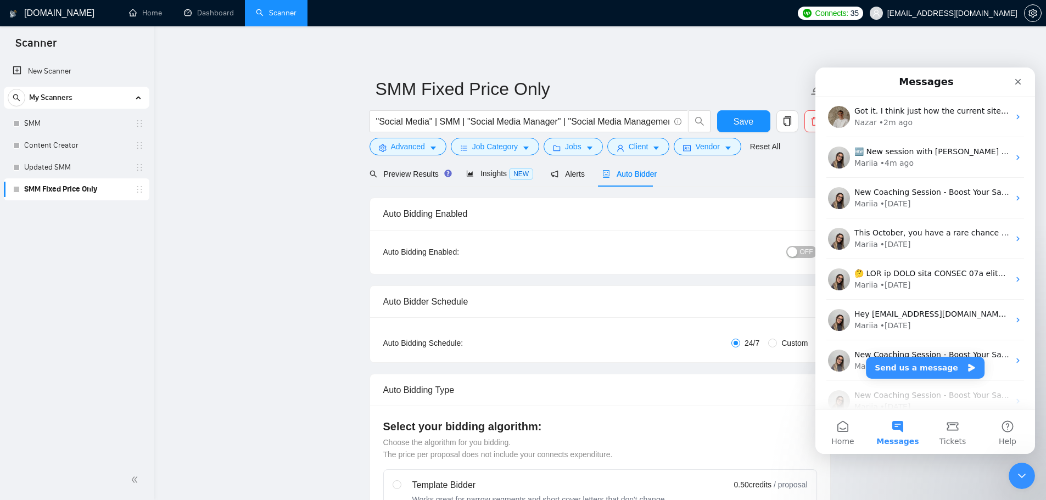
click at [1006, 81] on div "Intercom messenger" at bounding box center [992, 82] width 71 height 20
click at [1018, 82] on icon "Close" at bounding box center [1018, 82] width 6 height 6
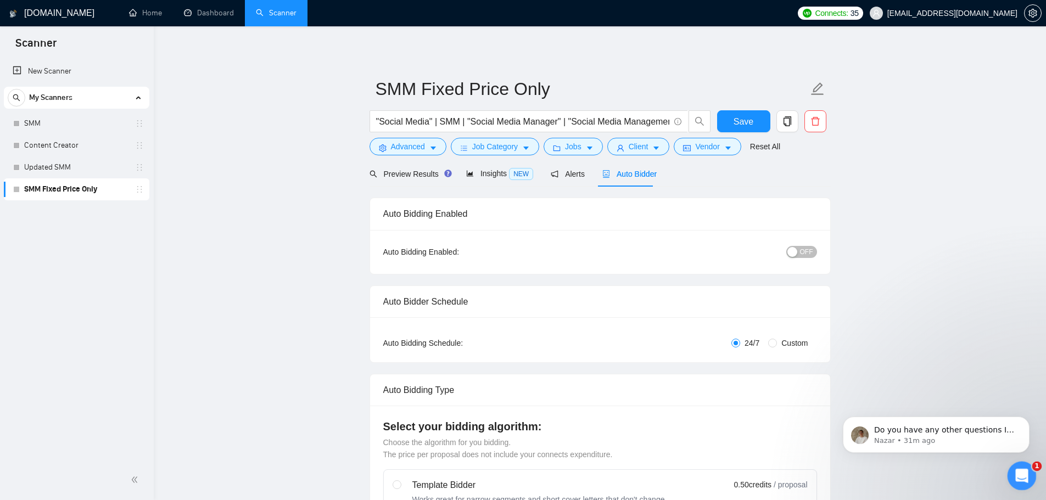
click at [1023, 468] on icon "Open Intercom Messenger" at bounding box center [1020, 475] width 18 height 18
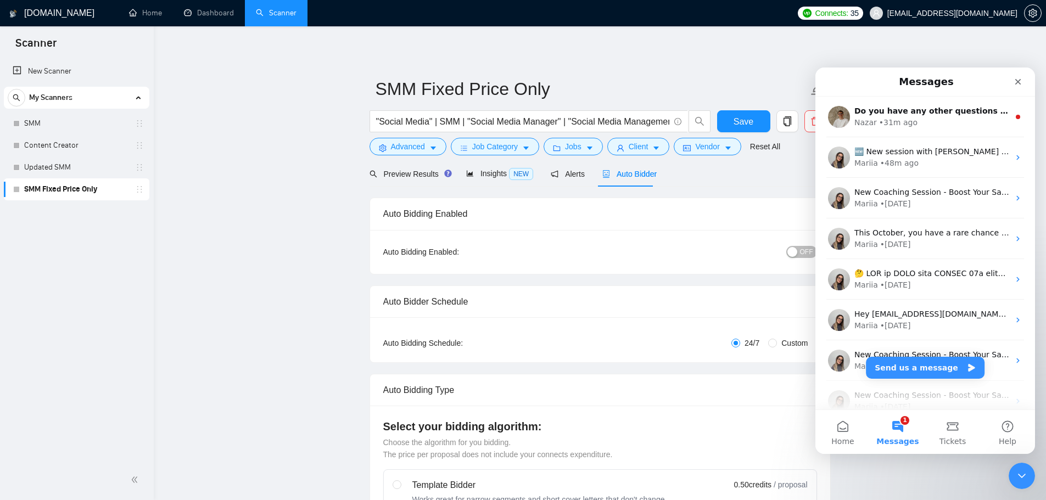
click at [910, 431] on button "1 Messages" at bounding box center [897, 432] width 55 height 44
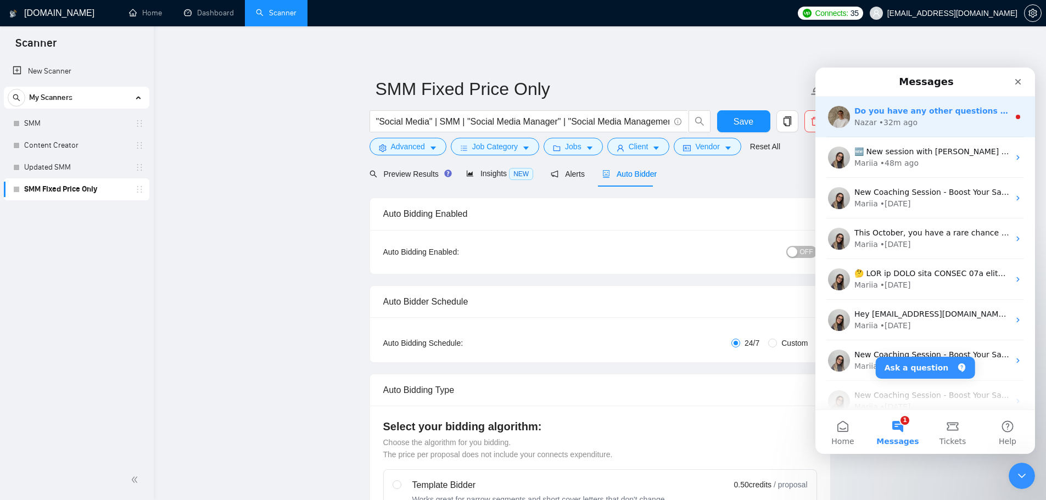
click at [898, 101] on div "Do you have any other questions I can help with? 😊 Nazar • 32m ago" at bounding box center [925, 117] width 220 height 41
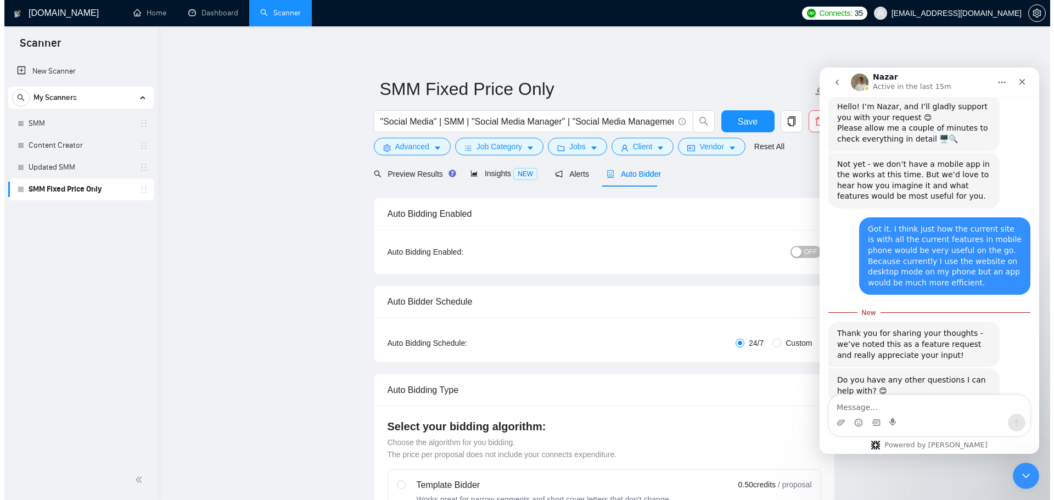
scroll to position [388, 0]
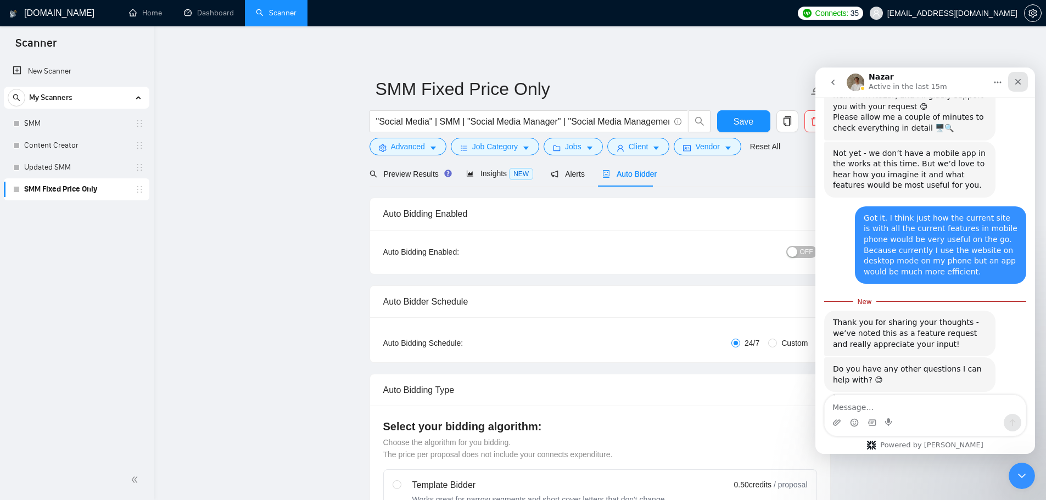
click at [1017, 82] on icon "Close" at bounding box center [1018, 82] width 6 height 6
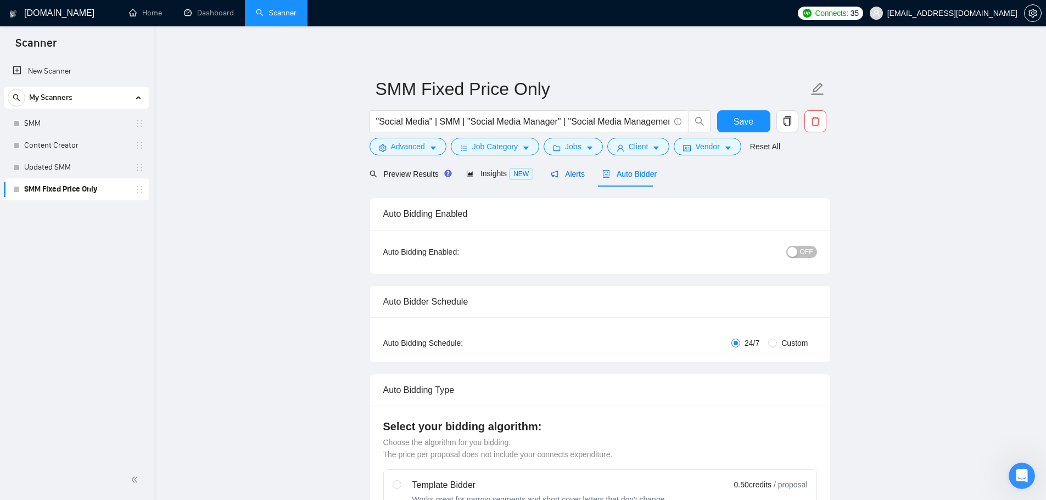
click at [563, 171] on span "Alerts" at bounding box center [568, 174] width 34 height 9
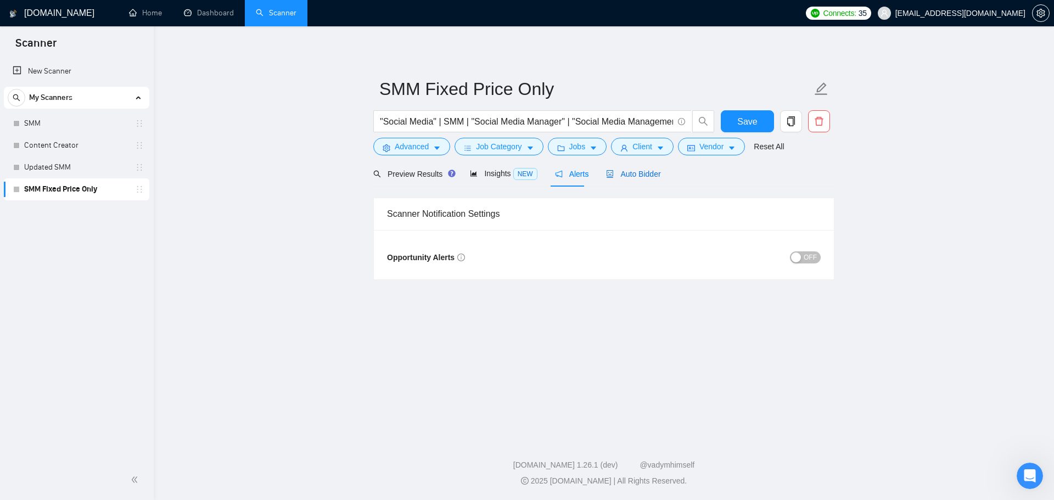
click at [628, 173] on span "Auto Bidder" at bounding box center [633, 174] width 54 height 9
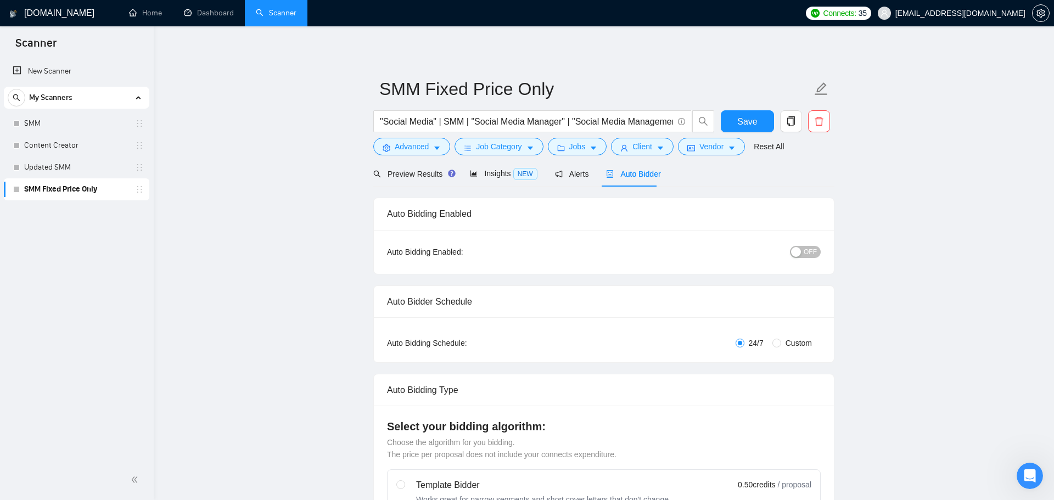
checkbox input "true"
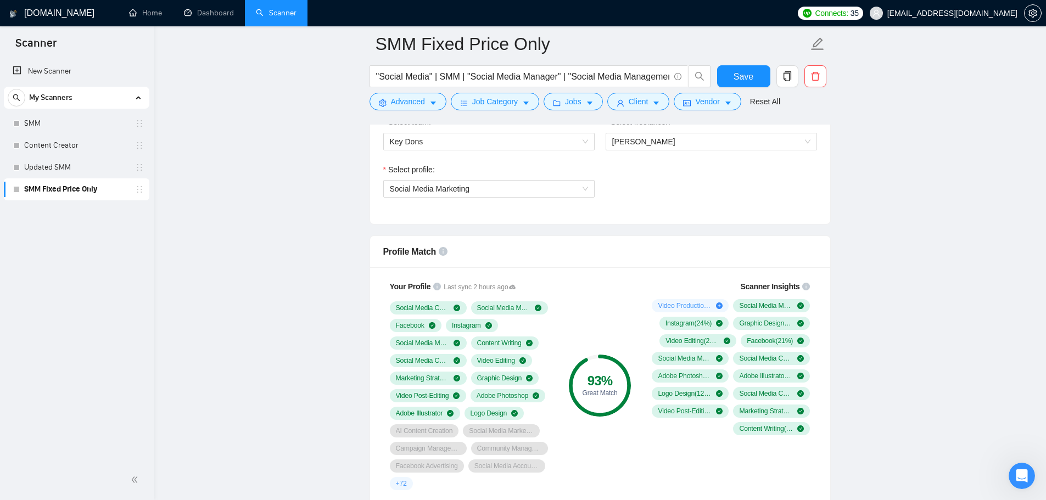
scroll to position [714, 0]
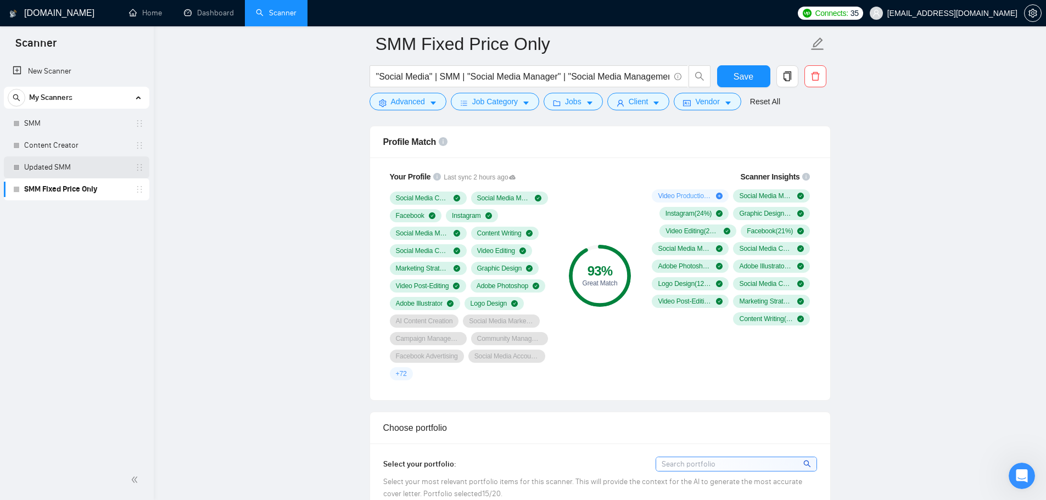
click at [73, 168] on link "Updated SMM" at bounding box center [76, 167] width 104 height 22
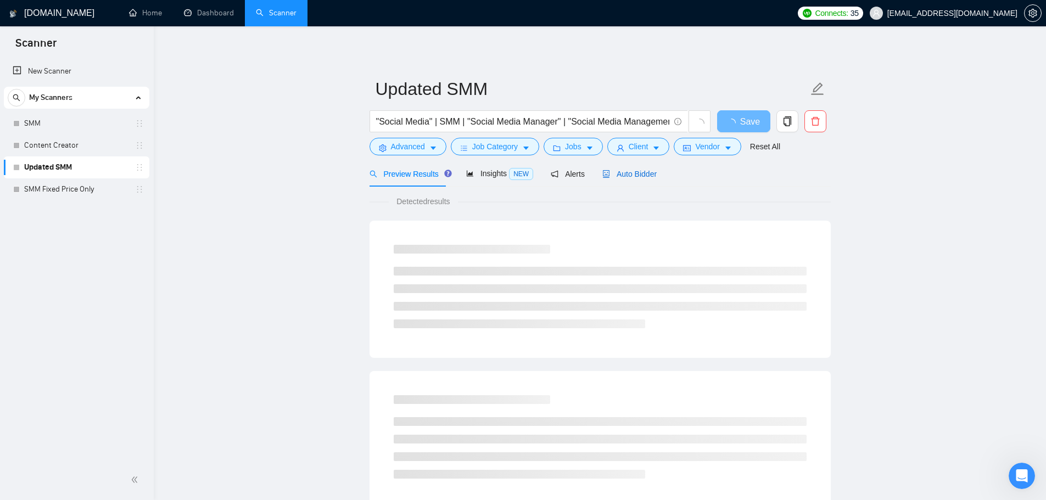
click at [619, 172] on span "Auto Bidder" at bounding box center [629, 174] width 54 height 9
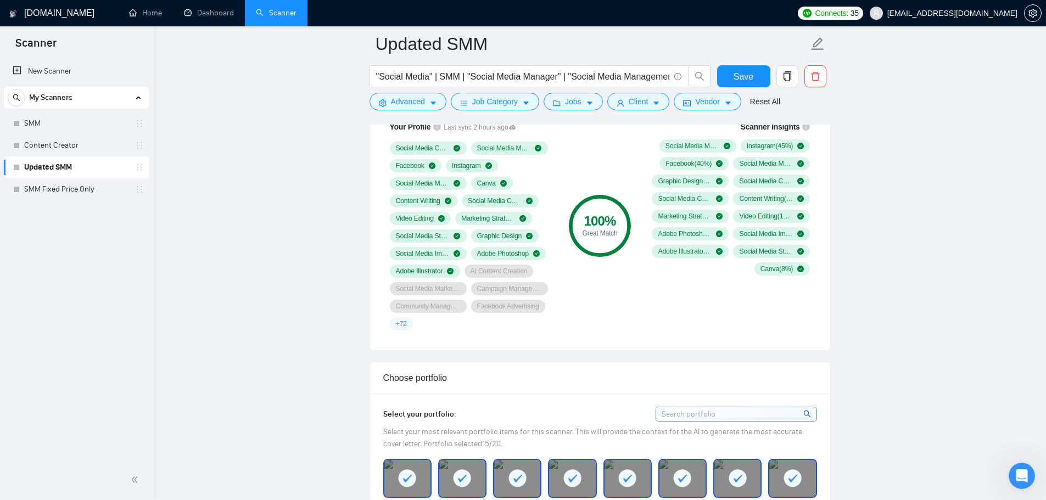
scroll to position [659, 0]
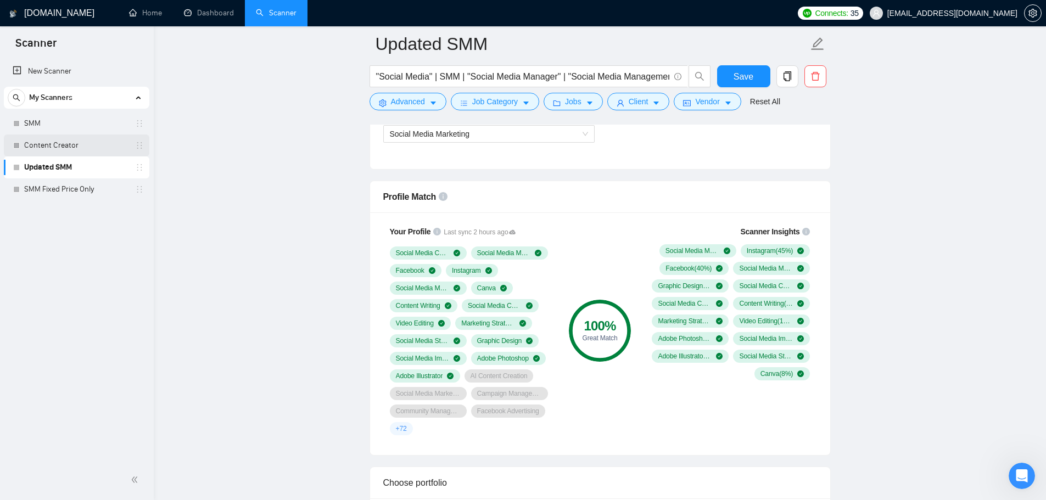
click at [44, 150] on link "Content Creator" at bounding box center [76, 146] width 104 height 22
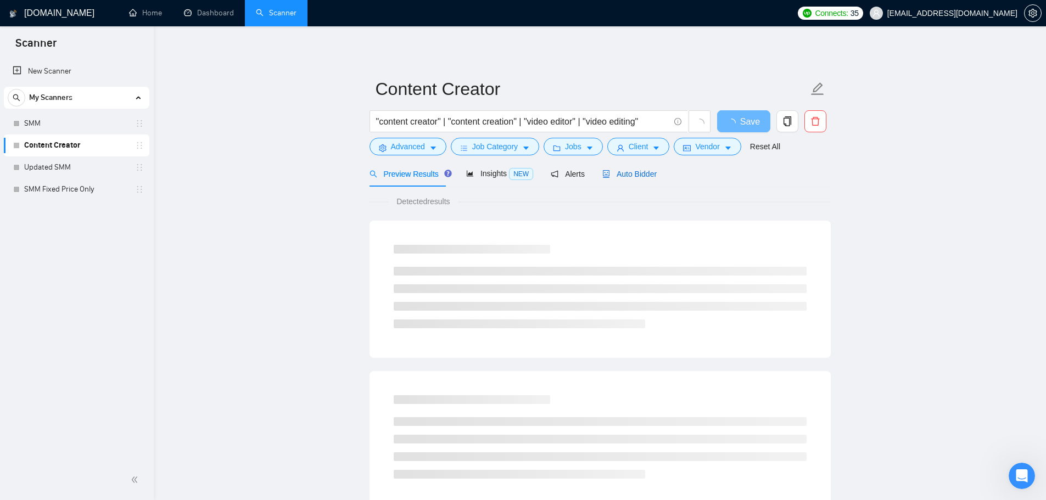
click at [642, 172] on span "Auto Bidder" at bounding box center [629, 174] width 54 height 9
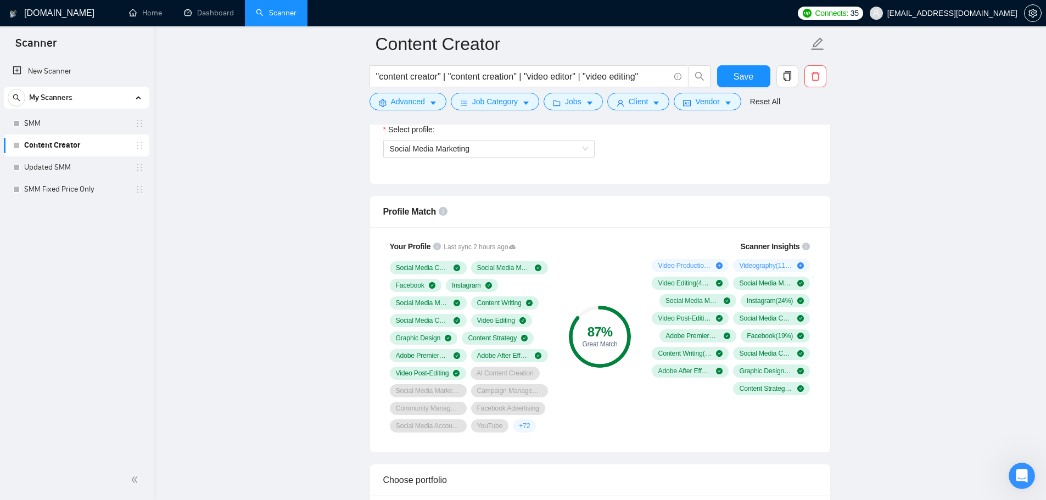
scroll to position [659, 0]
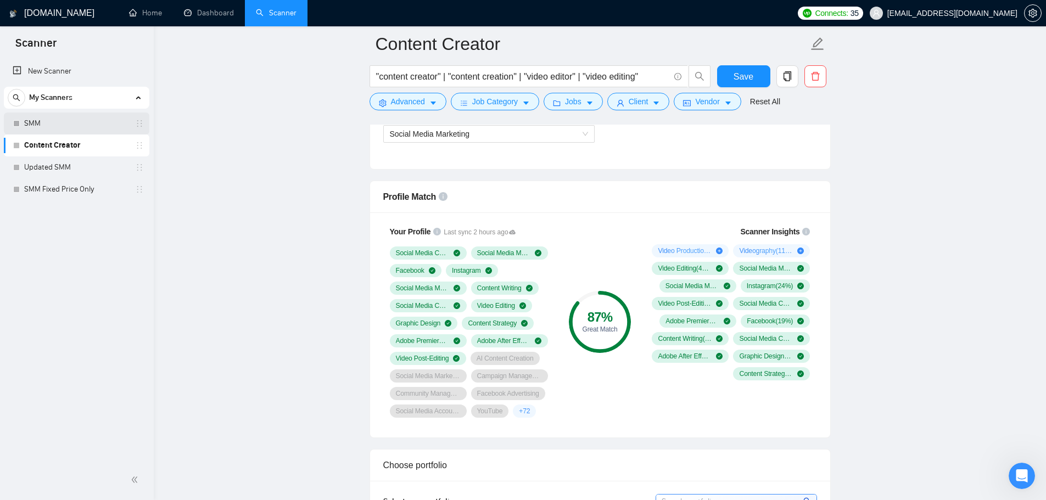
click at [78, 127] on link "SMM" at bounding box center [76, 124] width 104 height 22
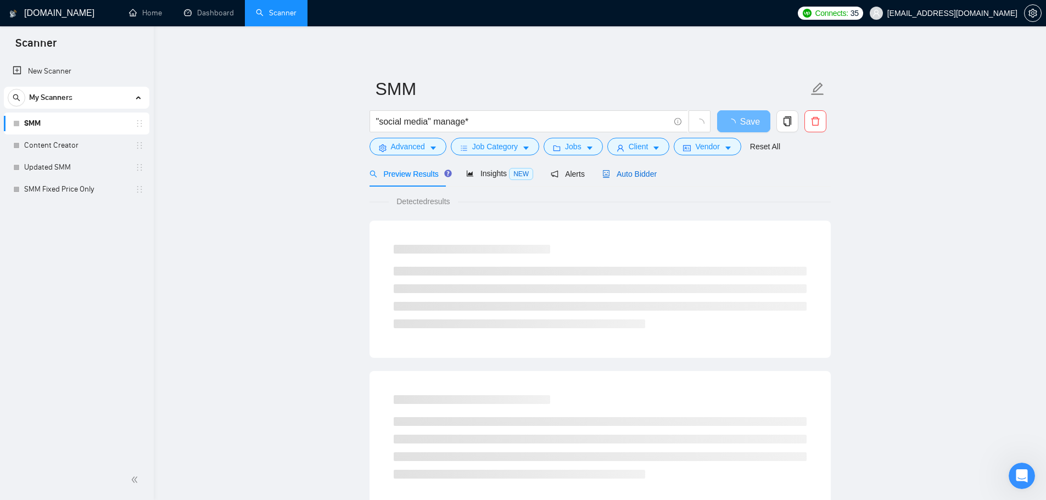
click at [645, 173] on span "Auto Bidder" at bounding box center [629, 174] width 54 height 9
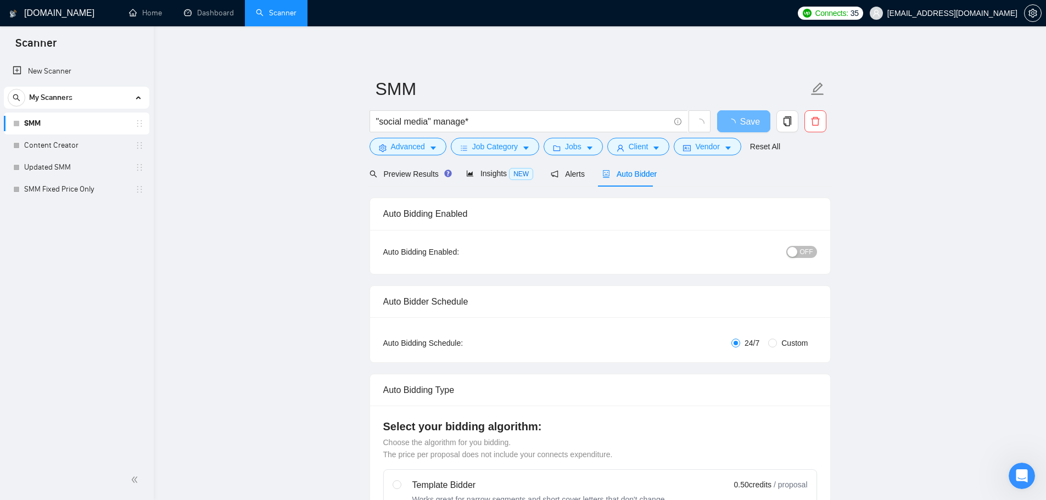
checkbox input "true"
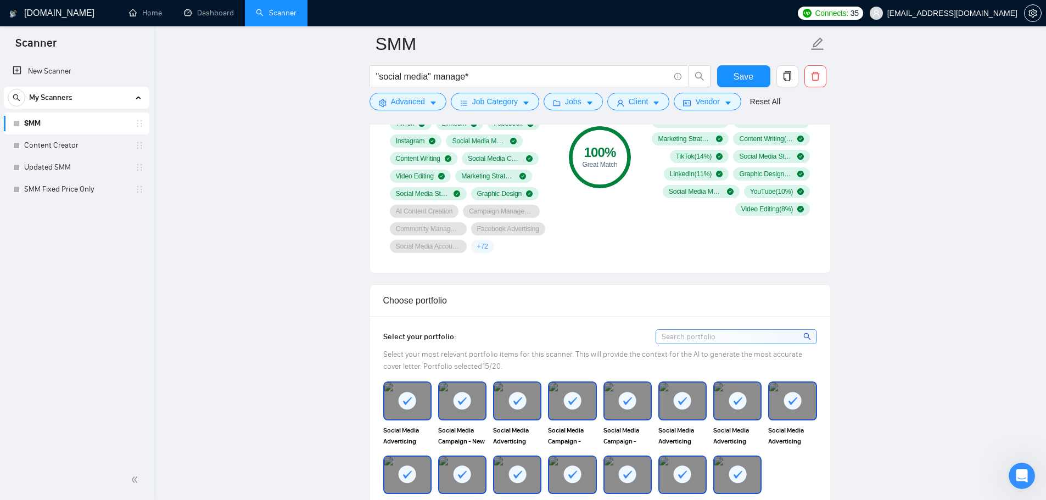
scroll to position [769, 0]
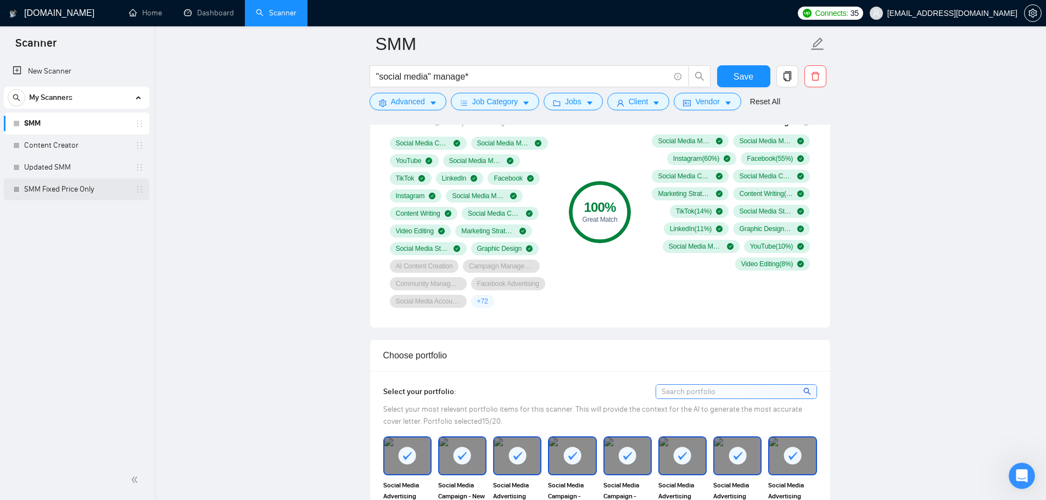
click at [46, 195] on link "SMM Fixed Price Only" at bounding box center [76, 189] width 104 height 22
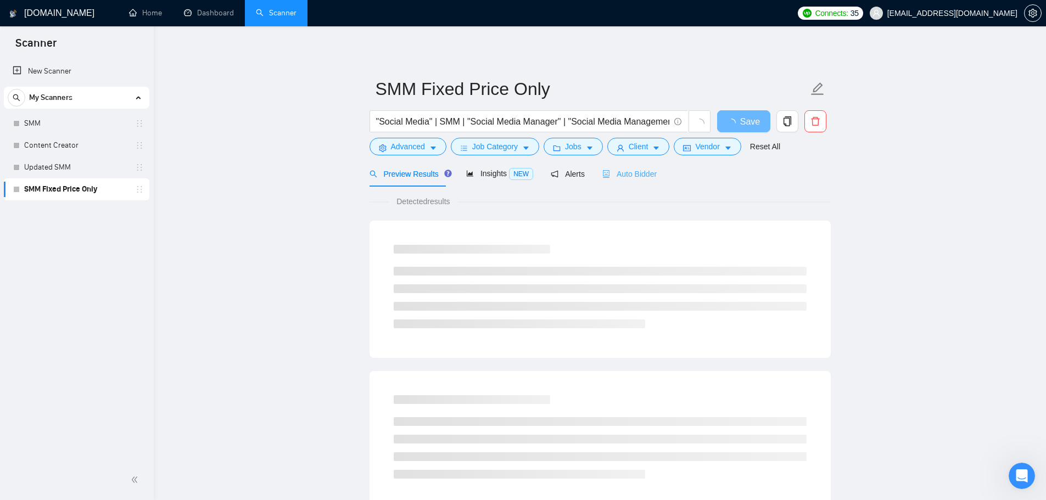
click at [652, 165] on div "Preview Results Insights NEW Alerts Auto Bidder" at bounding box center [599, 174] width 461 height 26
click at [643, 177] on span "Auto Bidder" at bounding box center [629, 174] width 54 height 9
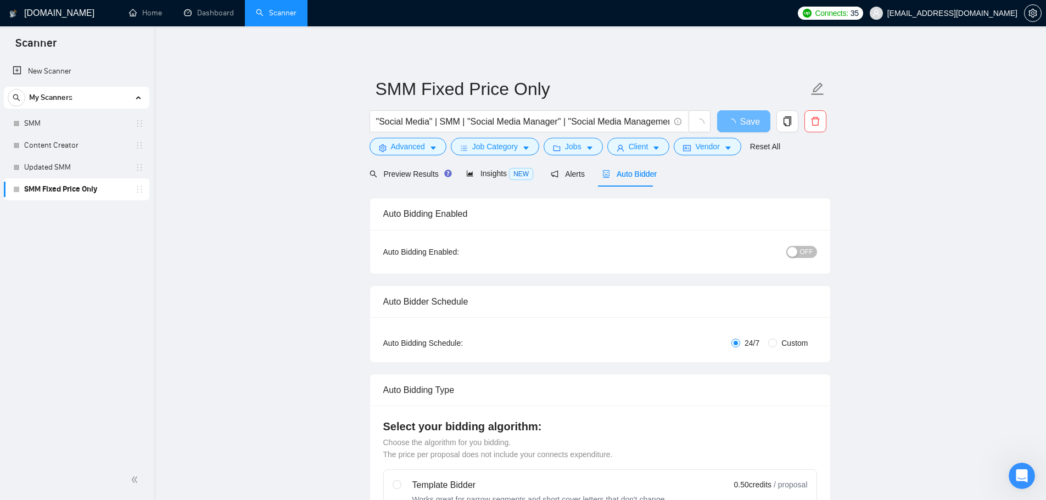
checkbox input "true"
click at [806, 253] on span "OFF" at bounding box center [806, 252] width 13 height 12
click at [742, 121] on span "Save" at bounding box center [744, 122] width 20 height 14
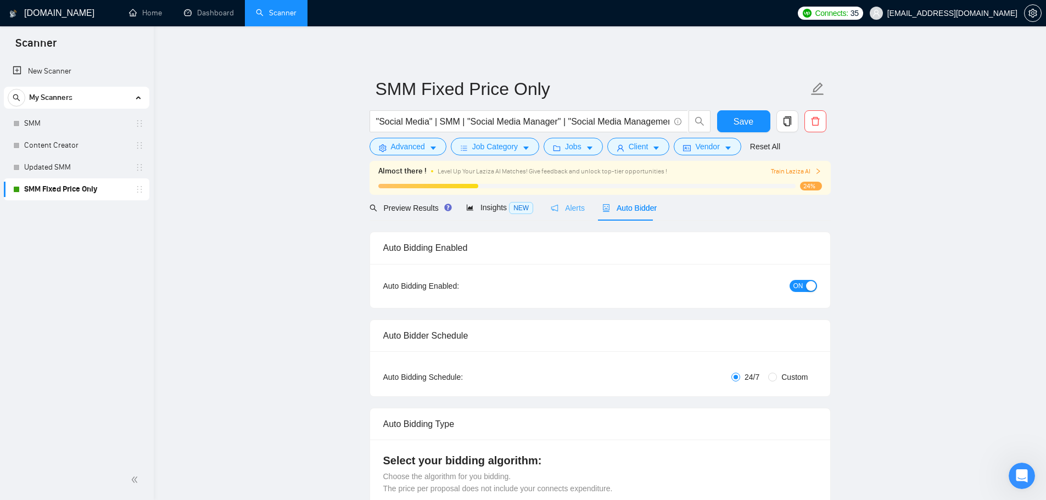
click at [551, 215] on div "Alerts" at bounding box center [568, 208] width 34 height 26
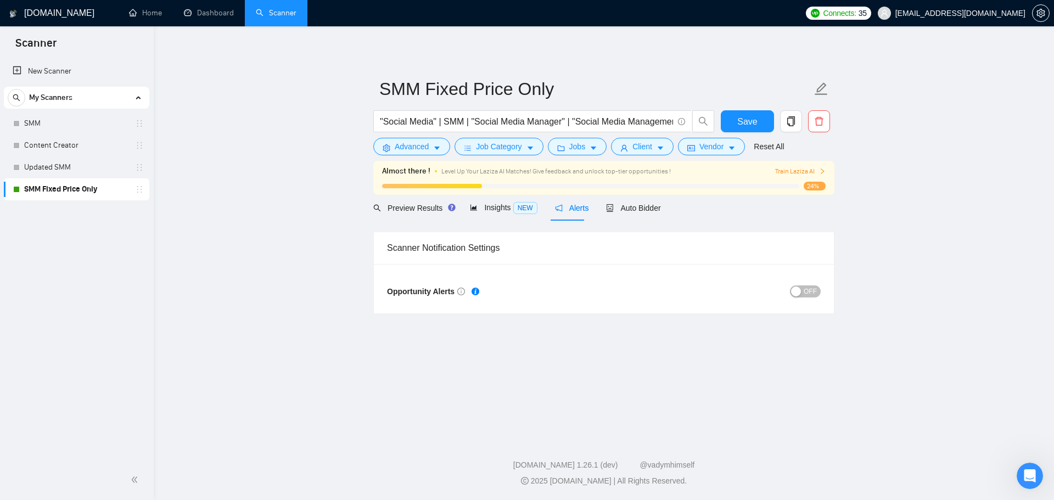
click at [797, 292] on div "button" at bounding box center [796, 292] width 10 height 10
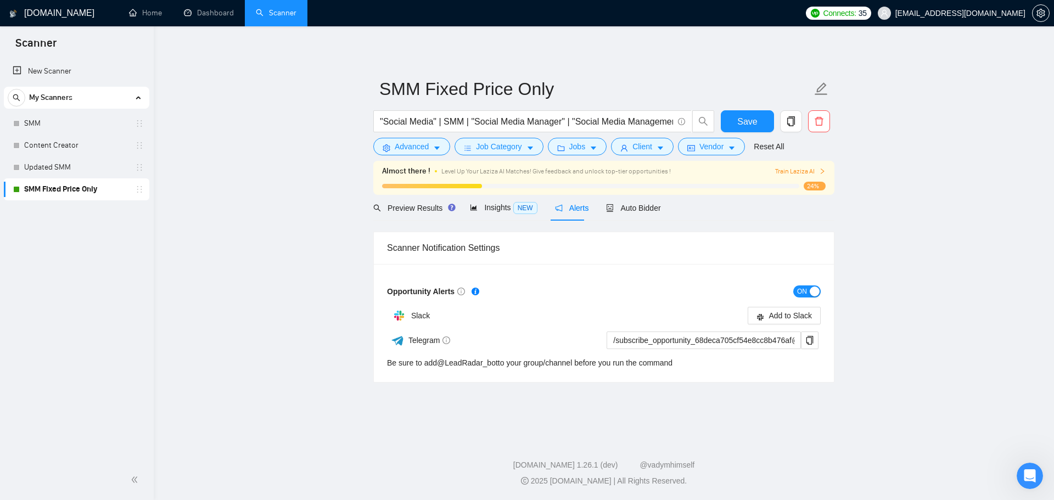
click at [798, 293] on span "ON" at bounding box center [802, 291] width 10 height 12
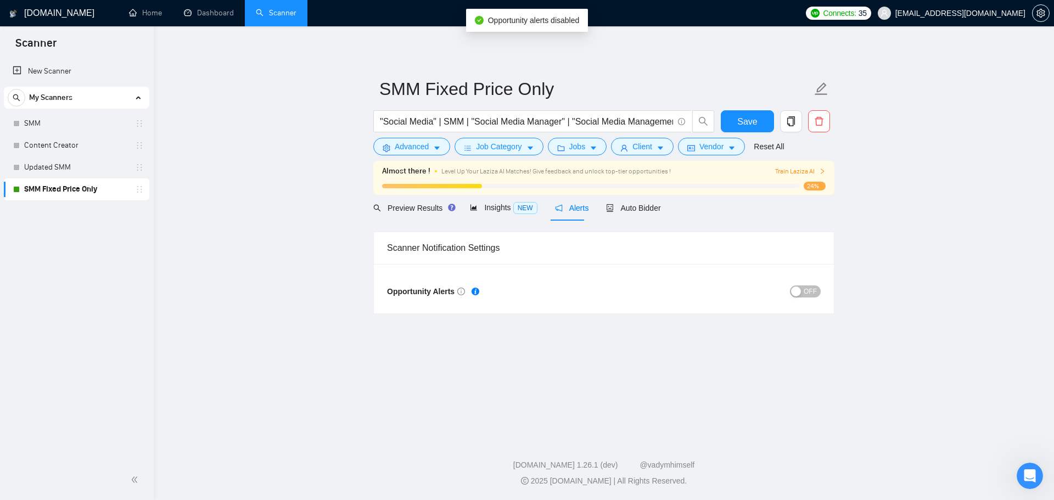
click at [610, 387] on main "SMM Fixed Price Only "Social Media" | SMM | "Social Media Manager" | "Social Me…" at bounding box center [603, 230] width 865 height 372
drag, startPoint x: 631, startPoint y: 213, endPoint x: 956, endPoint y: 209, distance: 325.6
click at [631, 213] on div "Auto Bidder" at bounding box center [633, 208] width 54 height 12
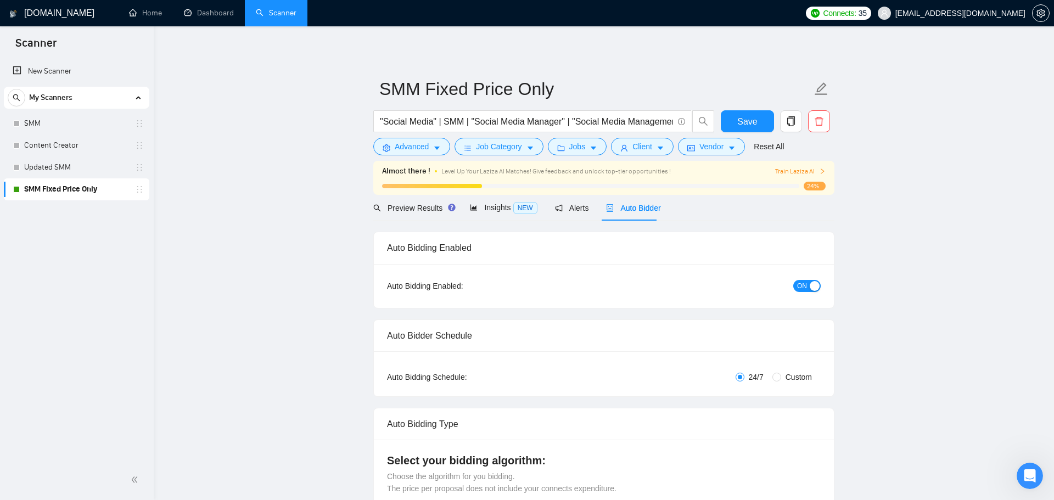
checkbox input "true"
click at [564, 204] on span "Alerts" at bounding box center [568, 208] width 34 height 9
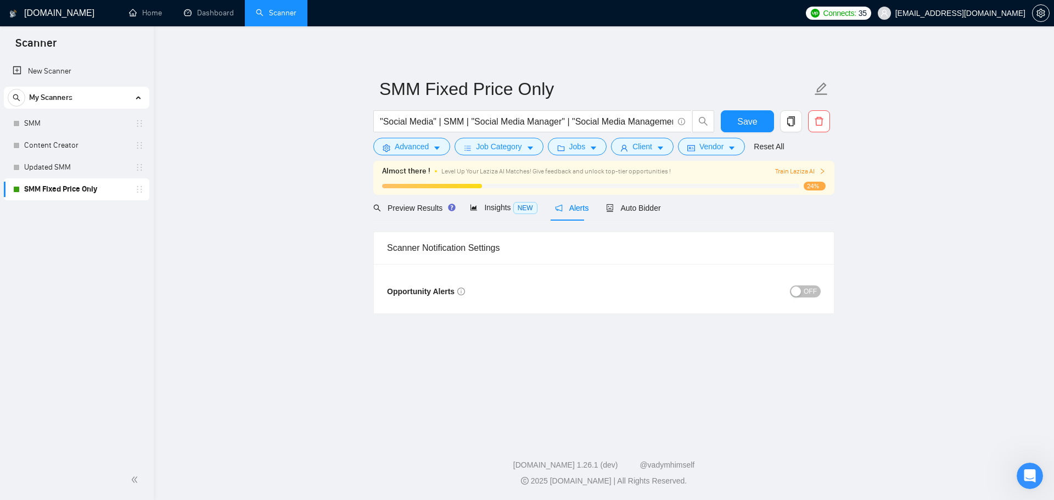
click at [808, 292] on span "OFF" at bounding box center [810, 291] width 13 height 12
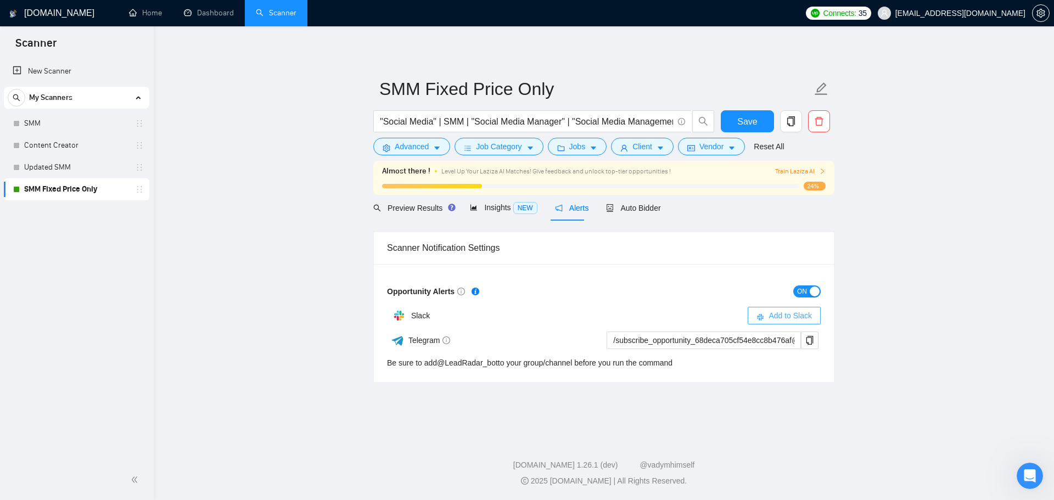
click at [797, 317] on span "Add to Slack" at bounding box center [790, 316] width 43 height 12
click at [797, 317] on div "Add to Slack" at bounding box center [712, 316] width 217 height 18
click at [742, 125] on span "Save" at bounding box center [747, 122] width 20 height 14
click at [242, 263] on main "SMM Fixed Price Only "Social Media" | SMM | "Social Media Manager" | "Social Me…" at bounding box center [603, 230] width 865 height 372
drag, startPoint x: 647, startPoint y: 207, endPoint x: 1024, endPoint y: 166, distance: 378.9
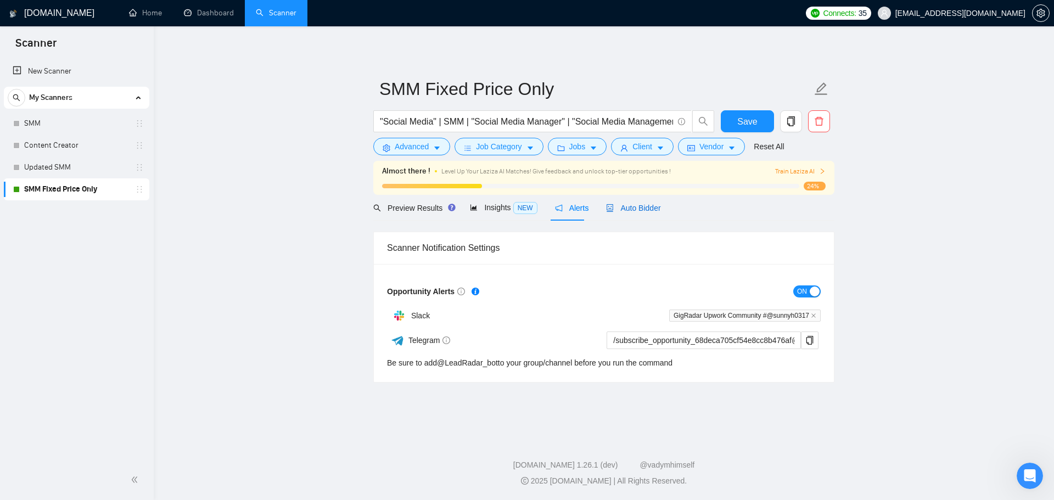
click at [647, 207] on span "Auto Bidder" at bounding box center [633, 208] width 54 height 9
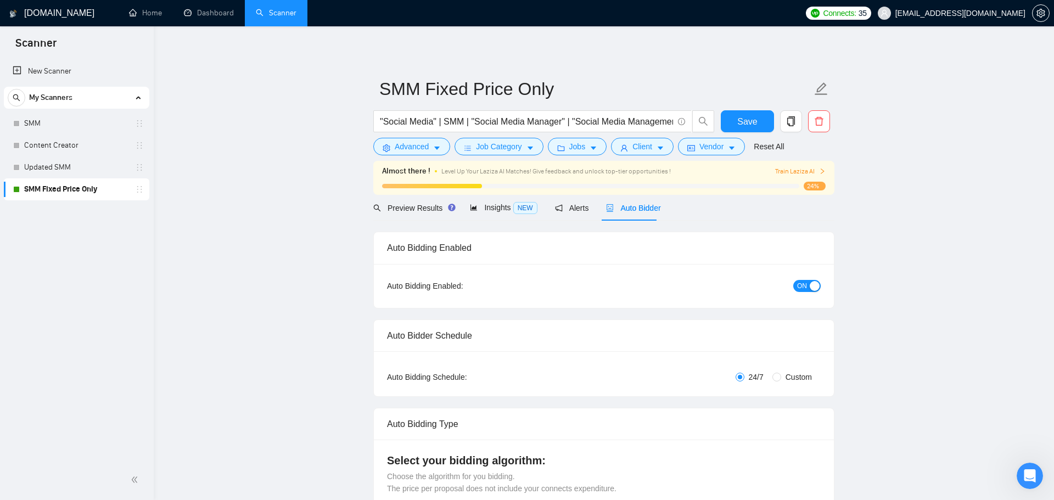
checkbox input "true"
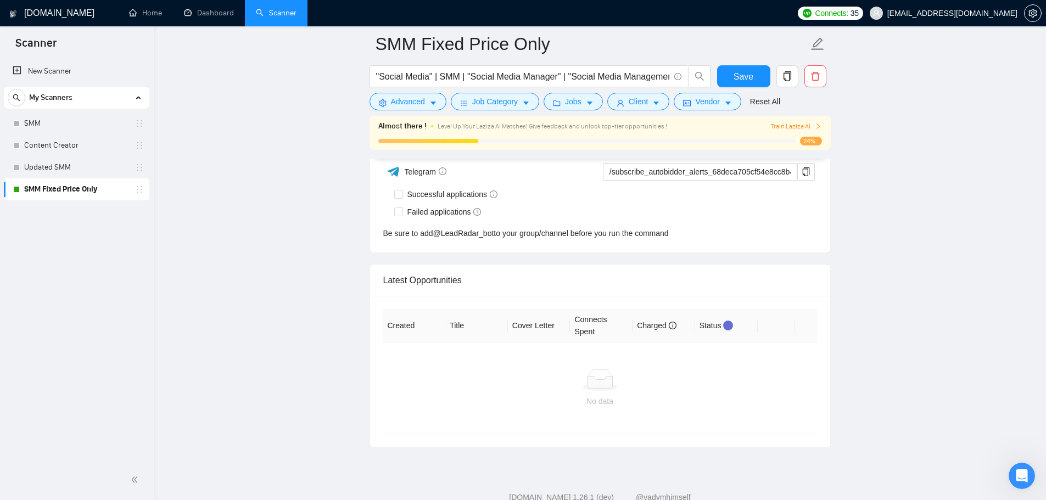
scroll to position [2879, 0]
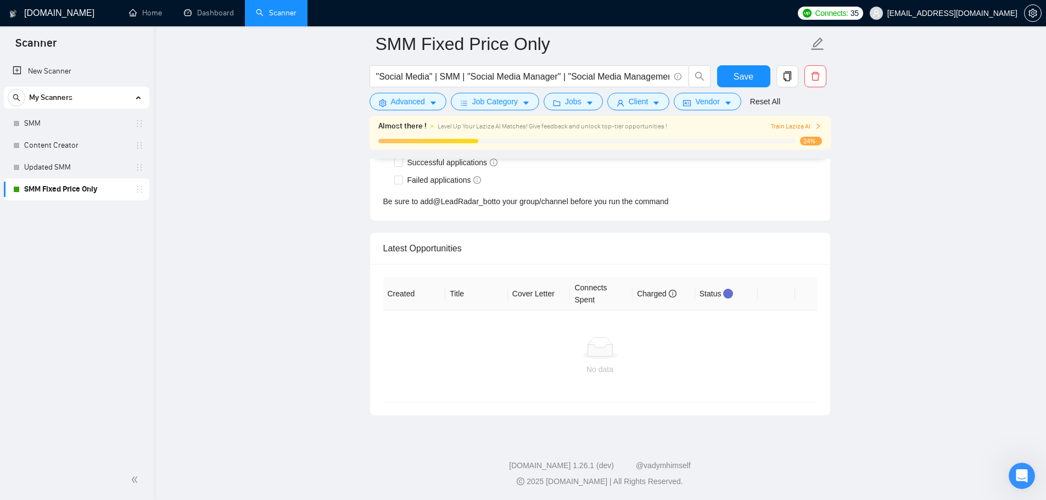
click at [523, 337] on div at bounding box center [600, 348] width 416 height 22
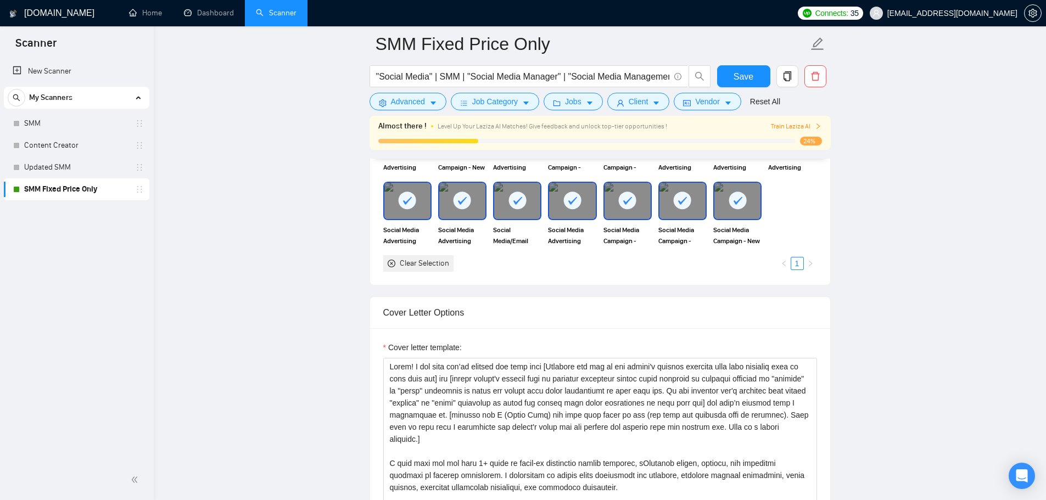
scroll to position [2842, 0]
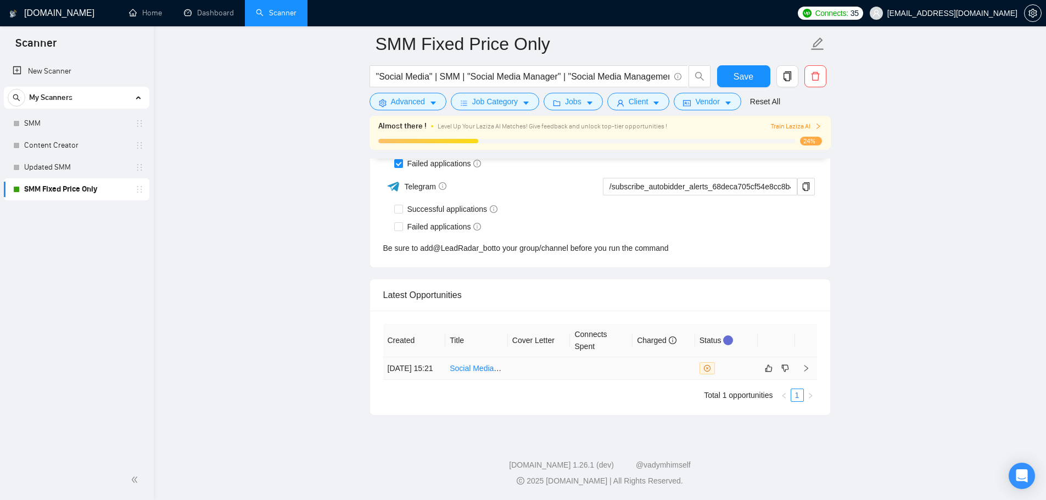
click at [657, 366] on td at bounding box center [663, 368] width 63 height 23
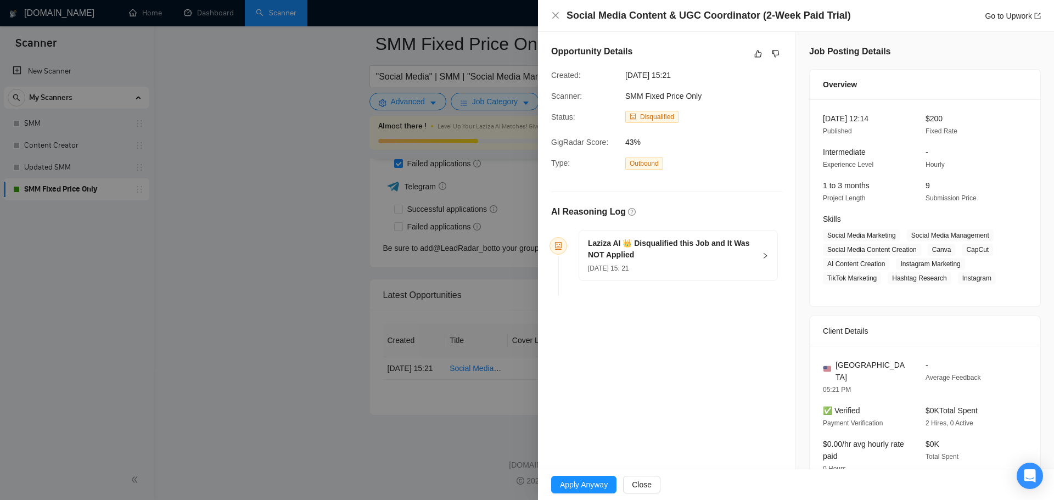
click at [735, 251] on h5 "Laziza AI 👑 Disqualified this Job and It Was NOT Applied" at bounding box center [671, 249] width 167 height 23
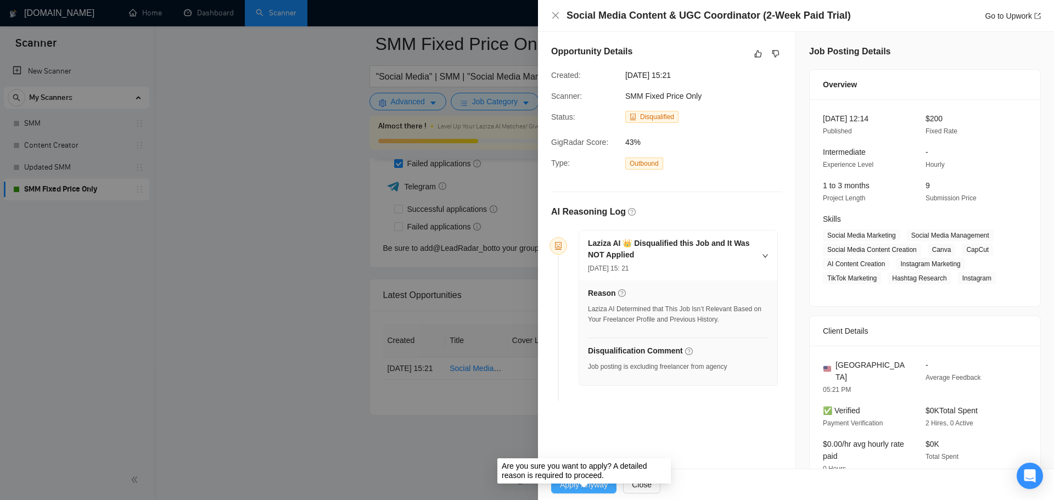
click at [584, 491] on button "Apply Anyway" at bounding box center [583, 485] width 65 height 18
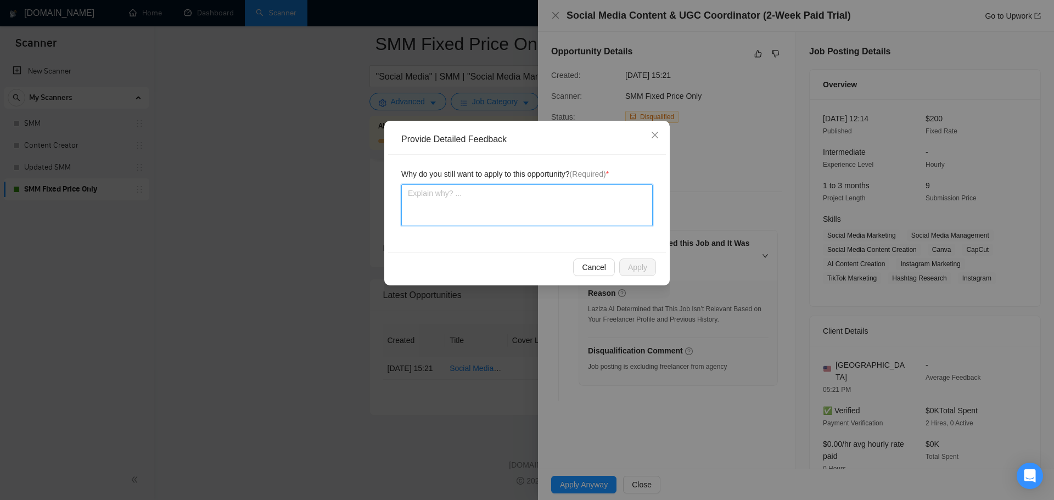
click at [562, 209] on textarea at bounding box center [526, 205] width 251 height 42
click at [651, 135] on icon "close" at bounding box center [655, 135] width 9 height 9
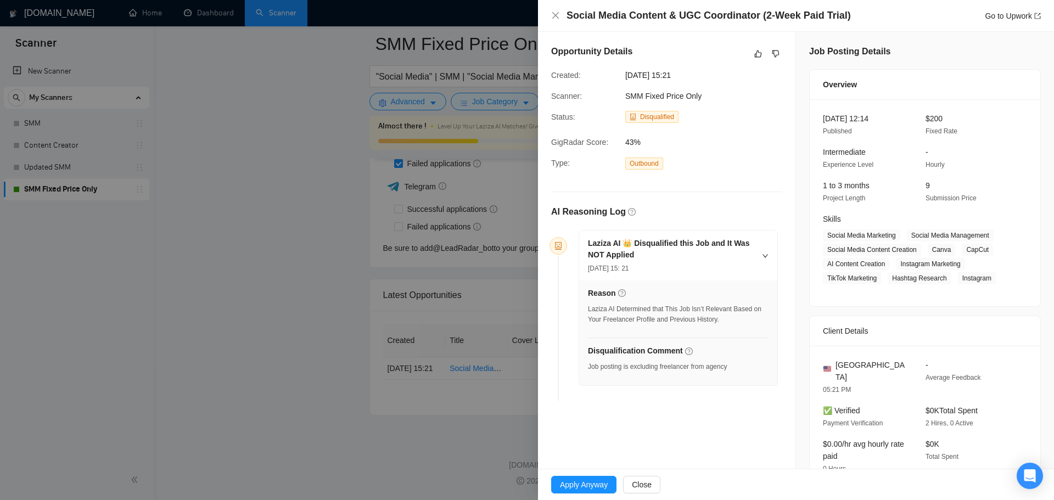
click at [399, 252] on div at bounding box center [527, 250] width 1054 height 500
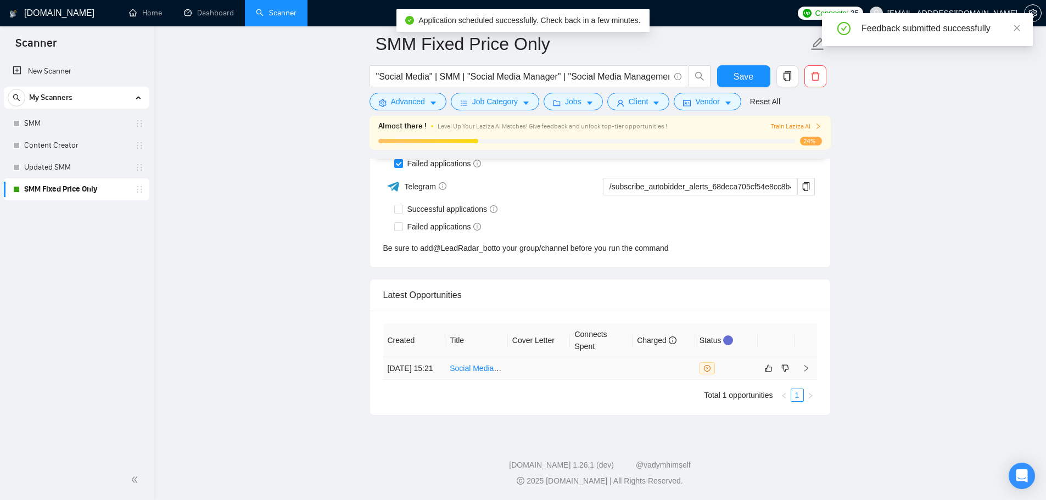
click at [481, 364] on link "Social Media Content & UGC Coordinator (2-Week Paid Trial)" at bounding box center [555, 368] width 210 height 9
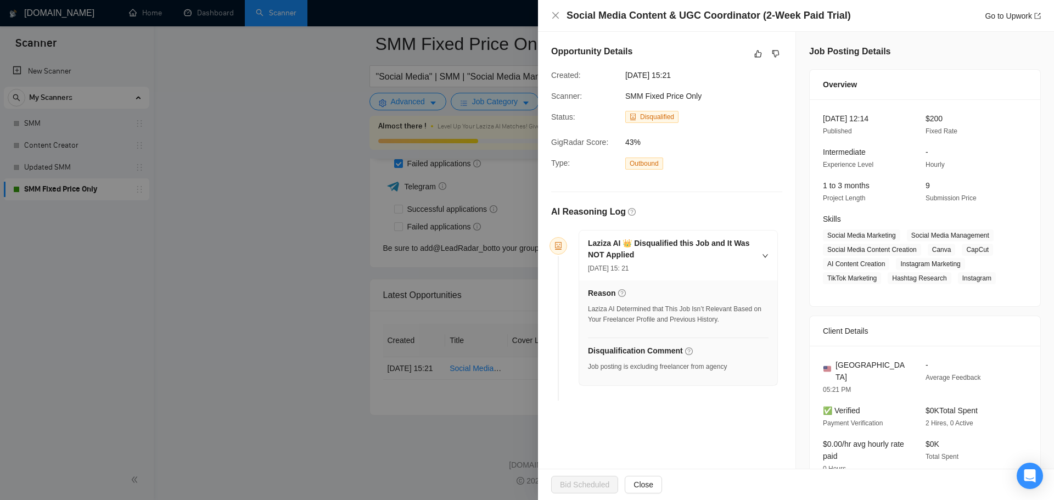
click at [248, 189] on div at bounding box center [527, 250] width 1054 height 500
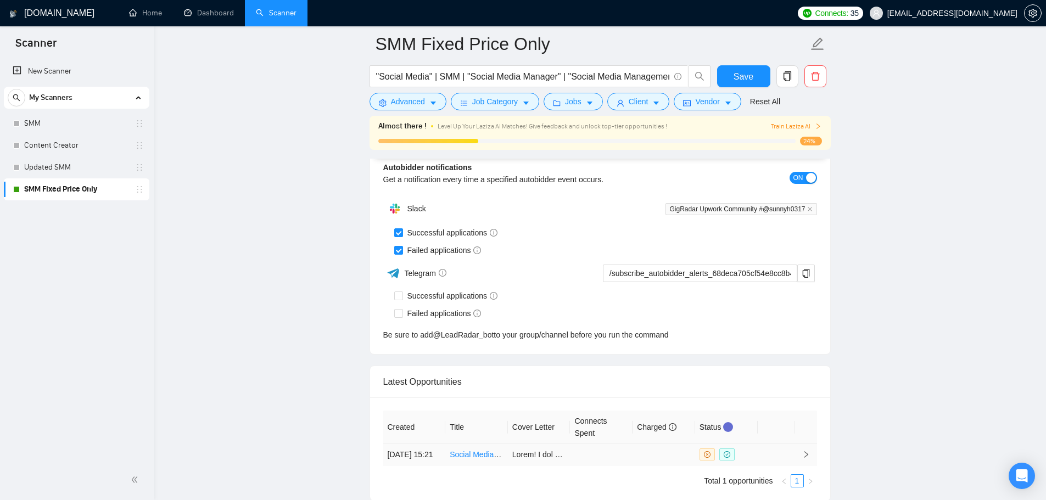
scroll to position [2623, 0]
